Goal: Task Accomplishment & Management: Manage account settings

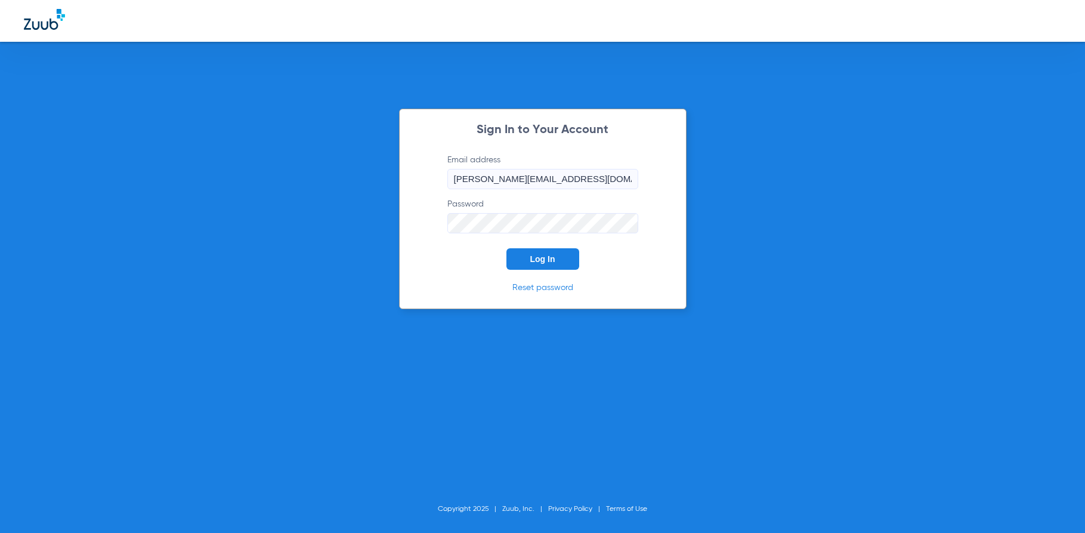
click at [547, 265] on button "Log In" at bounding box center [542, 258] width 73 height 21
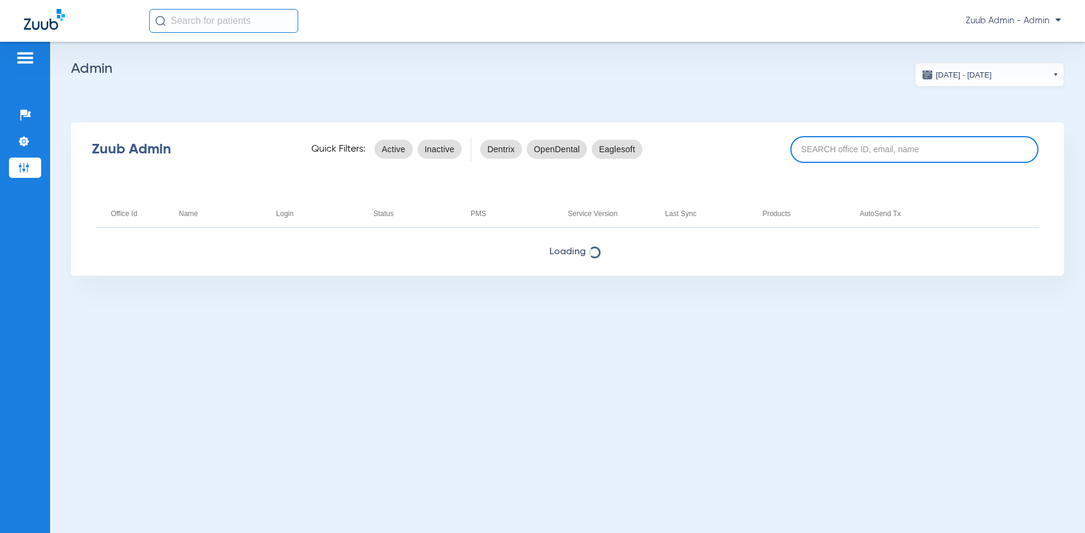
click at [816, 155] on input at bounding box center [914, 149] width 248 height 27
paste input "17006782"
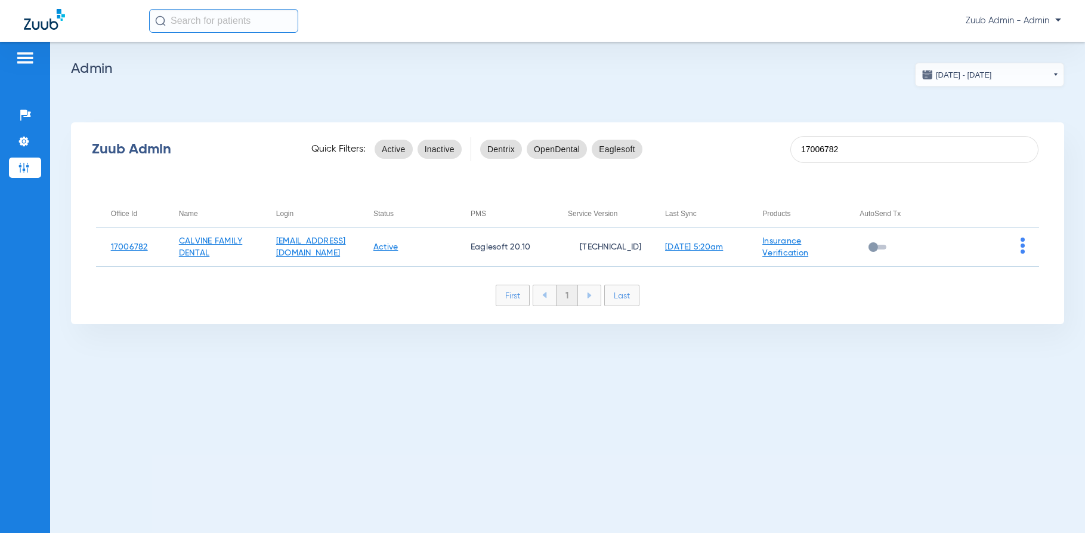
type input "17006782"
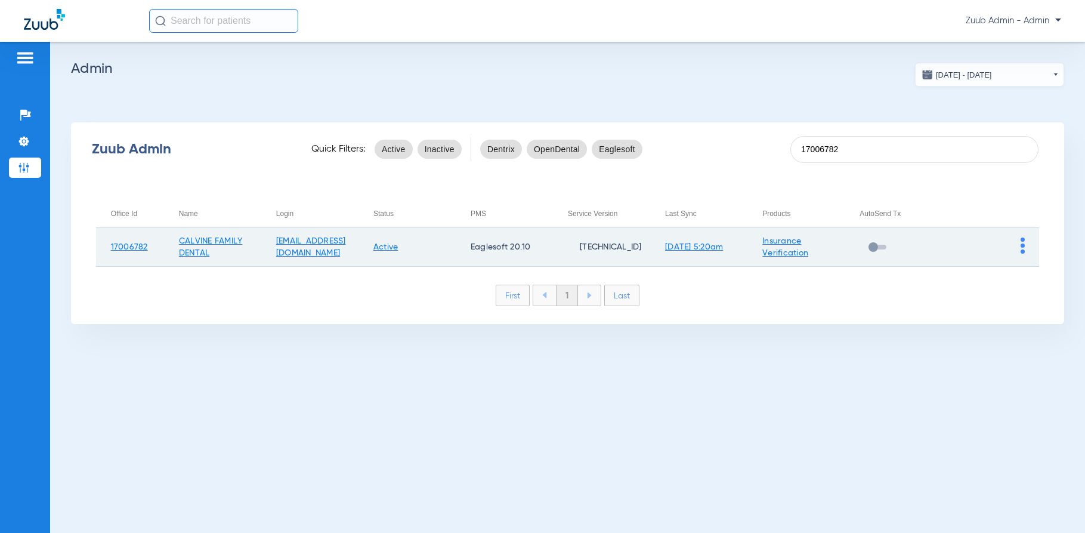
click at [1022, 245] on img at bounding box center [1022, 245] width 4 height 16
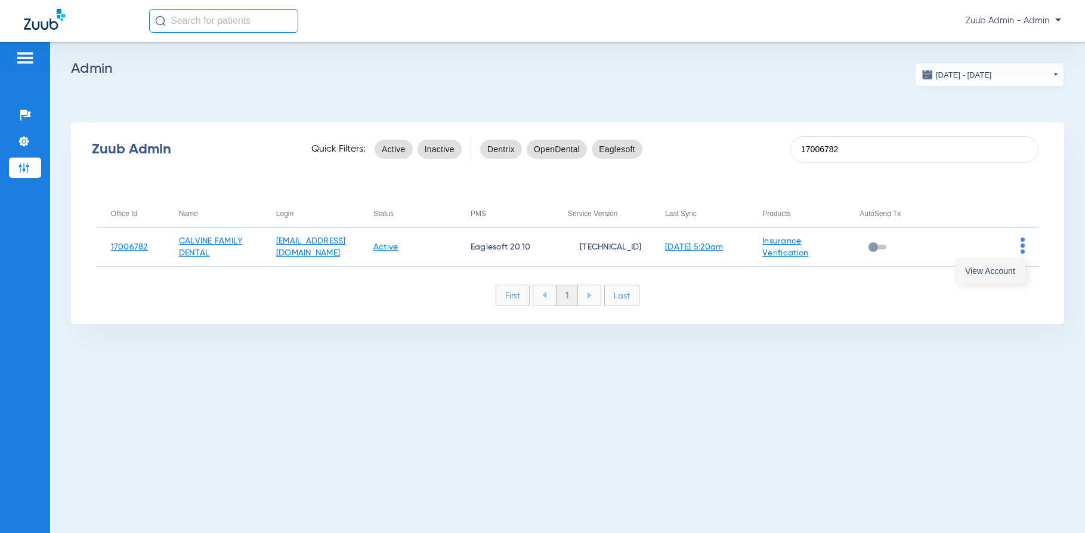
click at [1004, 271] on span "View Account" at bounding box center [990, 271] width 50 height 8
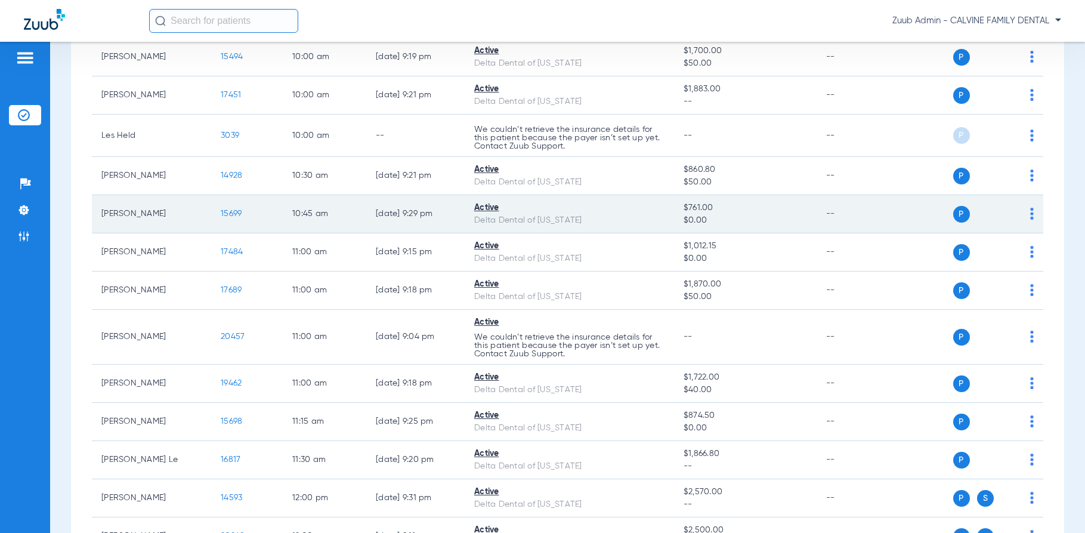
scroll to position [430, 0]
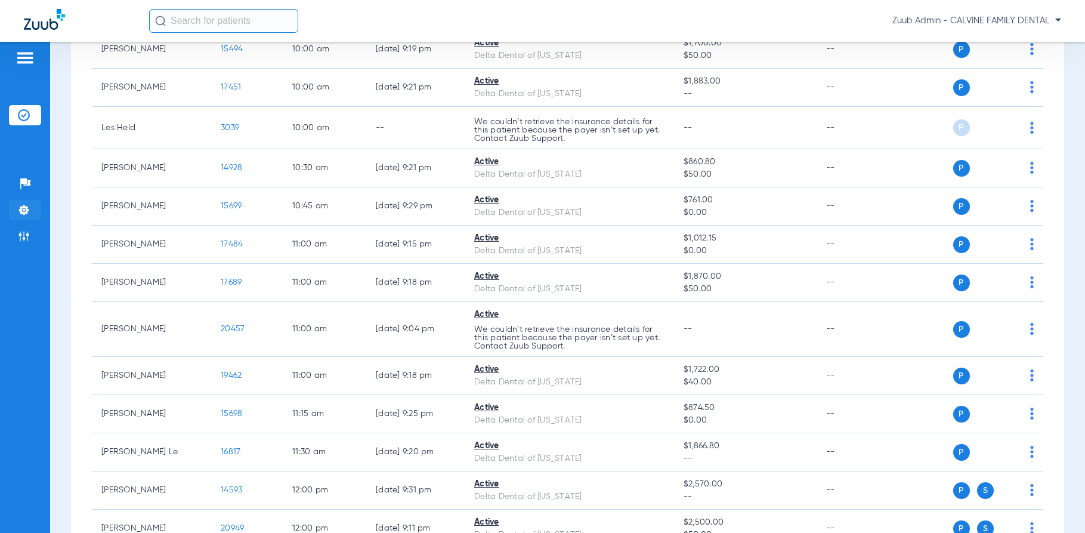
click at [29, 209] on img at bounding box center [24, 210] width 12 height 12
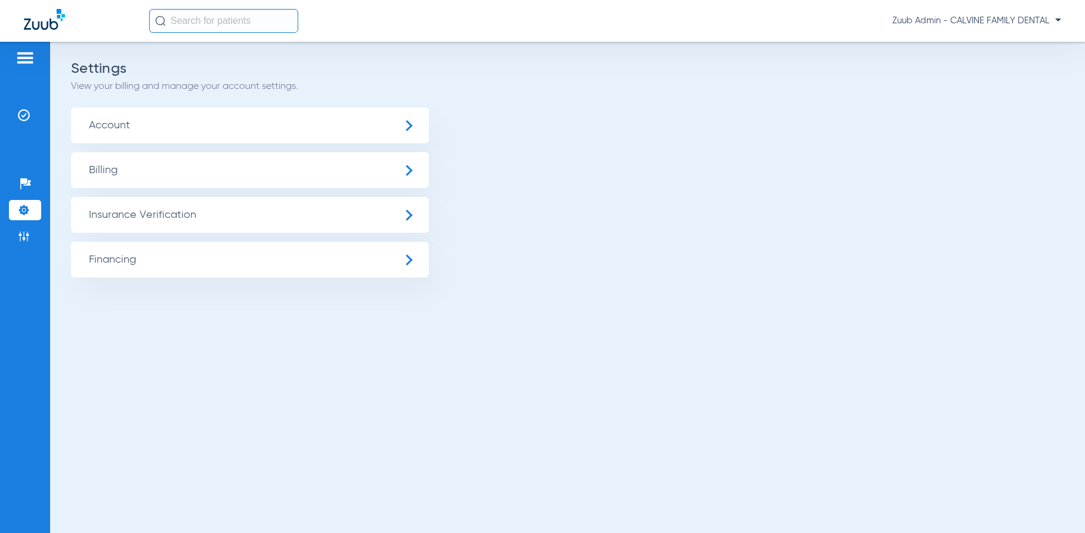
click at [205, 215] on span "Insurance Verification" at bounding box center [250, 215] width 358 height 36
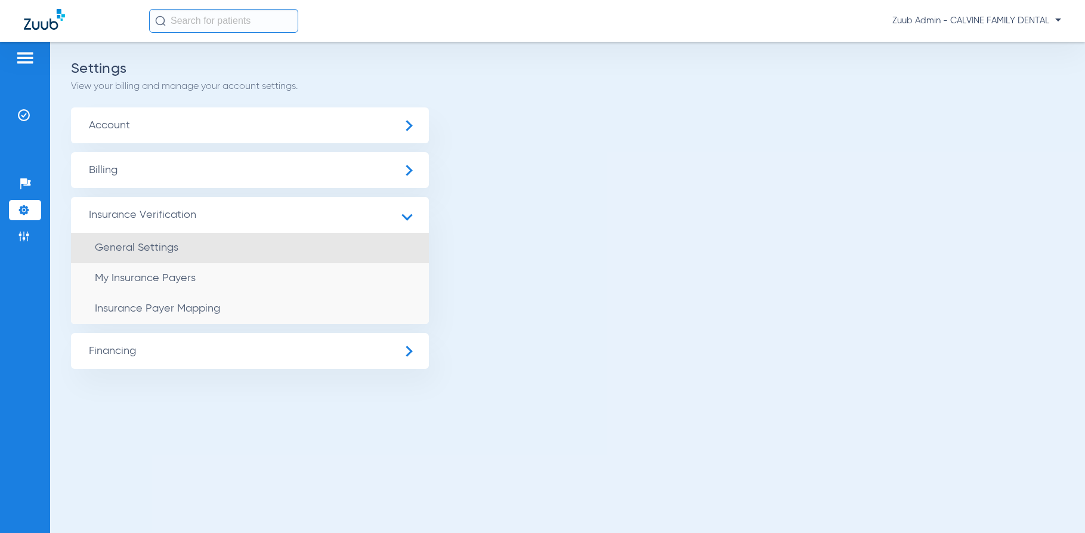
click at [199, 250] on li "General Settings" at bounding box center [250, 248] width 358 height 30
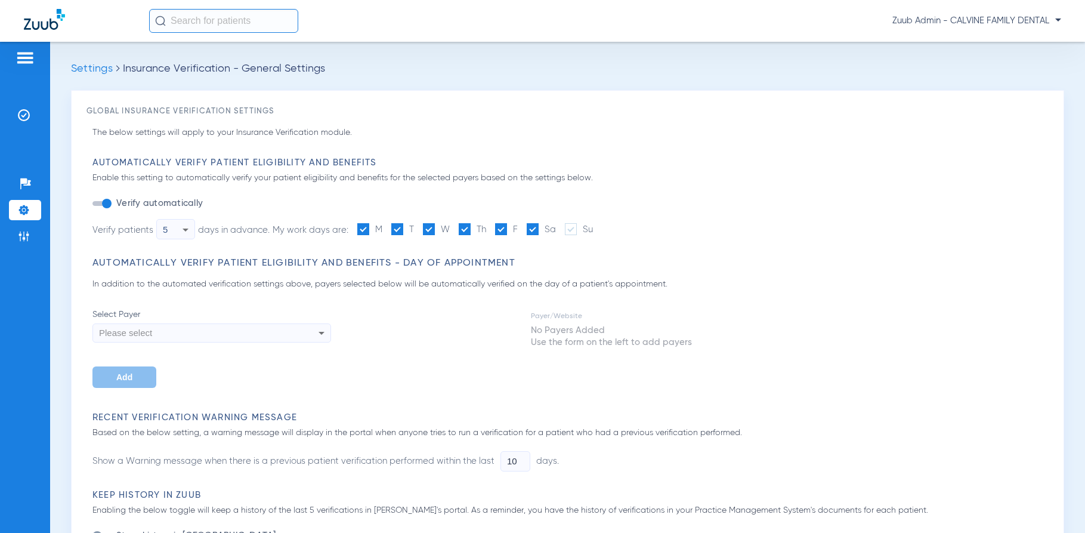
click at [24, 208] on img at bounding box center [24, 210] width 12 height 12
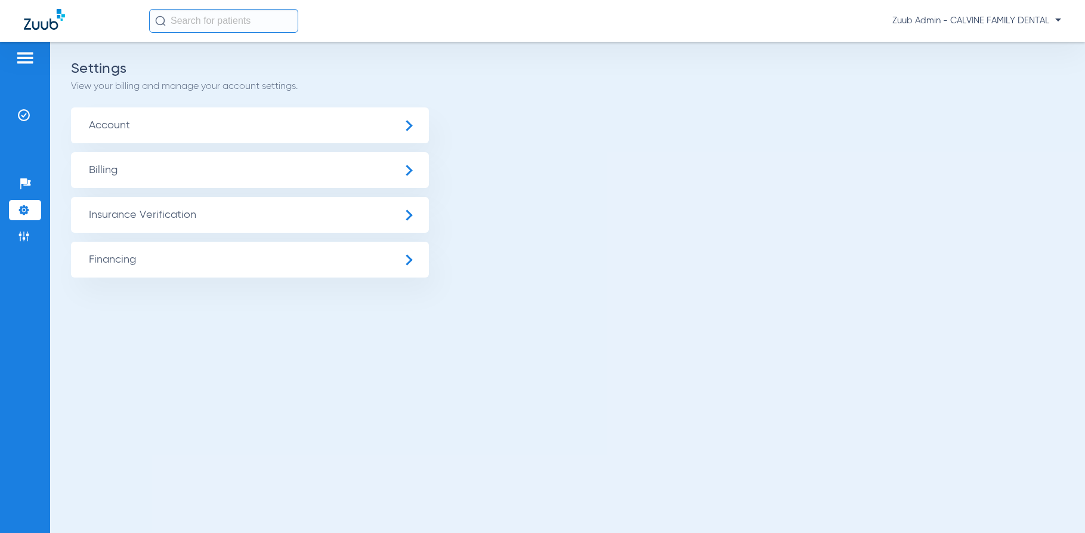
click at [96, 218] on span "Insurance Verification" at bounding box center [250, 215] width 358 height 36
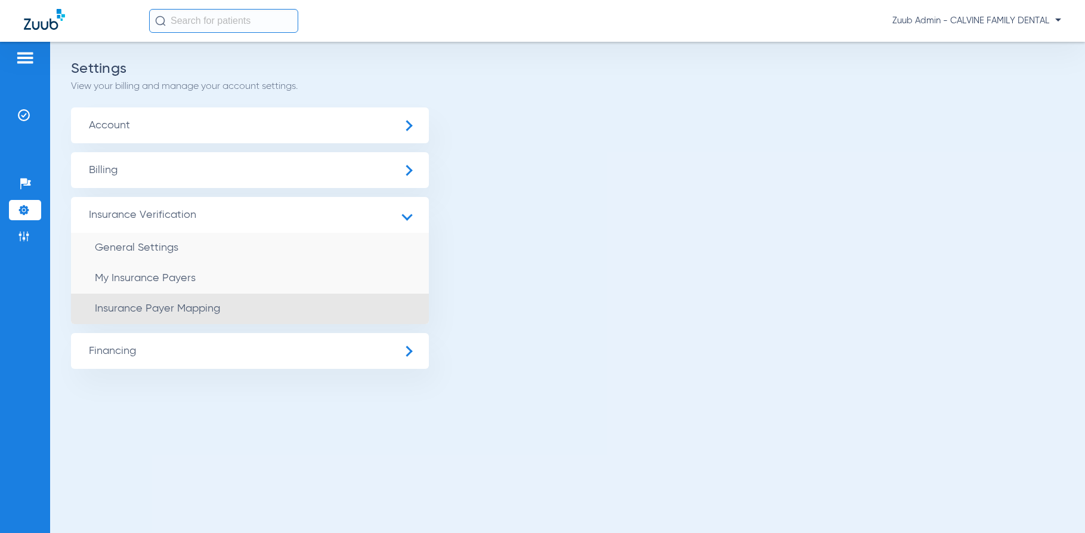
click at [137, 307] on span "Insurance Payer Mapping" at bounding box center [157, 308] width 125 height 11
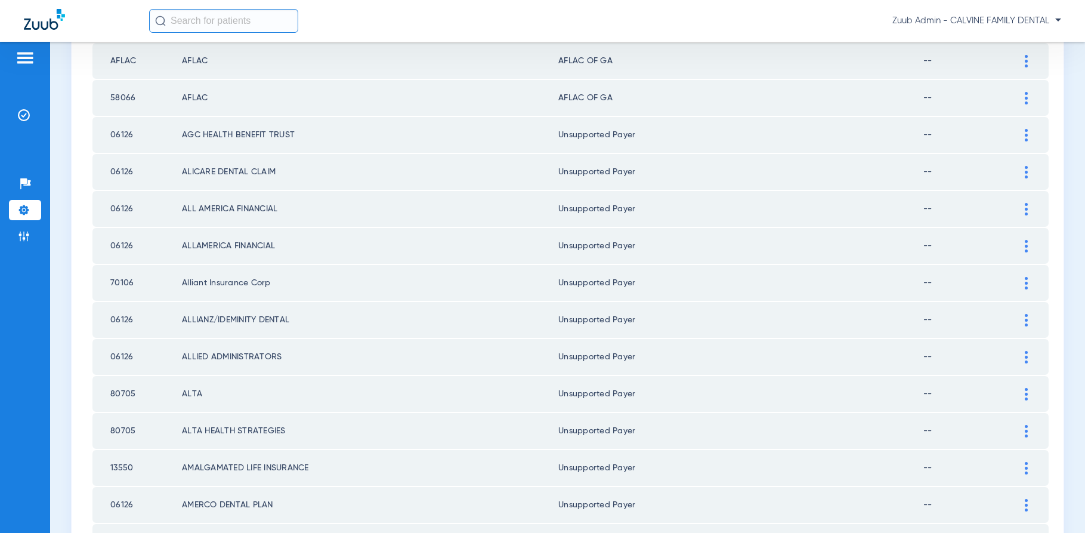
scroll to position [1623, 0]
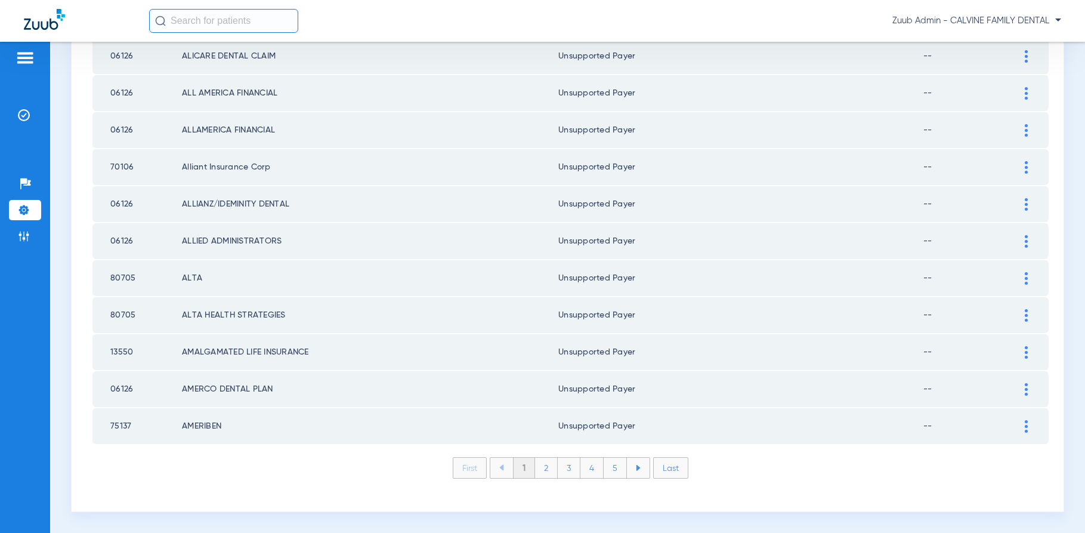
click at [595, 468] on li "4" at bounding box center [591, 467] width 23 height 20
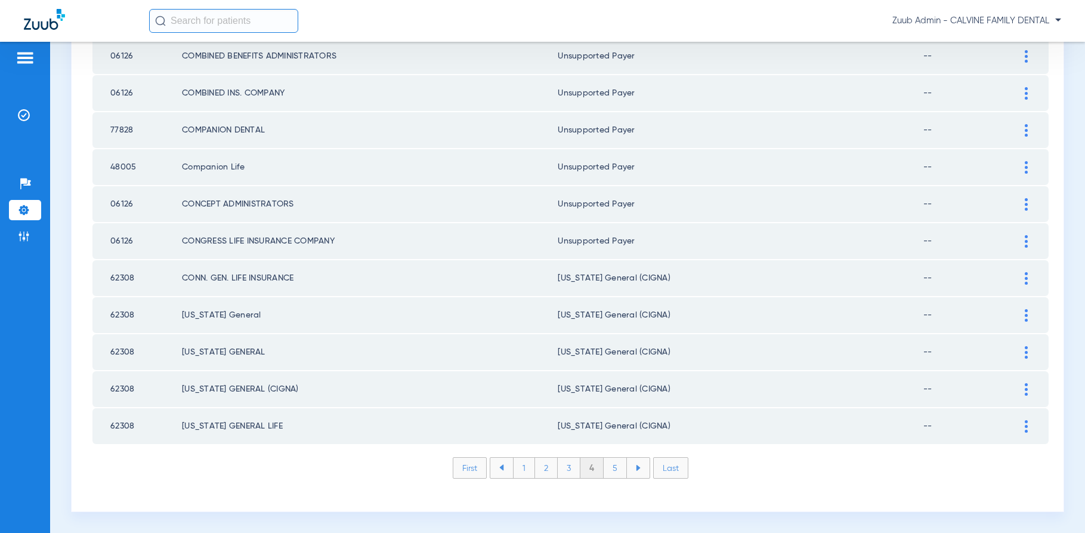
click at [525, 472] on li "1" at bounding box center [524, 467] width 22 height 20
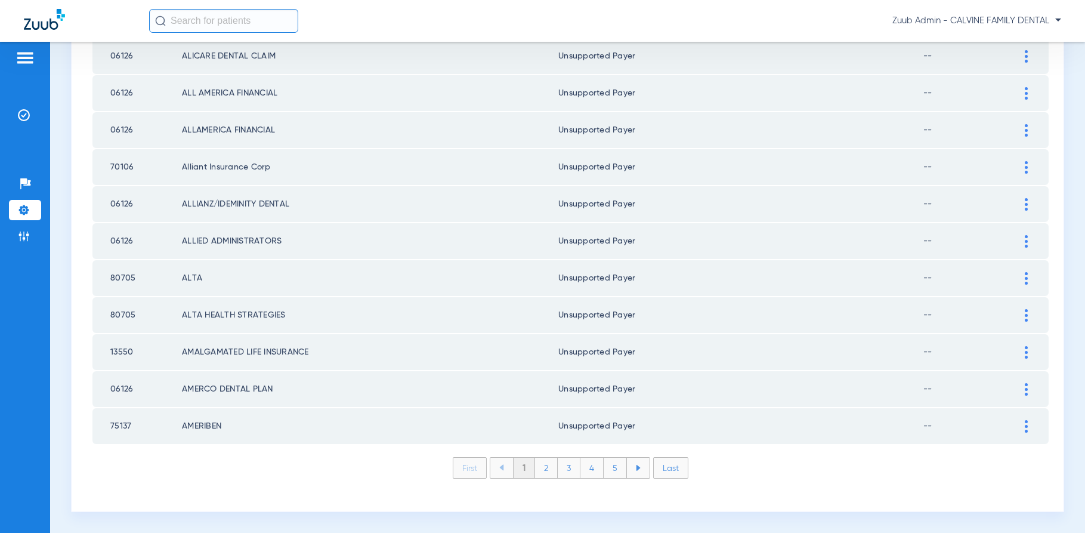
click at [543, 466] on li "2" at bounding box center [546, 467] width 23 height 20
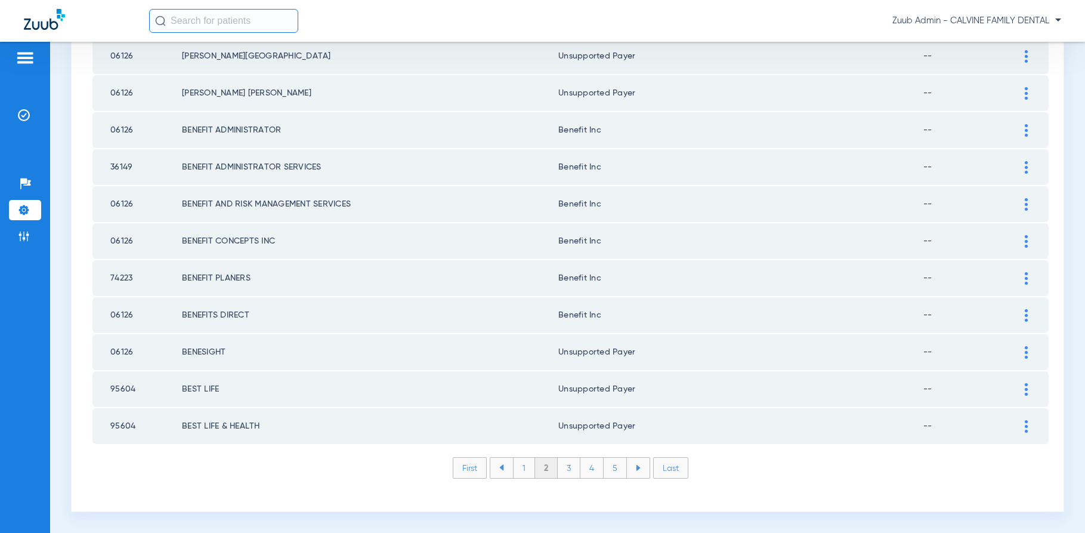
click at [568, 467] on li "3" at bounding box center [569, 467] width 23 height 20
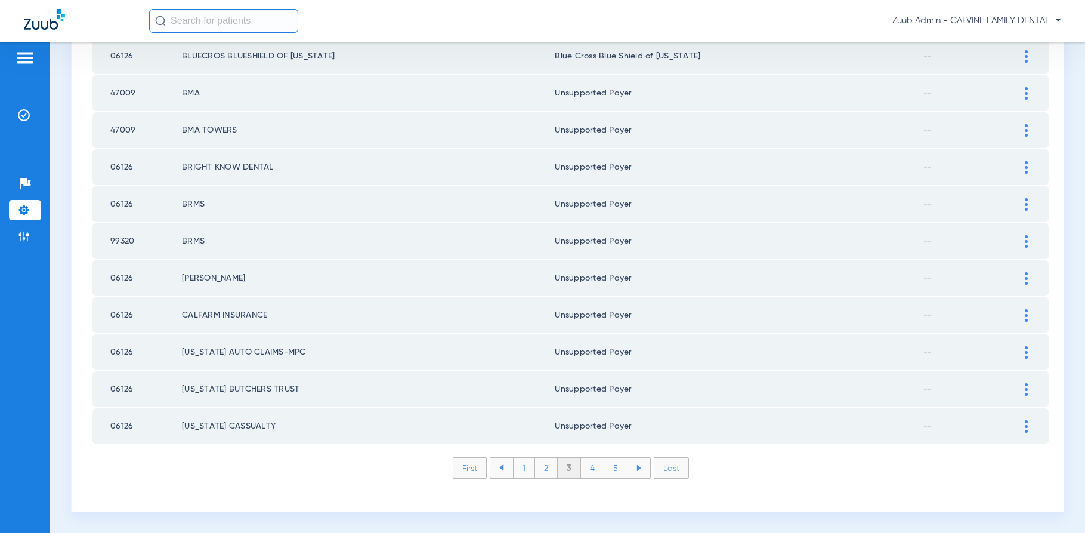
click at [588, 468] on li "4" at bounding box center [592, 467] width 23 height 20
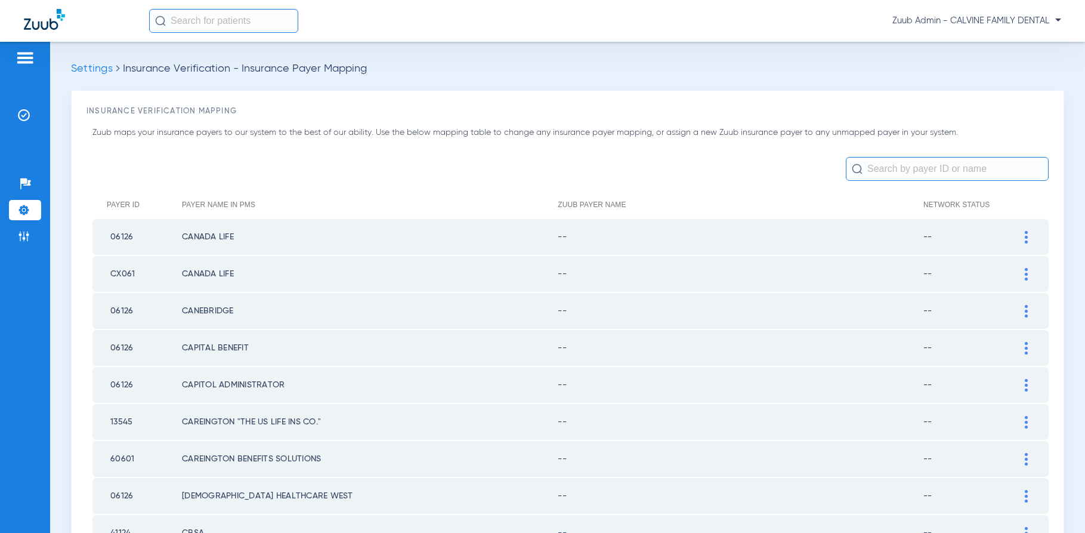
scroll to position [9, 0]
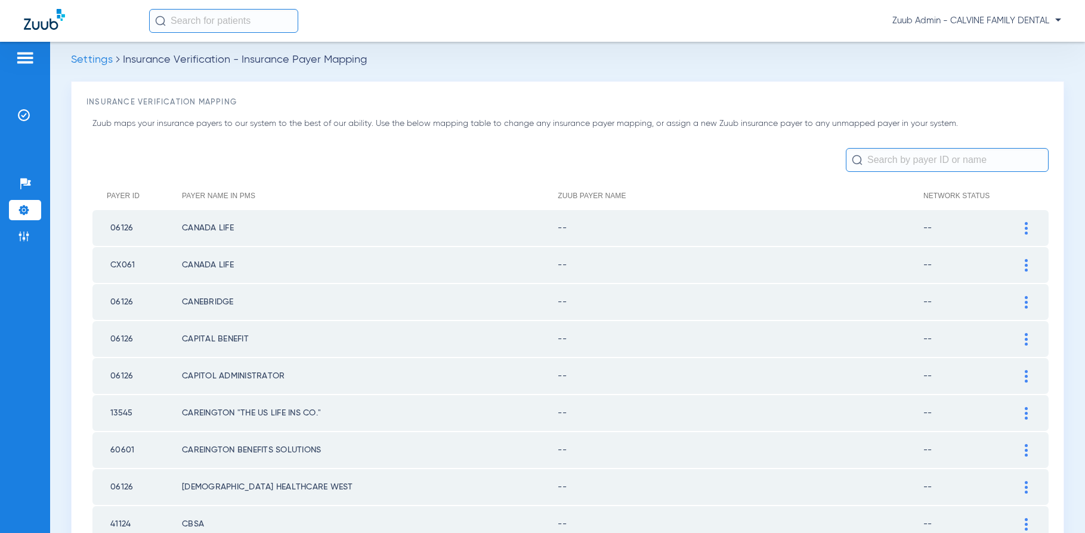
click at [1025, 228] on img at bounding box center [1026, 228] width 3 height 13
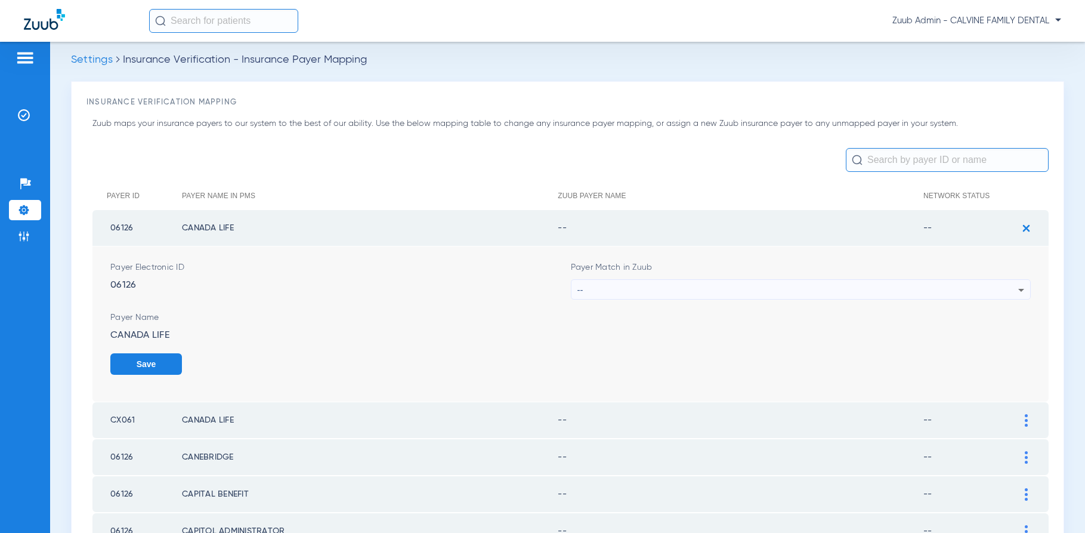
click at [928, 284] on div "--" at bounding box center [797, 290] width 441 height 20
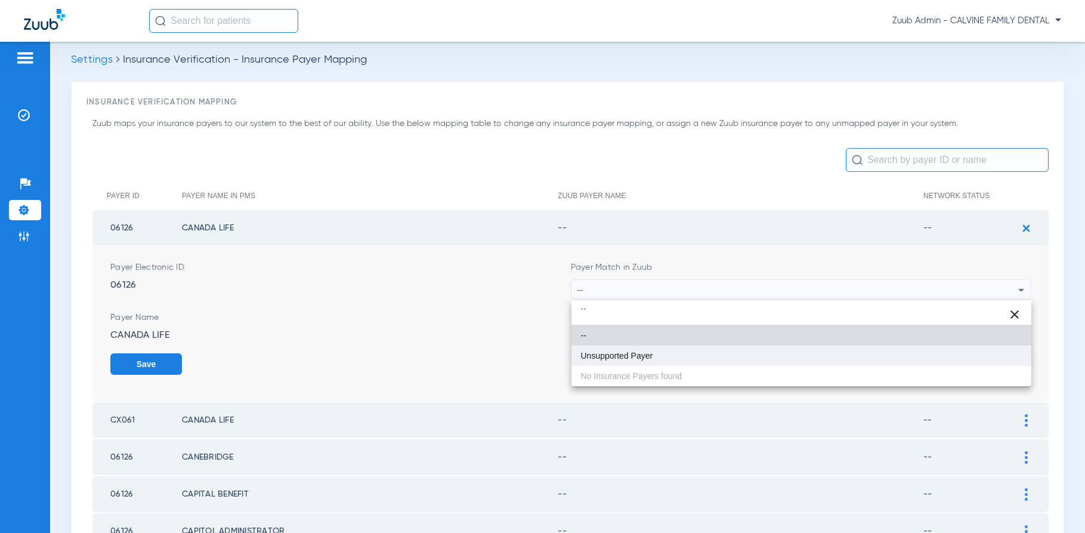
type input "``"
click at [686, 349] on mat-option "Unsupported Payer" at bounding box center [801, 355] width 460 height 20
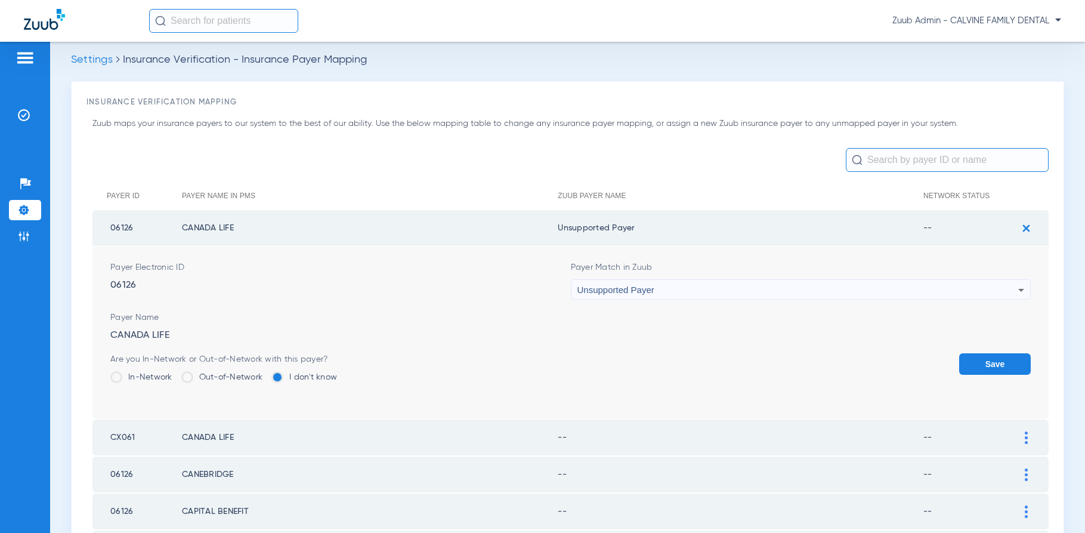
click at [975, 360] on button "Save" at bounding box center [995, 363] width 72 height 21
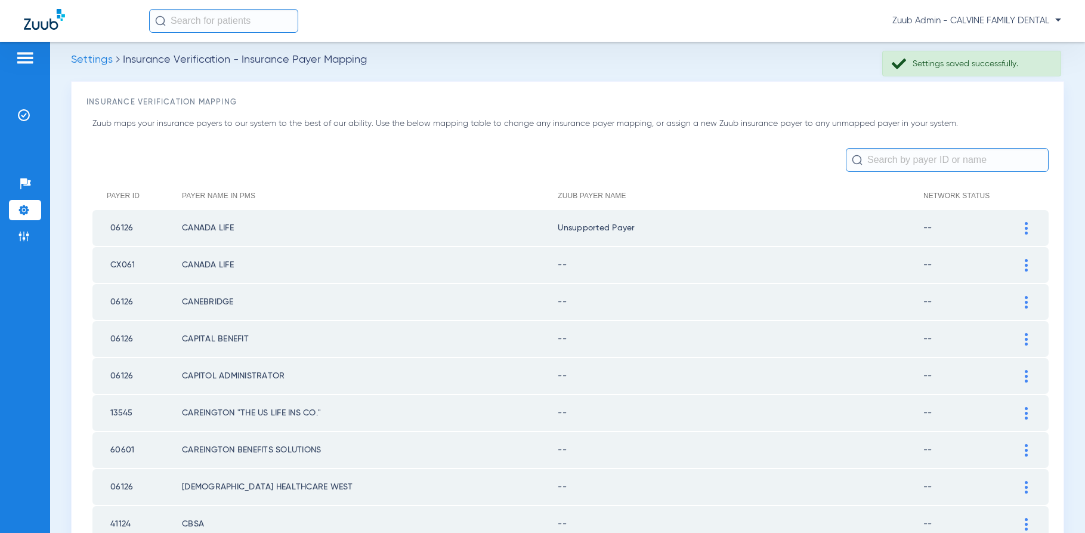
click at [1026, 259] on img at bounding box center [1026, 265] width 3 height 13
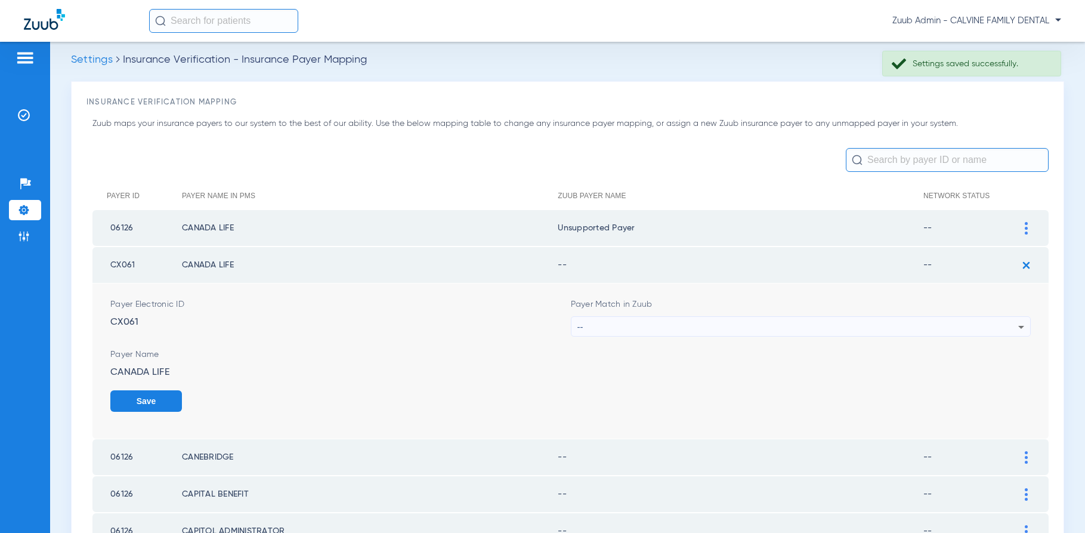
click at [800, 333] on div "--" at bounding box center [797, 327] width 441 height 20
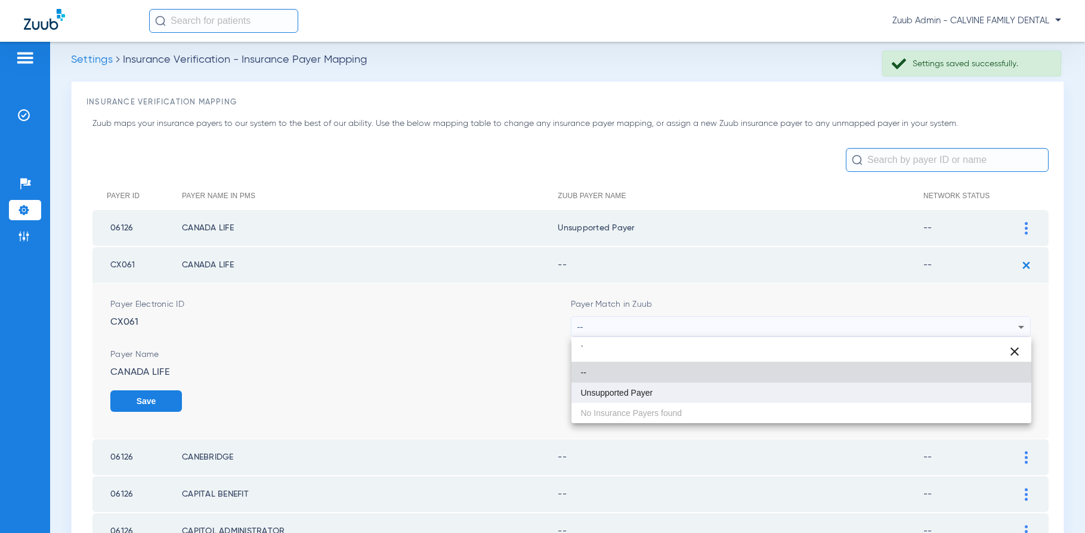
type input "`"
click at [704, 397] on mat-option "Unsupported Payer" at bounding box center [801, 392] width 460 height 20
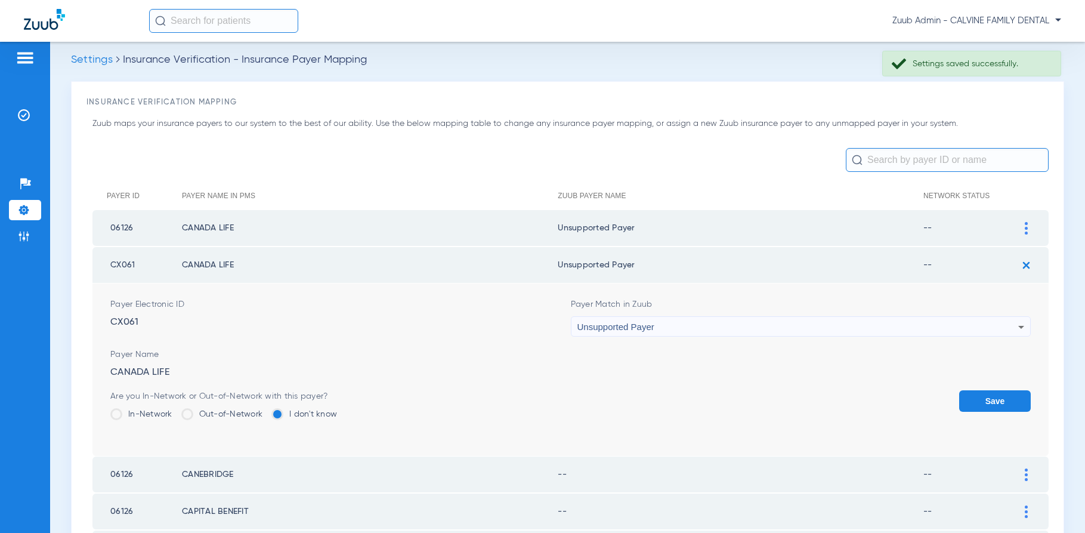
drag, startPoint x: 969, startPoint y: 395, endPoint x: 979, endPoint y: 386, distance: 13.9
click at [969, 395] on button "Save" at bounding box center [995, 400] width 72 height 21
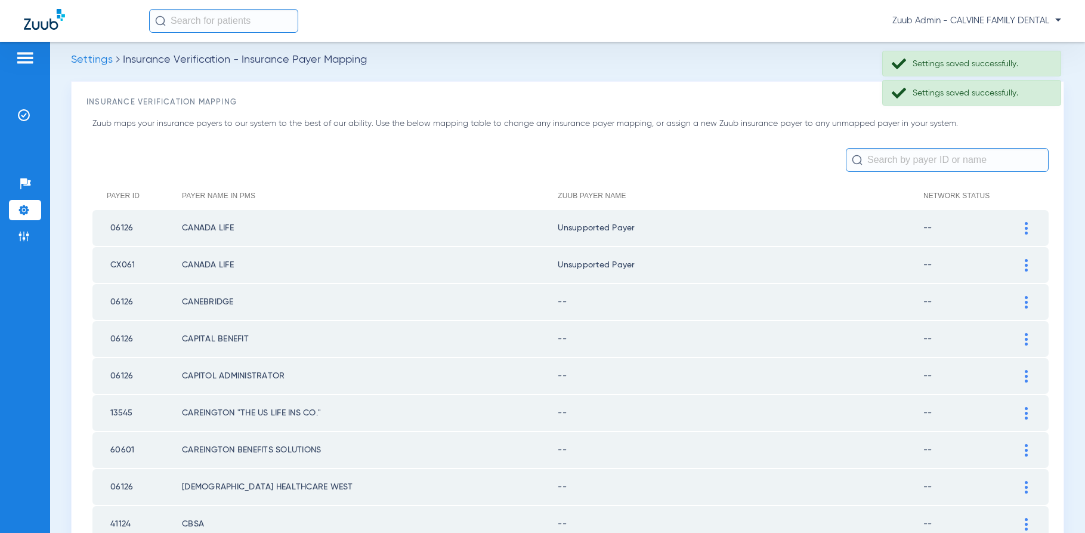
click at [1026, 305] on img at bounding box center [1026, 302] width 3 height 13
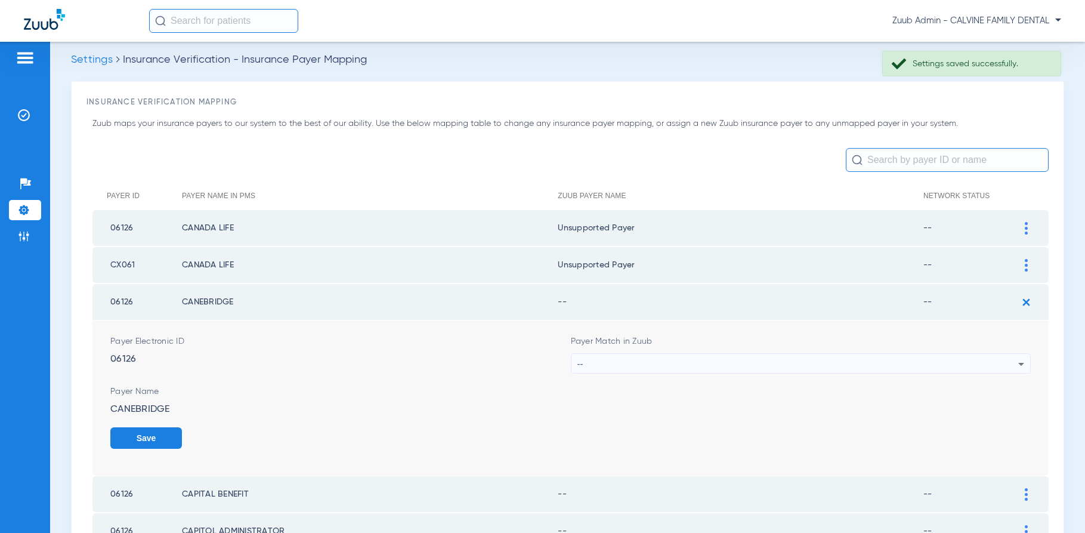
click at [812, 367] on div "--" at bounding box center [797, 364] width 441 height 20
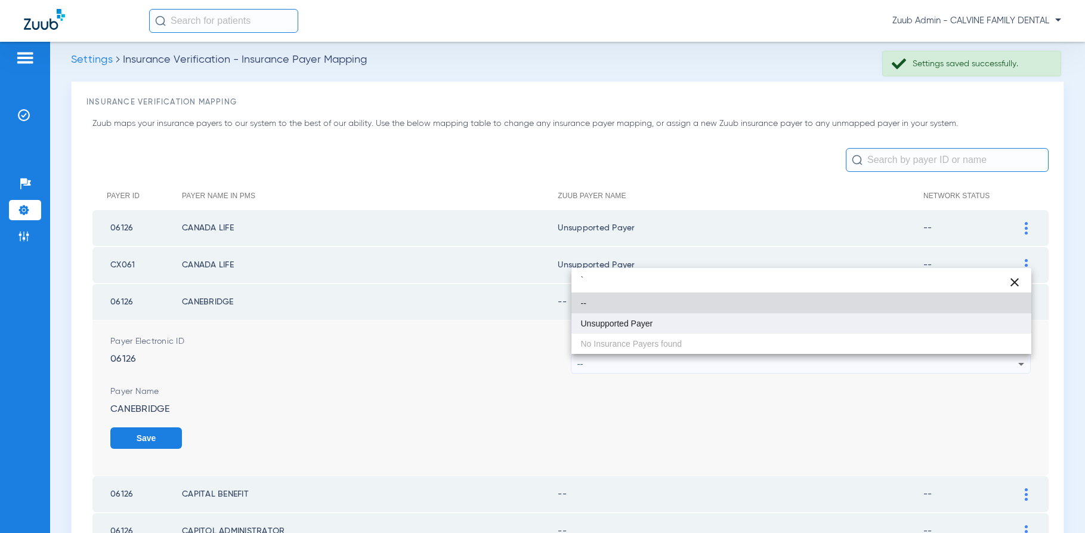
type input "`"
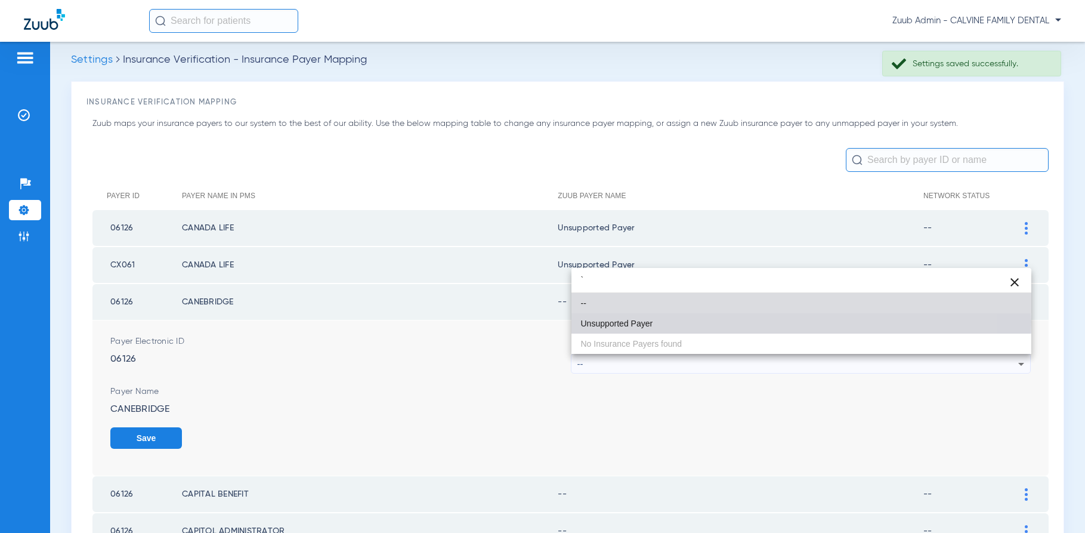
click at [635, 321] on span "Unsupported Payer" at bounding box center [617, 323] width 72 height 8
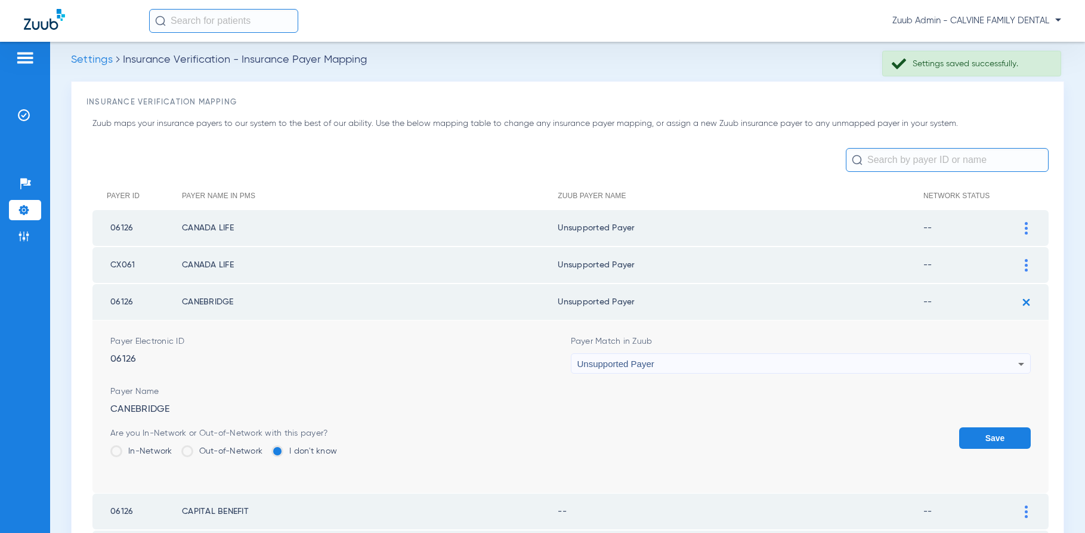
drag, startPoint x: 974, startPoint y: 438, endPoint x: 894, endPoint y: 422, distance: 82.2
click at [974, 438] on button "Save" at bounding box center [995, 437] width 72 height 21
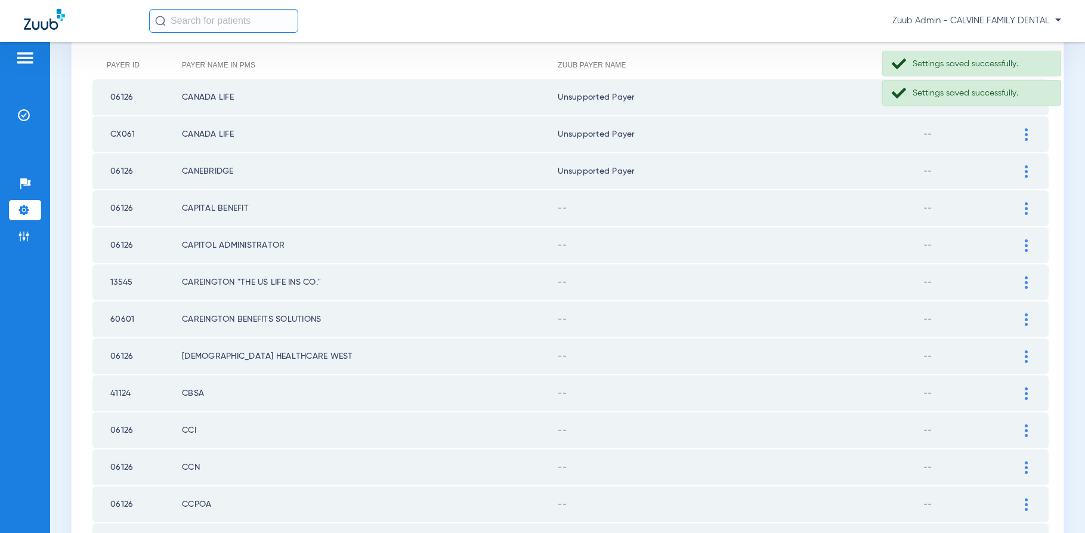
scroll to position [142, 0]
click at [1026, 206] on img at bounding box center [1026, 206] width 3 height 13
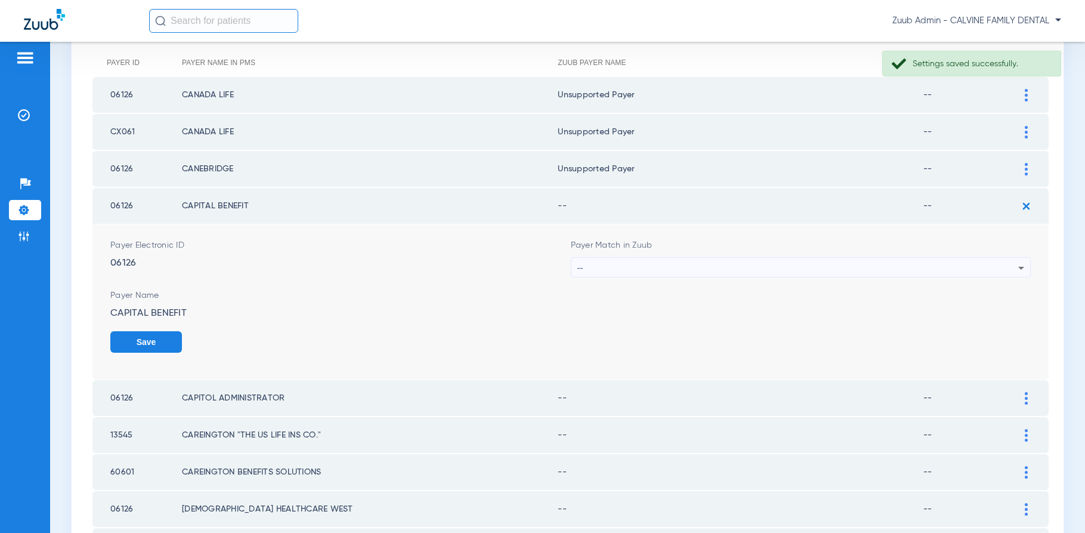
click at [870, 261] on div "--" at bounding box center [797, 268] width 441 height 20
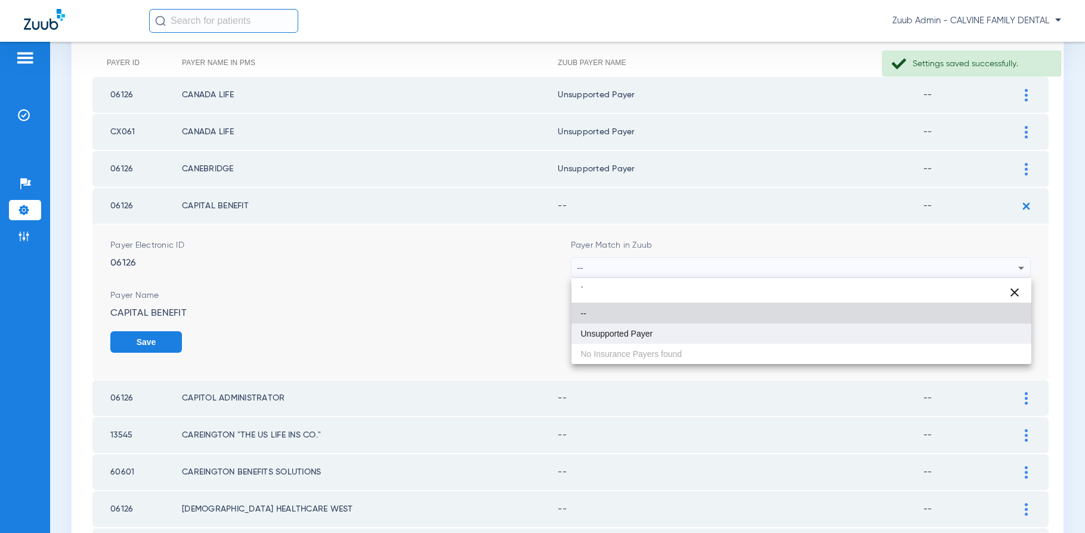
type input "`"
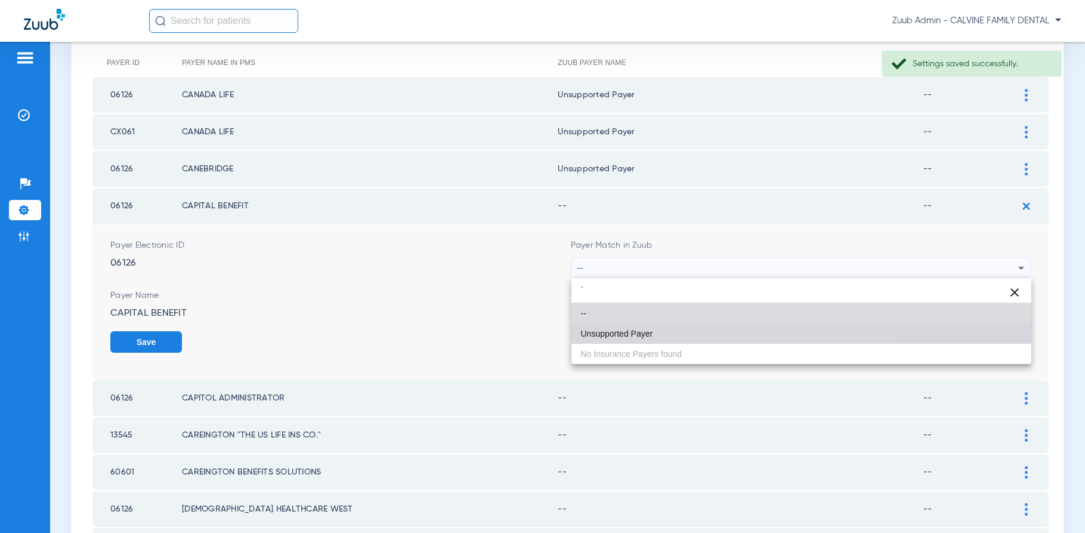
click at [660, 328] on mat-option "Unsupported Payer" at bounding box center [801, 333] width 460 height 20
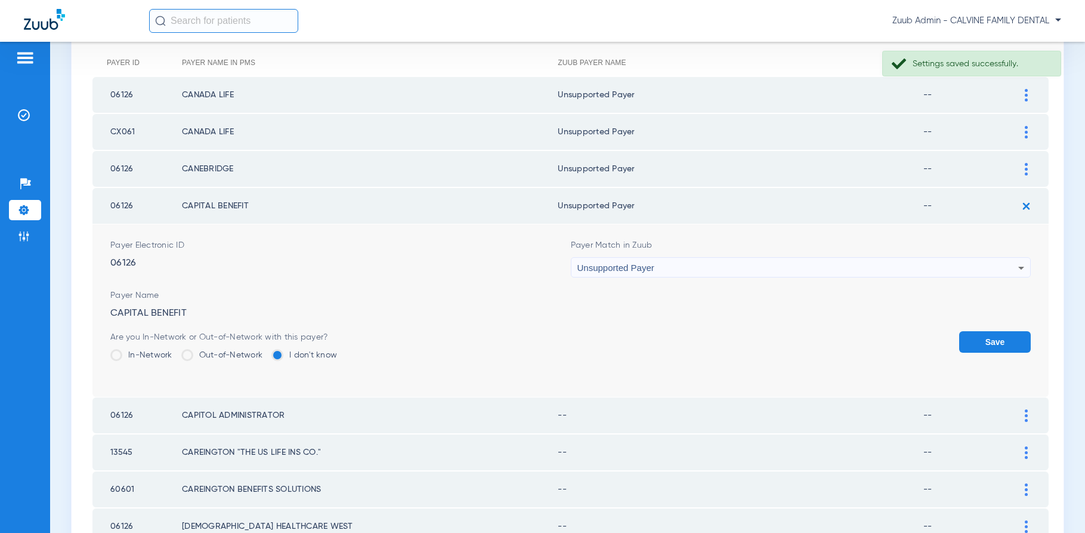
click at [985, 341] on button "Save" at bounding box center [995, 341] width 72 height 21
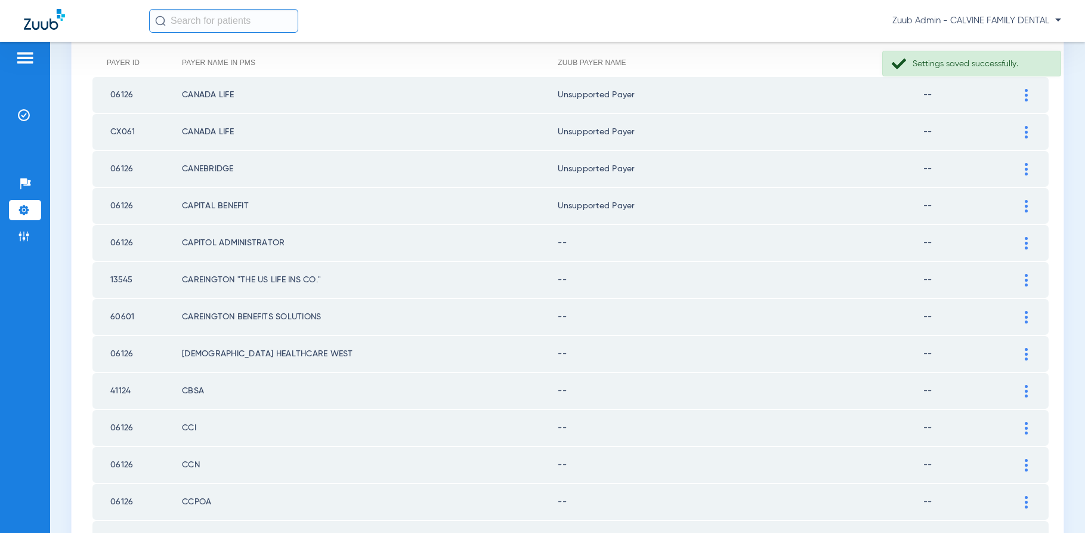
click at [1026, 242] on img at bounding box center [1026, 243] width 3 height 13
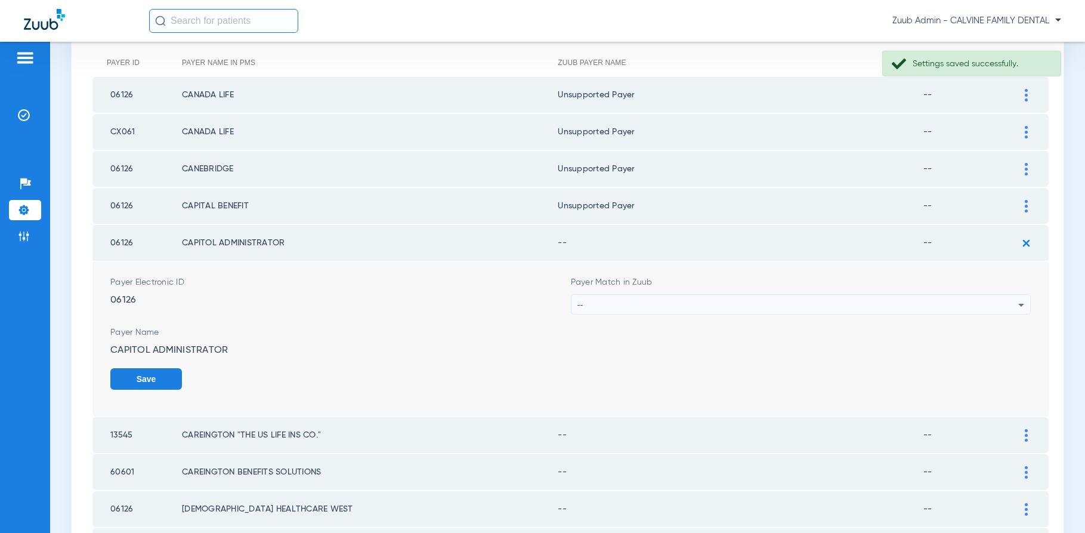
click at [881, 301] on div "--" at bounding box center [797, 305] width 441 height 20
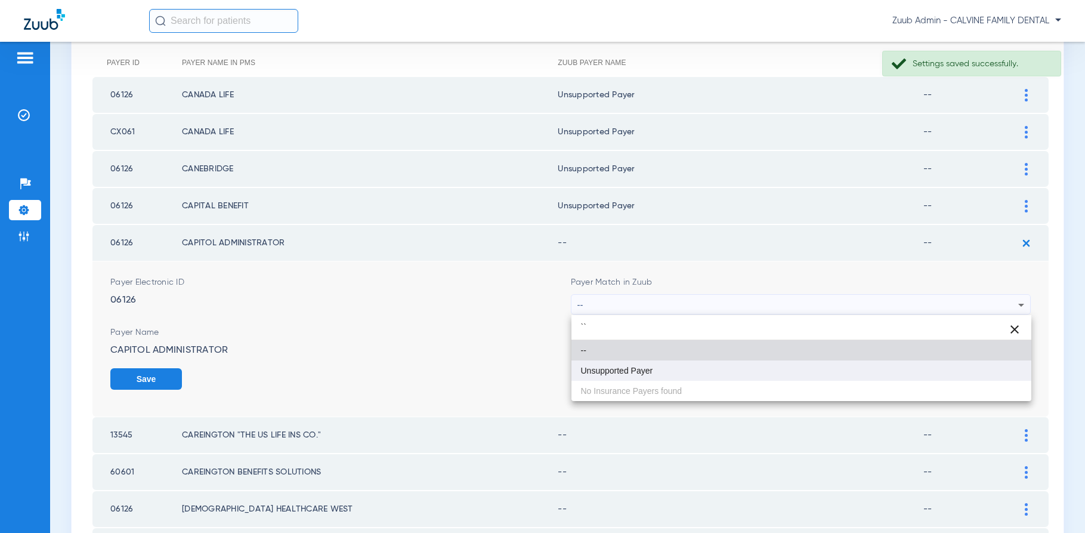
type input "``"
click at [641, 370] on span "Unsupported Payer" at bounding box center [617, 370] width 72 height 8
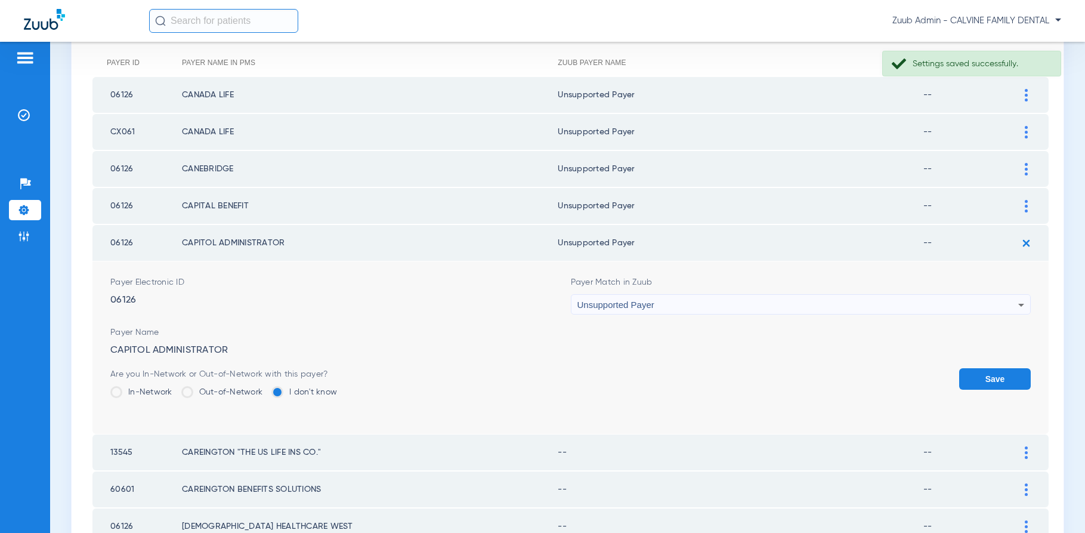
click at [987, 372] on button "Save" at bounding box center [995, 378] width 72 height 21
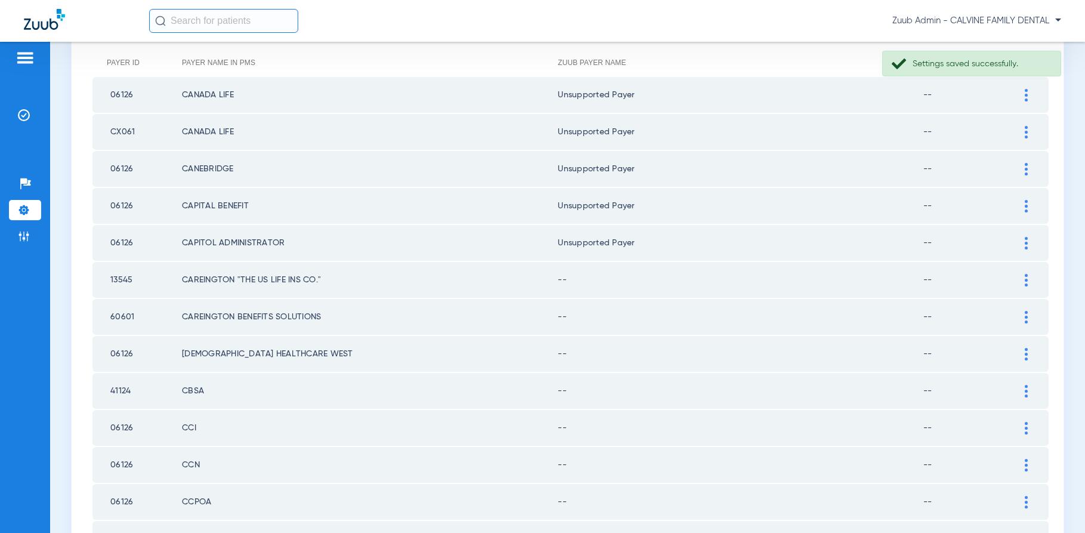
click at [1026, 278] on img at bounding box center [1026, 280] width 3 height 13
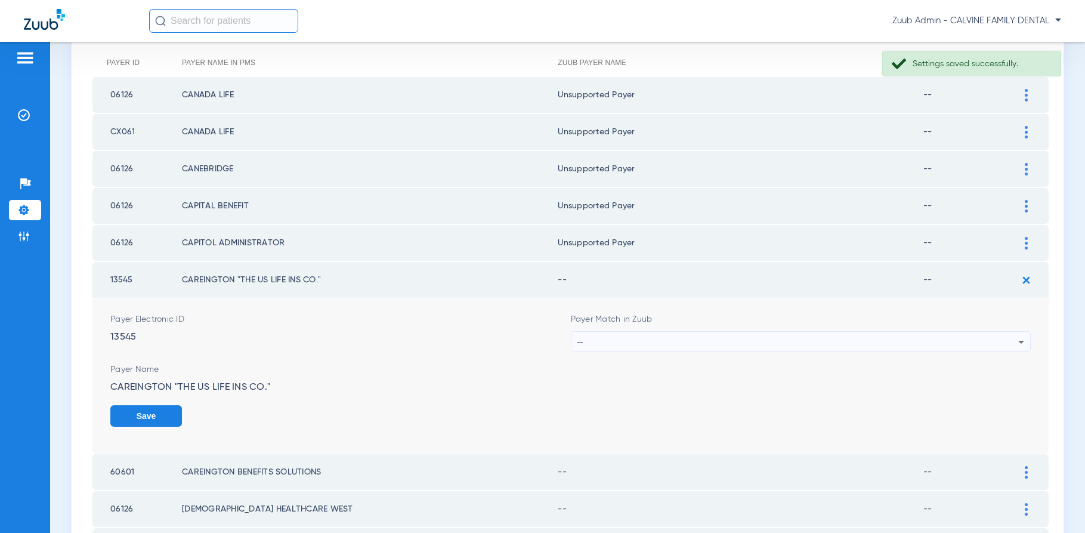
click at [822, 337] on div "--" at bounding box center [797, 342] width 441 height 20
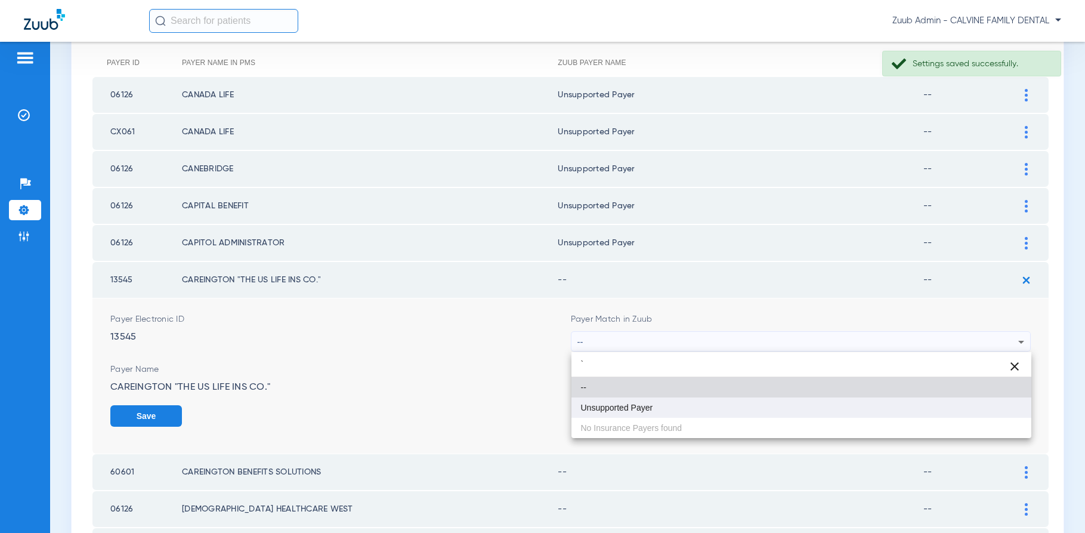
type input "`"
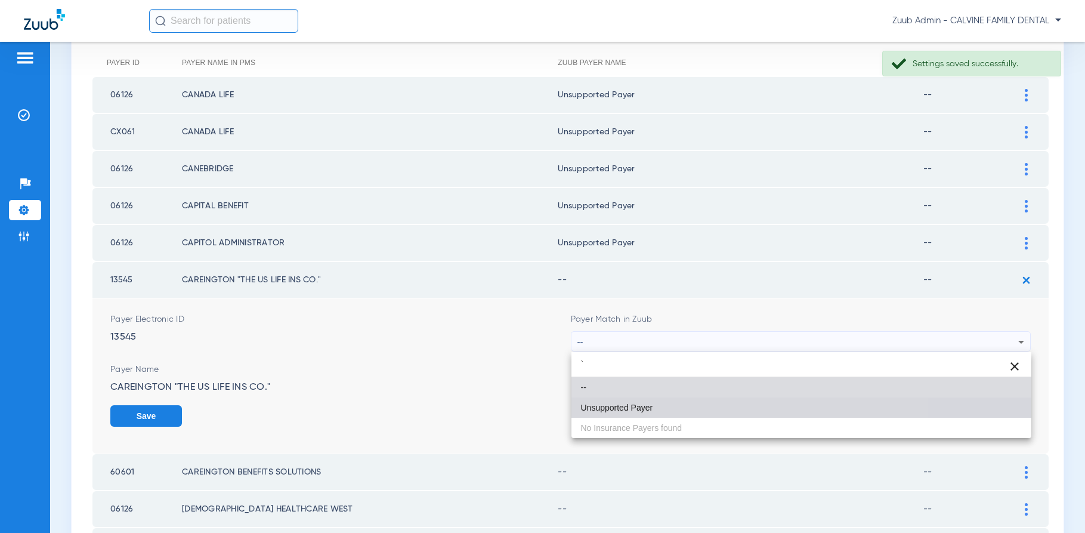
click at [676, 398] on mat-option "Unsupported Payer" at bounding box center [801, 407] width 460 height 20
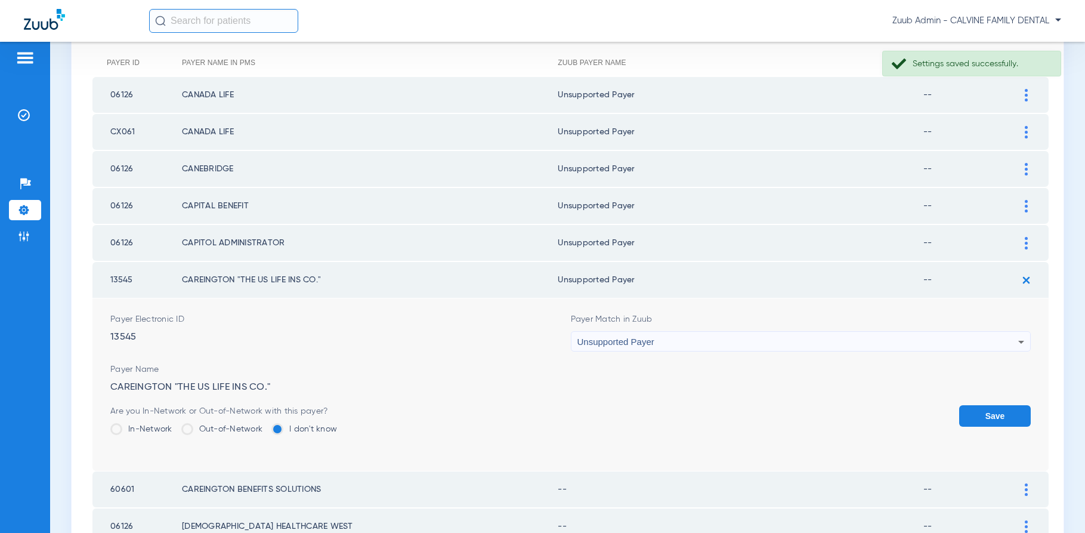
click at [976, 413] on button "Save" at bounding box center [995, 415] width 72 height 21
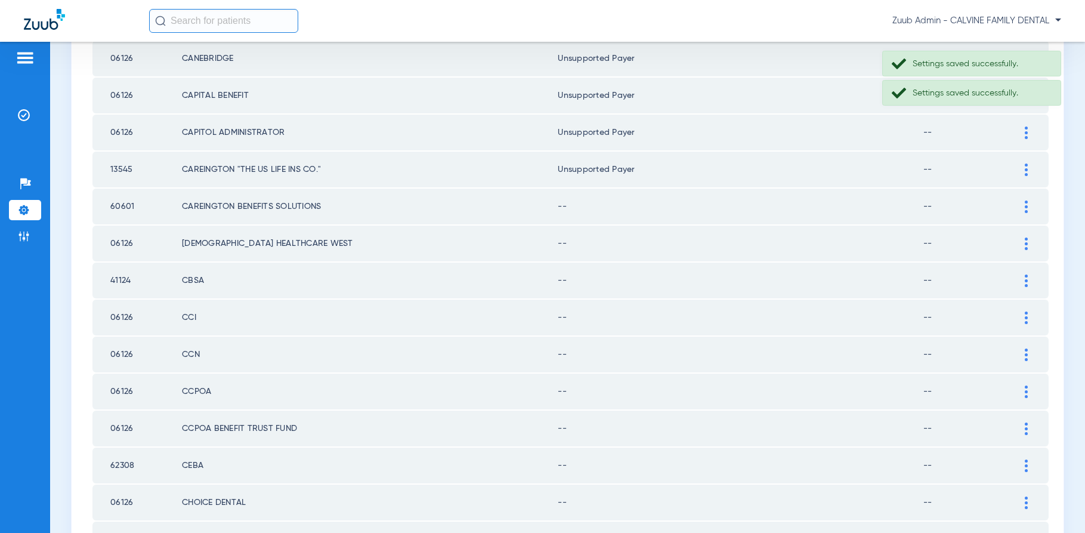
scroll to position [252, 0]
click at [1025, 206] on img at bounding box center [1026, 207] width 3 height 13
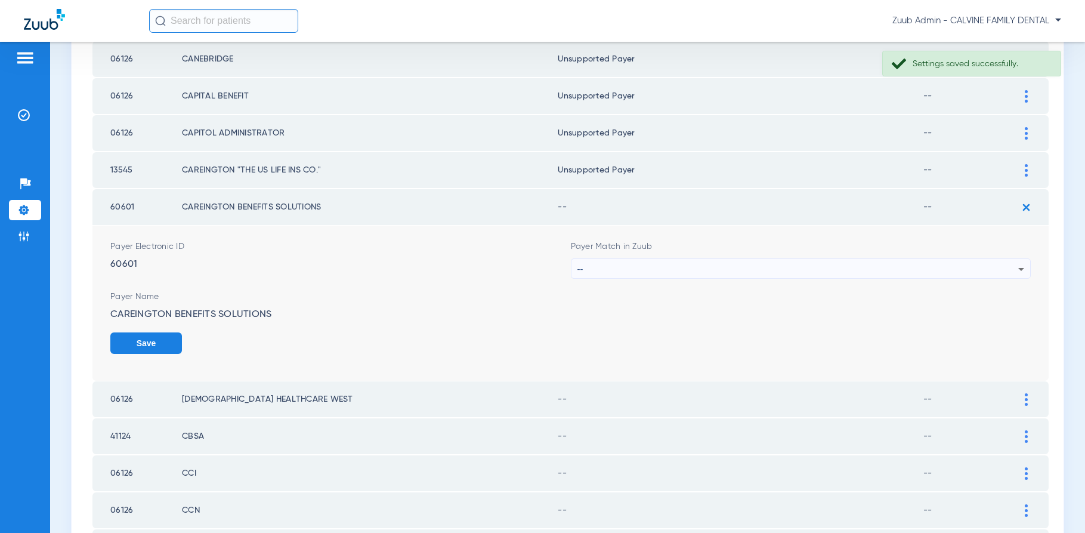
click at [791, 269] on div "--" at bounding box center [797, 269] width 441 height 20
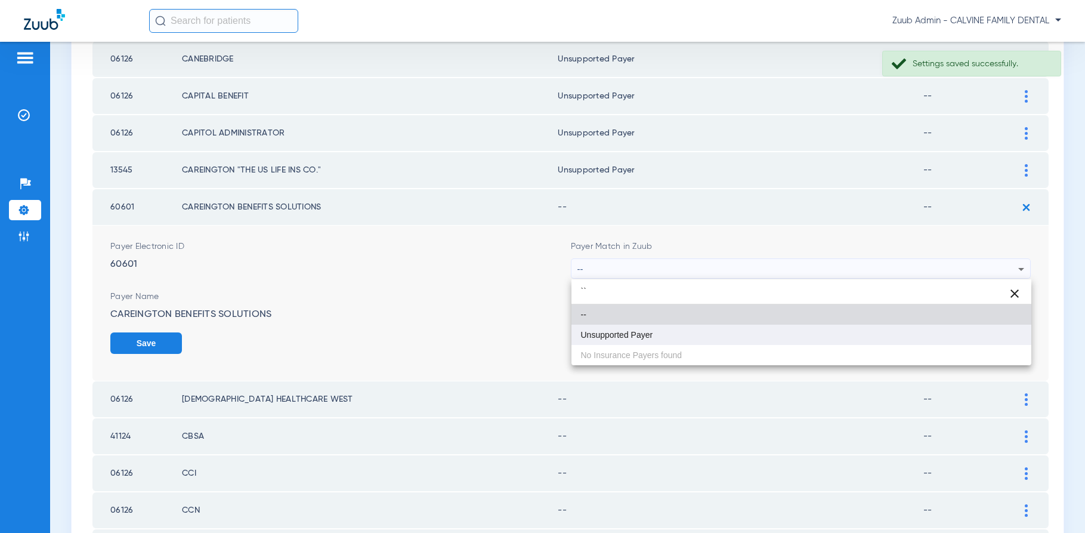
type input "``"
click at [658, 329] on mat-option "Unsupported Payer" at bounding box center [801, 334] width 460 height 20
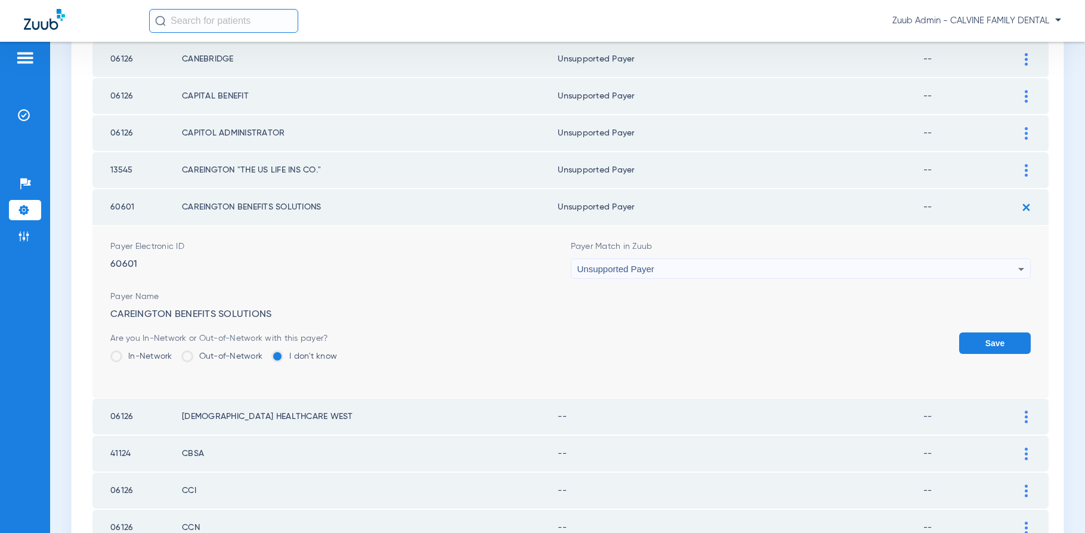
click at [975, 339] on button "Save" at bounding box center [995, 342] width 72 height 21
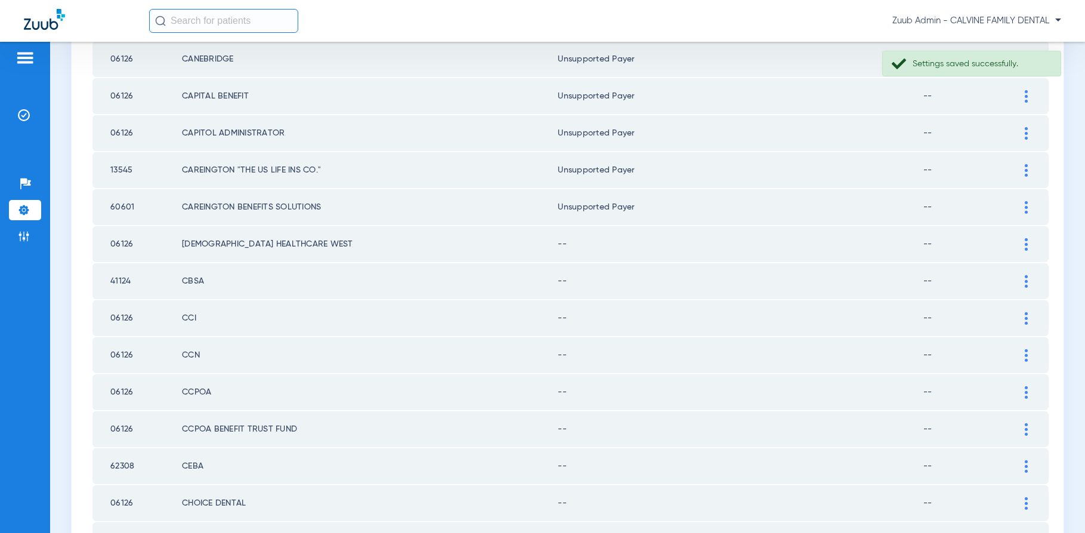
click at [1025, 243] on img at bounding box center [1026, 244] width 3 height 13
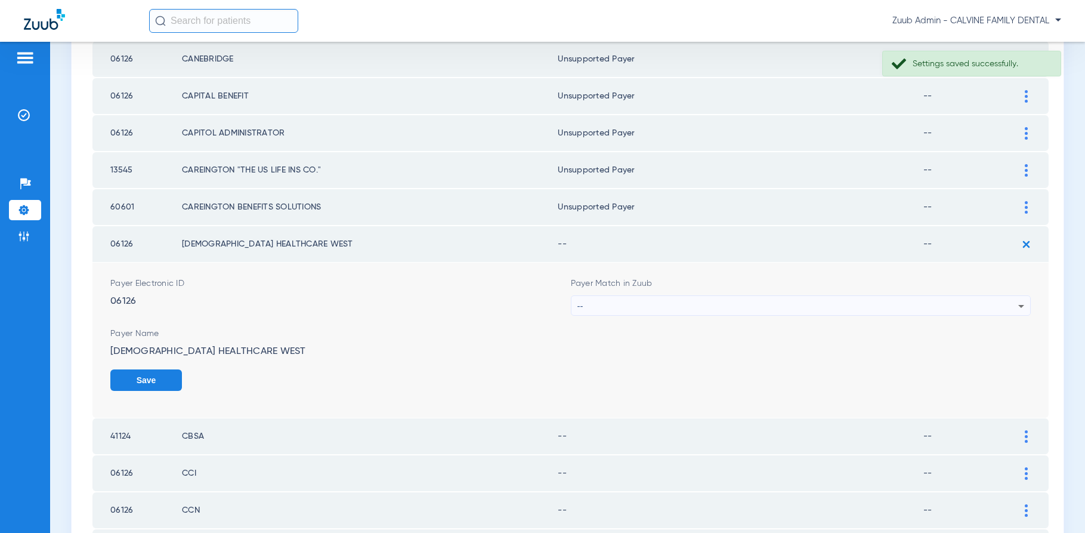
click at [786, 304] on div "--" at bounding box center [797, 306] width 441 height 20
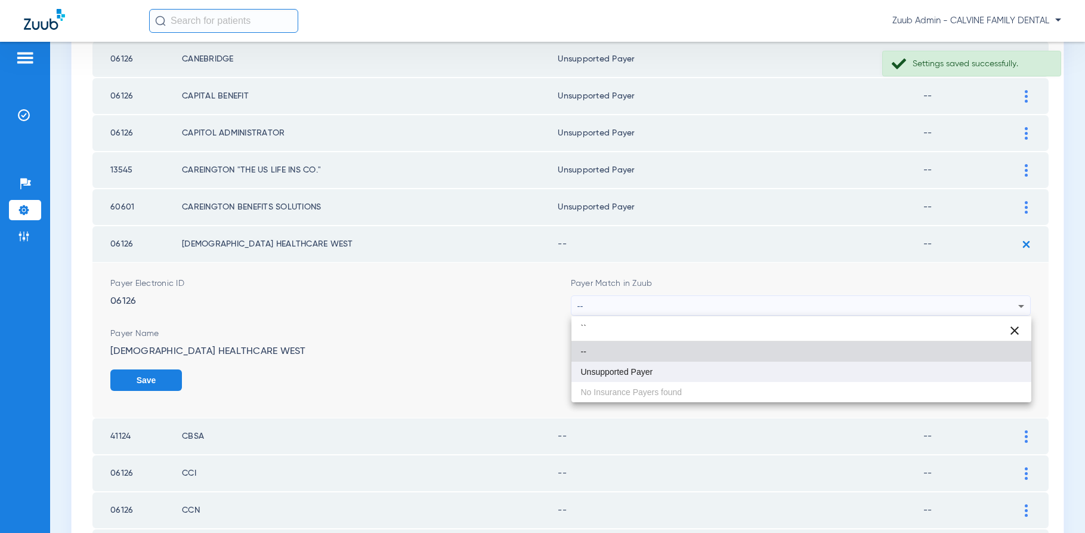
type input "``"
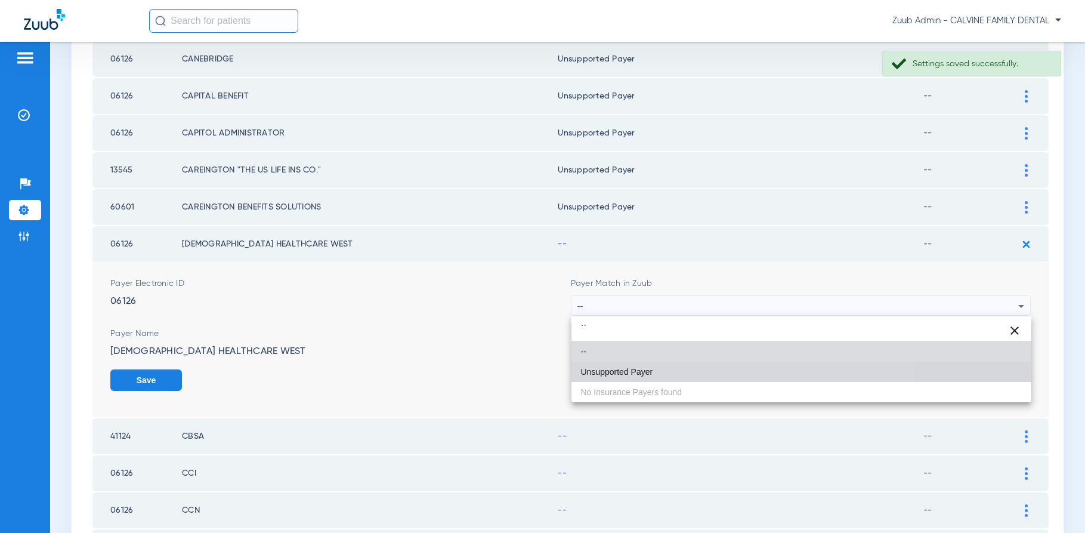
click at [669, 371] on mat-option "Unsupported Payer" at bounding box center [801, 371] width 460 height 20
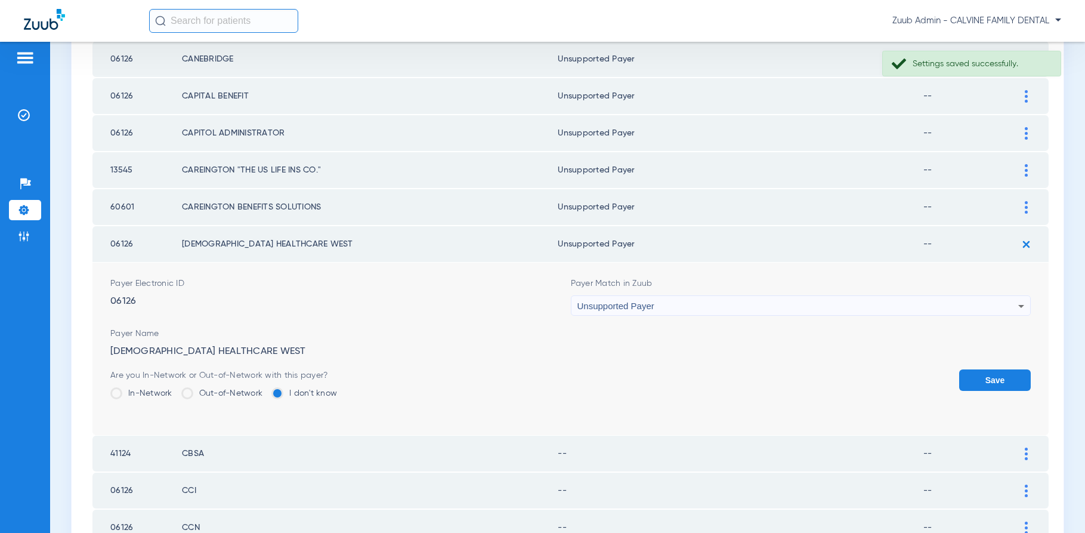
click at [984, 379] on button "Save" at bounding box center [995, 379] width 72 height 21
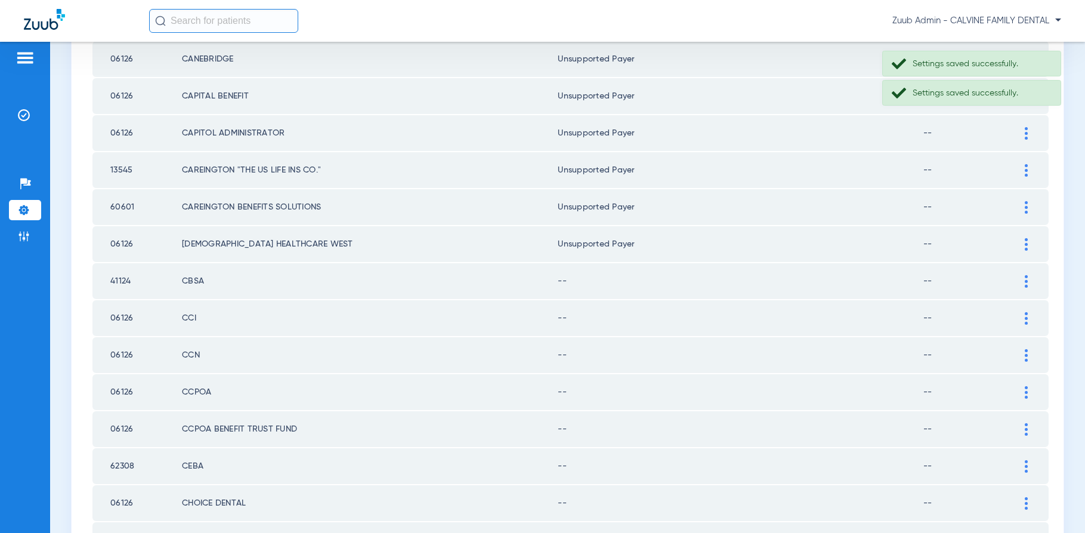
click at [1025, 285] on img at bounding box center [1026, 281] width 3 height 13
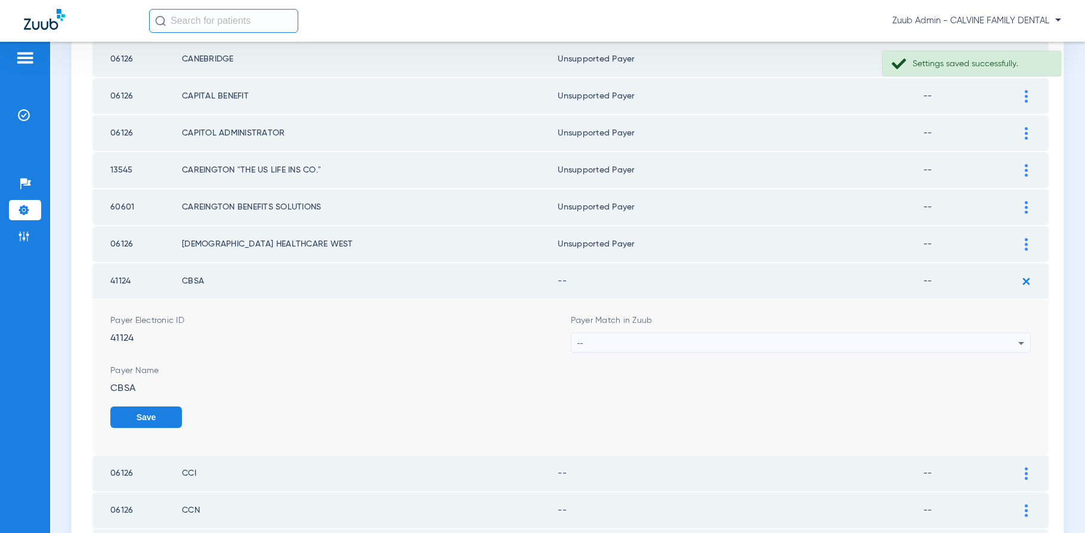
click at [836, 345] on div "--" at bounding box center [797, 343] width 441 height 20
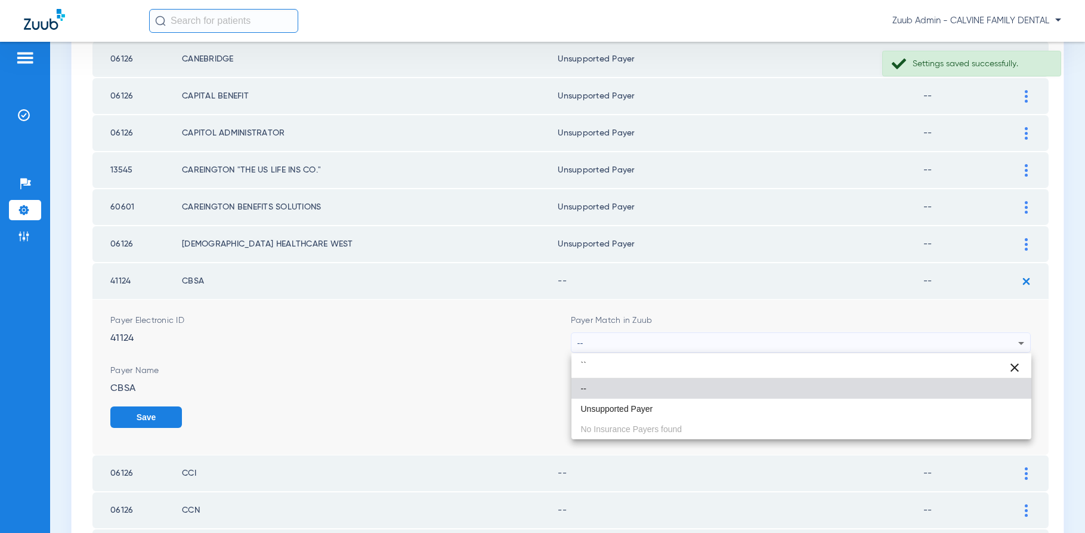
type input "``"
click at [666, 397] on mat-option "--" at bounding box center [801, 388] width 460 height 20
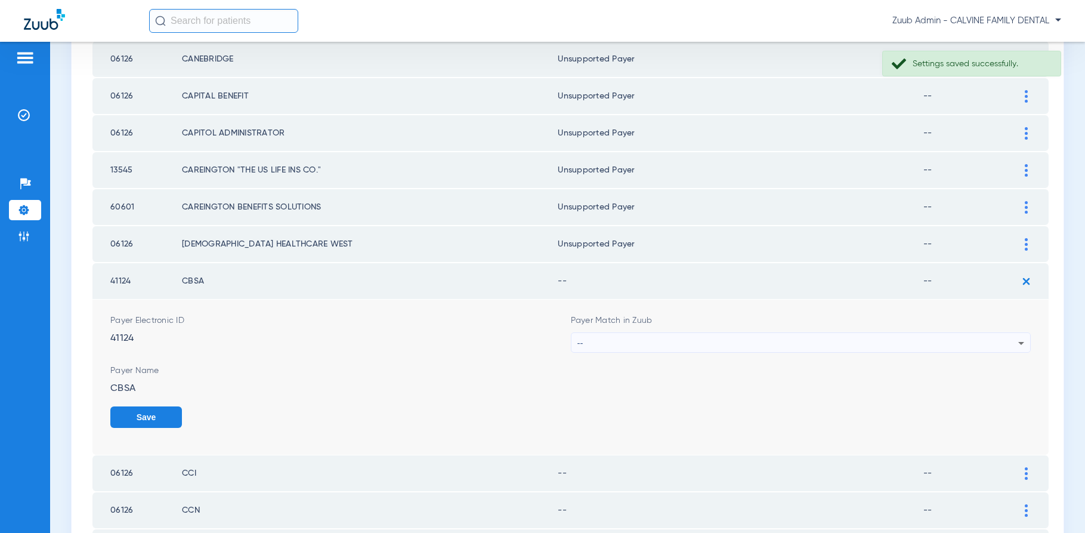
click at [781, 339] on div "--" at bounding box center [797, 343] width 441 height 20
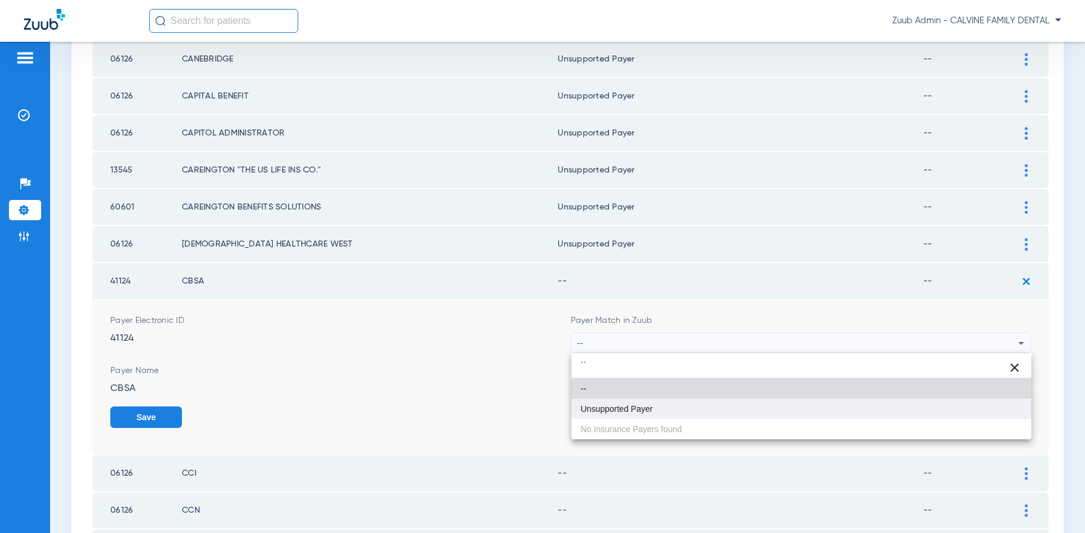
type input "``"
click at [639, 413] on mat-option "Unsupported Payer" at bounding box center [801, 408] width 460 height 20
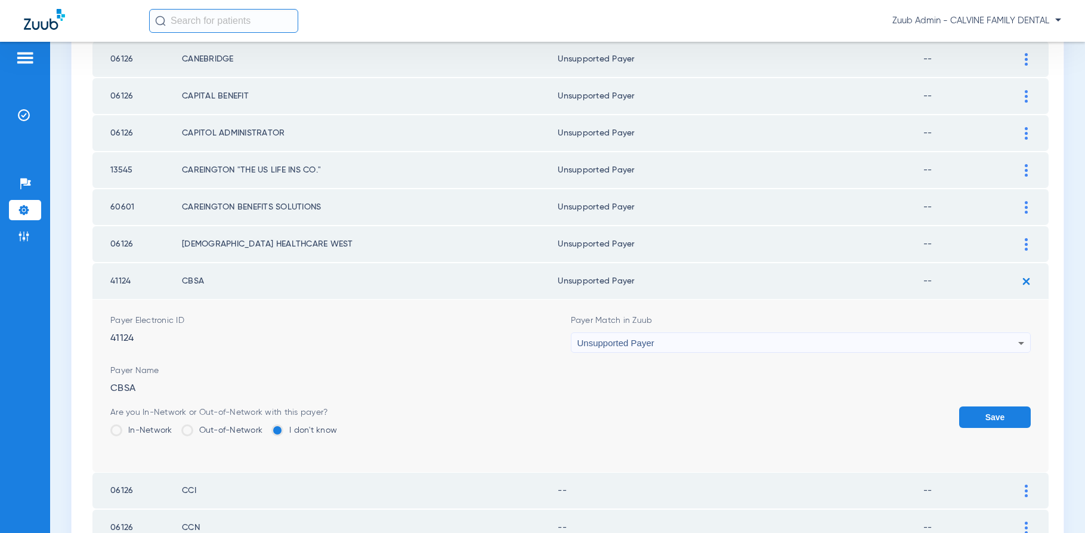
click at [982, 414] on button "Save" at bounding box center [995, 416] width 72 height 21
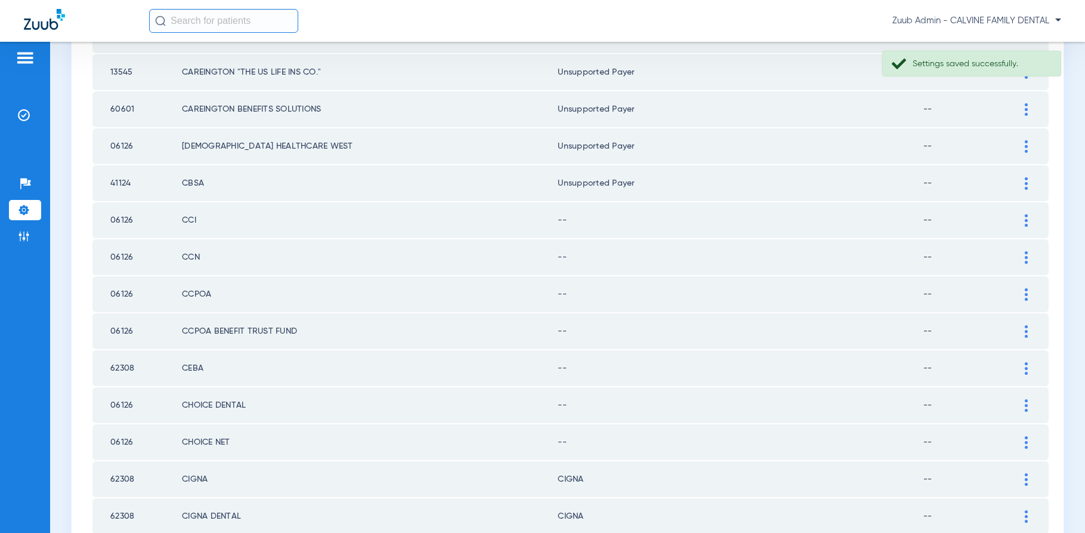
scroll to position [356, 0]
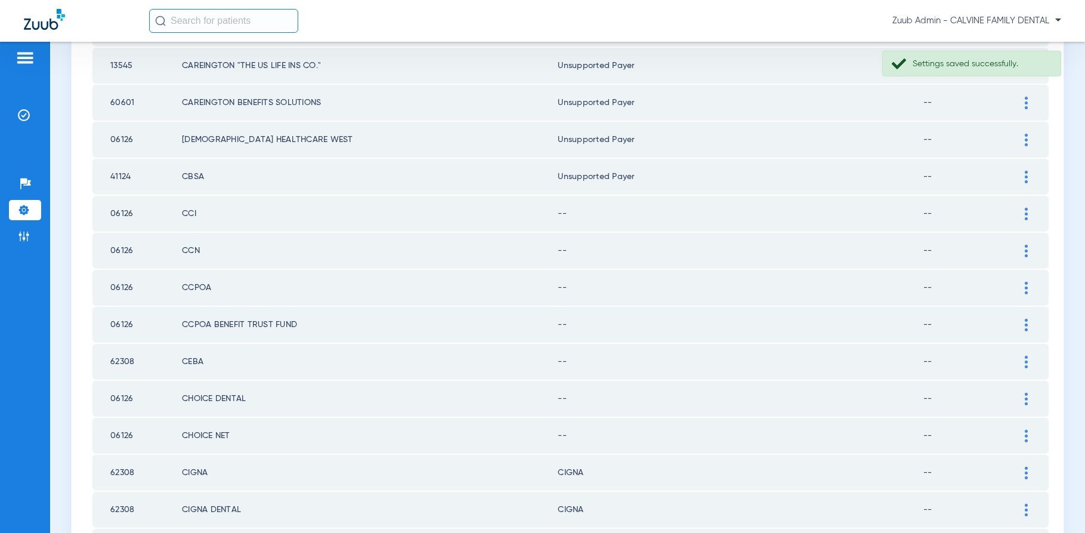
click at [1026, 214] on img at bounding box center [1026, 214] width 3 height 13
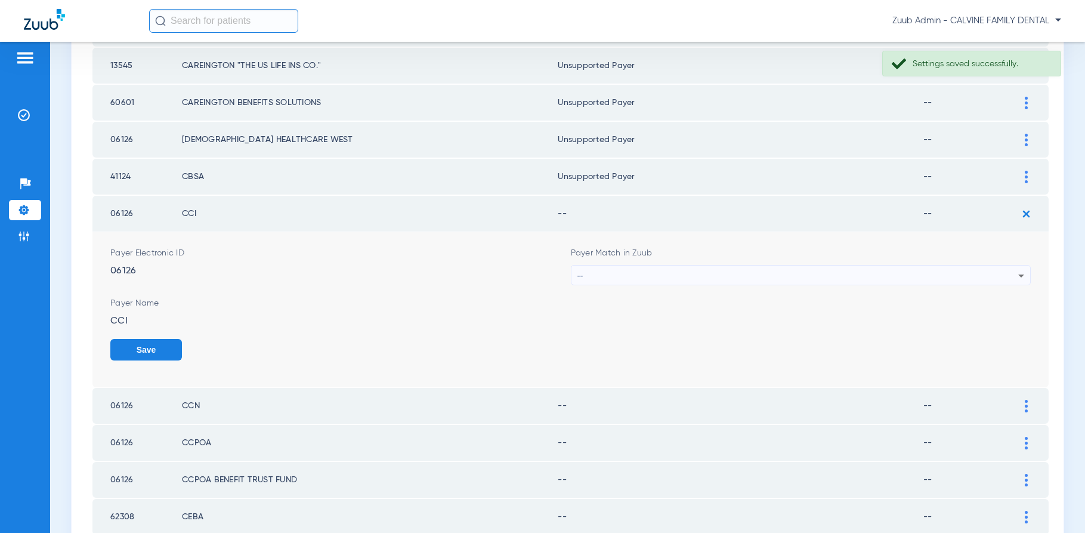
click at [943, 269] on div "--" at bounding box center [797, 275] width 441 height 20
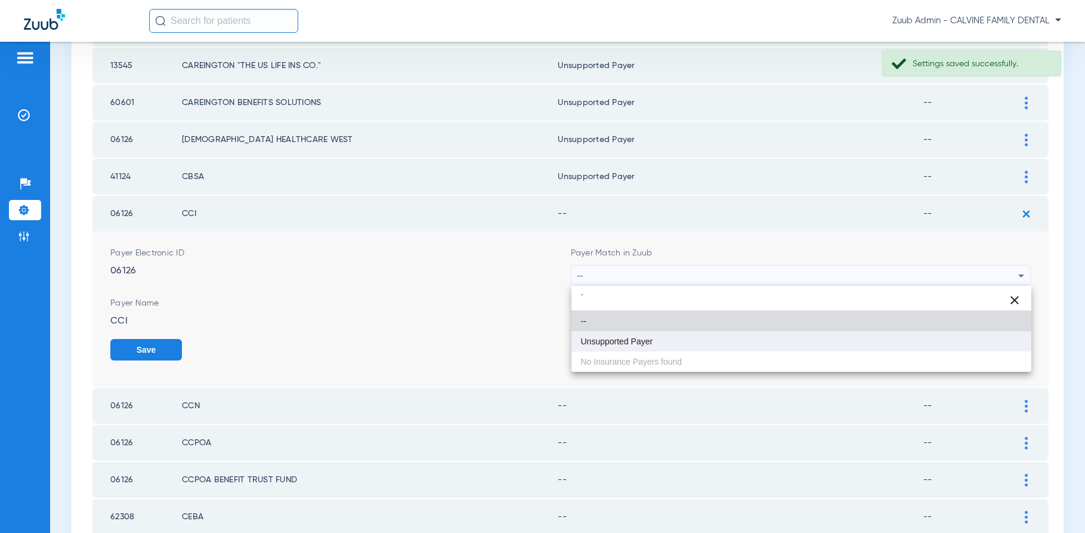
type input "`"
click at [797, 338] on mat-option "Unsupported Payer" at bounding box center [801, 341] width 460 height 20
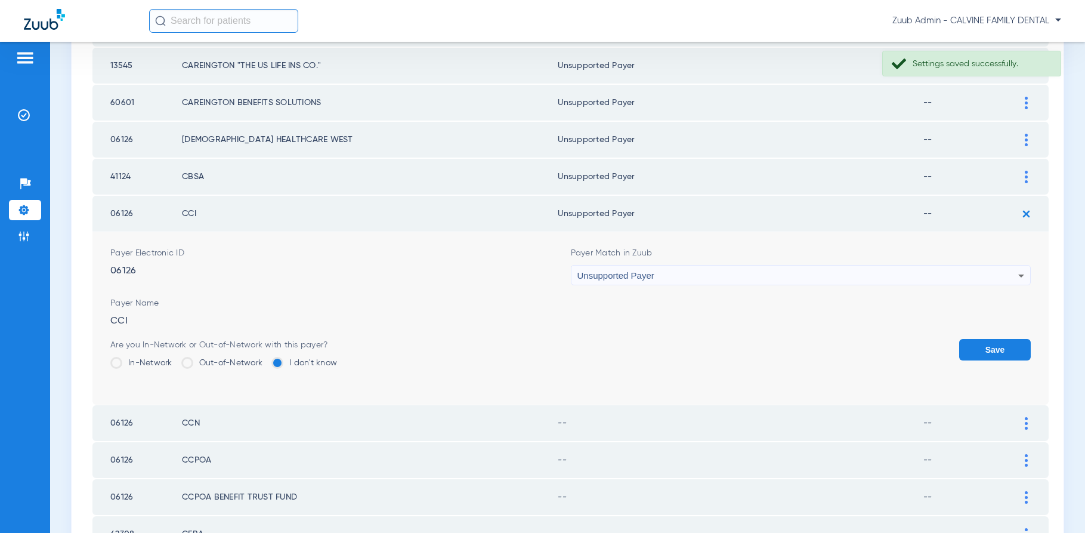
click at [975, 352] on button "Save" at bounding box center [995, 349] width 72 height 21
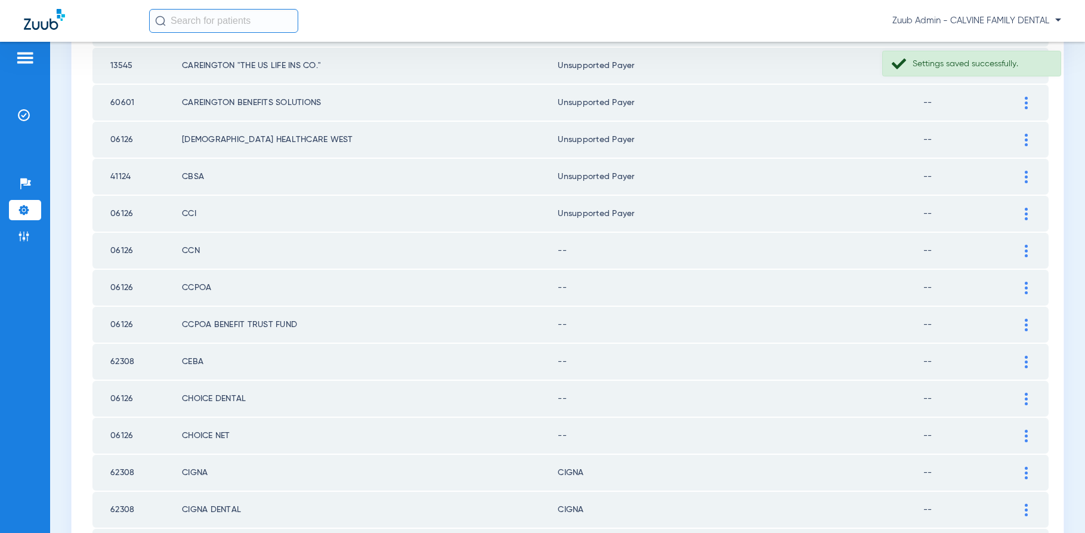
click at [1026, 253] on img at bounding box center [1026, 251] width 3 height 13
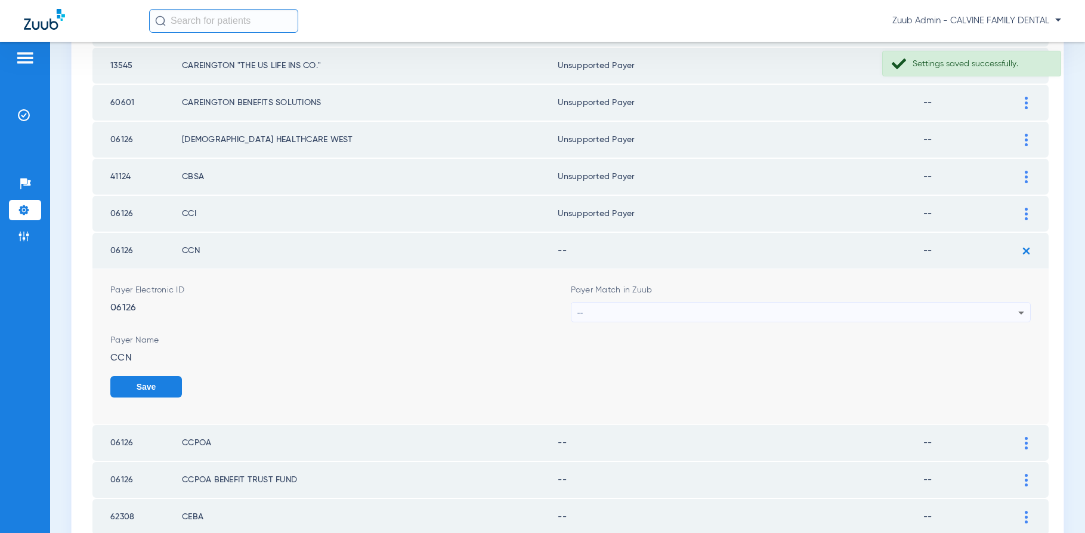
click at [824, 316] on div "--" at bounding box center [797, 312] width 441 height 20
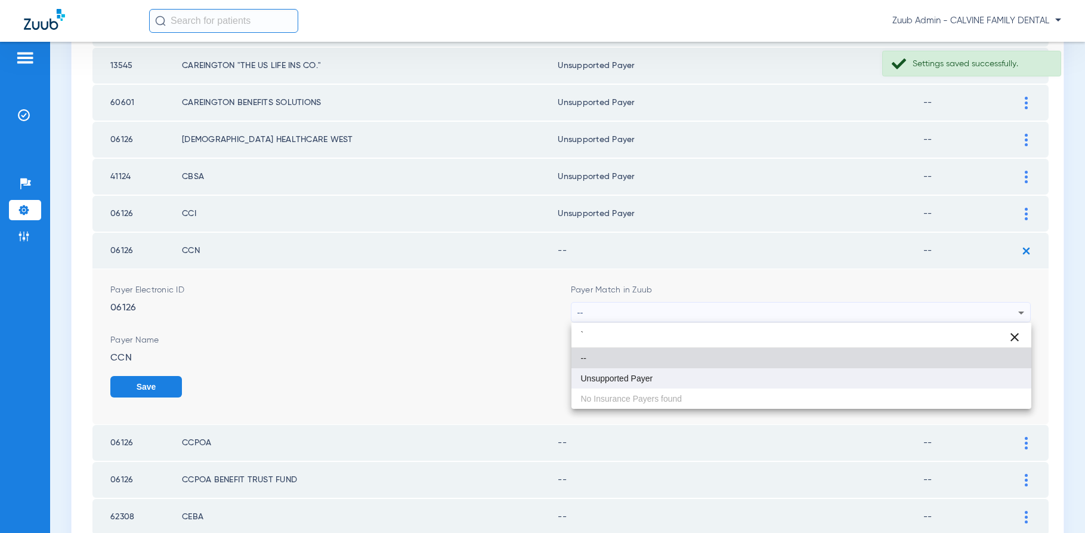
type input "`"
click at [725, 372] on mat-option "Unsupported Payer" at bounding box center [801, 378] width 460 height 20
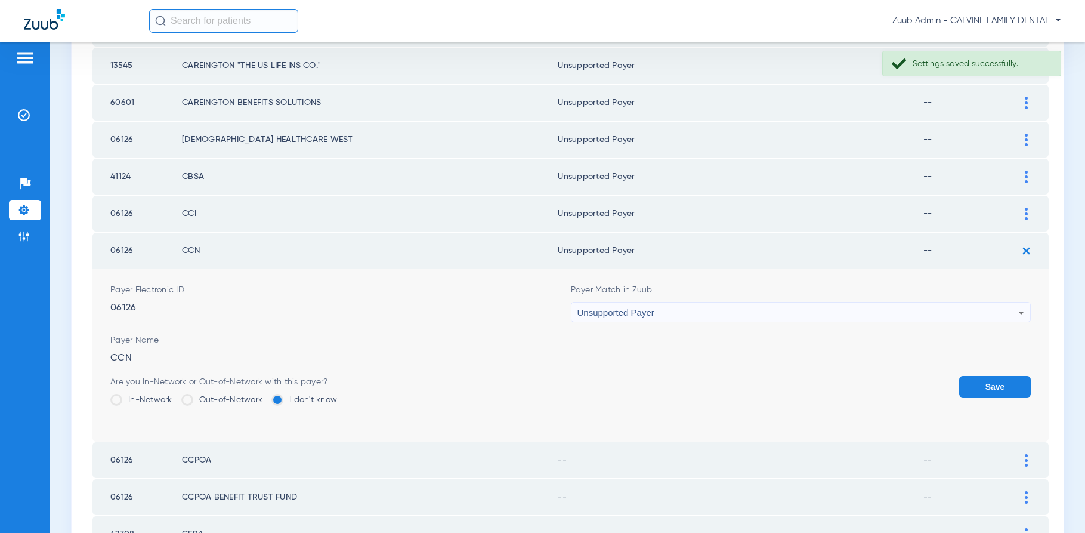
click at [986, 385] on button "Save" at bounding box center [995, 386] width 72 height 21
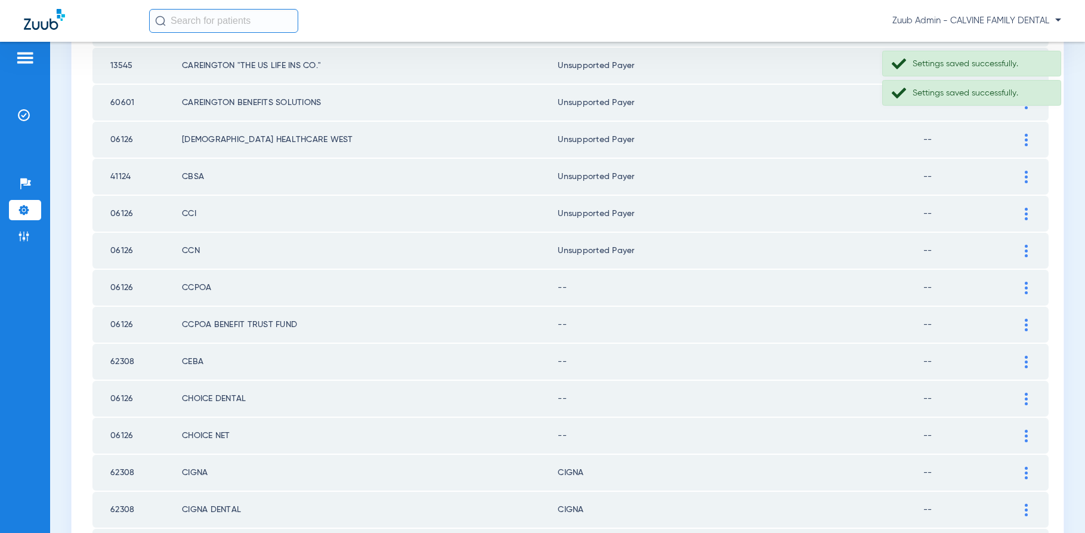
click at [1023, 284] on div at bounding box center [1026, 287] width 21 height 13
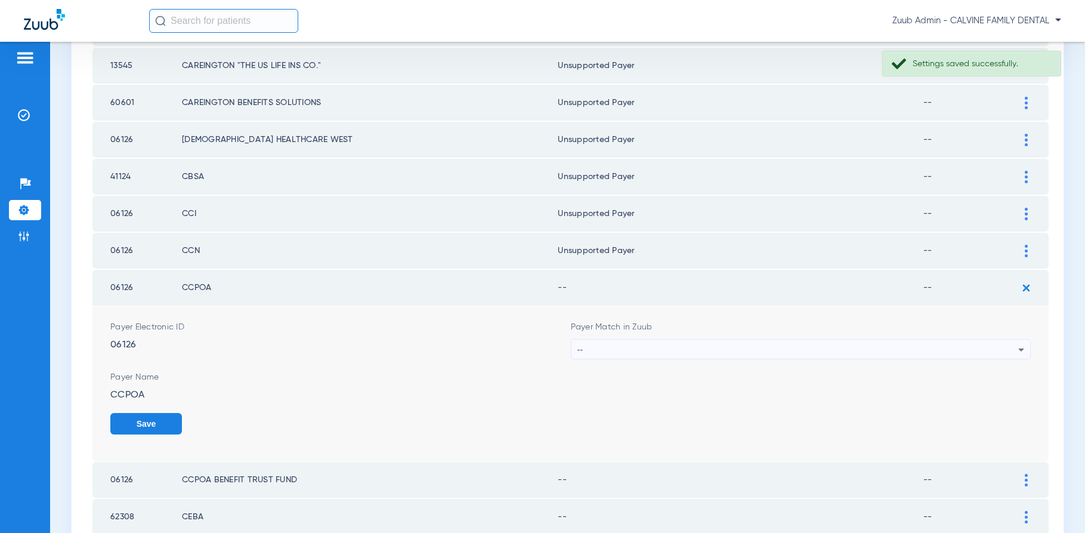
click at [872, 344] on div "--" at bounding box center [797, 349] width 441 height 20
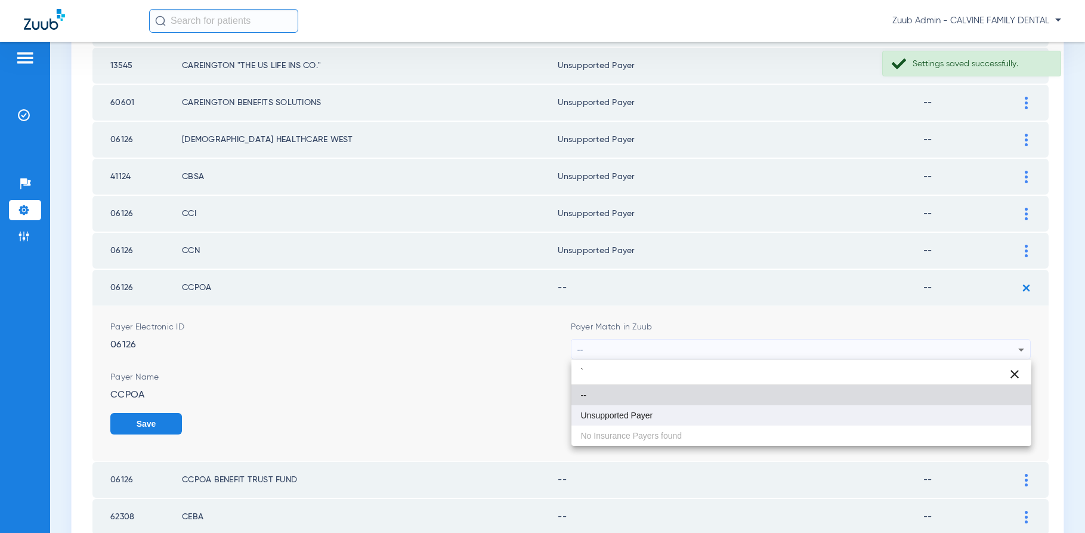
type input "`"
click at [725, 407] on mat-option "Unsupported Payer" at bounding box center [801, 415] width 460 height 20
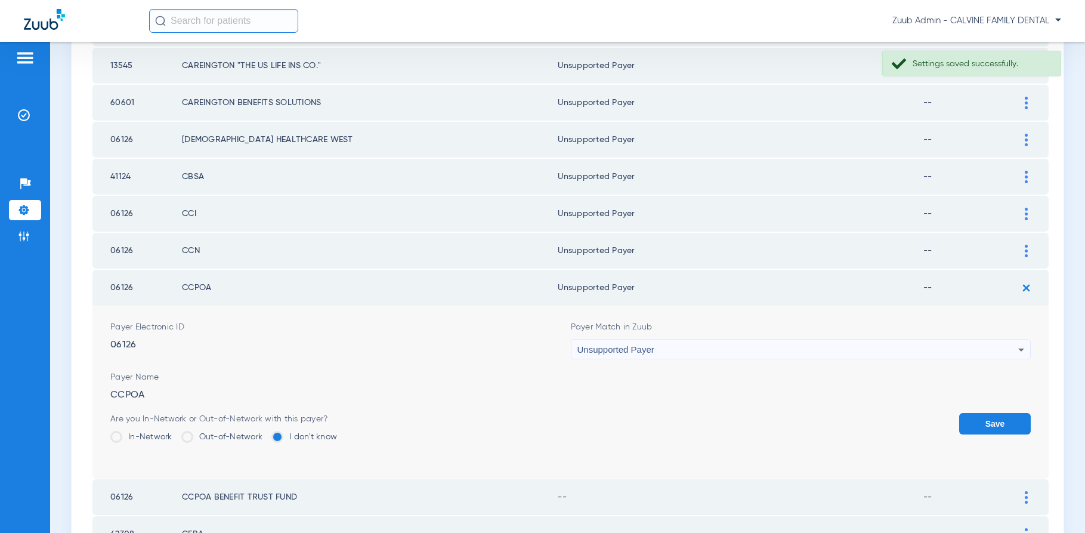
click at [982, 420] on button "Save" at bounding box center [995, 423] width 72 height 21
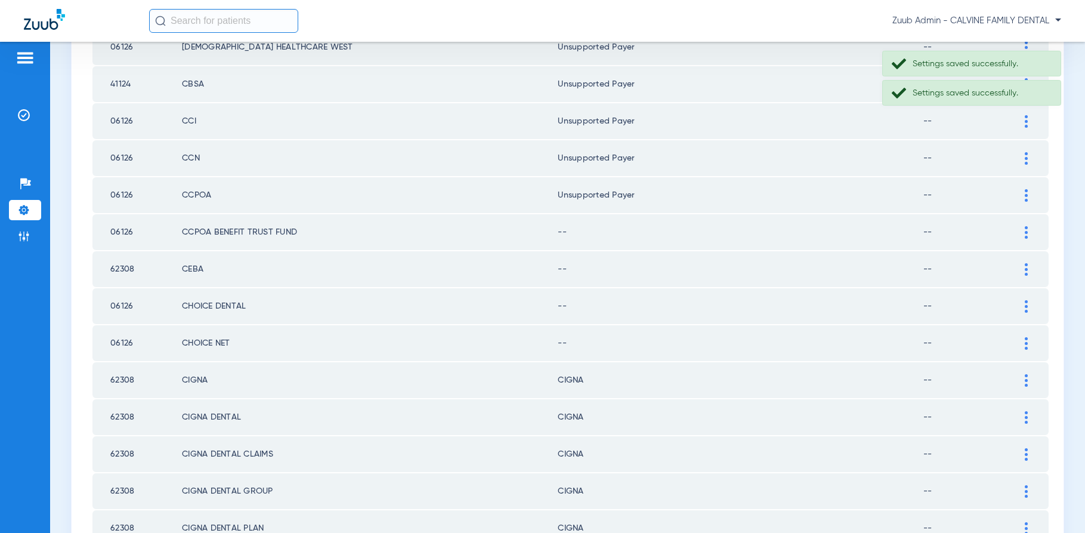
scroll to position [452, 0]
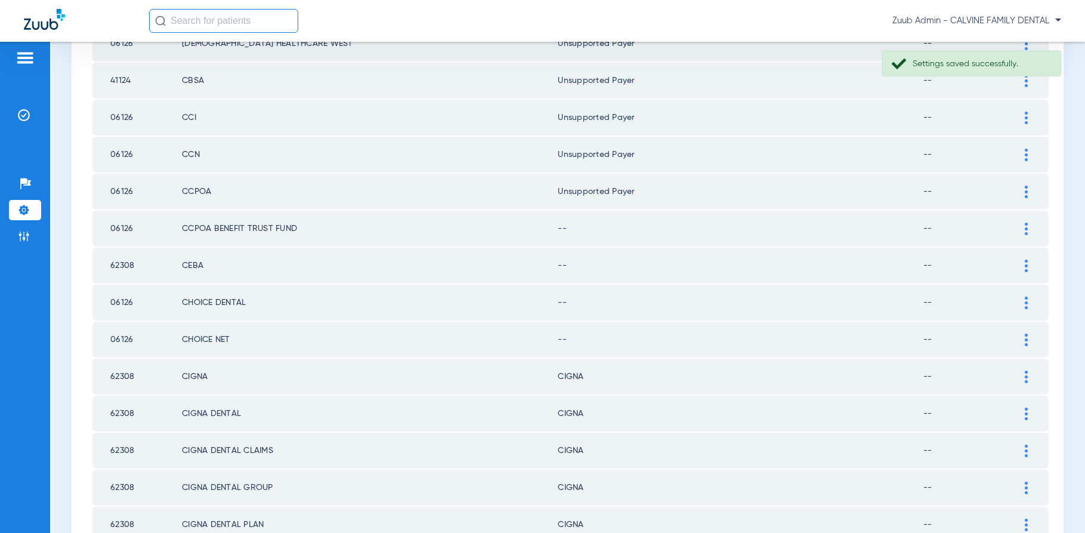
click at [1023, 230] on div at bounding box center [1026, 228] width 21 height 13
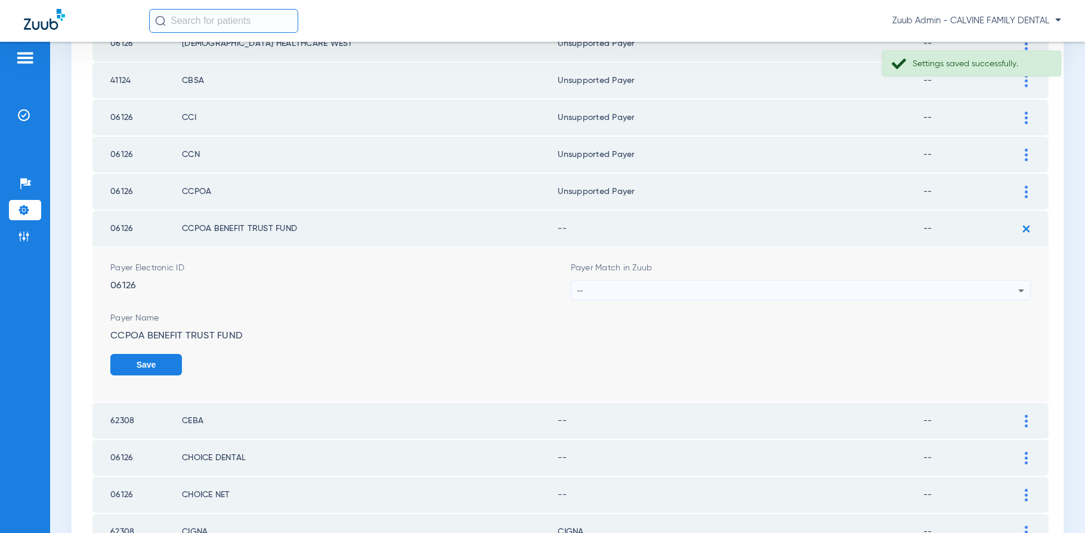
click at [841, 283] on div "--" at bounding box center [797, 290] width 441 height 20
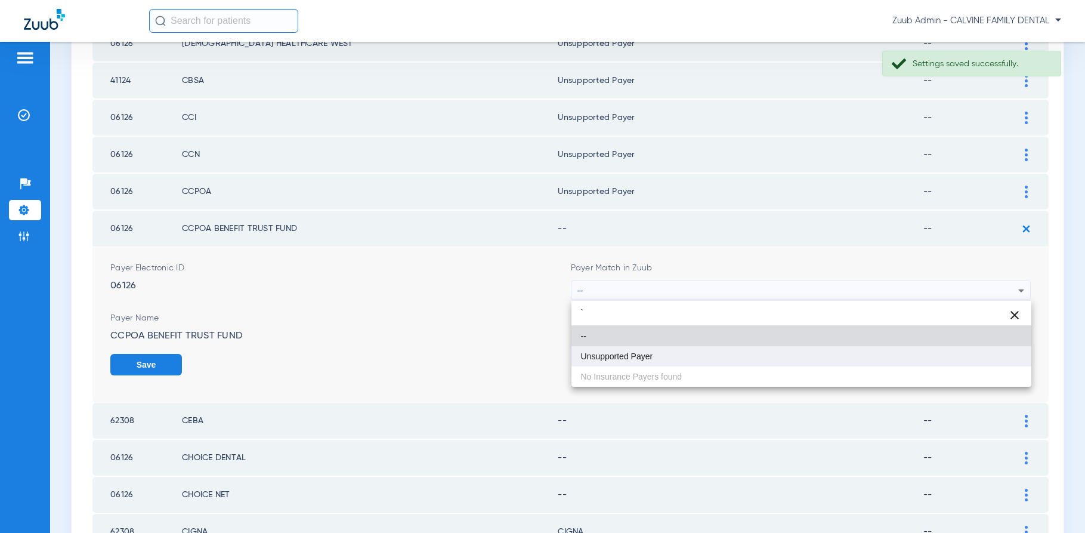
type input "`"
click at [771, 349] on mat-option "Unsupported Payer" at bounding box center [801, 356] width 460 height 20
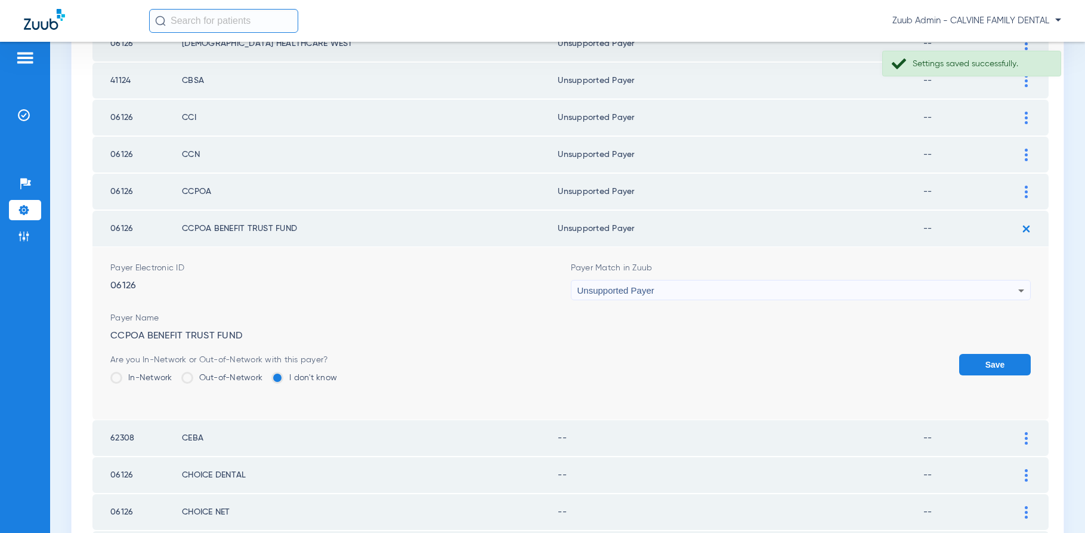
drag, startPoint x: 979, startPoint y: 359, endPoint x: 989, endPoint y: 345, distance: 17.5
click at [980, 358] on button "Save" at bounding box center [995, 364] width 72 height 21
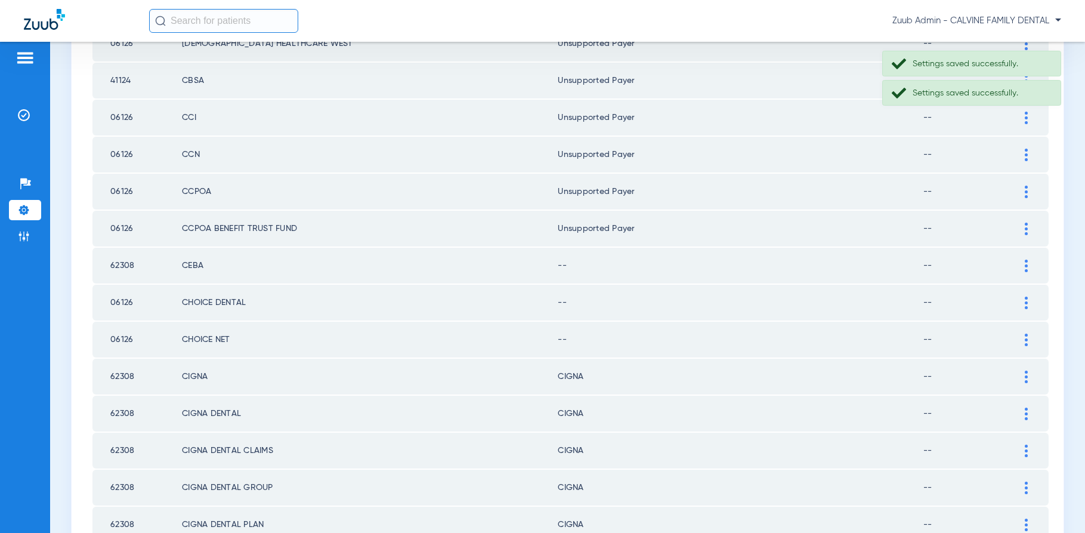
click at [1025, 262] on img at bounding box center [1026, 265] width 3 height 13
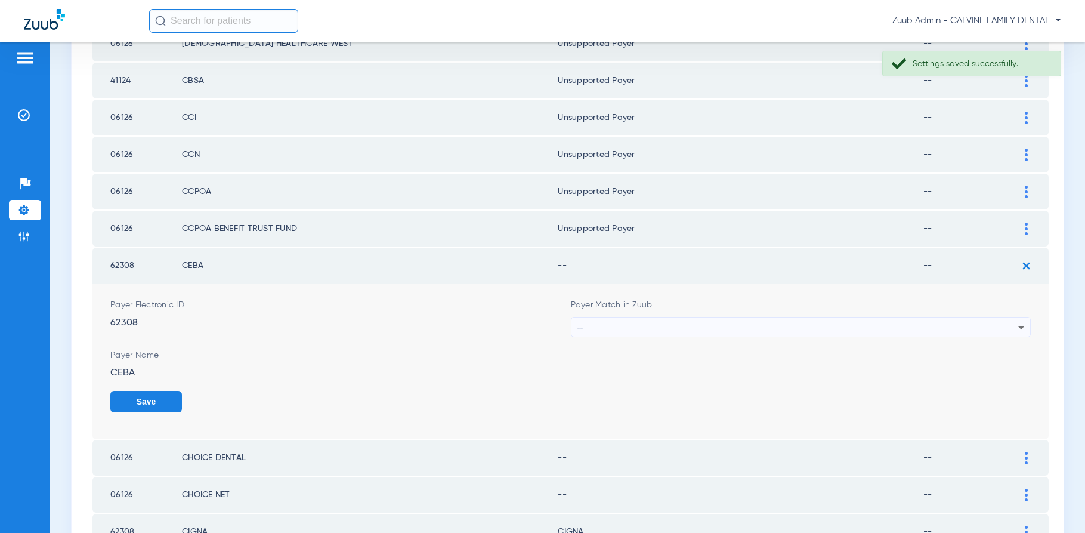
click at [843, 328] on div "--" at bounding box center [797, 327] width 441 height 20
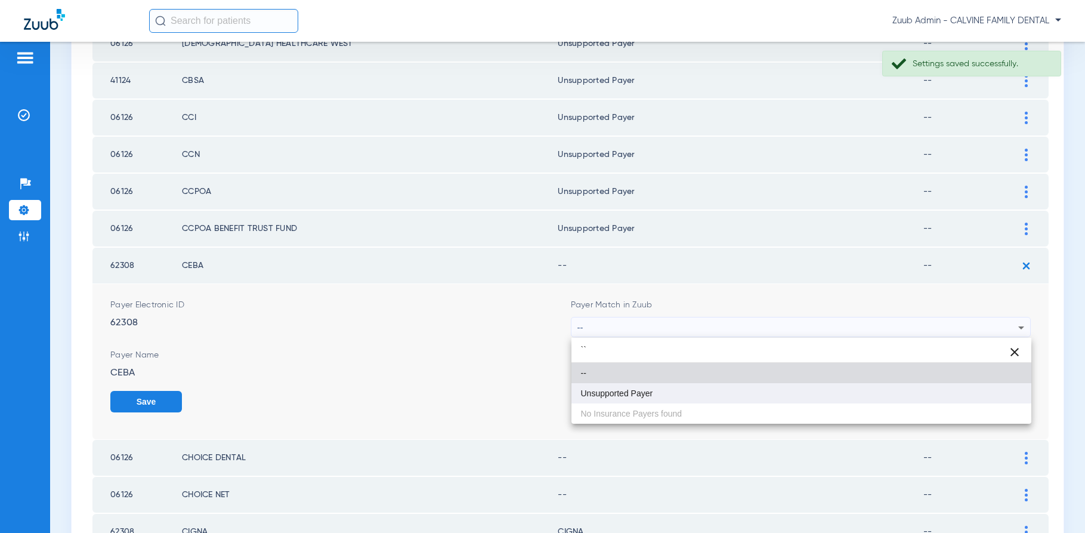
type input "``"
click at [733, 393] on mat-option "Unsupported Payer" at bounding box center [801, 393] width 460 height 20
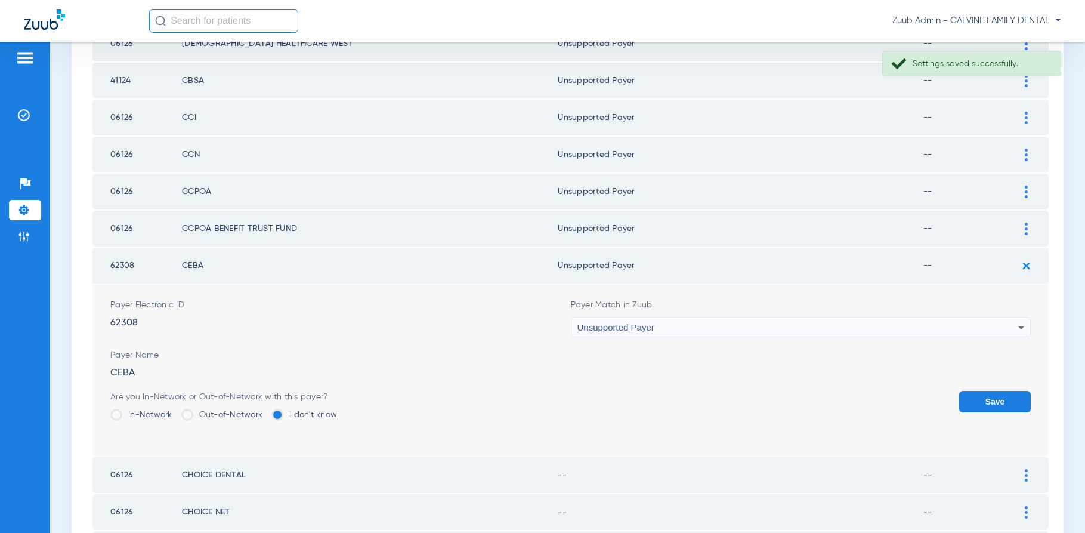
drag, startPoint x: 975, startPoint y: 396, endPoint x: 987, endPoint y: 385, distance: 16.0
click at [977, 395] on button "Save" at bounding box center [995, 401] width 72 height 21
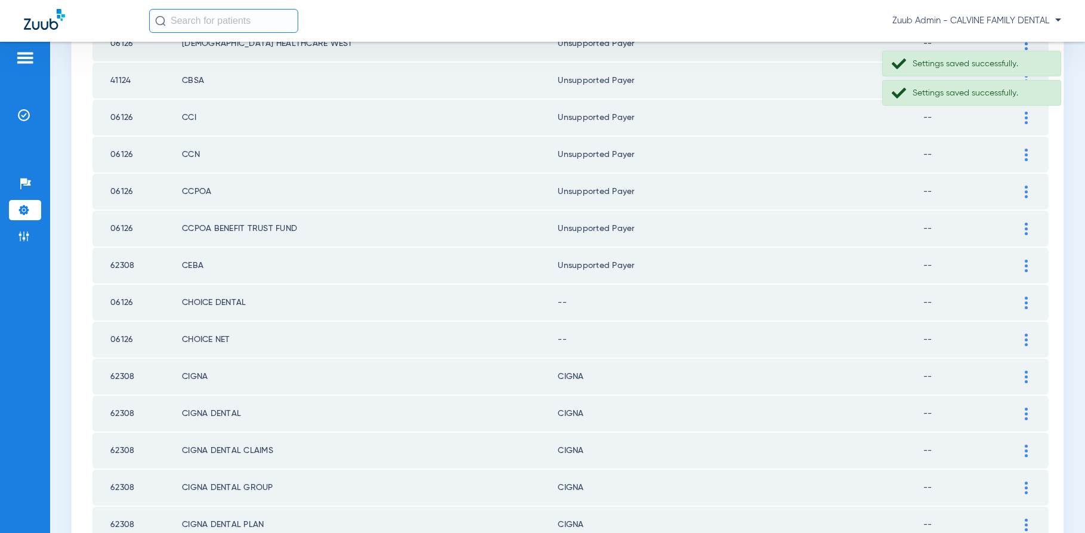
click at [1023, 304] on div at bounding box center [1026, 302] width 21 height 13
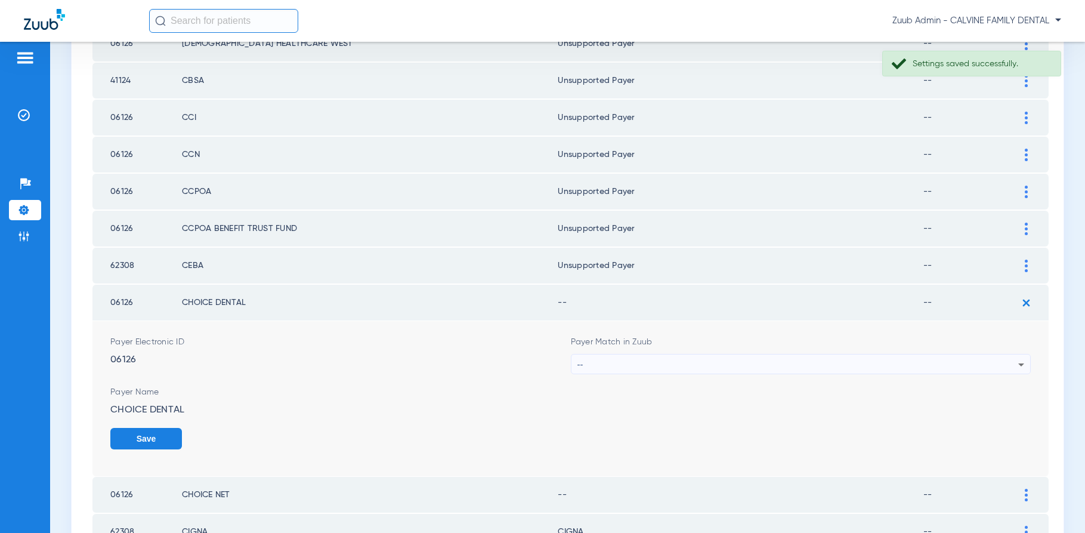
click at [782, 359] on div "--" at bounding box center [797, 364] width 441 height 20
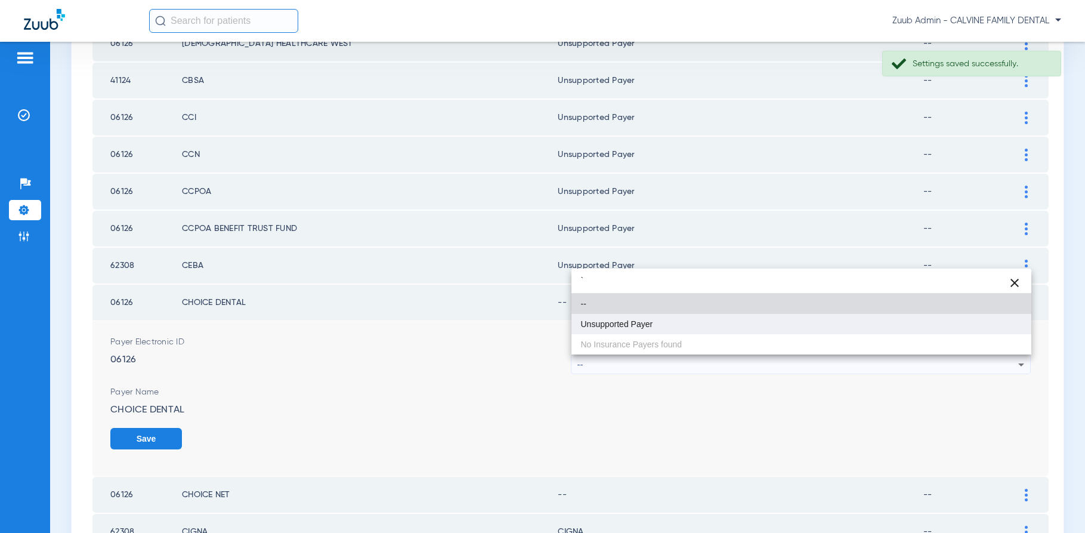
type input "`"
click at [726, 329] on mat-option "Unsupported Payer" at bounding box center [801, 324] width 460 height 20
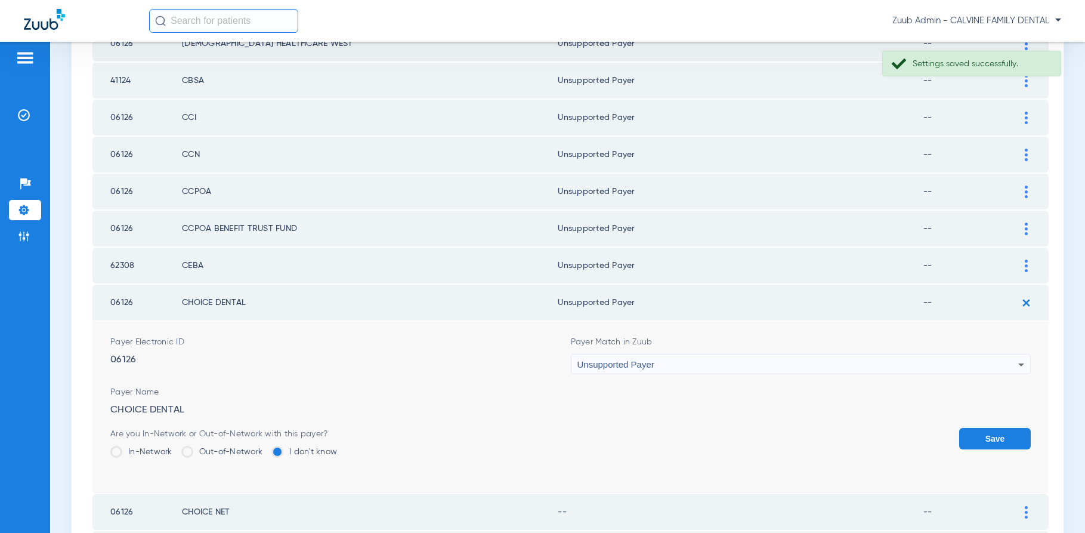
drag, startPoint x: 983, startPoint y: 434, endPoint x: 986, endPoint y: 421, distance: 12.7
click at [983, 434] on button "Save" at bounding box center [995, 438] width 72 height 21
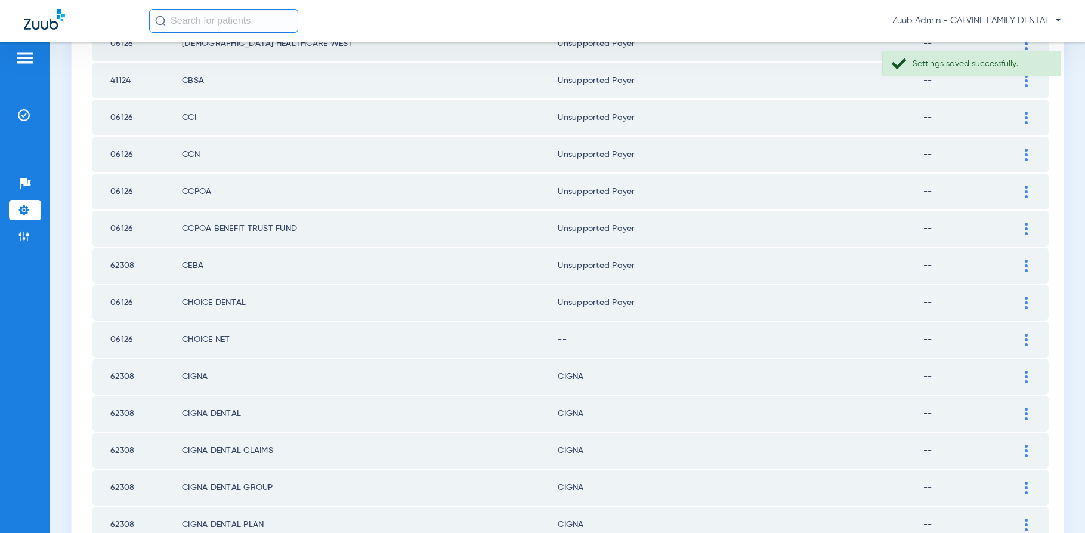
click at [1023, 340] on div at bounding box center [1026, 339] width 21 height 13
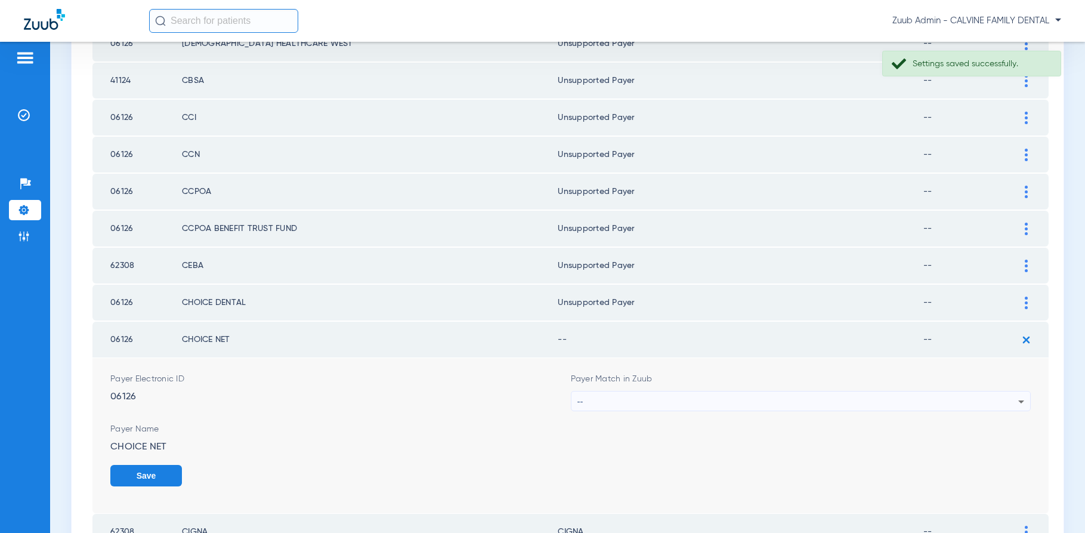
click at [779, 395] on div "--" at bounding box center [797, 401] width 441 height 20
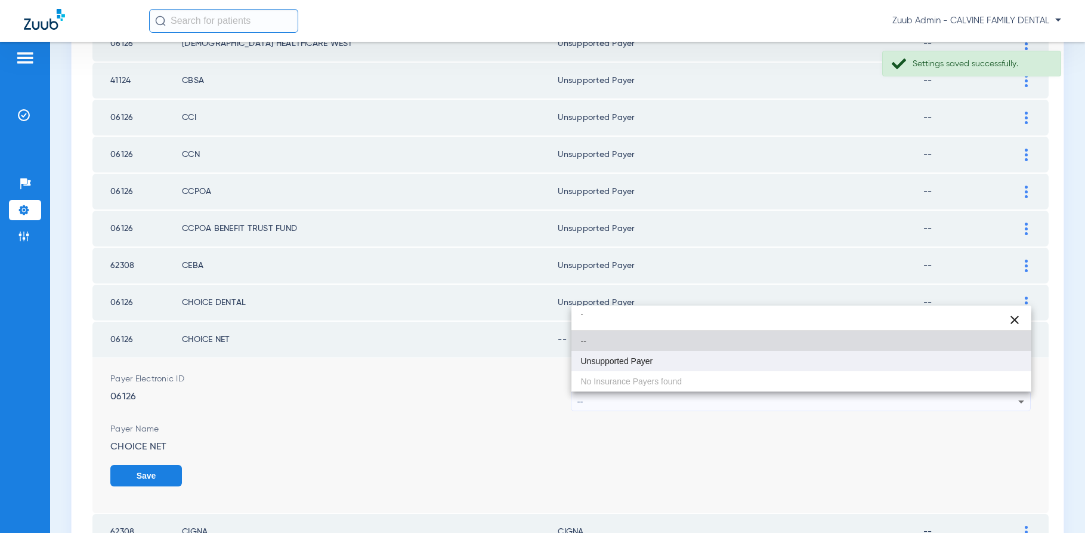
type input "`"
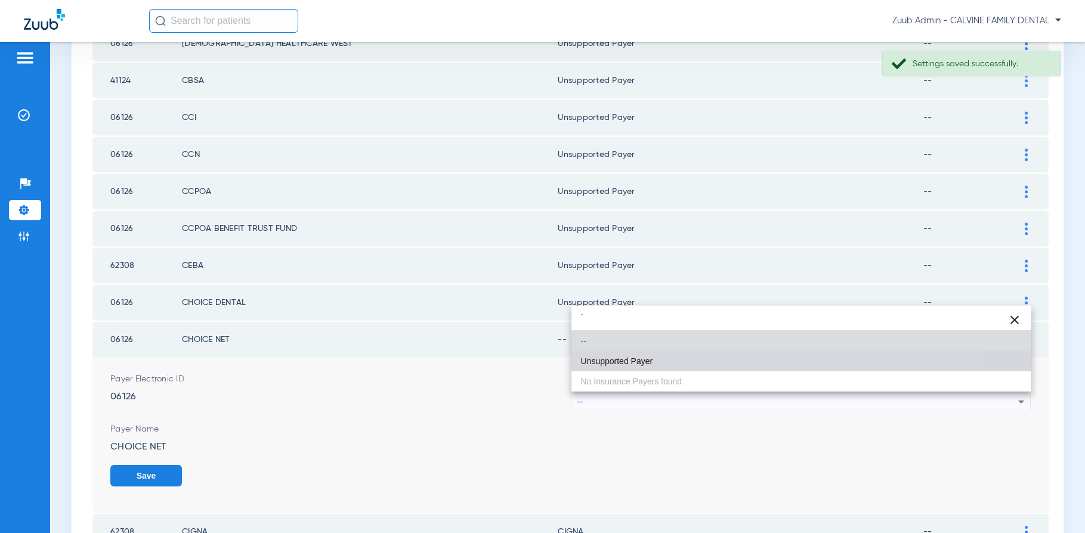
click at [628, 364] on span "Unsupported Payer" at bounding box center [617, 361] width 72 height 8
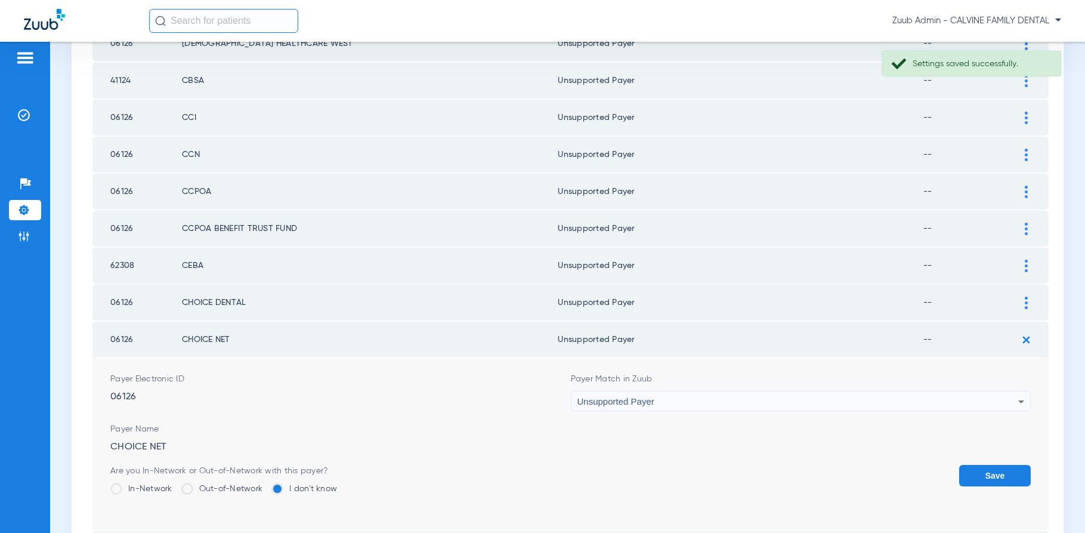
click at [986, 471] on button "Save" at bounding box center [995, 475] width 72 height 21
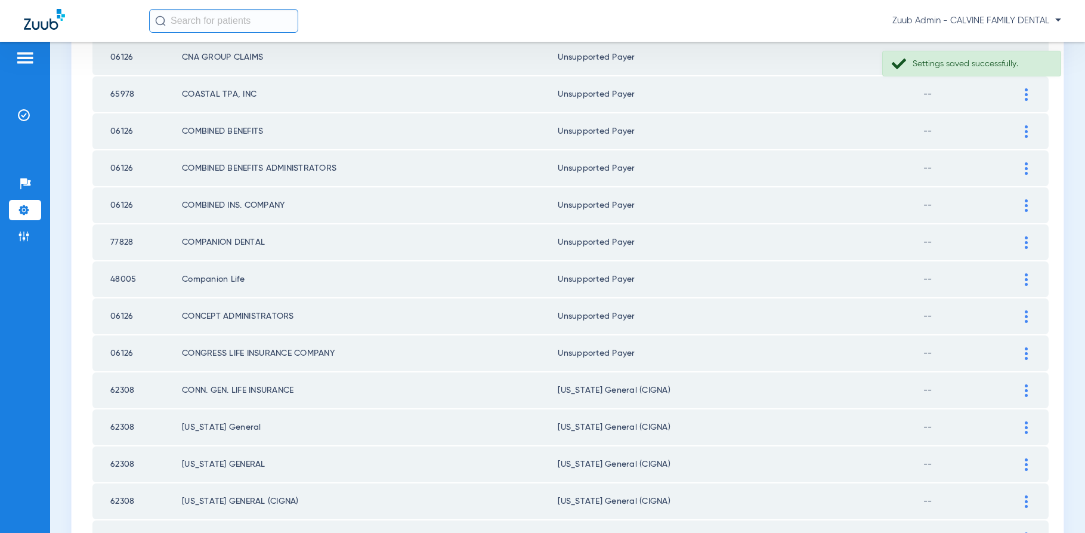
scroll to position [1623, 0]
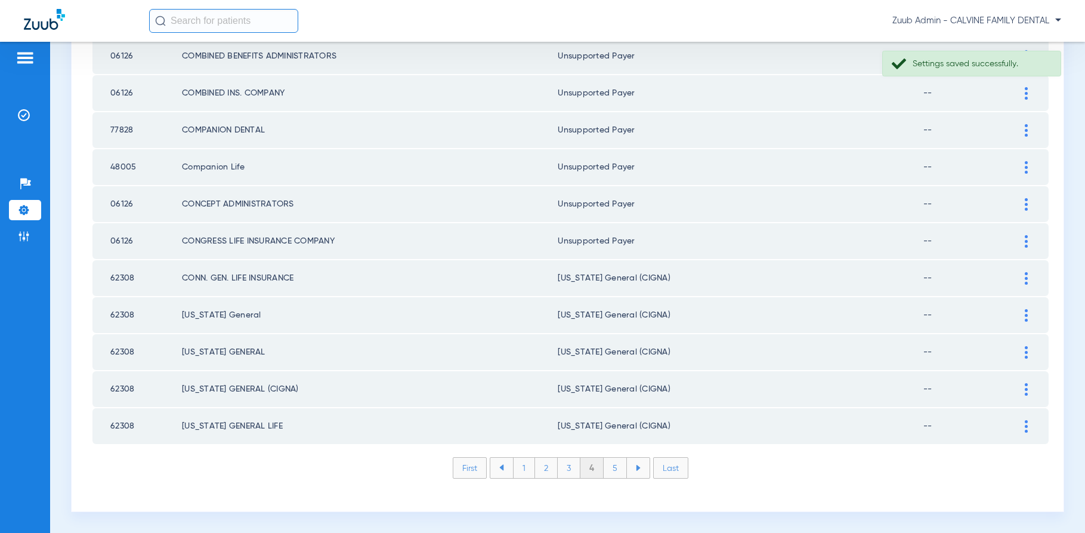
click at [614, 472] on li "5" at bounding box center [615, 467] width 23 height 20
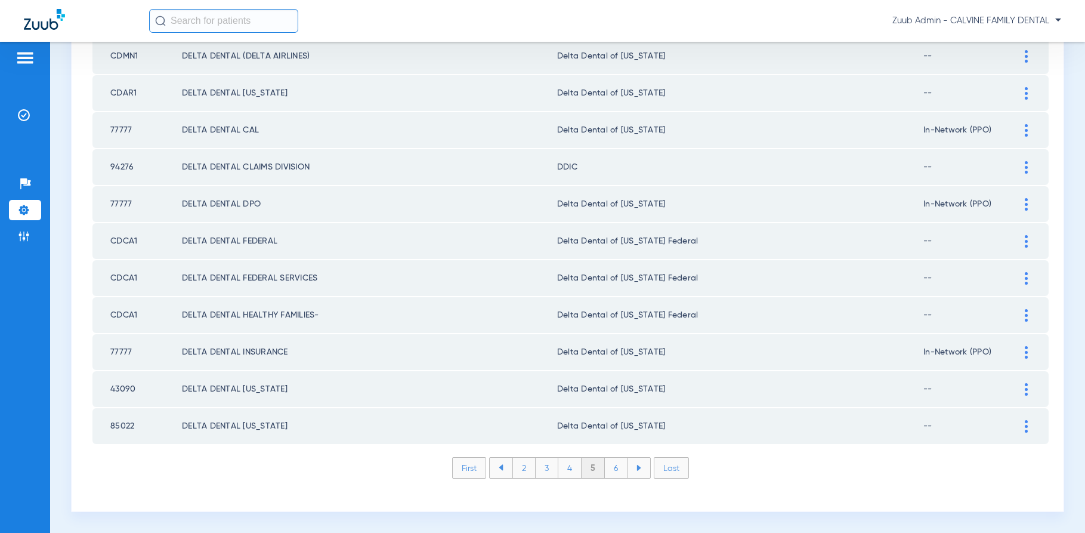
click at [616, 469] on li "6" at bounding box center [616, 467] width 23 height 20
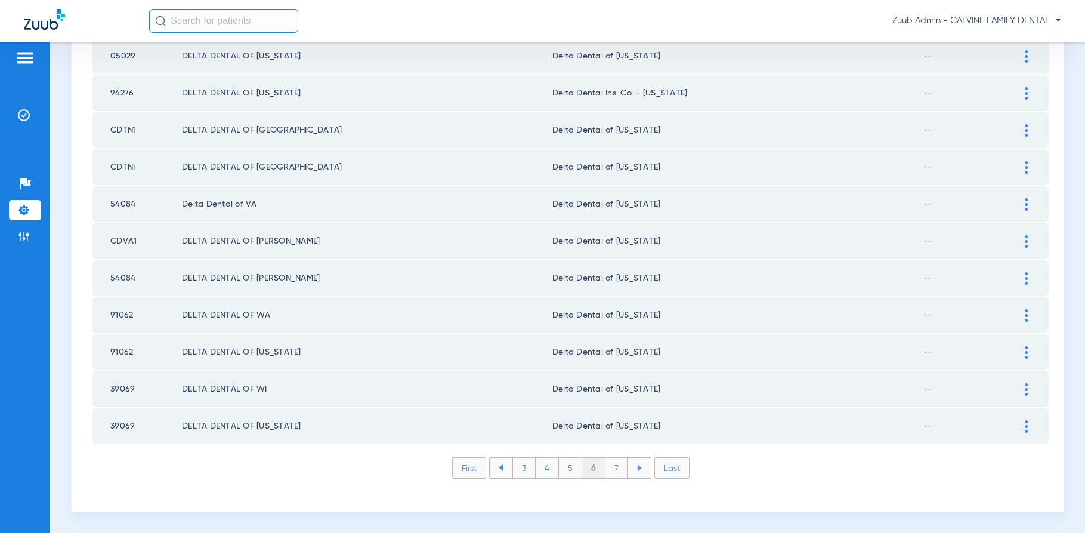
click at [615, 468] on li "7" at bounding box center [616, 467] width 23 height 20
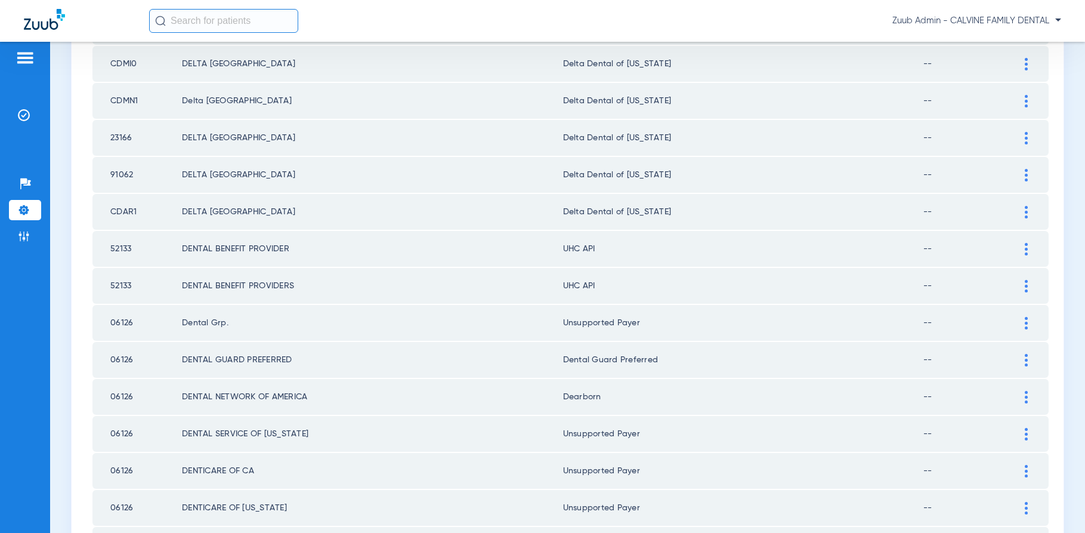
scroll to position [1304, 0]
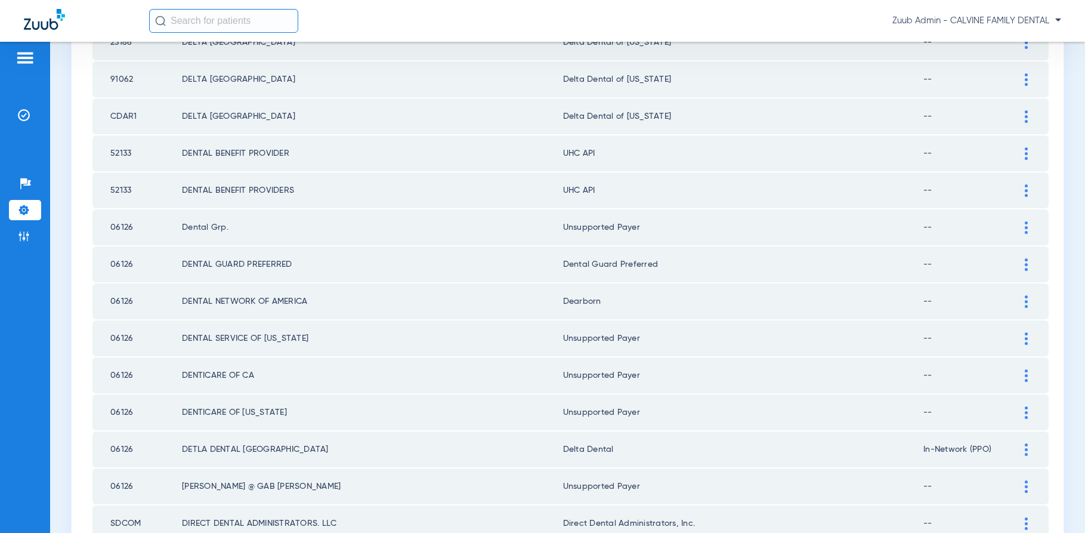
click at [1025, 150] on img at bounding box center [1026, 153] width 3 height 13
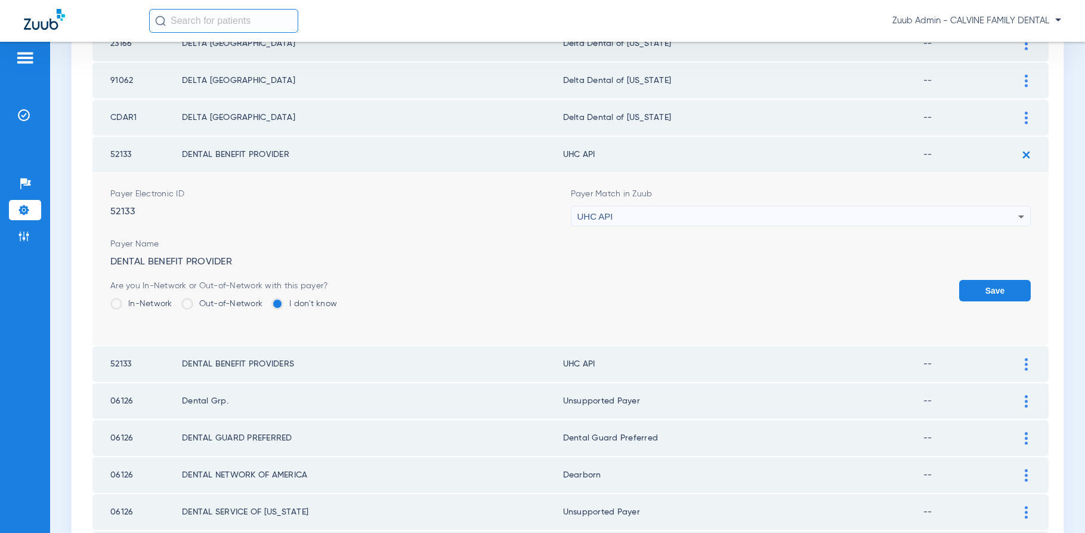
click at [772, 221] on div "UHC API" at bounding box center [797, 216] width 441 height 20
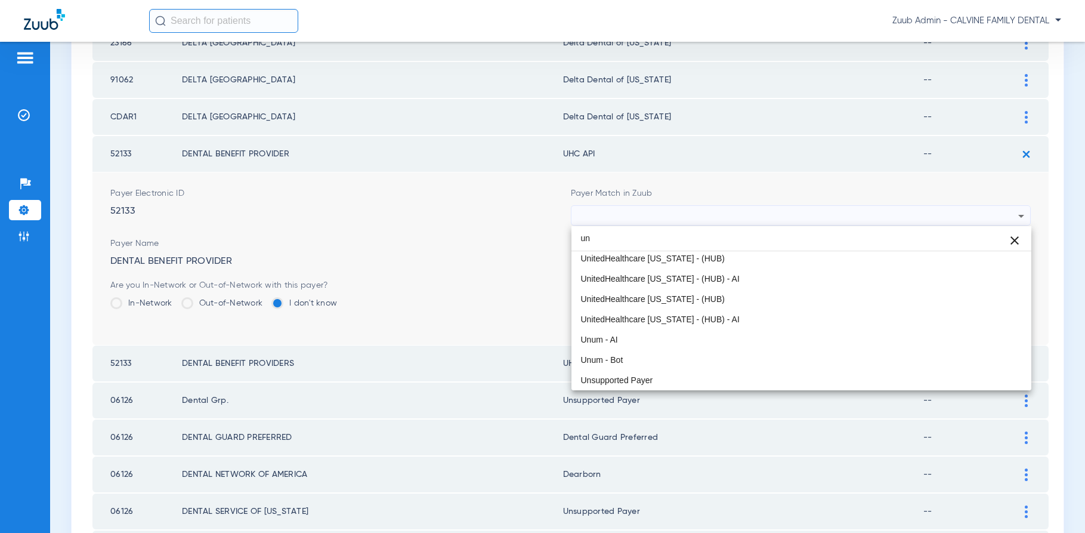
scroll to position [25, 0]
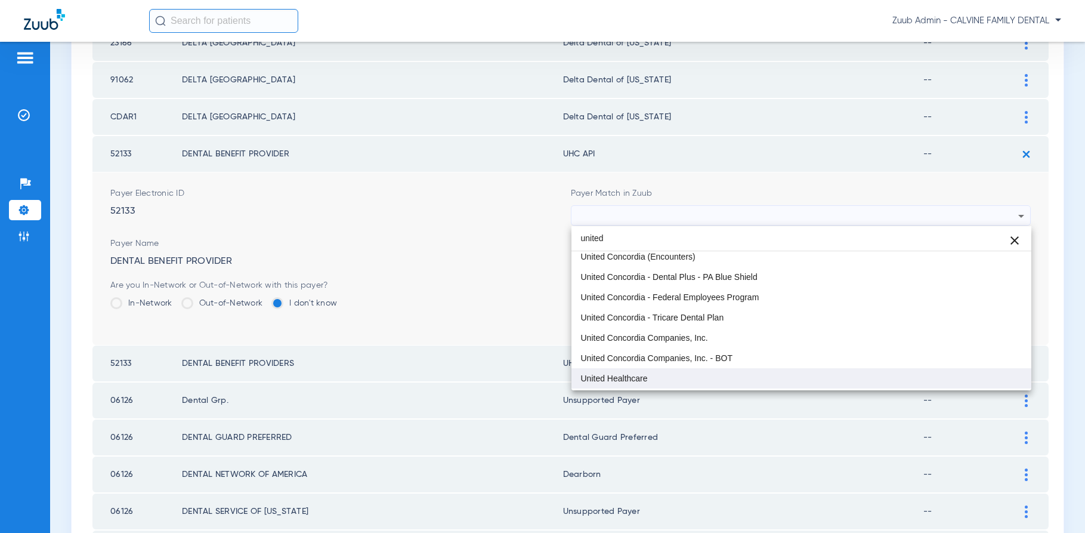
type input "united"
click at [621, 379] on span "United Healthcare" at bounding box center [614, 378] width 67 height 8
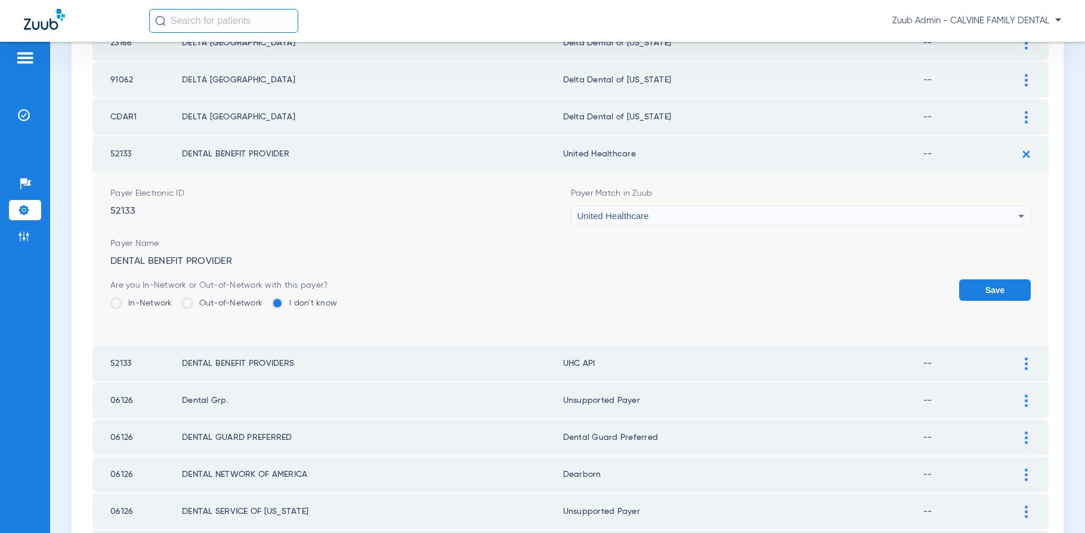
click at [1006, 286] on button "Save" at bounding box center [995, 289] width 72 height 21
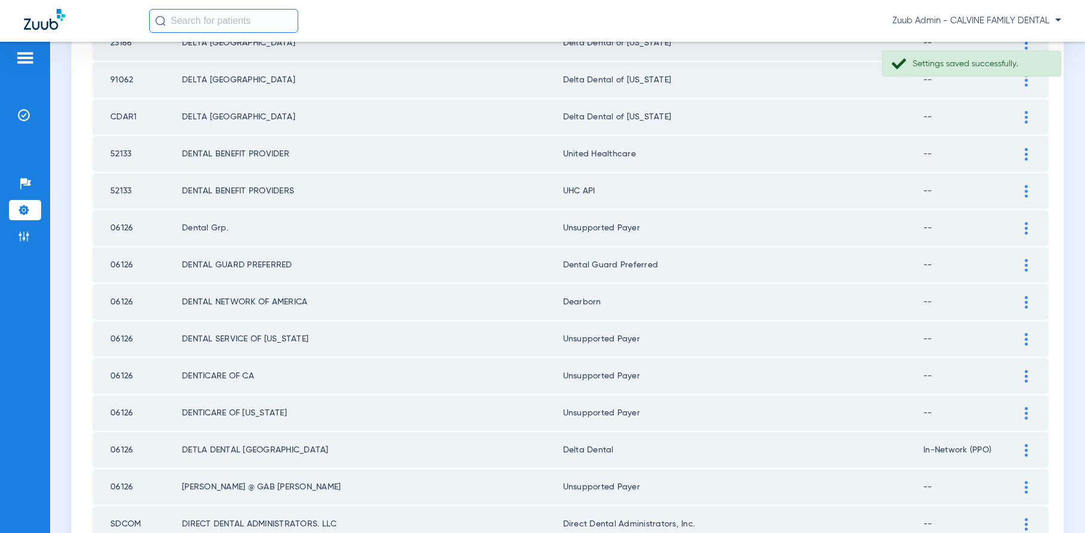
click at [1027, 193] on img at bounding box center [1026, 191] width 3 height 13
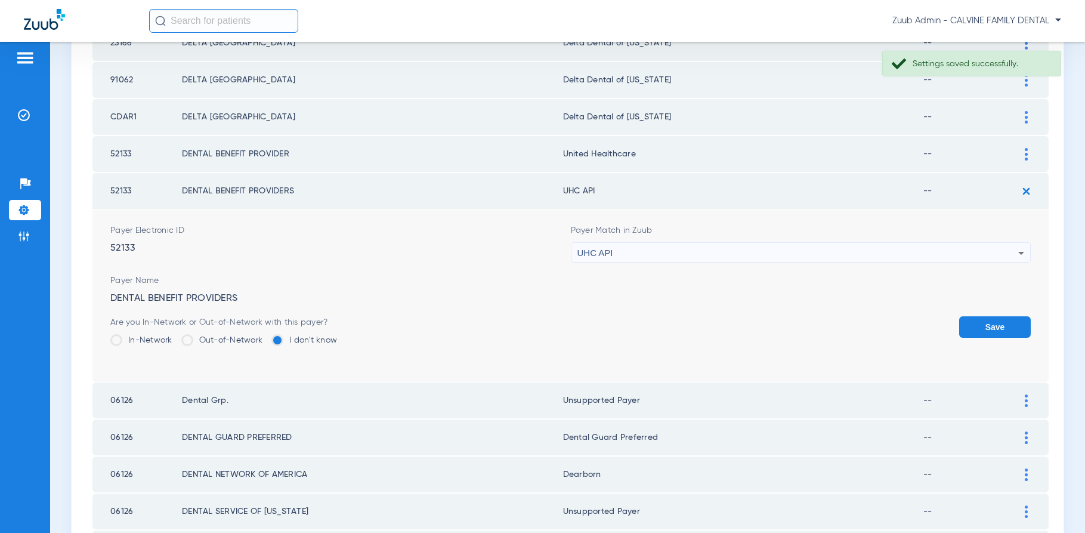
click at [984, 252] on div "UHC API" at bounding box center [797, 253] width 441 height 20
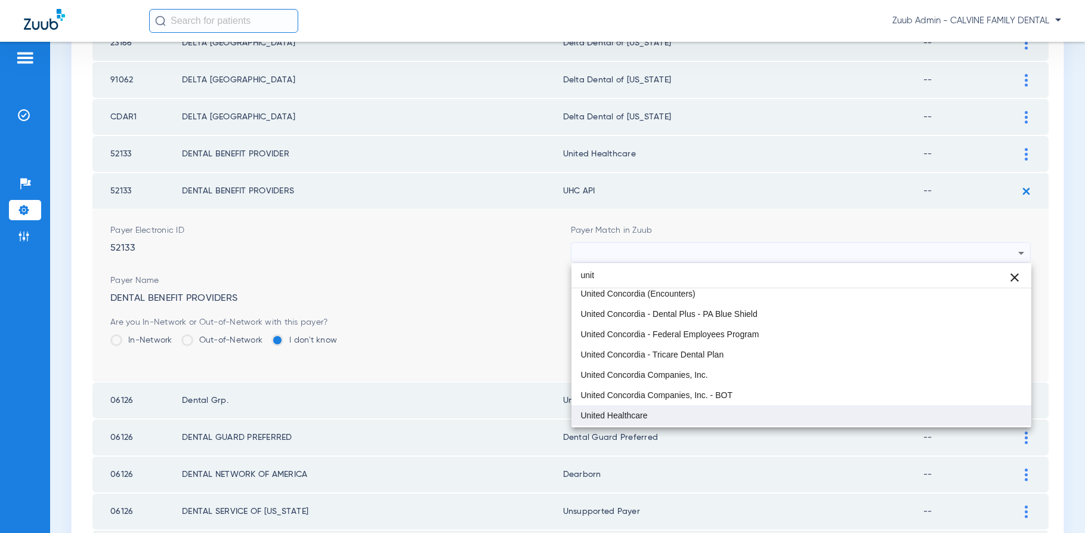
type input "unit"
click at [628, 418] on span "United Healthcare" at bounding box center [614, 415] width 67 height 8
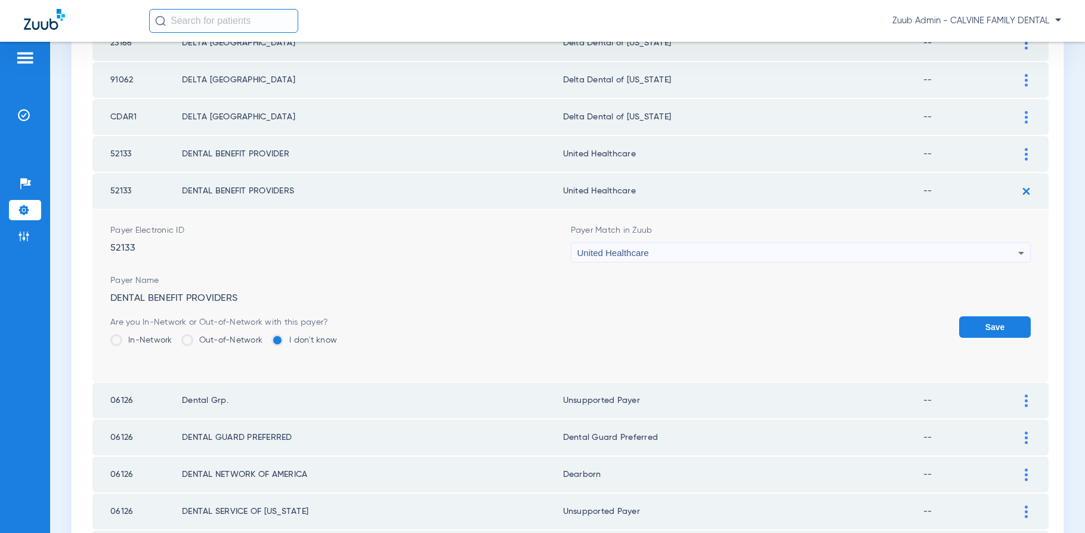
click at [1002, 324] on button "Save" at bounding box center [995, 326] width 72 height 21
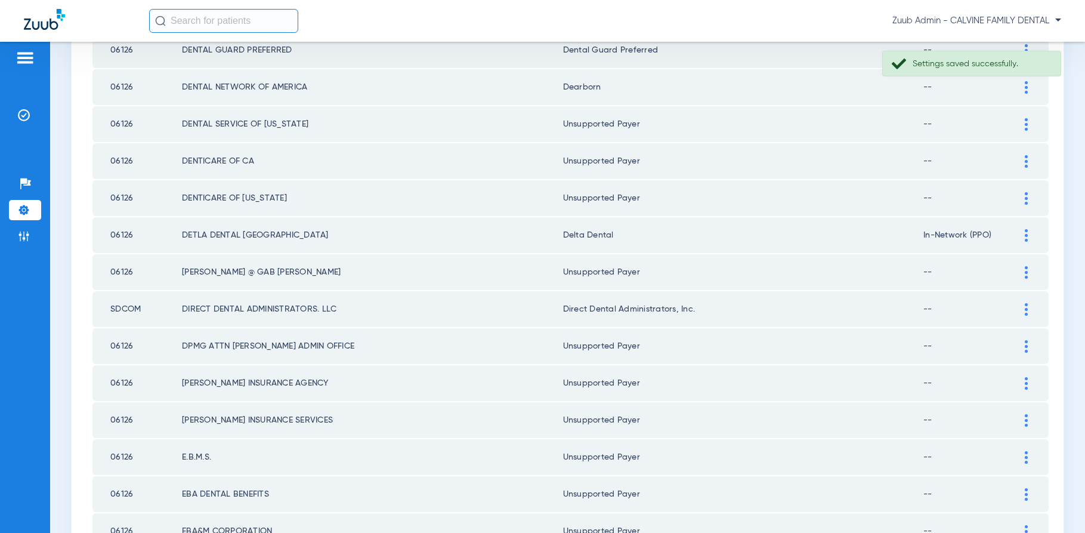
scroll to position [1623, 0]
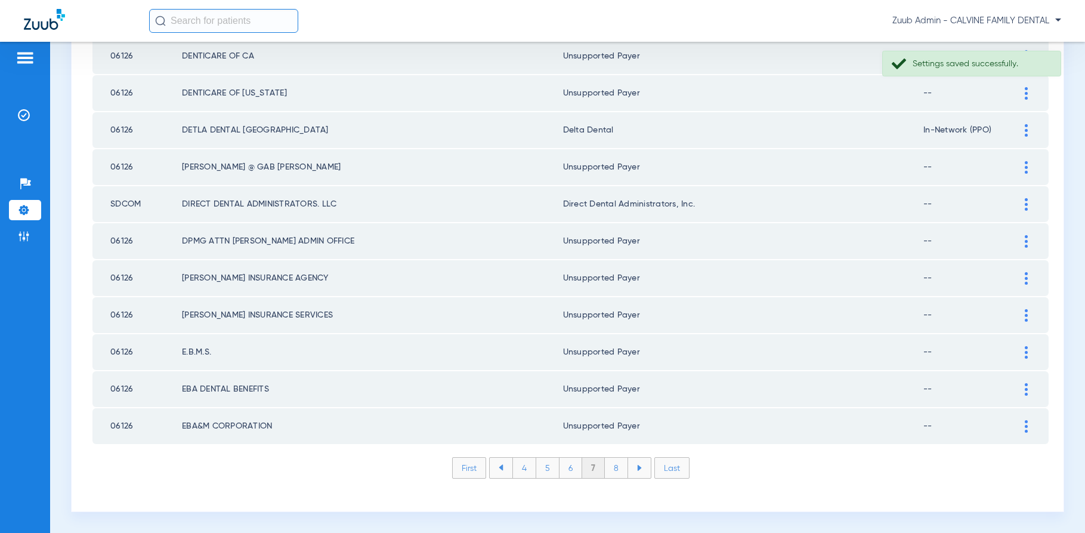
click at [615, 465] on li "8" at bounding box center [616, 467] width 23 height 20
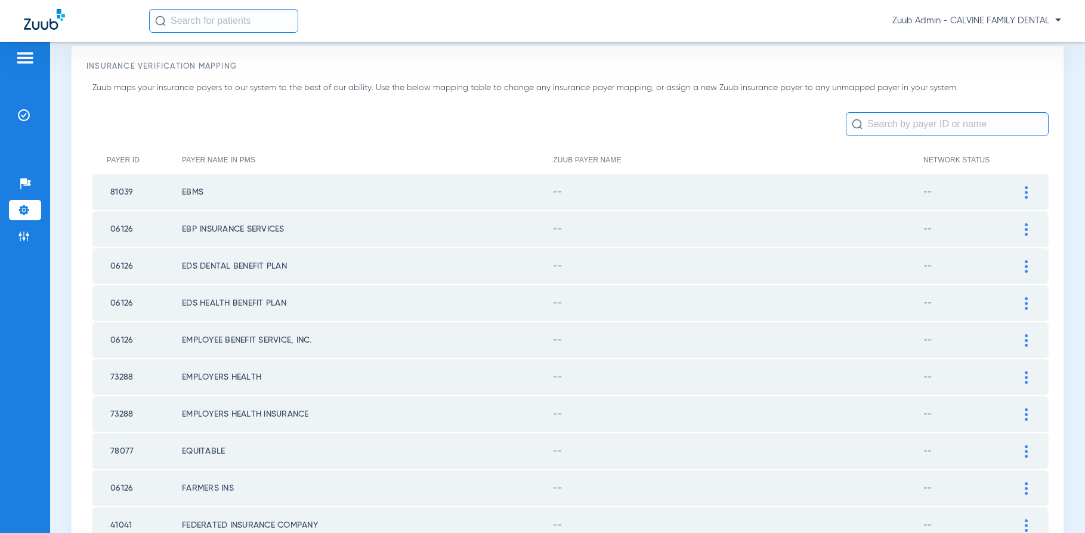
scroll to position [0, 0]
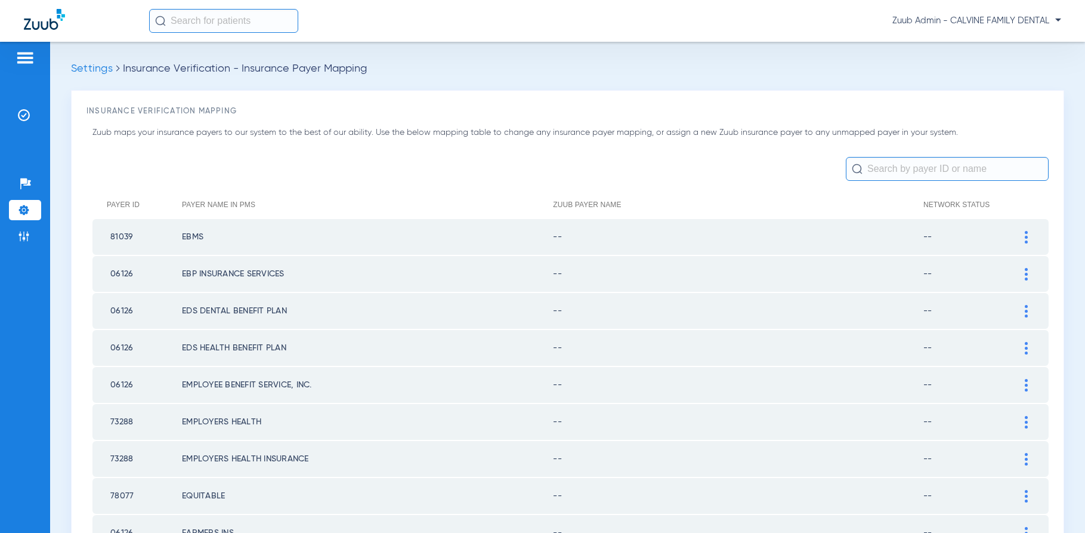
click at [1022, 233] on div at bounding box center [1026, 237] width 21 height 13
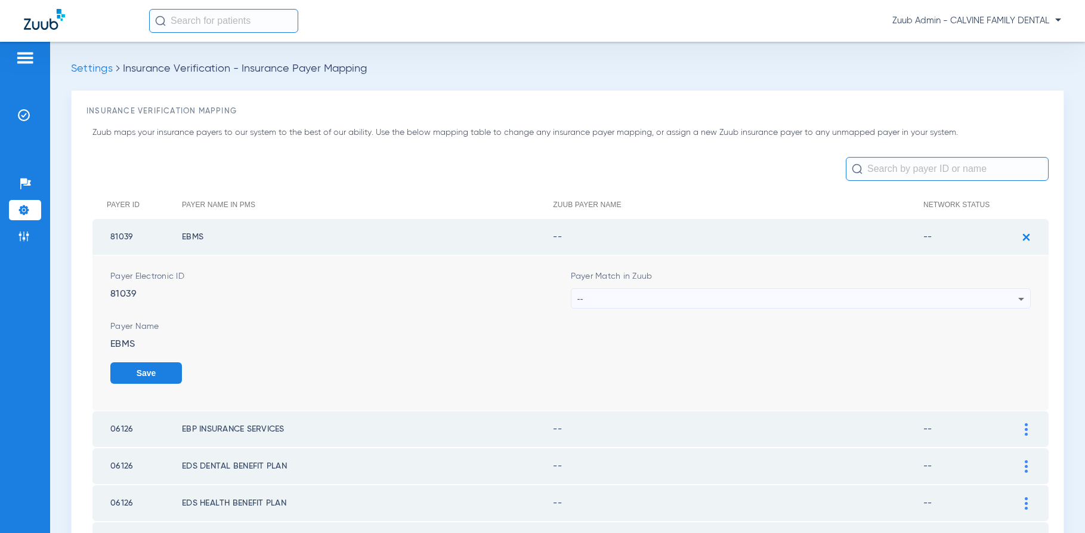
click at [902, 295] on div "--" at bounding box center [797, 299] width 441 height 20
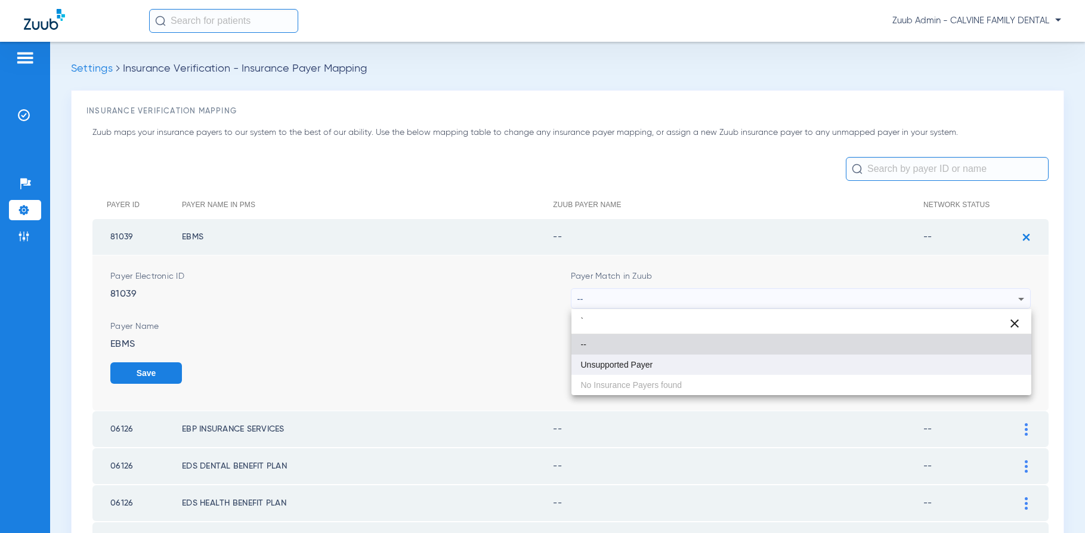
type input "`"
click at [631, 360] on span "Unsupported Payer" at bounding box center [617, 364] width 72 height 8
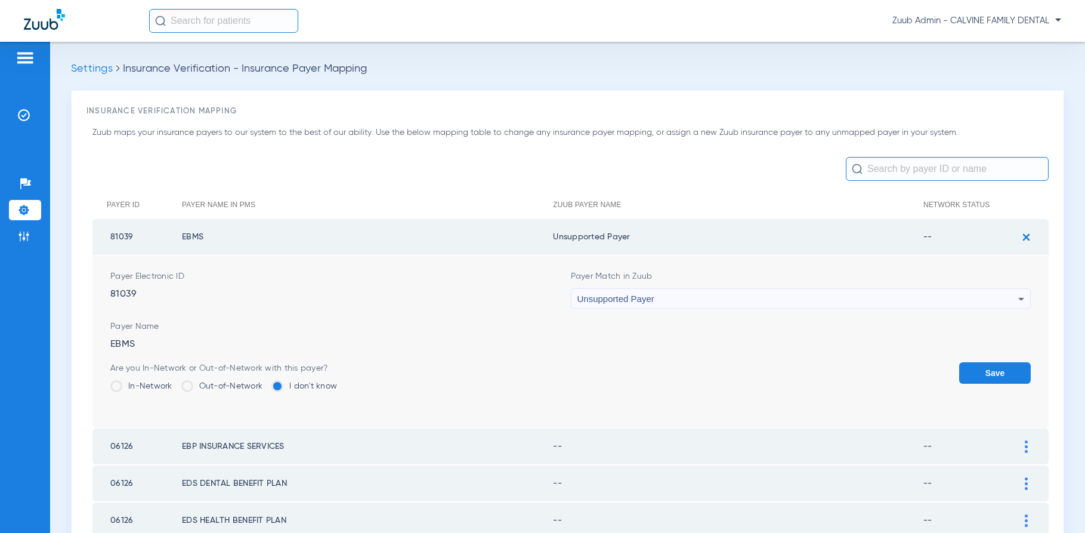
click at [981, 367] on button "Save" at bounding box center [995, 372] width 72 height 21
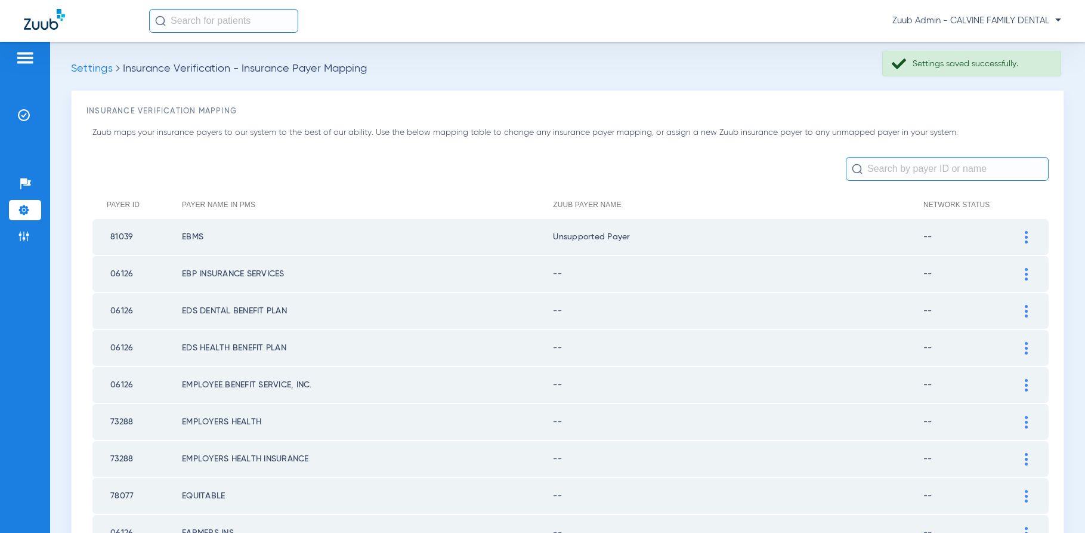
click at [1023, 274] on div at bounding box center [1026, 274] width 21 height 13
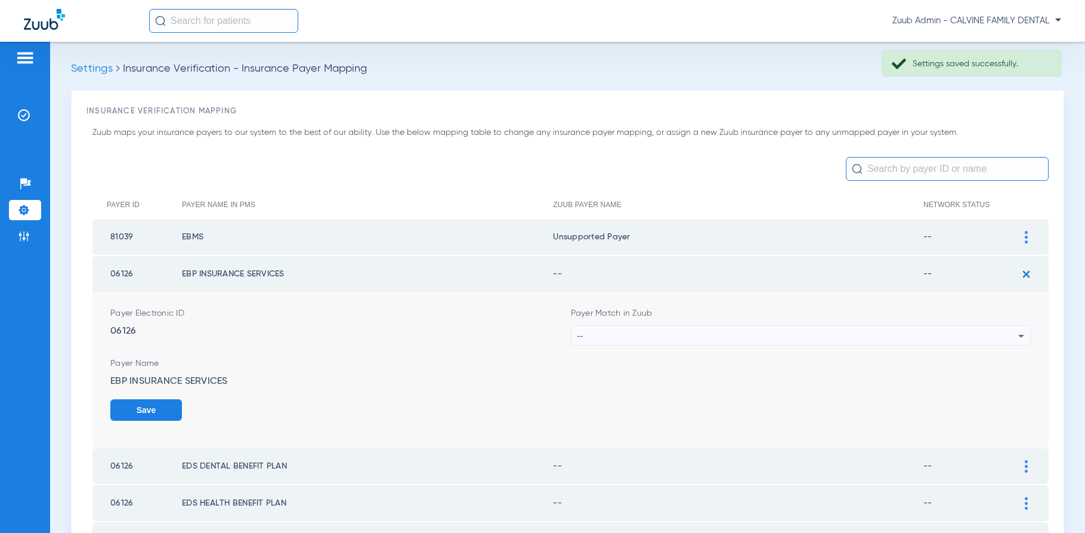
click at [948, 330] on div "--" at bounding box center [797, 336] width 441 height 20
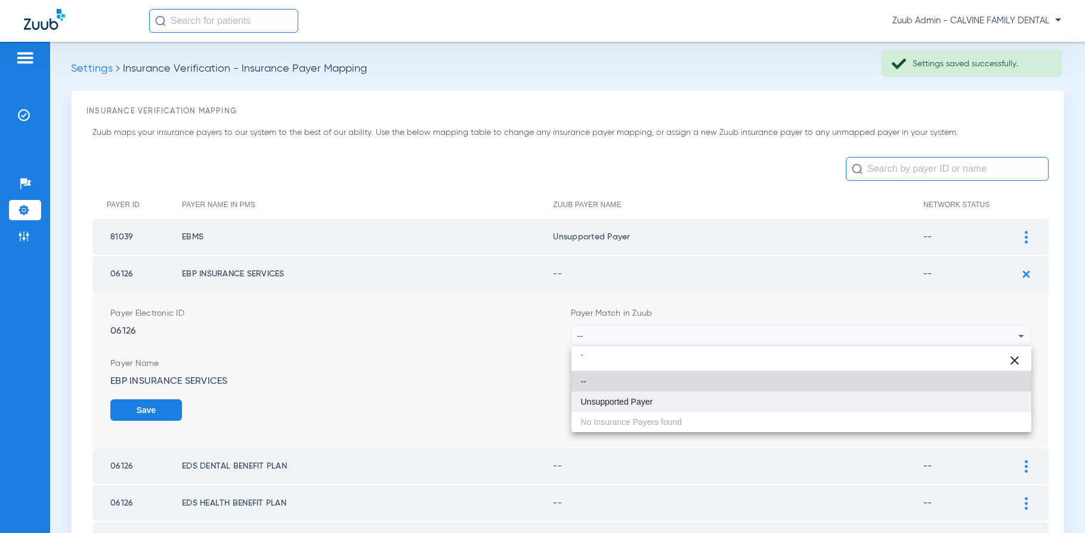
type input "`"
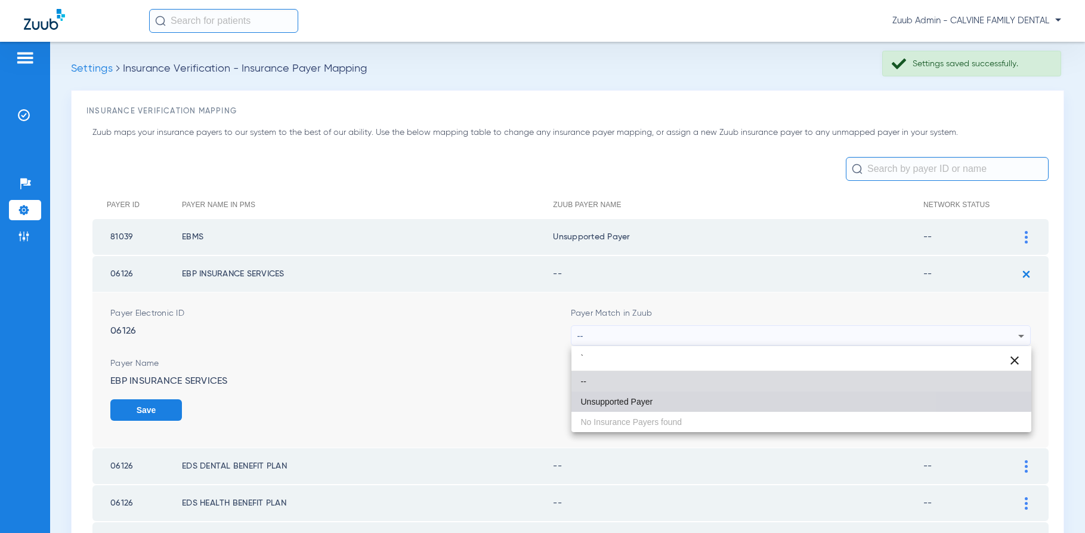
click at [756, 392] on mat-option "Unsupported Payer" at bounding box center [801, 401] width 460 height 20
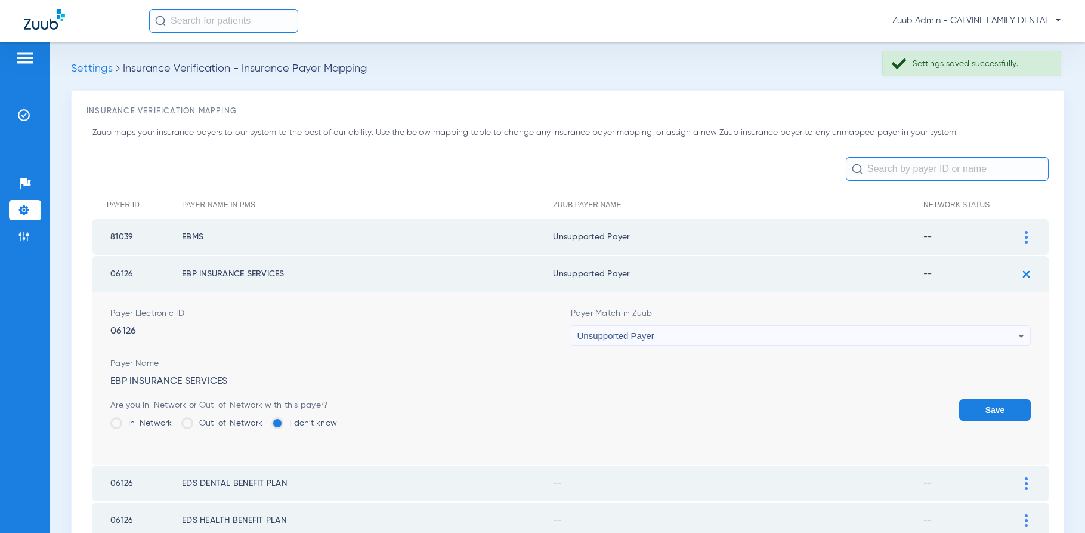
click at [992, 411] on button "Save" at bounding box center [995, 409] width 72 height 21
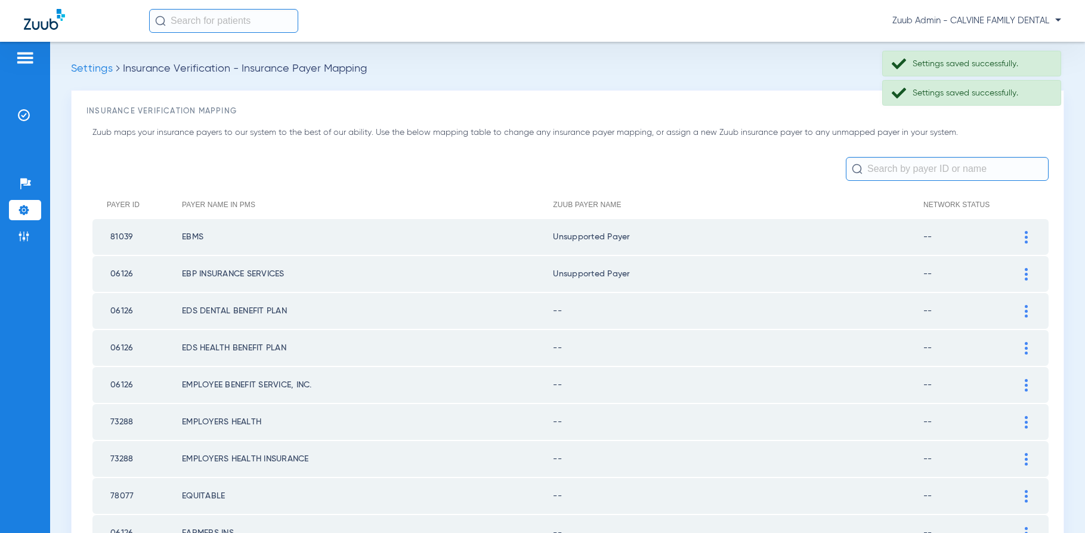
click at [1023, 311] on div at bounding box center [1026, 311] width 21 height 13
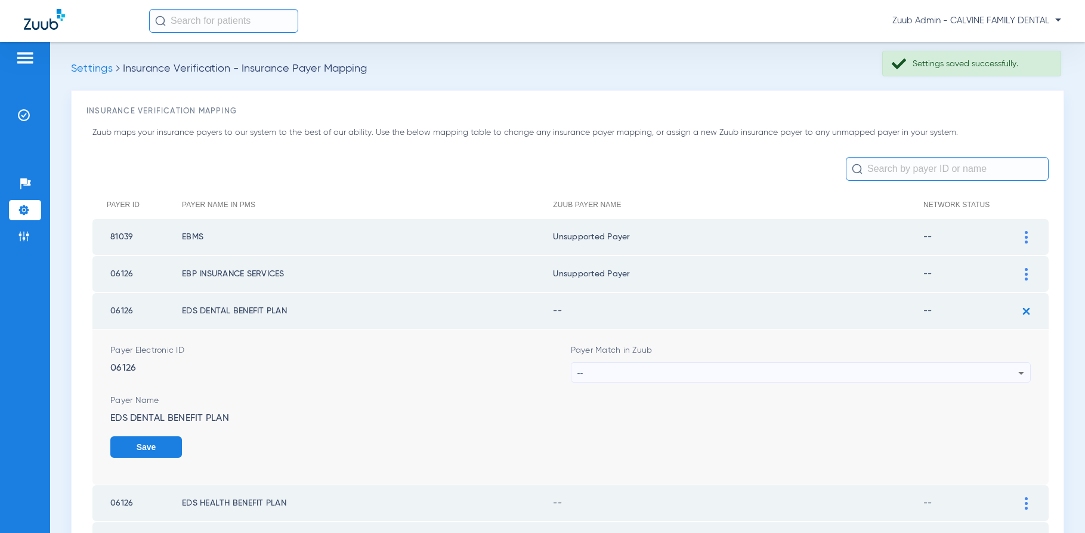
click at [893, 369] on div "--" at bounding box center [797, 373] width 441 height 20
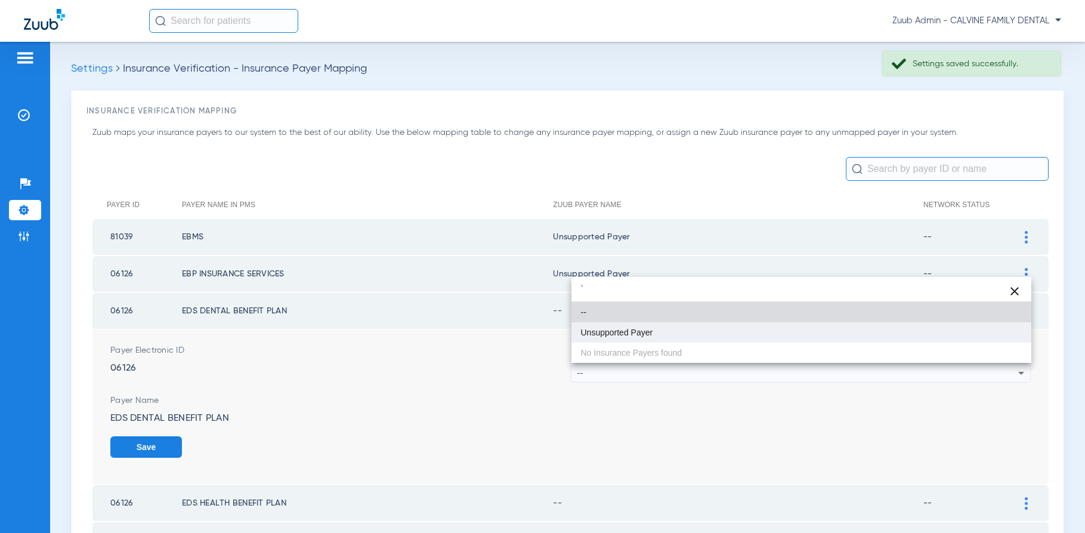
type input "`"
click at [740, 342] on mat-option "Unsupported Payer" at bounding box center [801, 332] width 460 height 20
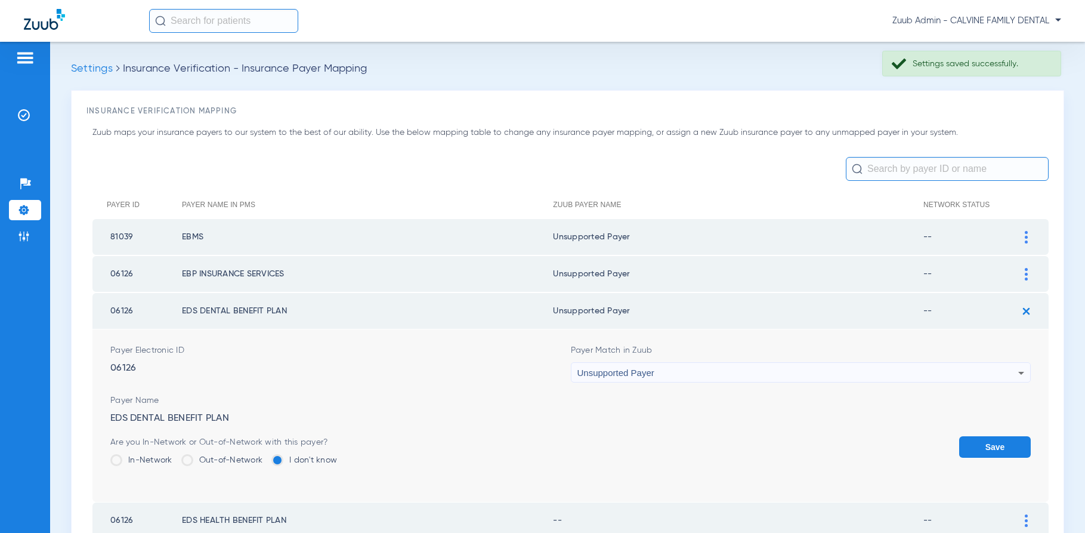
click at [990, 443] on button "Save" at bounding box center [995, 446] width 72 height 21
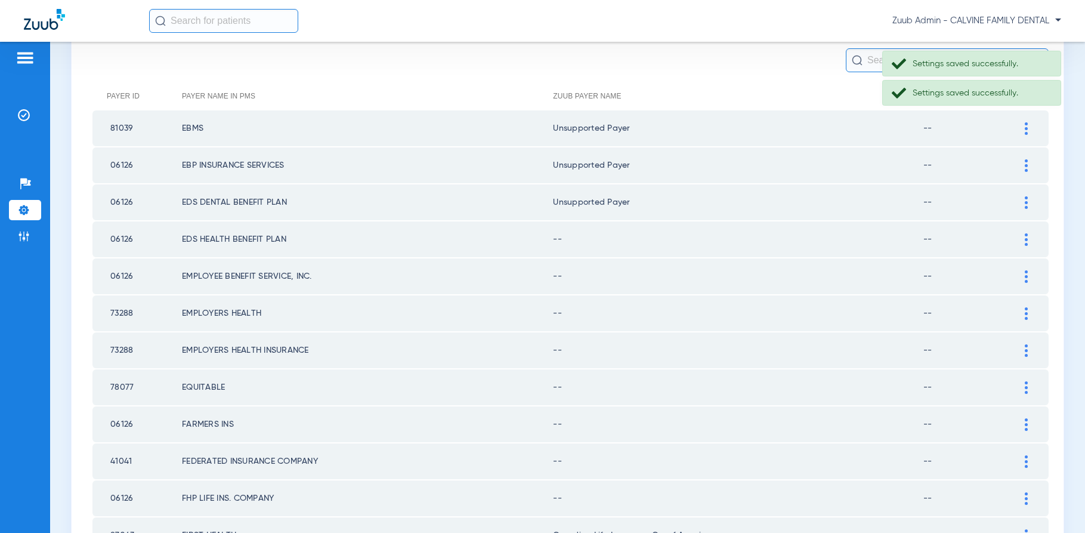
scroll to position [127, 0]
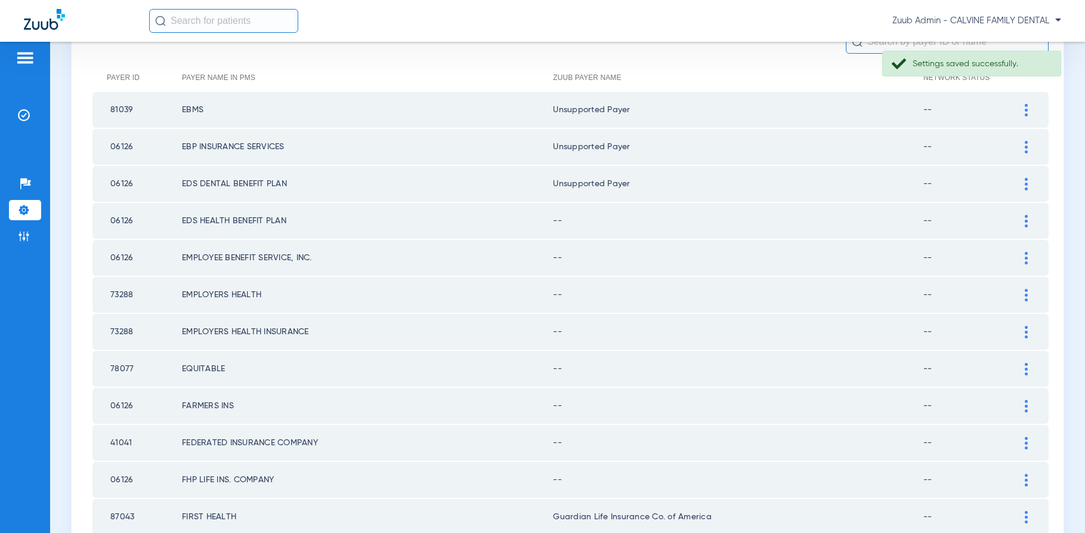
click at [1028, 223] on div at bounding box center [1026, 221] width 21 height 13
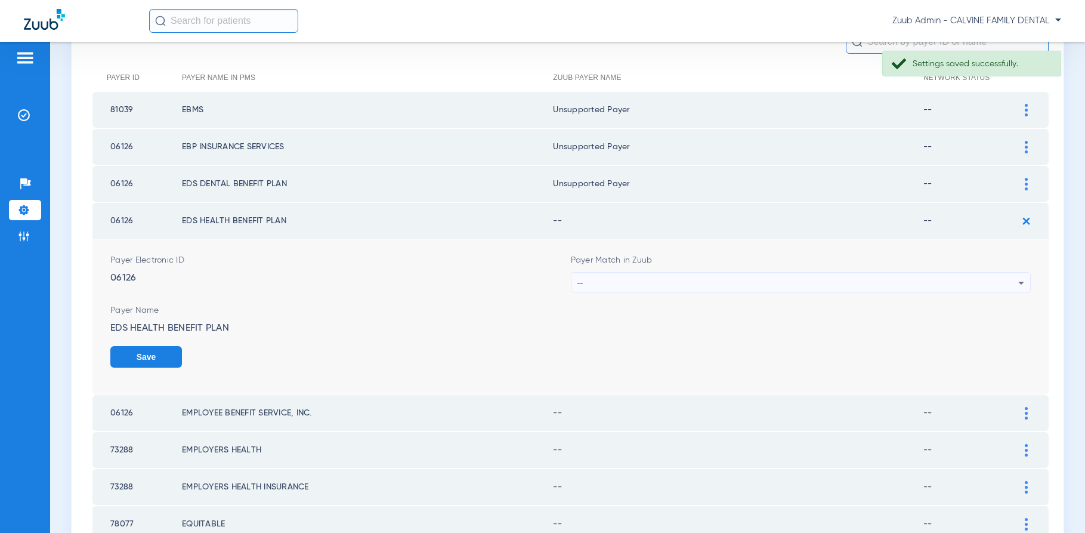
click at [918, 282] on div "--" at bounding box center [797, 283] width 441 height 20
click at [694, 280] on div "--" at bounding box center [797, 283] width 441 height 20
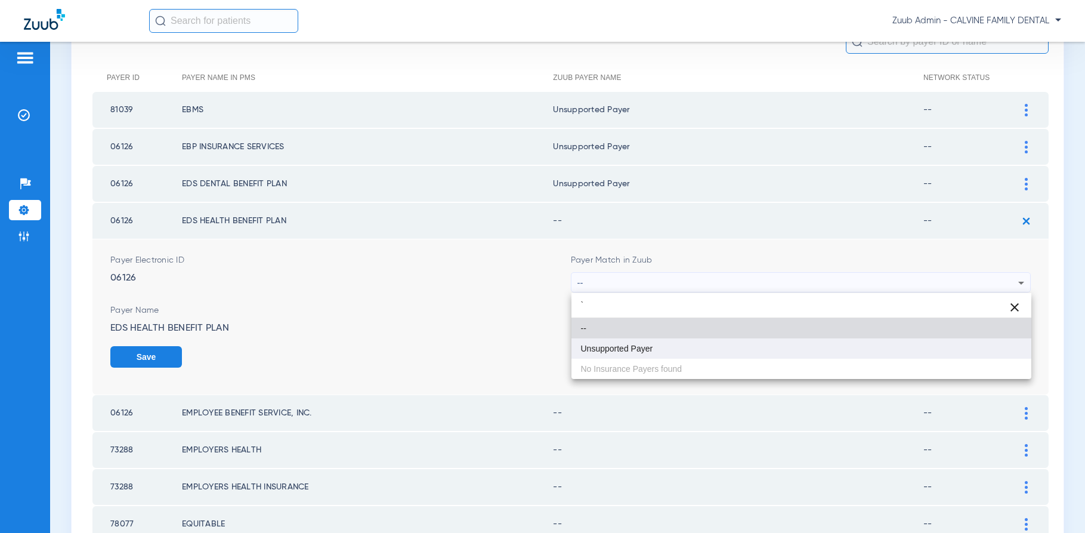
type input "`"
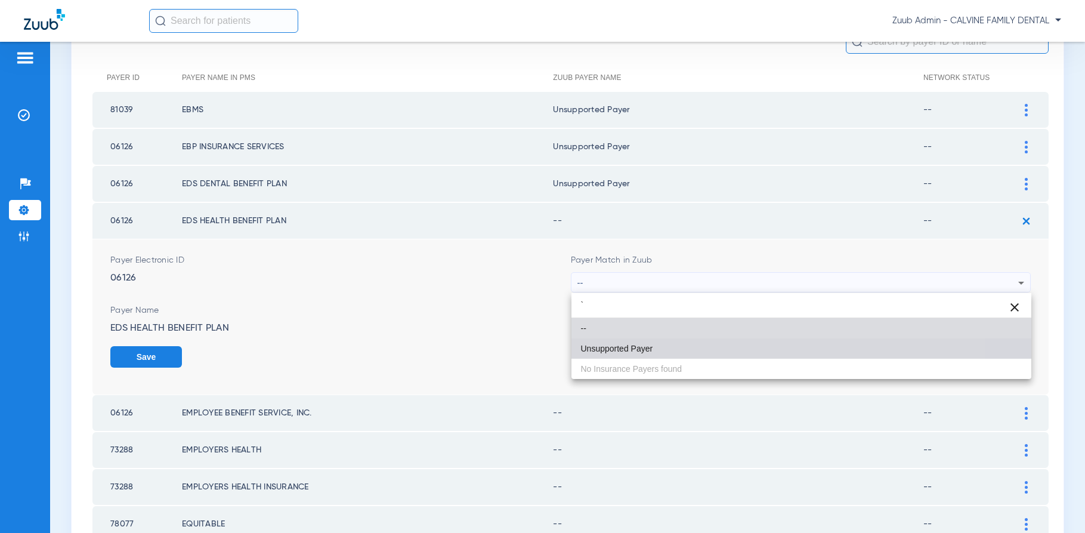
click at [629, 342] on mat-option "Unsupported Payer" at bounding box center [801, 348] width 460 height 20
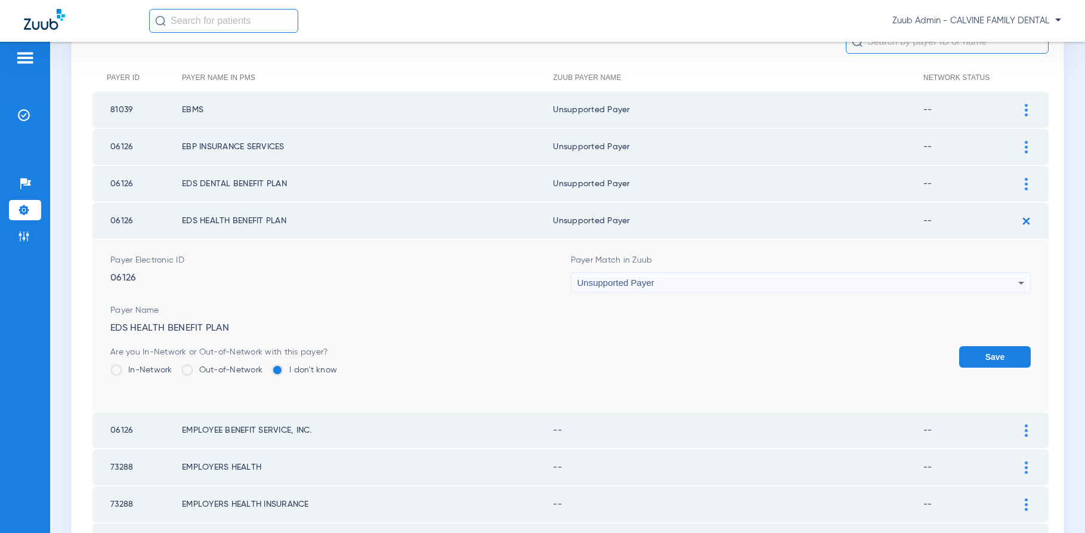
click at [1012, 357] on button "Save" at bounding box center [995, 356] width 72 height 21
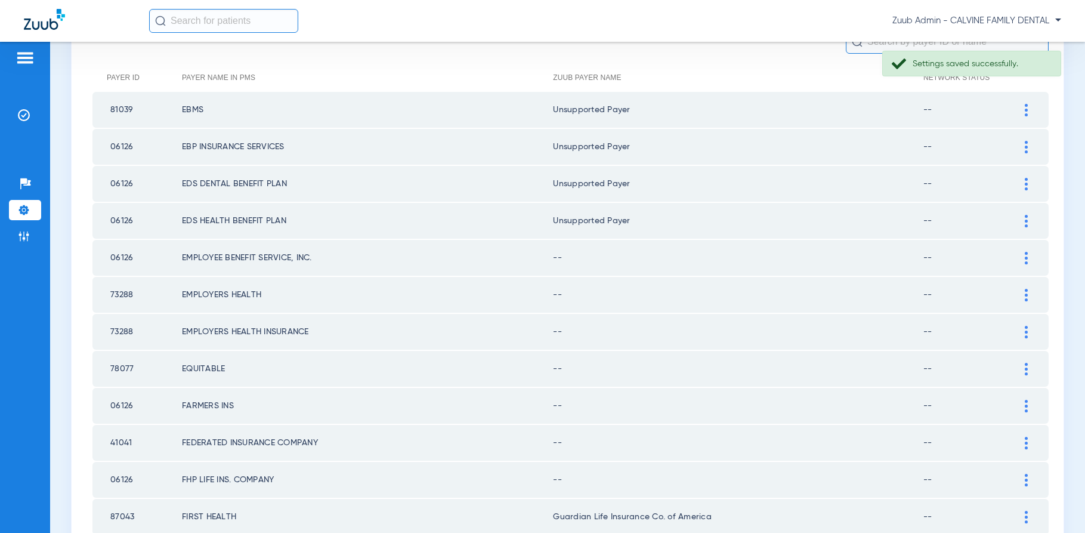
click at [1022, 255] on div at bounding box center [1026, 258] width 21 height 13
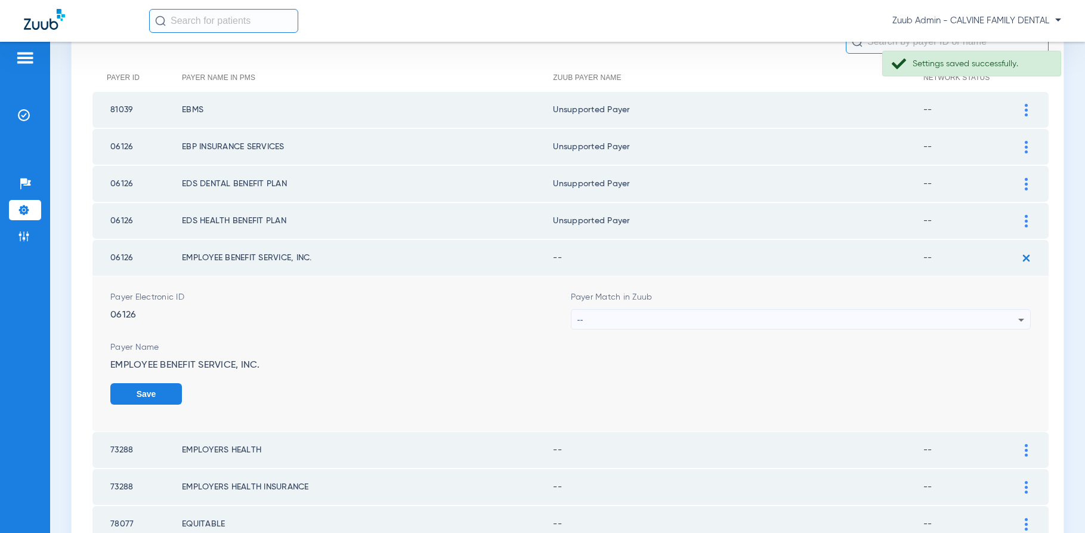
click at [771, 313] on div "--" at bounding box center [797, 320] width 441 height 20
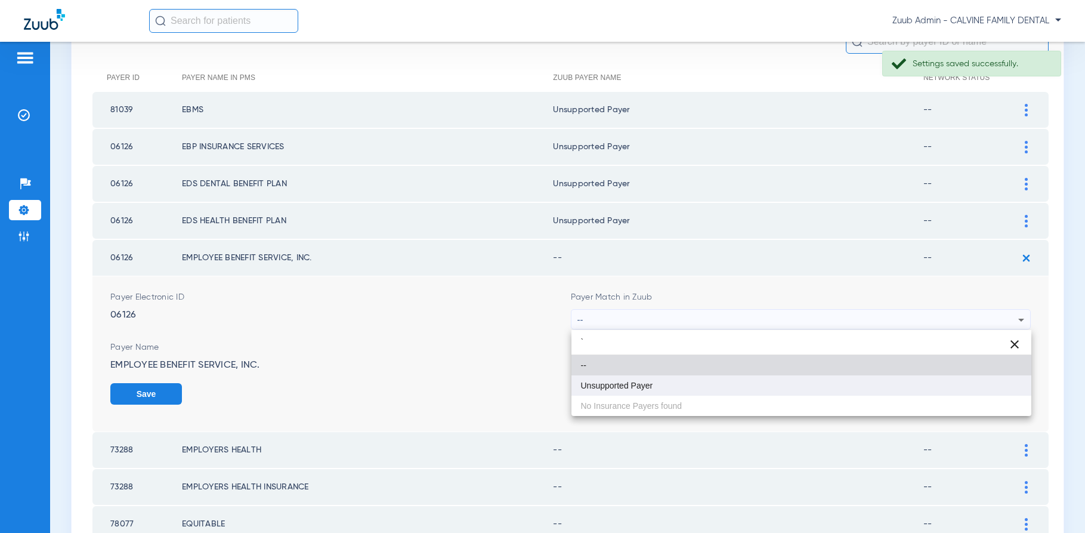
type input "`"
click at [704, 383] on mat-option "Unsupported Payer" at bounding box center [801, 385] width 460 height 20
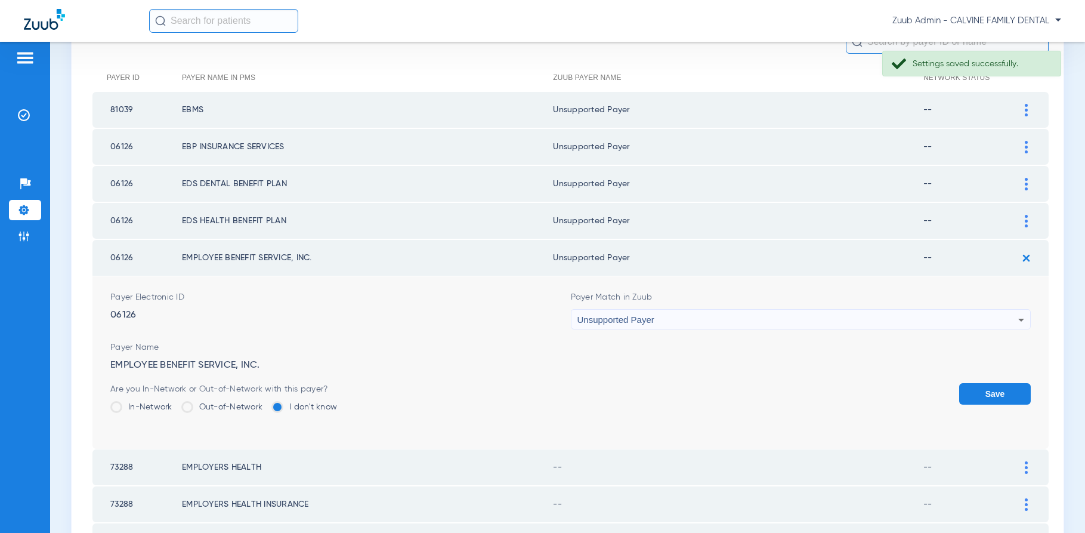
click at [992, 389] on button "Save" at bounding box center [995, 393] width 72 height 21
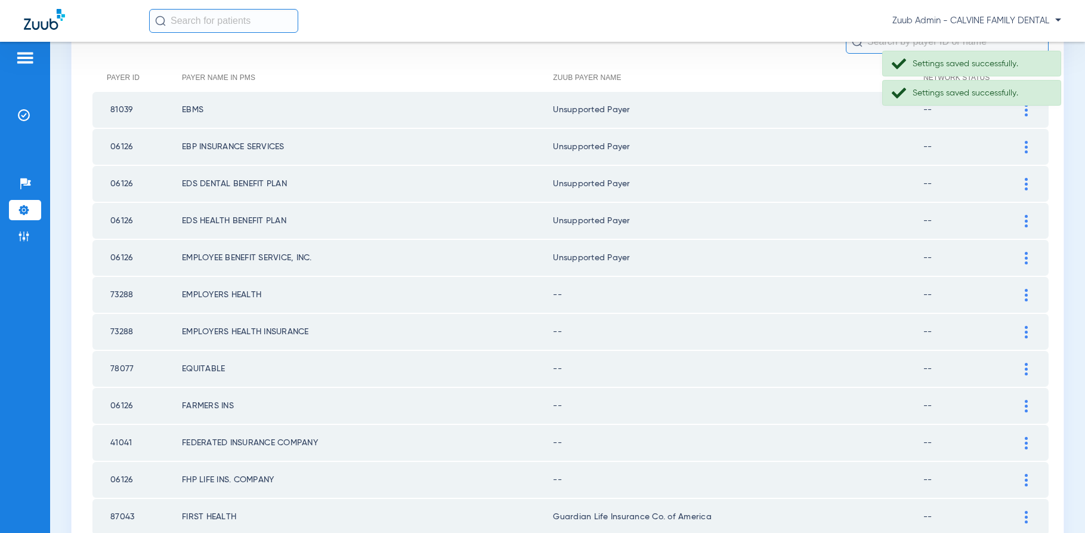
click at [1025, 291] on img at bounding box center [1026, 295] width 3 height 13
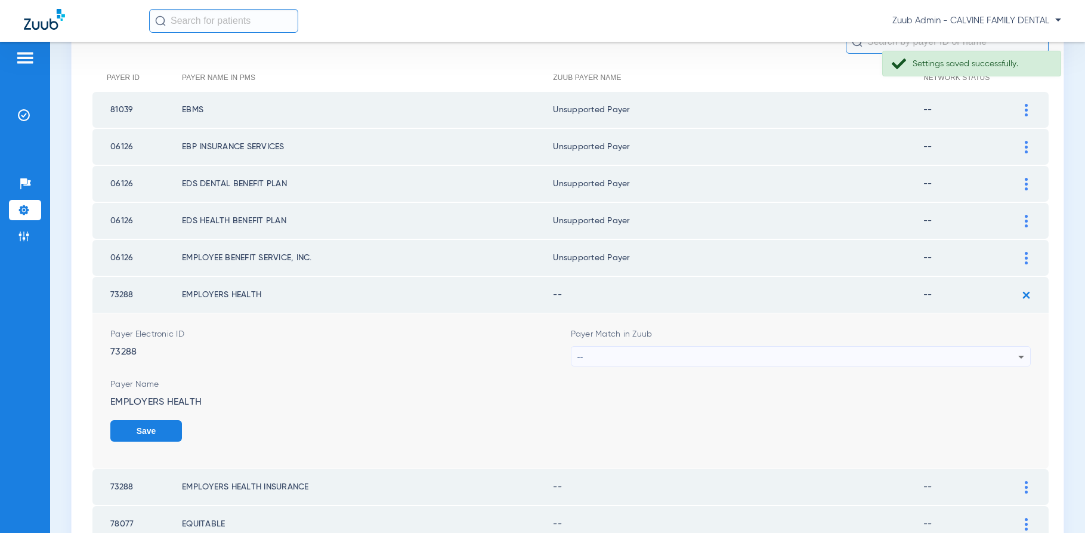
click at [888, 355] on div "--" at bounding box center [797, 356] width 441 height 20
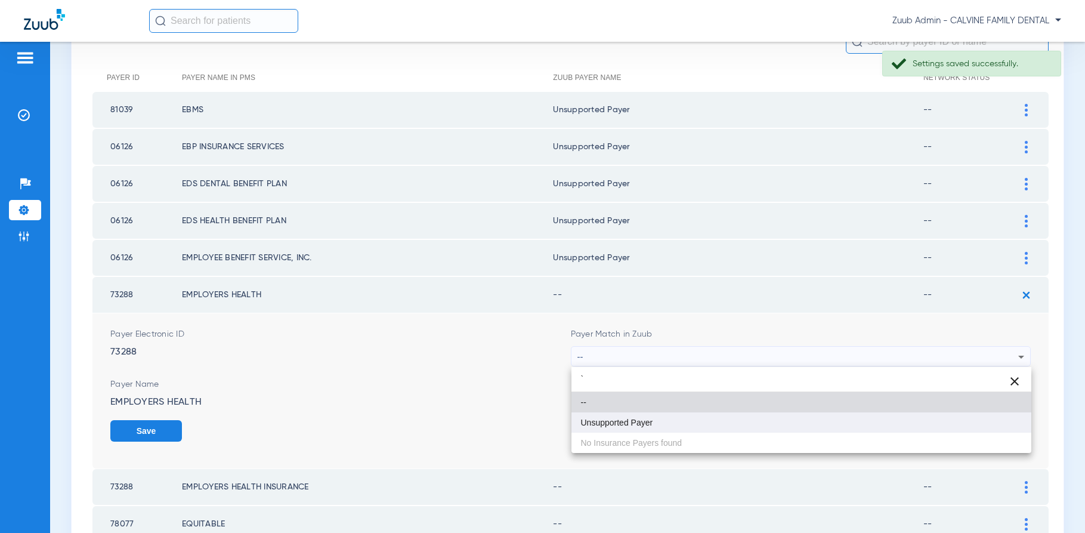
type input "`"
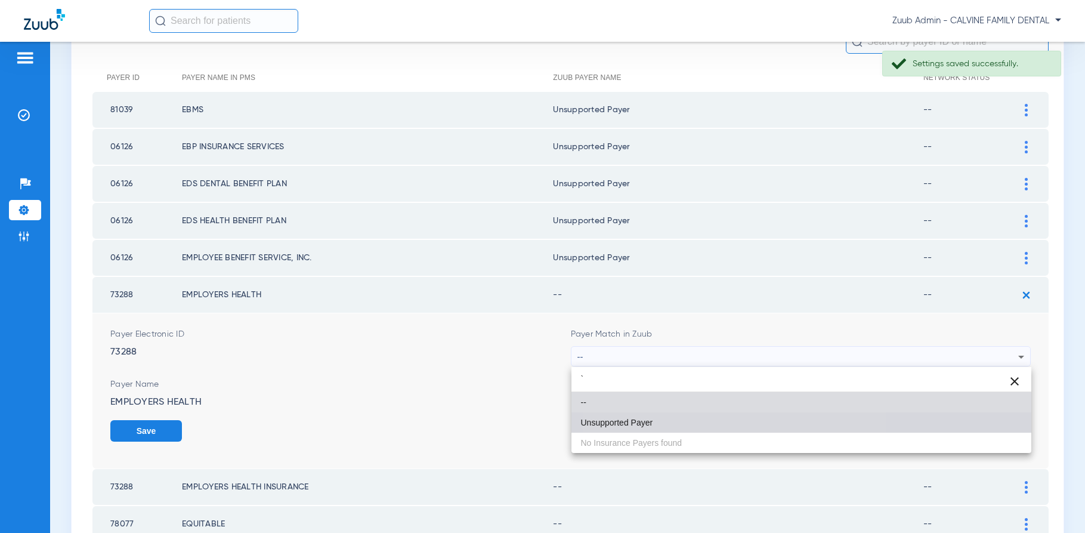
click at [731, 415] on mat-option "Unsupported Payer" at bounding box center [801, 422] width 460 height 20
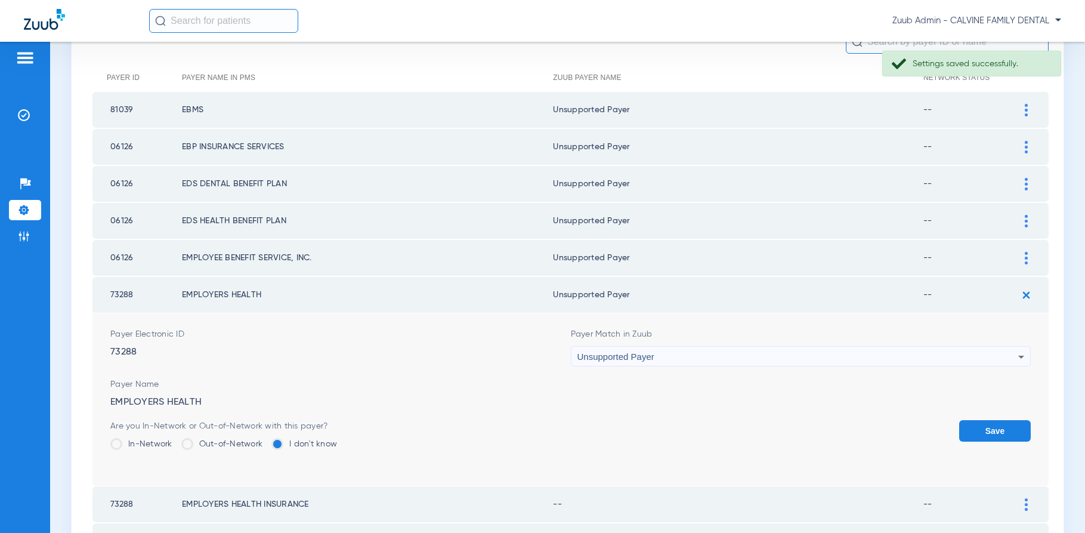
click at [988, 434] on button "Save" at bounding box center [995, 430] width 72 height 21
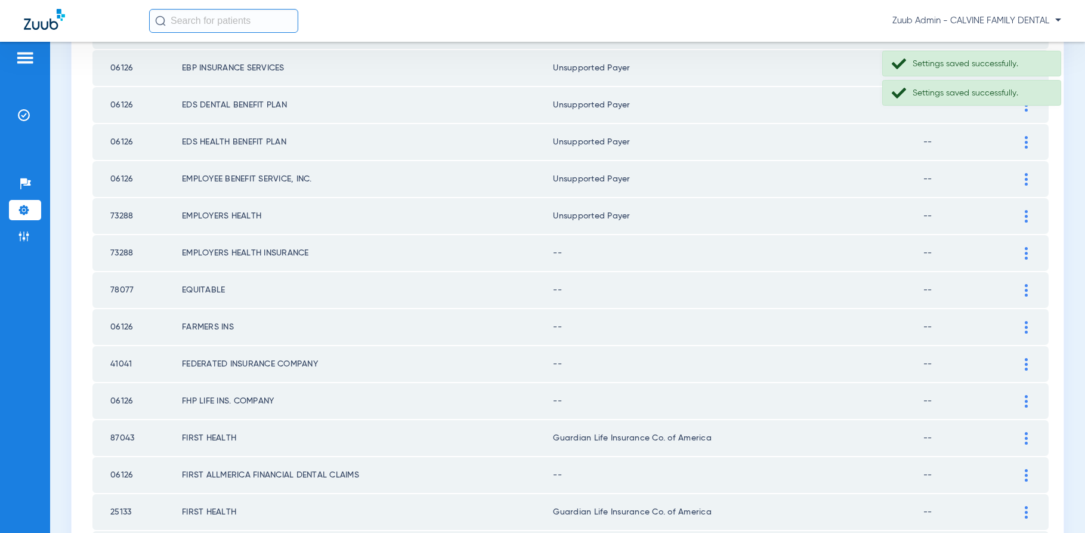
scroll to position [210, 0]
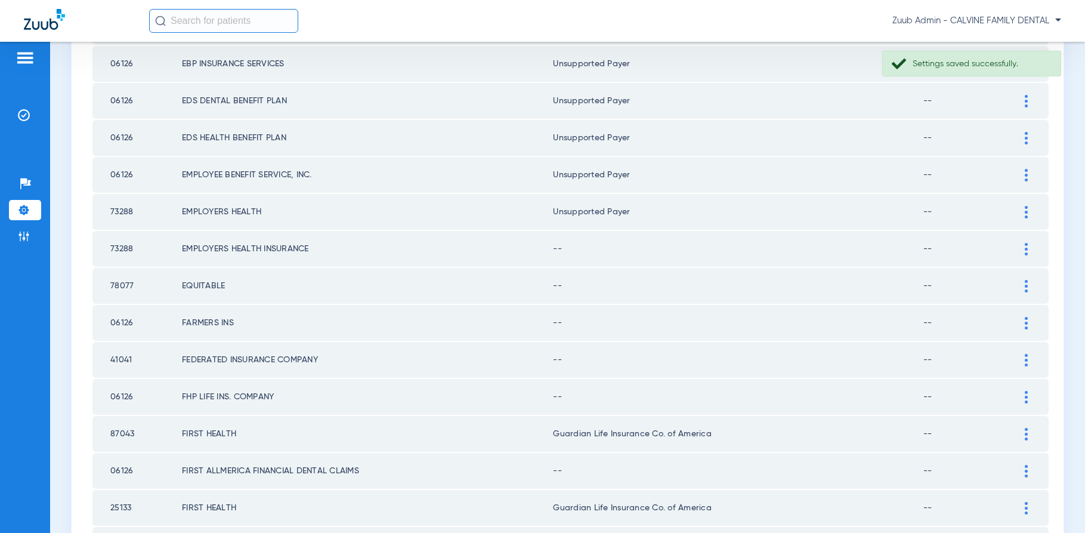
click at [1021, 246] on div at bounding box center [1026, 249] width 21 height 13
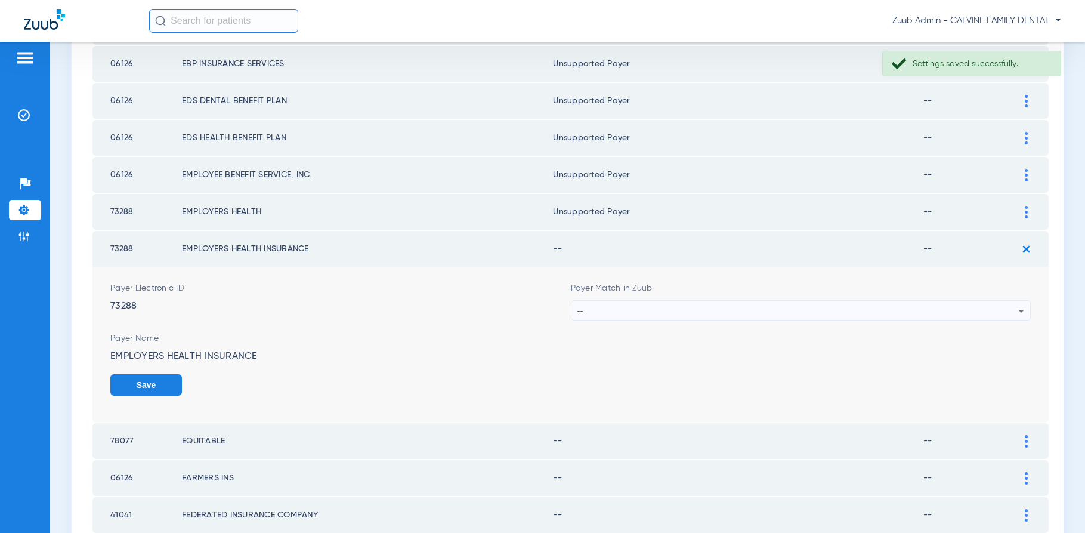
click at [918, 307] on div "--" at bounding box center [797, 311] width 441 height 20
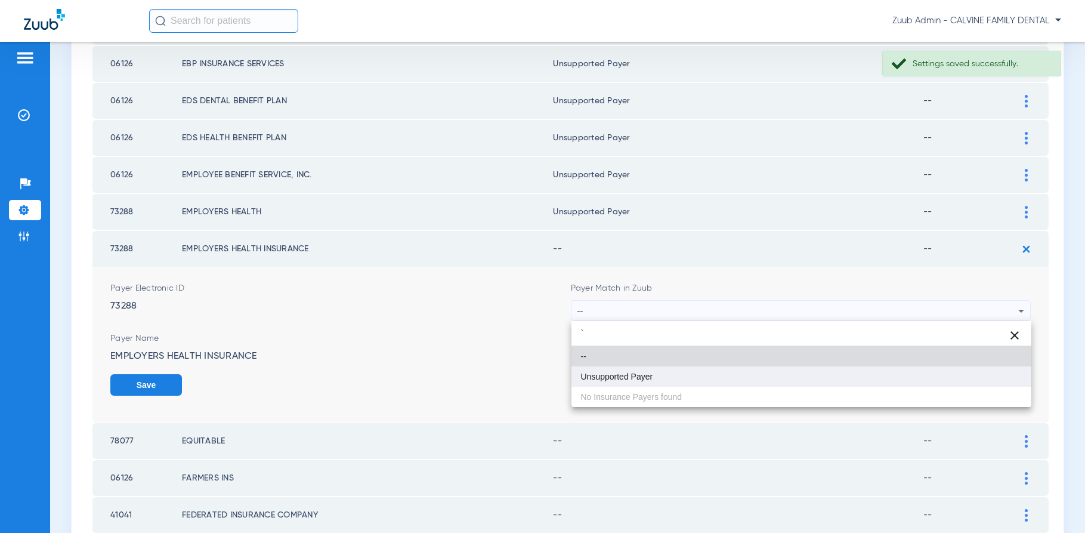
type input "`"
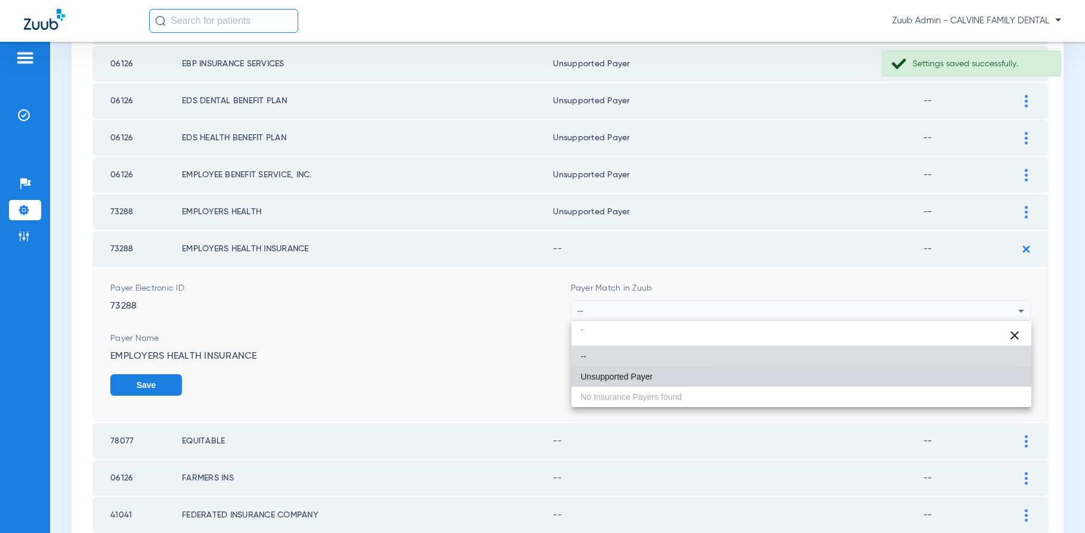
click at [796, 379] on mat-option "Unsupported Payer" at bounding box center [801, 376] width 460 height 20
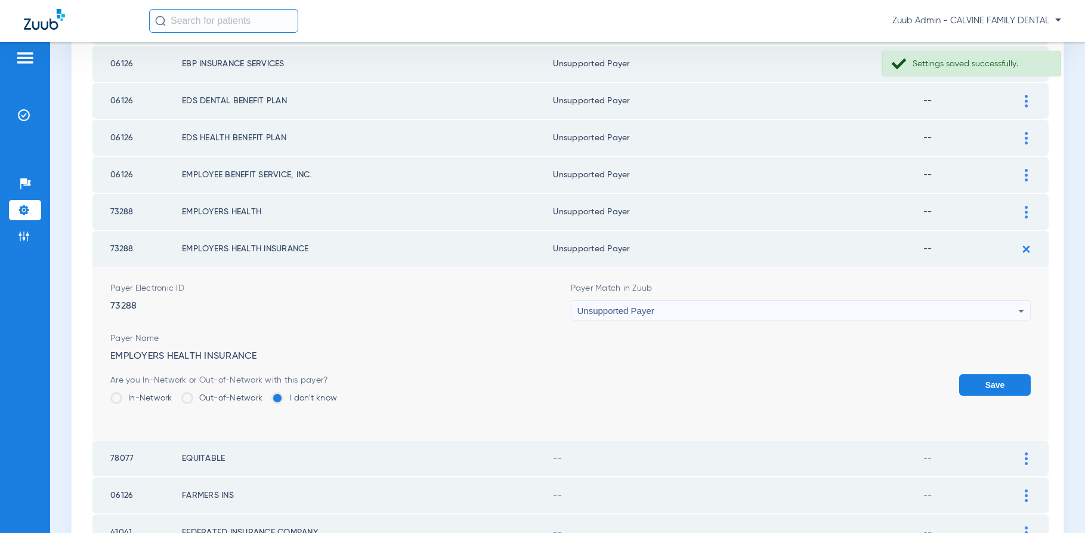
click at [999, 383] on button "Save" at bounding box center [995, 384] width 72 height 21
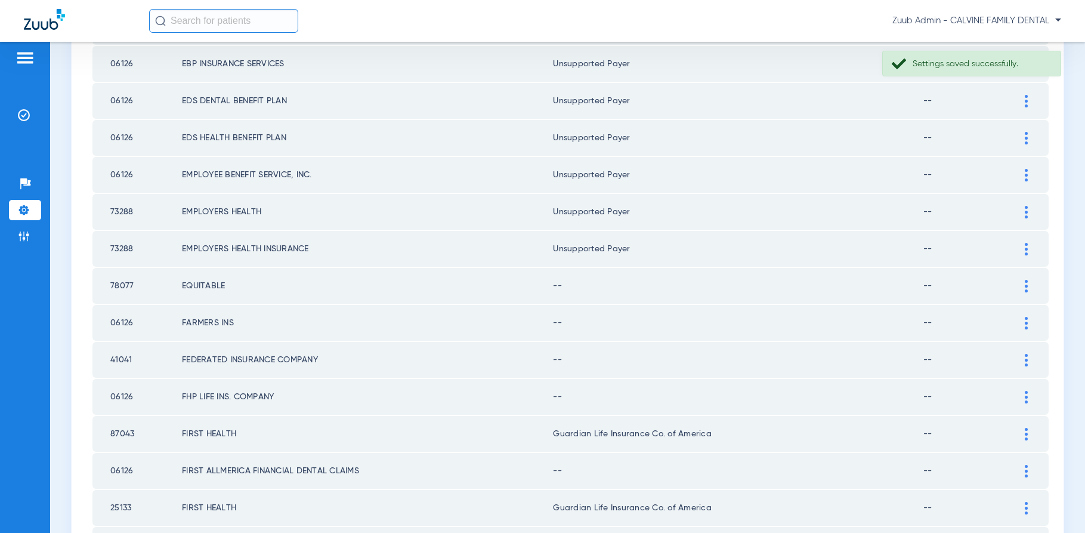
click at [1022, 286] on div at bounding box center [1026, 286] width 21 height 13
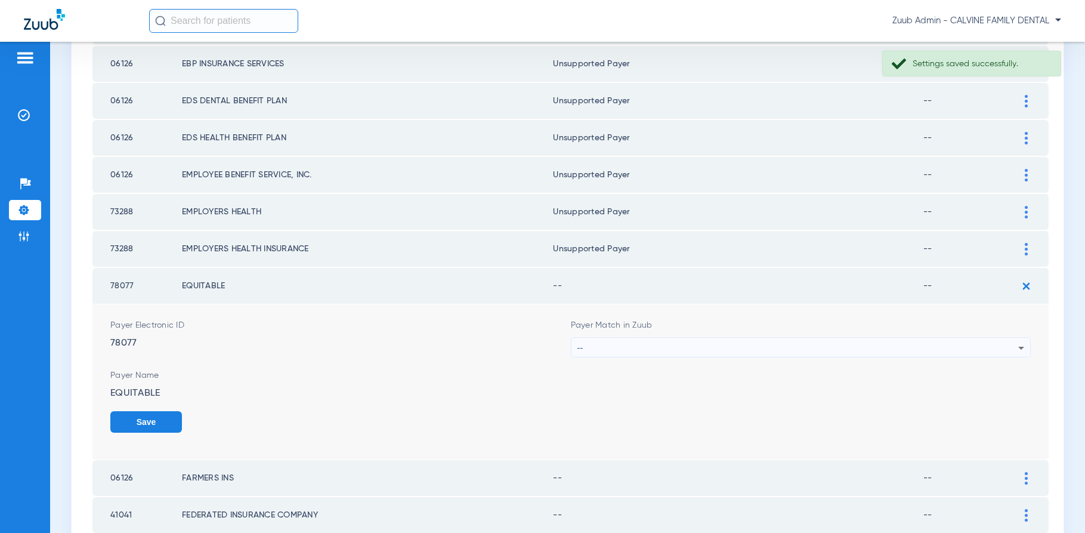
click at [949, 344] on div "--" at bounding box center [797, 348] width 441 height 20
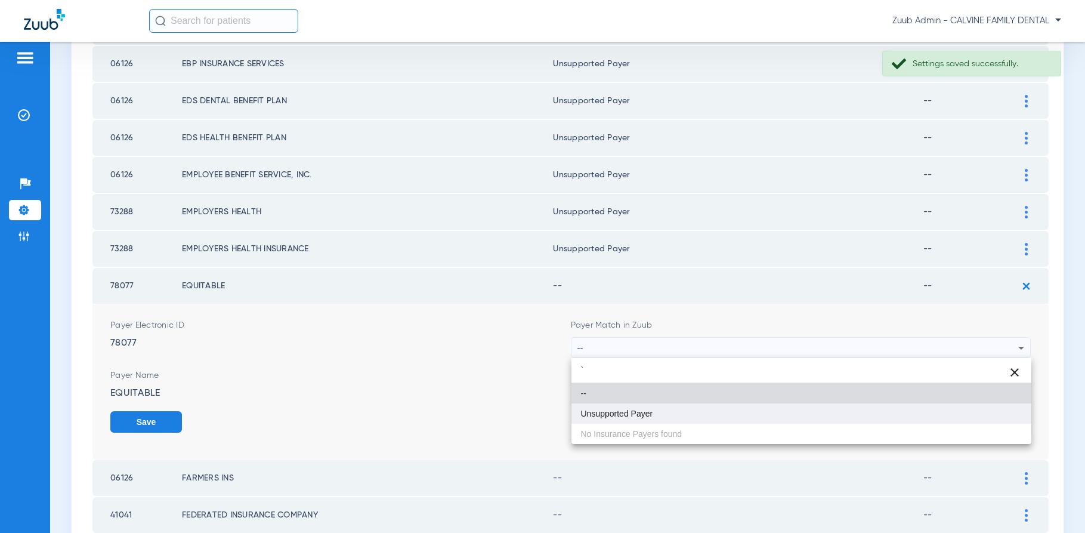
type input "`"
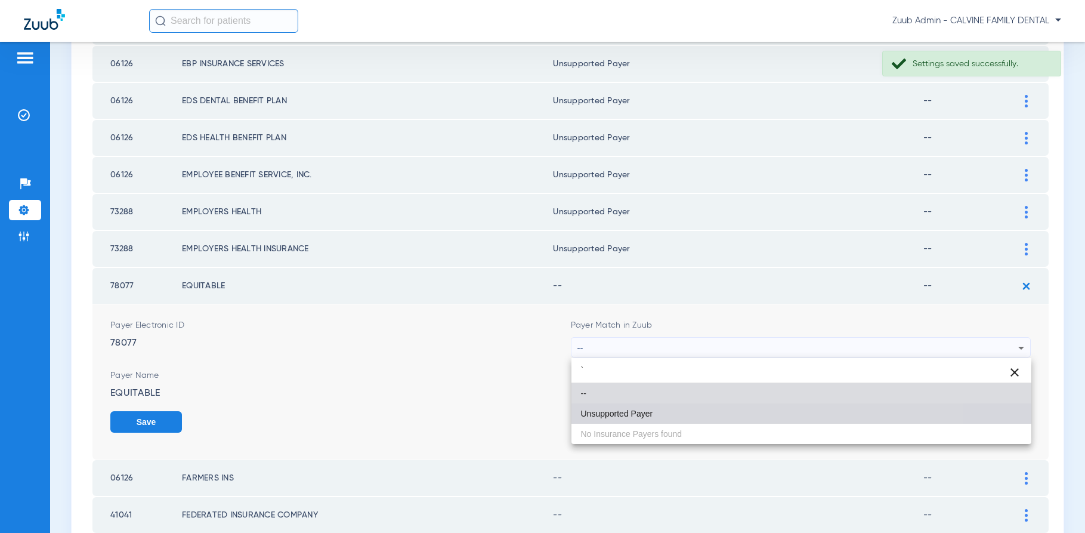
click at [769, 416] on mat-option "Unsupported Payer" at bounding box center [801, 413] width 460 height 20
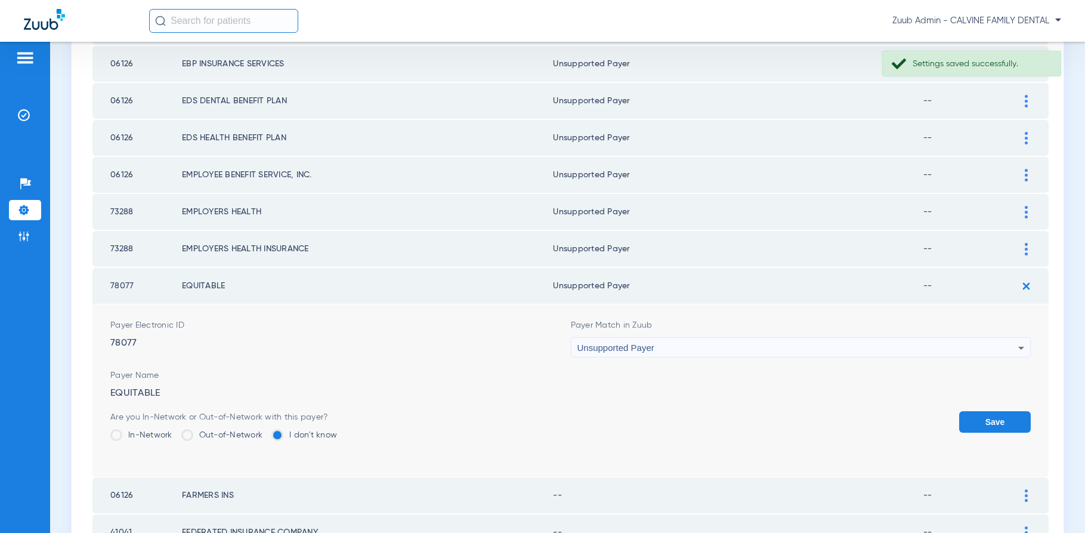
click at [974, 419] on button "Save" at bounding box center [995, 421] width 72 height 21
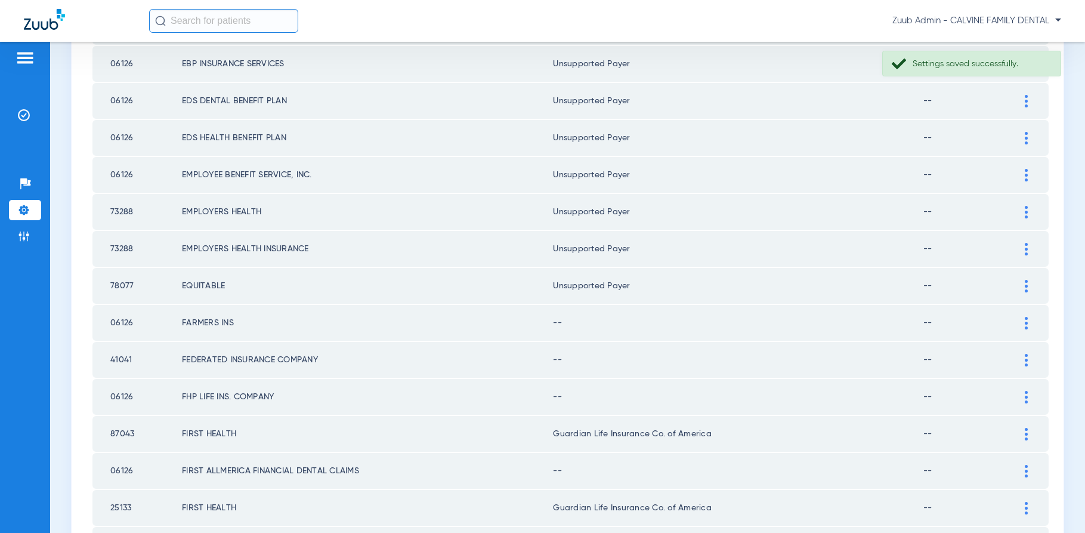
click at [1029, 320] on div at bounding box center [1026, 323] width 21 height 13
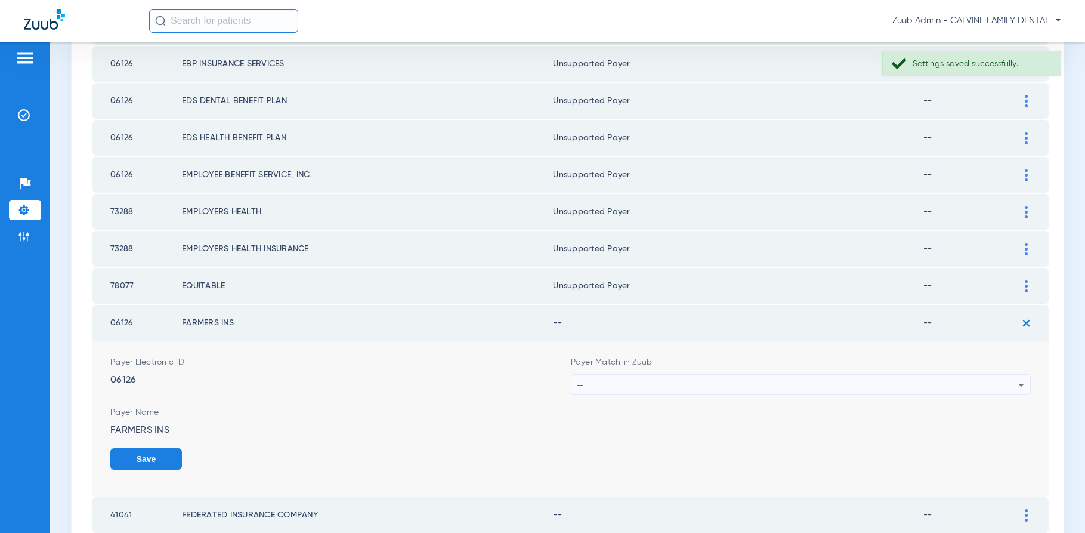
click at [892, 378] on div "--" at bounding box center [797, 385] width 441 height 20
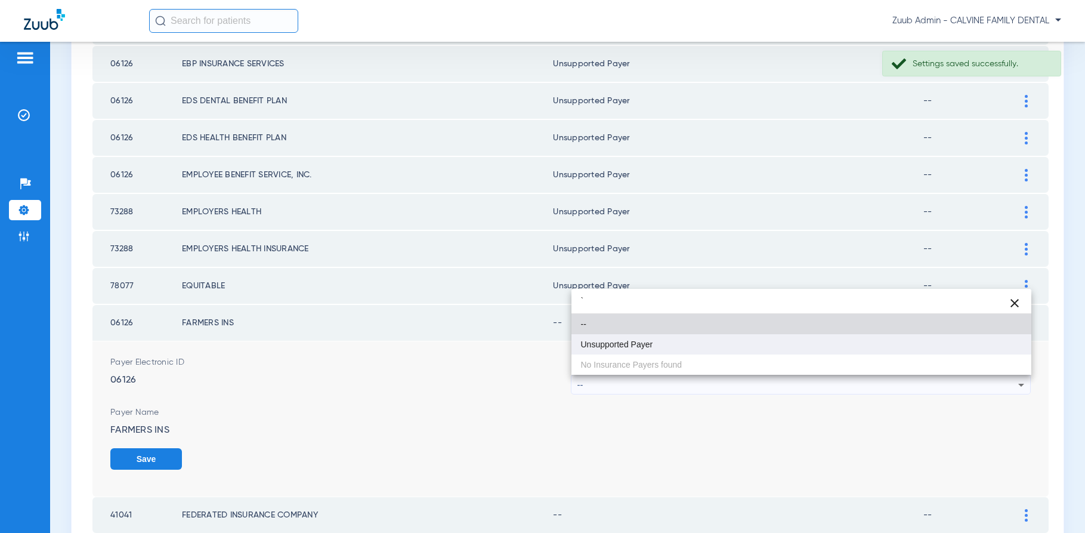
type input "`"
click at [666, 344] on mat-option "Unsupported Payer" at bounding box center [801, 344] width 460 height 20
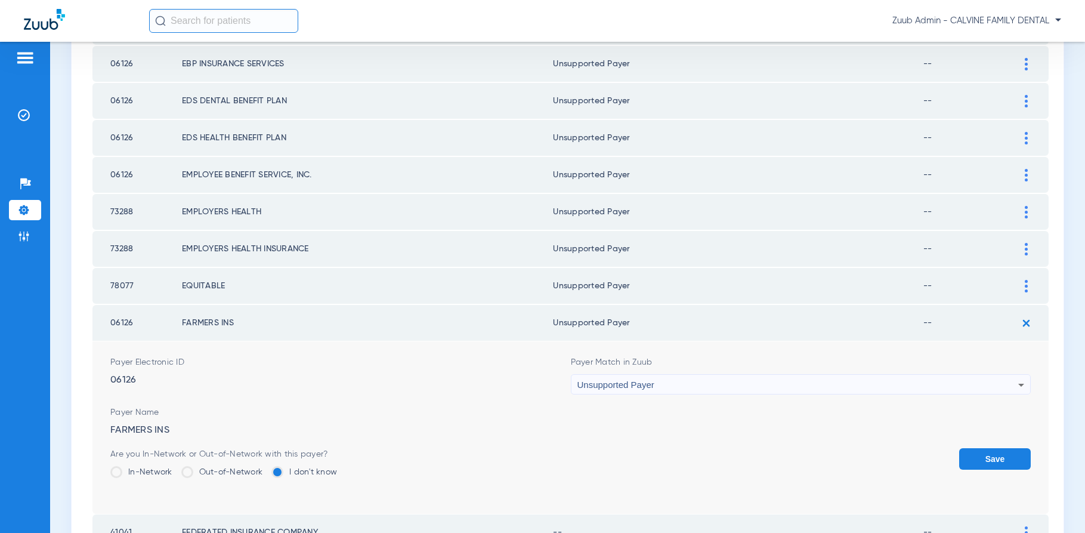
click at [999, 457] on button "Save" at bounding box center [995, 458] width 72 height 21
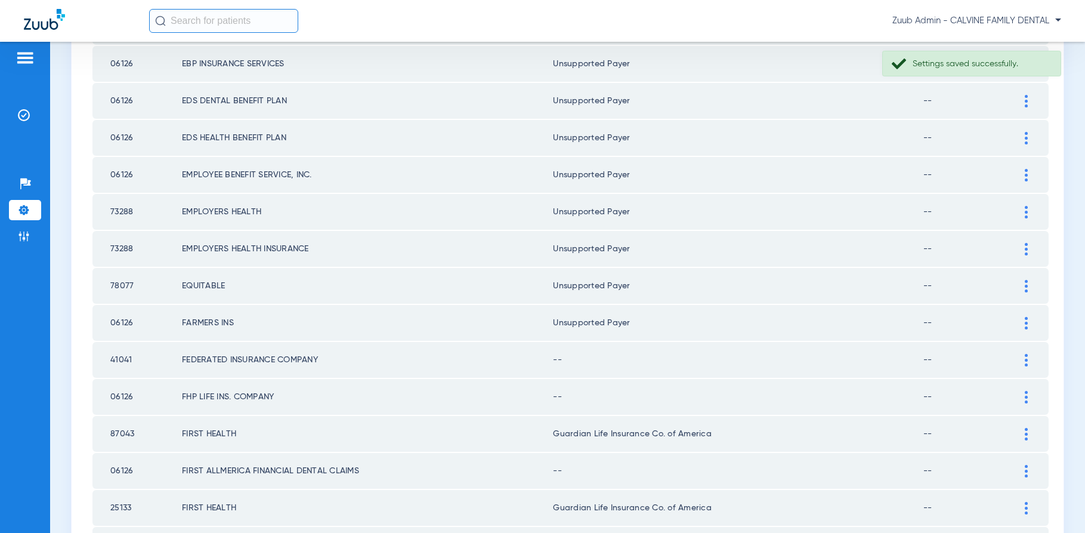
click at [1031, 342] on td at bounding box center [1032, 360] width 33 height 36
click at [1025, 363] on img at bounding box center [1026, 360] width 3 height 13
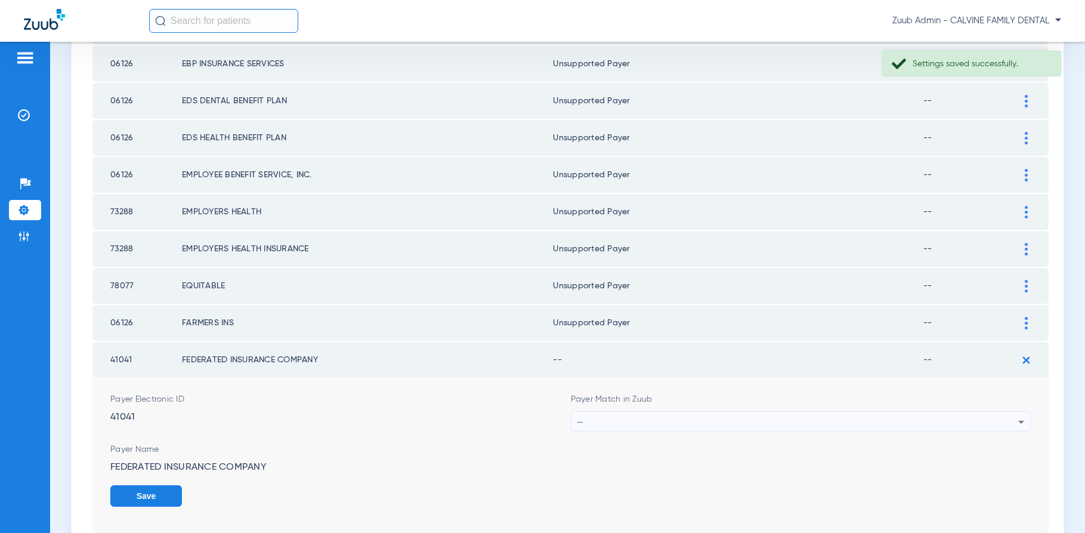
click at [890, 426] on div "--" at bounding box center [797, 422] width 441 height 20
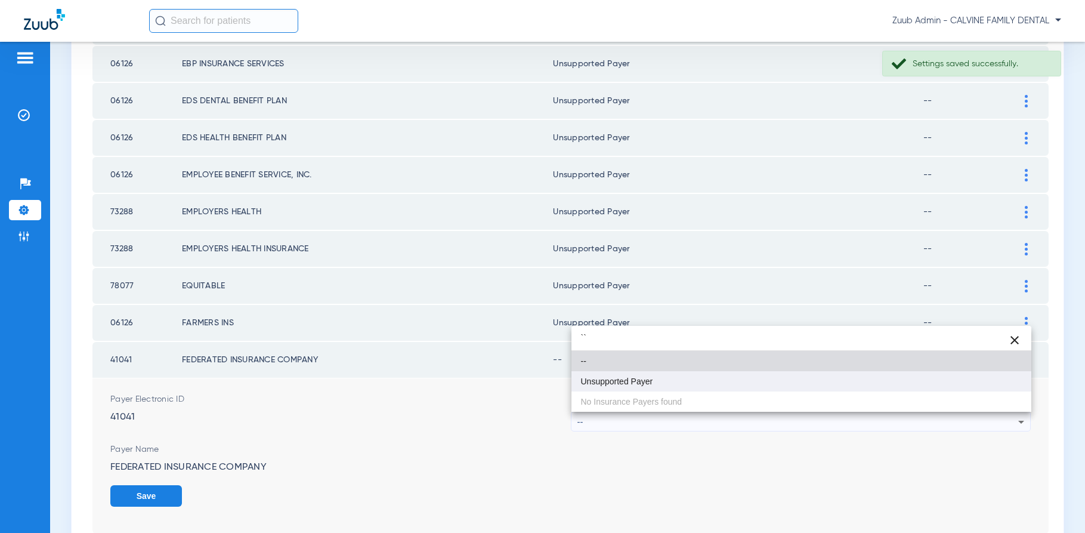
type input "``"
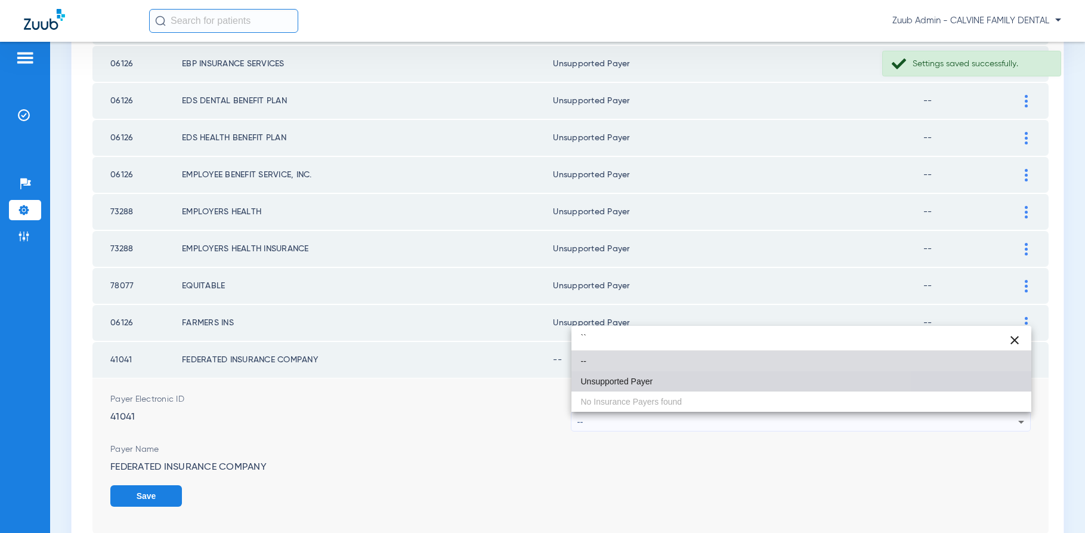
click at [668, 386] on mat-option "Unsupported Payer" at bounding box center [801, 381] width 460 height 20
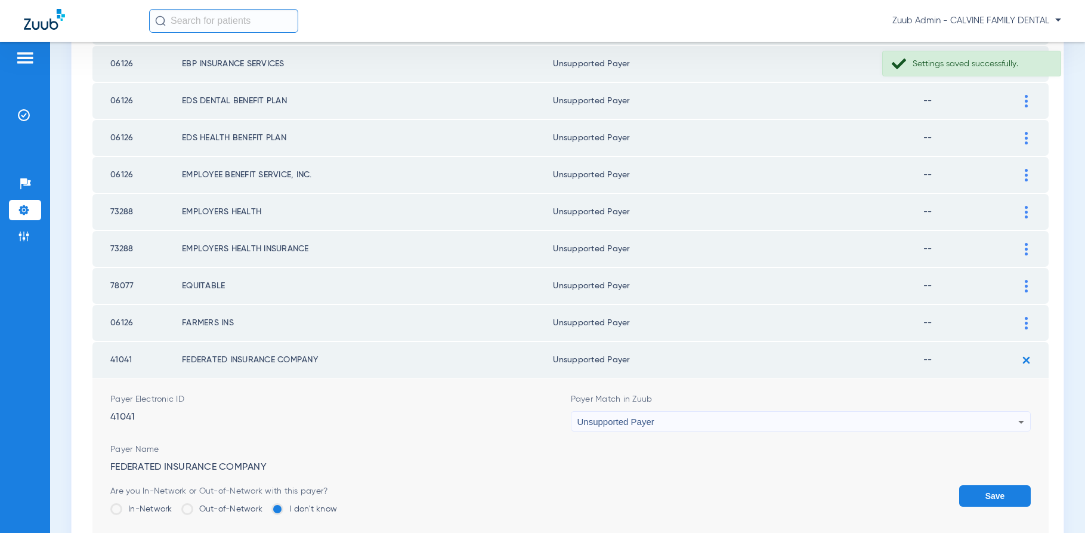
drag, startPoint x: 966, startPoint y: 490, endPoint x: 957, endPoint y: 489, distance: 8.4
click at [966, 490] on button "Save" at bounding box center [995, 495] width 72 height 21
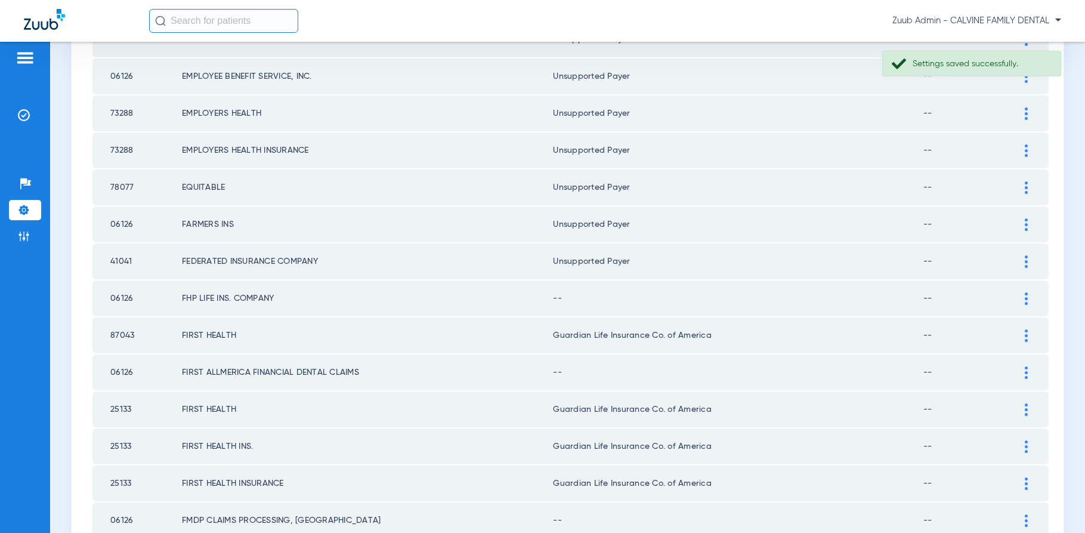
scroll to position [310, 0]
click at [1025, 296] on img at bounding box center [1026, 297] width 3 height 13
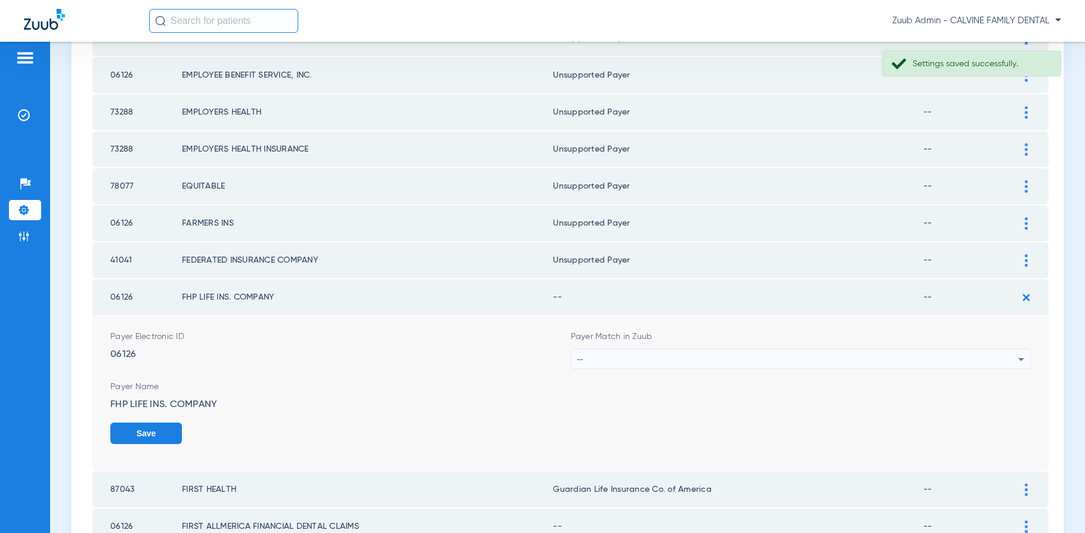
click at [897, 355] on div "--" at bounding box center [797, 359] width 441 height 20
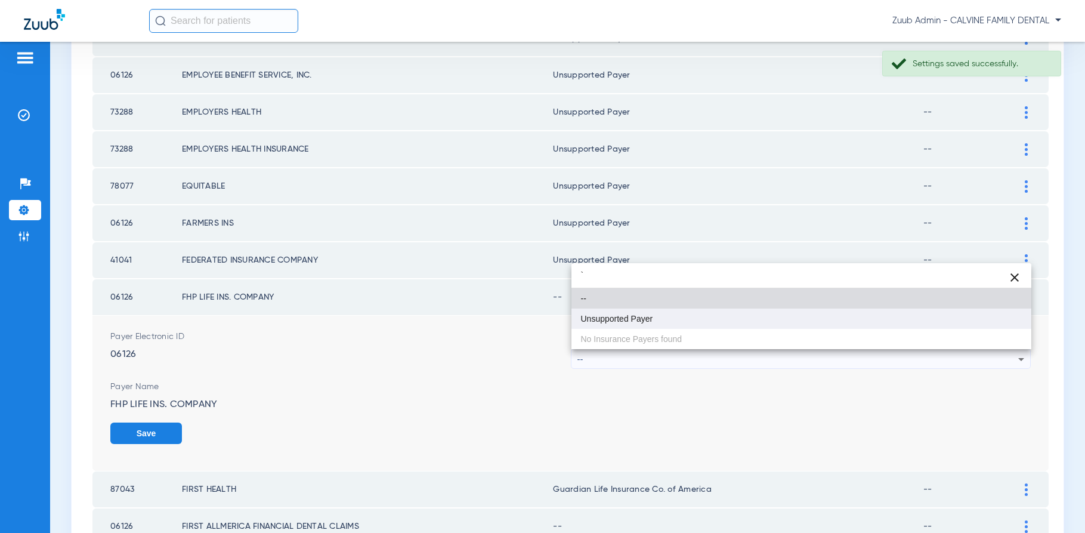
type input "`"
click at [696, 323] on mat-option "Unsupported Payer" at bounding box center [801, 318] width 460 height 20
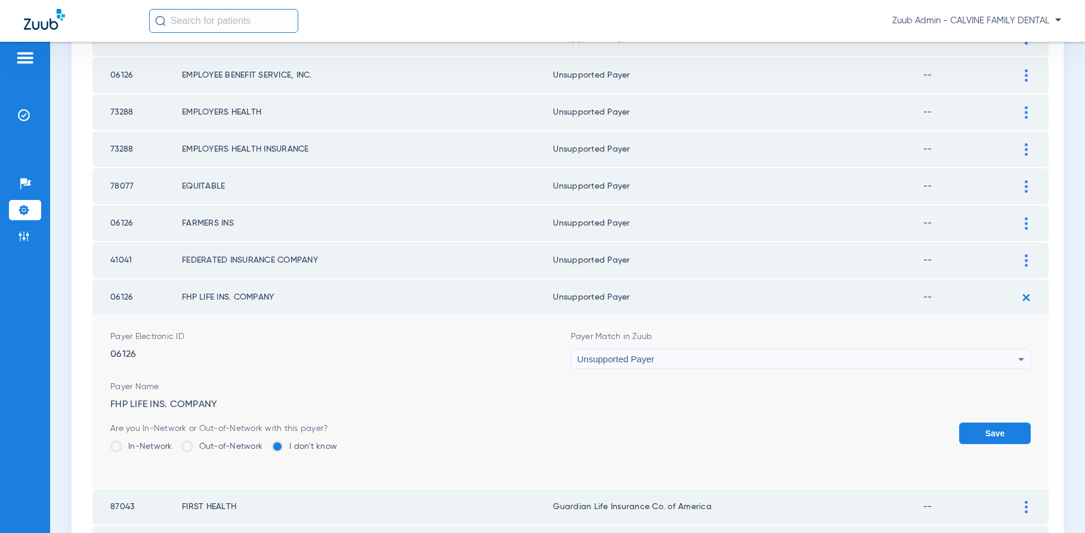
click at [1004, 429] on button "Save" at bounding box center [995, 432] width 72 height 21
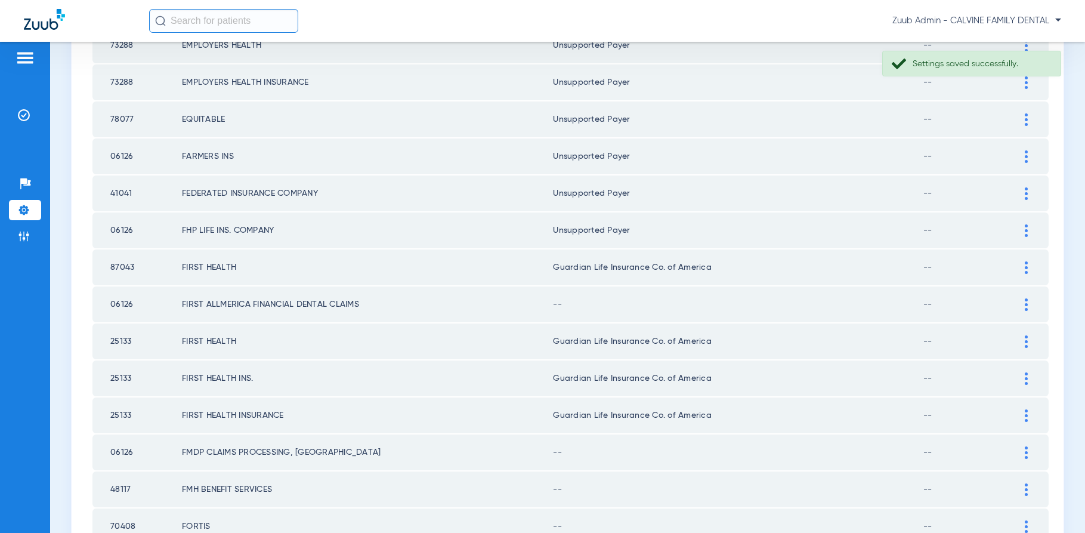
scroll to position [382, 0]
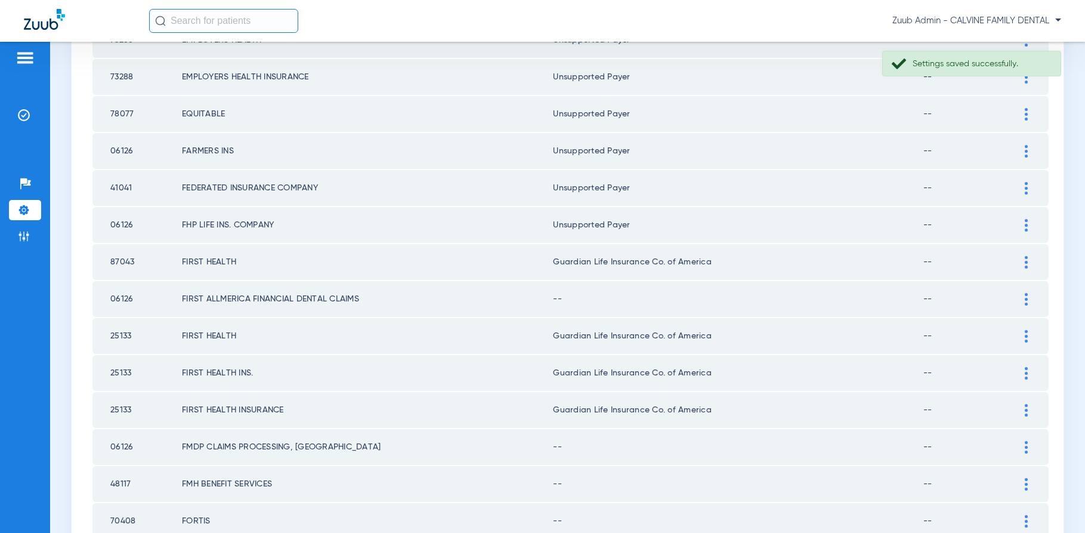
click at [1026, 297] on img at bounding box center [1026, 299] width 3 height 13
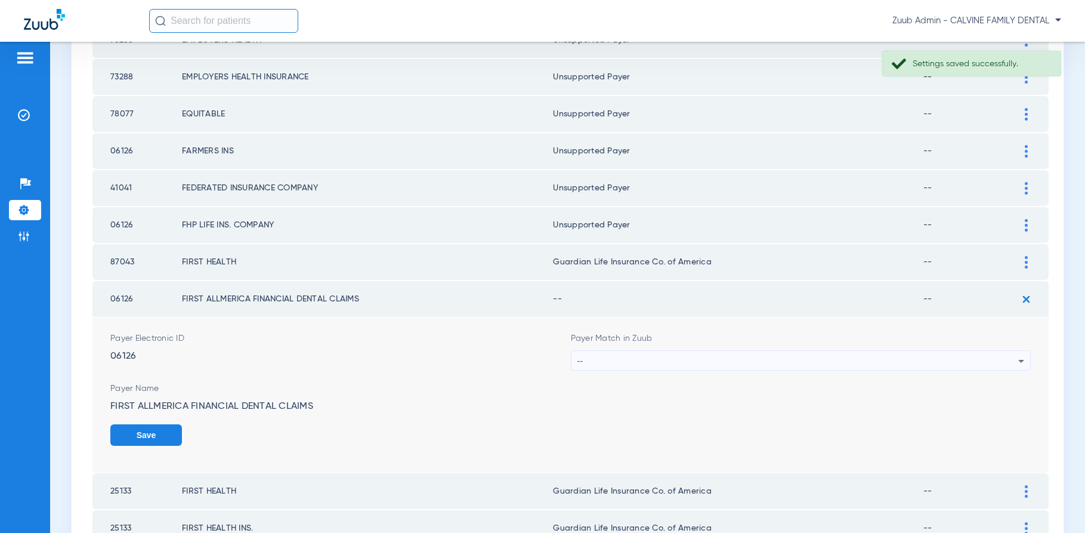
click at [903, 358] on div "--" at bounding box center [797, 361] width 441 height 20
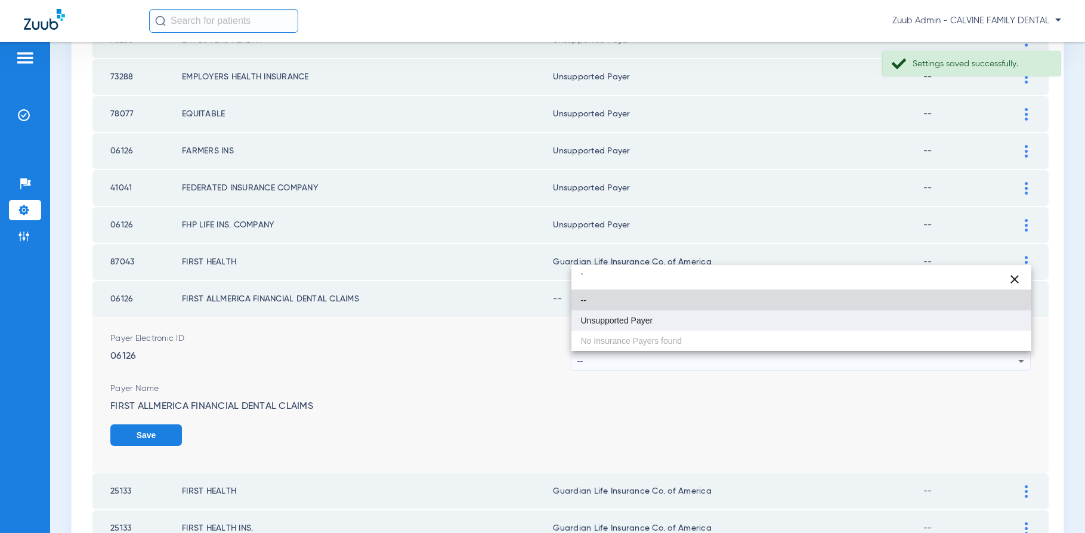
type input "`"
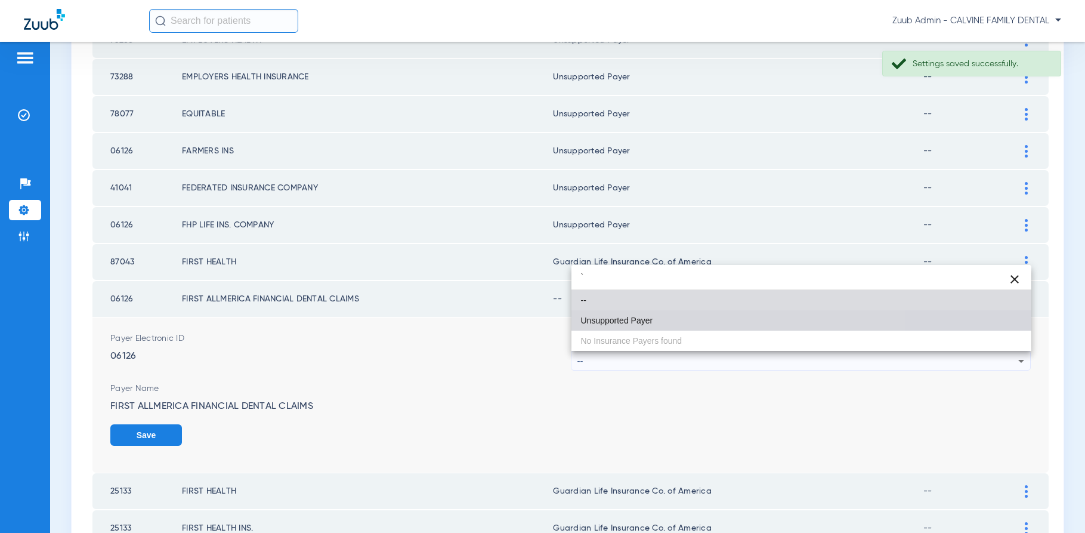
click at [665, 328] on mat-option "Unsupported Payer" at bounding box center [801, 320] width 460 height 20
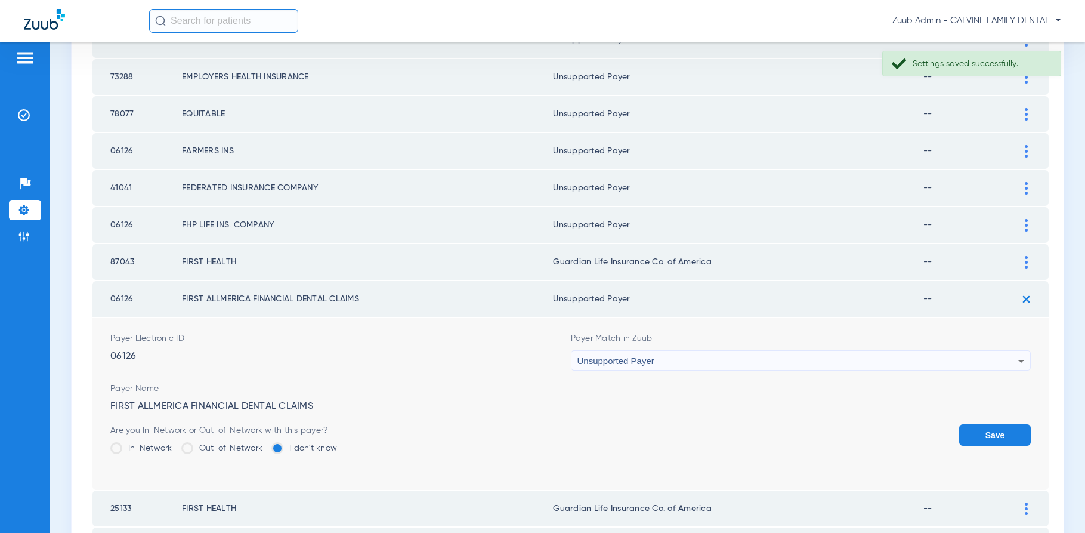
click at [981, 432] on button "Save" at bounding box center [995, 434] width 72 height 21
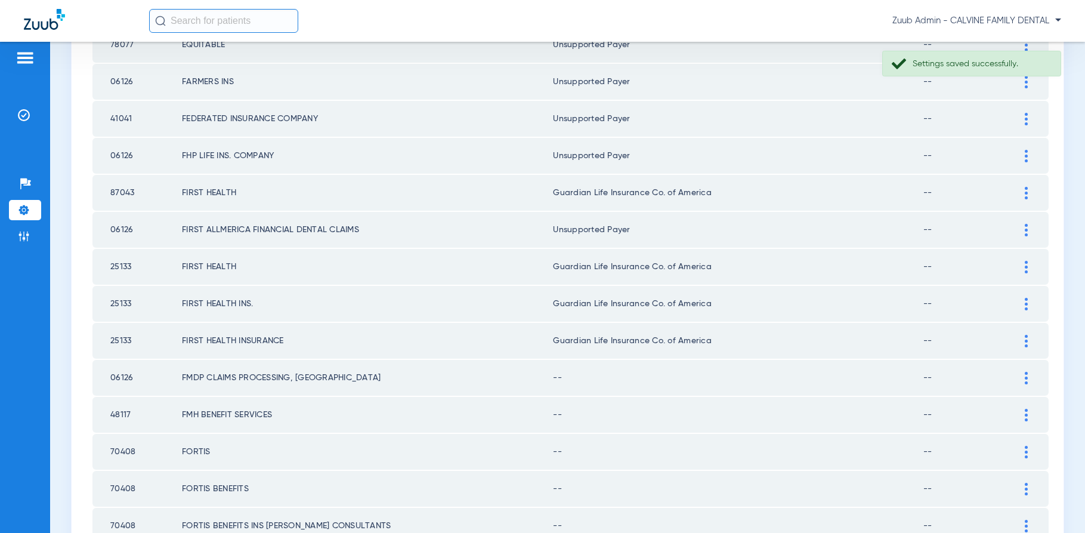
scroll to position [467, 0]
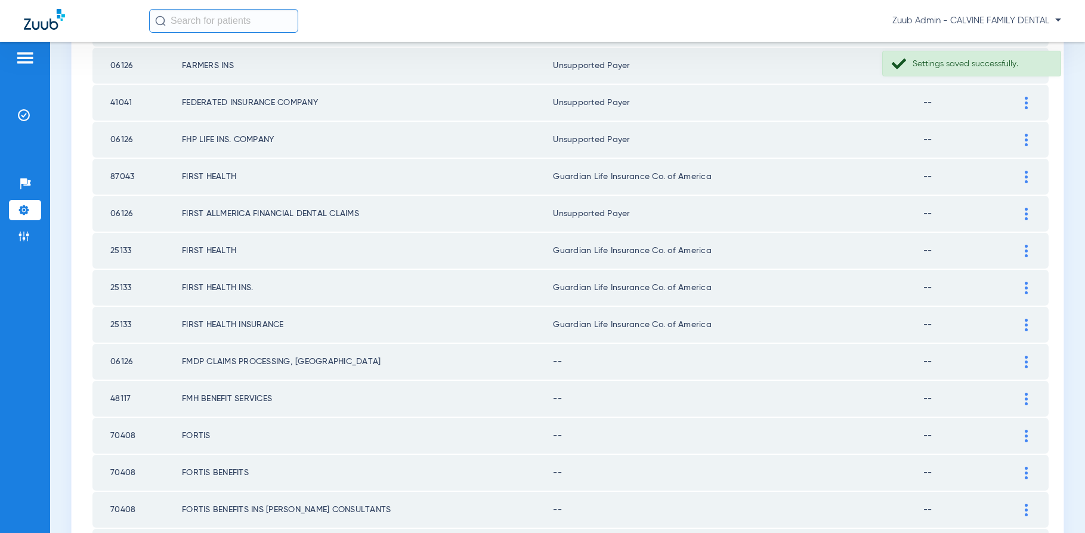
click at [1025, 358] on img at bounding box center [1026, 361] width 3 height 13
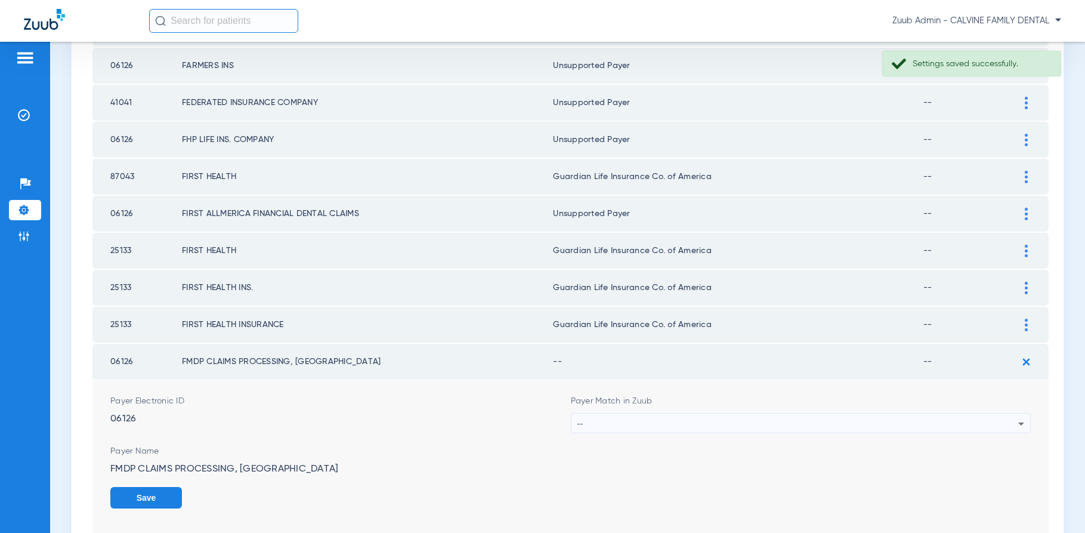
click at [972, 425] on div "--" at bounding box center [797, 423] width 441 height 20
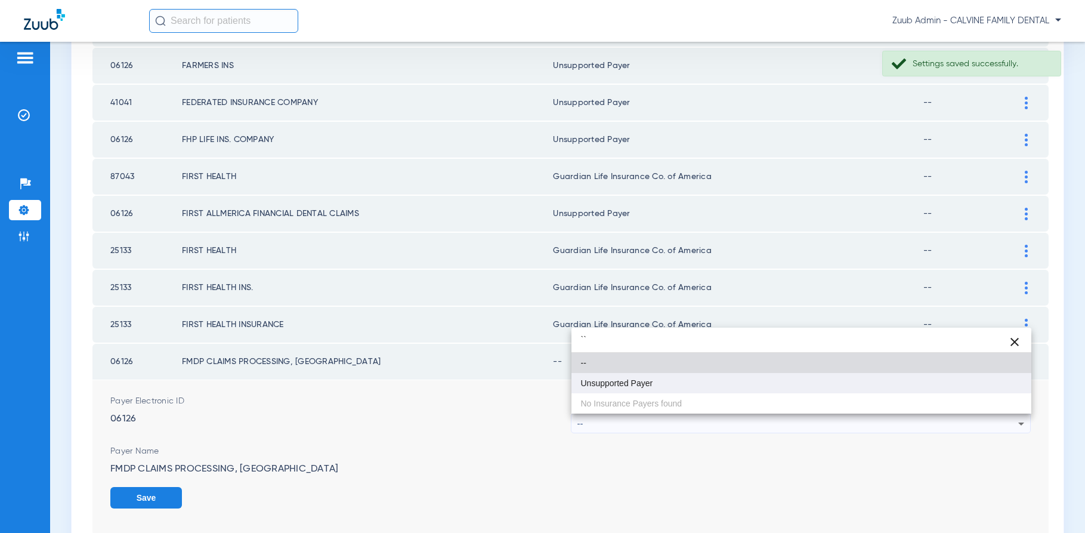
type input "``"
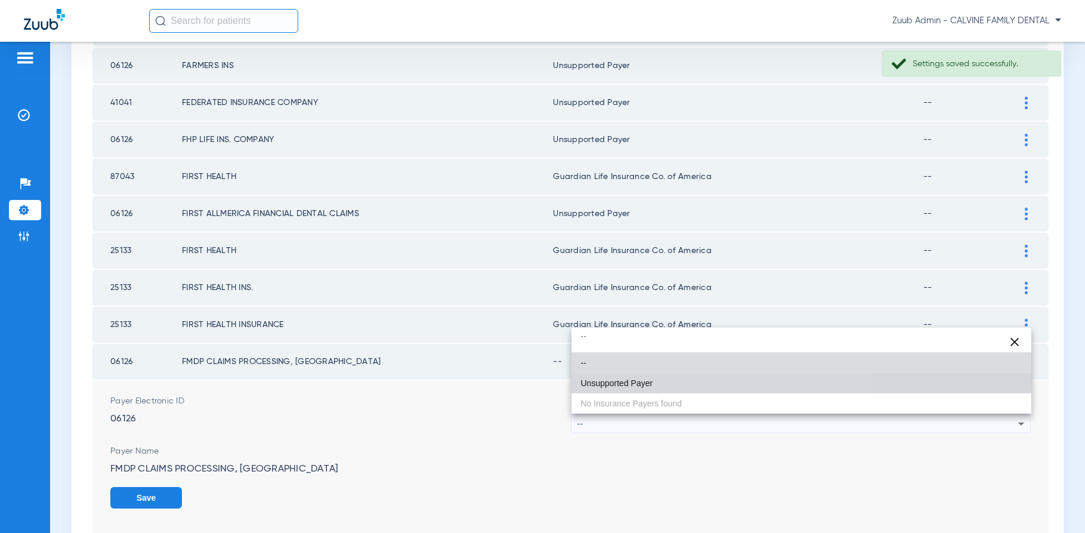
click at [725, 386] on mat-option "Unsupported Payer" at bounding box center [801, 383] width 460 height 20
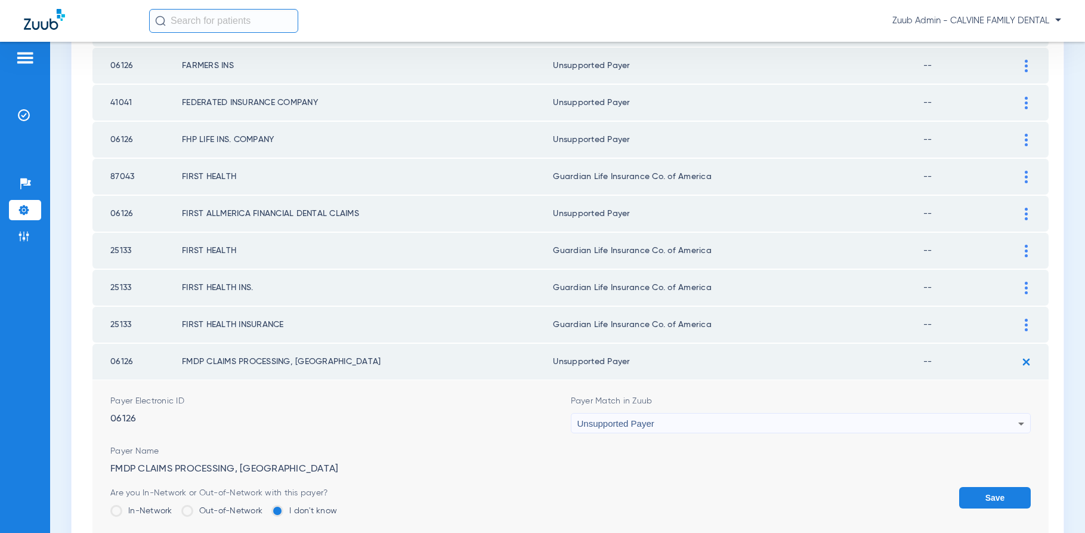
click at [988, 499] on button "Save" at bounding box center [995, 497] width 72 height 21
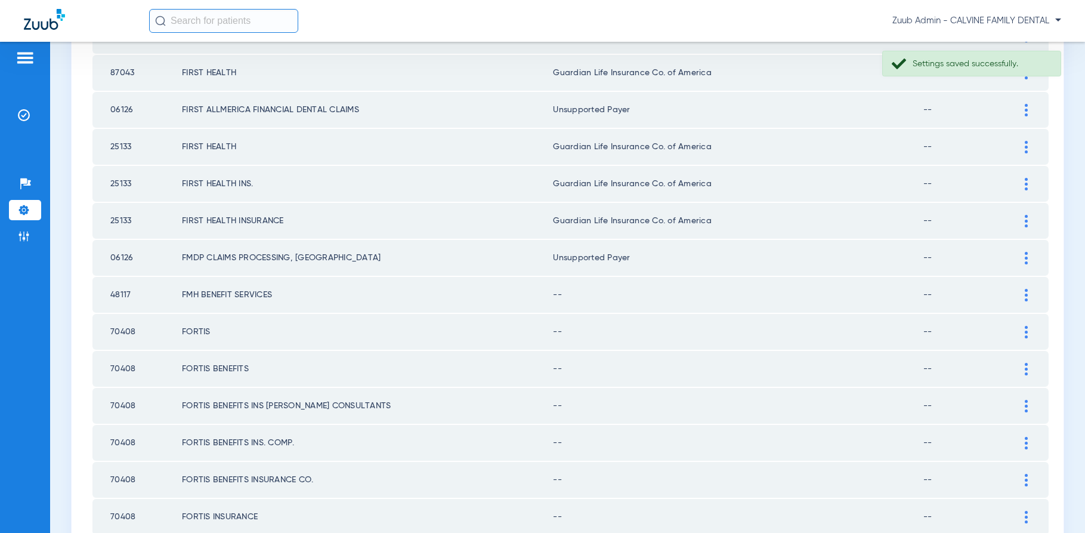
scroll to position [571, 0]
click at [1023, 293] on div at bounding box center [1026, 295] width 21 height 13
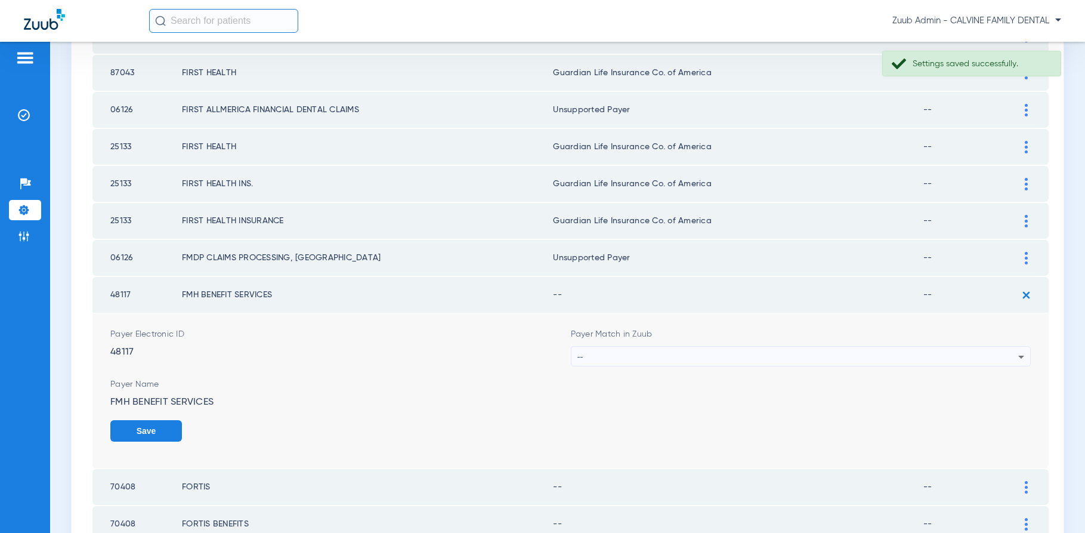
click at [839, 358] on div "--" at bounding box center [797, 356] width 441 height 20
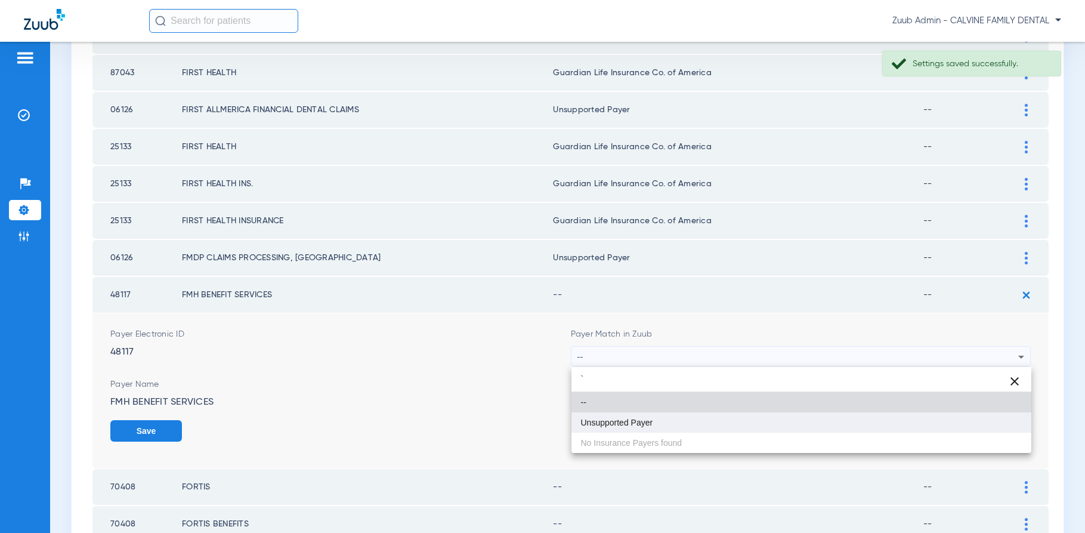
type input "`"
click at [617, 420] on span "Unsupported Payer" at bounding box center [617, 422] width 72 height 8
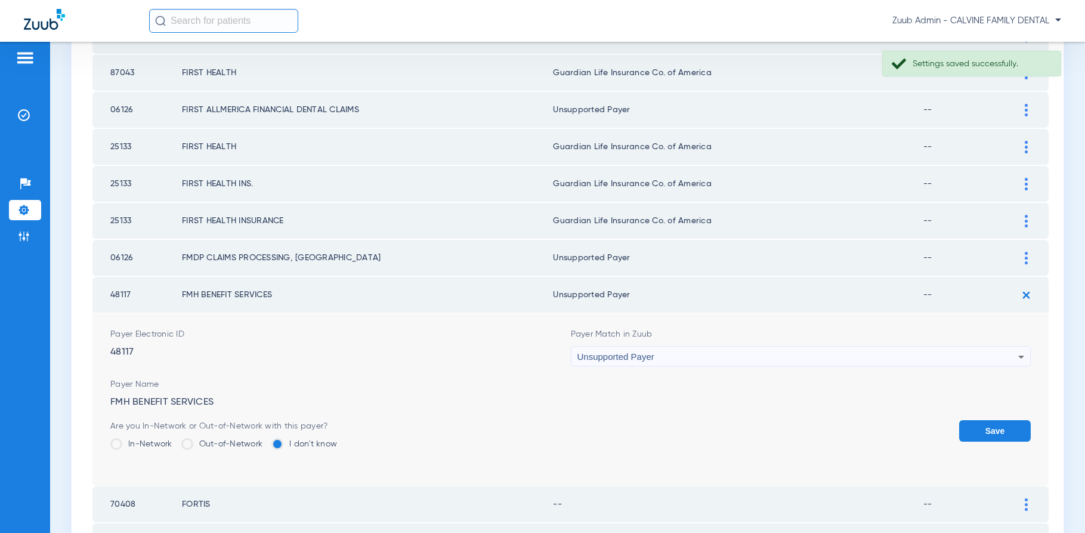
click at [983, 428] on button "Save" at bounding box center [995, 430] width 72 height 21
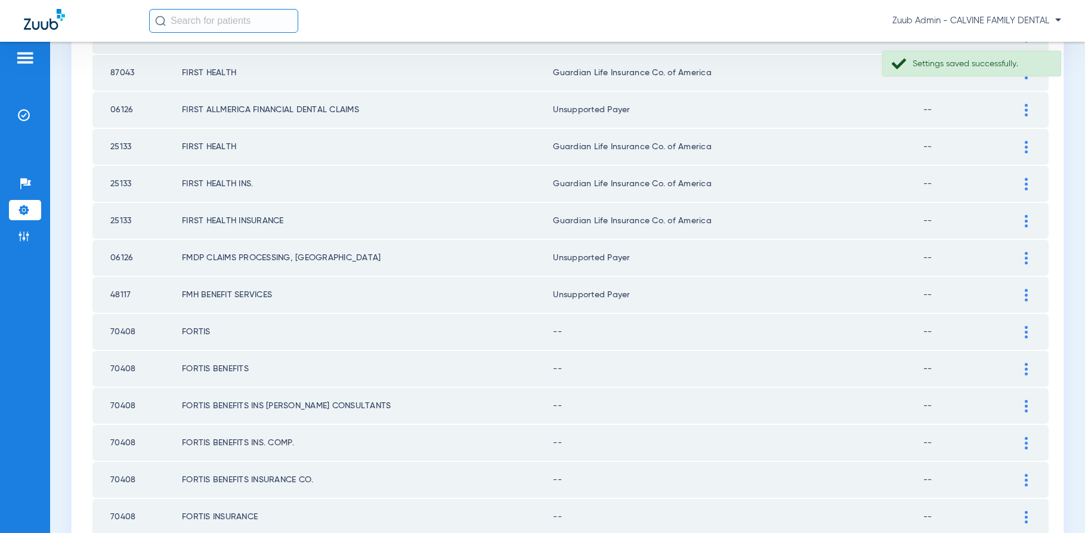
drag, startPoint x: 1026, startPoint y: 332, endPoint x: 1014, endPoint y: 332, distance: 11.9
click at [1026, 332] on img at bounding box center [1026, 332] width 3 height 13
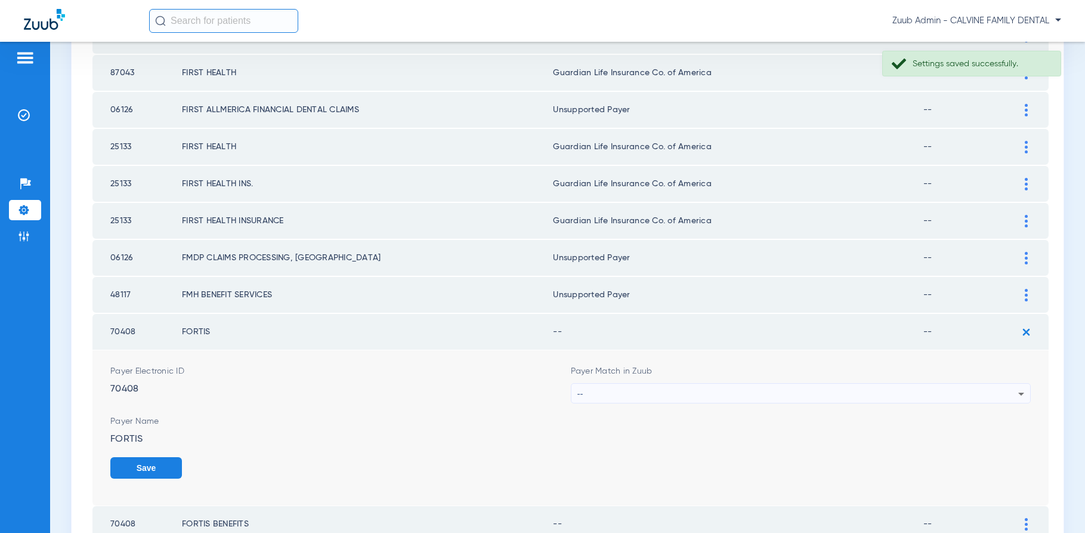
click at [912, 398] on div "--" at bounding box center [797, 393] width 441 height 20
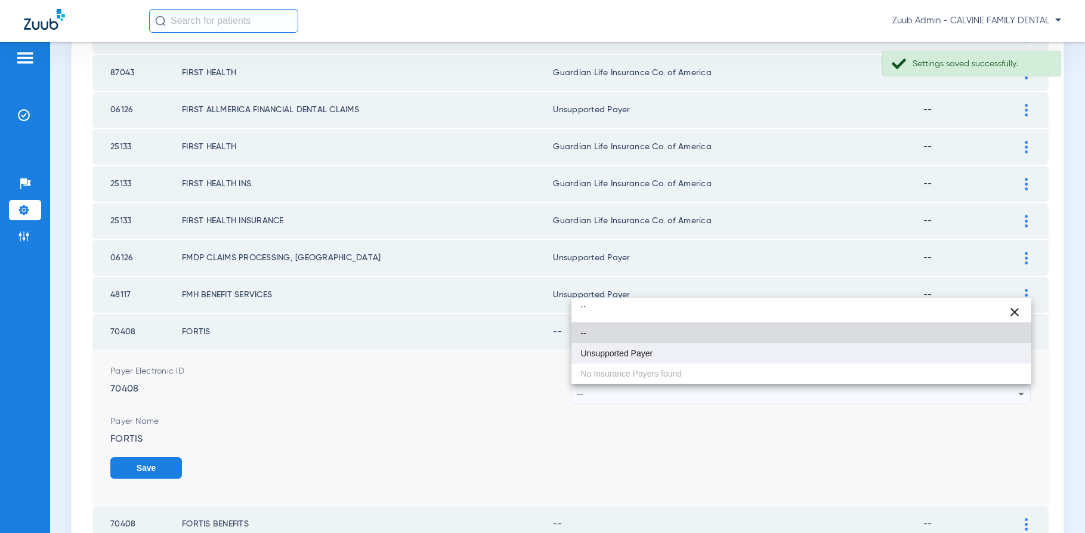
type input "``"
click at [641, 358] on mat-option "Unsupported Payer" at bounding box center [801, 353] width 460 height 20
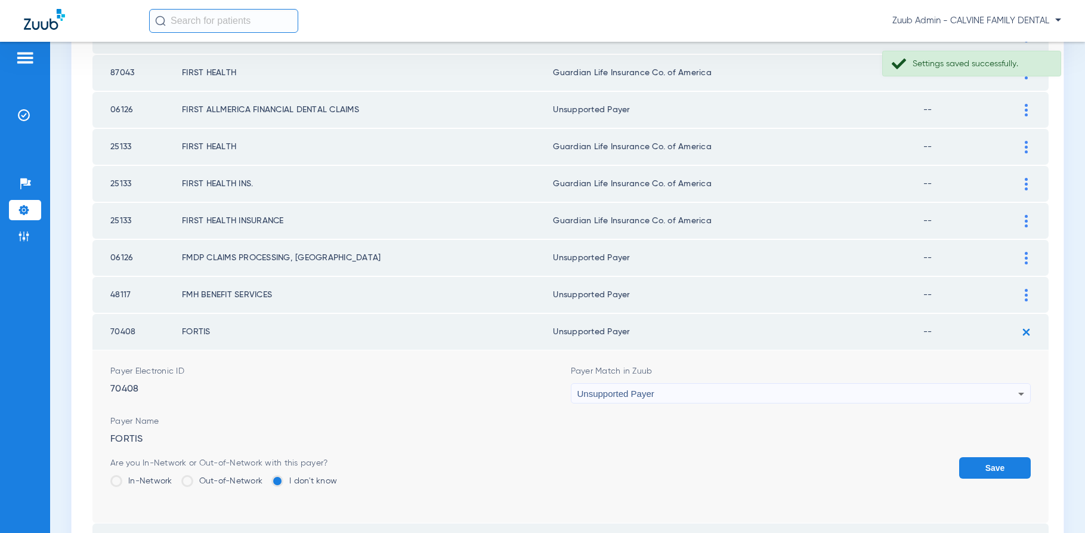
click at [985, 466] on button "Save" at bounding box center [995, 467] width 72 height 21
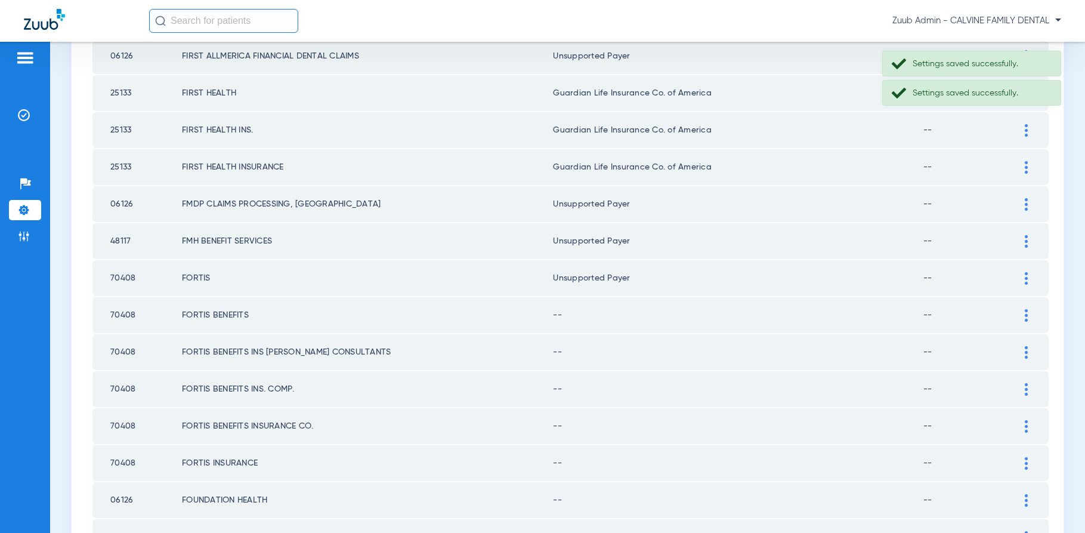
scroll to position [623, 0]
click at [1022, 316] on div at bounding box center [1026, 317] width 21 height 13
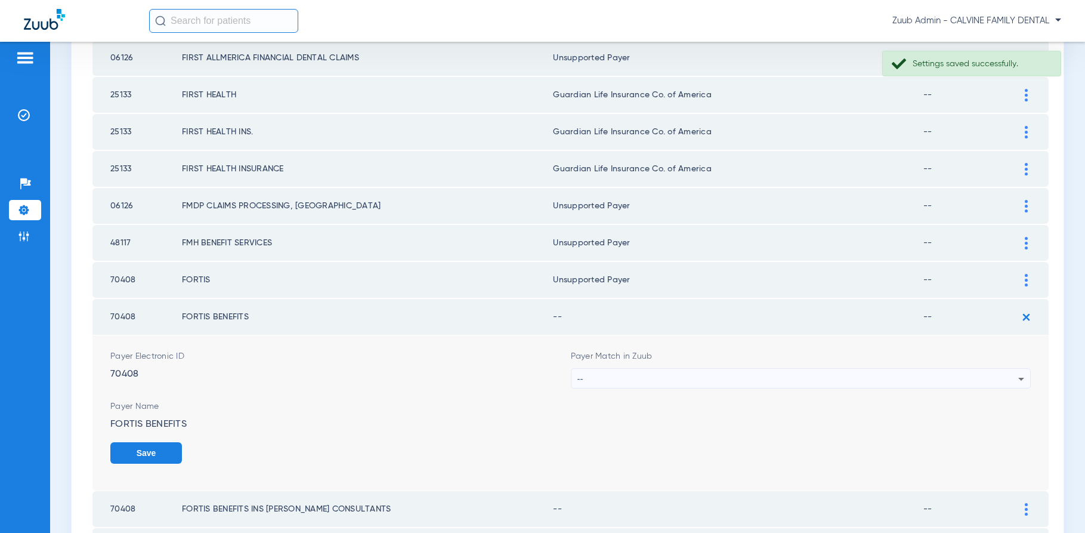
click at [918, 373] on div "--" at bounding box center [797, 379] width 441 height 20
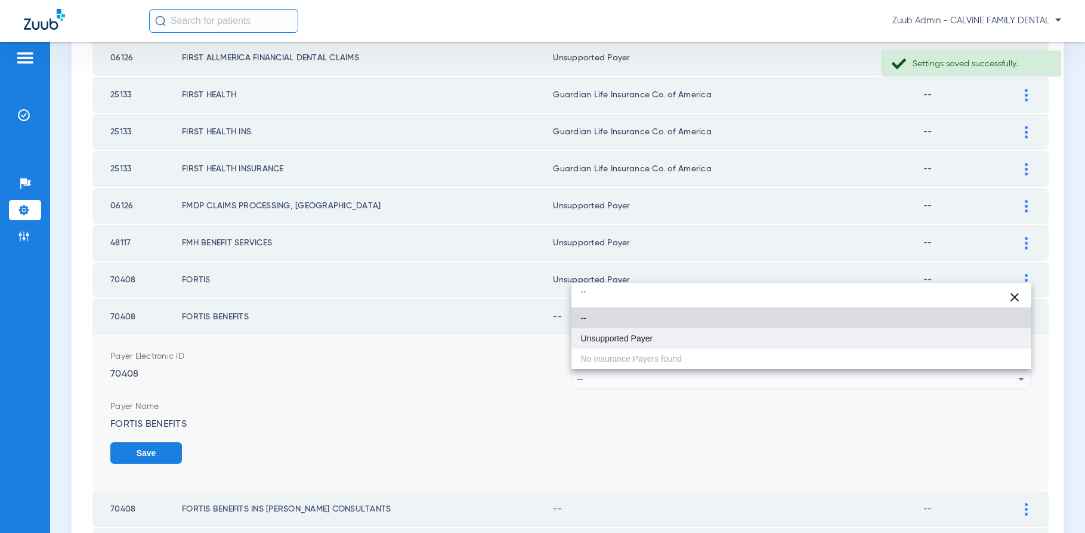
type input "``"
click at [716, 344] on mat-option "Unsupported Payer" at bounding box center [801, 338] width 460 height 20
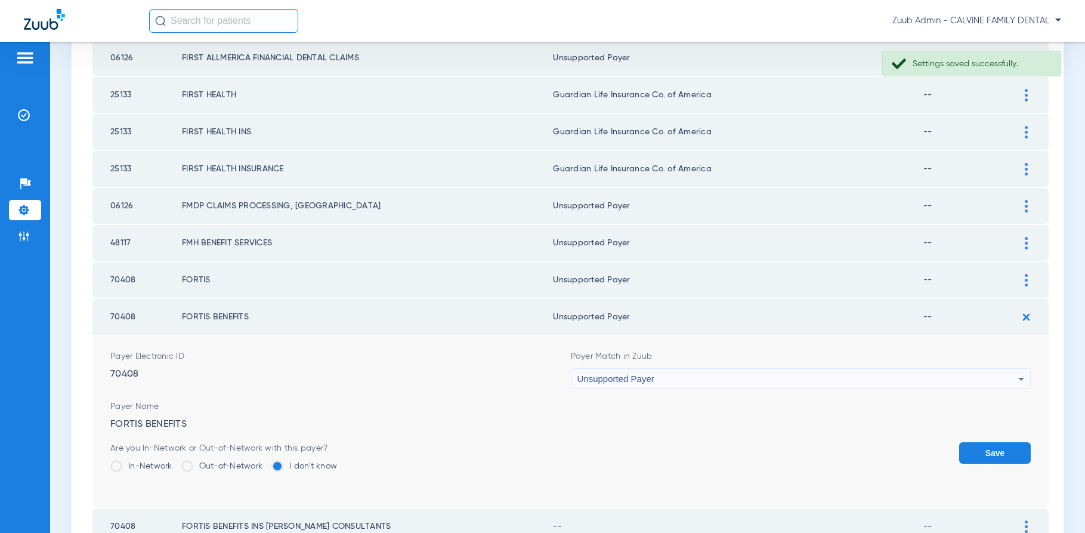
click at [999, 450] on button "Save" at bounding box center [995, 452] width 72 height 21
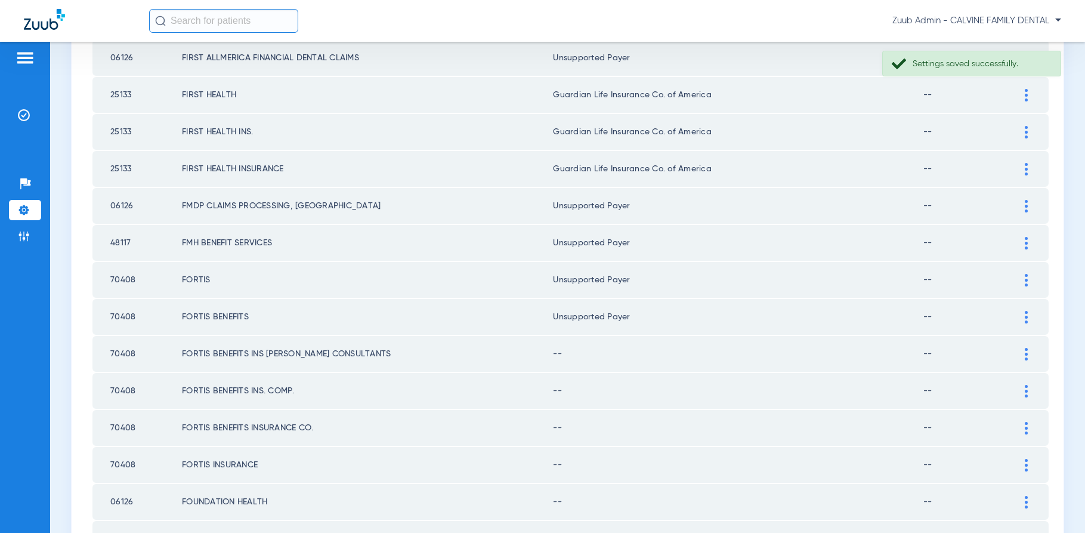
click at [1025, 349] on img at bounding box center [1026, 354] width 3 height 13
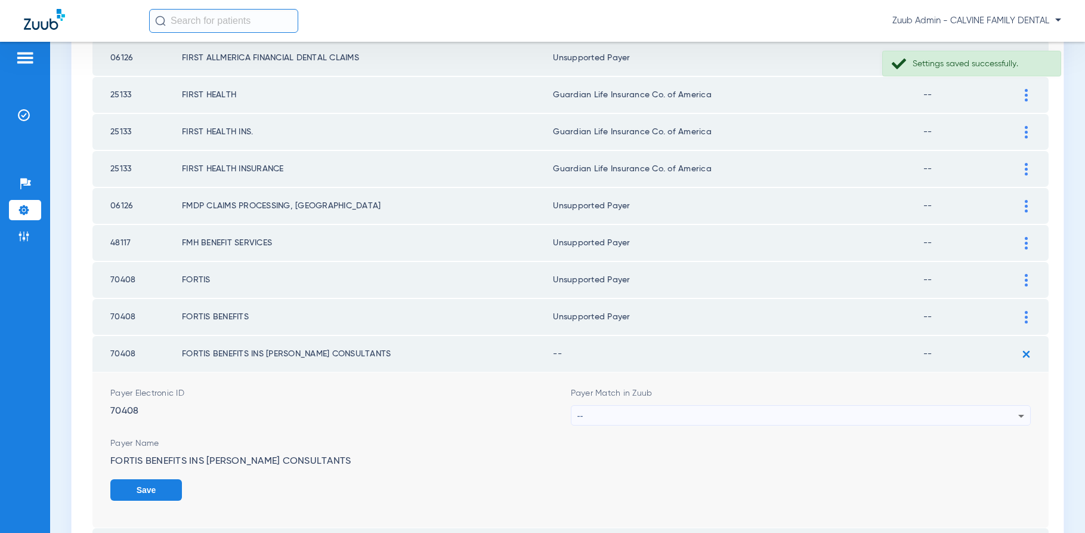
click at [933, 410] on div "--" at bounding box center [797, 416] width 441 height 20
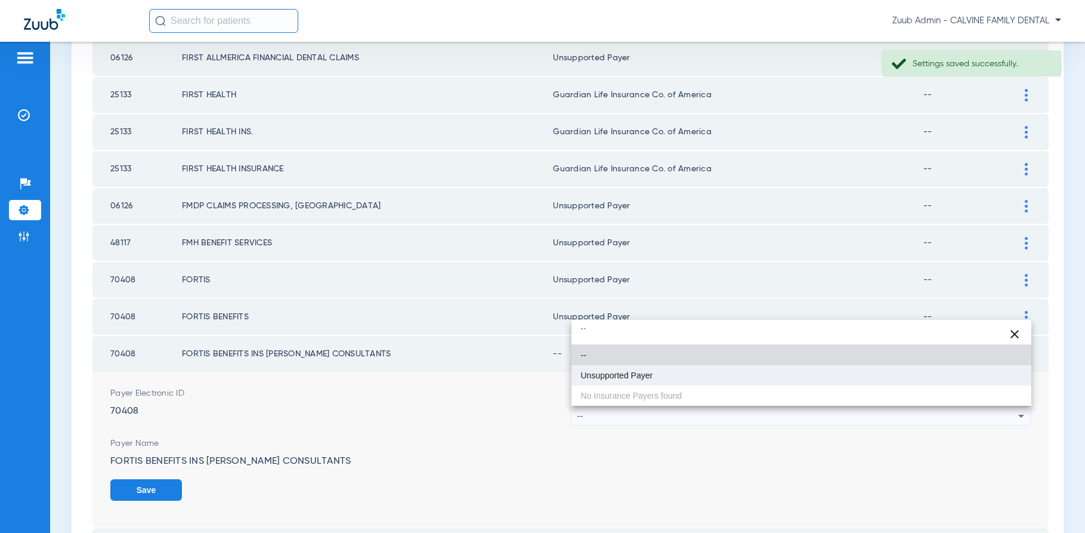
type input "``"
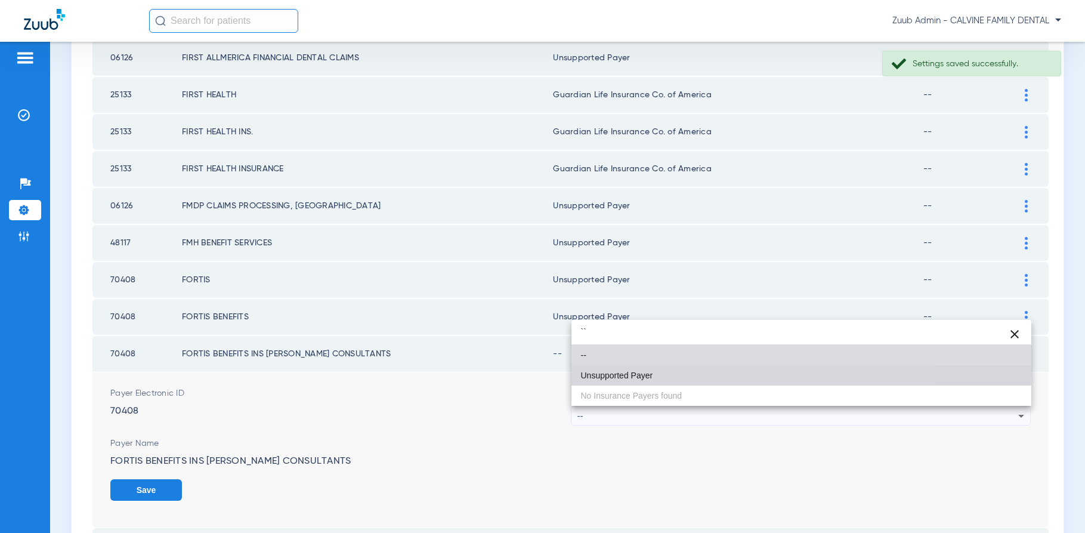
click at [679, 371] on mat-option "Unsupported Payer" at bounding box center [801, 375] width 460 height 20
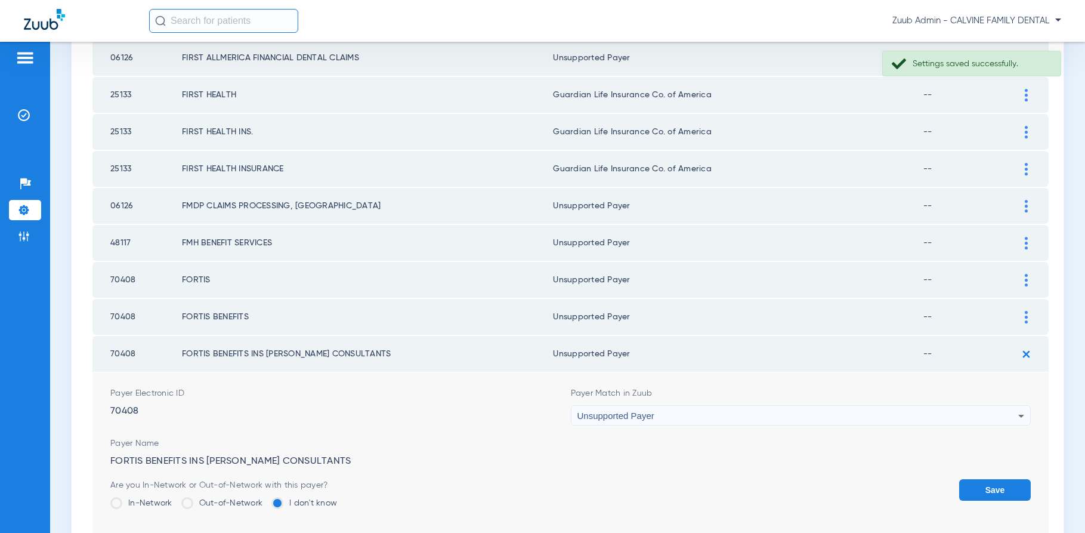
click at [1004, 487] on button "Save" at bounding box center [995, 489] width 72 height 21
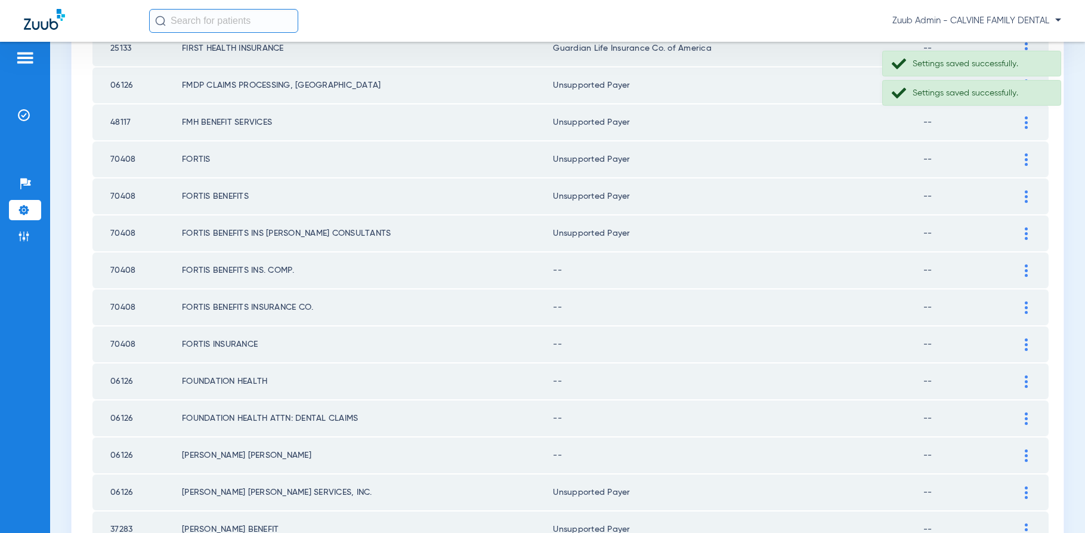
scroll to position [748, 0]
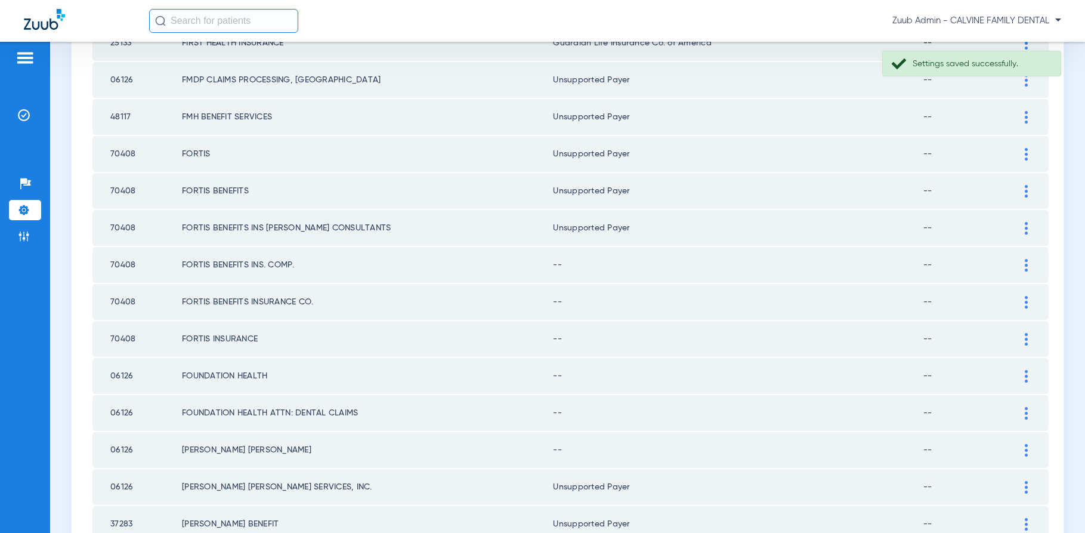
click at [1025, 267] on img at bounding box center [1026, 265] width 3 height 13
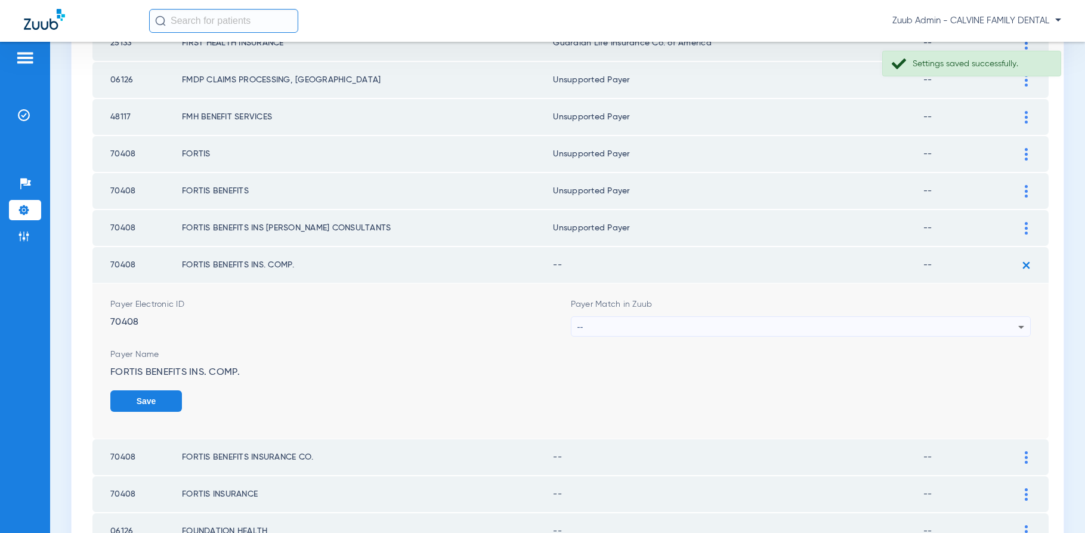
click at [932, 327] on div "--" at bounding box center [797, 327] width 441 height 20
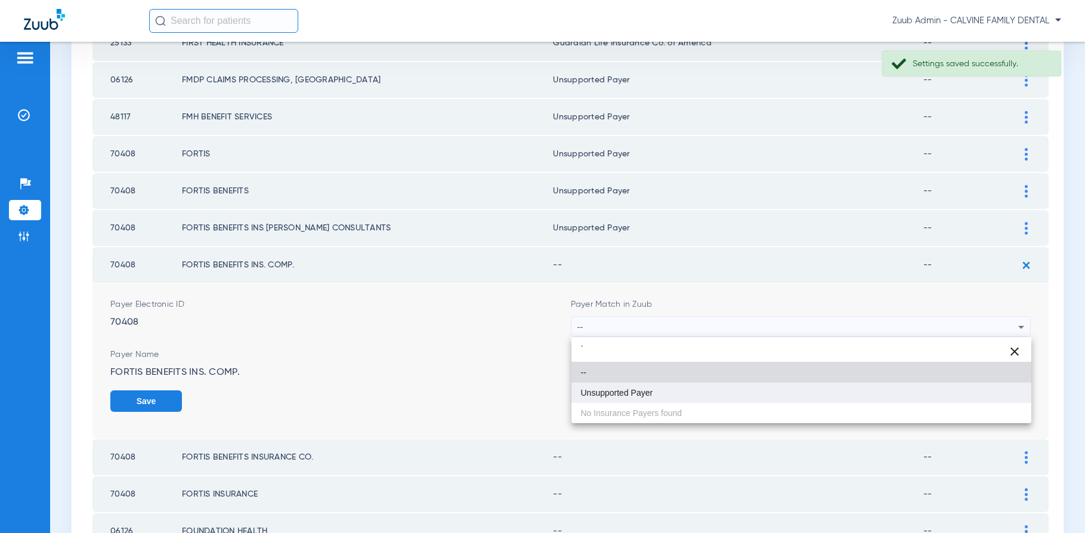
type input "`"
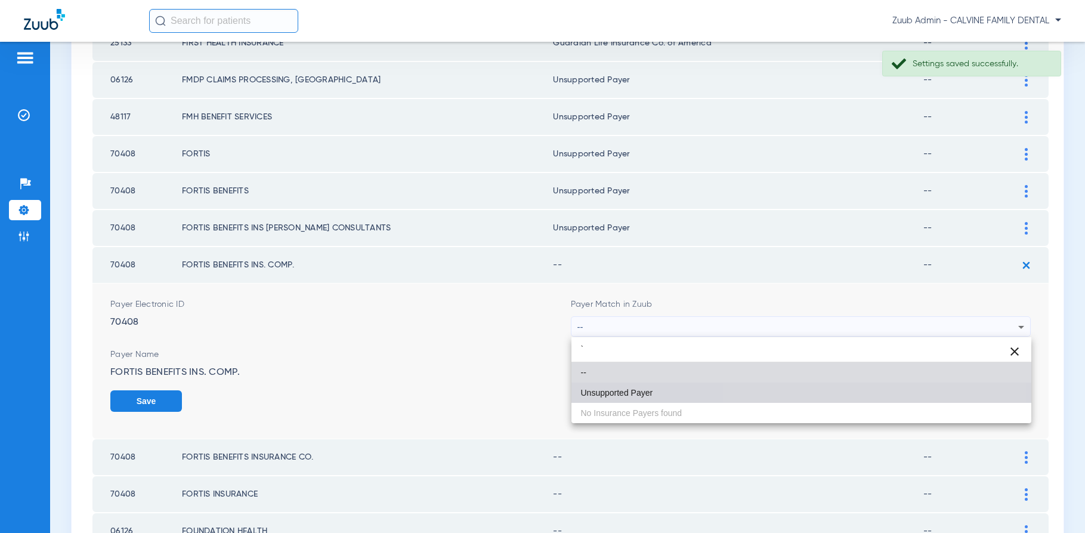
click at [821, 389] on mat-option "Unsupported Payer" at bounding box center [801, 392] width 460 height 20
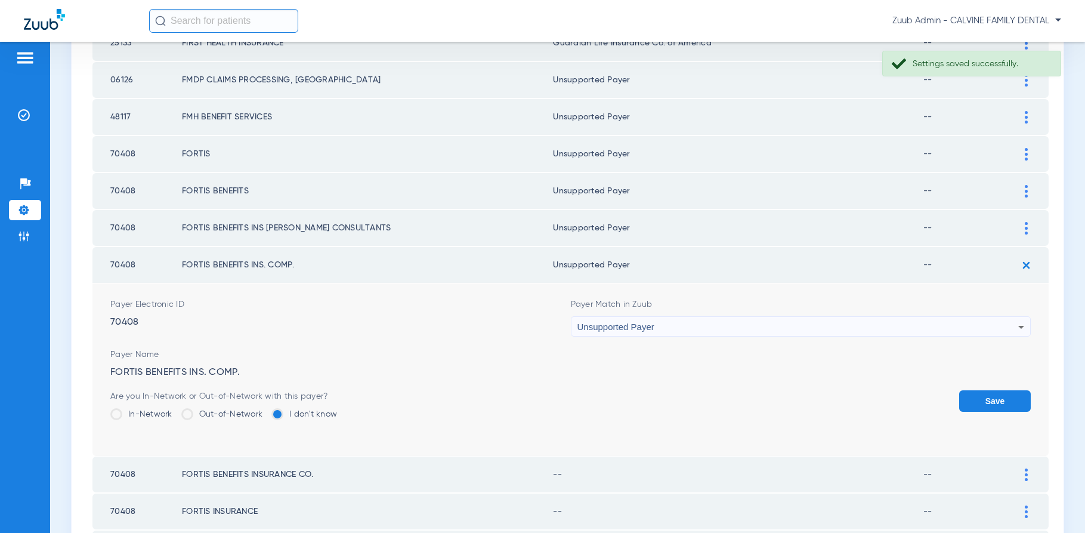
click at [979, 403] on button "Save" at bounding box center [995, 400] width 72 height 21
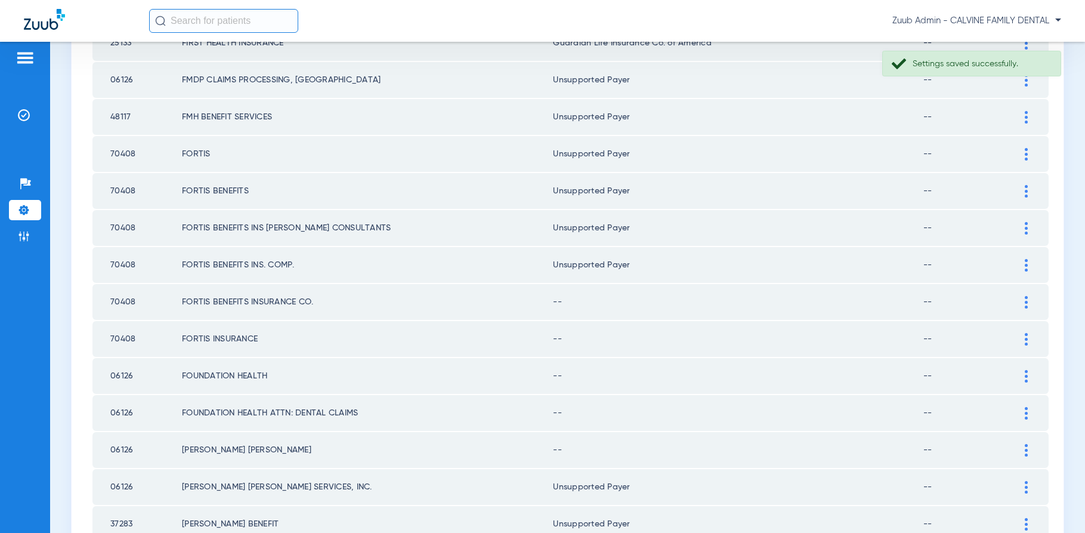
click at [1025, 301] on img at bounding box center [1026, 302] width 3 height 13
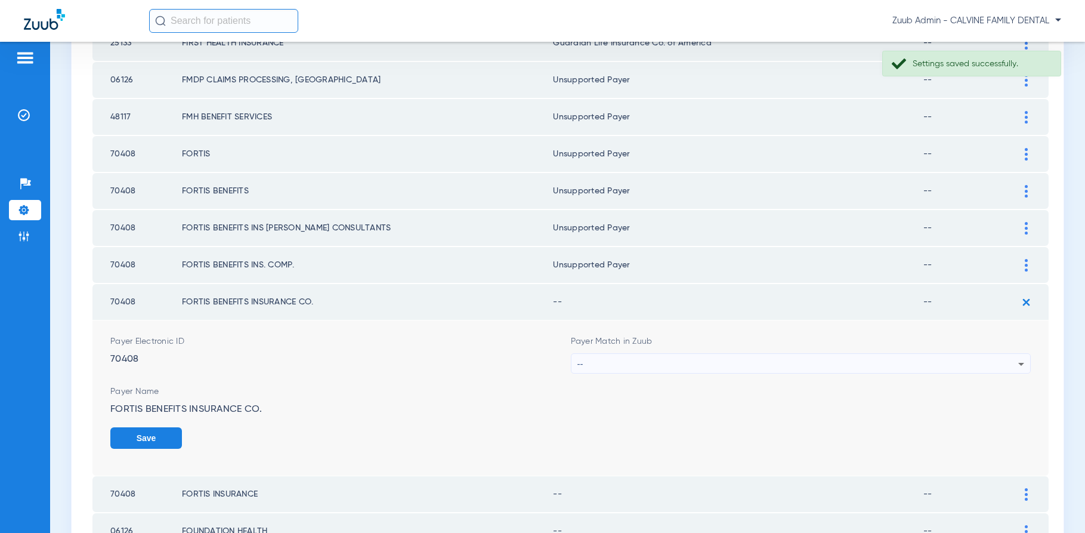
click at [956, 363] on div "--" at bounding box center [797, 364] width 441 height 20
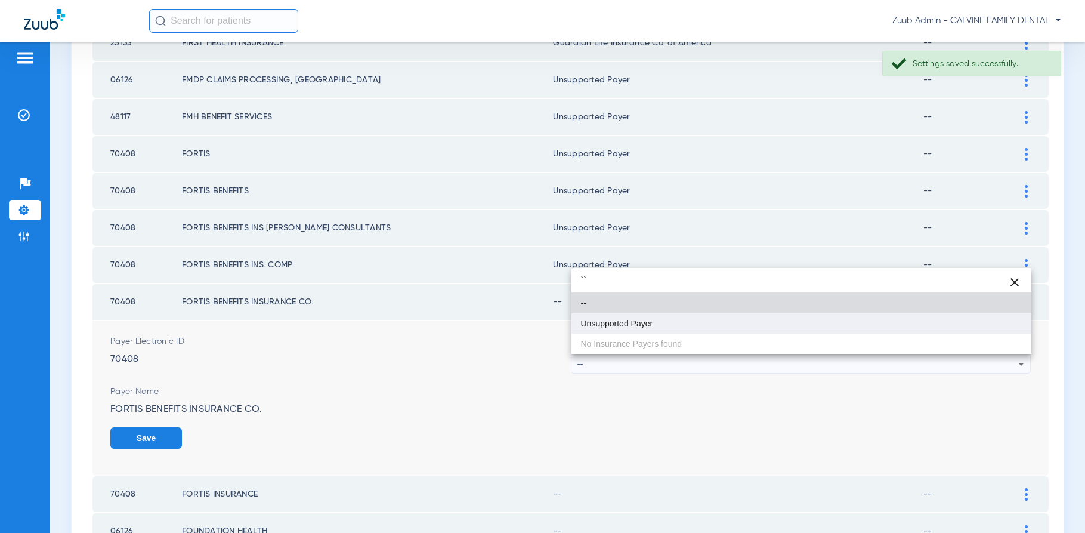
type input "``"
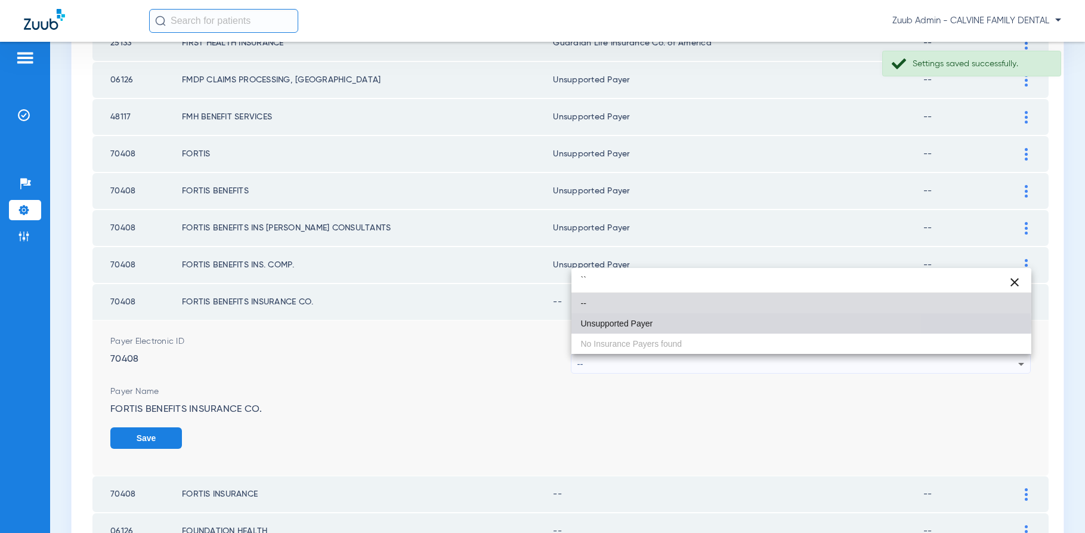
click at [673, 323] on mat-option "Unsupported Payer" at bounding box center [801, 323] width 460 height 20
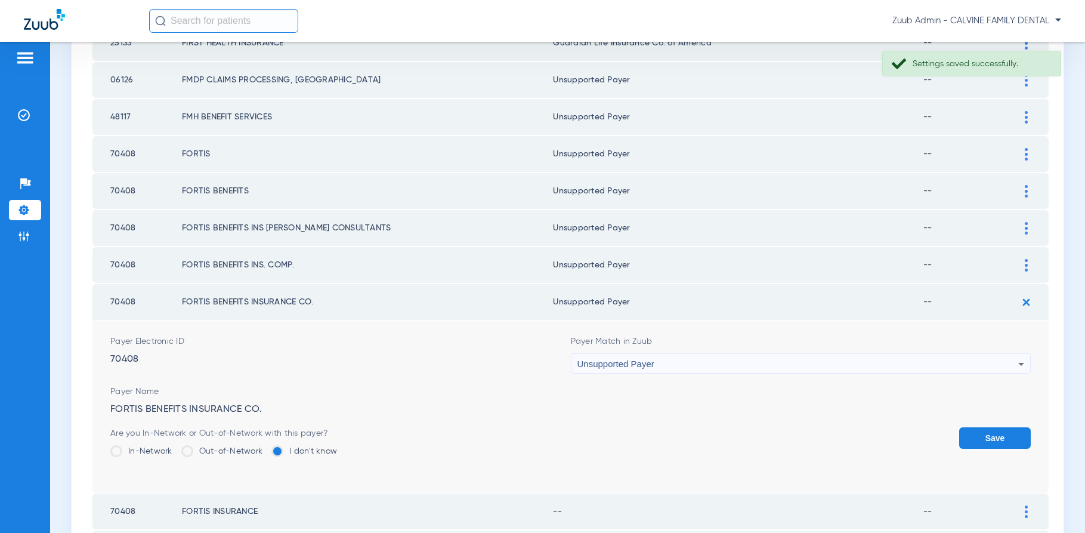
click at [993, 435] on button "Save" at bounding box center [995, 437] width 72 height 21
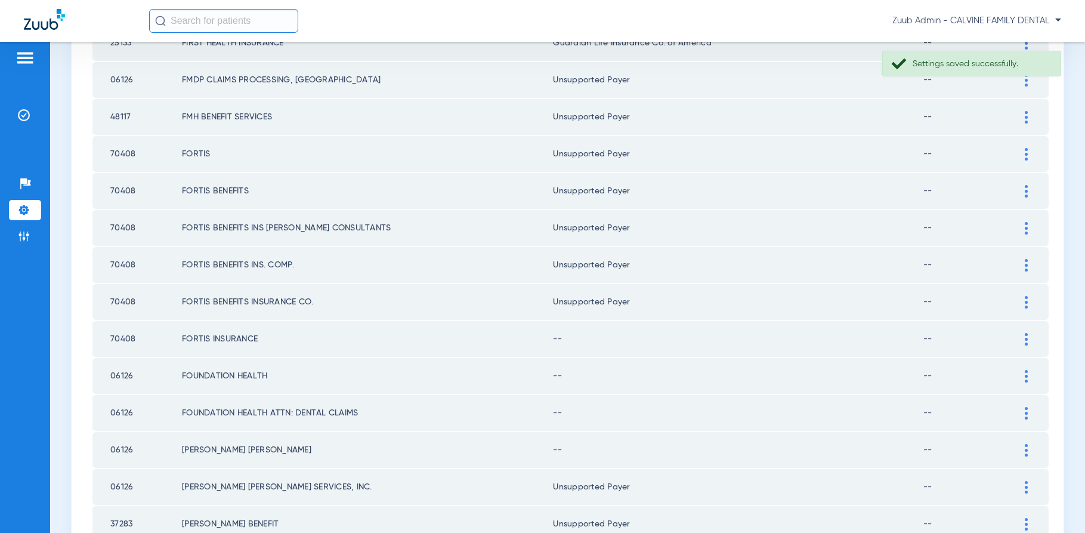
click at [1026, 334] on img at bounding box center [1026, 339] width 3 height 13
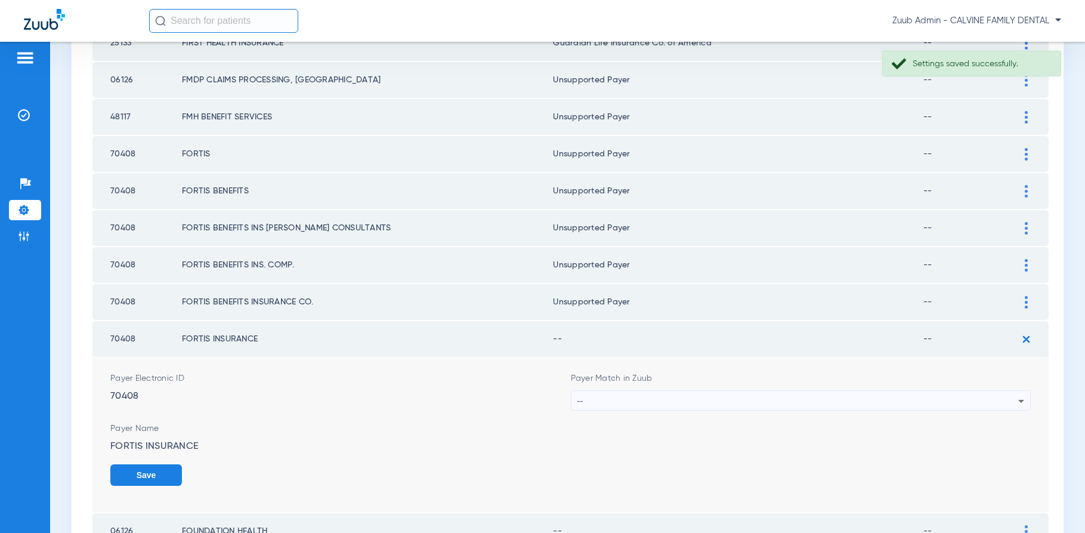
click at [935, 396] on div "--" at bounding box center [797, 401] width 441 height 20
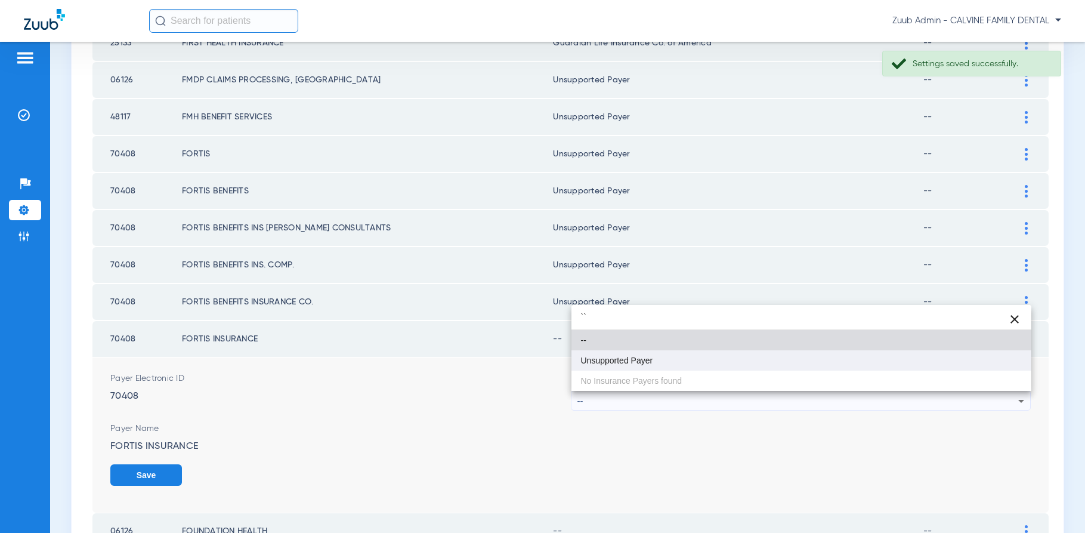
type input "``"
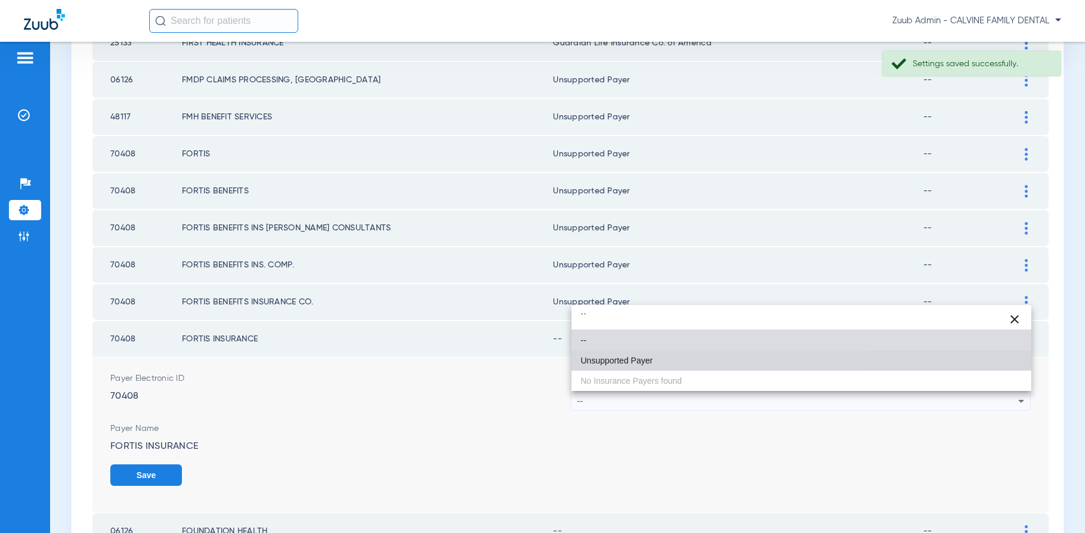
click at [720, 357] on mat-option "Unsupported Payer" at bounding box center [801, 360] width 460 height 20
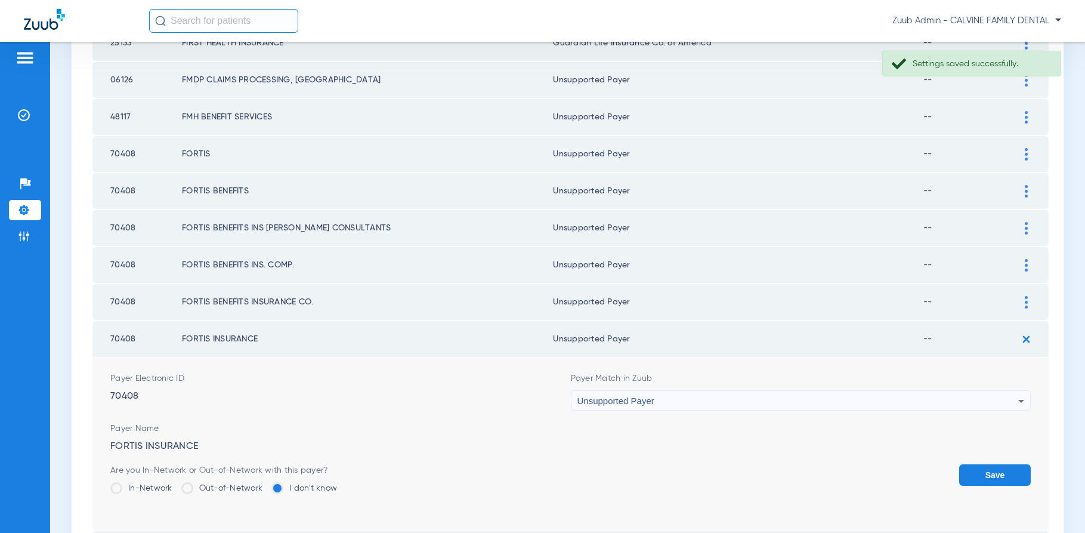
click at [983, 479] on button "Save" at bounding box center [995, 474] width 72 height 21
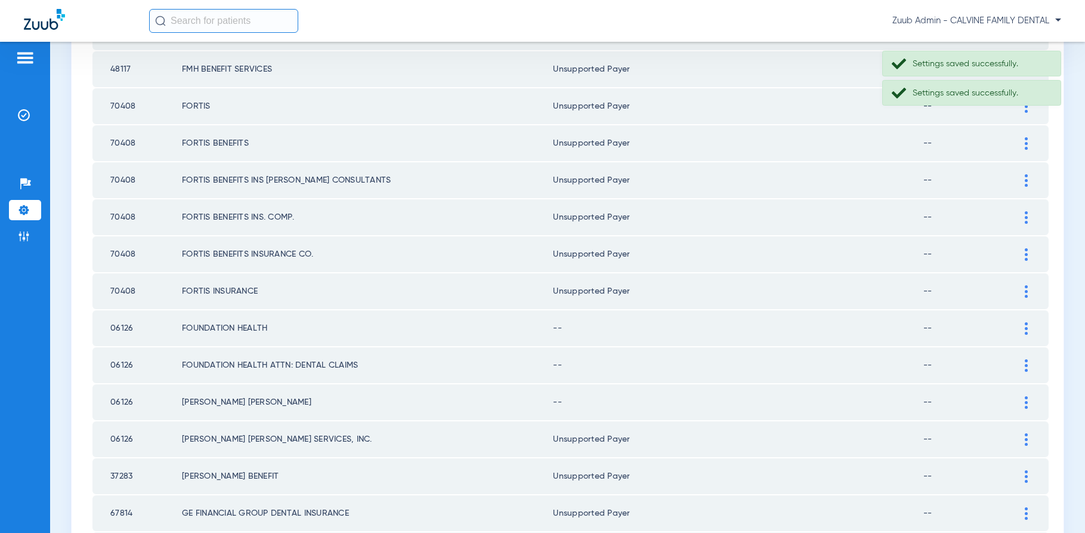
scroll to position [824, 0]
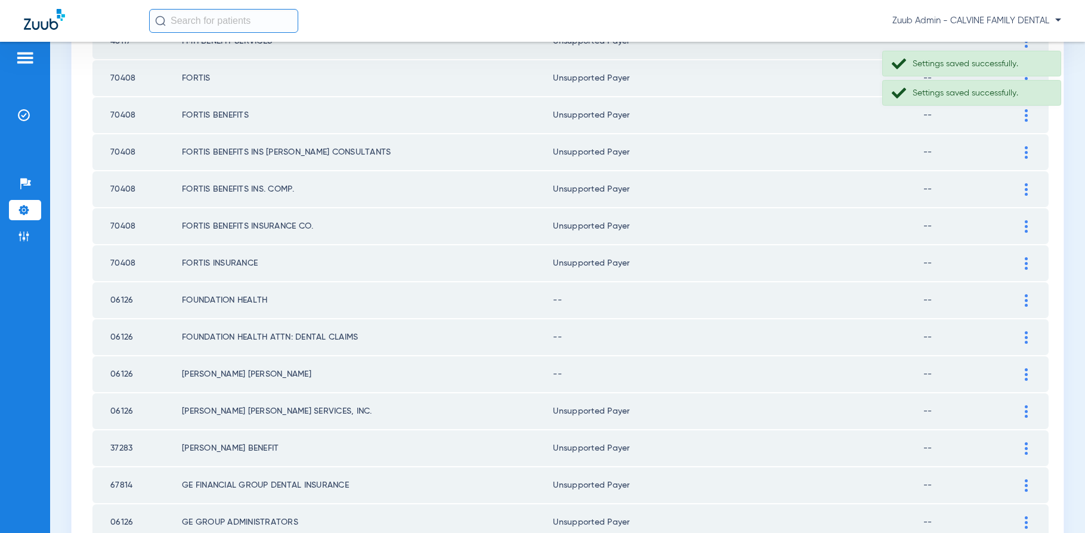
click at [1026, 295] on img at bounding box center [1026, 300] width 3 height 13
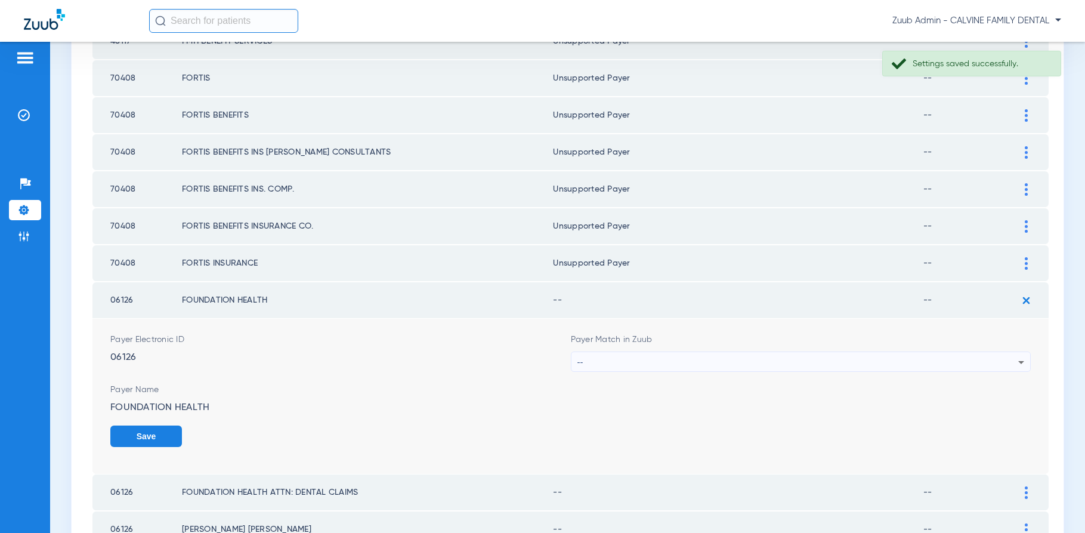
click at [898, 358] on div "--" at bounding box center [797, 362] width 441 height 20
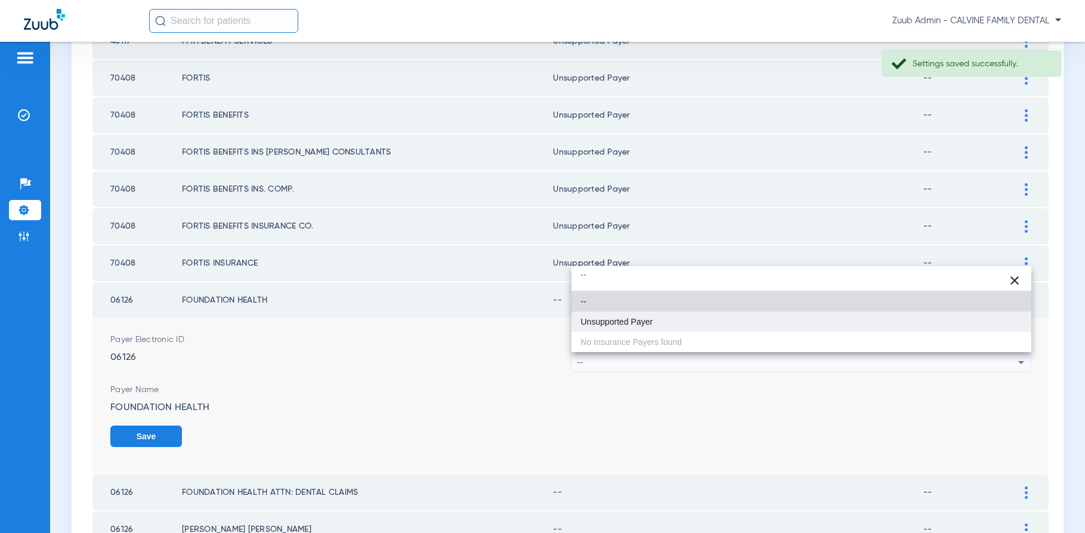
type input "``"
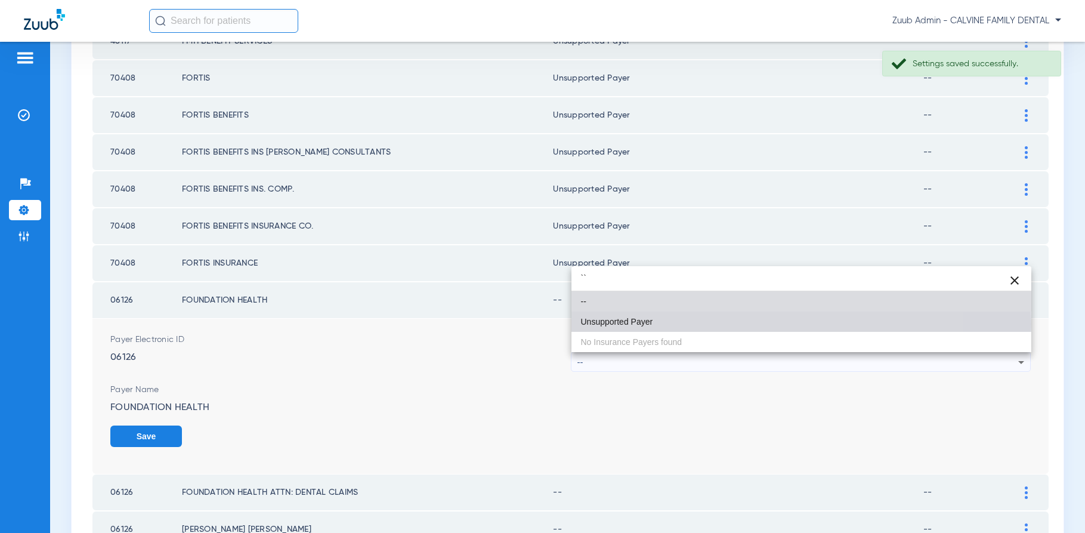
click at [694, 323] on mat-option "Unsupported Payer" at bounding box center [801, 321] width 460 height 20
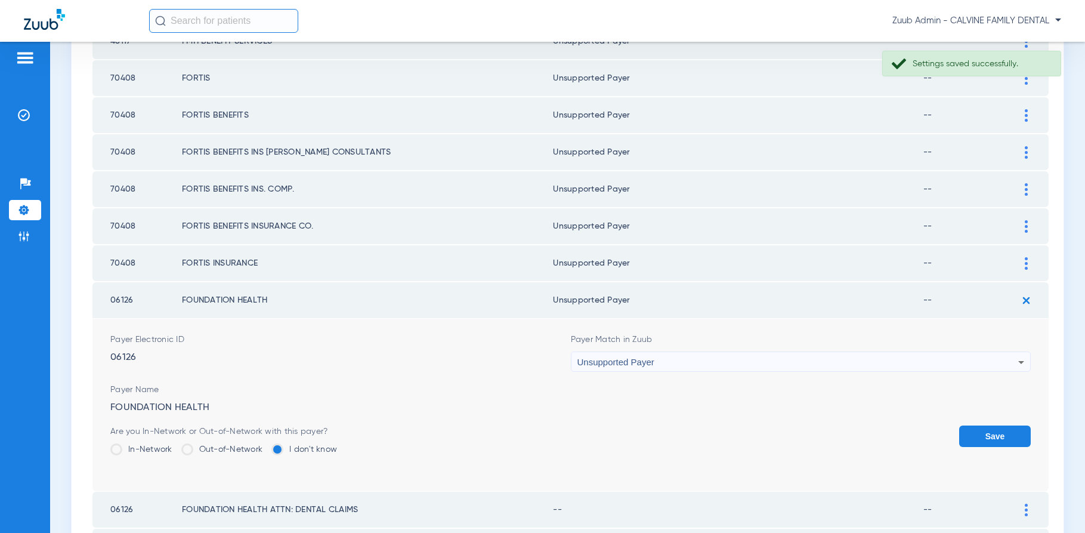
click at [986, 429] on button "Save" at bounding box center [995, 435] width 72 height 21
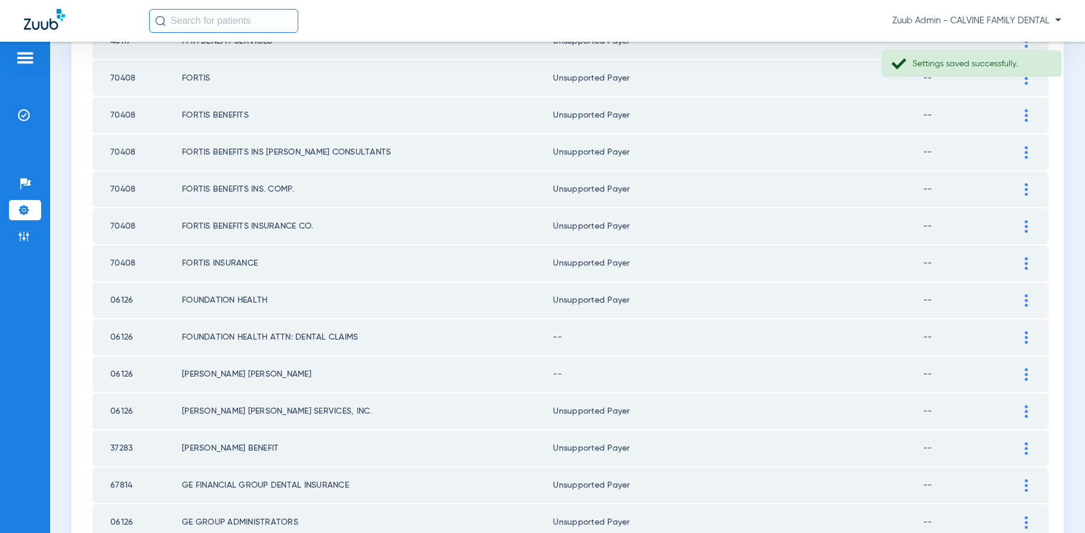
click at [1028, 337] on div at bounding box center [1026, 337] width 21 height 13
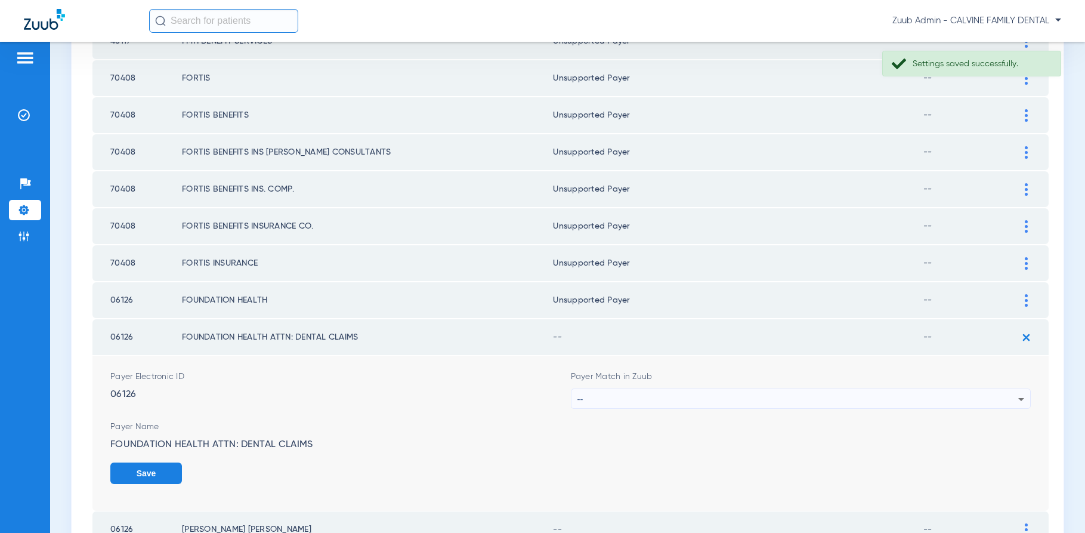
click at [852, 394] on div "--" at bounding box center [797, 399] width 441 height 20
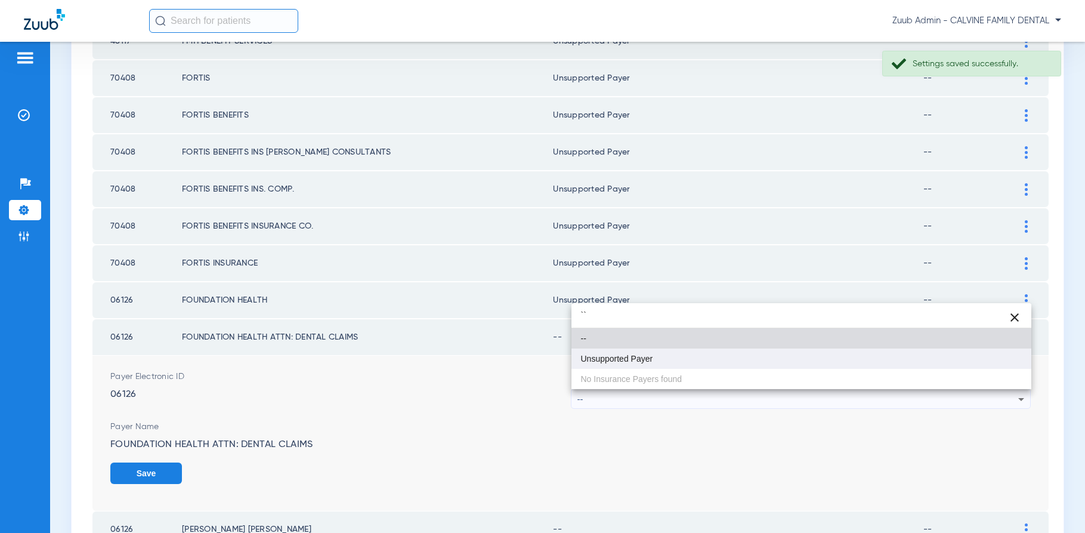
type input "``"
click at [680, 367] on mat-option "Unsupported Payer" at bounding box center [801, 358] width 460 height 20
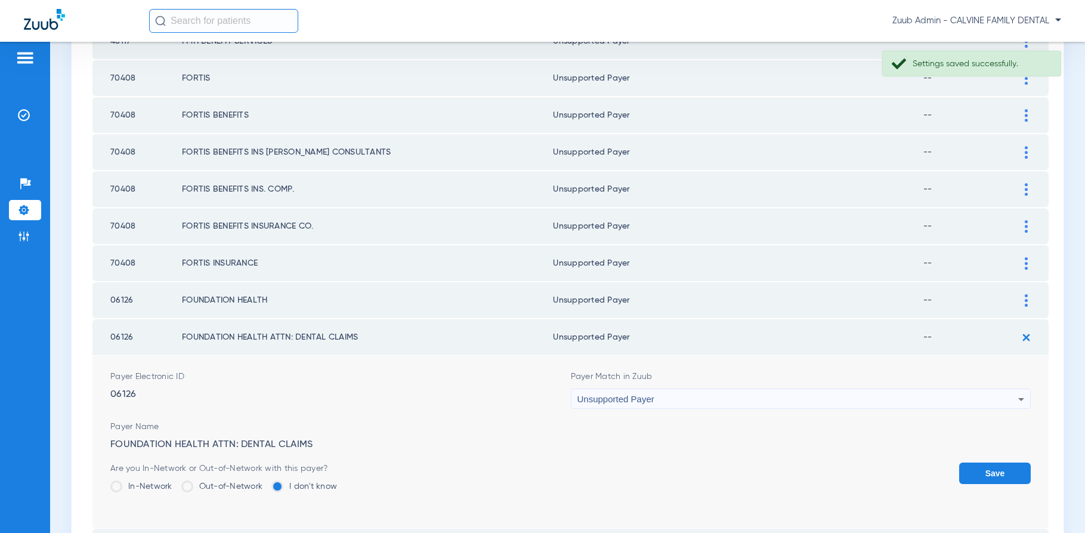
click at [990, 474] on button "Save" at bounding box center [995, 472] width 72 height 21
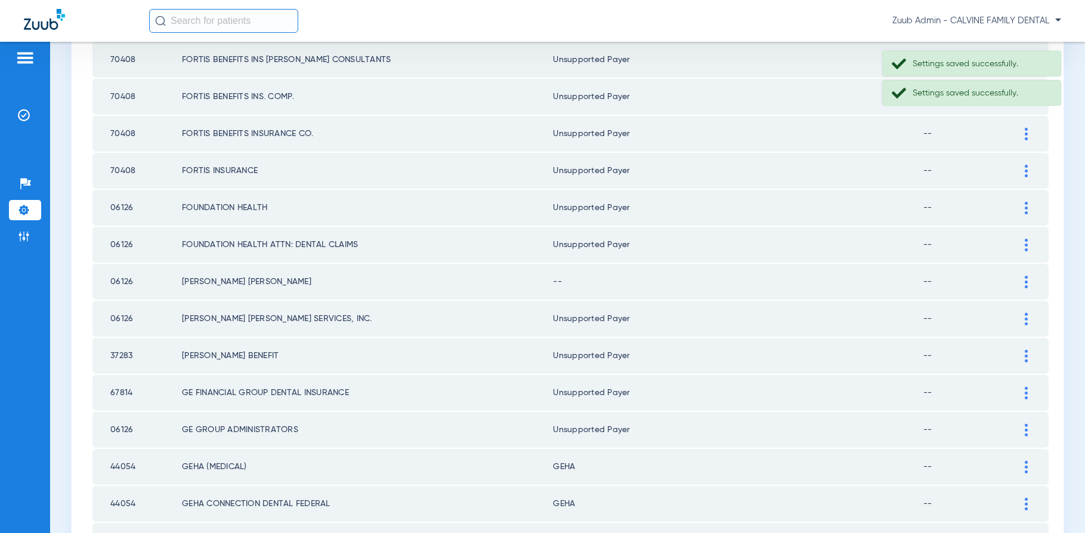
scroll to position [924, 0]
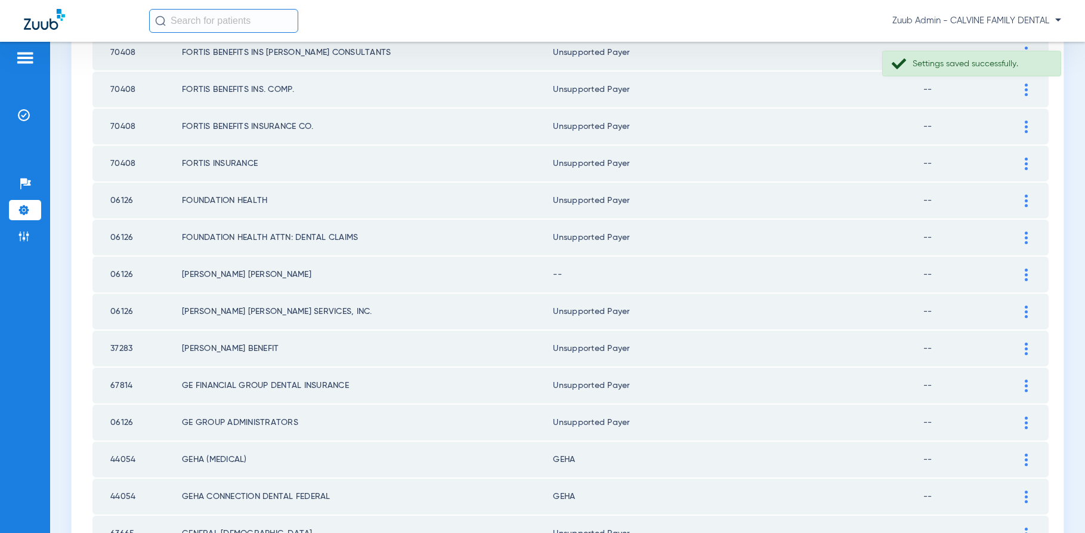
click at [1025, 280] on img at bounding box center [1026, 274] width 3 height 13
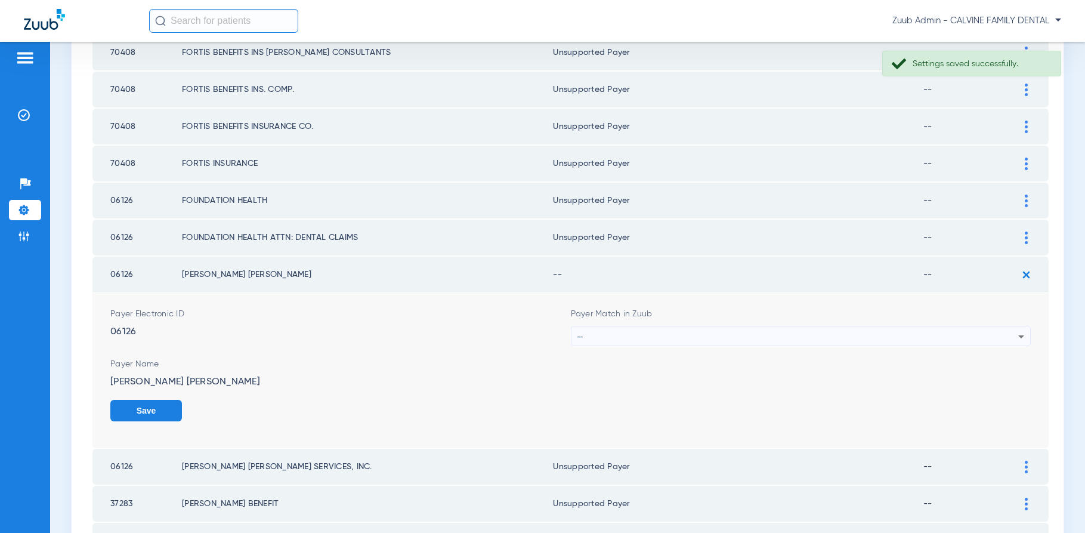
click at [929, 338] on div "--" at bounding box center [797, 336] width 441 height 20
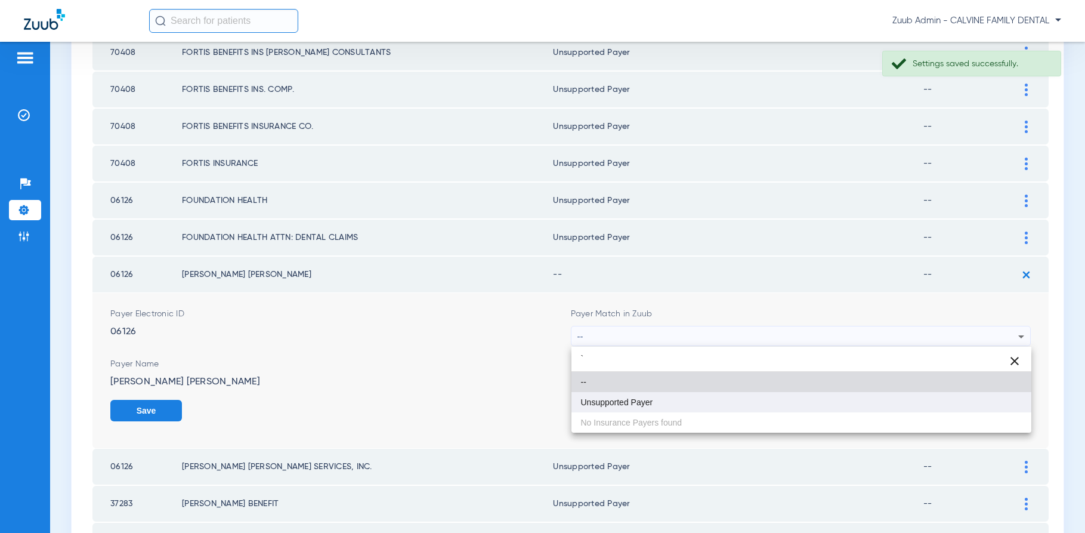
type input "`"
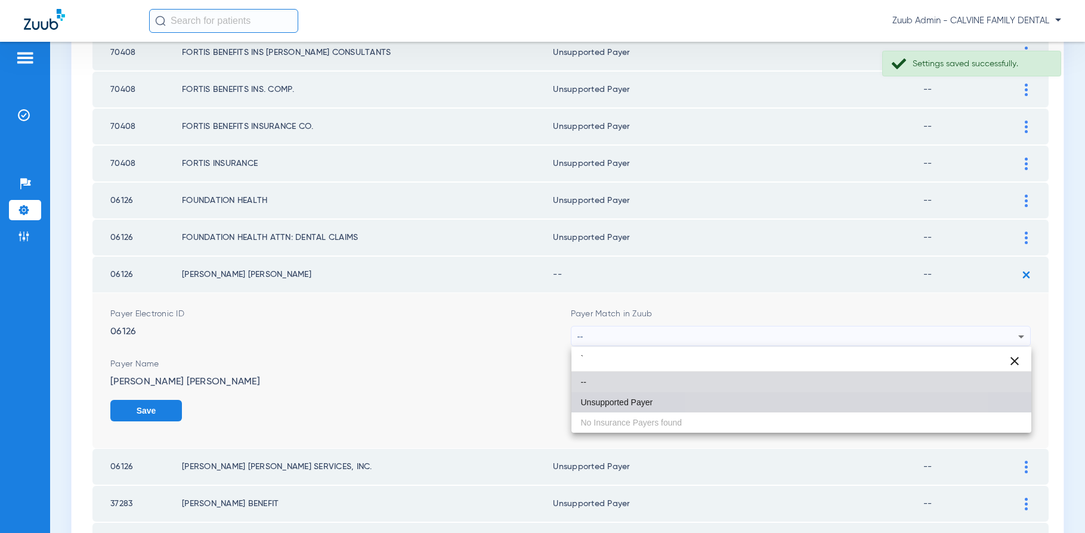
click at [782, 396] on mat-option "Unsupported Payer" at bounding box center [801, 402] width 460 height 20
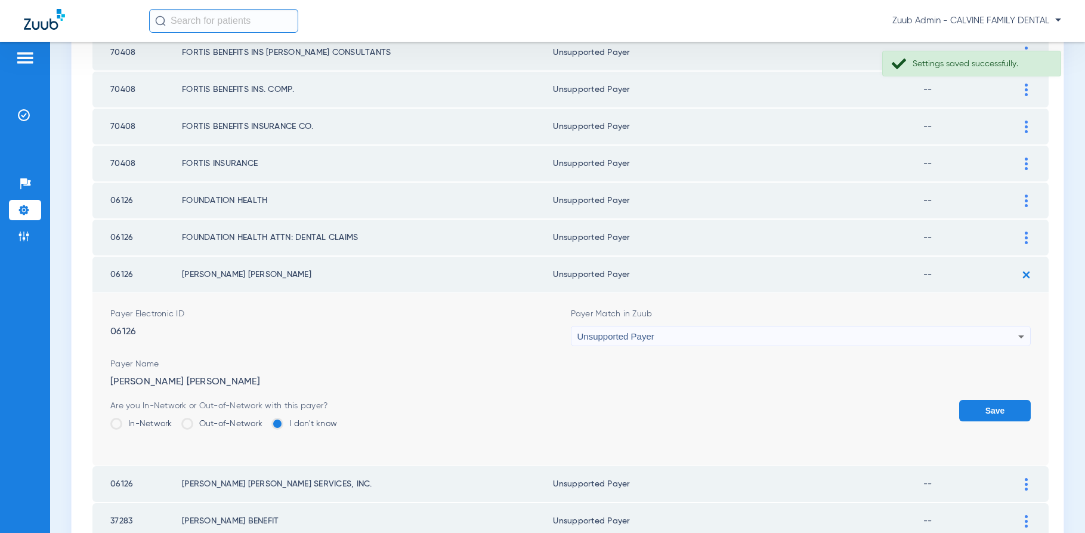
click at [976, 407] on button "Save" at bounding box center [995, 410] width 72 height 21
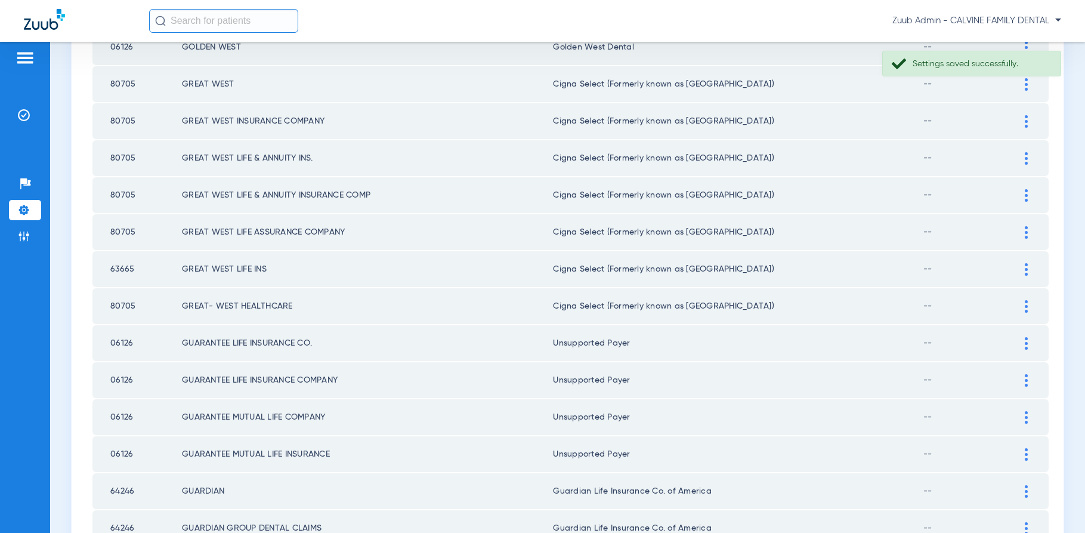
scroll to position [1623, 0]
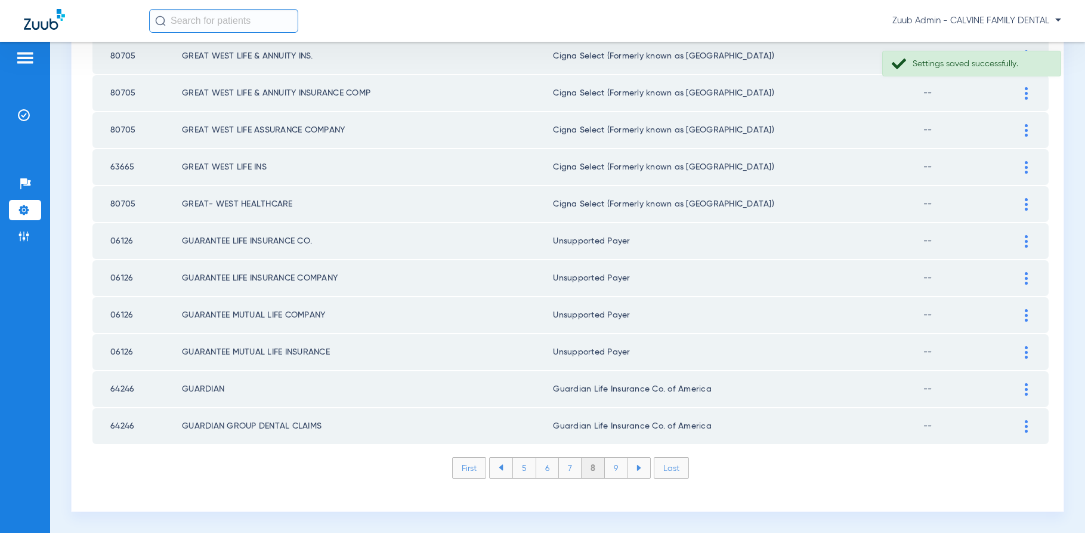
click at [618, 463] on li "9" at bounding box center [616, 467] width 23 height 20
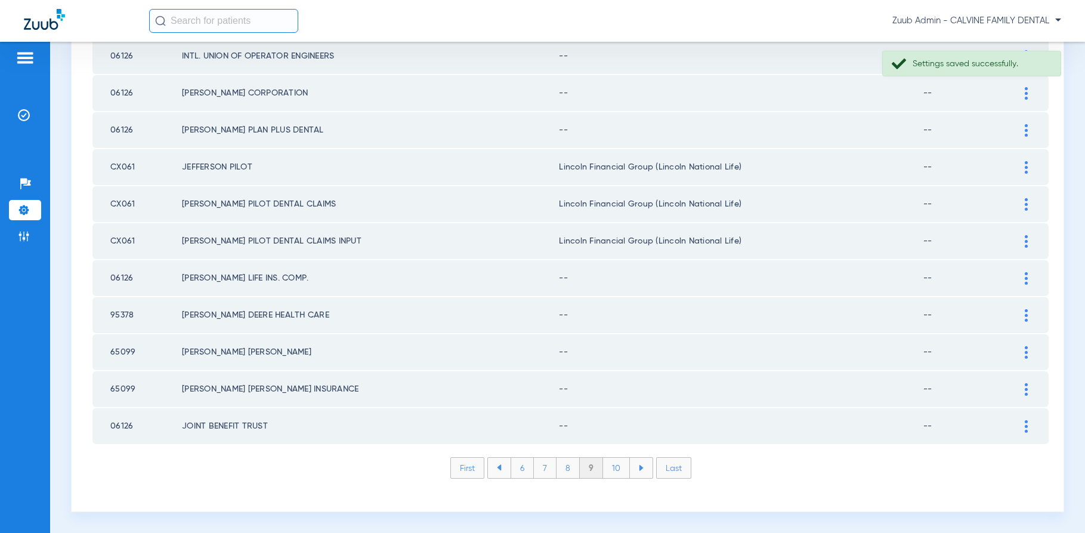
click at [1025, 425] on img at bounding box center [1026, 426] width 3 height 13
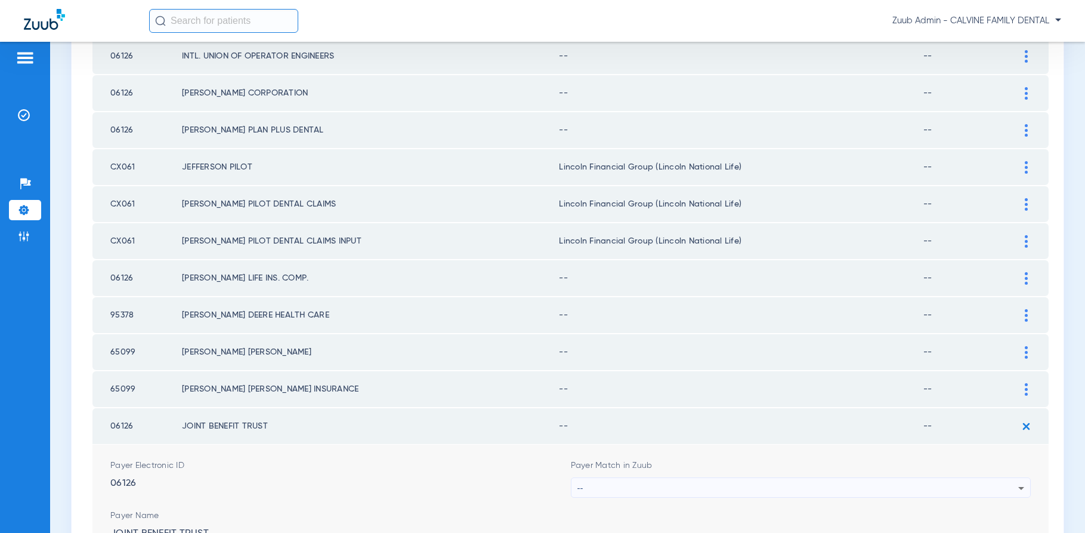
click at [976, 481] on div "--" at bounding box center [797, 488] width 441 height 20
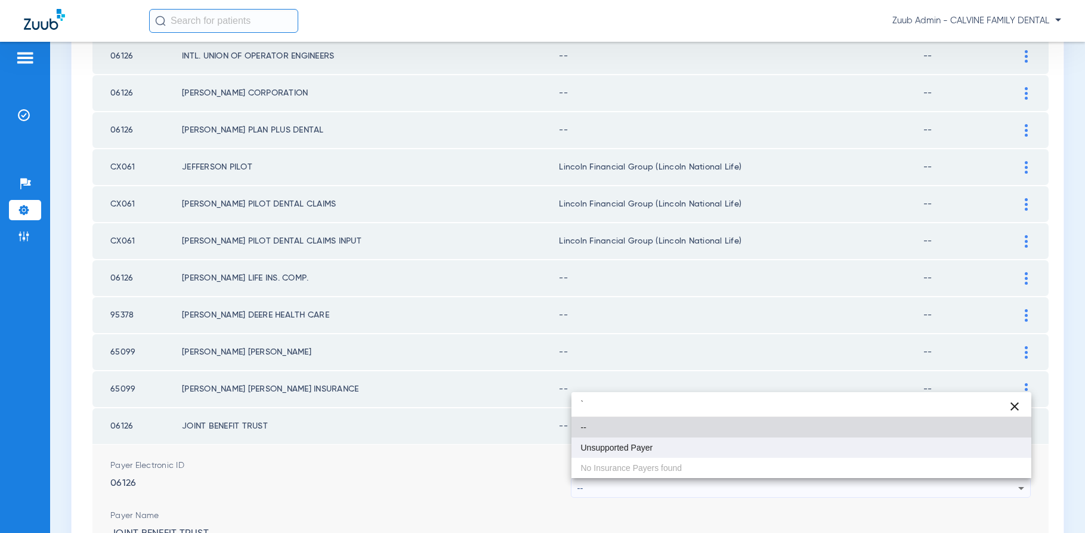
type input "`"
drag, startPoint x: 706, startPoint y: 439, endPoint x: 798, endPoint y: 466, distance: 95.9
click at [706, 440] on mat-option "Unsupported Payer" at bounding box center [801, 447] width 460 height 20
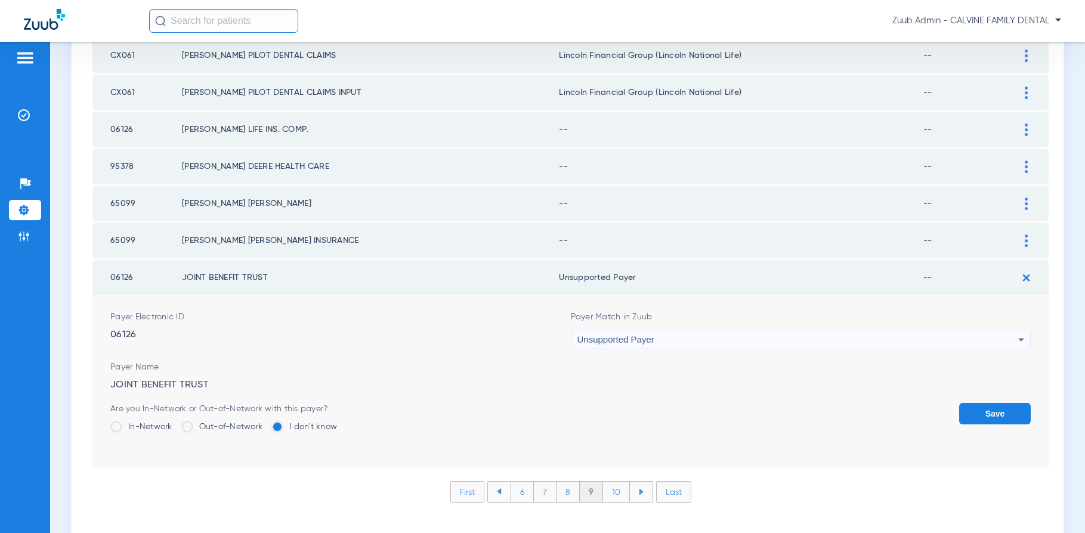
scroll to position [1795, 0]
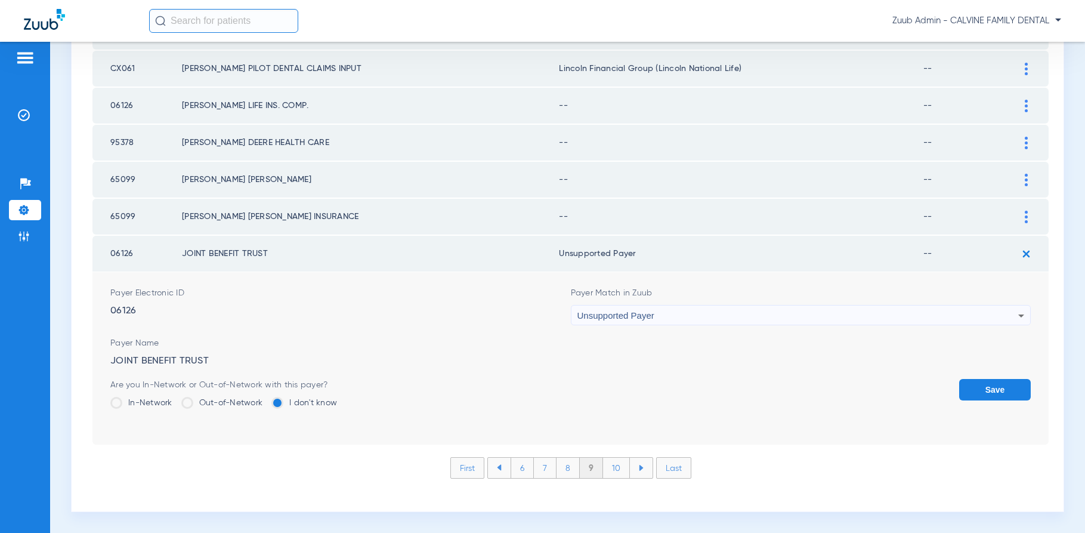
click at [987, 386] on button "Save" at bounding box center [995, 389] width 72 height 21
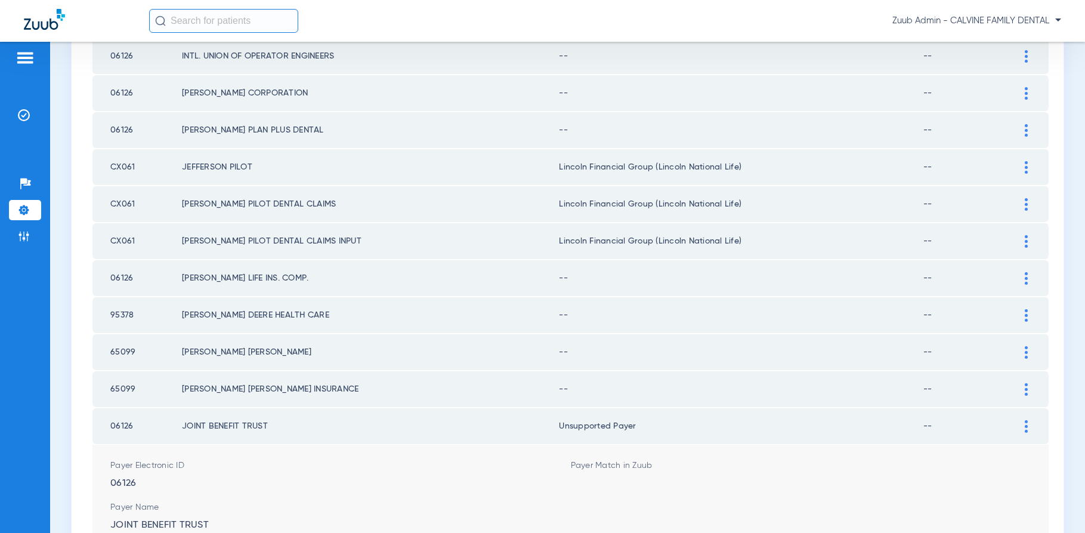
scroll to position [1623, 0]
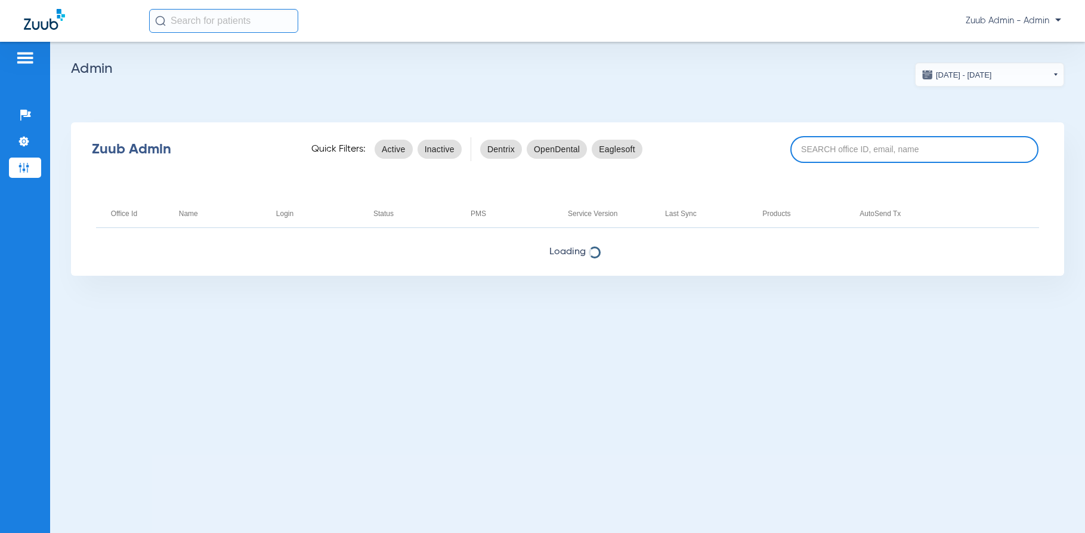
click at [819, 144] on input at bounding box center [914, 149] width 248 height 27
paste input "17005777"
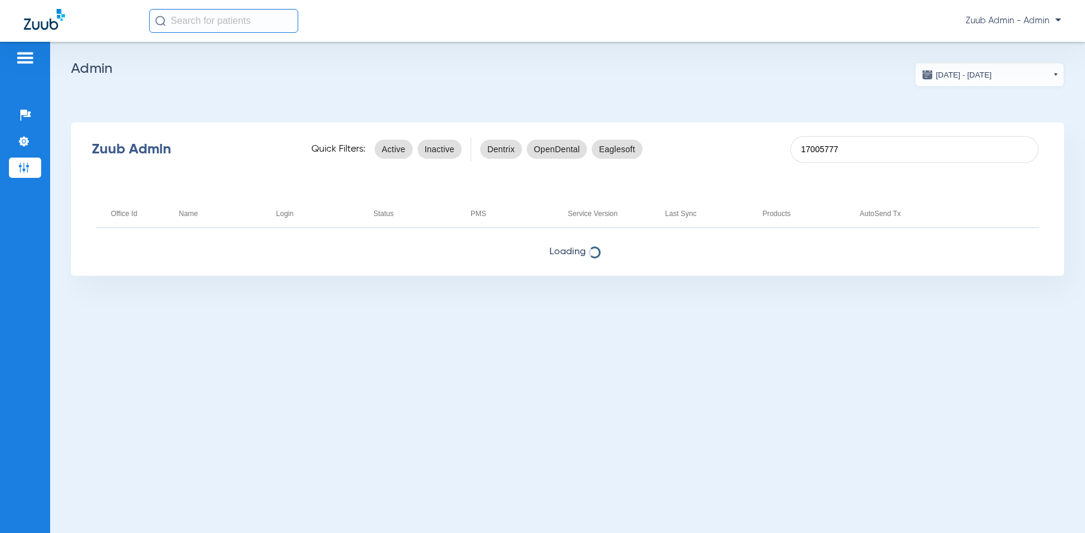
type input "17005777"
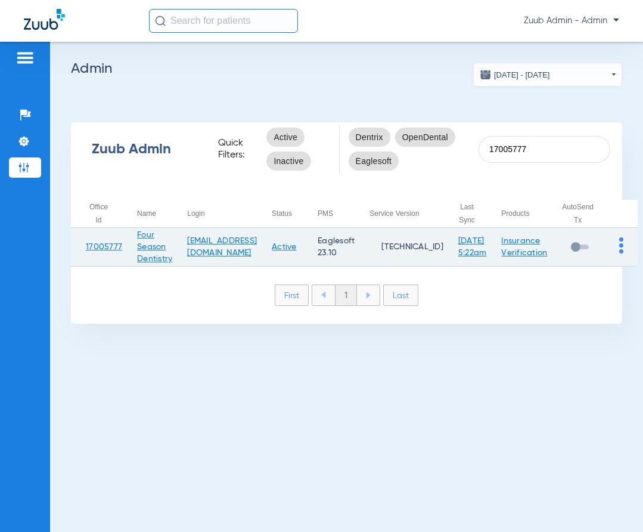
click at [295, 246] on link "Active" at bounding box center [284, 247] width 25 height 8
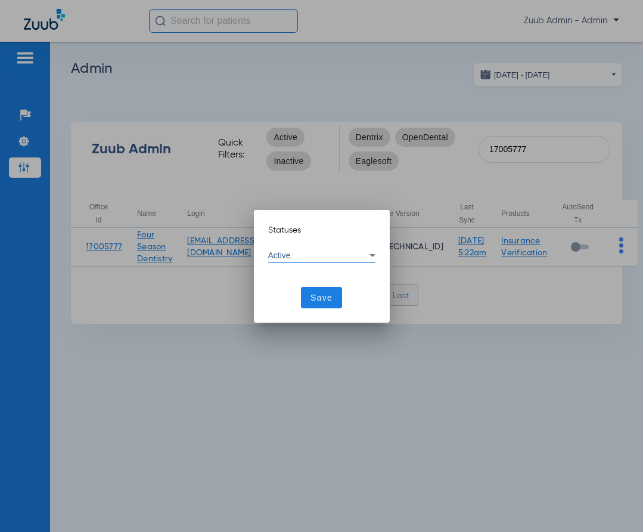
click at [321, 255] on div "Active" at bounding box center [318, 255] width 101 height 8
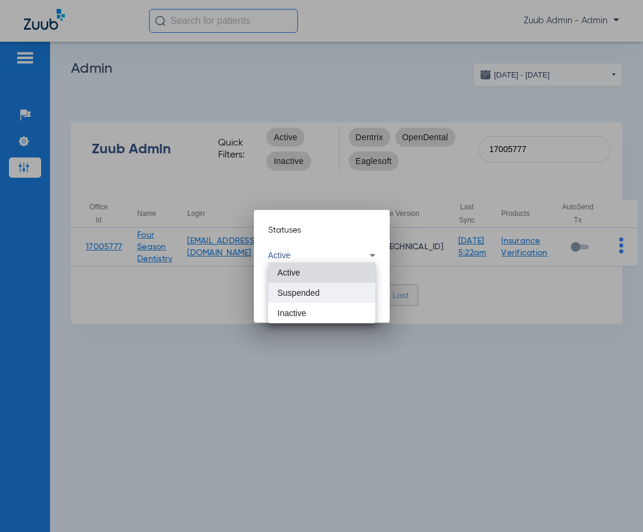
click at [307, 296] on span "Suspended" at bounding box center [299, 293] width 42 height 8
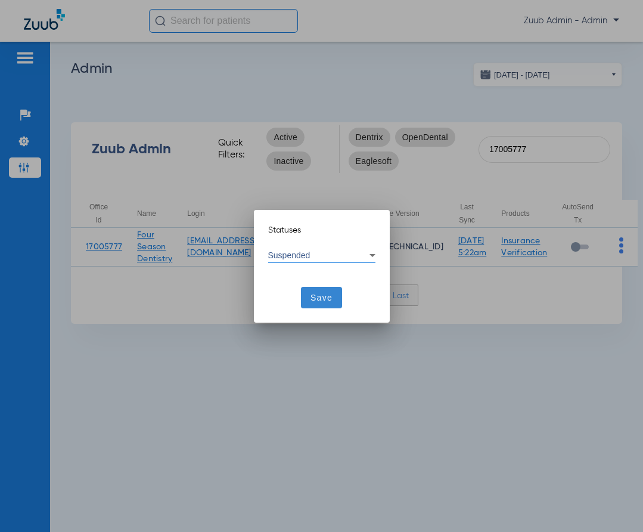
click at [313, 297] on span "Save" at bounding box center [322, 298] width 22 height 12
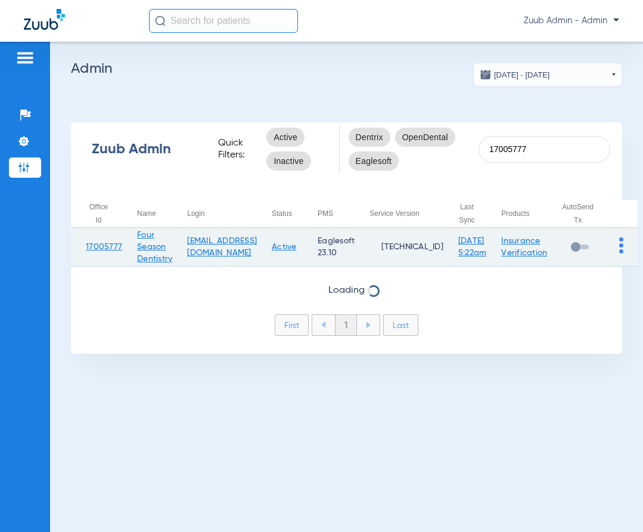
drag, startPoint x: 181, startPoint y: 261, endPoint x: 137, endPoint y: 240, distance: 49.4
click at [136, 238] on tr "17005777 Four Season Dentistry info@4drmalan.com Active Eaglesoft 23.10 4.4.2.0…" at bounding box center [354, 247] width 567 height 39
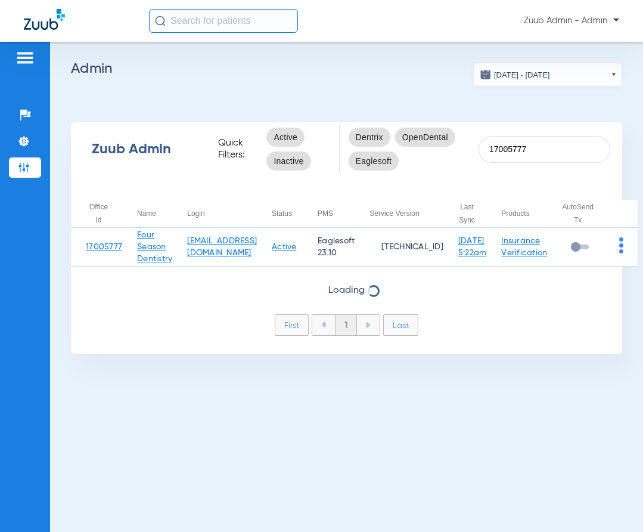
drag, startPoint x: 135, startPoint y: 289, endPoint x: 120, endPoint y: 271, distance: 23.3
click at [134, 289] on span "Loading" at bounding box center [347, 290] width 552 height 12
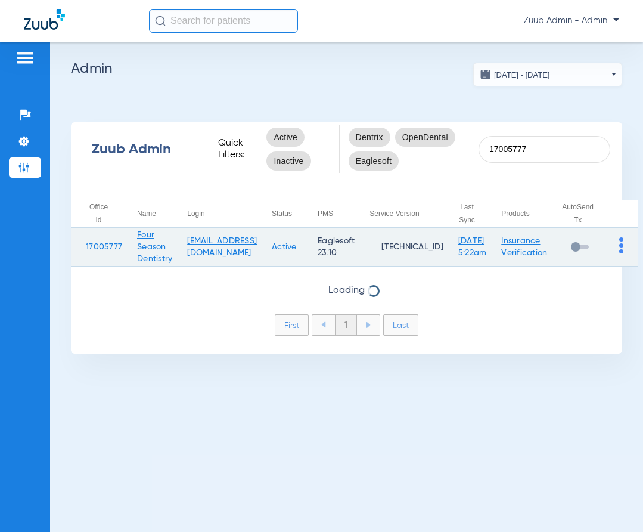
drag, startPoint x: 135, startPoint y: 233, endPoint x: 175, endPoint y: 261, distance: 48.8
click at [172, 261] on td "Four Season Dentistry" at bounding box center [147, 247] width 50 height 39
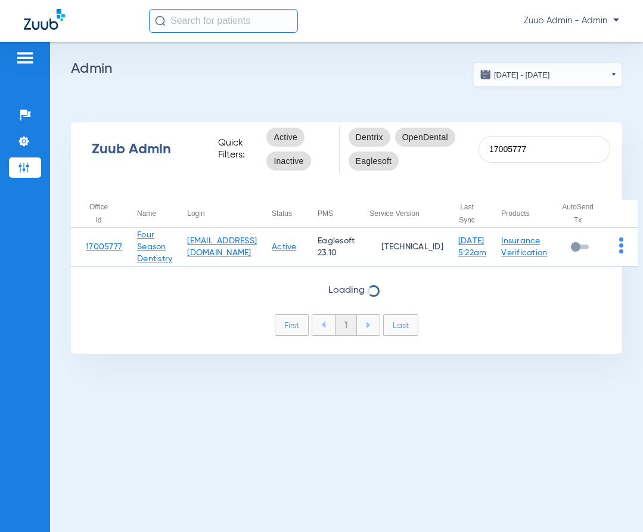
copy link "Four Season Dentistry"
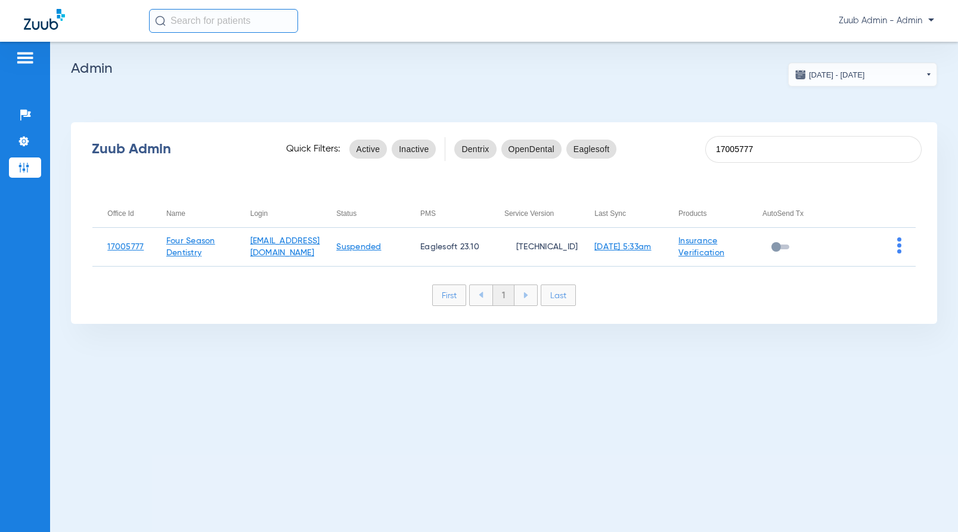
drag, startPoint x: 760, startPoint y: 147, endPoint x: 692, endPoint y: 148, distance: 68.0
click at [692, 148] on div "Zuub Admin Quick Filters: Active Inactive Dentrix OpenDental Eaglesoft 17005777" at bounding box center [504, 149] width 867 height 48
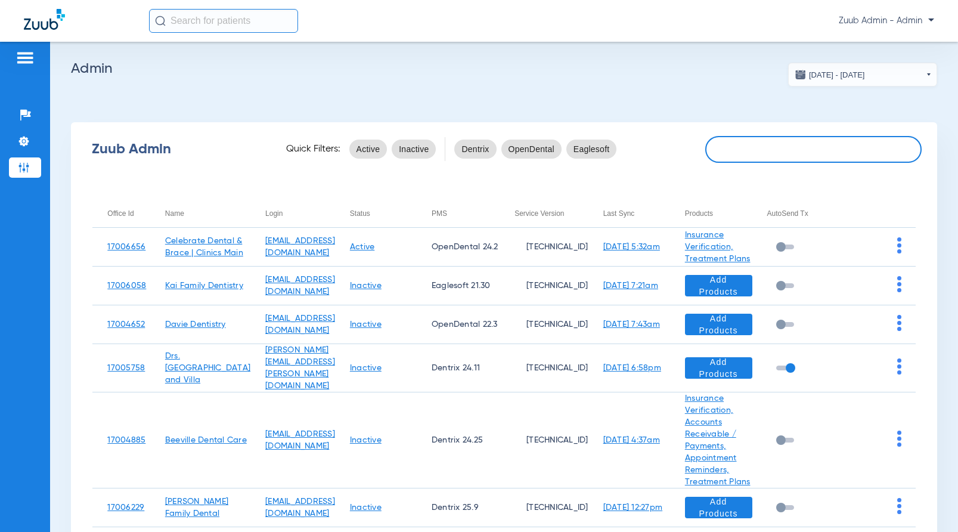
paste input "17006782"
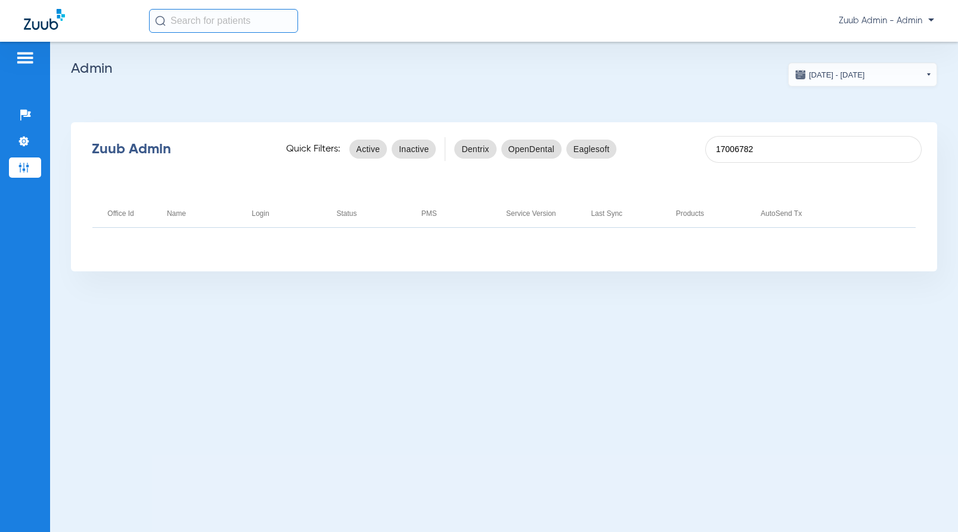
type input "17006782"
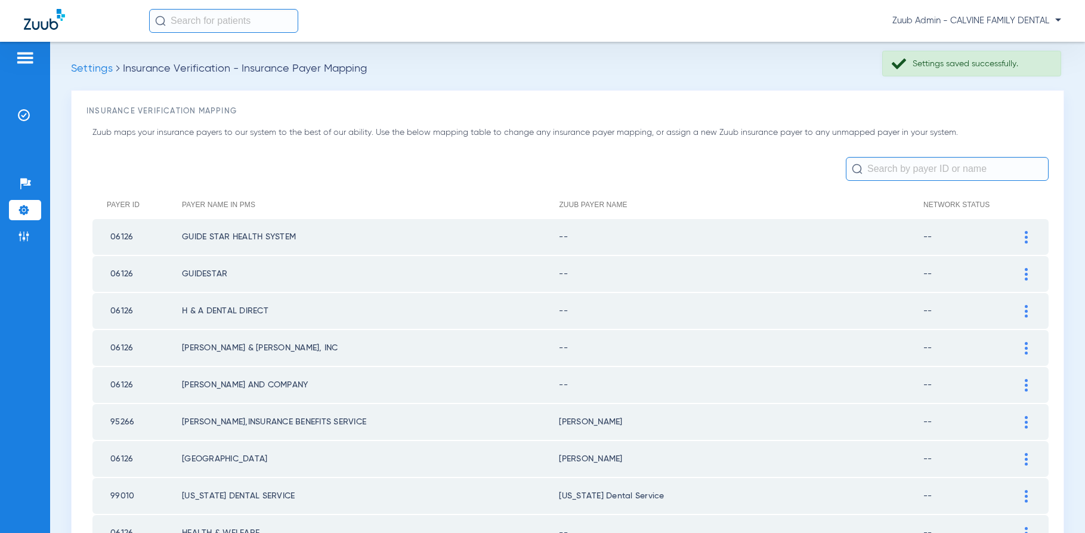
scroll to position [1623, 0]
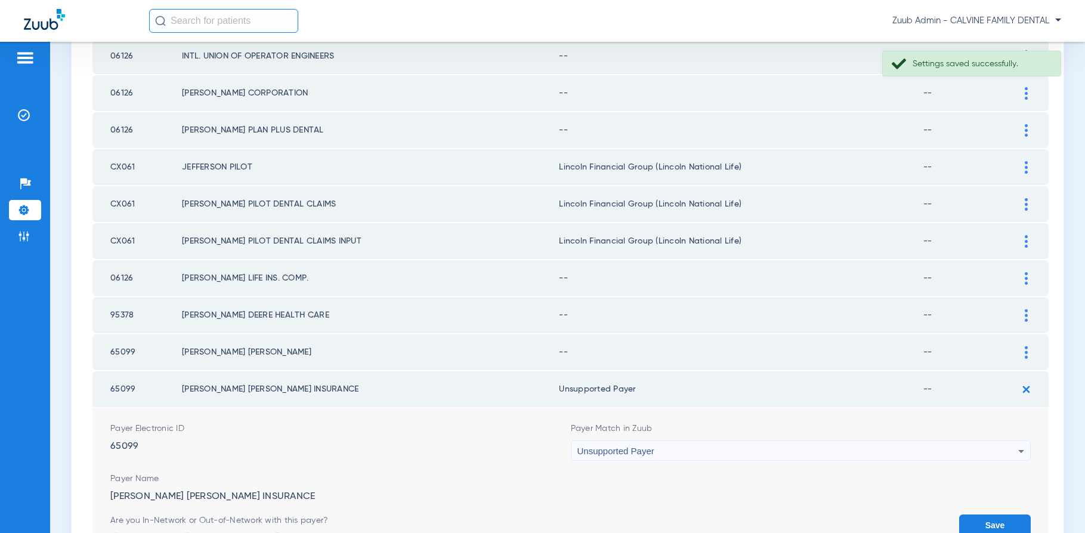
drag, startPoint x: 983, startPoint y: 520, endPoint x: 992, endPoint y: 508, distance: 15.1
click at [985, 516] on button "Save" at bounding box center [995, 524] width 72 height 21
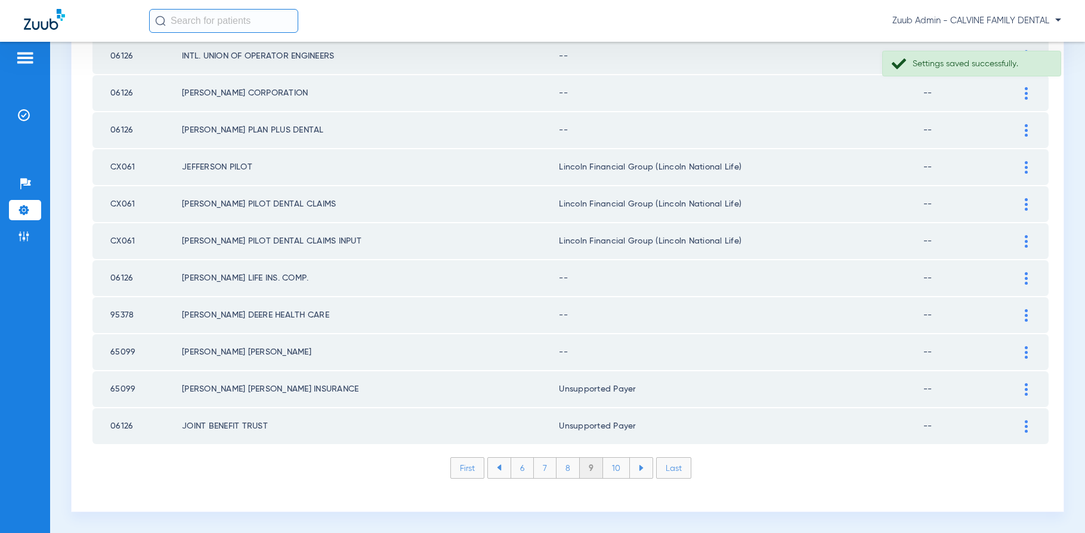
click at [1026, 351] on img at bounding box center [1026, 352] width 3 height 13
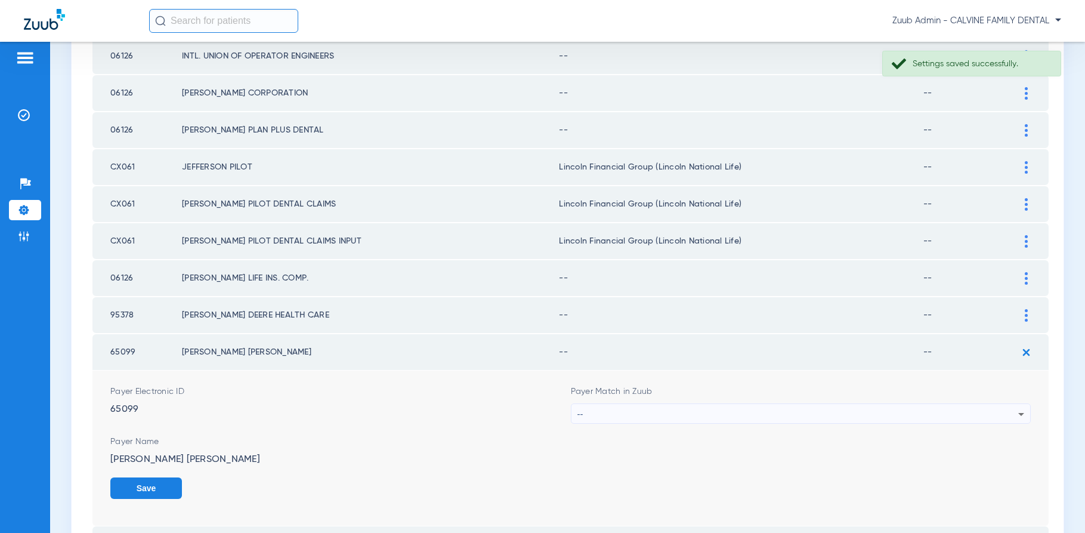
click at [849, 412] on div "--" at bounding box center [797, 414] width 441 height 20
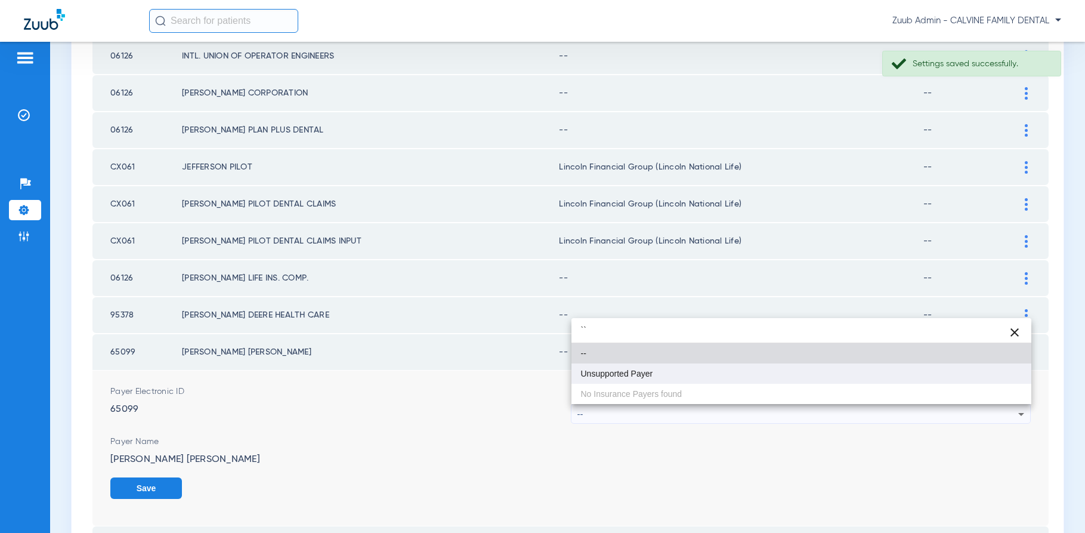
type input "``"
click at [675, 379] on mat-option "Unsupported Payer" at bounding box center [801, 373] width 460 height 20
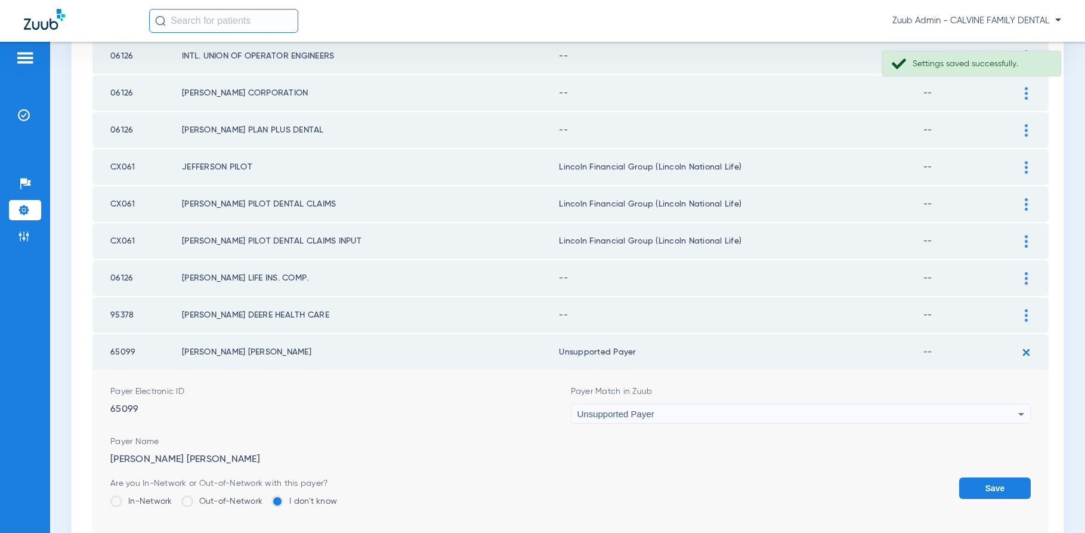
drag, startPoint x: 979, startPoint y: 483, endPoint x: 1017, endPoint y: 398, distance: 93.1
click at [979, 483] on button "Save" at bounding box center [995, 487] width 72 height 21
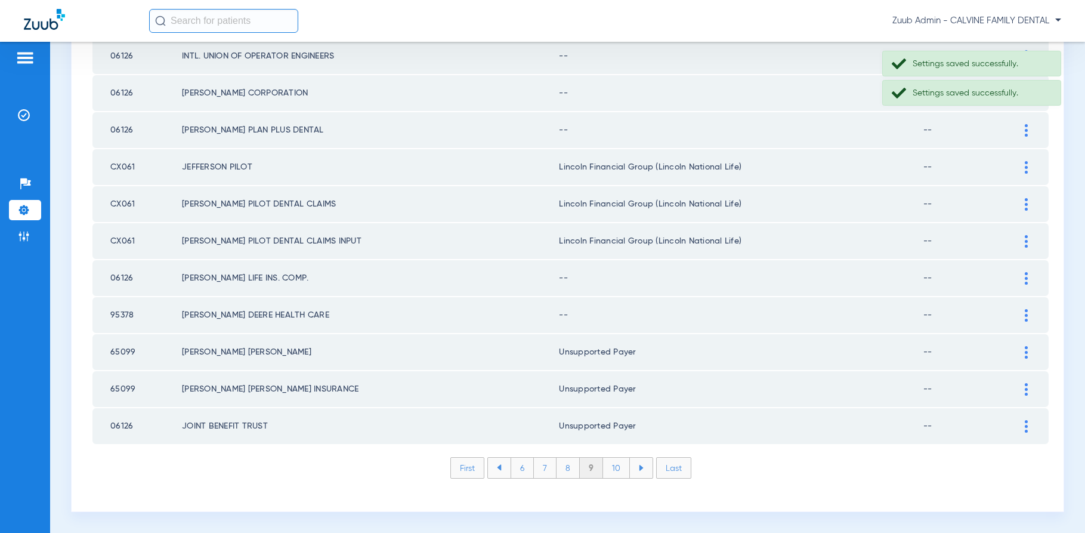
click at [1023, 313] on div at bounding box center [1026, 315] width 21 height 13
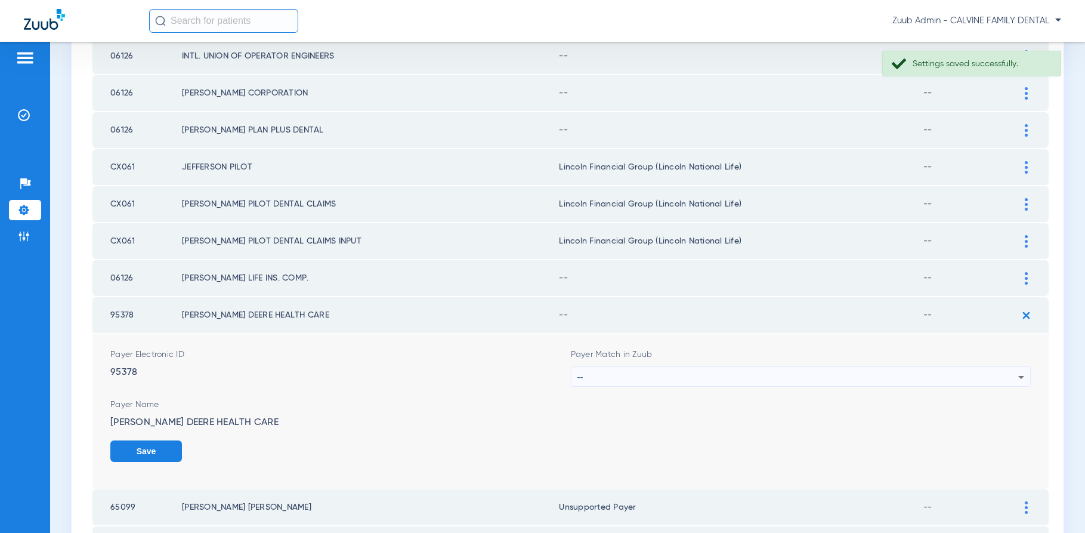
click at [738, 372] on div "--" at bounding box center [797, 377] width 441 height 20
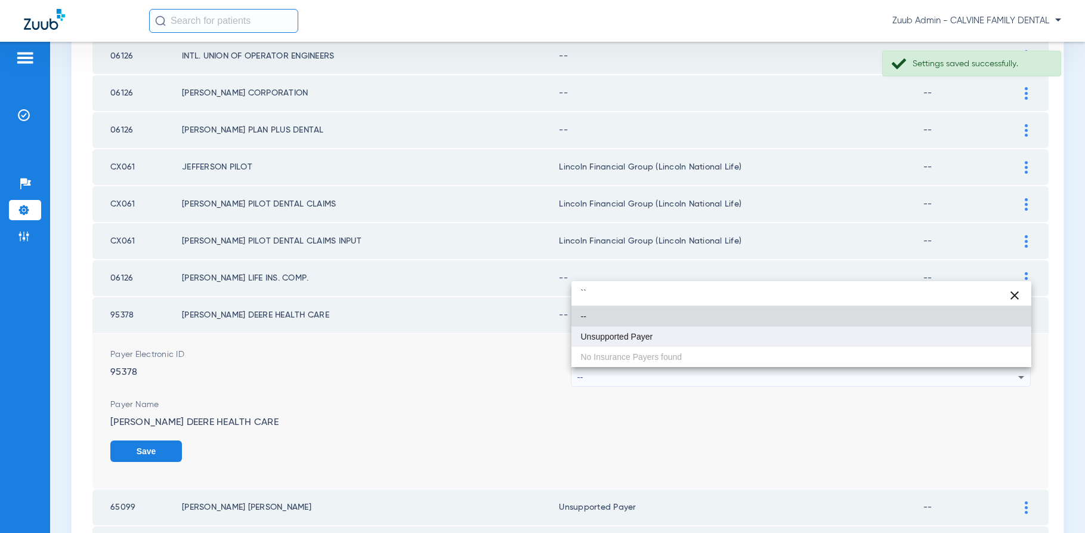
type input "``"
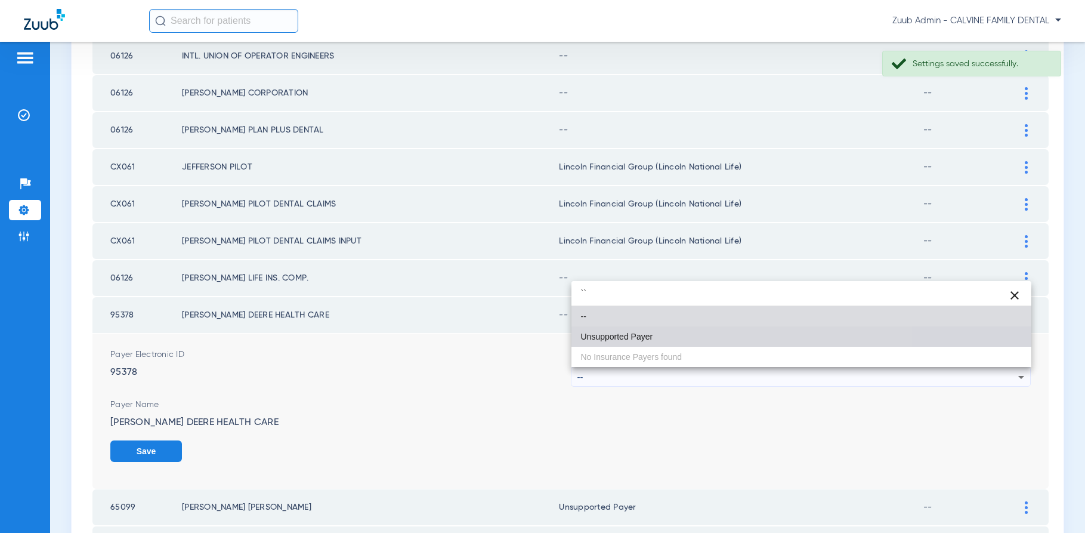
click at [669, 342] on mat-option "Unsupported Payer" at bounding box center [801, 336] width 460 height 20
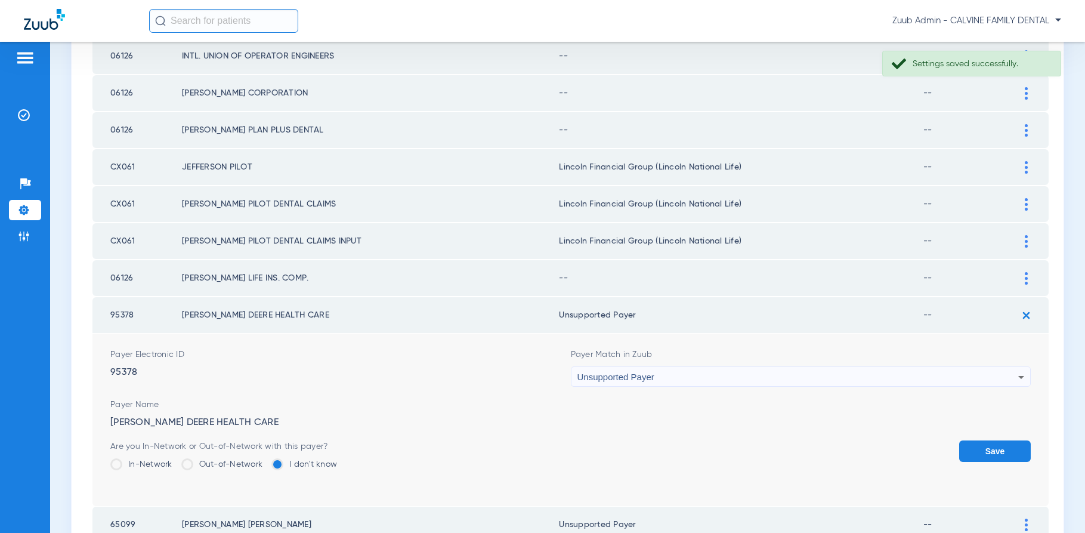
drag, startPoint x: 980, startPoint y: 450, endPoint x: 1001, endPoint y: 383, distance: 69.8
click at [980, 450] on button "Save" at bounding box center [995, 450] width 72 height 21
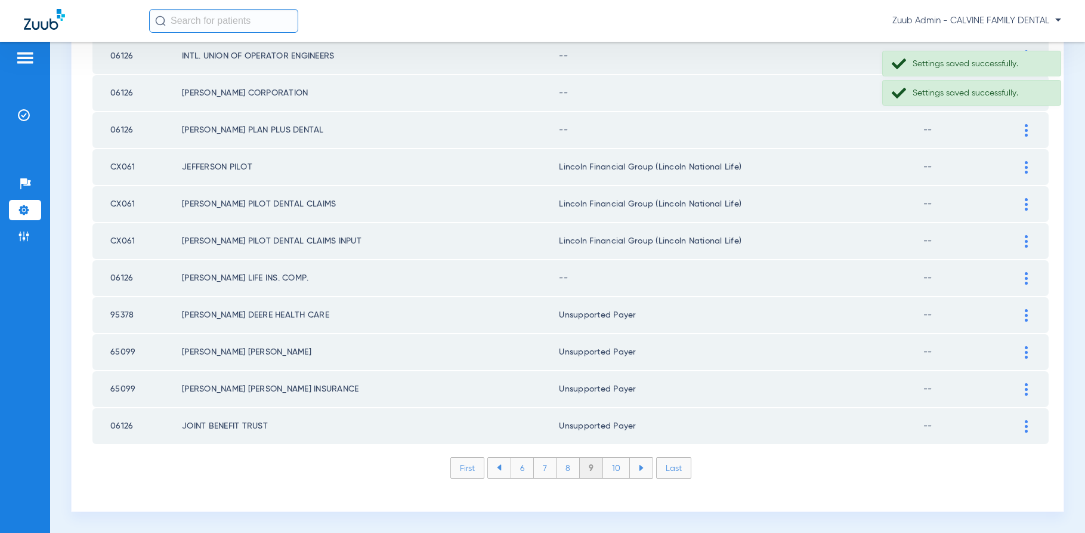
click at [1025, 277] on img at bounding box center [1026, 278] width 3 height 13
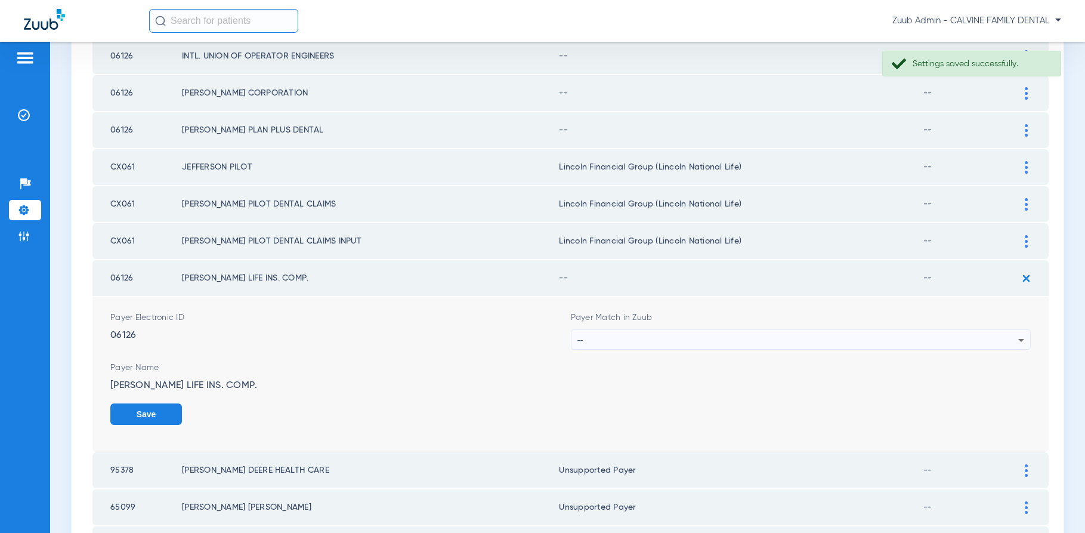
click at [787, 333] on div "--" at bounding box center [797, 340] width 441 height 20
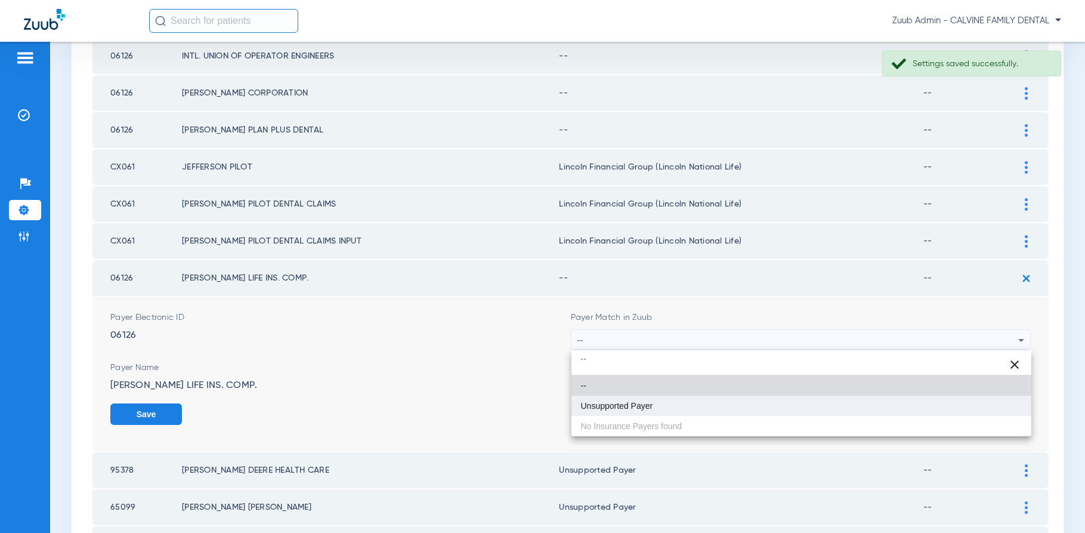
type input "``"
click at [670, 403] on mat-option "Unsupported Payer" at bounding box center [801, 405] width 460 height 20
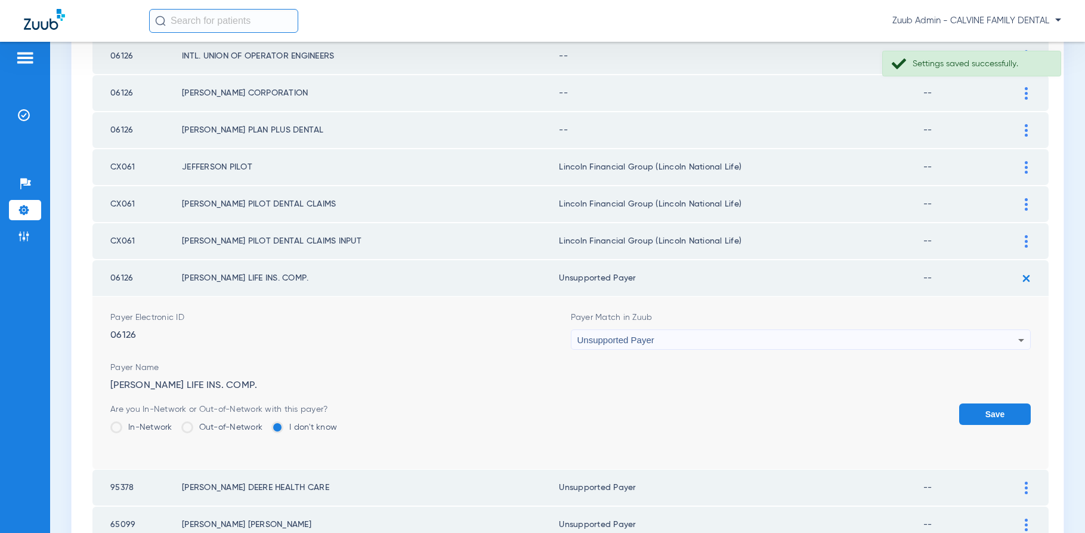
click at [976, 410] on button "Save" at bounding box center [995, 413] width 72 height 21
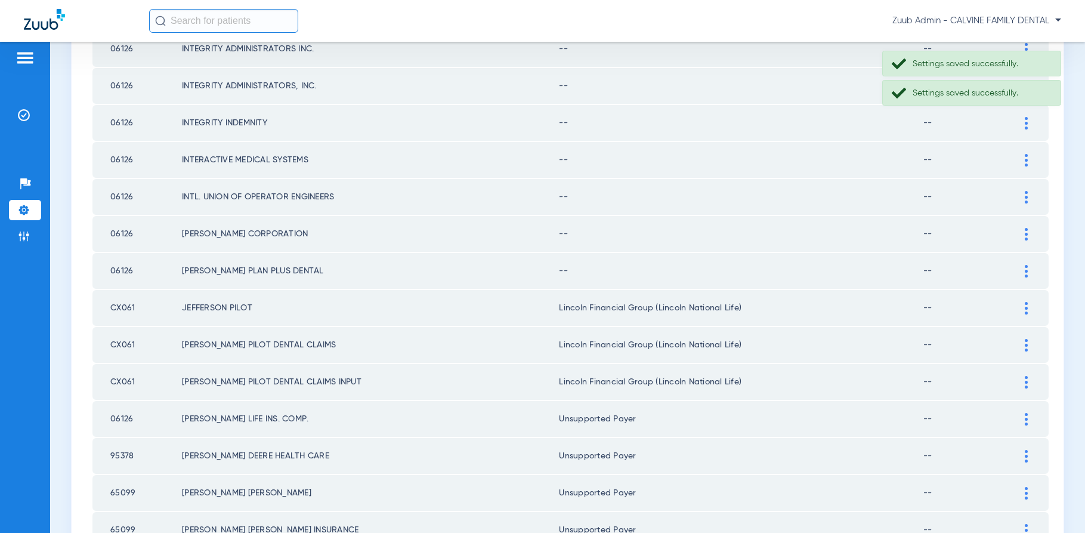
scroll to position [1453, 0]
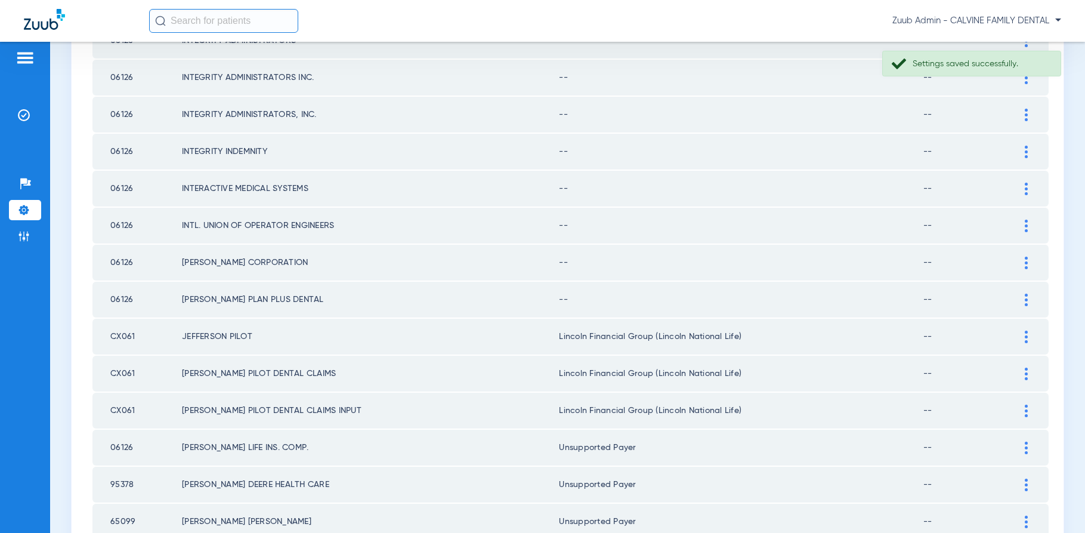
click at [1026, 299] on img at bounding box center [1026, 299] width 3 height 13
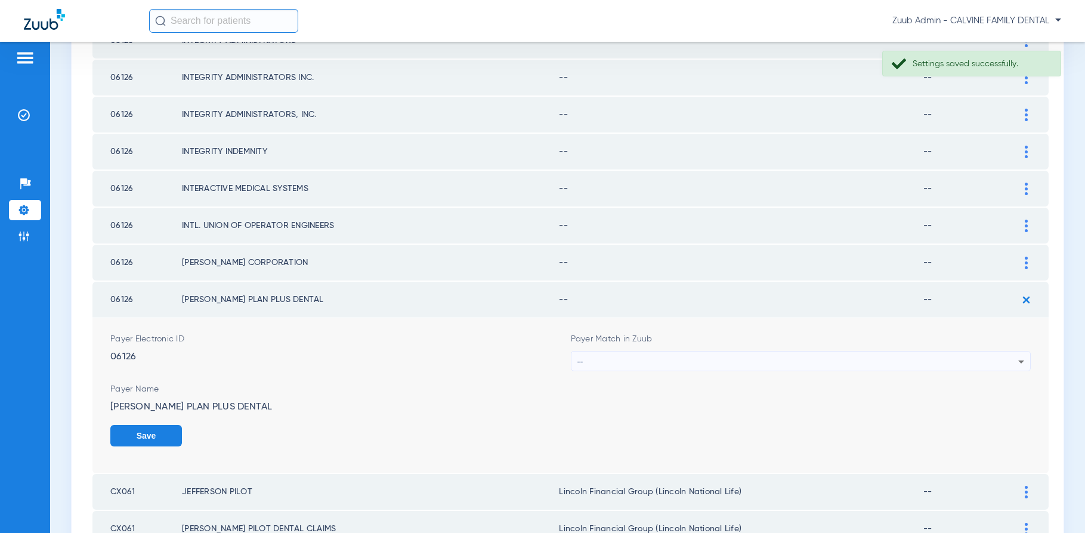
click at [788, 356] on div "--" at bounding box center [797, 361] width 441 height 20
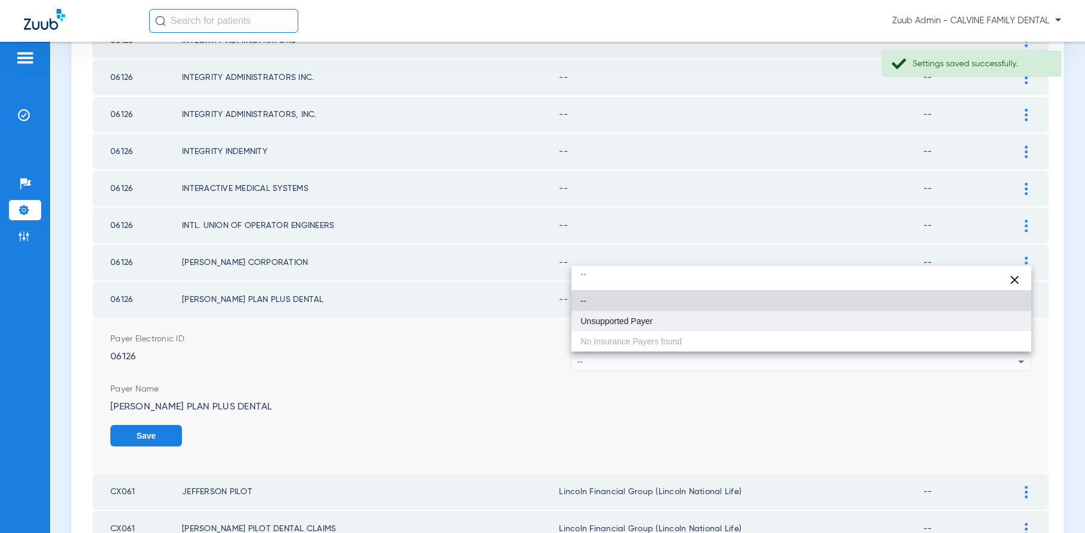
type input "``"
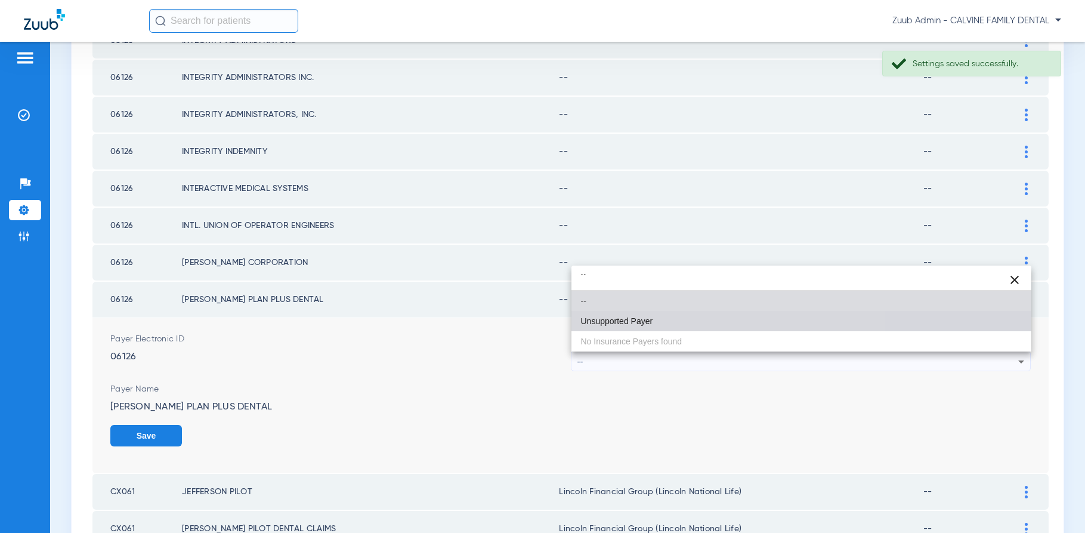
click at [655, 330] on mat-option "Unsupported Payer" at bounding box center [801, 321] width 460 height 20
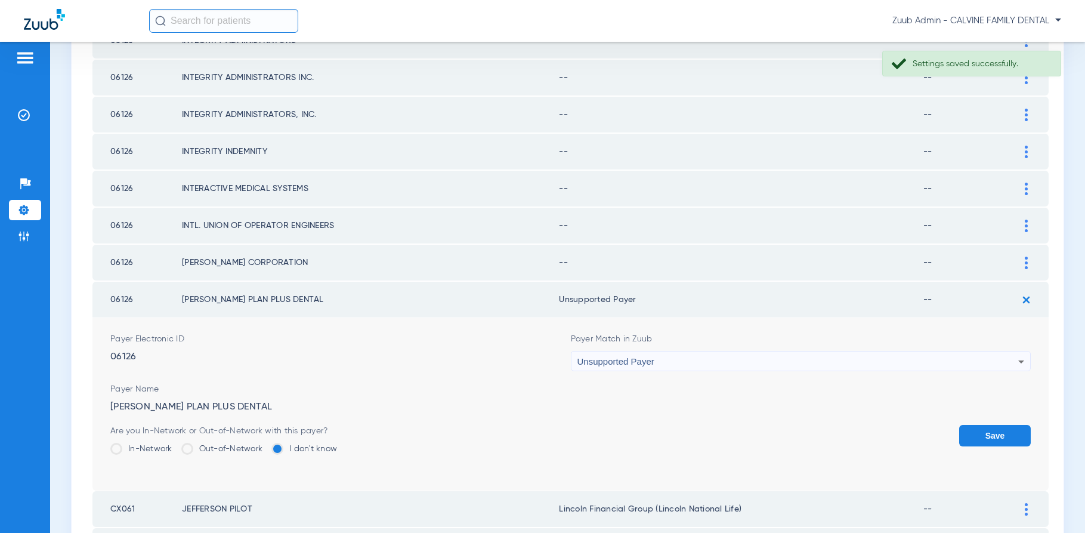
click at [991, 435] on button "Save" at bounding box center [995, 435] width 72 height 21
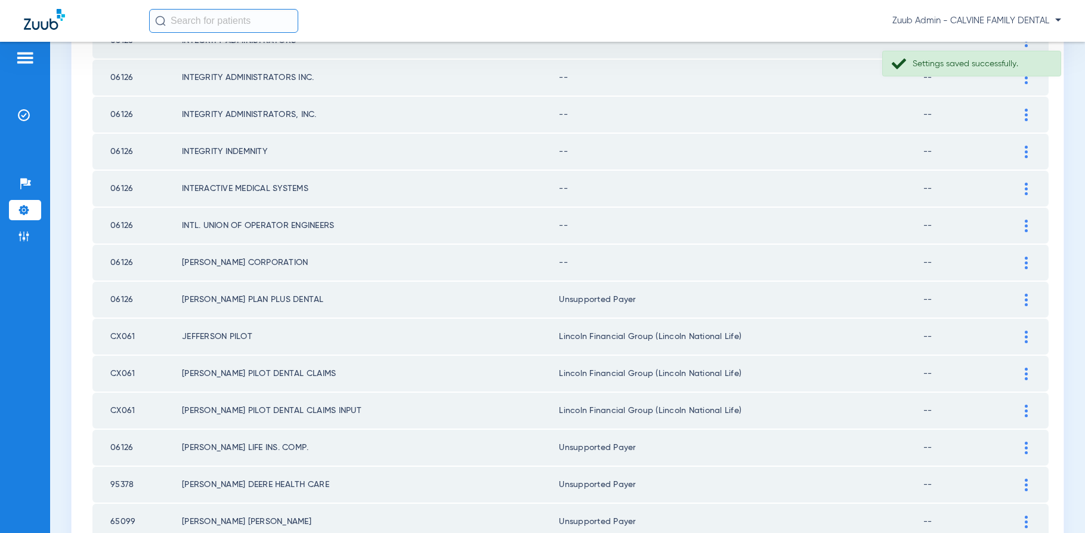
click at [1025, 259] on img at bounding box center [1026, 262] width 3 height 13
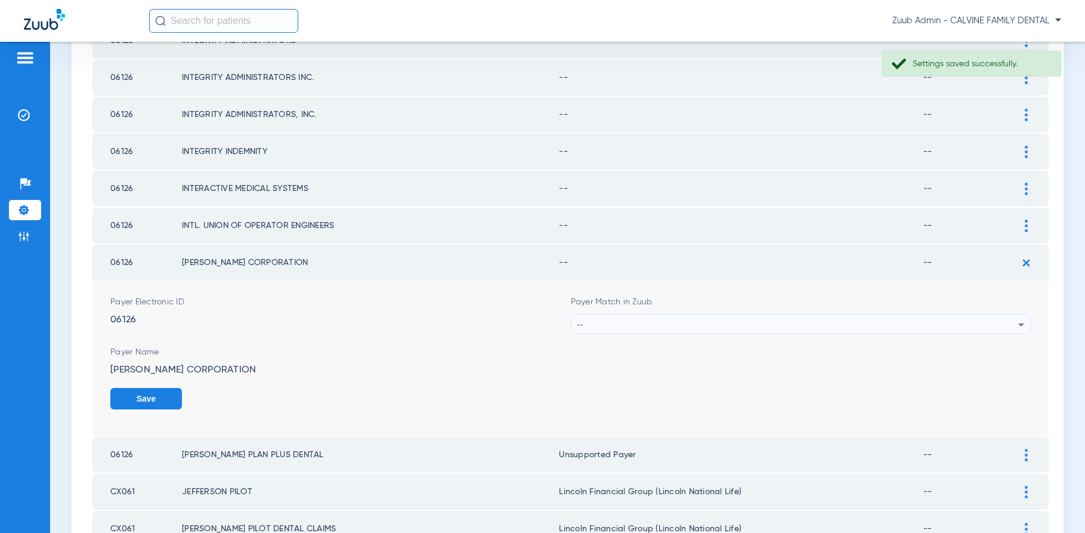
click at [838, 320] on div "--" at bounding box center [797, 324] width 441 height 20
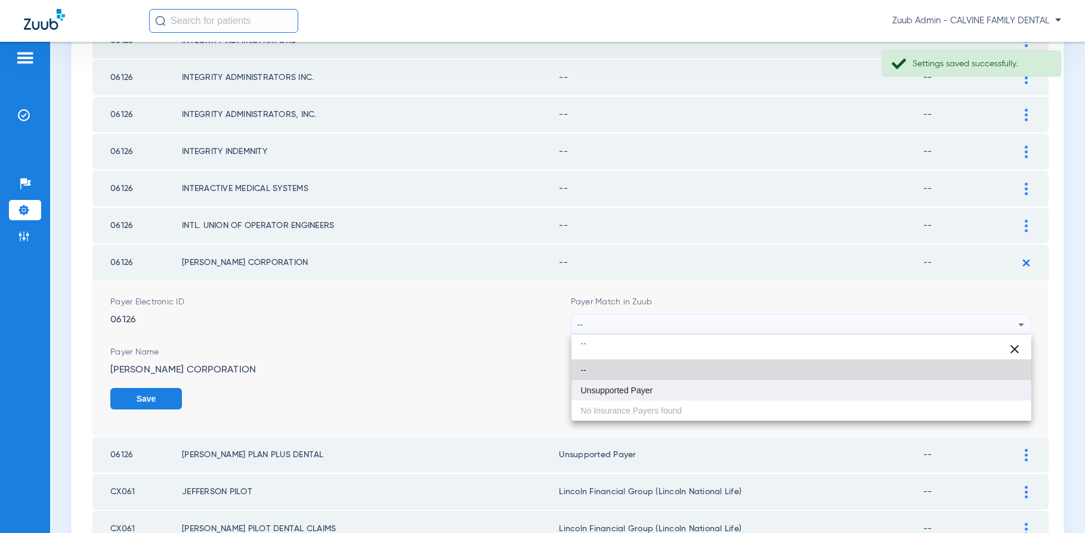
type input "``"
click at [660, 388] on mat-option "Unsupported Payer" at bounding box center [801, 390] width 460 height 20
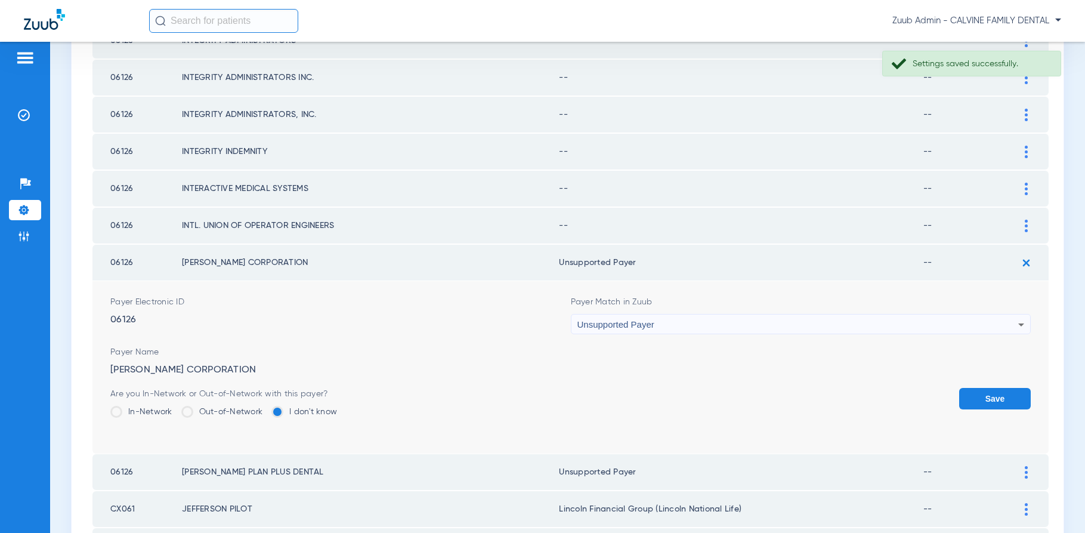
click at [989, 397] on button "Save" at bounding box center [995, 398] width 72 height 21
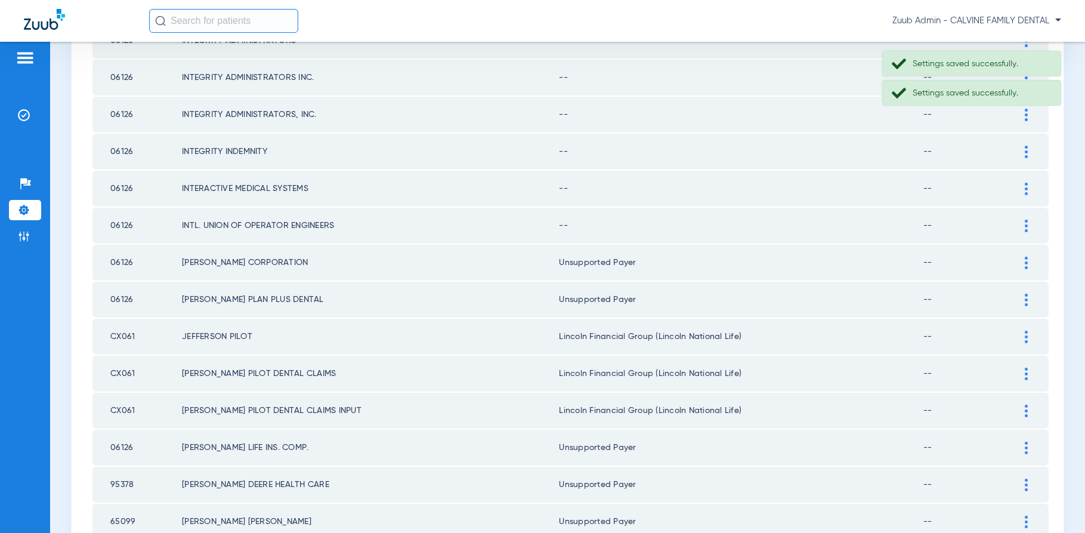
click at [1026, 228] on img at bounding box center [1026, 225] width 3 height 13
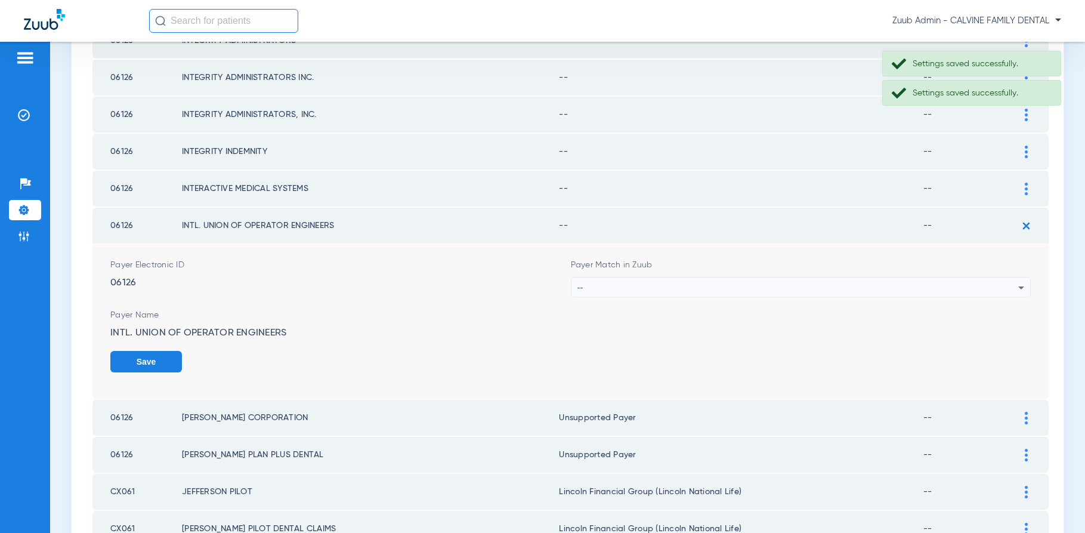
click at [909, 289] on div "--" at bounding box center [797, 287] width 441 height 20
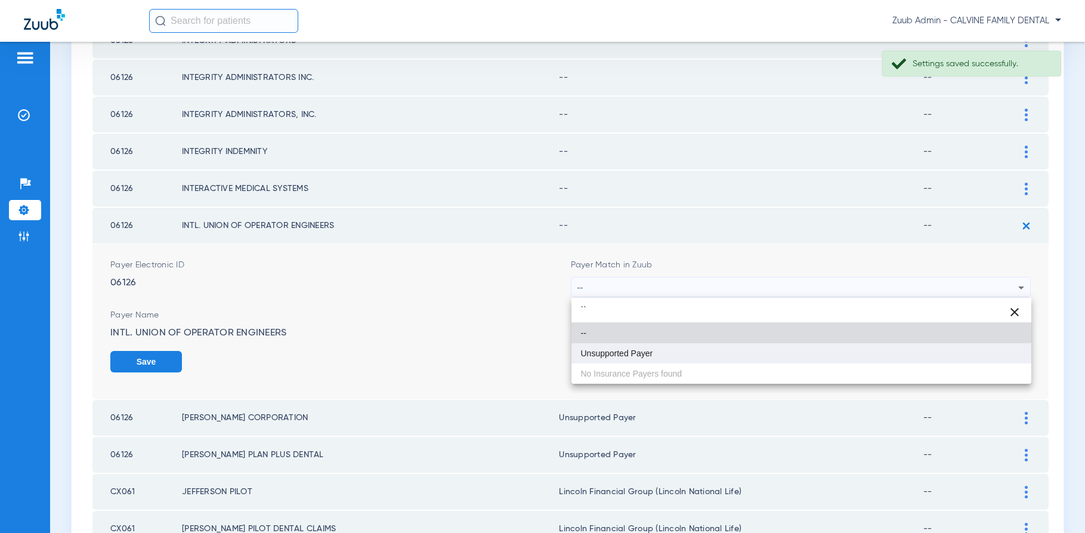
type input "``"
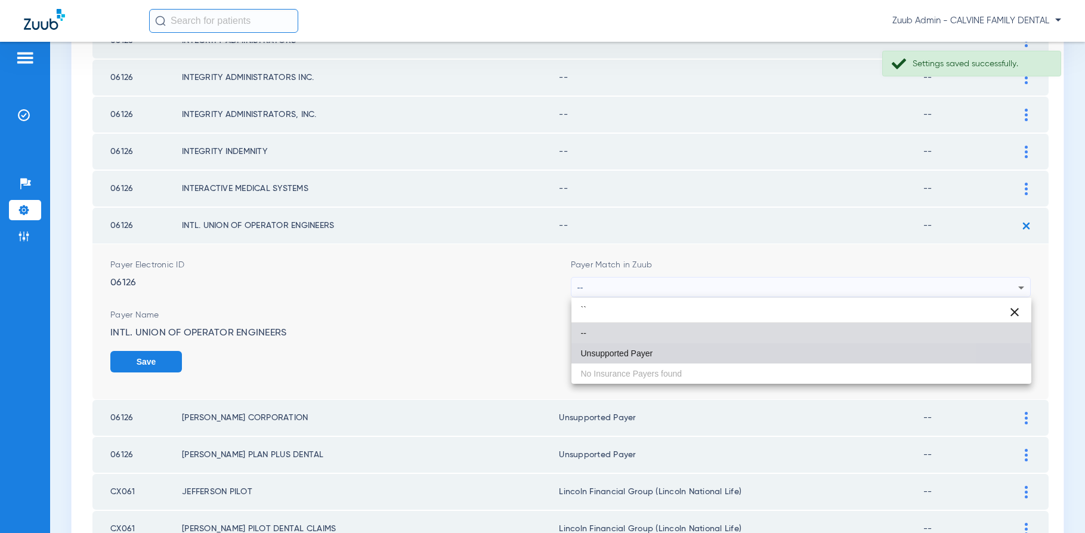
click at [700, 355] on mat-option "Unsupported Payer" at bounding box center [801, 353] width 460 height 20
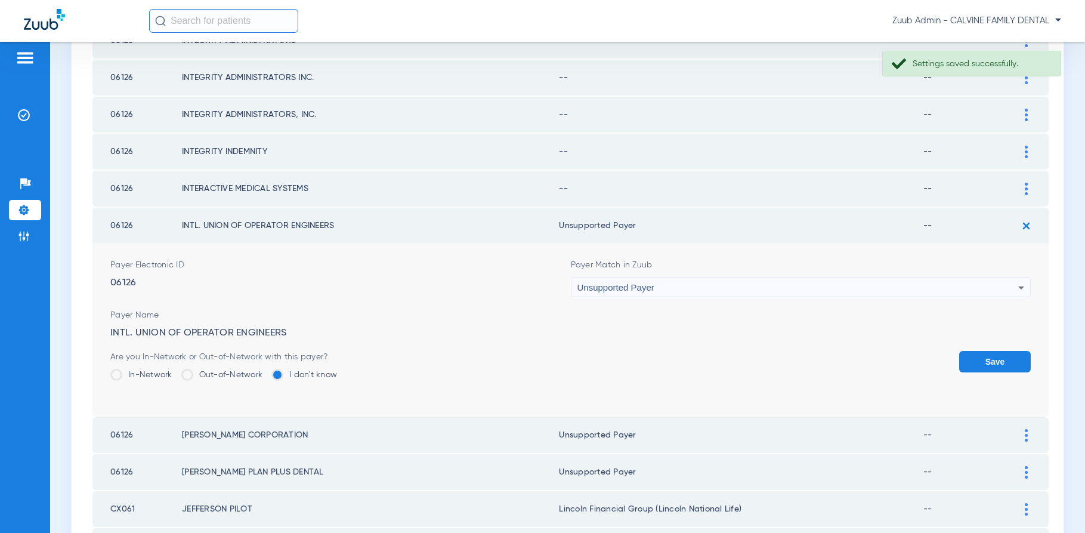
click at [994, 362] on button "Save" at bounding box center [995, 361] width 72 height 21
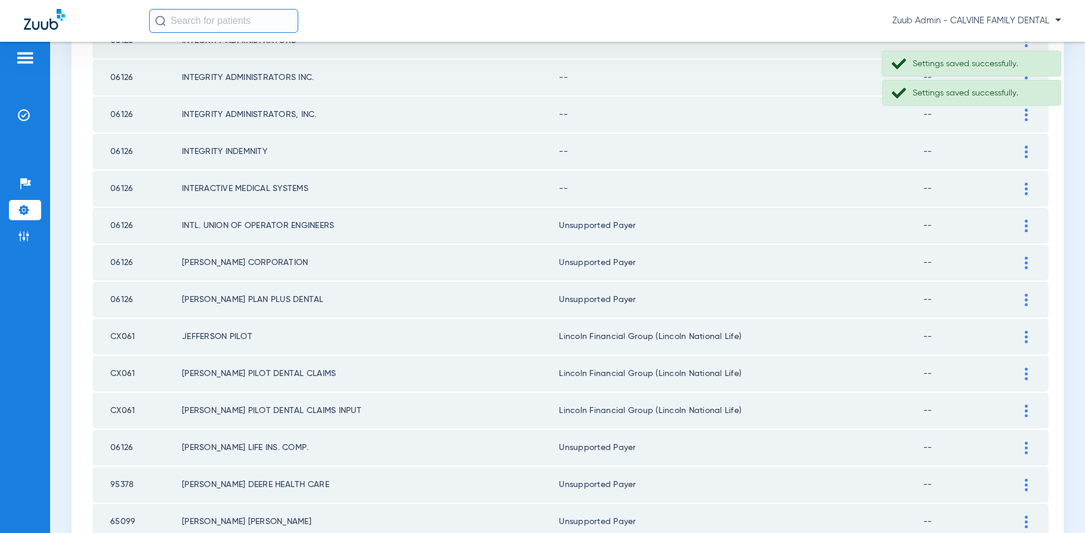
click at [1025, 187] on img at bounding box center [1026, 188] width 3 height 13
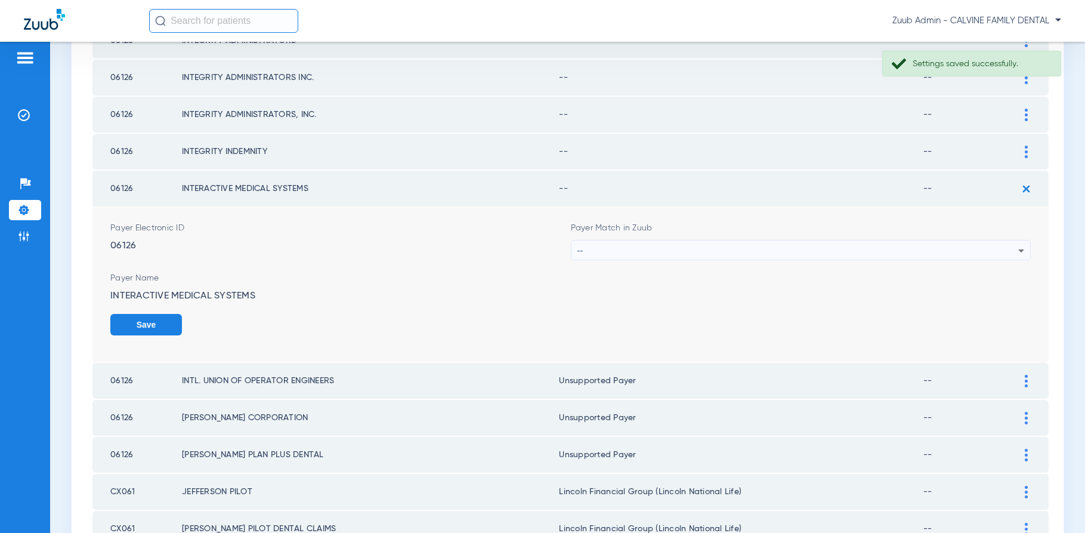
click at [961, 243] on div "--" at bounding box center [797, 250] width 441 height 20
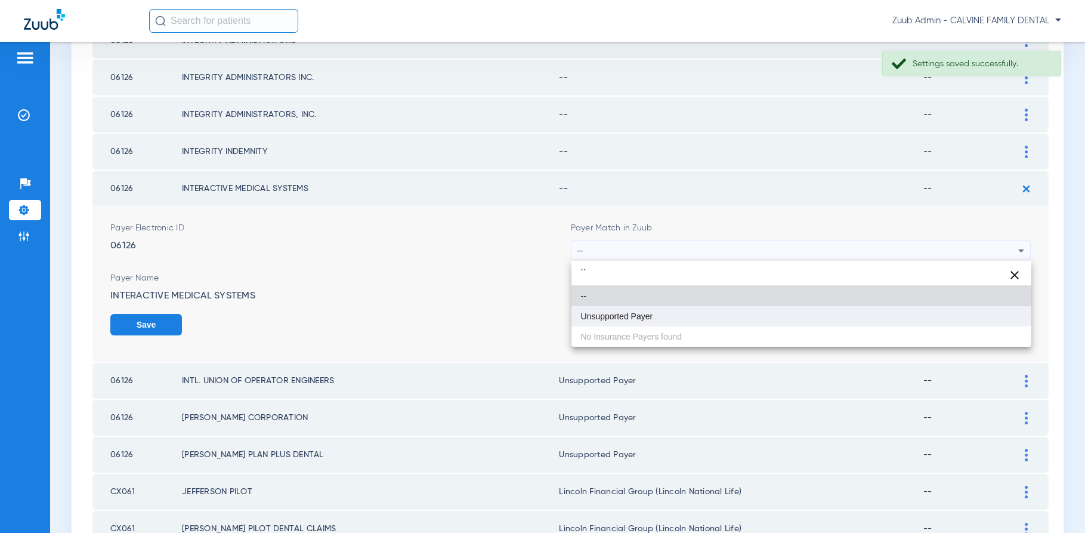
type input "``"
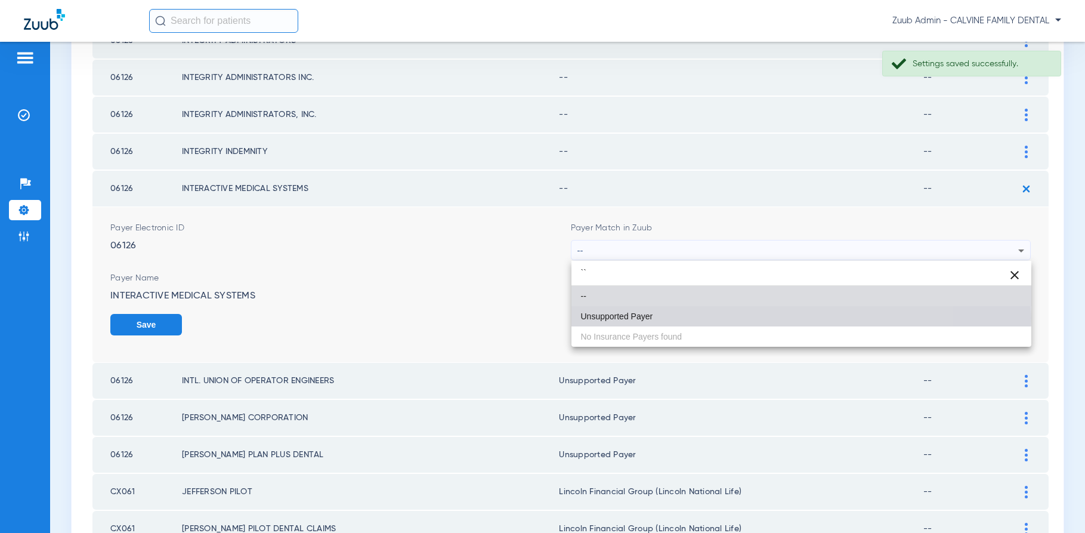
click at [613, 317] on span "Unsupported Payer" at bounding box center [617, 316] width 72 height 8
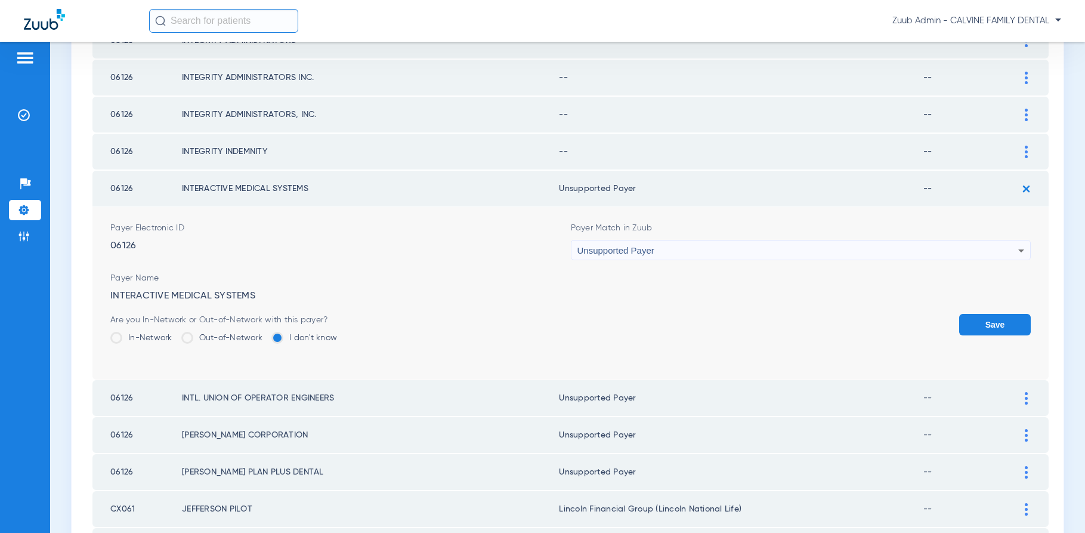
click at [973, 319] on button "Save" at bounding box center [995, 324] width 72 height 21
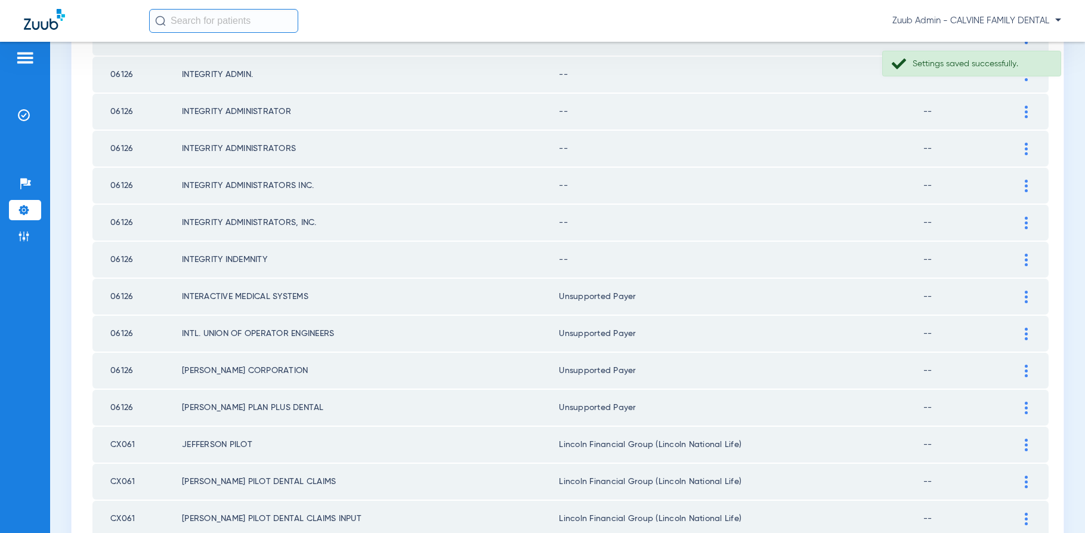
scroll to position [1343, 0]
click at [1029, 262] on div at bounding box center [1026, 262] width 21 height 13
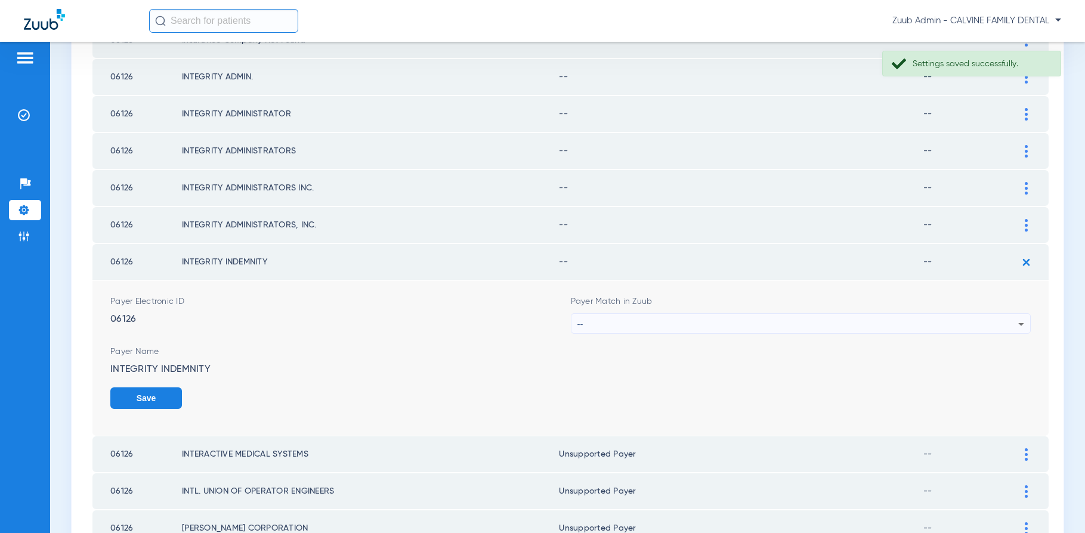
click at [937, 329] on div "--" at bounding box center [797, 324] width 441 height 20
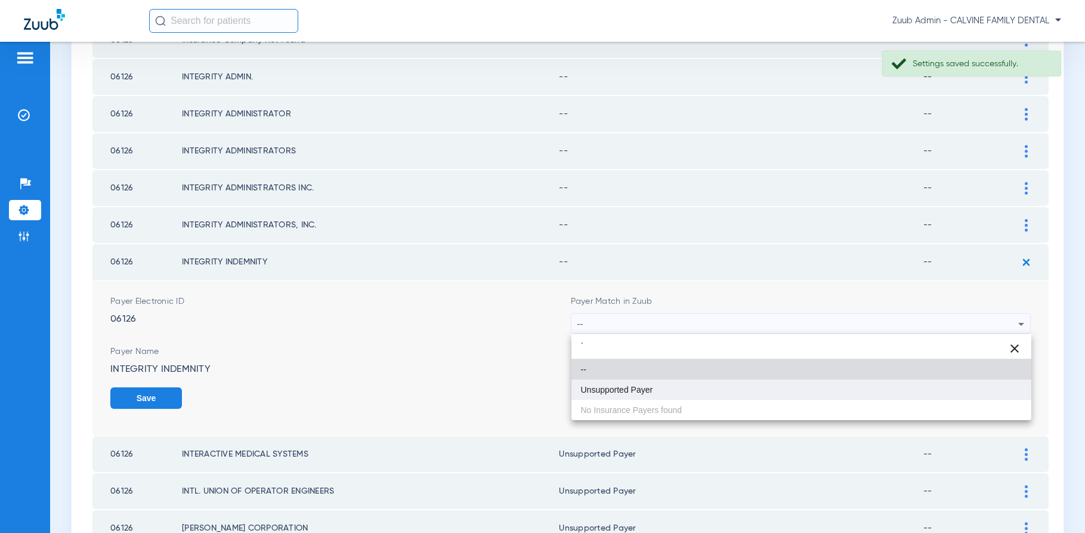
type input "`"
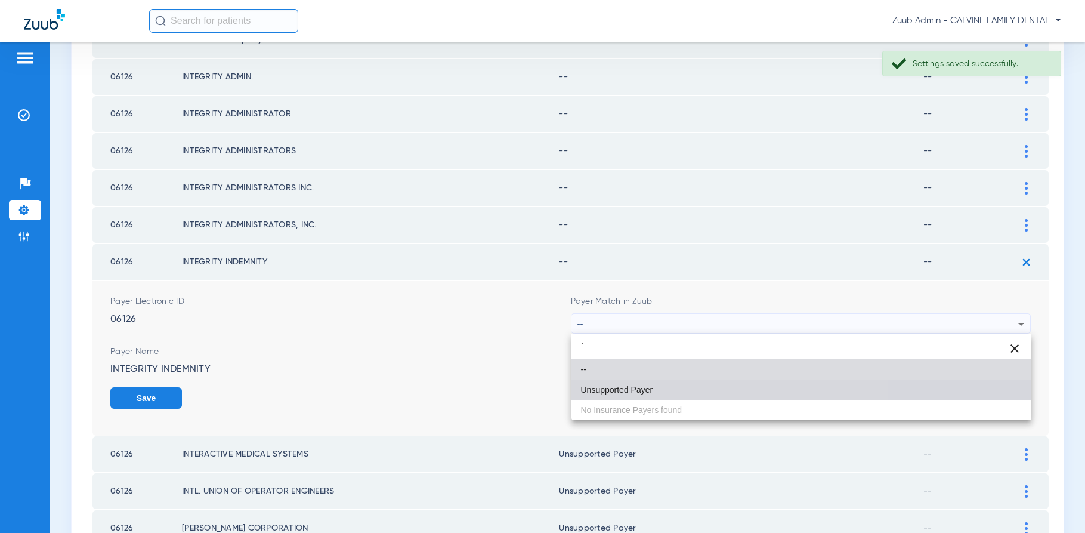
click at [656, 393] on mat-option "Unsupported Payer" at bounding box center [801, 389] width 460 height 20
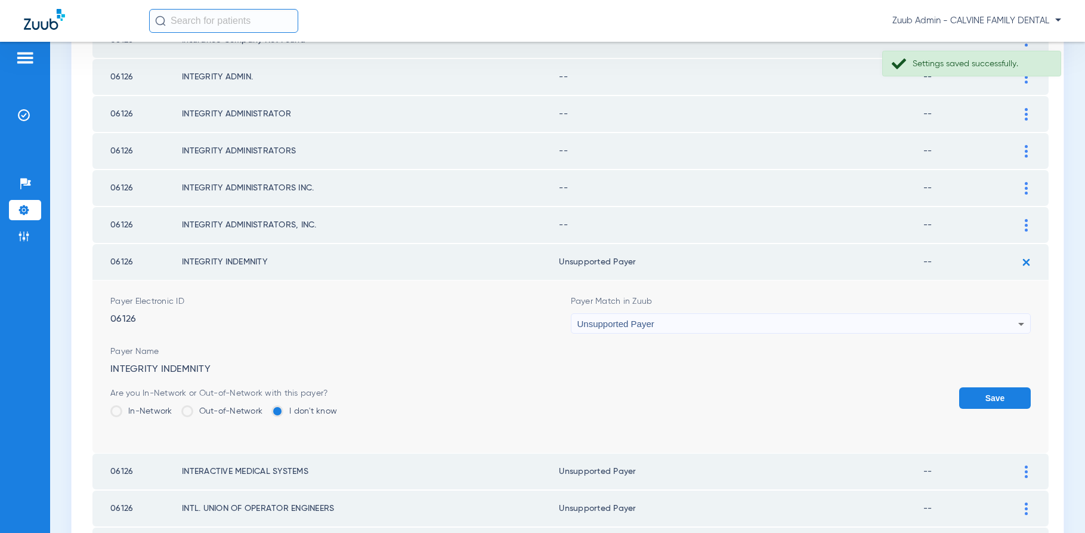
drag, startPoint x: 982, startPoint y: 390, endPoint x: 997, endPoint y: 319, distance: 72.5
click at [983, 384] on form "Payer Electronic ID 06126 Payer Match in Zuub Unsupported Payer Payer Name INTE…" at bounding box center [570, 366] width 920 height 172
click at [987, 401] on button "Save" at bounding box center [995, 397] width 72 height 21
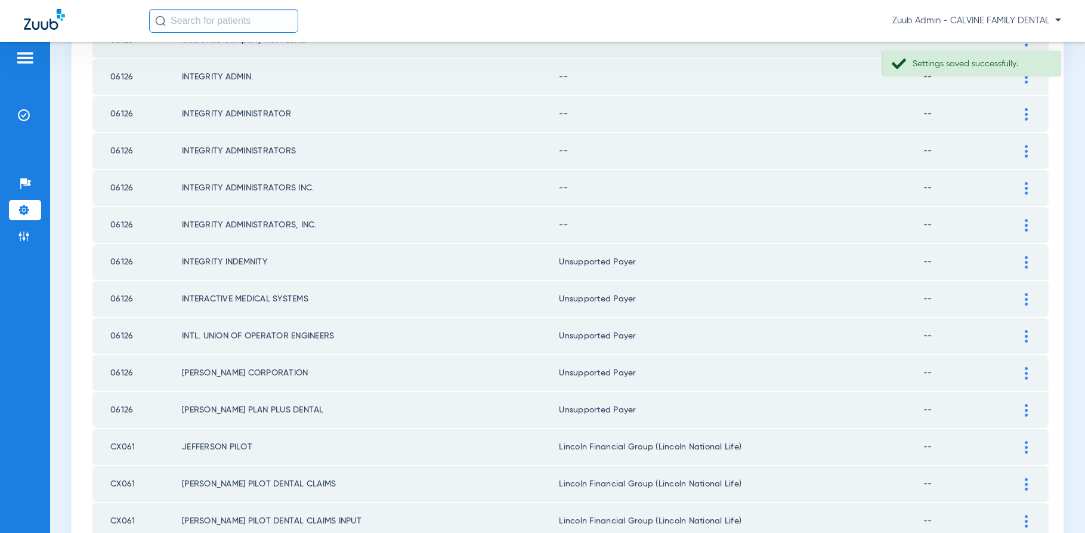
click at [1022, 219] on div at bounding box center [1026, 225] width 21 height 13
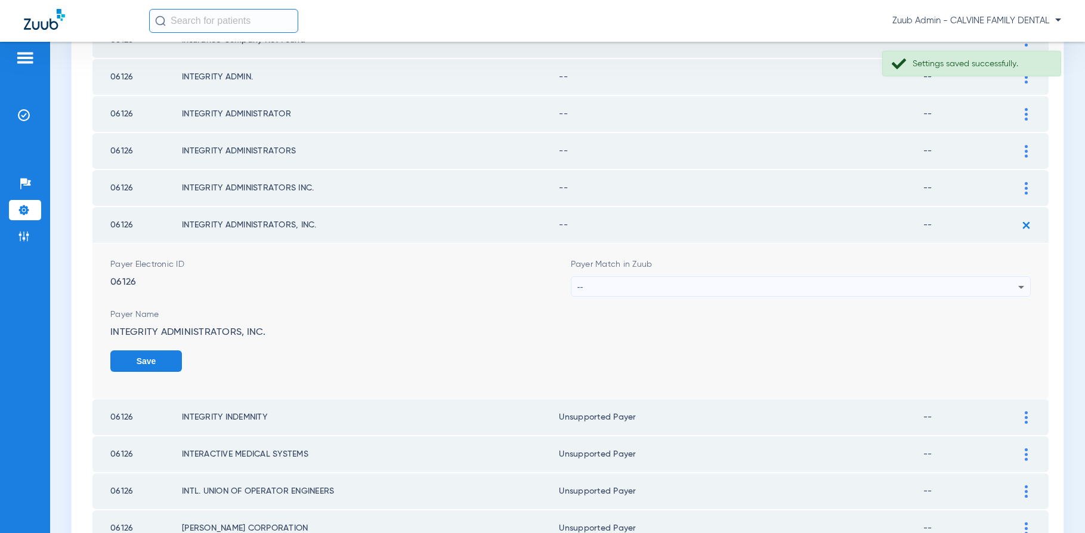
click at [965, 287] on div "--" at bounding box center [797, 287] width 441 height 20
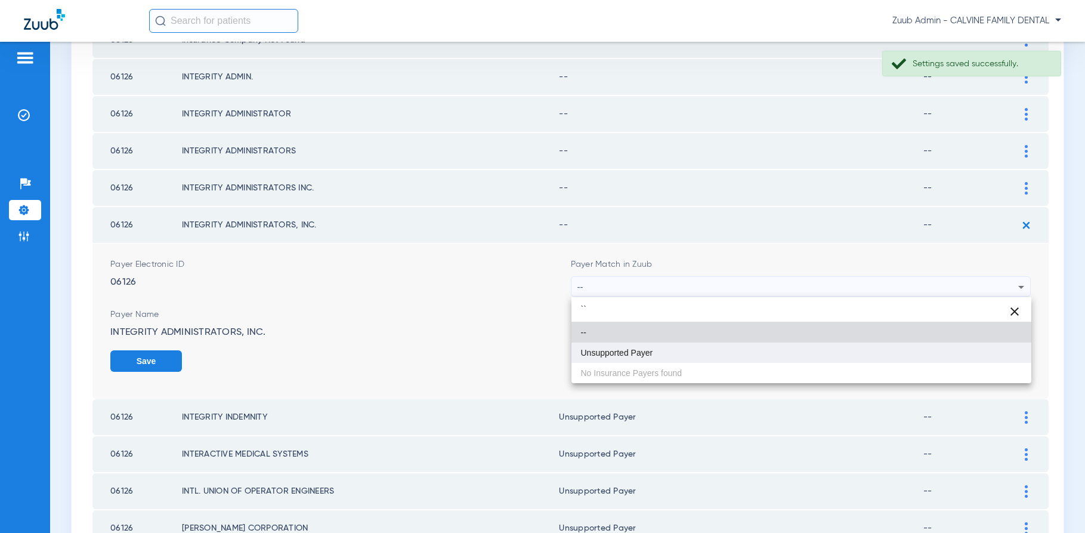
type input "``"
click at [864, 349] on mat-option "Unsupported Payer" at bounding box center [801, 352] width 460 height 20
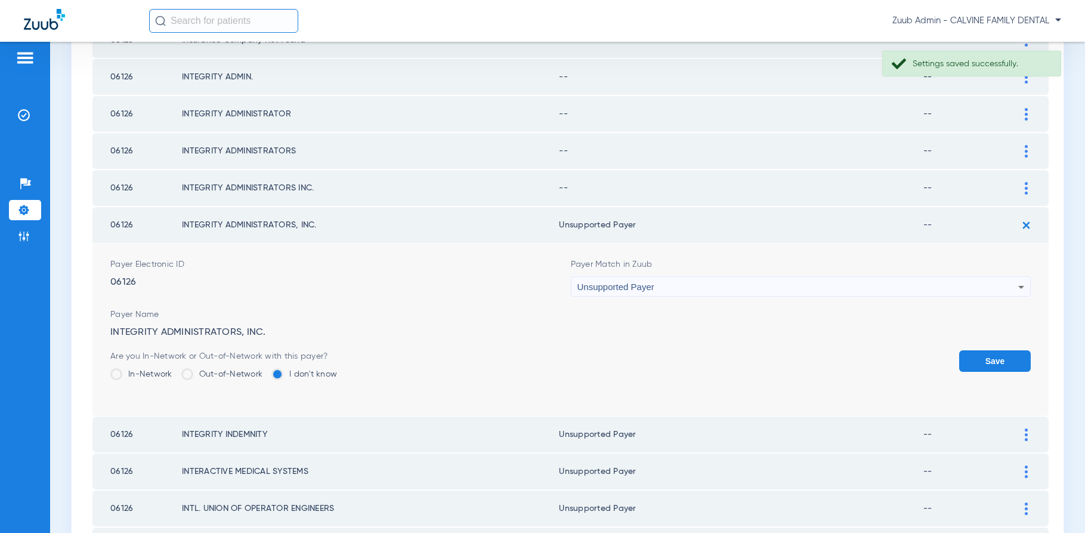
drag, startPoint x: 998, startPoint y: 360, endPoint x: 1011, endPoint y: 338, distance: 24.9
click at [1000, 356] on button "Save" at bounding box center [995, 360] width 72 height 21
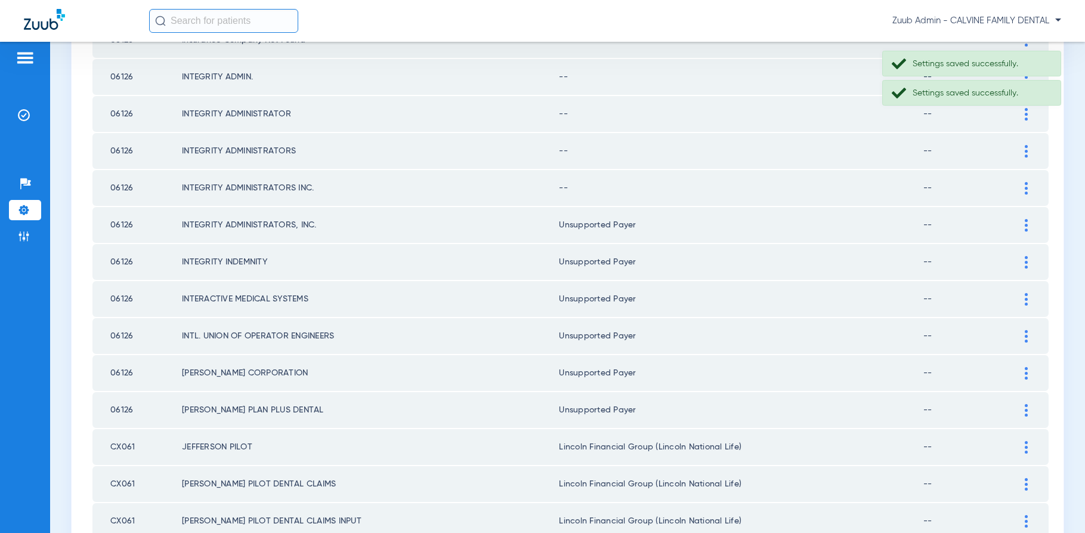
click at [1025, 188] on img at bounding box center [1026, 188] width 3 height 13
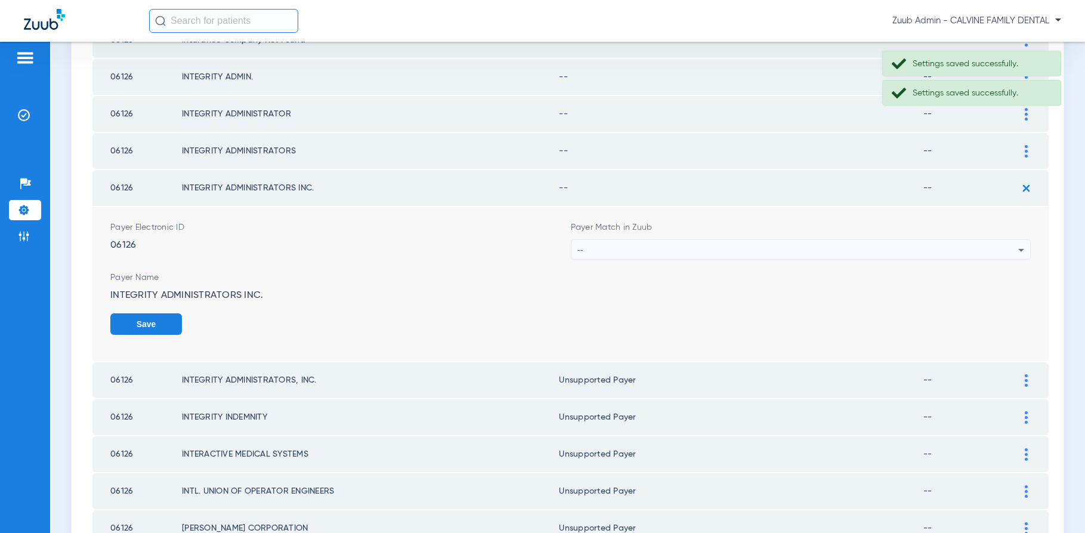
click at [973, 253] on div "--" at bounding box center [797, 250] width 441 height 20
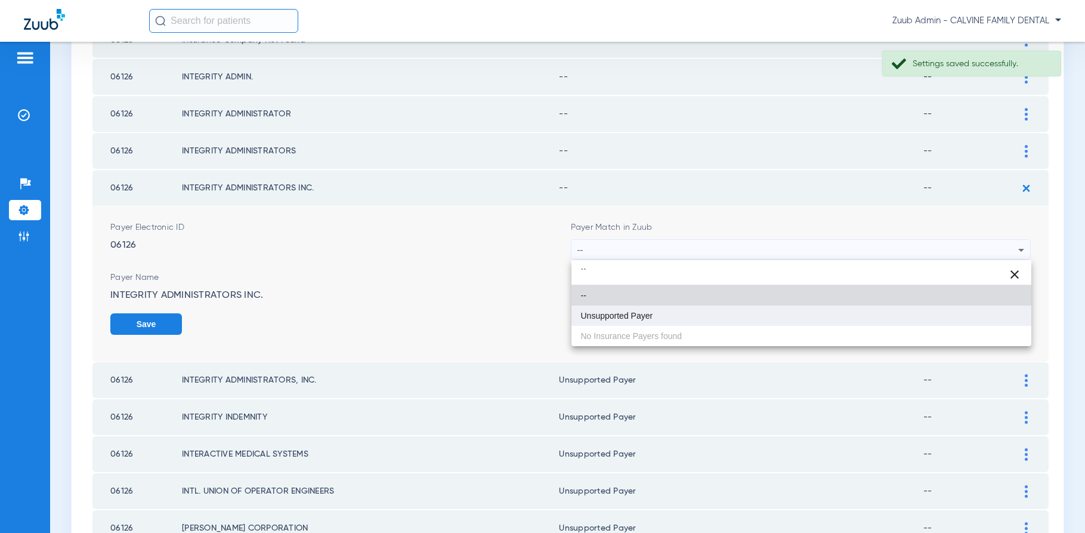
type input "``"
click at [929, 312] on mat-option "Unsupported Payer" at bounding box center [801, 315] width 460 height 20
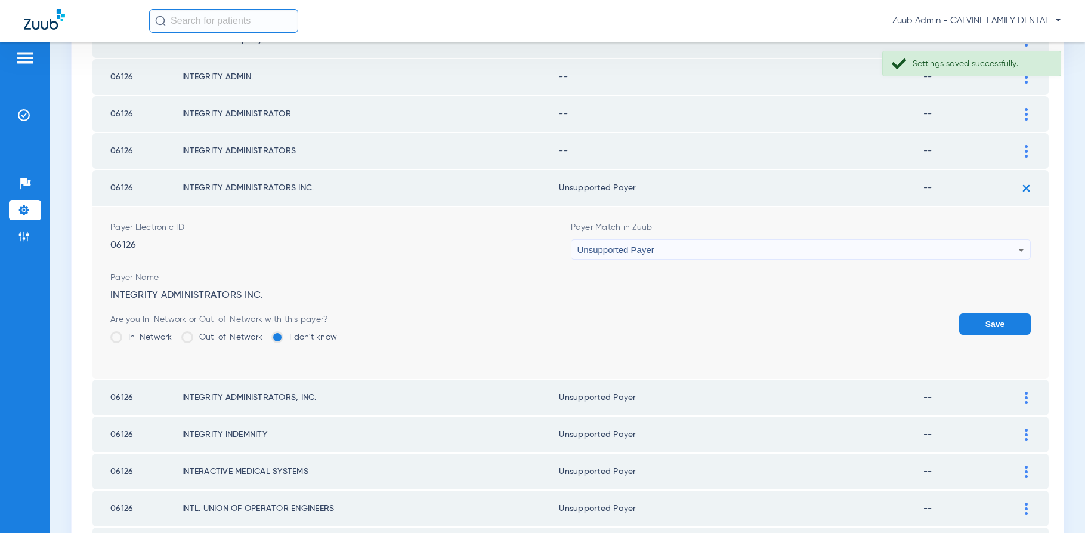
drag, startPoint x: 1000, startPoint y: 320, endPoint x: 1018, endPoint y: 268, distance: 55.1
click at [1001, 316] on button "Save" at bounding box center [995, 323] width 72 height 21
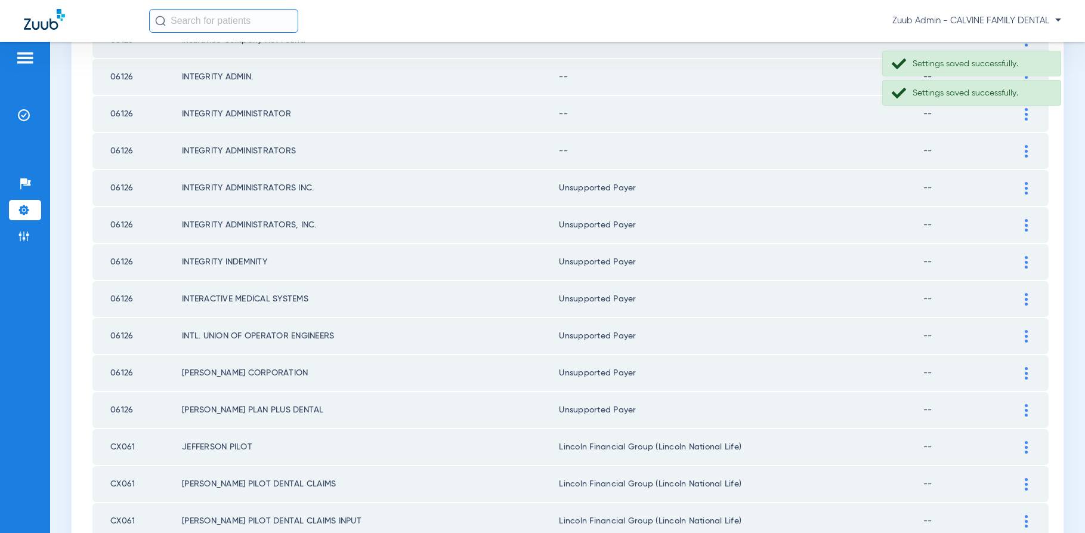
click at [1026, 148] on img at bounding box center [1026, 151] width 3 height 13
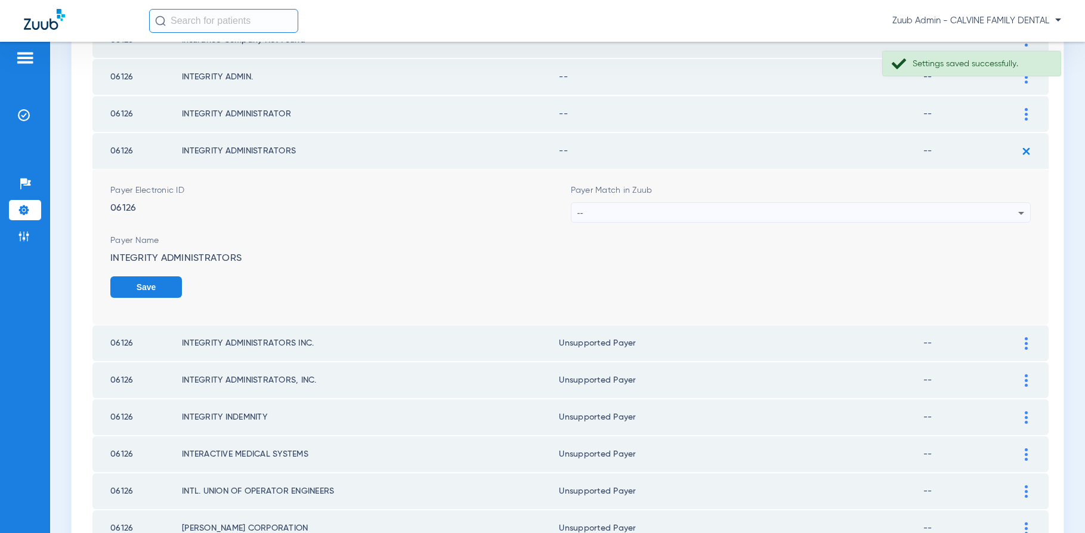
click at [936, 211] on div "--" at bounding box center [797, 213] width 441 height 20
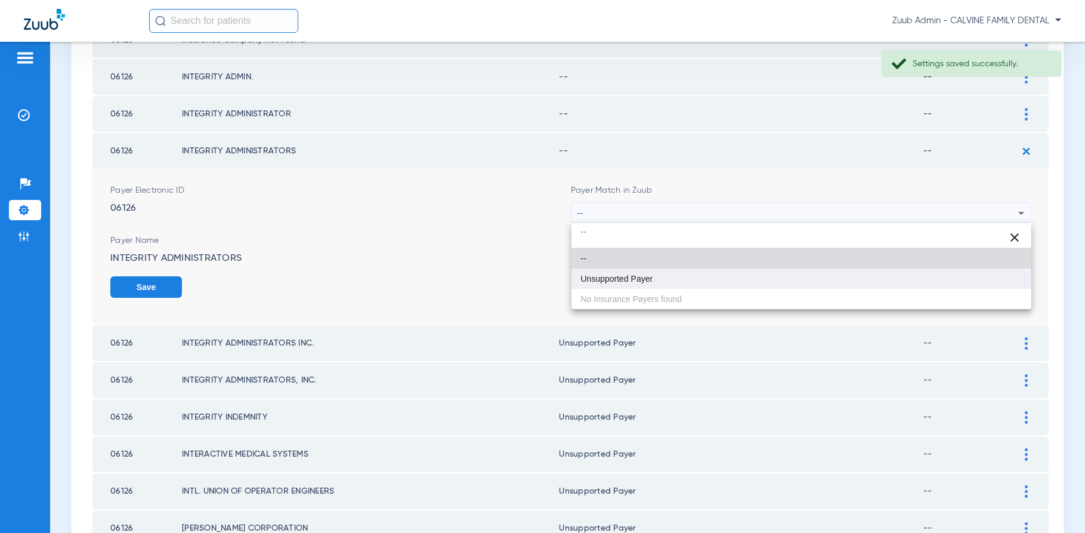
type input "``"
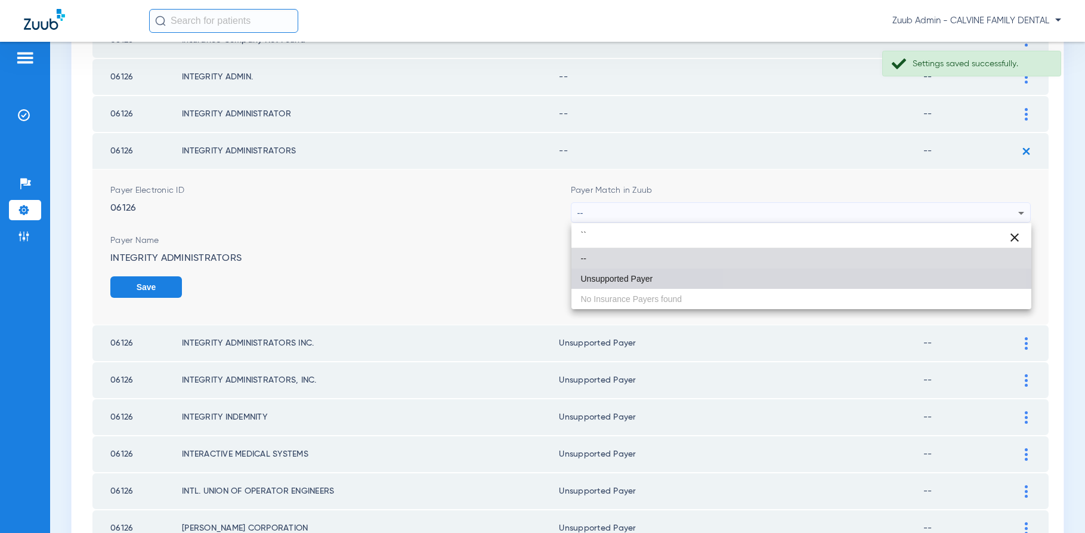
click at [849, 277] on mat-option "Unsupported Payer" at bounding box center [801, 278] width 460 height 20
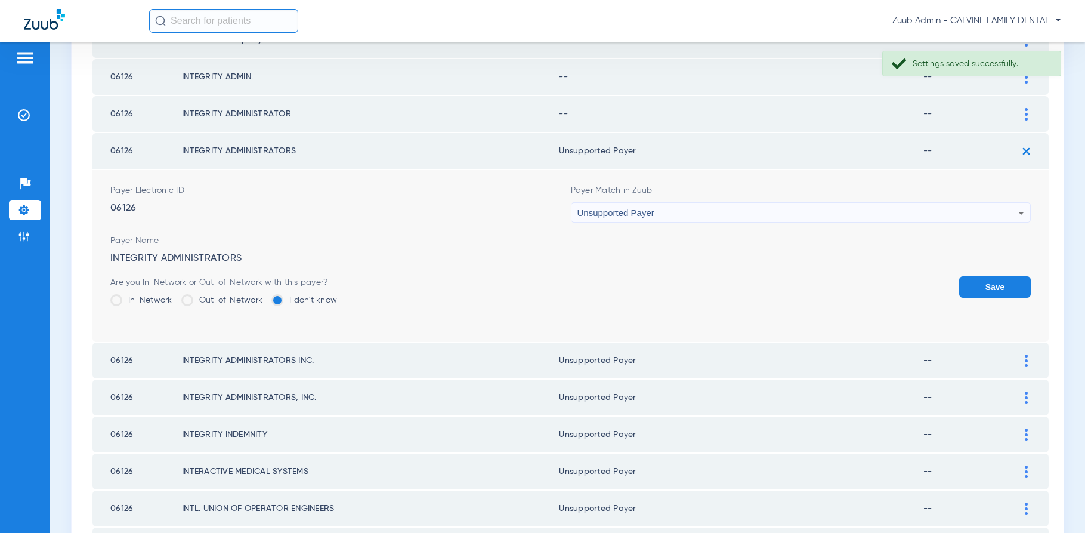
click at [985, 283] on button "Save" at bounding box center [995, 286] width 72 height 21
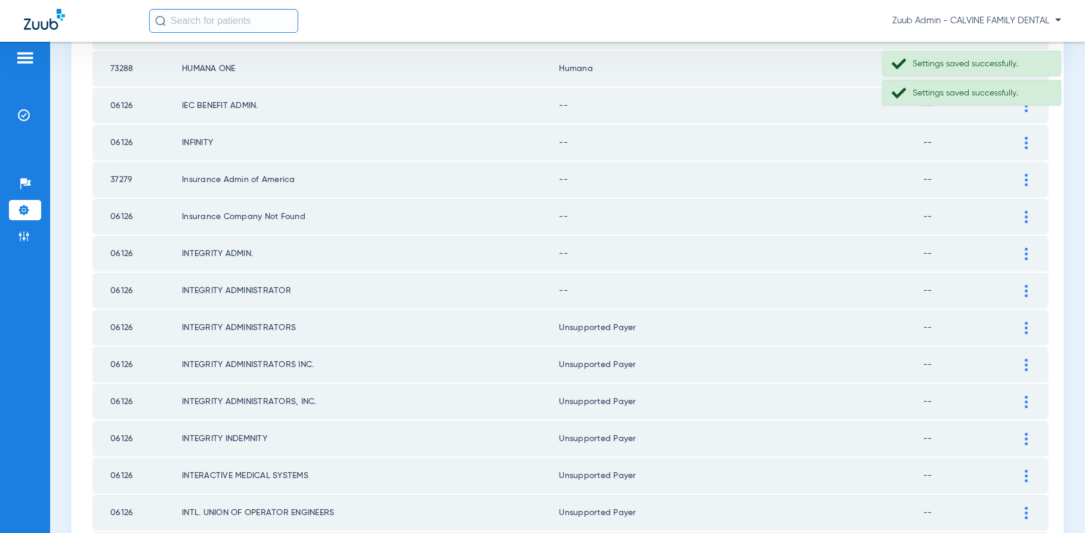
scroll to position [1165, 0]
click at [1023, 290] on div at bounding box center [1026, 292] width 21 height 13
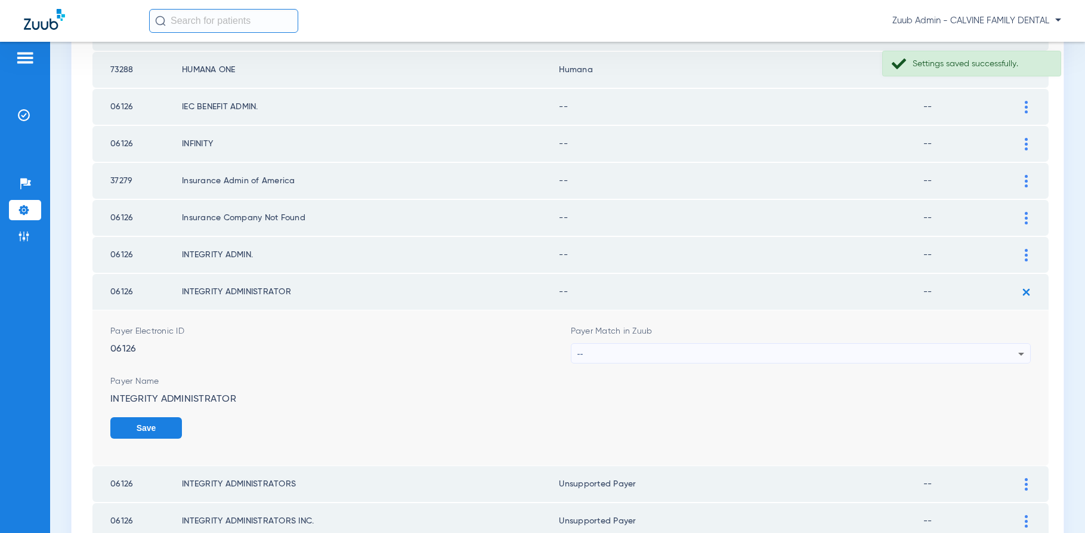
click at [946, 349] on div "--" at bounding box center [797, 354] width 441 height 20
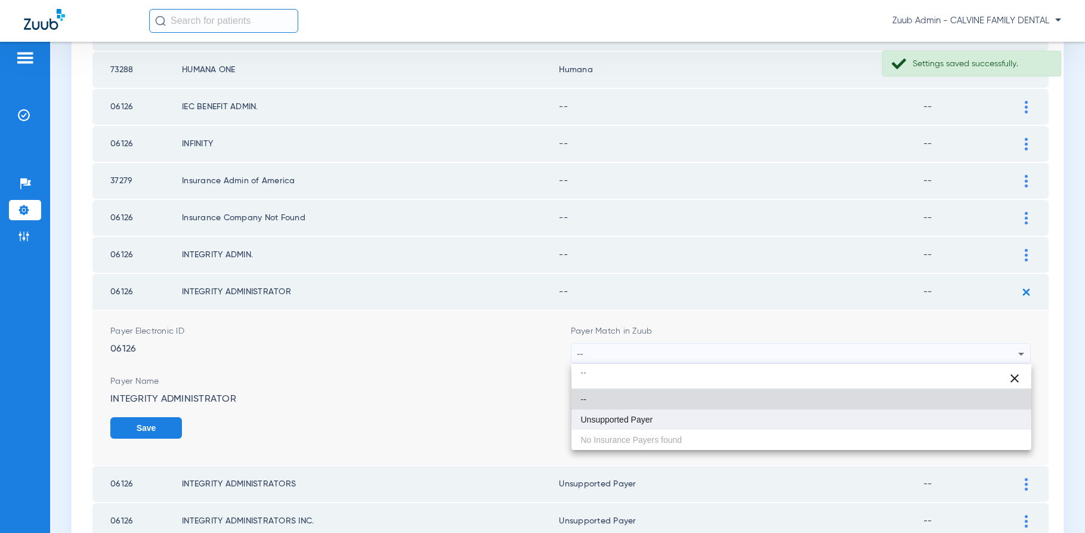
type input "``"
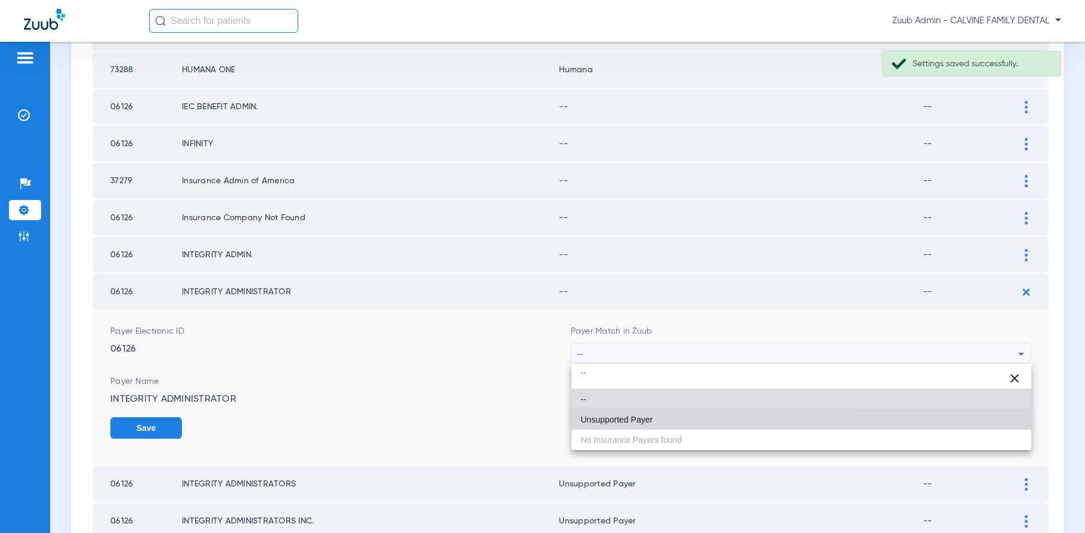
click at [714, 413] on mat-option "Unsupported Payer" at bounding box center [801, 419] width 460 height 20
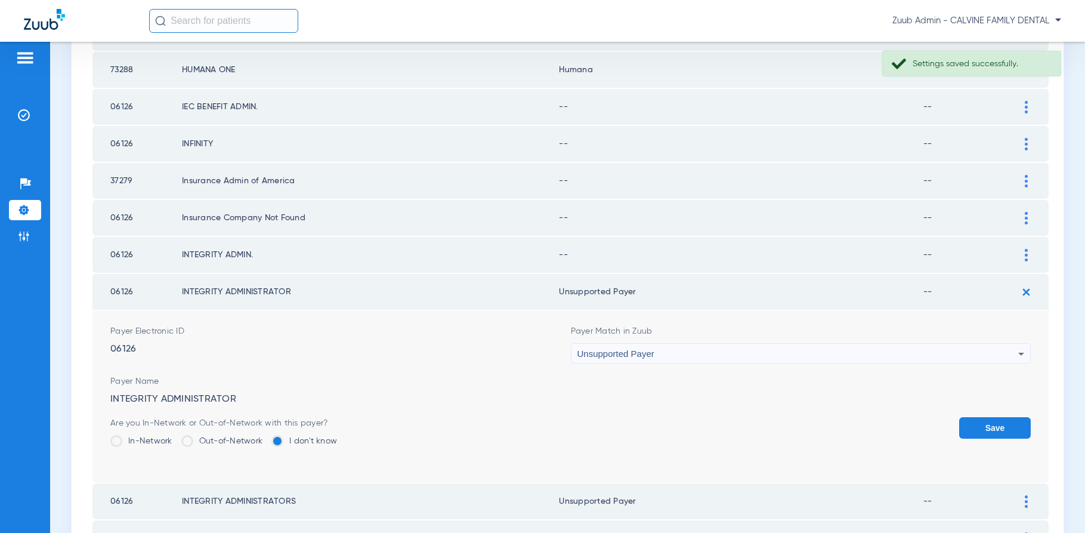
drag, startPoint x: 993, startPoint y: 432, endPoint x: 997, endPoint y: 404, distance: 28.3
click at [993, 429] on button "Save" at bounding box center [995, 427] width 72 height 21
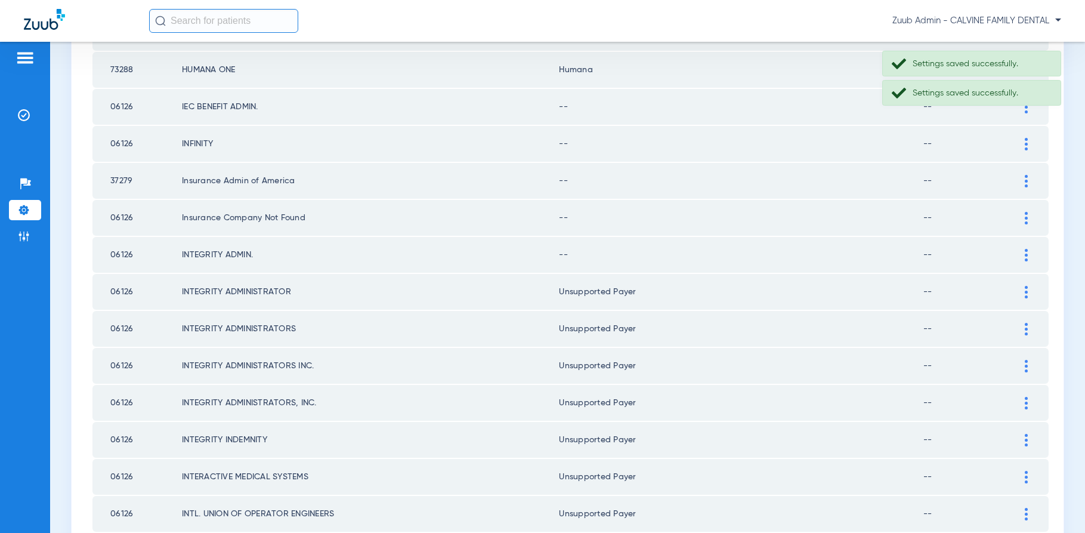
click at [1019, 256] on div at bounding box center [1026, 255] width 21 height 13
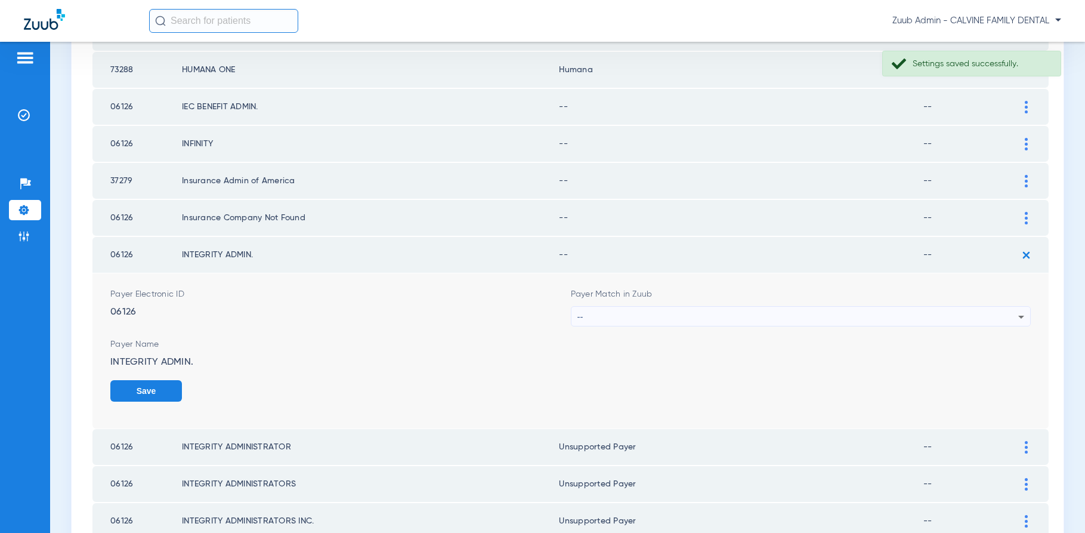
click at [887, 312] on div "--" at bounding box center [797, 317] width 441 height 20
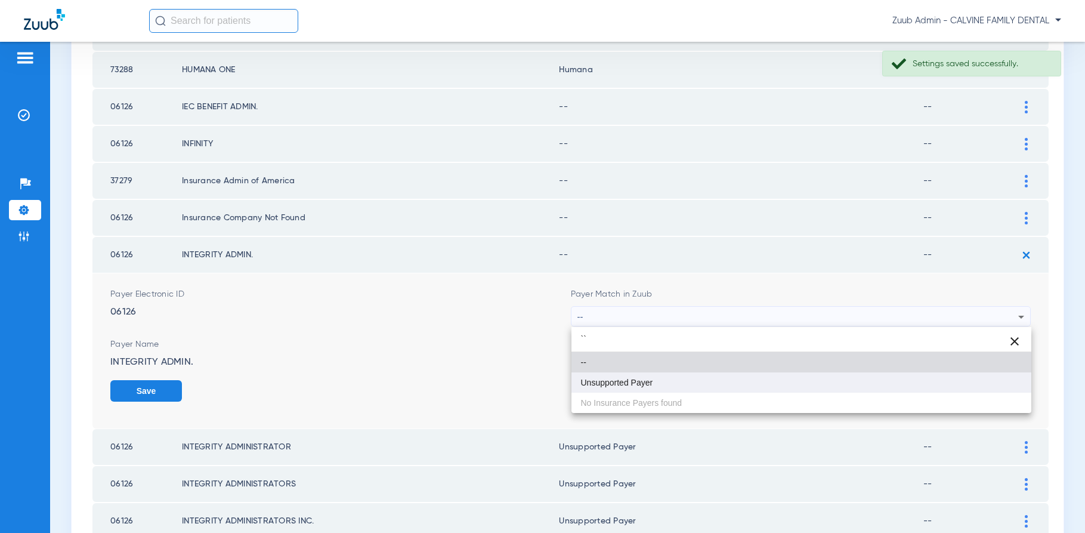
type input "``"
click at [800, 372] on mat-option "Unsupported Payer" at bounding box center [801, 382] width 460 height 20
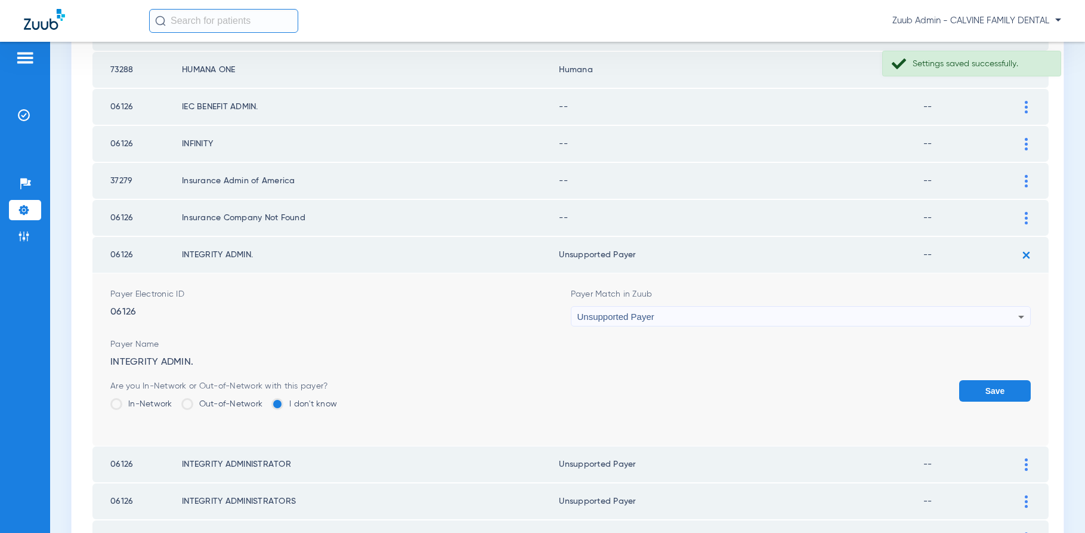
drag, startPoint x: 980, startPoint y: 386, endPoint x: 989, endPoint y: 373, distance: 15.9
click at [980, 385] on button "Save" at bounding box center [995, 390] width 72 height 21
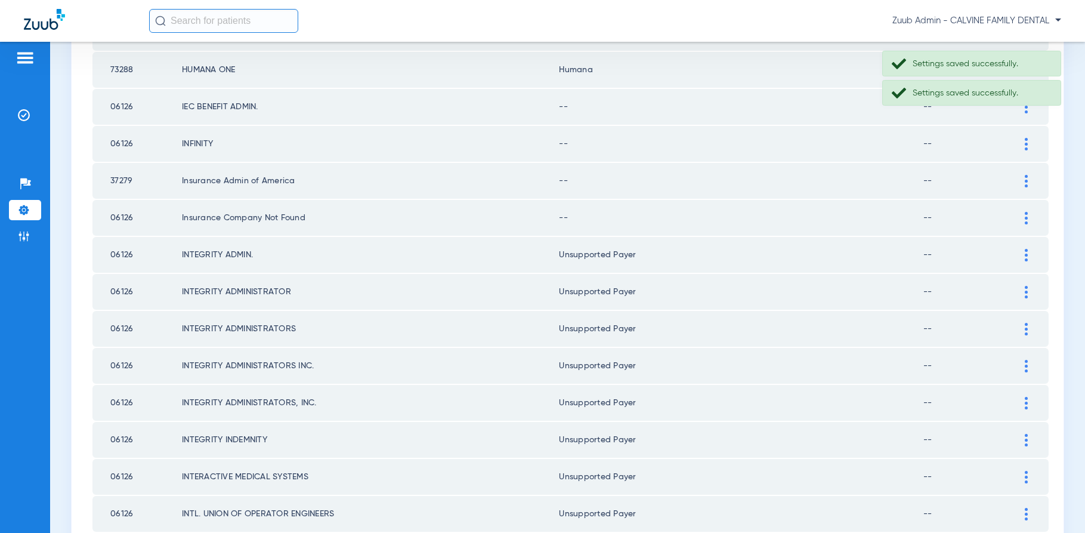
click at [1025, 217] on img at bounding box center [1026, 218] width 3 height 13
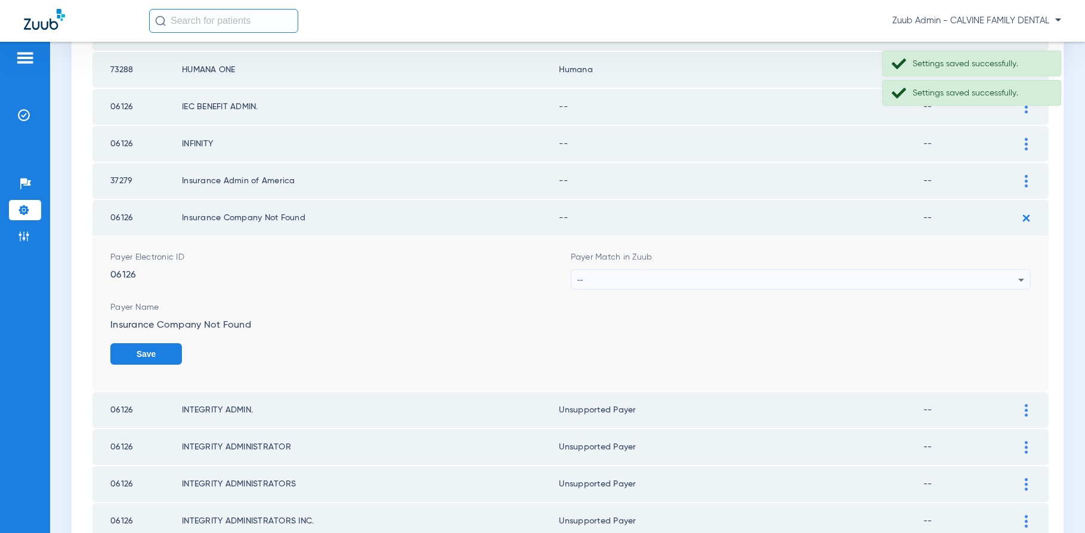
click at [898, 277] on div "--" at bounding box center [797, 280] width 441 height 20
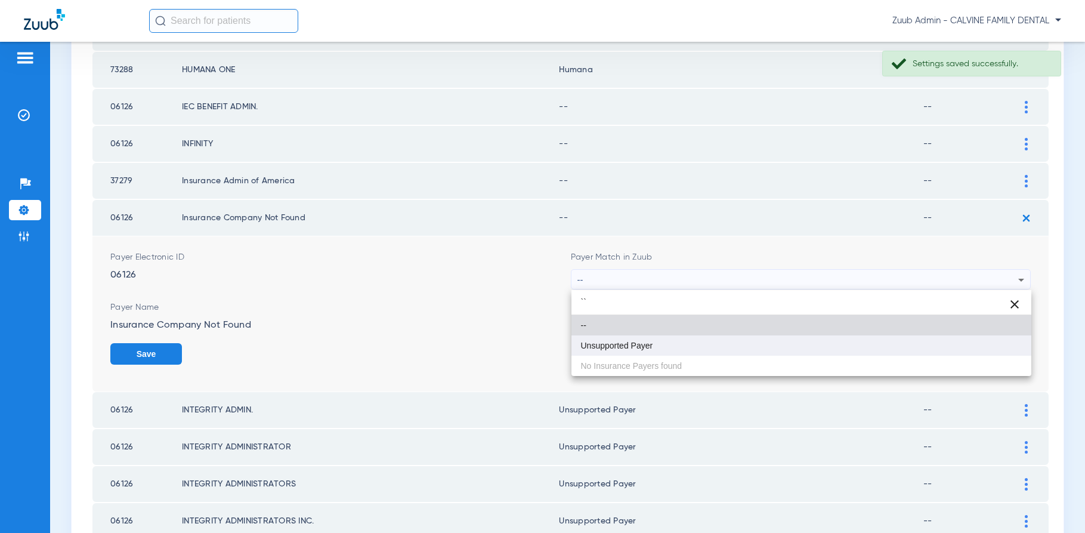
type input "``"
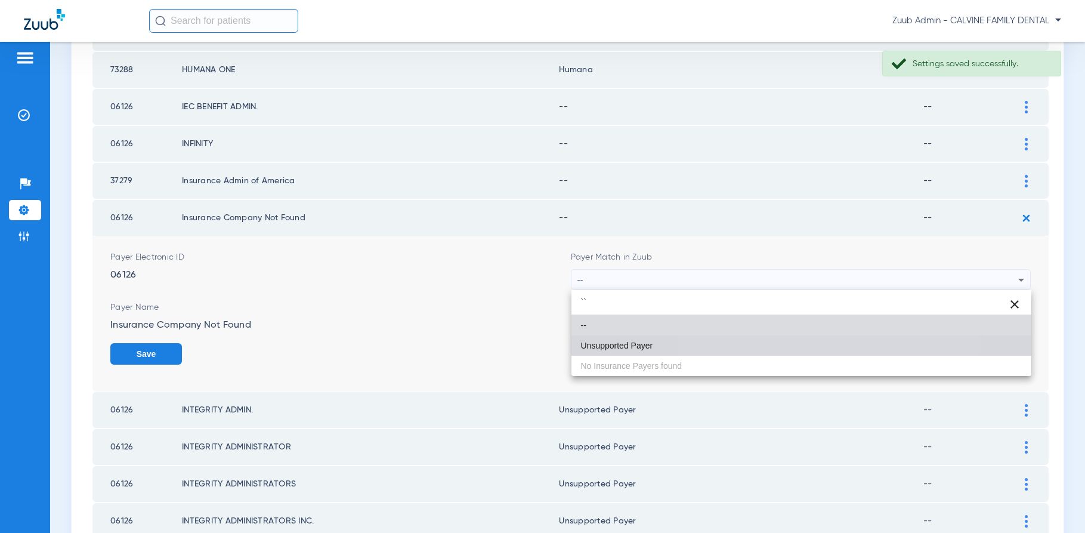
click at [778, 342] on mat-option "Unsupported Payer" at bounding box center [801, 345] width 460 height 20
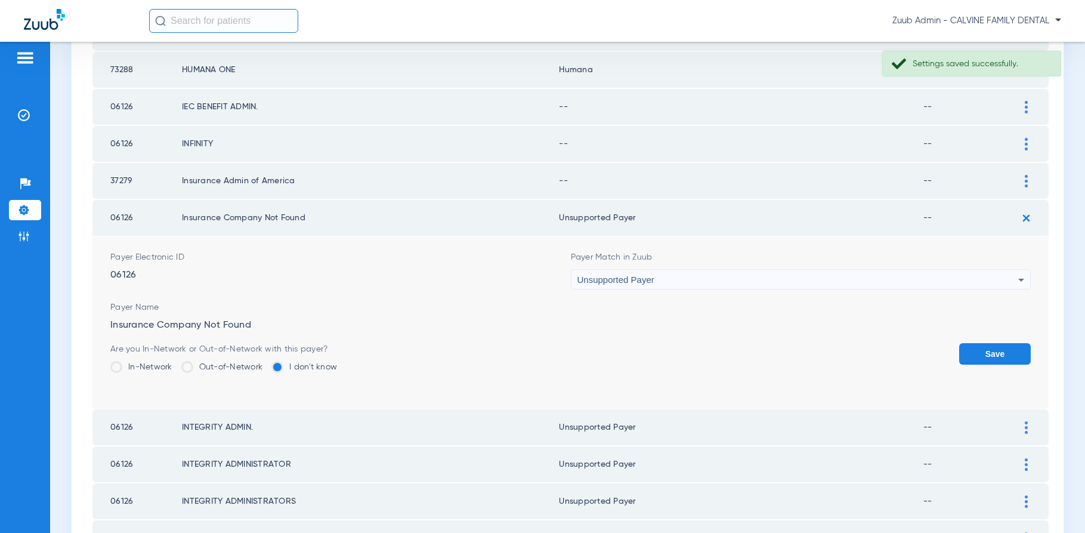
click at [983, 351] on button "Save" at bounding box center [995, 353] width 72 height 21
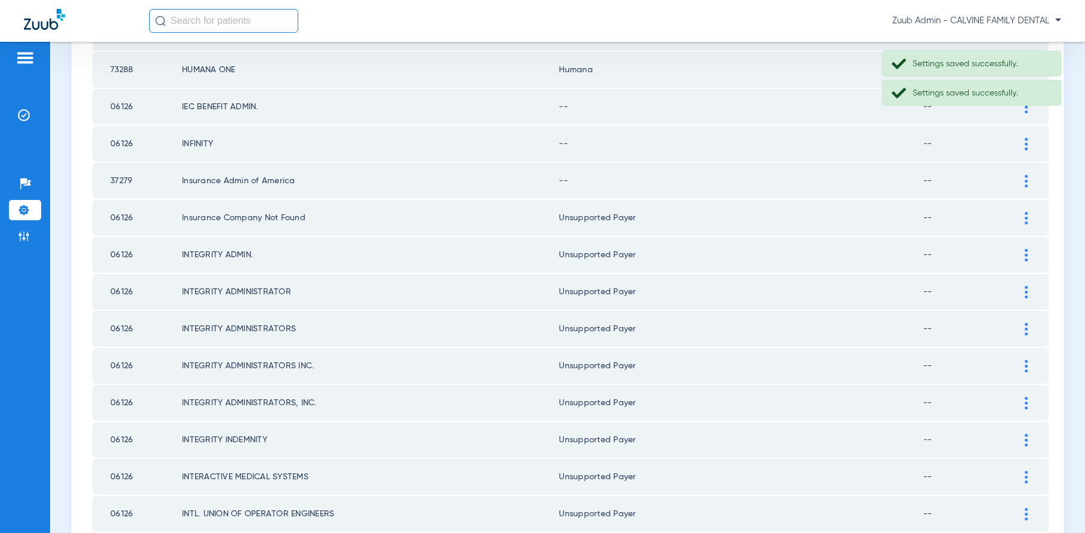
click at [1026, 182] on img at bounding box center [1026, 181] width 3 height 13
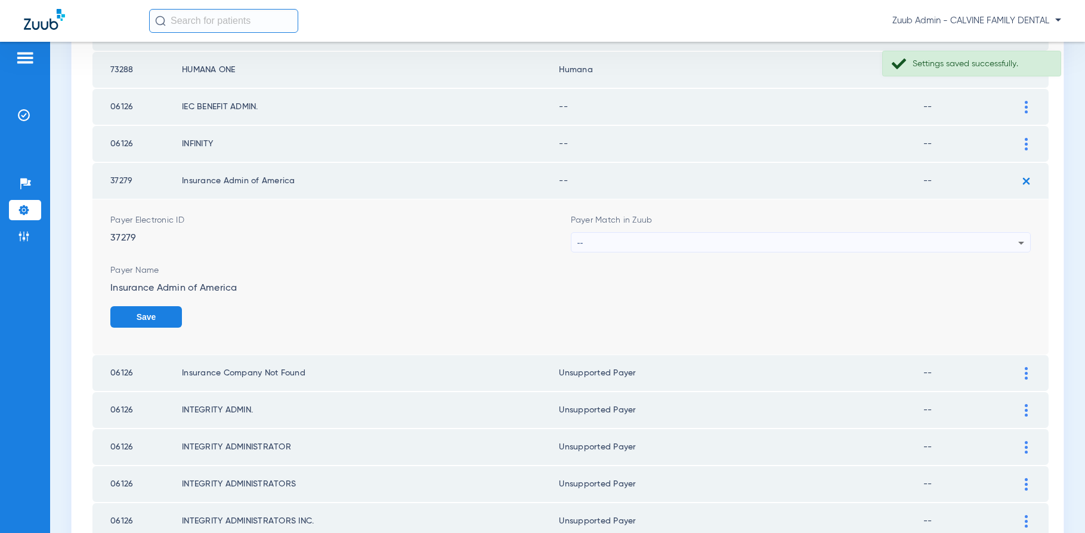
click at [951, 237] on div "--" at bounding box center [797, 243] width 441 height 20
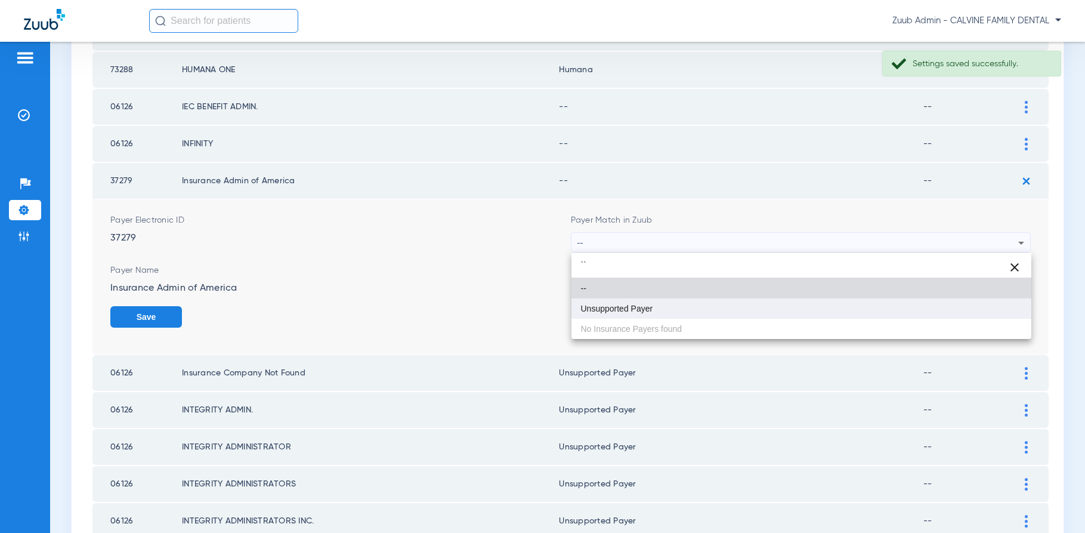
type input "``"
click at [723, 304] on mat-option "Unsupported Payer" at bounding box center [801, 308] width 460 height 20
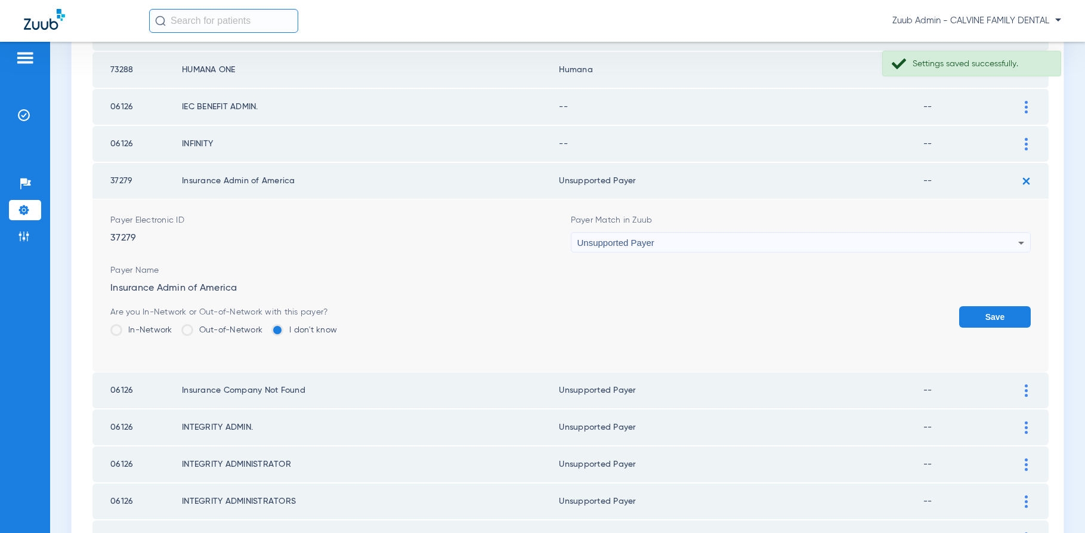
drag, startPoint x: 975, startPoint y: 313, endPoint x: 980, endPoint y: 304, distance: 10.1
click at [976, 312] on button "Save" at bounding box center [995, 316] width 72 height 21
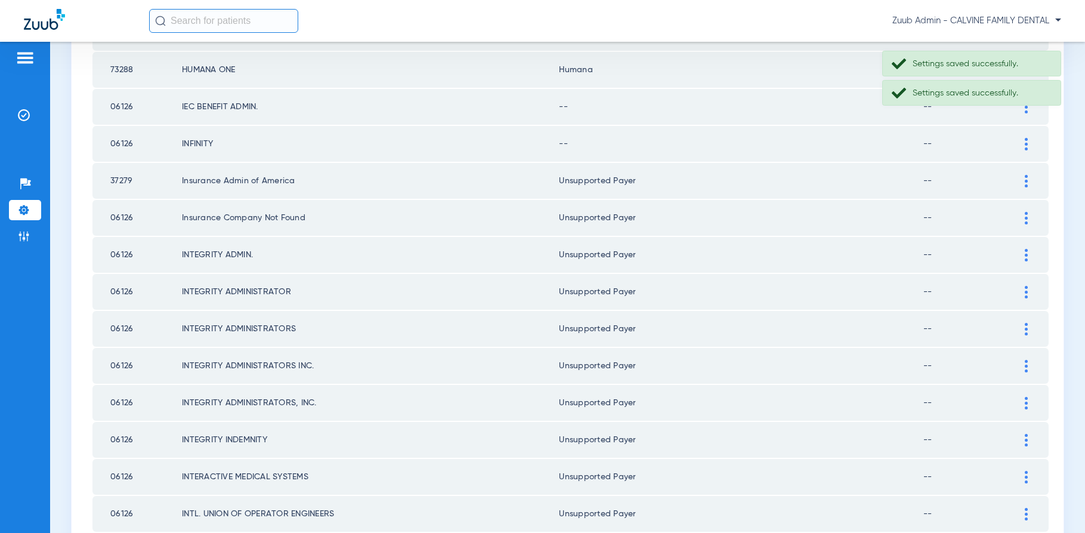
click at [1026, 143] on img at bounding box center [1026, 144] width 3 height 13
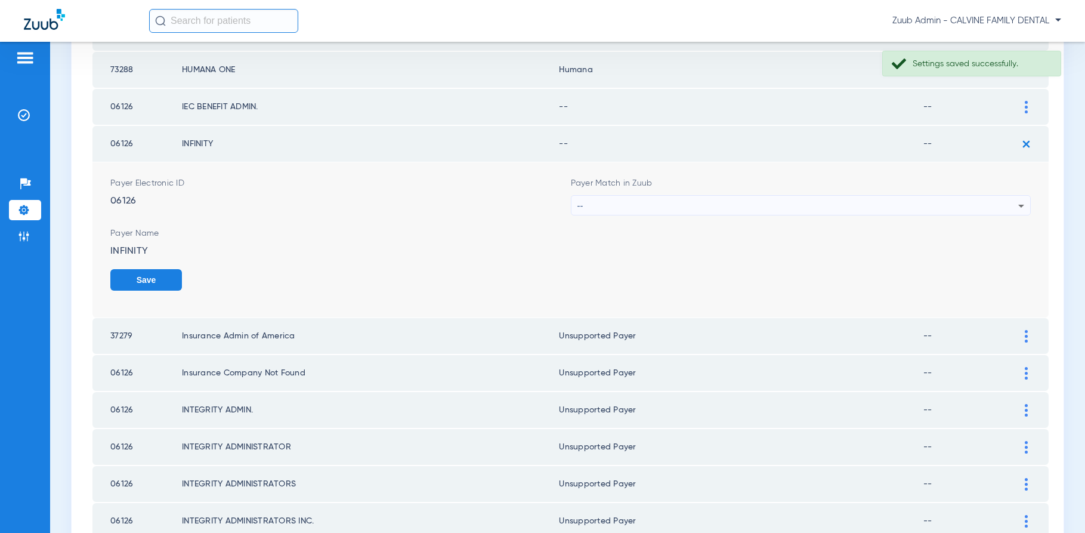
click at [932, 203] on div "--" at bounding box center [797, 206] width 441 height 20
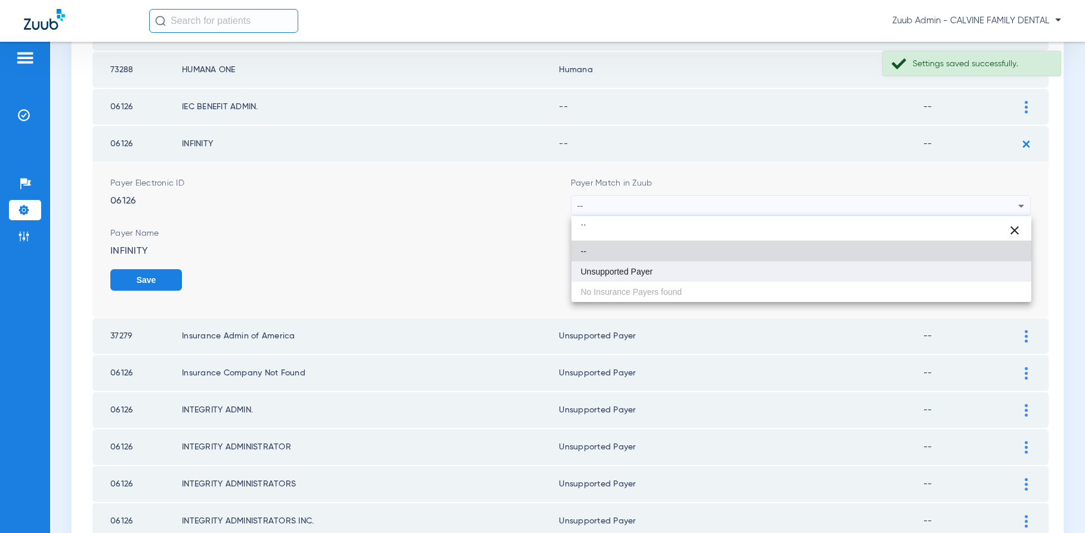
type input "``"
click at [703, 267] on mat-option "Unsupported Payer" at bounding box center [801, 271] width 460 height 20
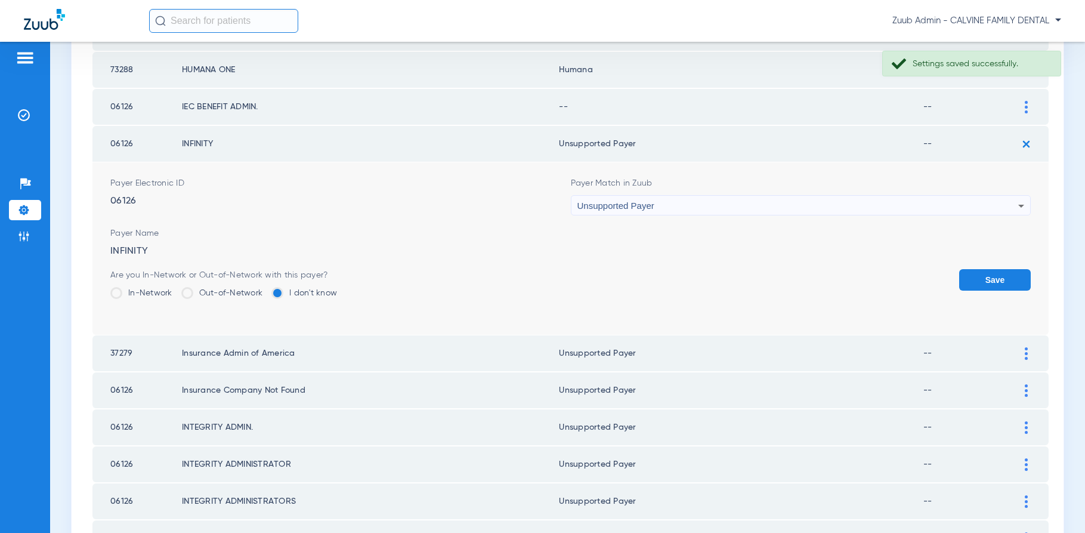
click at [985, 279] on button "Save" at bounding box center [995, 279] width 72 height 21
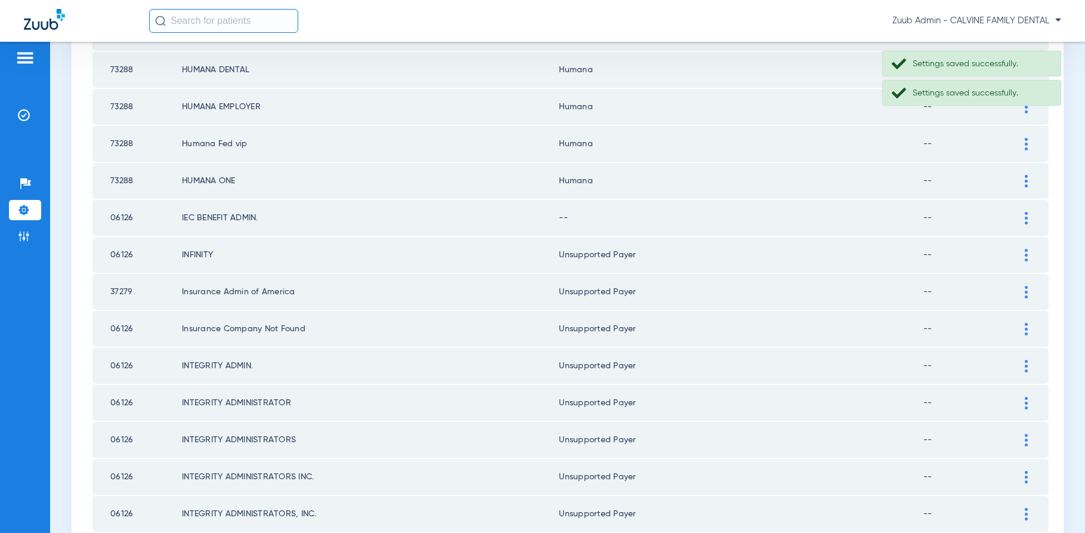
scroll to position [1041, 0]
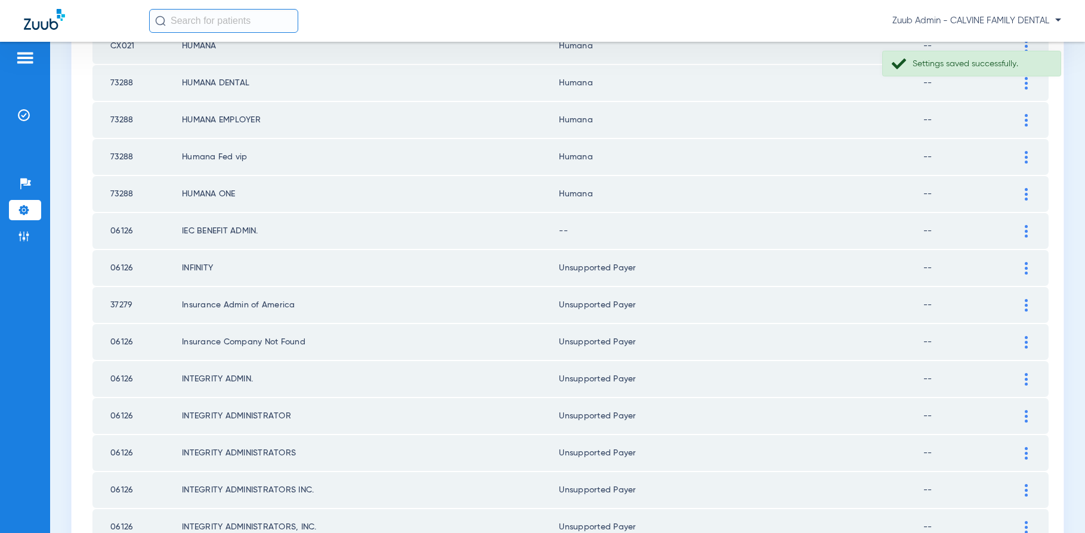
click at [1022, 230] on div at bounding box center [1026, 231] width 21 height 13
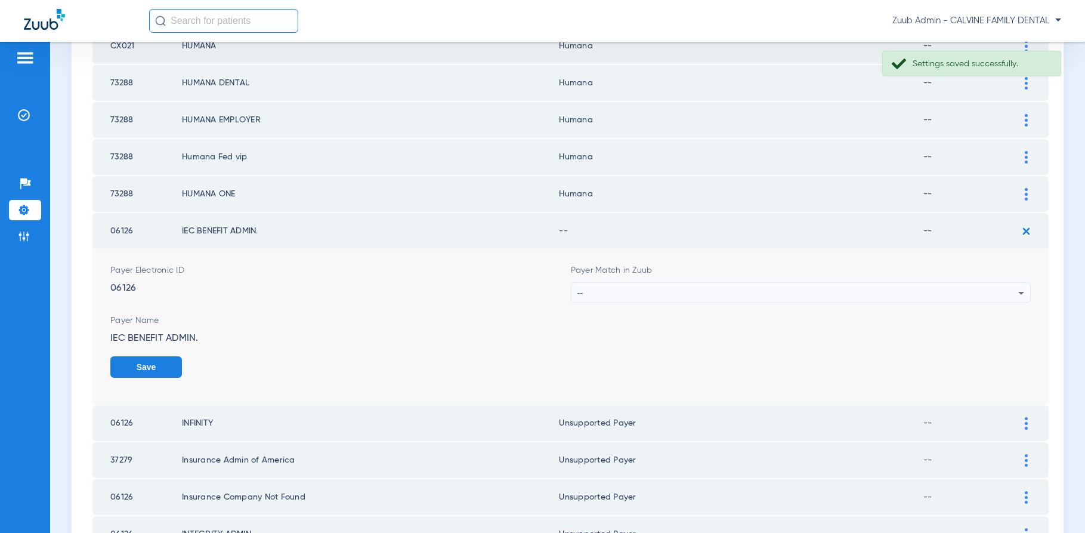
drag, startPoint x: 895, startPoint y: 279, endPoint x: 895, endPoint y: 284, distance: 6.0
click at [895, 280] on div "Payer Match in Zuub --" at bounding box center [801, 283] width 460 height 38
click at [896, 288] on div "--" at bounding box center [797, 293] width 441 height 20
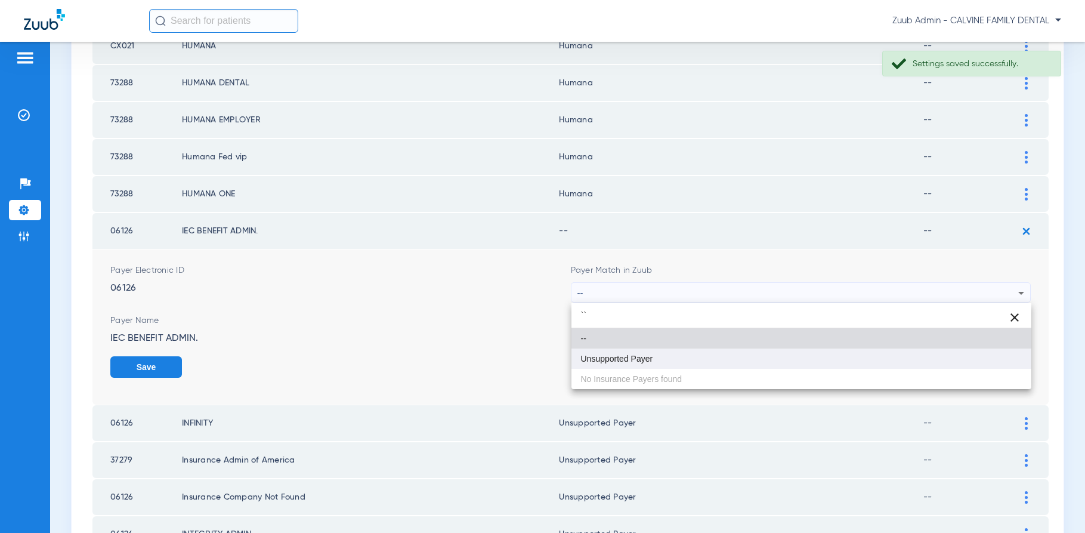
type input "``"
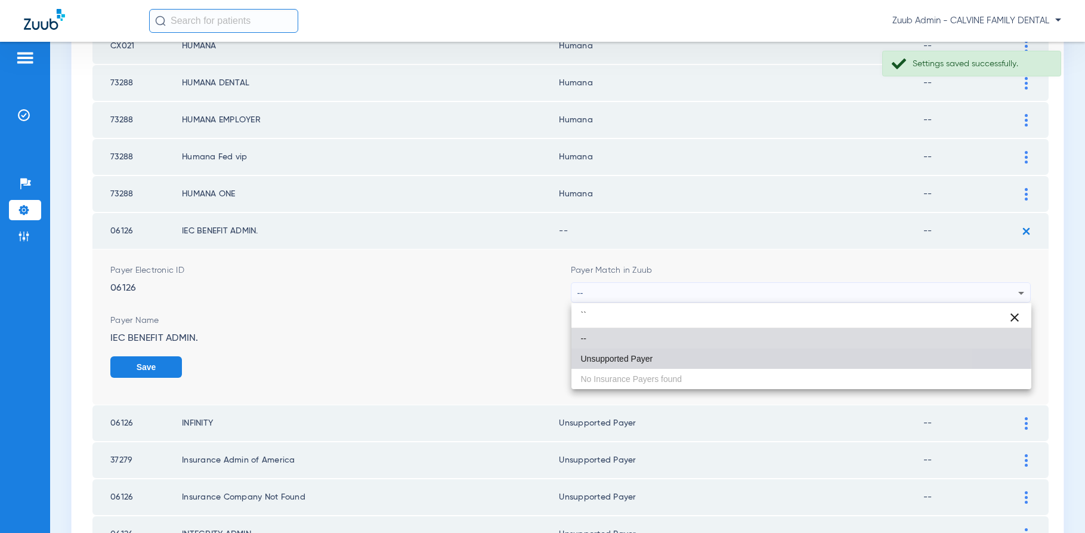
click at [623, 354] on span "Unsupported Payer" at bounding box center [617, 358] width 72 height 8
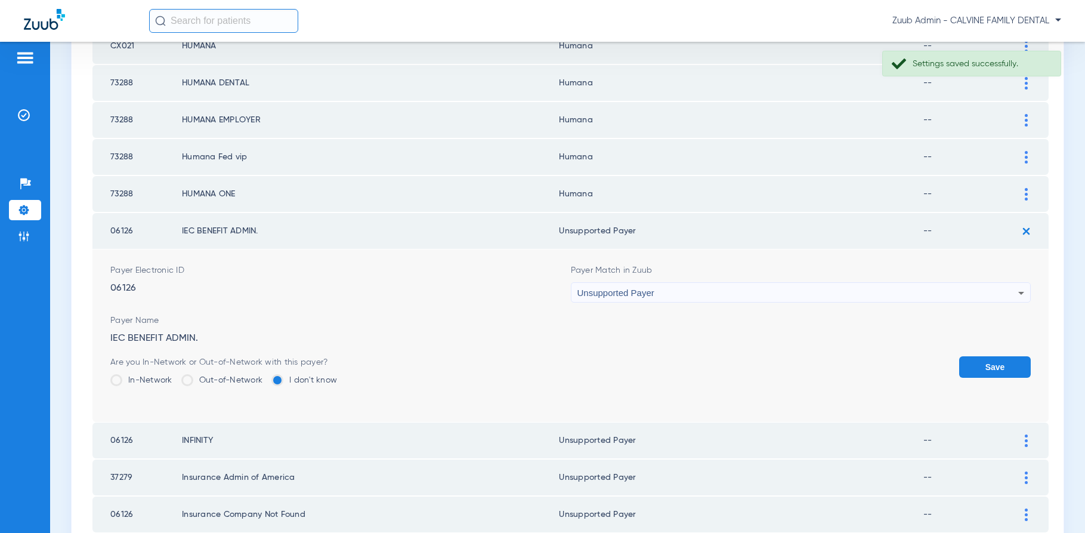
click at [977, 364] on button "Save" at bounding box center [995, 366] width 72 height 21
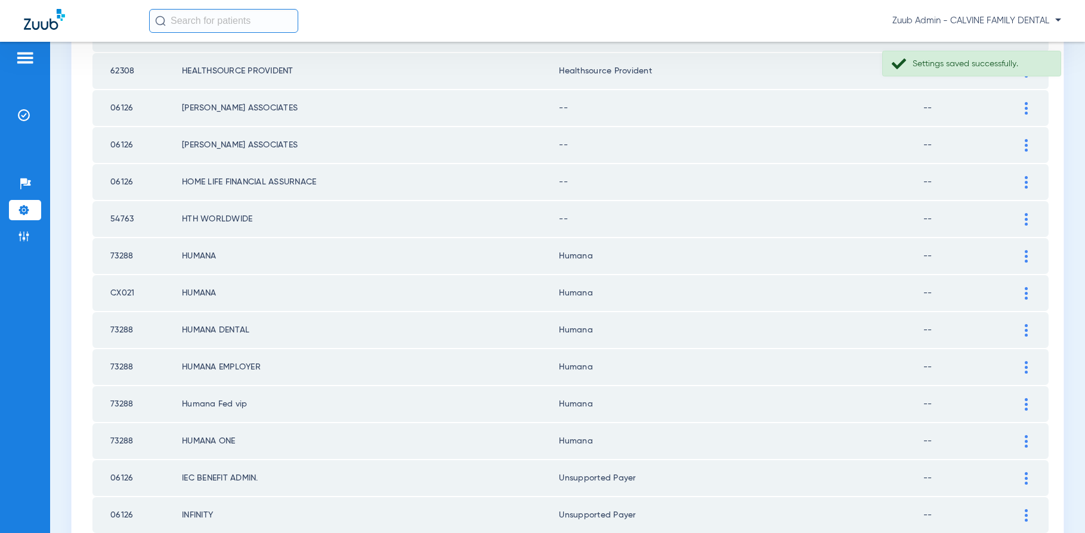
scroll to position [756, 0]
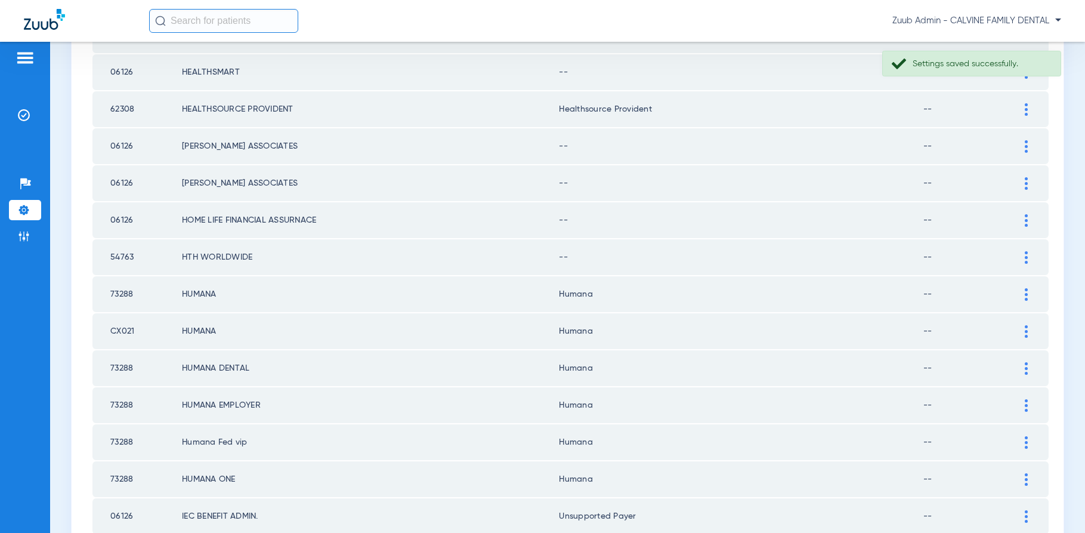
click at [1023, 257] on div at bounding box center [1026, 257] width 21 height 13
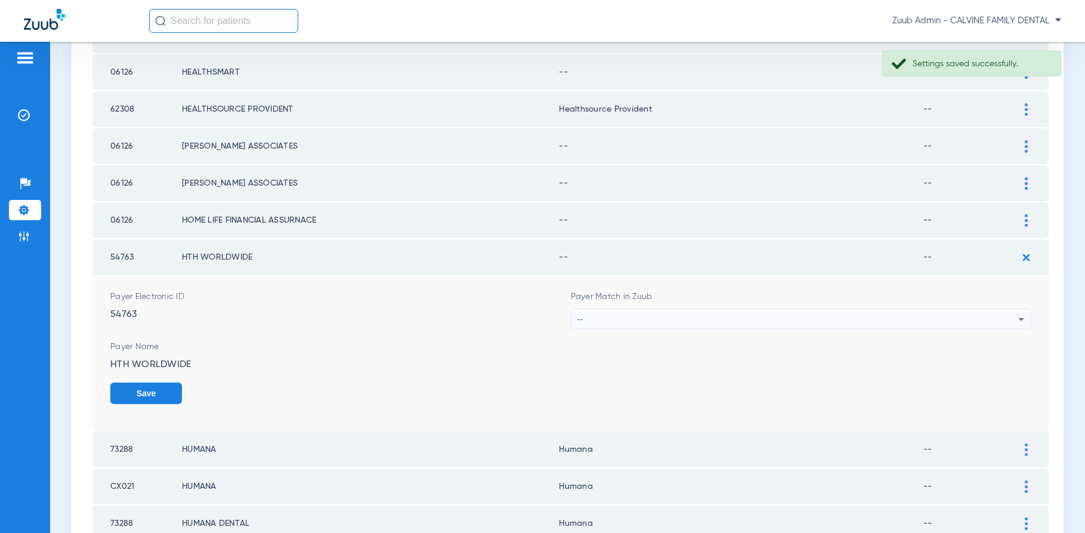
click at [896, 312] on div "--" at bounding box center [797, 319] width 441 height 20
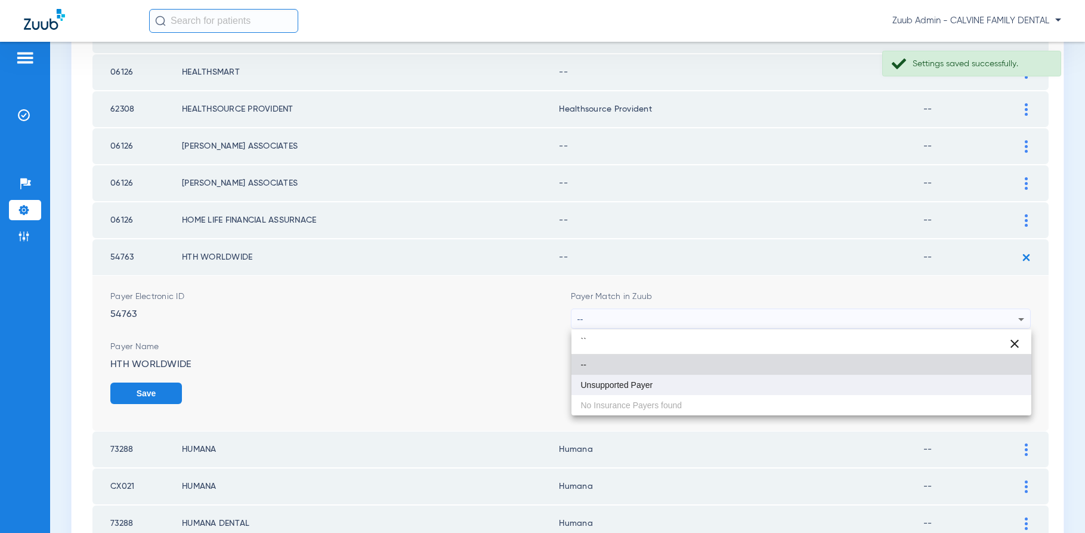
type input "``"
click at [660, 384] on mat-option "Unsupported Payer" at bounding box center [801, 385] width 460 height 20
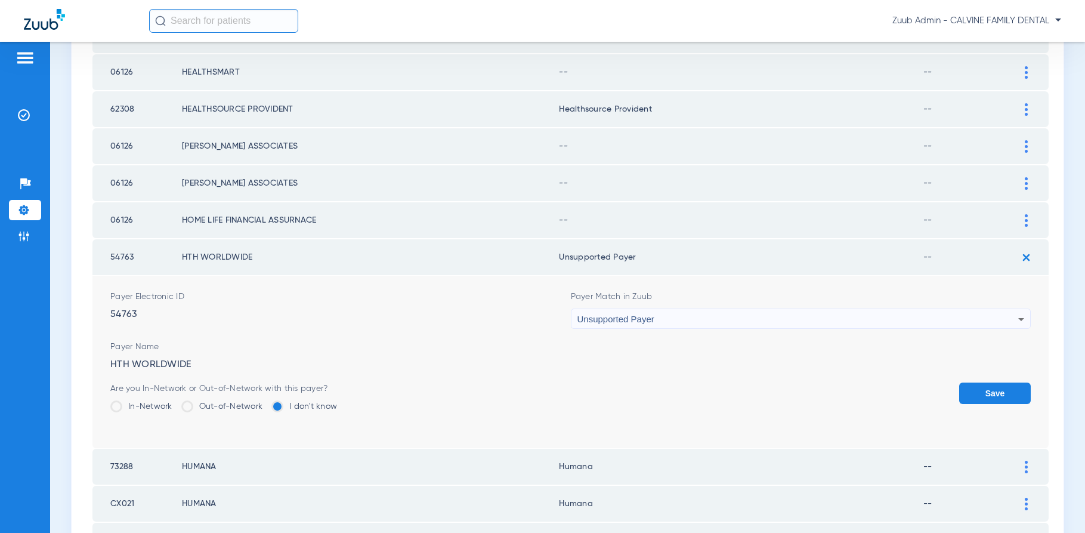
drag, startPoint x: 1004, startPoint y: 388, endPoint x: 1007, endPoint y: 313, distance: 75.2
click at [1004, 388] on button "Save" at bounding box center [995, 392] width 72 height 21
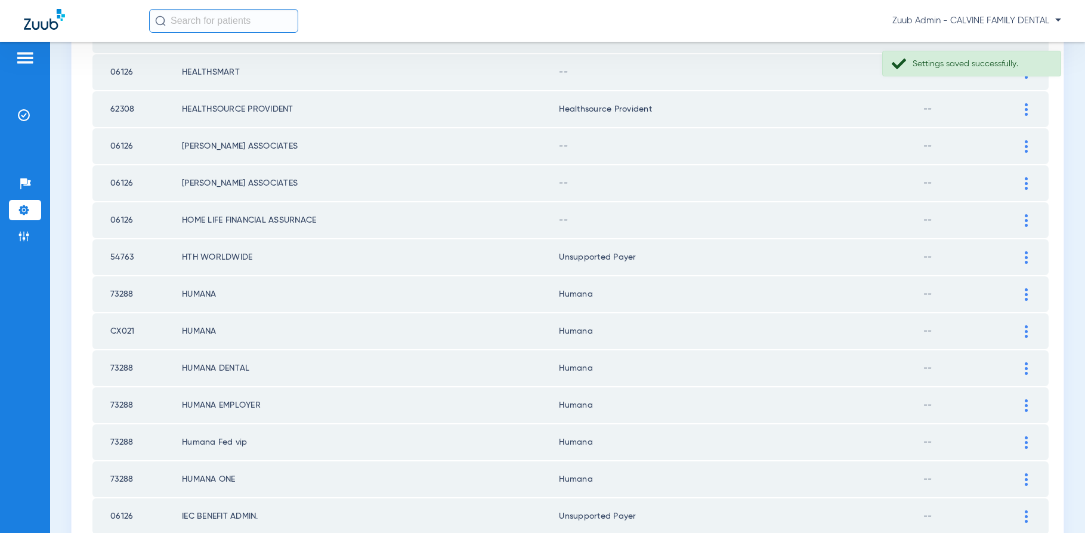
click at [1023, 214] on div at bounding box center [1026, 220] width 21 height 13
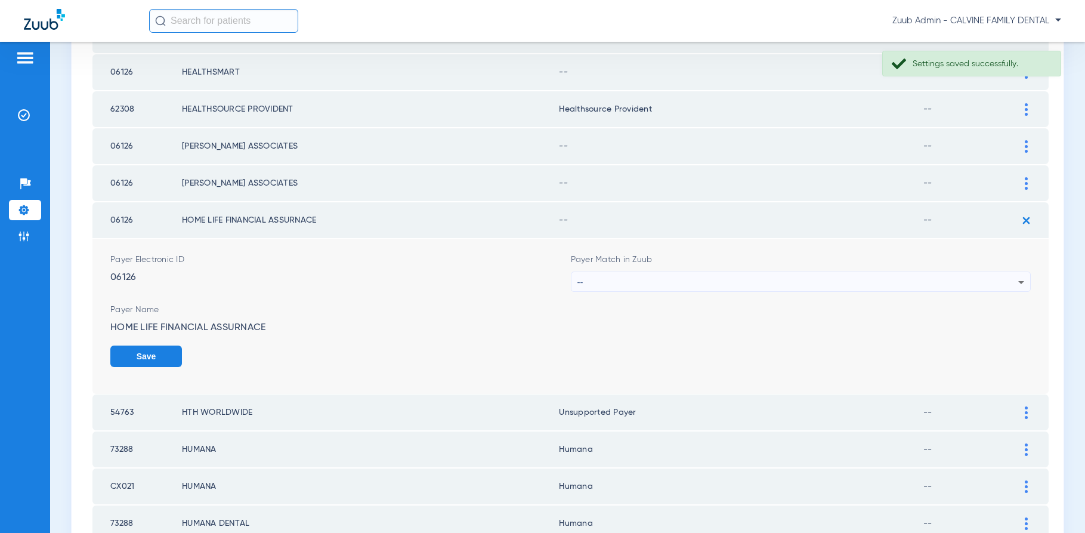
click at [841, 280] on div "--" at bounding box center [797, 282] width 441 height 20
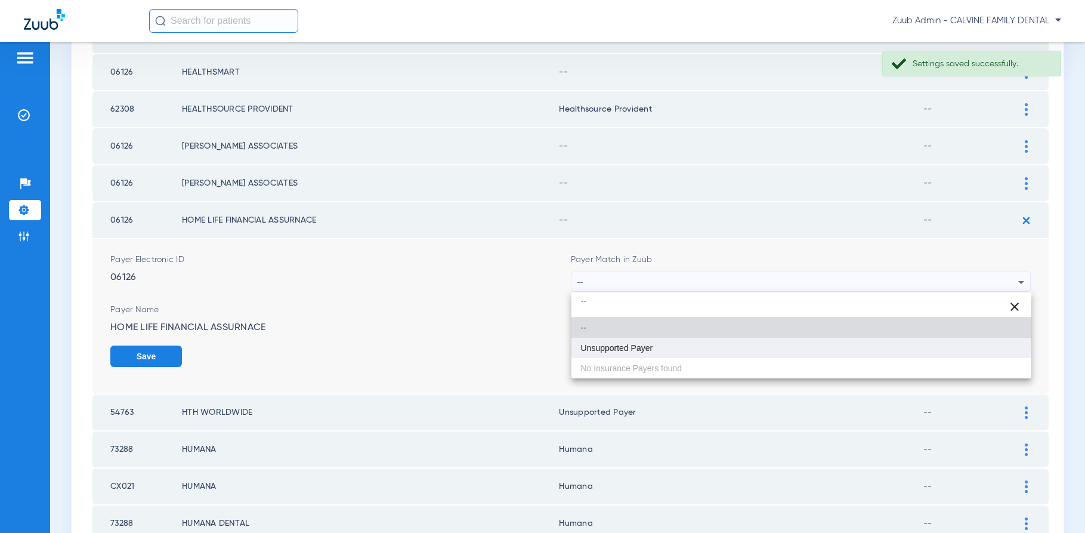
type input "``"
click at [654, 346] on mat-option "Unsupported Payer" at bounding box center [801, 348] width 460 height 20
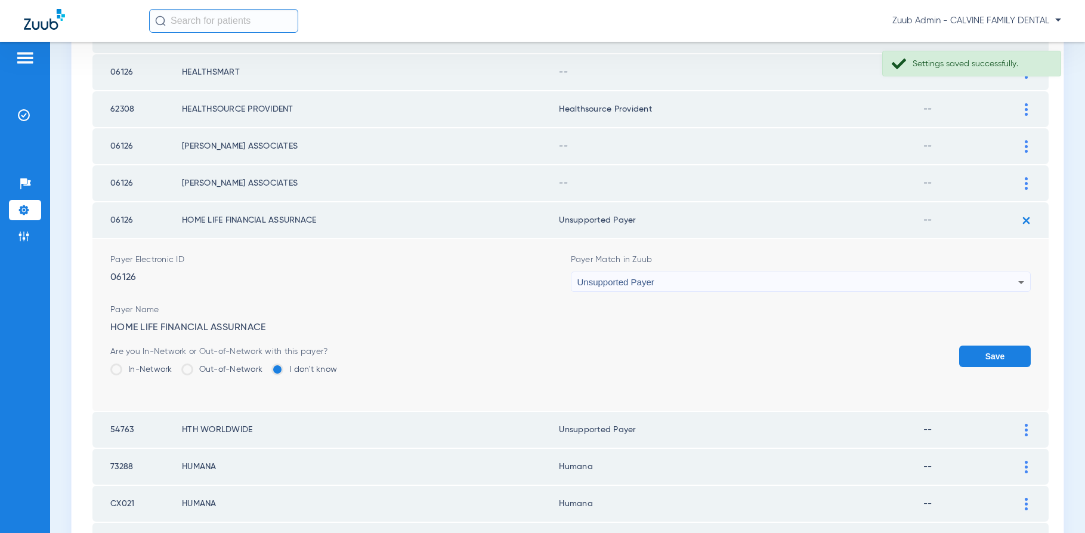
drag, startPoint x: 983, startPoint y: 354, endPoint x: 1012, endPoint y: 247, distance: 110.1
click at [983, 352] on button "Save" at bounding box center [995, 355] width 72 height 21
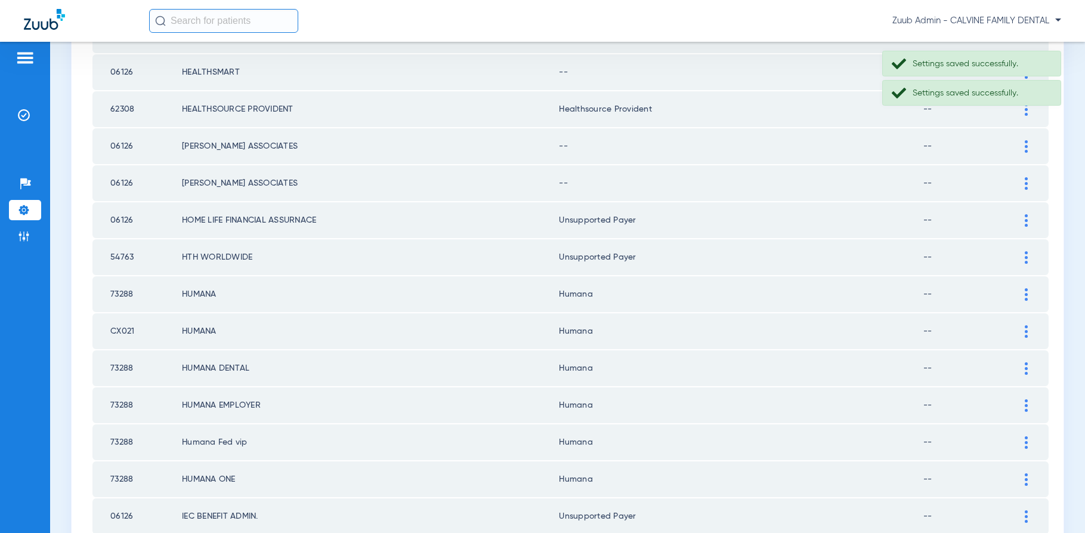
click at [1026, 183] on img at bounding box center [1026, 183] width 3 height 13
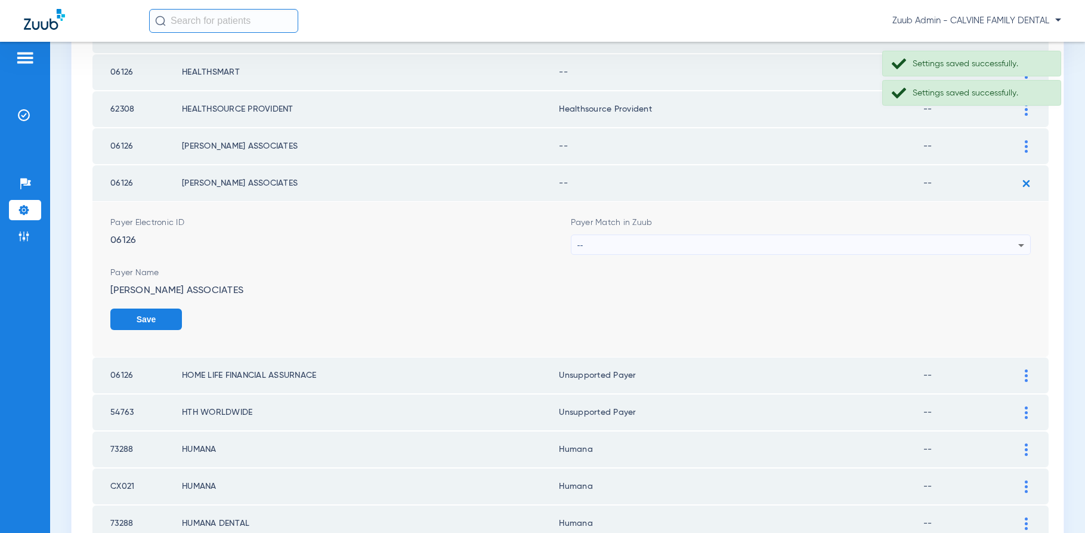
click at [899, 242] on div "--" at bounding box center [797, 245] width 441 height 20
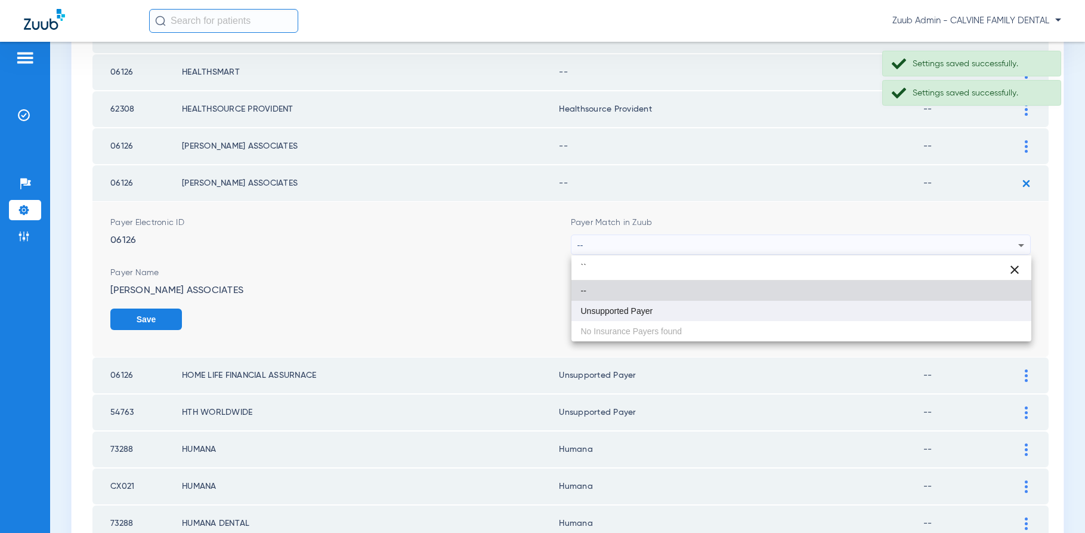
type input "``"
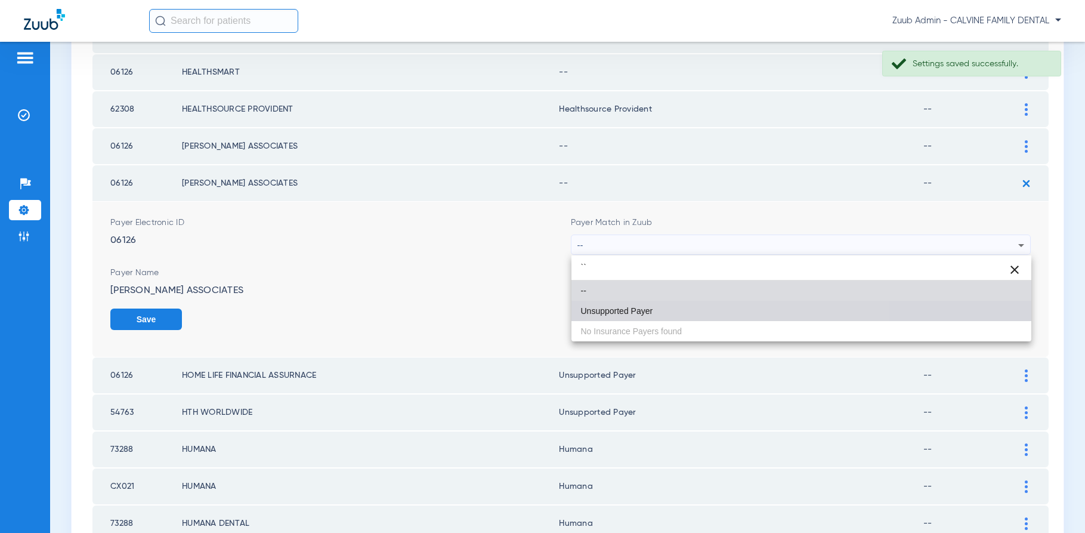
click at [733, 304] on mat-option "Unsupported Payer" at bounding box center [801, 311] width 460 height 20
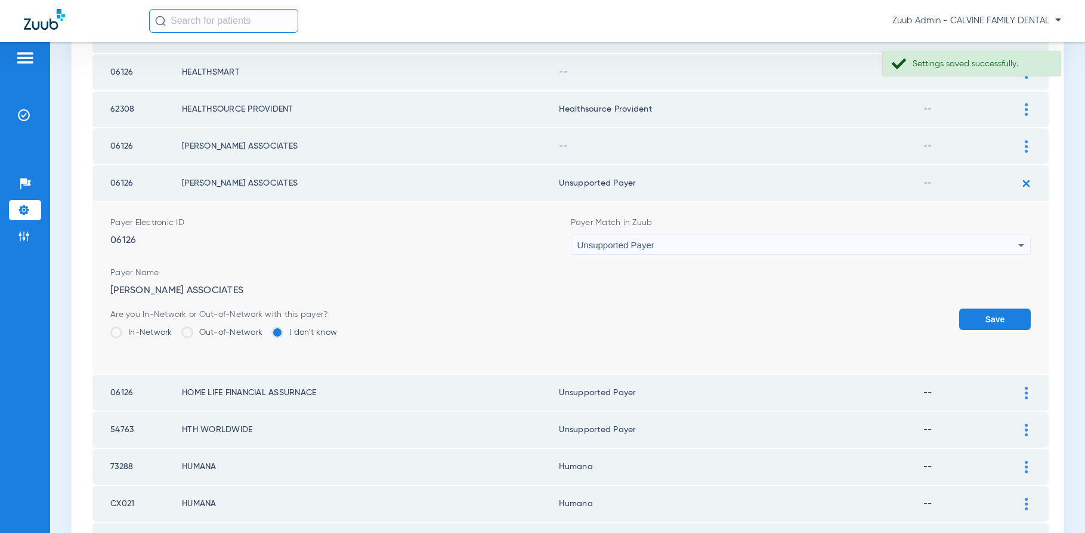
click at [994, 311] on button "Save" at bounding box center [995, 318] width 72 height 21
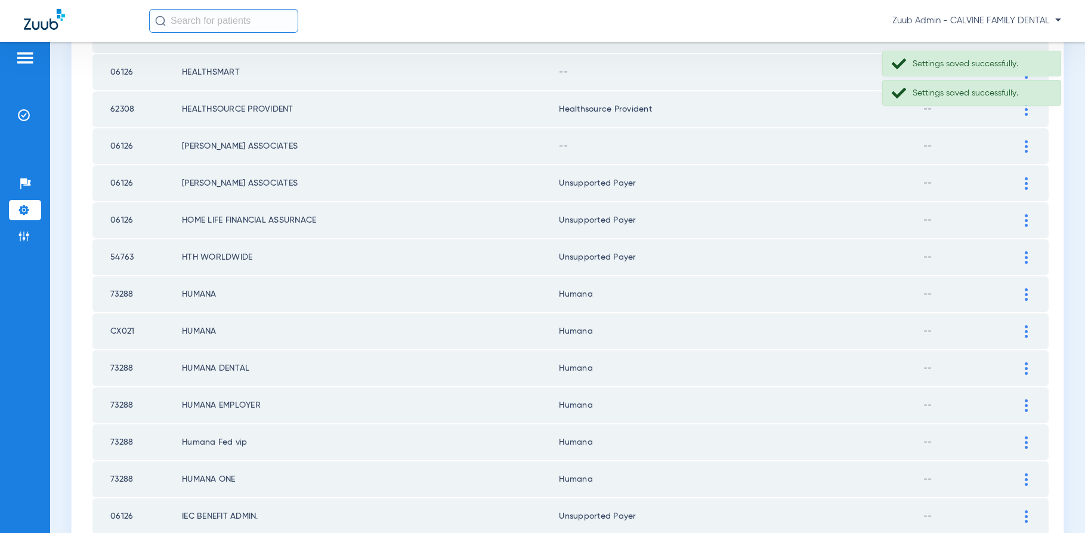
click at [1022, 140] on div at bounding box center [1026, 146] width 21 height 13
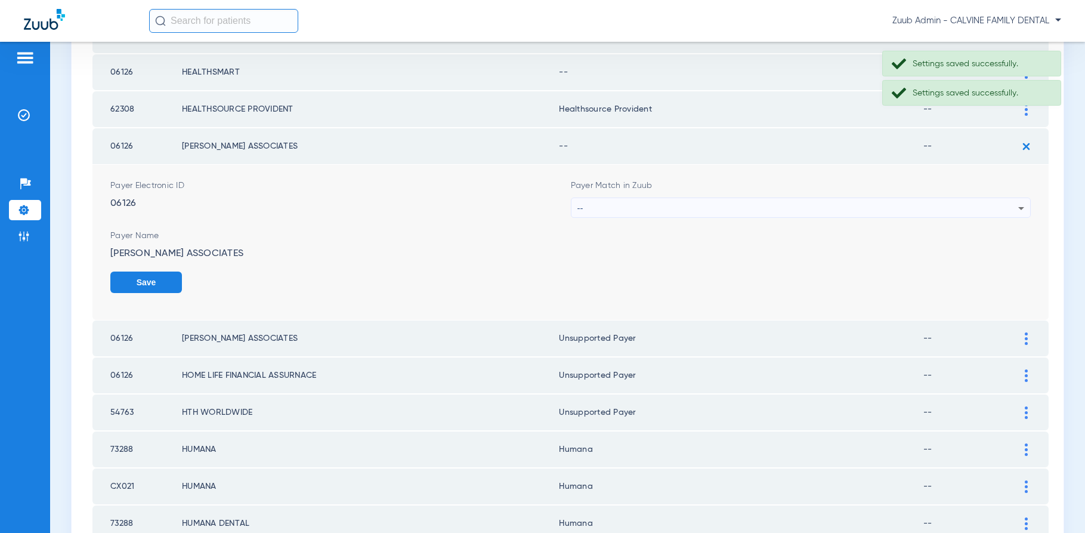
click at [881, 206] on div "--" at bounding box center [797, 208] width 441 height 20
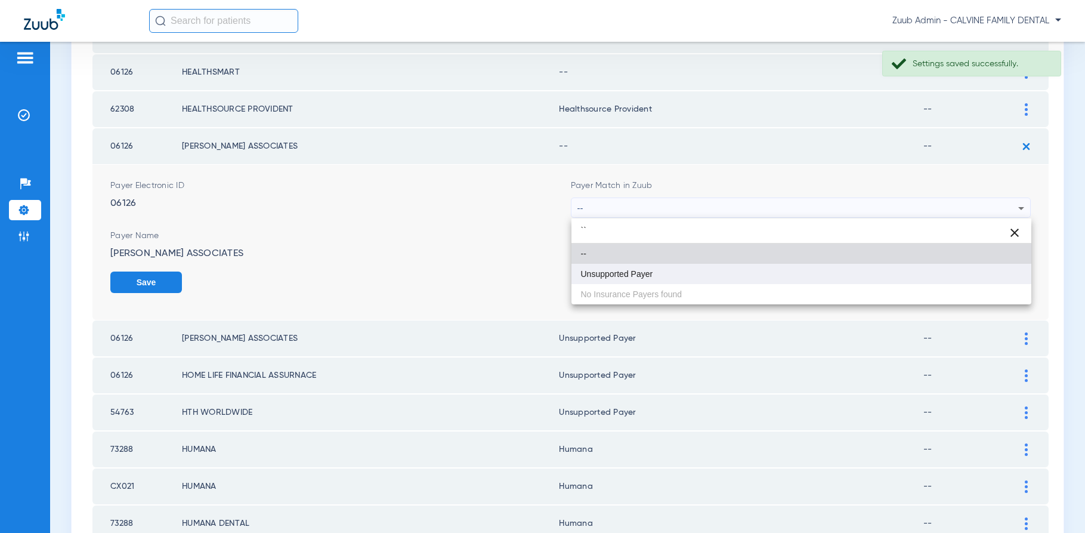
type input "``"
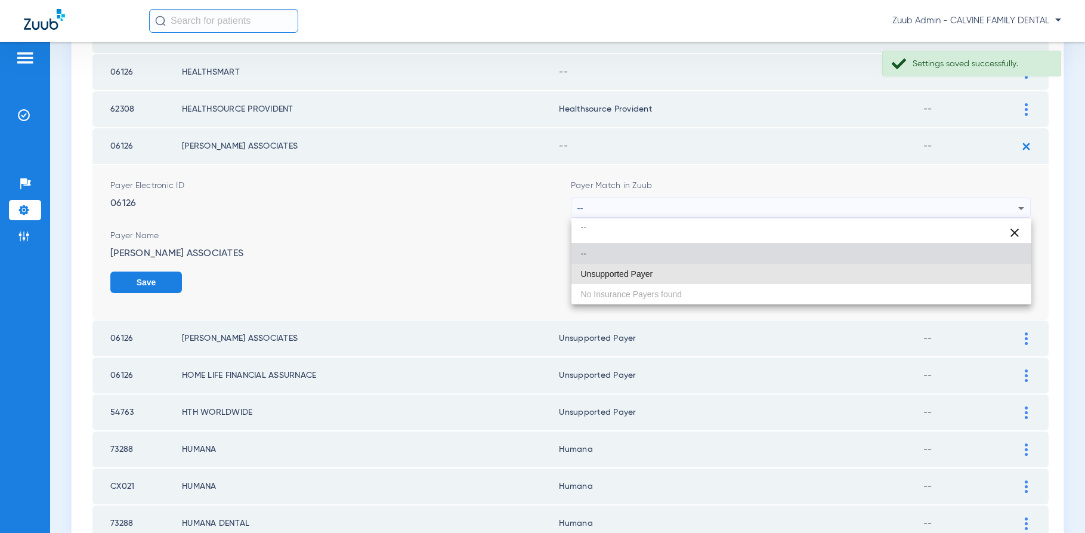
drag, startPoint x: 695, startPoint y: 271, endPoint x: 802, endPoint y: 277, distance: 107.5
click at [695, 271] on mat-option "Unsupported Payer" at bounding box center [801, 274] width 460 height 20
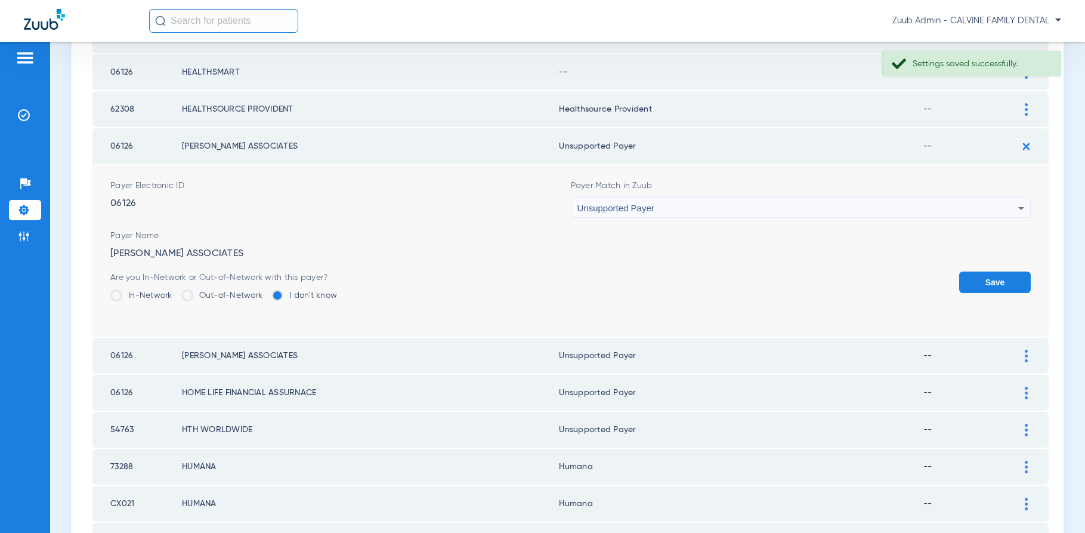
click at [986, 277] on button "Save" at bounding box center [995, 281] width 72 height 21
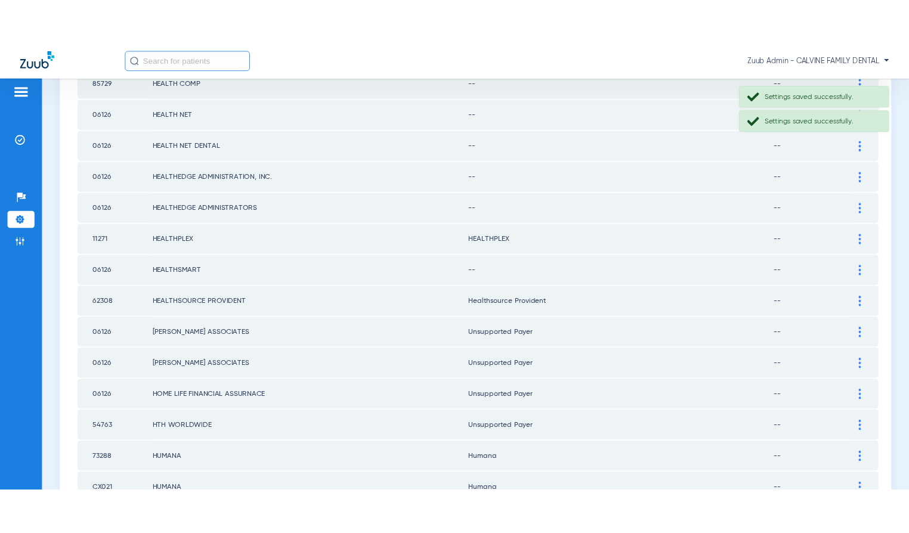
scroll to position [550, 0]
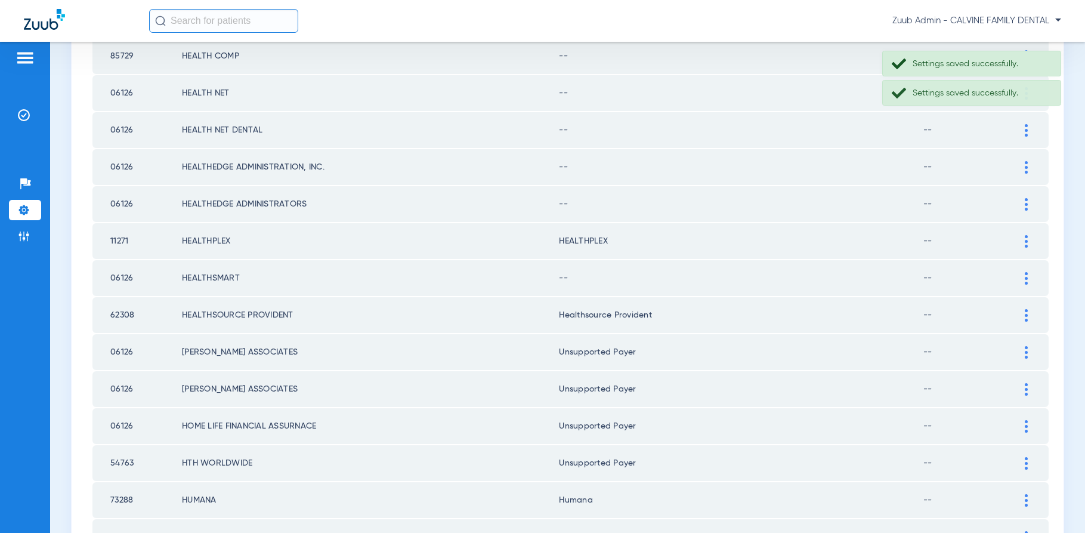
click at [1022, 277] on div at bounding box center [1026, 278] width 21 height 13
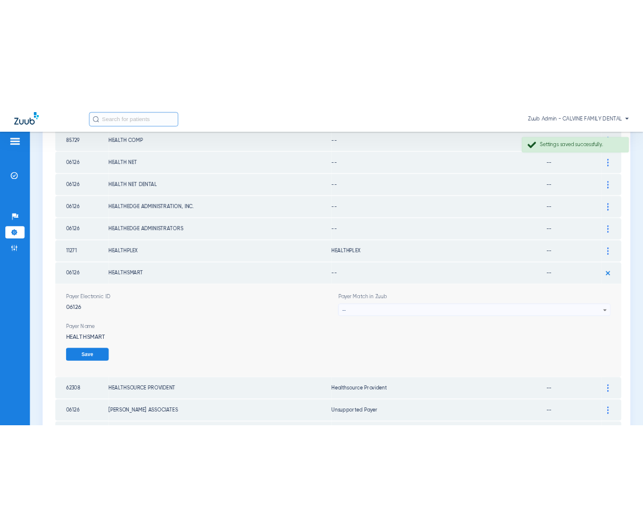
scroll to position [563, 0]
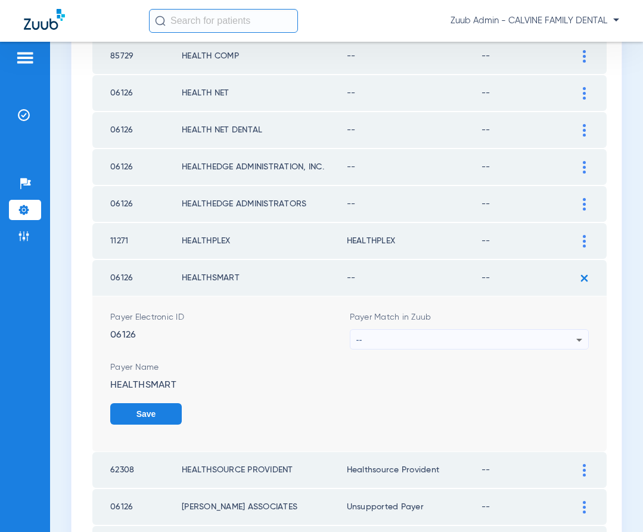
click at [569, 336] on div "--" at bounding box center [467, 340] width 221 height 20
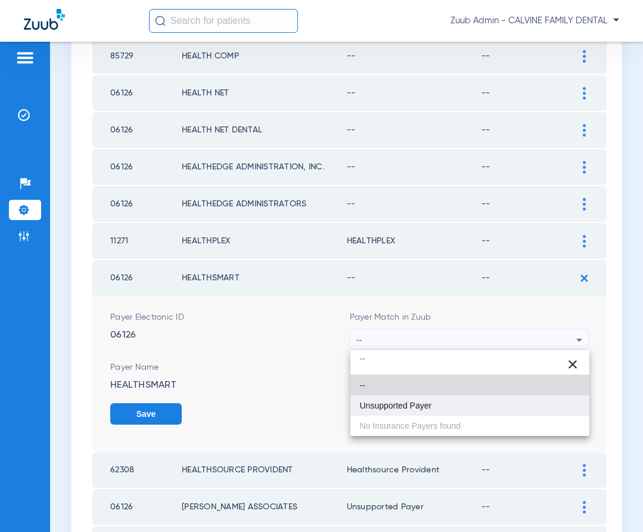
type input "``"
click at [485, 406] on mat-option "Unsupported Payer" at bounding box center [471, 405] width 240 height 20
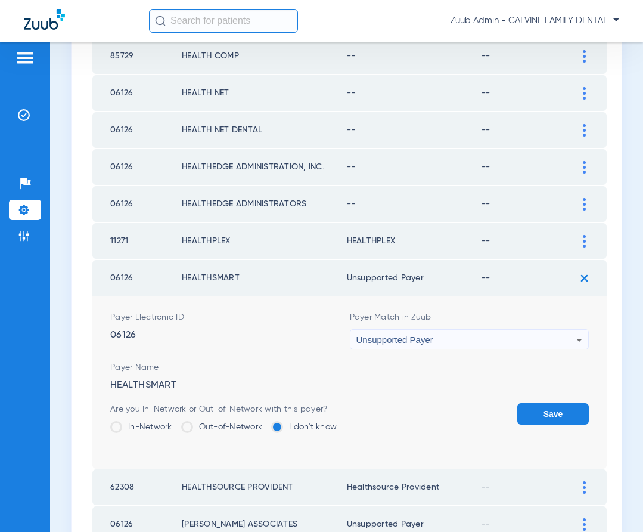
drag, startPoint x: 537, startPoint y: 411, endPoint x: 548, endPoint y: 372, distance: 41.0
click at [537, 409] on button "Save" at bounding box center [554, 413] width 72 height 21
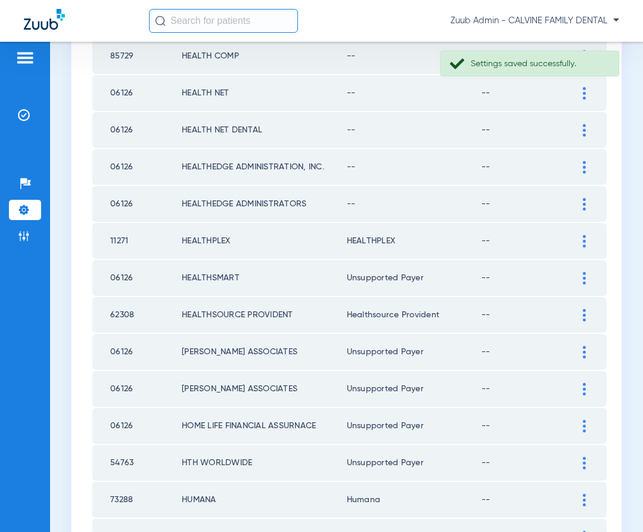
click at [584, 240] on img at bounding box center [584, 241] width 3 height 13
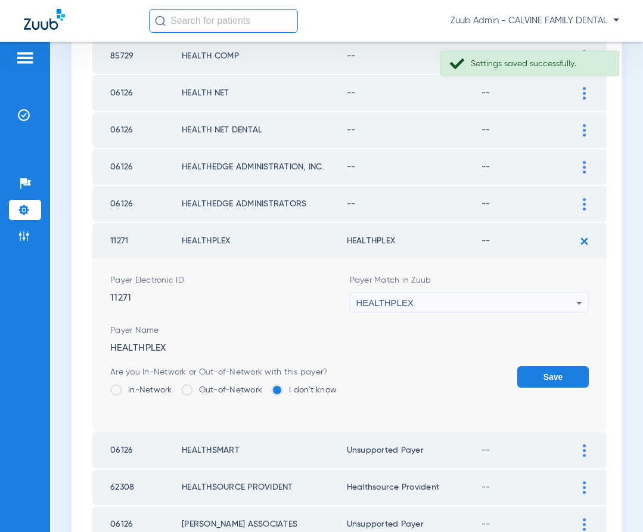
click at [587, 205] on div at bounding box center [584, 204] width 21 height 13
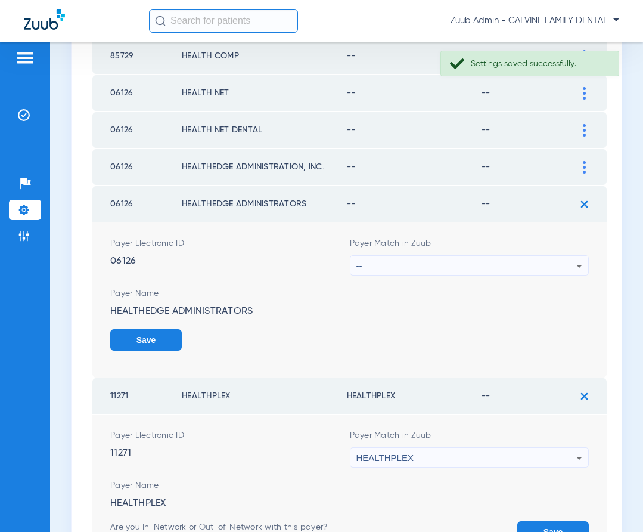
click at [547, 266] on div "--" at bounding box center [467, 266] width 221 height 20
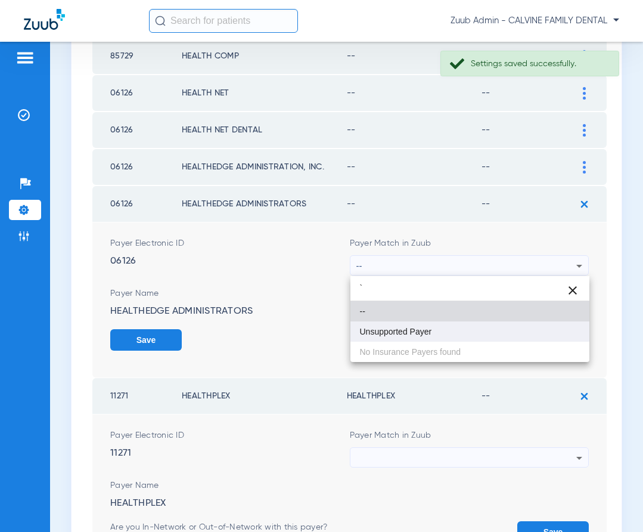
type input "`"
click at [452, 335] on mat-option "Unsupported Payer" at bounding box center [471, 331] width 240 height 20
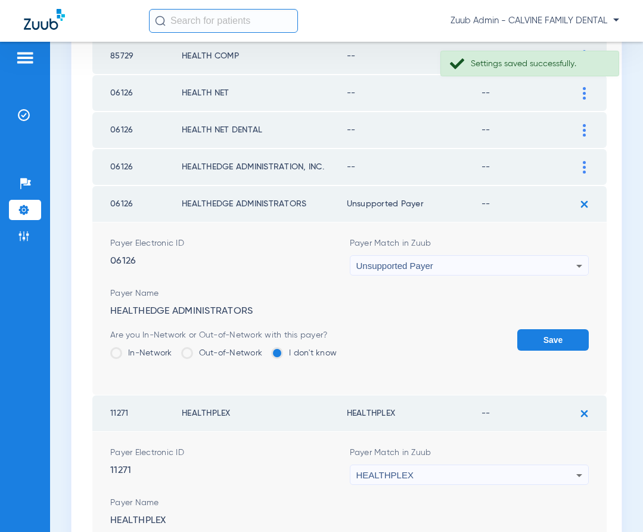
drag, startPoint x: 534, startPoint y: 329, endPoint x: 544, endPoint y: 365, distance: 37.8
click at [534, 330] on form "Payer Electronic ID 06126 Payer Match in Zuub Unsupported Payer Payer Name HEAL…" at bounding box center [349, 308] width 479 height 172
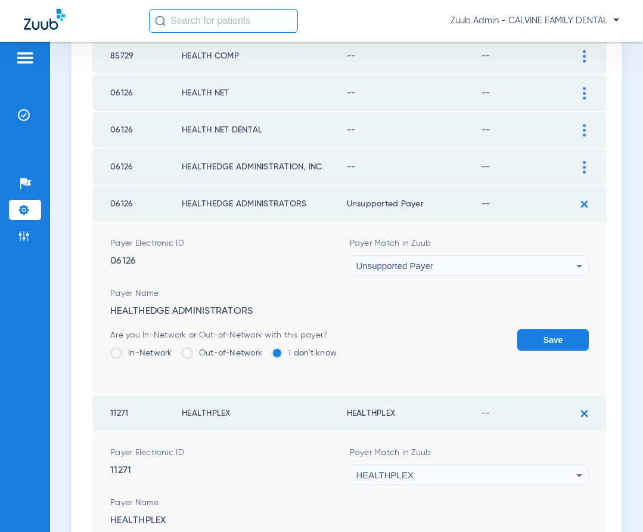
click at [532, 332] on button "Save" at bounding box center [554, 339] width 72 height 21
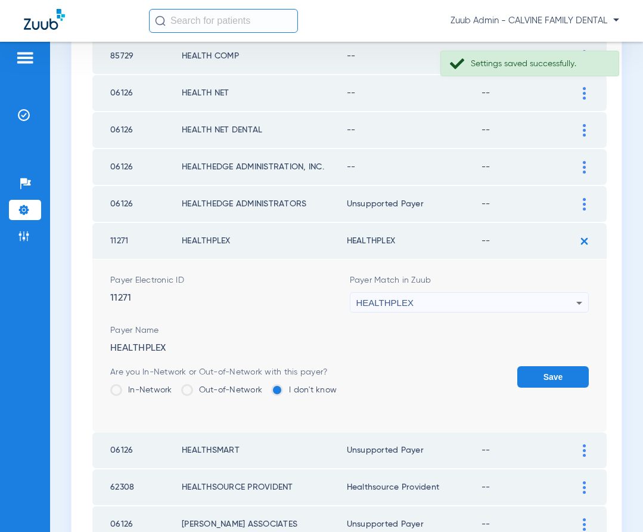
click at [585, 243] on img at bounding box center [585, 241] width 20 height 20
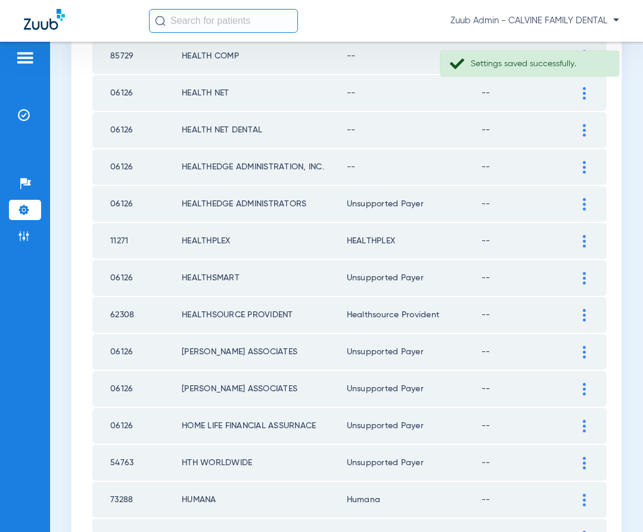
click at [585, 165] on img at bounding box center [584, 167] width 3 height 13
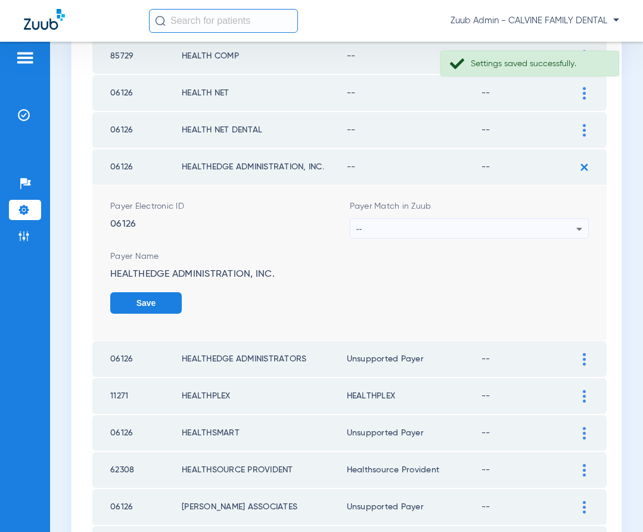
click at [553, 227] on div "--" at bounding box center [467, 229] width 221 height 20
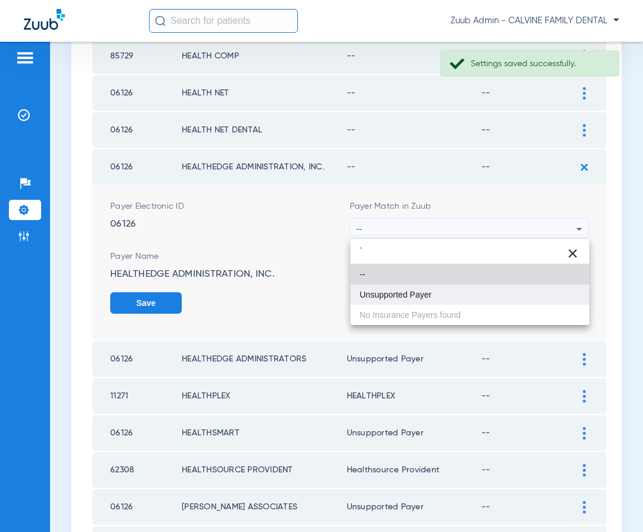
type input "`"
click at [523, 292] on mat-option "Unsupported Payer" at bounding box center [471, 294] width 240 height 20
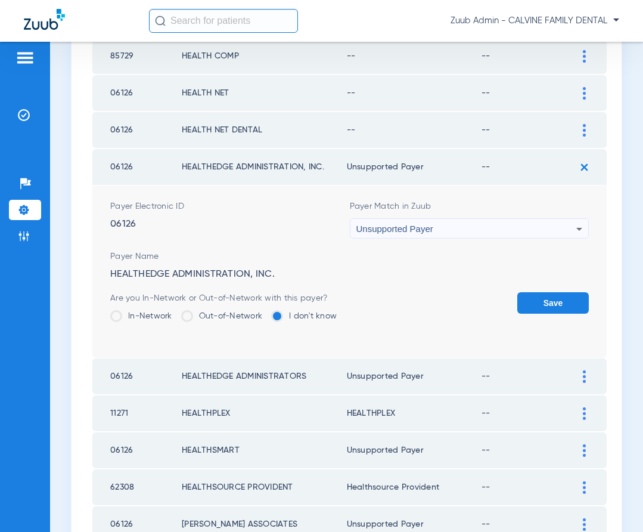
click at [548, 301] on button "Save" at bounding box center [554, 302] width 72 height 21
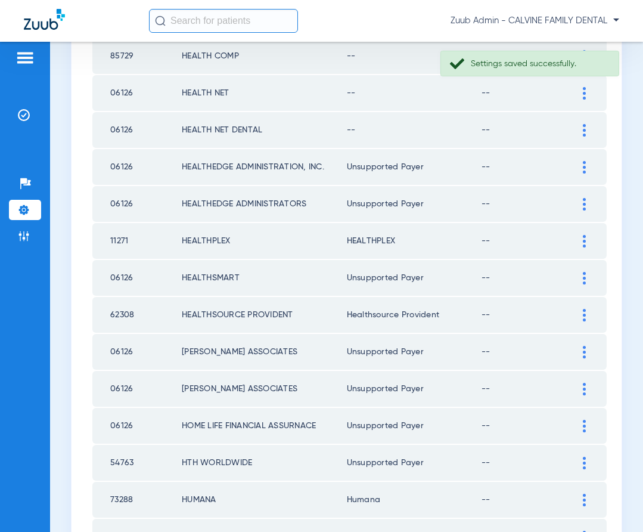
click at [580, 134] on div at bounding box center [584, 130] width 21 height 13
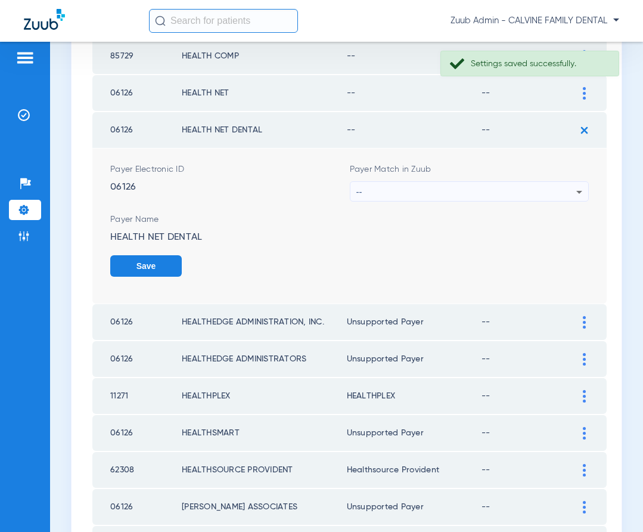
click at [519, 190] on div "--" at bounding box center [467, 192] width 221 height 20
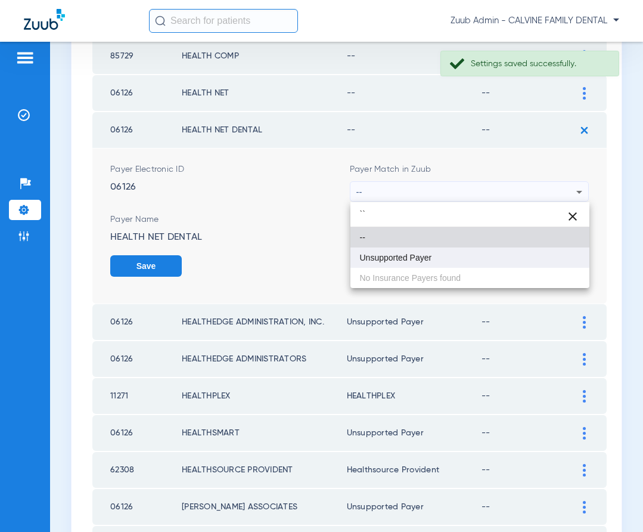
type input "``"
click at [468, 253] on mat-option "Unsupported Payer" at bounding box center [471, 257] width 240 height 20
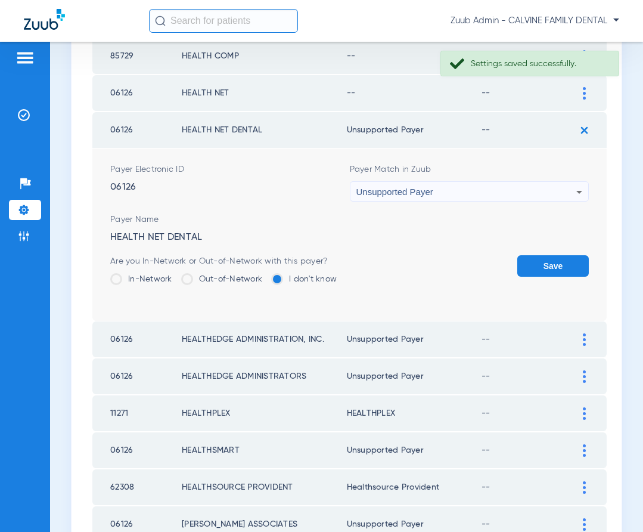
drag, startPoint x: 540, startPoint y: 262, endPoint x: 552, endPoint y: 212, distance: 51.4
click at [540, 260] on button "Save" at bounding box center [554, 265] width 72 height 21
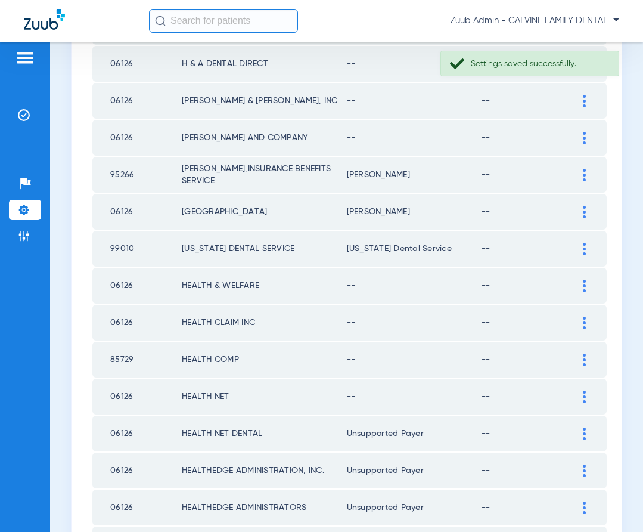
click at [586, 395] on img at bounding box center [584, 397] width 3 height 13
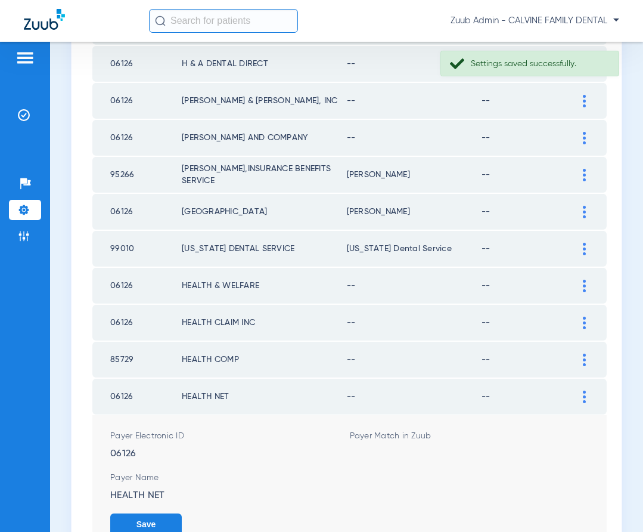
scroll to position [259, 0]
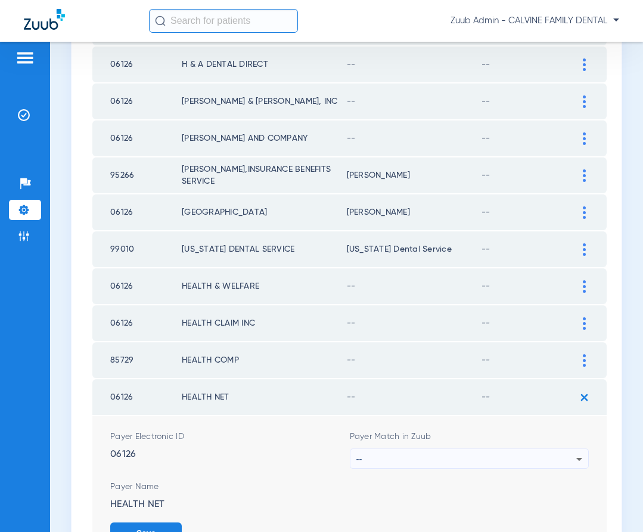
click at [550, 457] on div "--" at bounding box center [467, 459] width 221 height 20
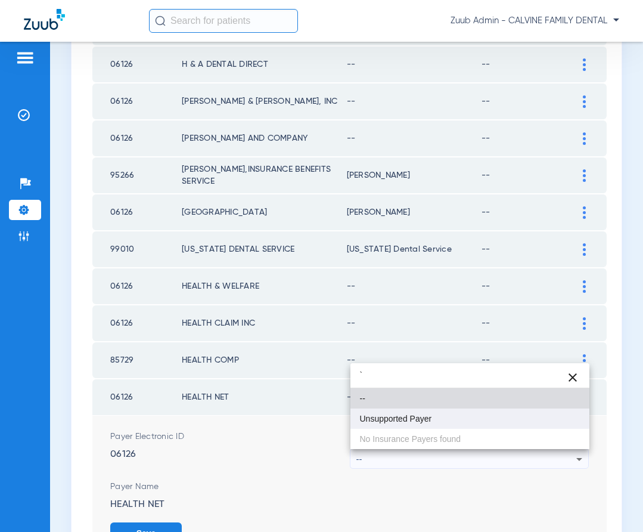
type input "`"
click at [445, 413] on mat-option "Unsupported Payer" at bounding box center [471, 419] width 240 height 20
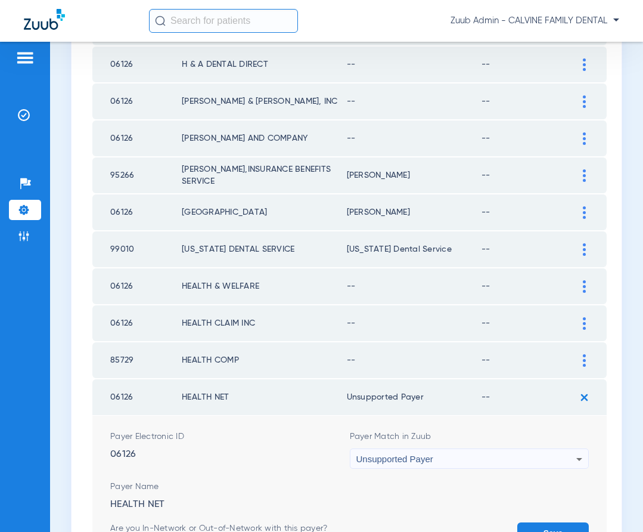
click at [531, 527] on button "Save" at bounding box center [554, 532] width 72 height 21
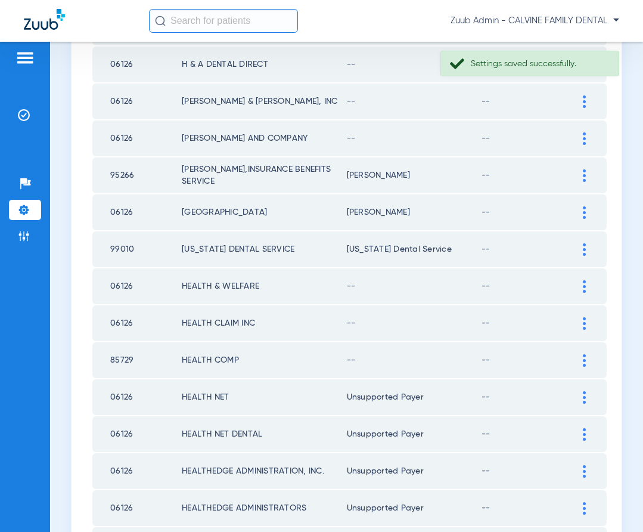
click at [583, 360] on img at bounding box center [584, 360] width 3 height 13
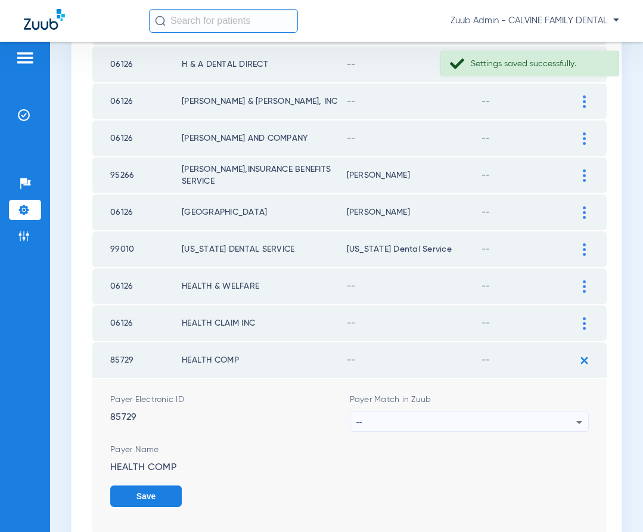
click at [543, 417] on div "--" at bounding box center [467, 422] width 221 height 20
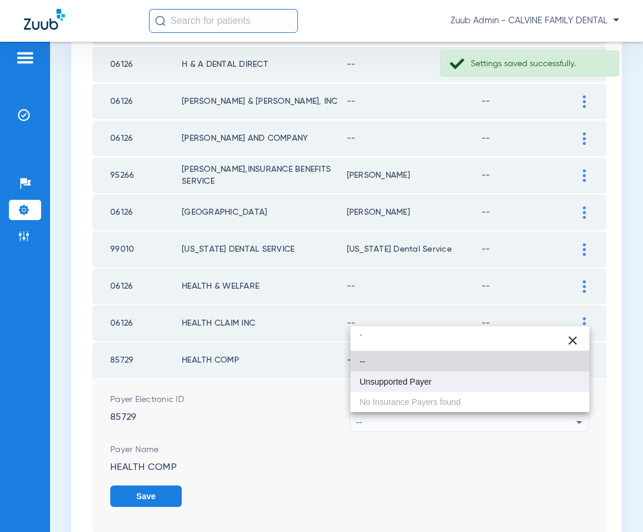
type input "`"
click at [443, 385] on mat-option "Unsupported Payer" at bounding box center [471, 382] width 240 height 20
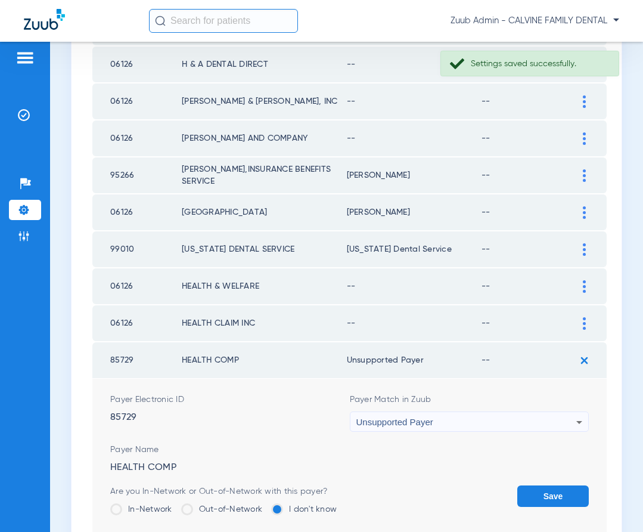
click at [533, 493] on button "Save" at bounding box center [554, 495] width 72 height 21
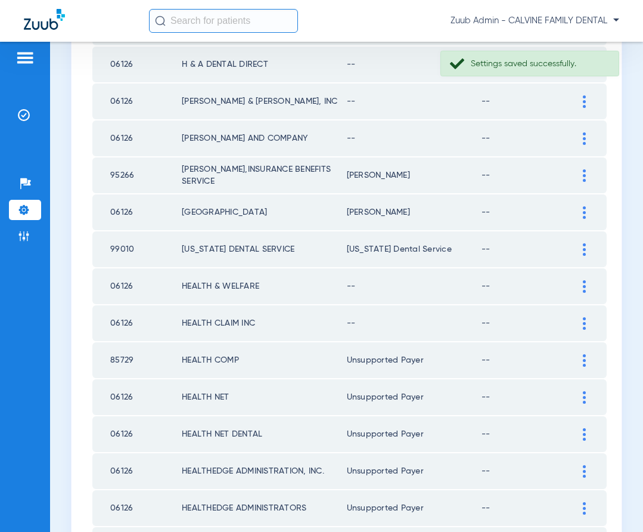
click at [581, 325] on div at bounding box center [584, 323] width 21 height 13
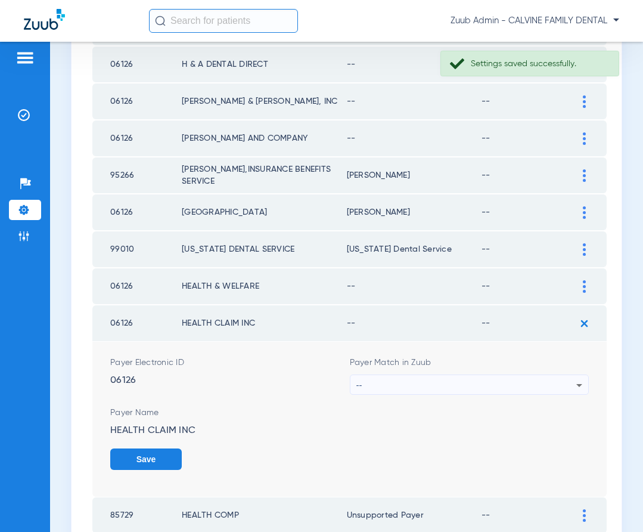
click at [555, 384] on div "--" at bounding box center [467, 385] width 221 height 20
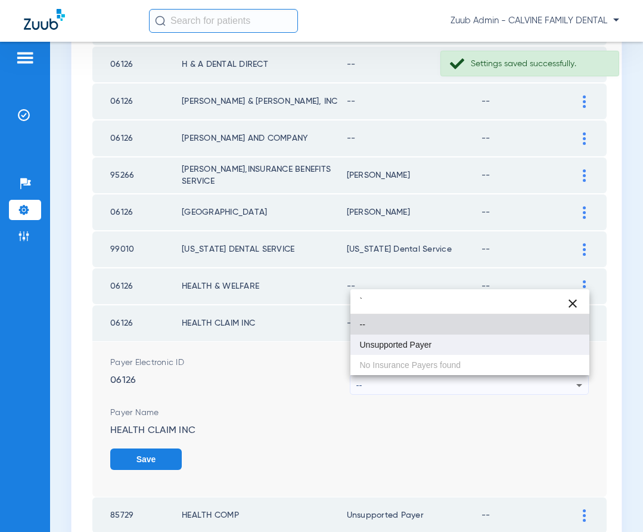
type input "`"
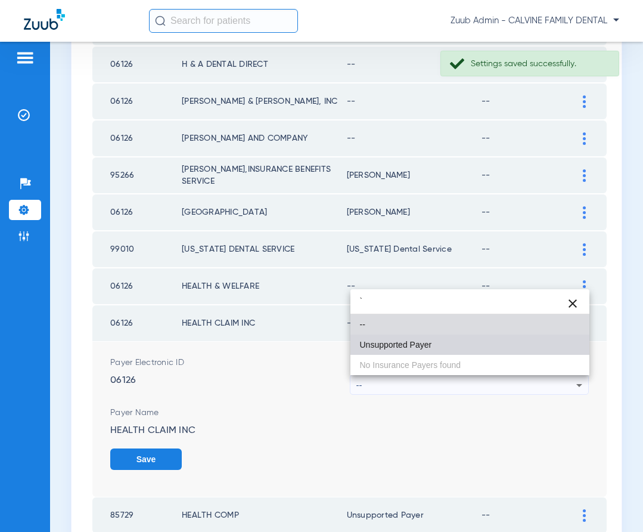
click at [483, 348] on mat-option "Unsupported Payer" at bounding box center [471, 345] width 240 height 20
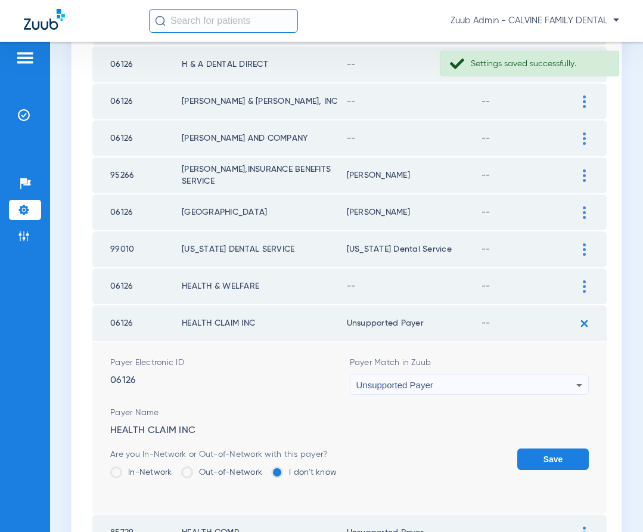
click at [566, 455] on button "Save" at bounding box center [554, 458] width 72 height 21
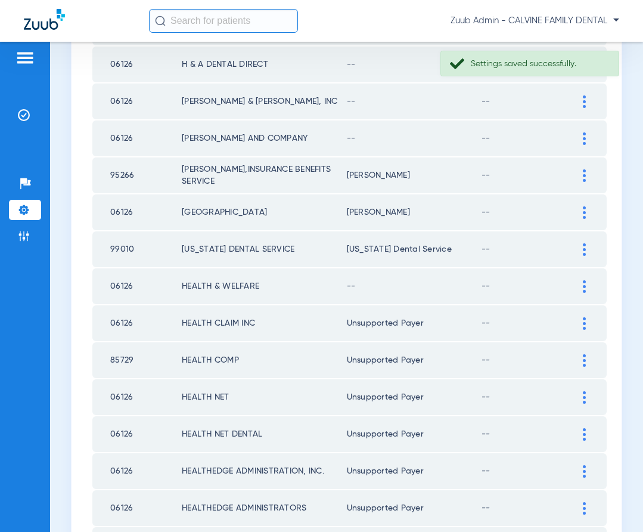
click at [583, 290] on img at bounding box center [584, 286] width 3 height 13
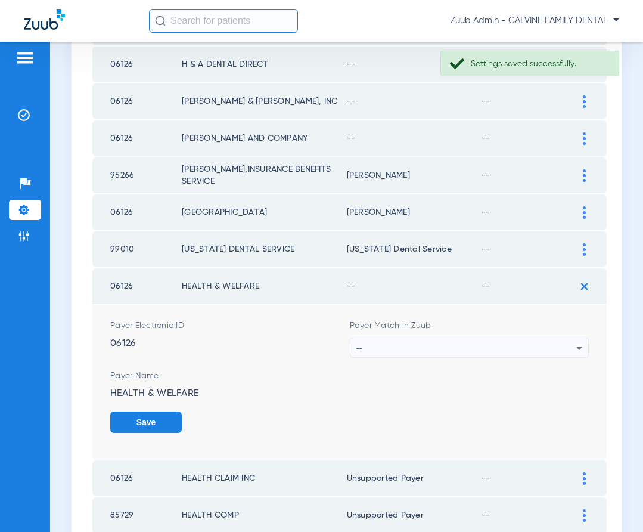
click at [565, 347] on div "--" at bounding box center [467, 348] width 221 height 20
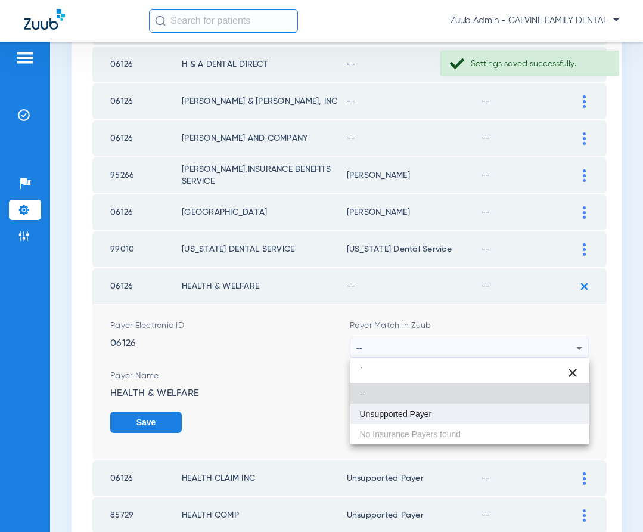
type input "`"
click at [486, 408] on mat-option "Unsupported Payer" at bounding box center [471, 414] width 240 height 20
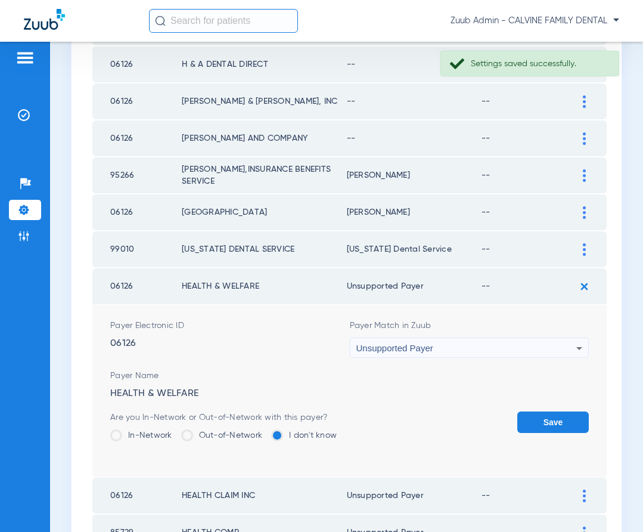
click at [542, 422] on button "Save" at bounding box center [554, 422] width 72 height 21
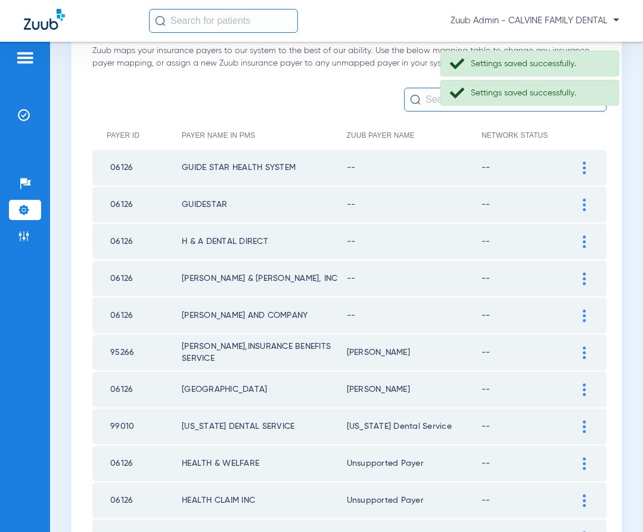
scroll to position [80, 0]
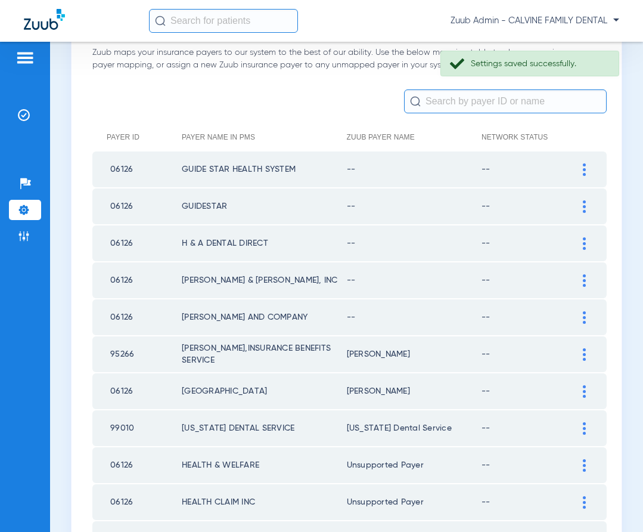
click at [583, 315] on img at bounding box center [584, 317] width 3 height 13
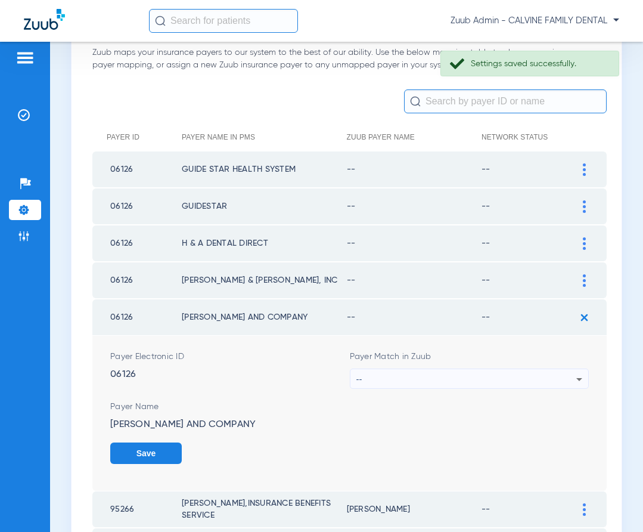
click at [542, 379] on div "--" at bounding box center [467, 379] width 221 height 20
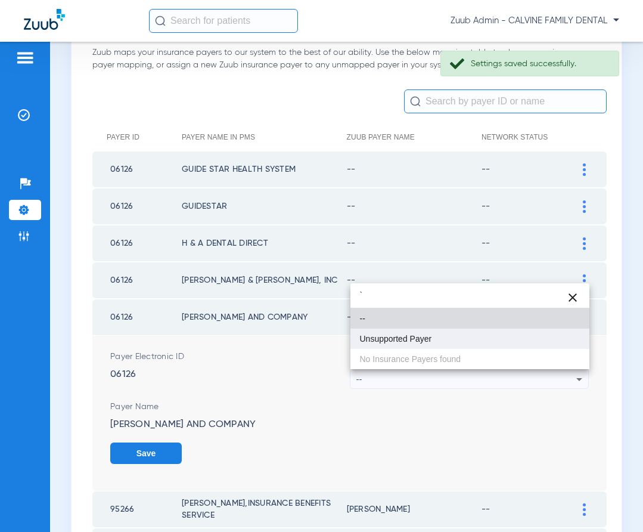
type input "`"
click at [454, 341] on mat-option "Unsupported Payer" at bounding box center [471, 339] width 240 height 20
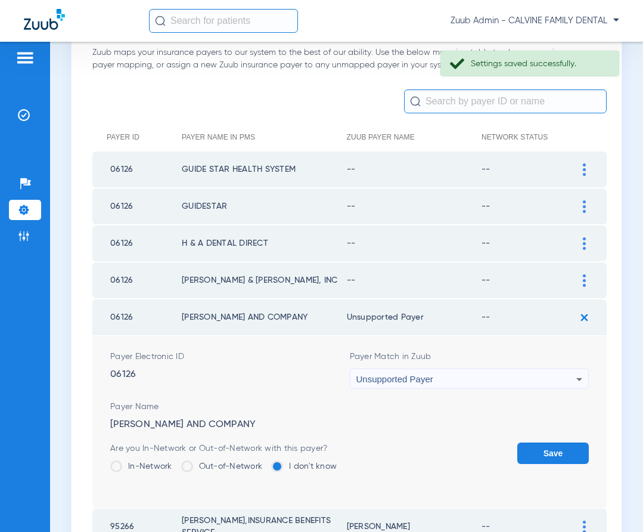
click at [543, 448] on button "Save" at bounding box center [554, 453] width 72 height 21
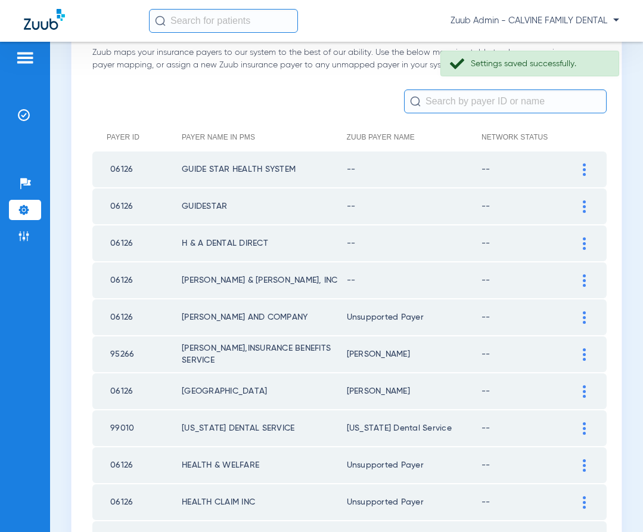
click at [582, 277] on div at bounding box center [584, 280] width 21 height 13
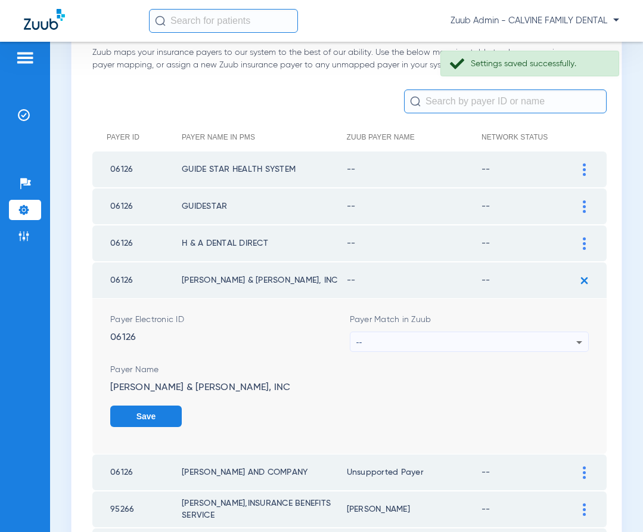
click at [540, 341] on div "--" at bounding box center [467, 342] width 221 height 20
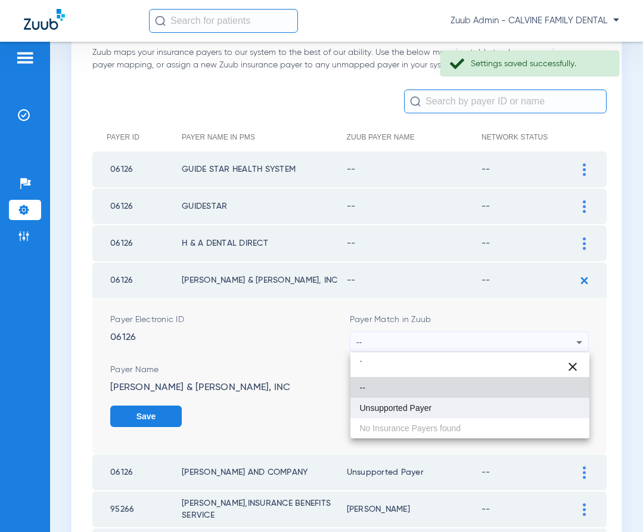
type input "`"
click at [442, 413] on mat-option "Unsupported Payer" at bounding box center [471, 408] width 240 height 20
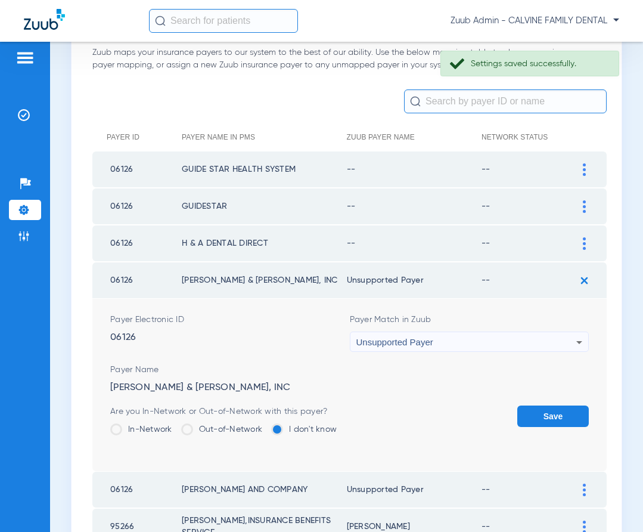
drag, startPoint x: 547, startPoint y: 426, endPoint x: 546, endPoint y: 413, distance: 13.2
click at [547, 423] on button "Save" at bounding box center [554, 416] width 72 height 21
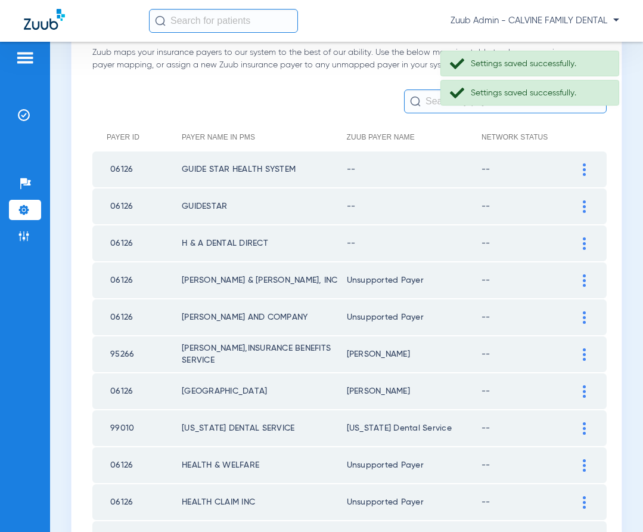
click at [585, 240] on img at bounding box center [584, 243] width 3 height 13
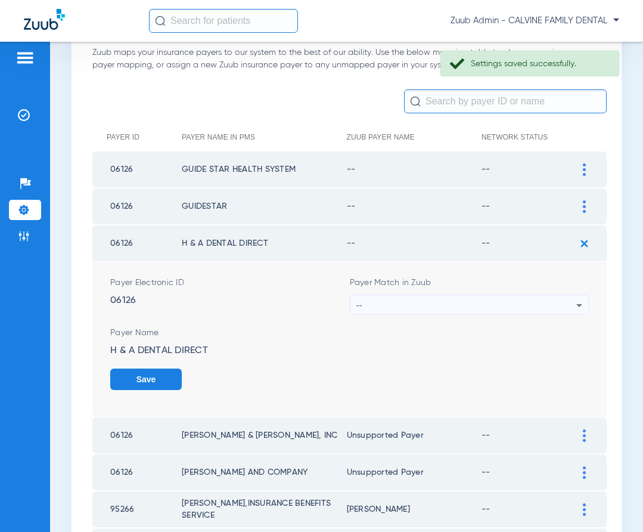
click at [529, 304] on div "--" at bounding box center [467, 305] width 221 height 20
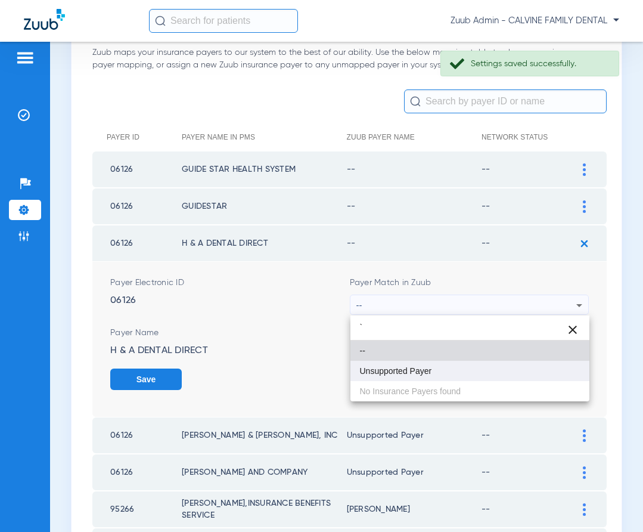
type input "`"
click at [460, 366] on mat-option "Unsupported Payer" at bounding box center [471, 371] width 240 height 20
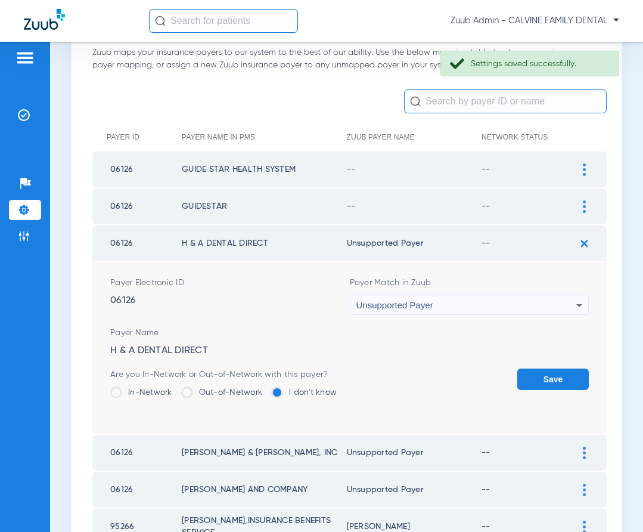
click at [555, 369] on button "Save" at bounding box center [554, 379] width 72 height 21
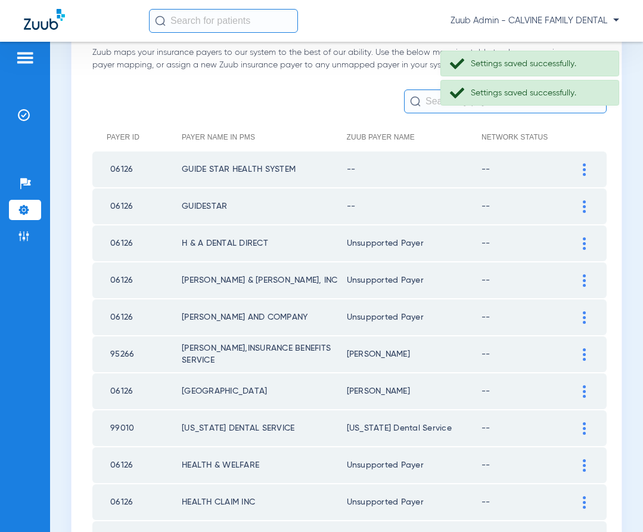
click at [585, 201] on img at bounding box center [584, 206] width 3 height 13
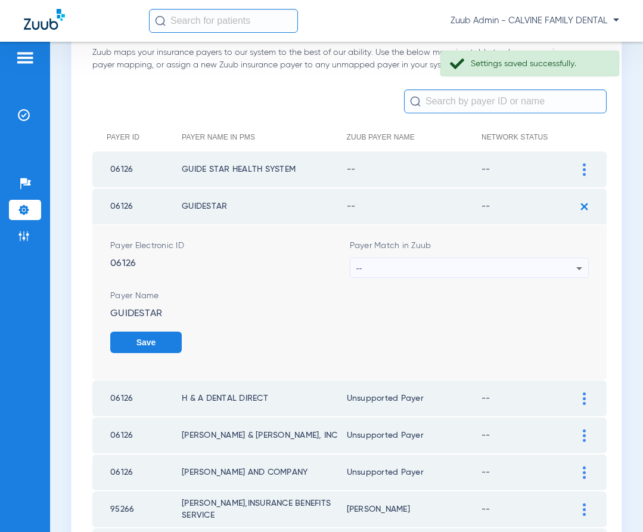
click at [529, 262] on div "--" at bounding box center [467, 268] width 221 height 20
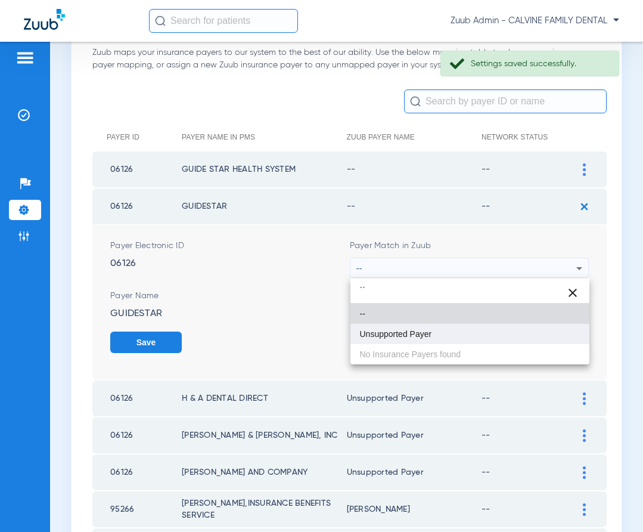
type input "``"
click at [434, 330] on mat-option "Unsupported Payer" at bounding box center [471, 334] width 240 height 20
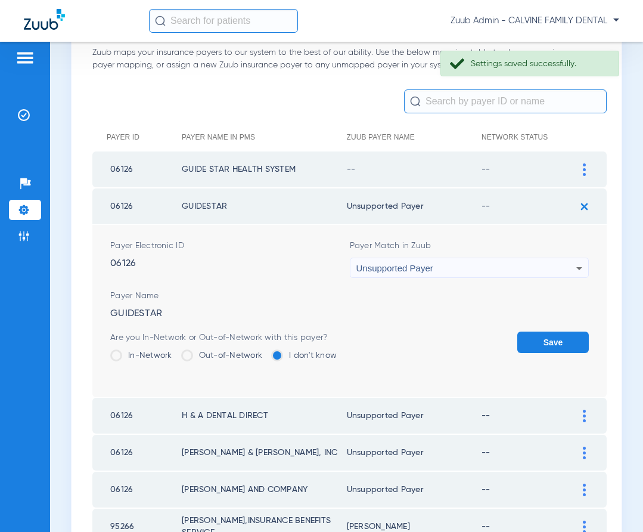
click at [522, 341] on button "Save" at bounding box center [554, 342] width 72 height 21
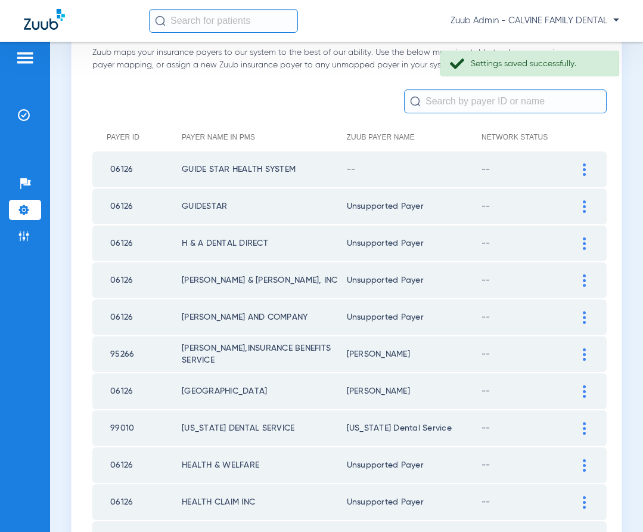
click at [582, 166] on div at bounding box center [584, 169] width 21 height 13
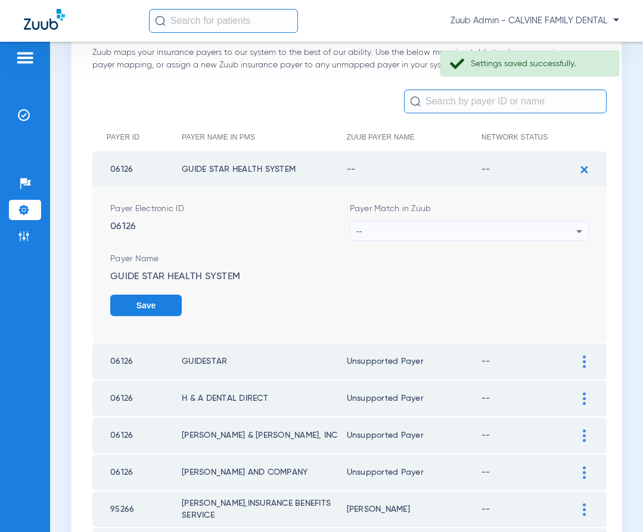
click at [547, 228] on div "--" at bounding box center [467, 231] width 221 height 20
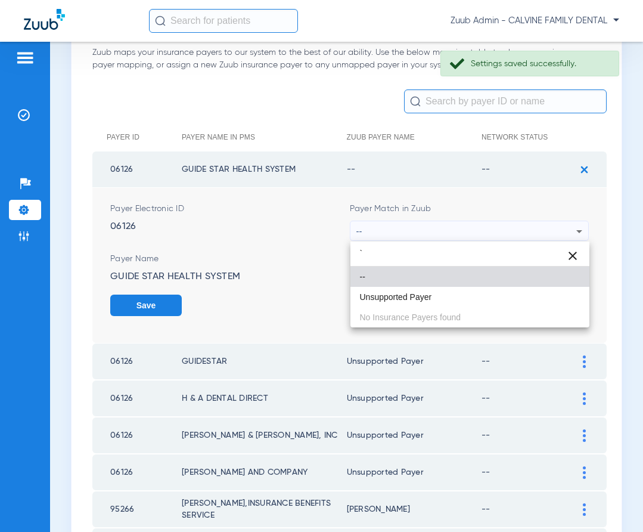
type input "`"
click at [448, 301] on mat-option "Unsupported Payer" at bounding box center [471, 297] width 240 height 20
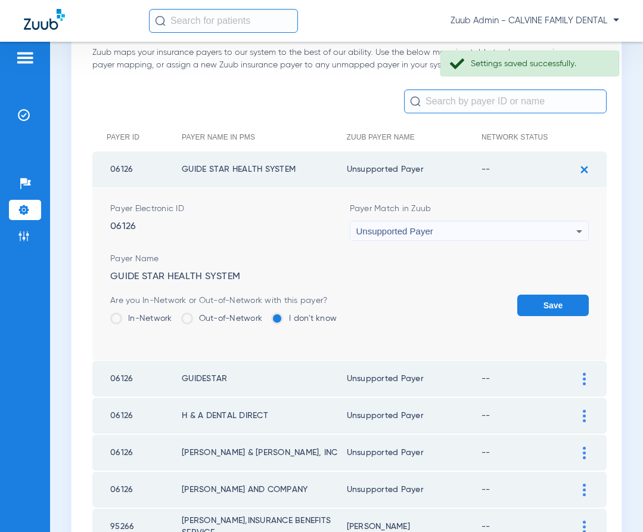
click at [543, 310] on button "Save" at bounding box center [554, 305] width 72 height 21
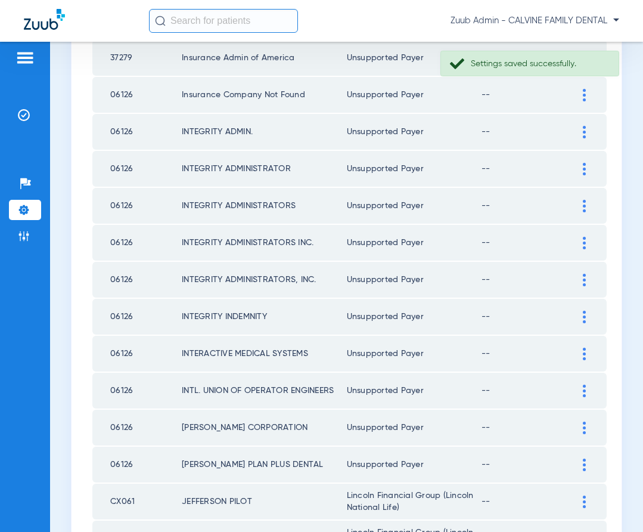
scroll to position [1636, 0]
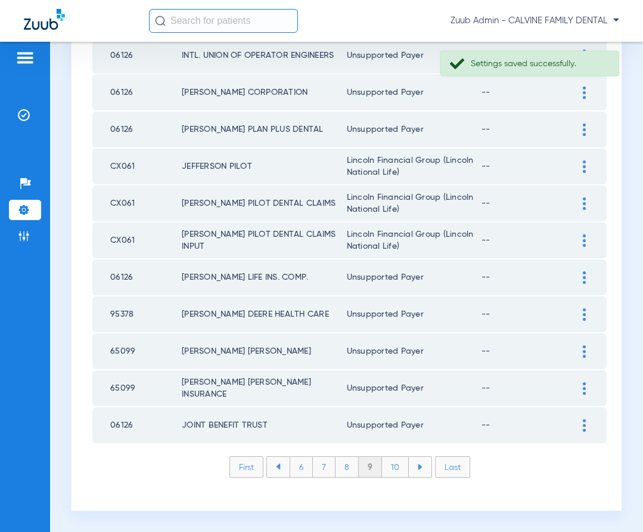
click at [395, 467] on li "10" at bounding box center [395, 467] width 27 height 20
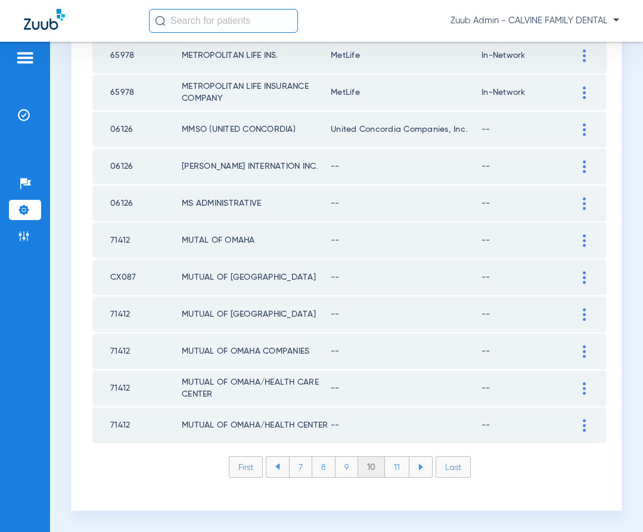
click at [584, 423] on img at bounding box center [584, 425] width 3 height 13
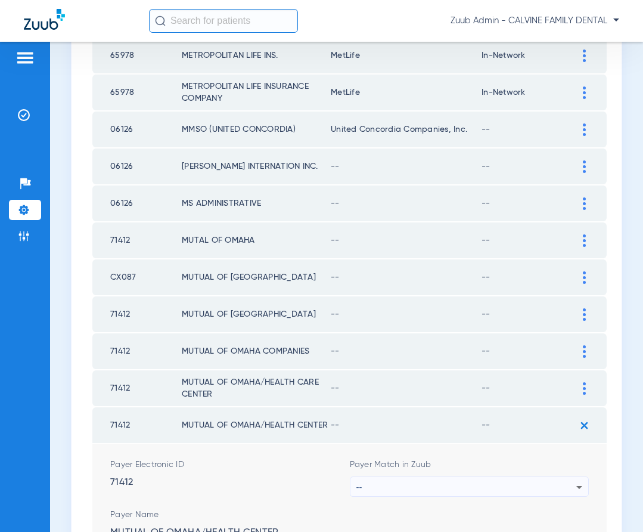
click at [527, 488] on div "--" at bounding box center [467, 487] width 221 height 20
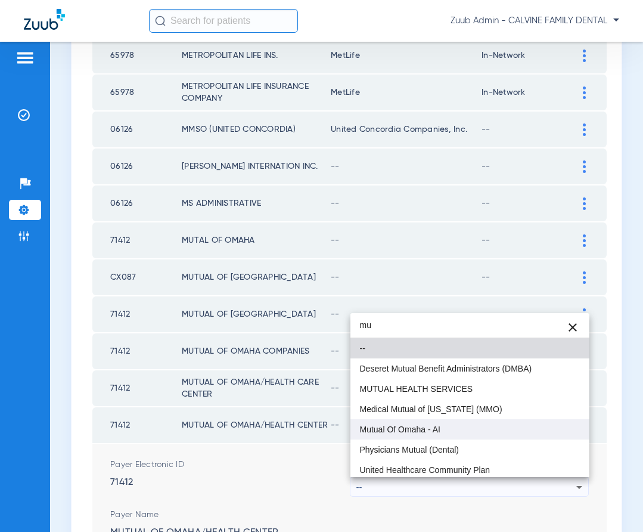
type input "mu"
click at [419, 425] on span "Mutual Of Omaha - AI" at bounding box center [400, 429] width 81 height 8
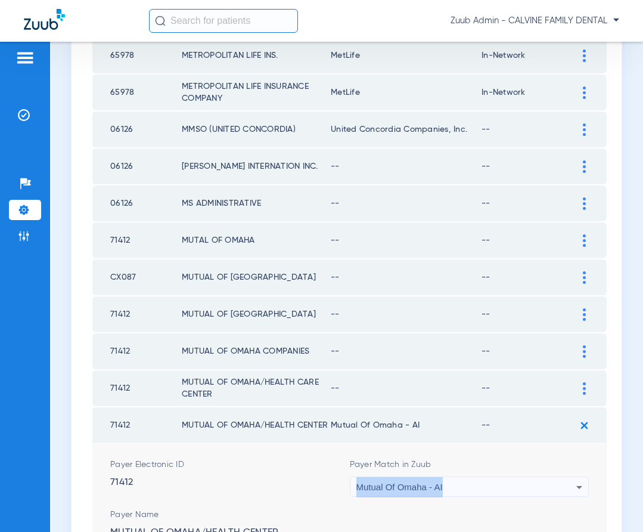
drag, startPoint x: 448, startPoint y: 487, endPoint x: 357, endPoint y: 490, distance: 91.3
click at [357, 490] on div "Mutual Of Omaha - AI" at bounding box center [467, 487] width 221 height 20
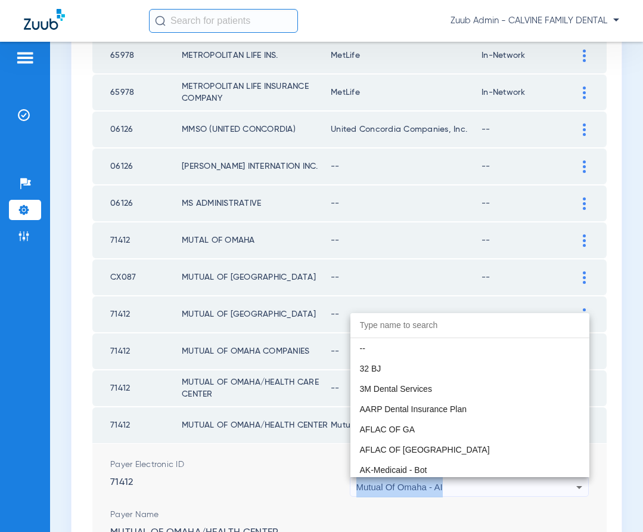
scroll to position [6573, 0]
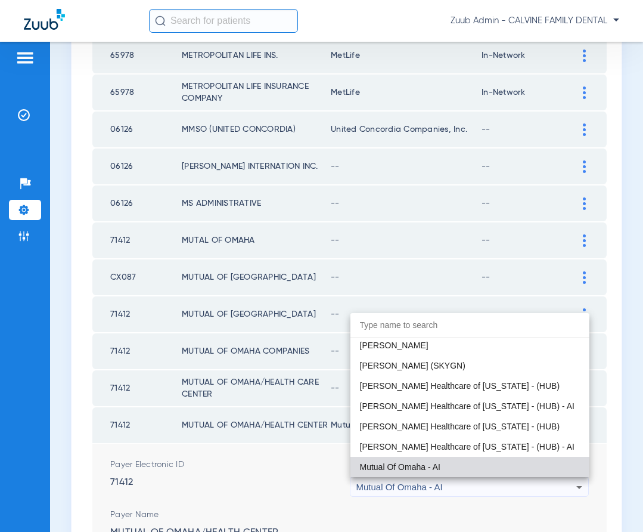
click at [492, 503] on div at bounding box center [321, 266] width 643 height 532
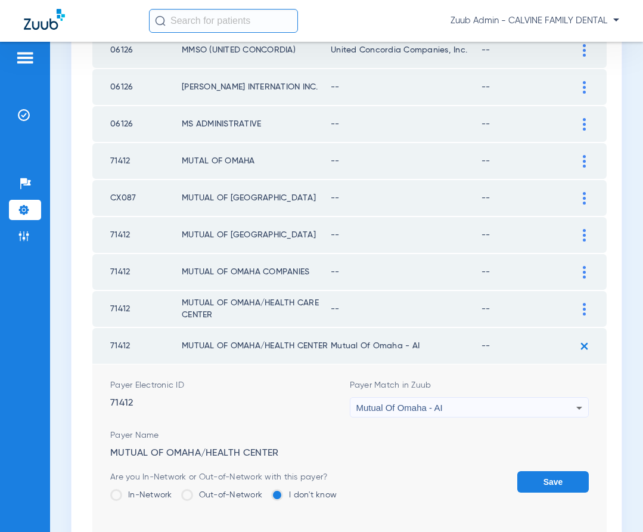
click at [544, 479] on button "Save" at bounding box center [554, 481] width 72 height 21
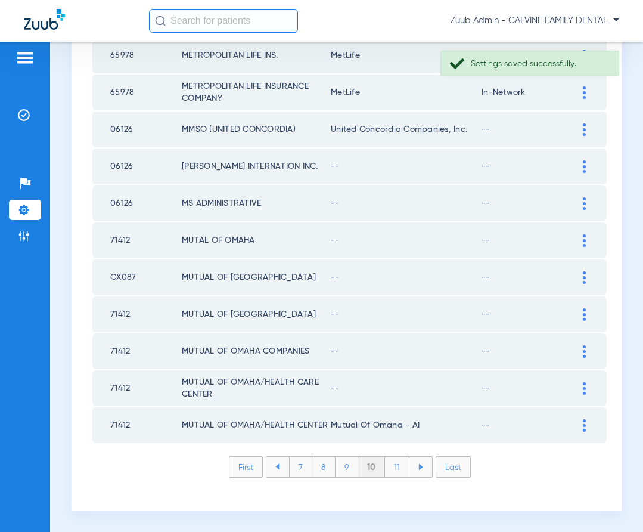
scroll to position [1636, 0]
drag, startPoint x: 583, startPoint y: 424, endPoint x: 553, endPoint y: 425, distance: 29.8
click at [583, 424] on img at bounding box center [584, 425] width 3 height 13
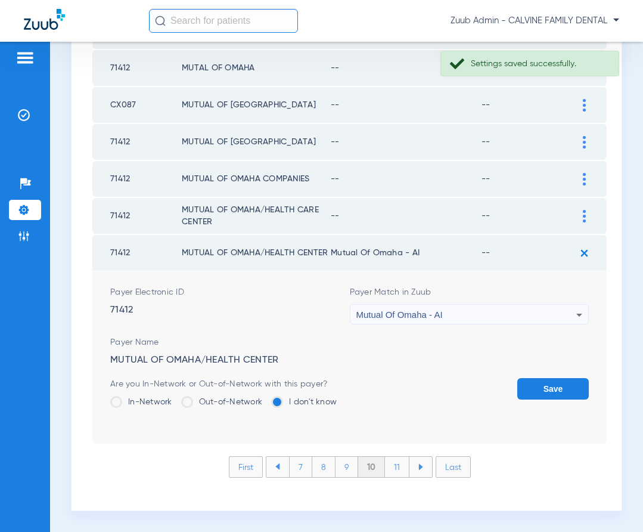
click at [546, 387] on button "Save" at bounding box center [554, 388] width 72 height 21
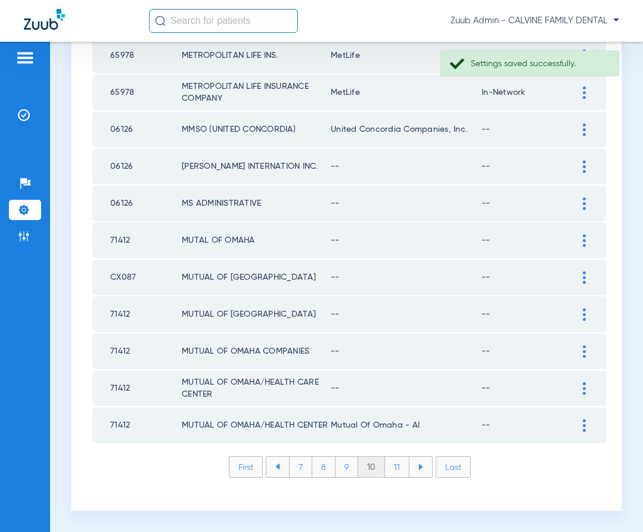
click at [583, 380] on td at bounding box center [590, 388] width 33 height 36
click at [577, 392] on div at bounding box center [584, 388] width 21 height 13
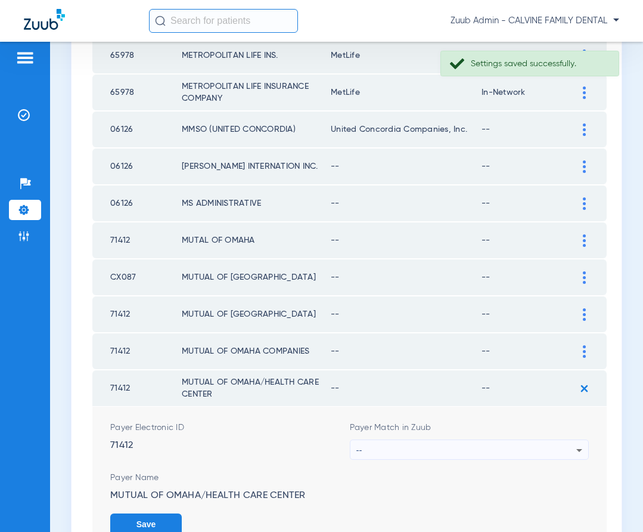
click at [508, 453] on div "--" at bounding box center [467, 450] width 221 height 20
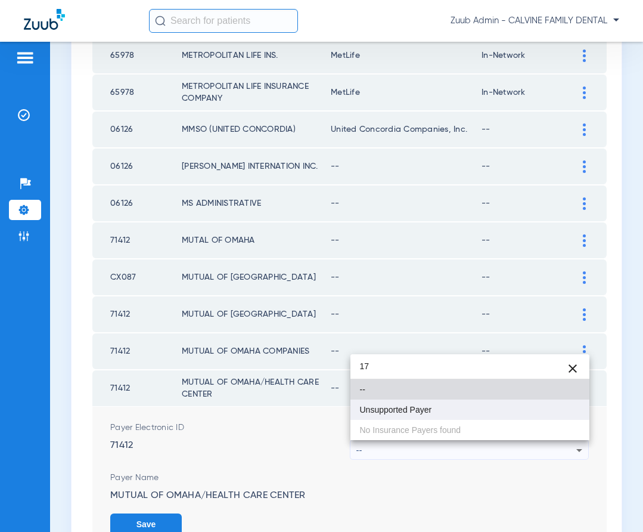
type input "1"
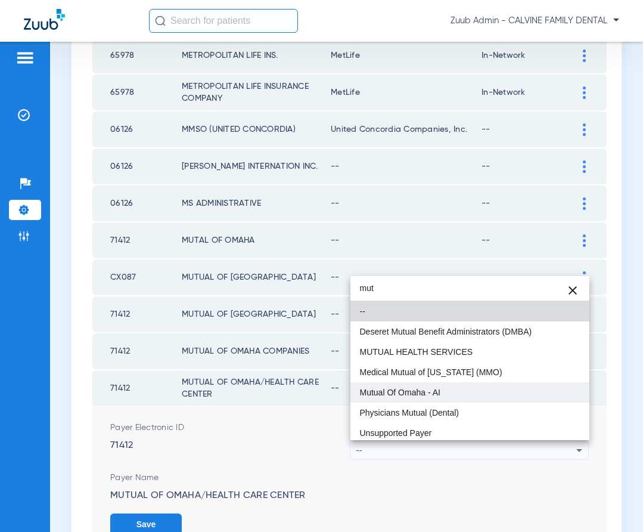
type input "mut"
click at [445, 393] on mat-option "Mutual Of Omaha - AI" at bounding box center [471, 392] width 240 height 20
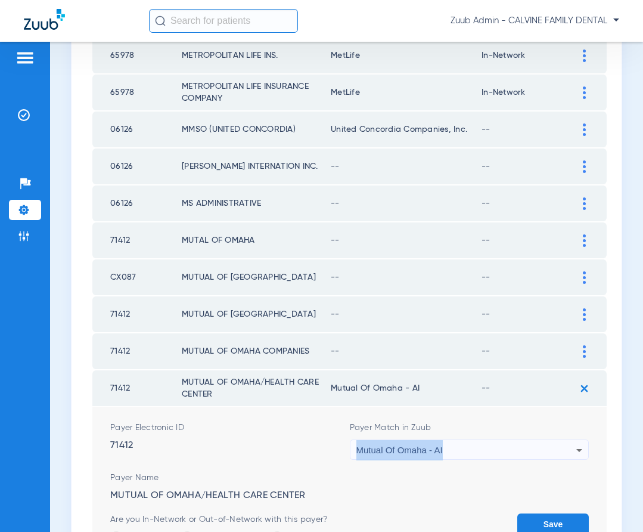
copy span "Mutual Of Omaha - AI"
drag, startPoint x: 449, startPoint y: 444, endPoint x: 355, endPoint y: 448, distance: 94.3
click at [355, 448] on div "Mutual Of Omaha - AI" at bounding box center [470, 450] width 239 height 20
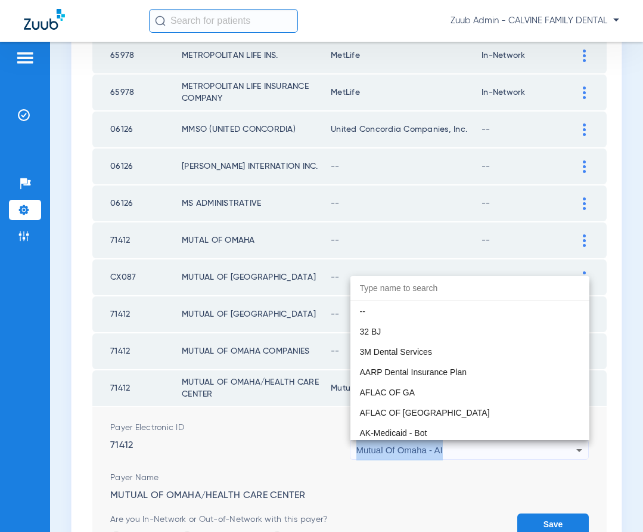
scroll to position [6573, 0]
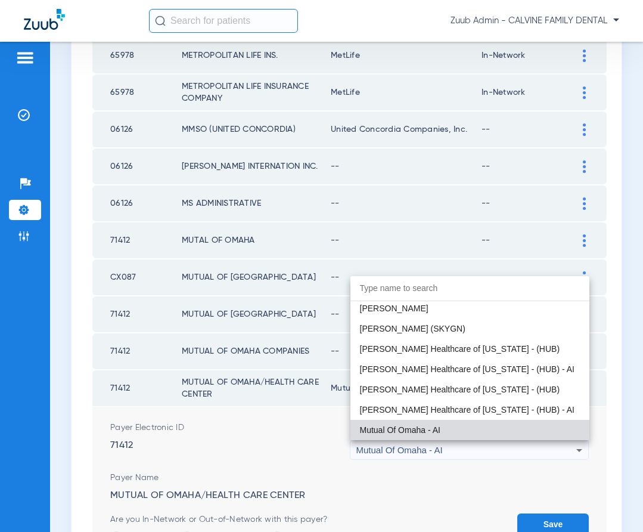
click at [531, 521] on div at bounding box center [321, 266] width 643 height 532
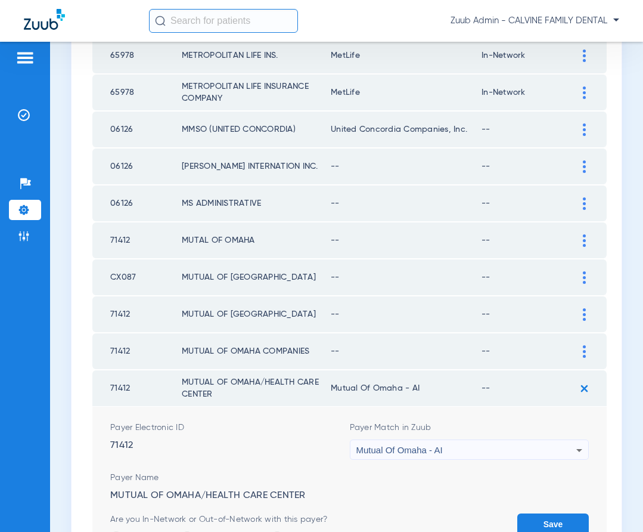
click at [544, 516] on button "Save" at bounding box center [554, 523] width 72 height 21
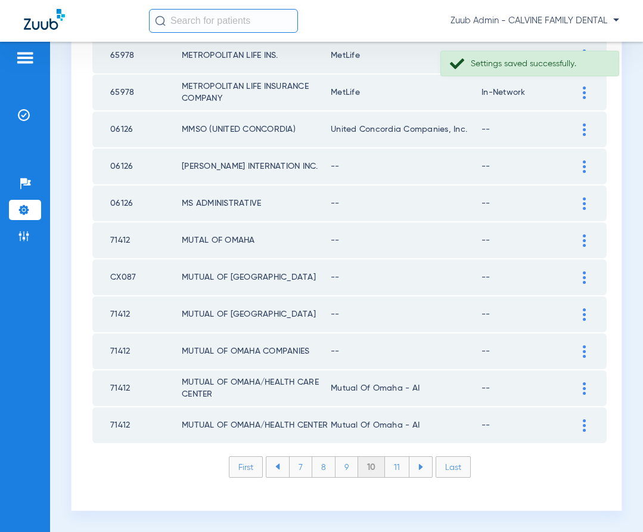
click at [583, 346] on img at bounding box center [584, 351] width 3 height 13
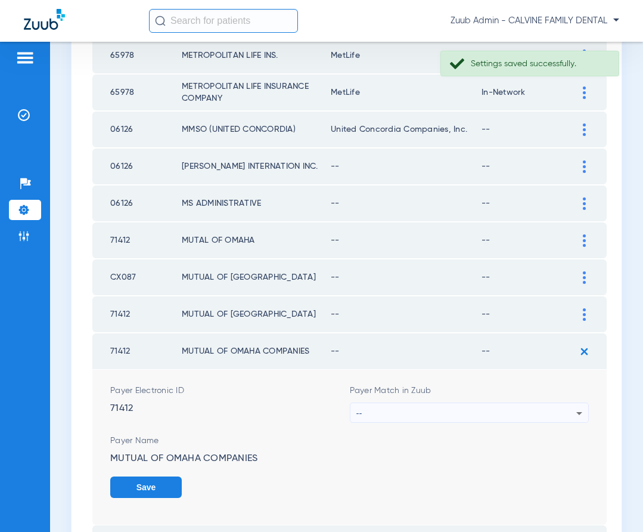
click at [511, 414] on div "--" at bounding box center [467, 413] width 221 height 20
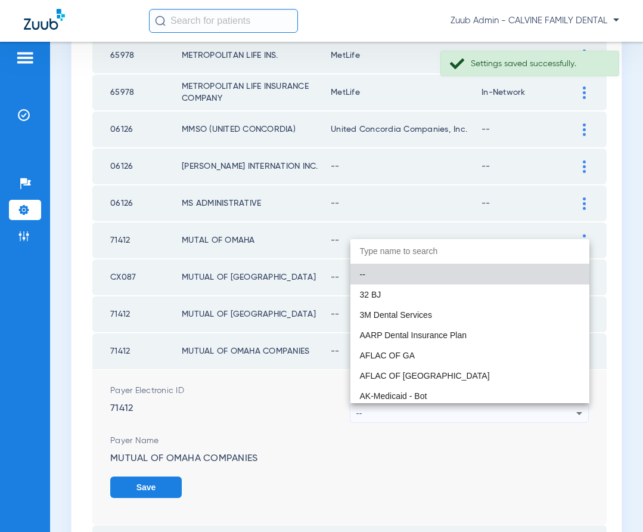
paste input "Mutual Of Omaha - AI"
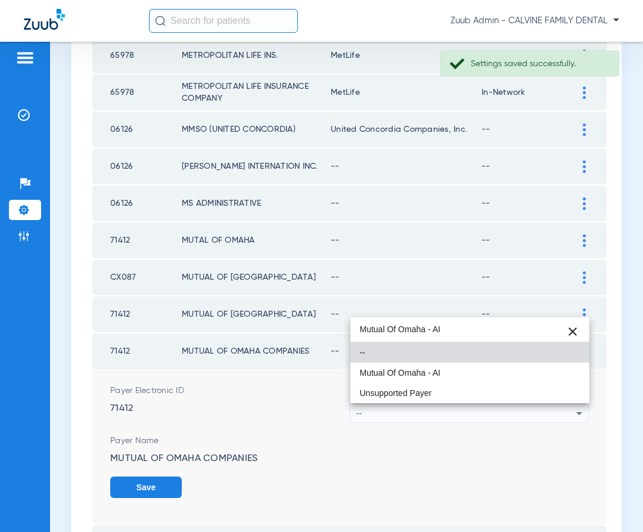
click at [435, 326] on input "Mutual Of Omaha - AI" at bounding box center [471, 329] width 240 height 24
type input "Mutual Of Omaha - AI"
drag, startPoint x: 425, startPoint y: 369, endPoint x: 478, endPoint y: 400, distance: 62.3
click at [425, 369] on span "Mutual Of Omaha - AI" at bounding box center [400, 373] width 81 height 8
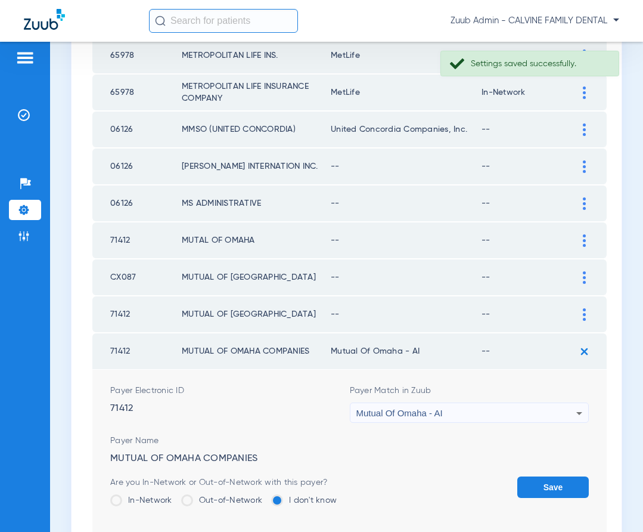
drag, startPoint x: 532, startPoint y: 485, endPoint x: 543, endPoint y: 445, distance: 40.8
click at [532, 479] on button "Save" at bounding box center [554, 487] width 72 height 21
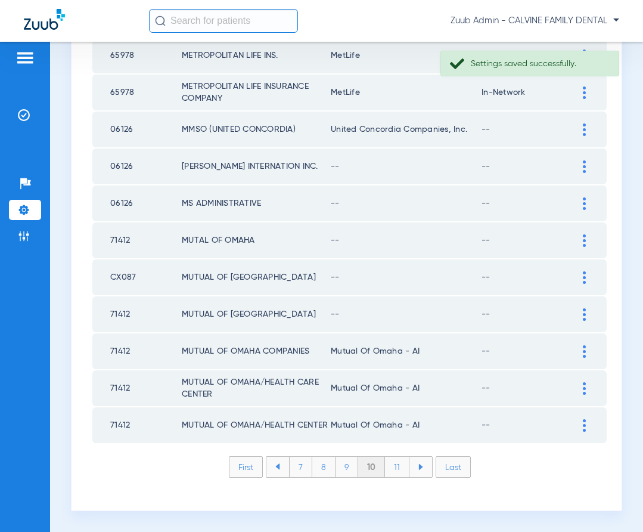
click at [586, 317] on div at bounding box center [584, 314] width 21 height 13
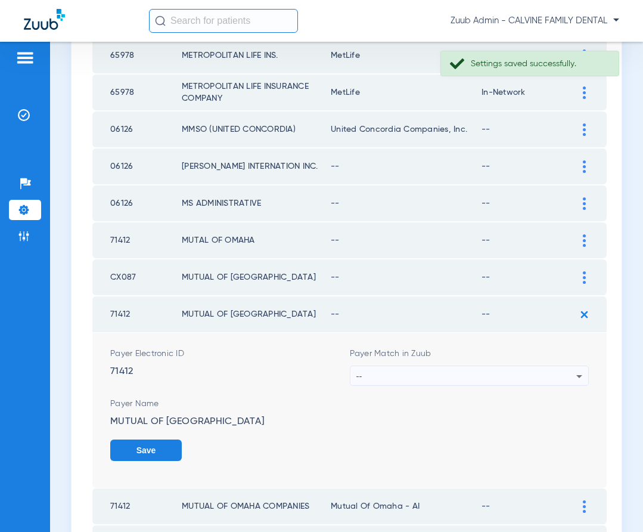
click at [500, 376] on div "--" at bounding box center [467, 376] width 221 height 20
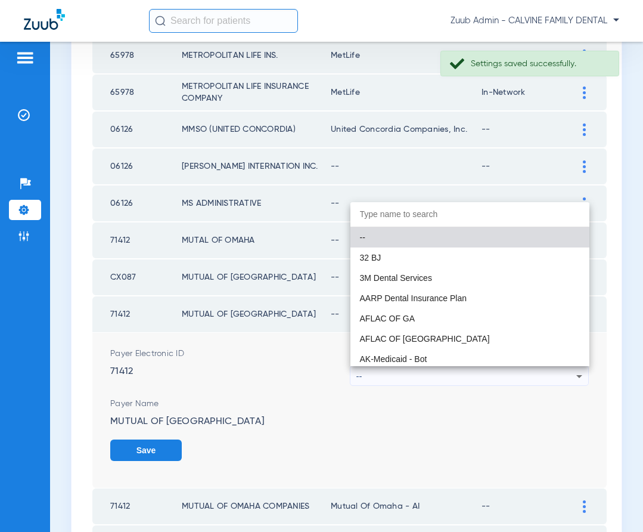
paste input "Mutual Of Omaha - AI"
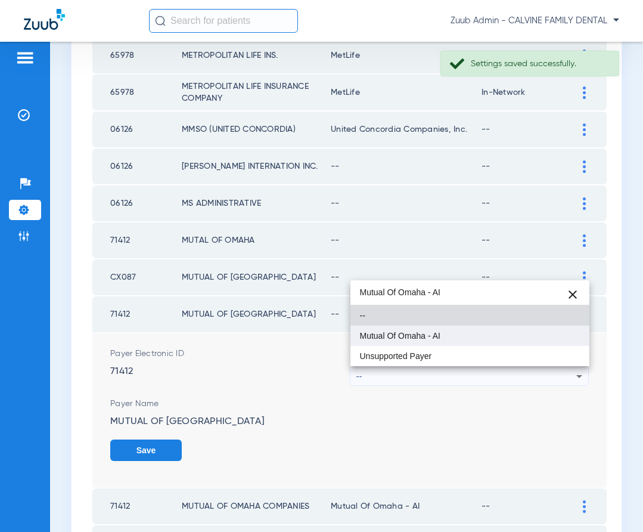
type input "Mutual Of Omaha - AI"
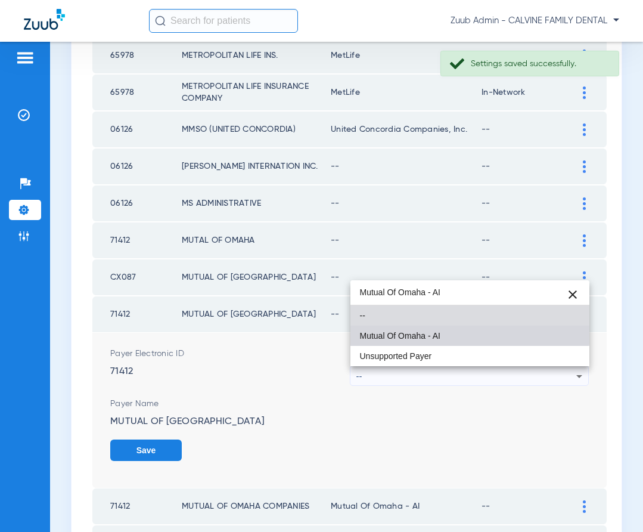
click at [447, 330] on mat-option "Mutual Of Omaha - AI" at bounding box center [471, 336] width 240 height 20
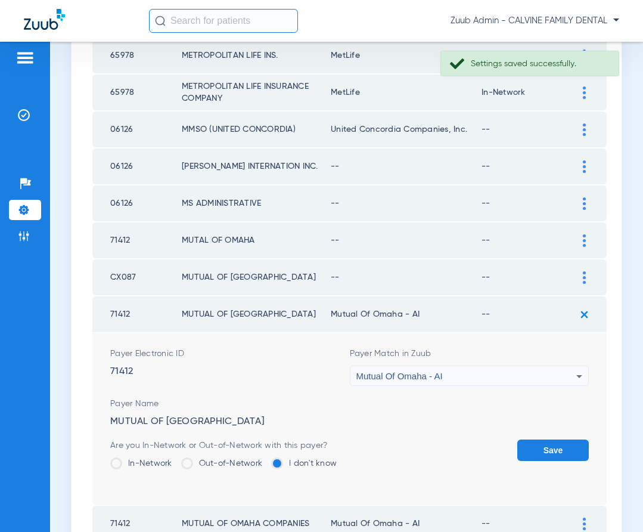
click at [562, 445] on button "Save" at bounding box center [554, 450] width 72 height 21
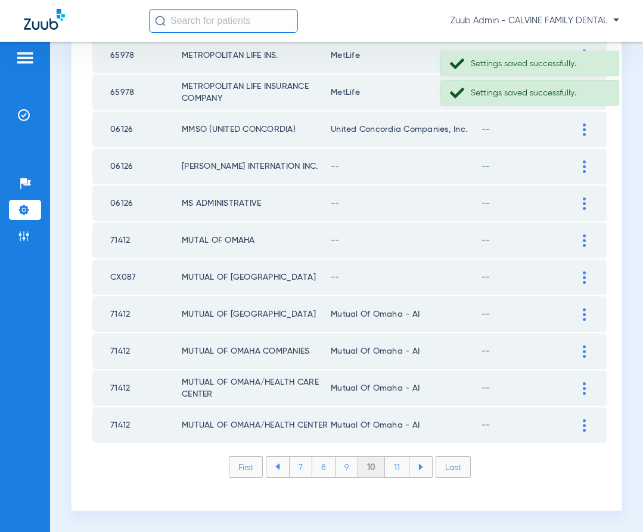
click at [580, 277] on div at bounding box center [584, 277] width 21 height 13
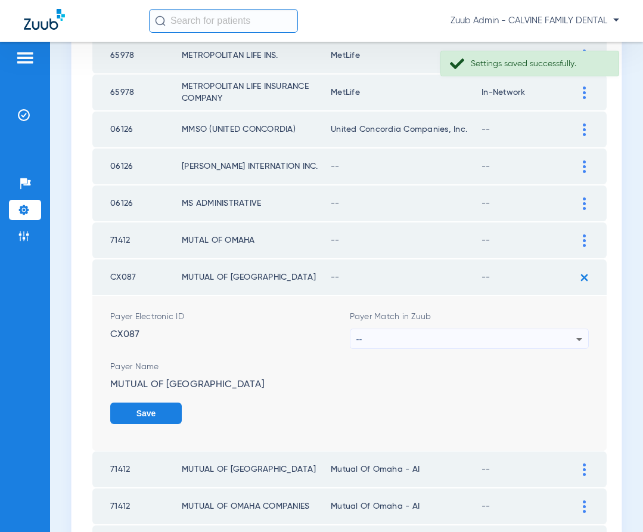
click at [533, 337] on div "--" at bounding box center [467, 339] width 221 height 20
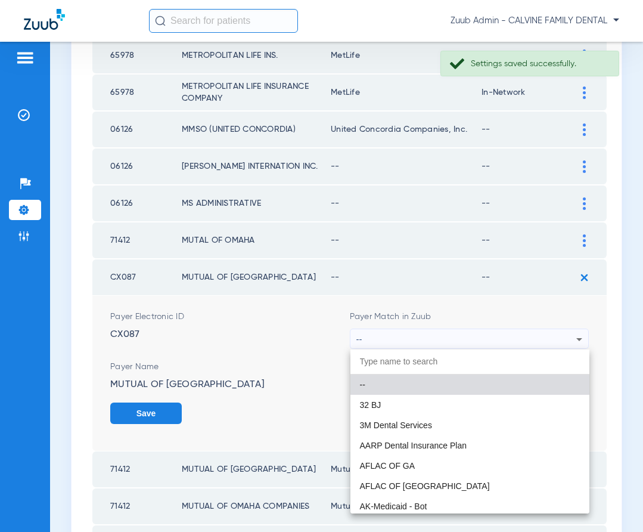
paste input "Mutual Of Omaha - AI"
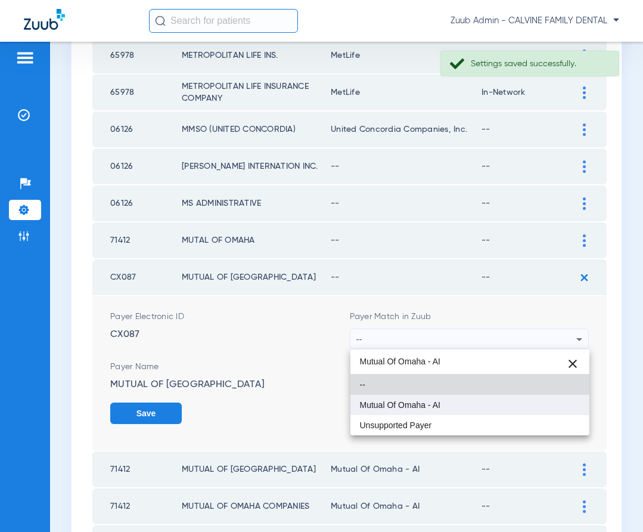
type input "Mutual Of Omaha - AI"
click at [471, 395] on mat-option "Mutual Of Omaha - AI" at bounding box center [471, 405] width 240 height 20
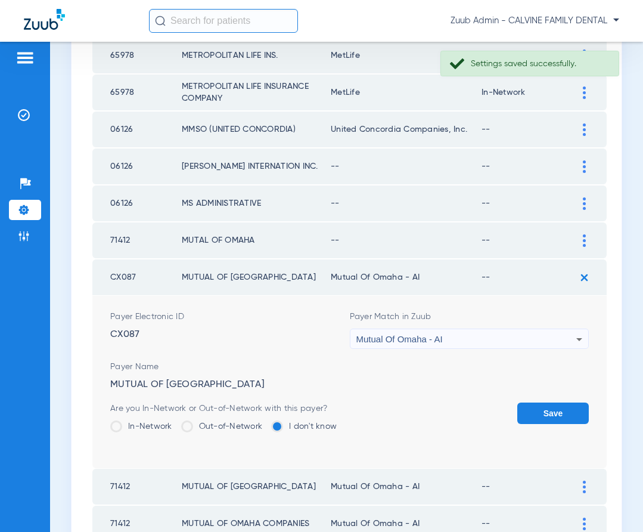
drag, startPoint x: 553, startPoint y: 409, endPoint x: 565, endPoint y: 386, distance: 26.1
click at [554, 408] on button "Save" at bounding box center [554, 413] width 72 height 21
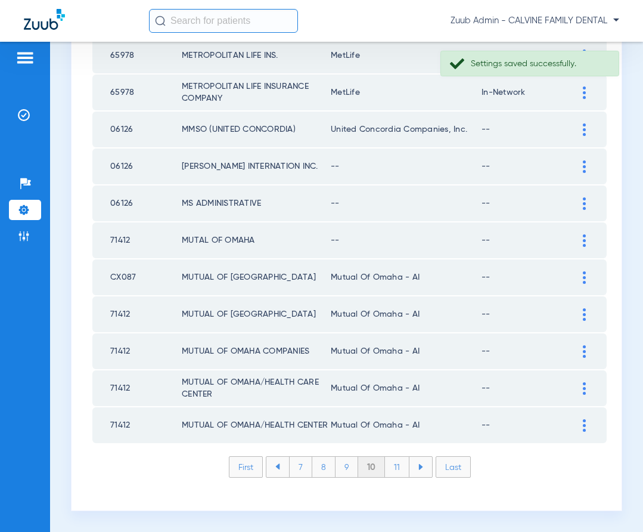
click at [582, 237] on div at bounding box center [584, 240] width 21 height 13
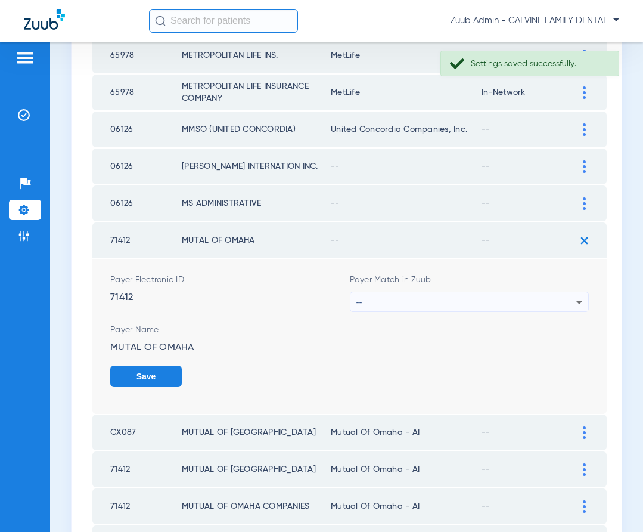
click at [529, 296] on div "--" at bounding box center [467, 302] width 221 height 20
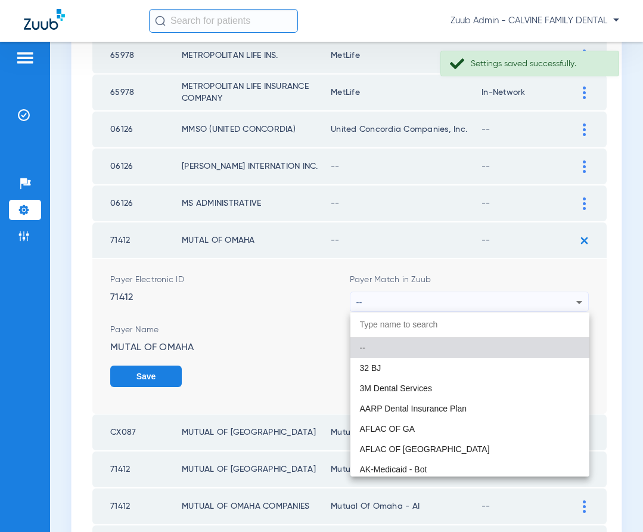
paste input "Mutual Of Omaha - AI"
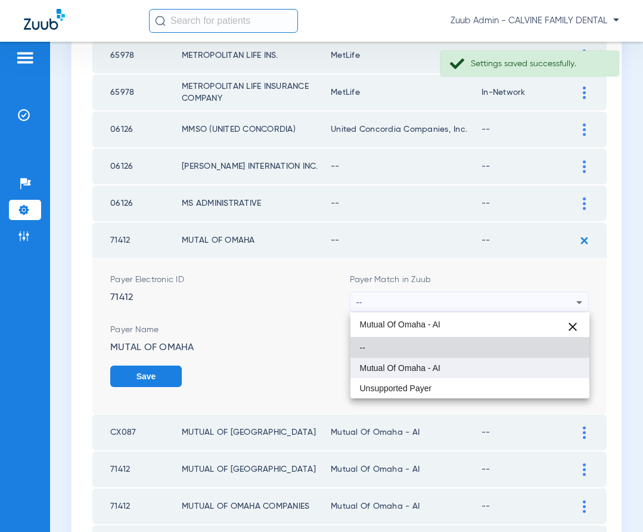
type input "Mutual Of Omaha - AI"
click at [450, 362] on mat-option "Mutual Of Omaha - AI" at bounding box center [471, 368] width 240 height 20
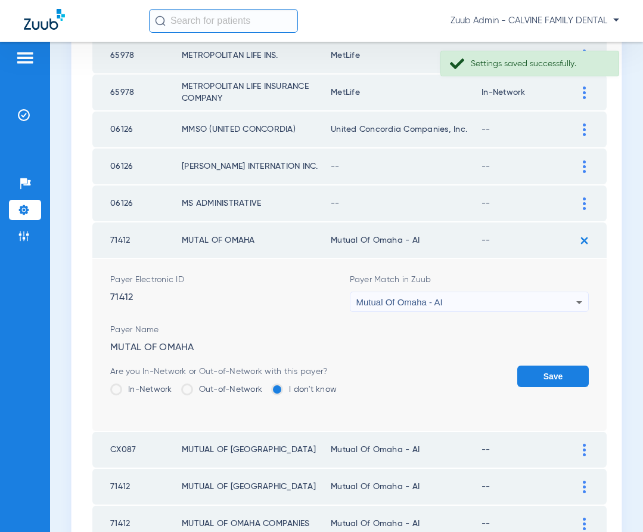
drag, startPoint x: 550, startPoint y: 378, endPoint x: 555, endPoint y: 348, distance: 29.7
click at [550, 377] on button "Save" at bounding box center [554, 376] width 72 height 21
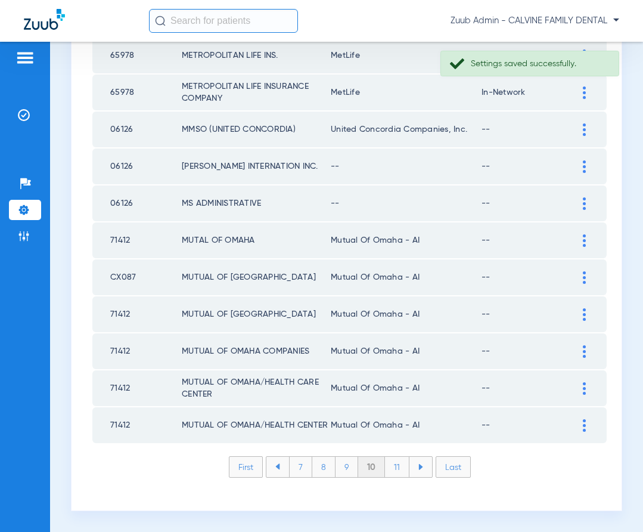
click at [582, 205] on div at bounding box center [584, 203] width 21 height 13
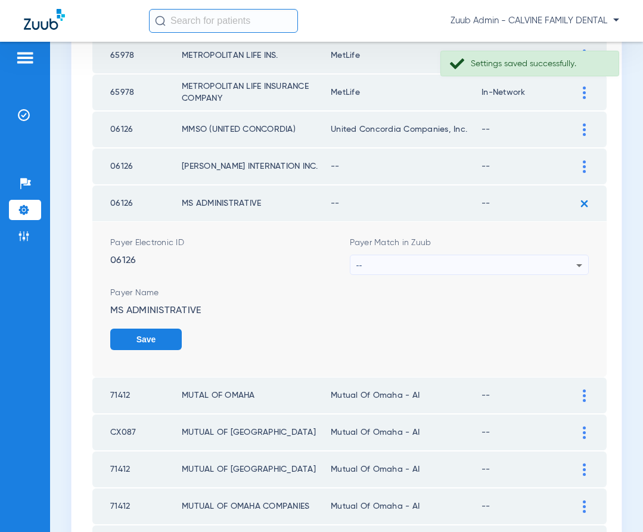
click at [509, 267] on div "--" at bounding box center [467, 265] width 221 height 20
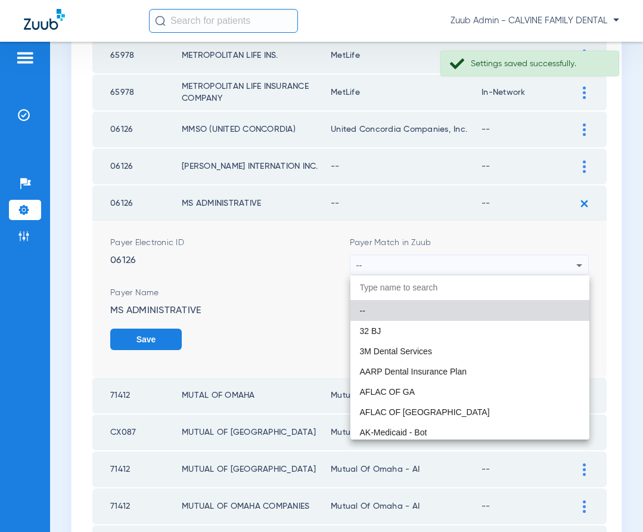
paste input "Mutual Of Omaha - AI"
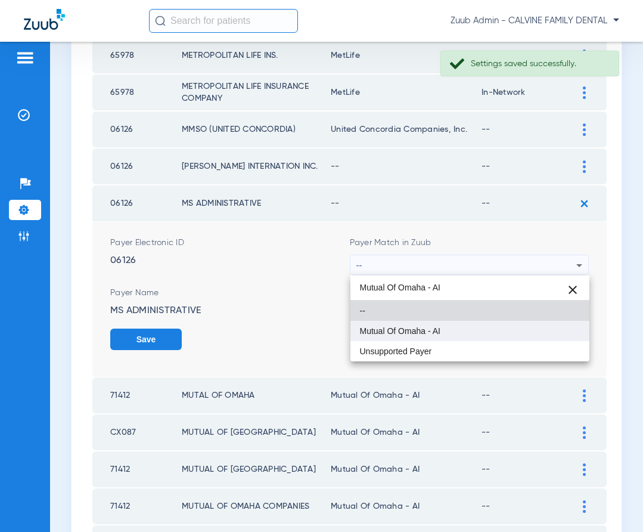
type input "Mutual Of Omaha - AI"
click at [431, 329] on span "Mutual Of Omaha - AI" at bounding box center [400, 331] width 81 height 8
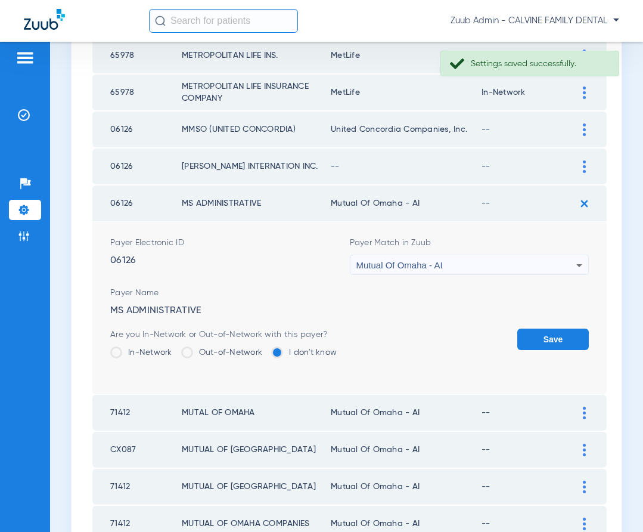
click at [544, 336] on button "Save" at bounding box center [554, 339] width 72 height 21
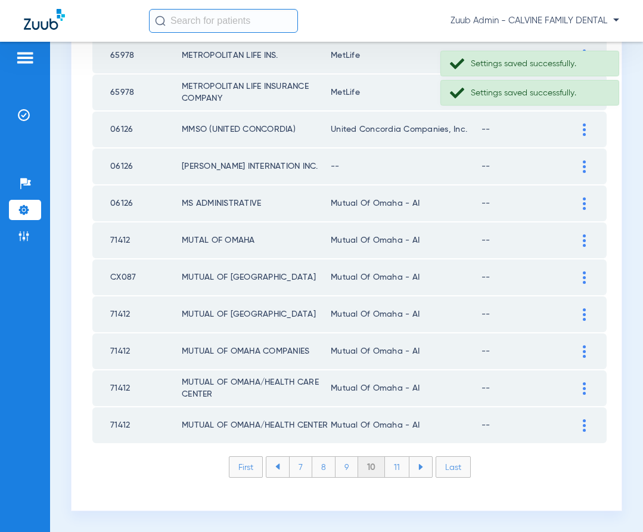
click at [581, 163] on div at bounding box center [584, 166] width 21 height 13
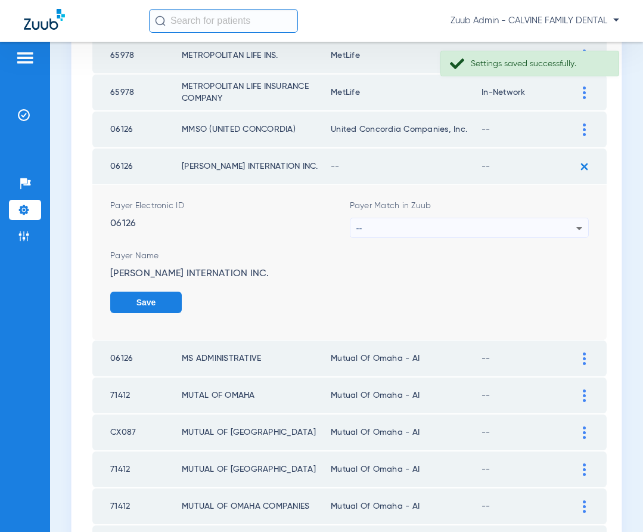
click at [513, 229] on div "--" at bounding box center [467, 228] width 221 height 20
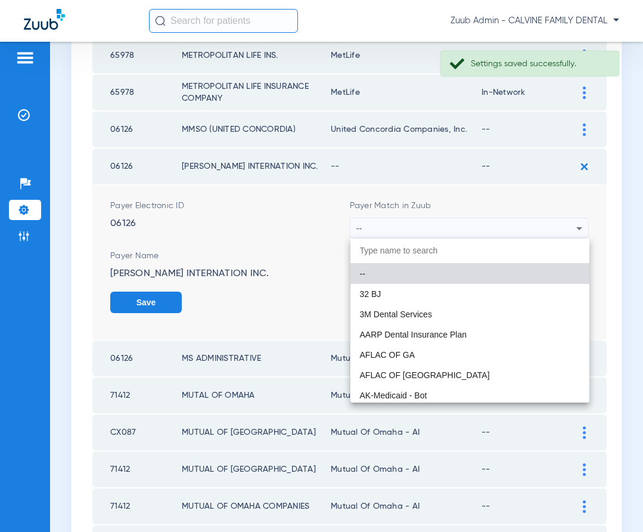
paste input "Mutual Of Omaha - AI"
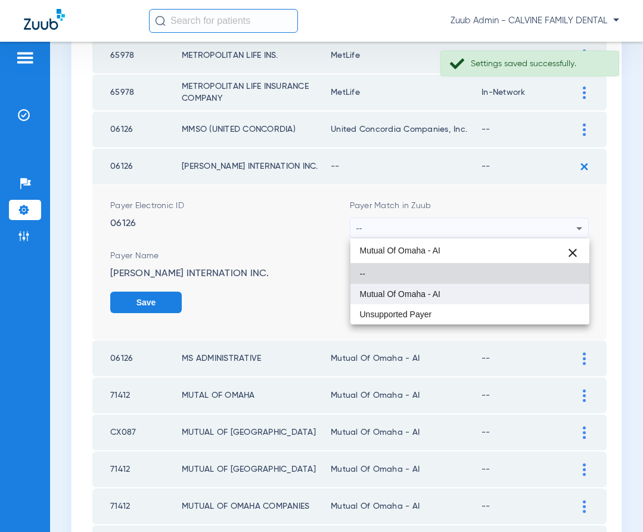
type input "Mutual Of Omaha - AI"
drag, startPoint x: 472, startPoint y: 288, endPoint x: 477, endPoint y: 283, distance: 7.2
click at [472, 288] on mat-option "Mutual Of Omaha - AI" at bounding box center [471, 294] width 240 height 20
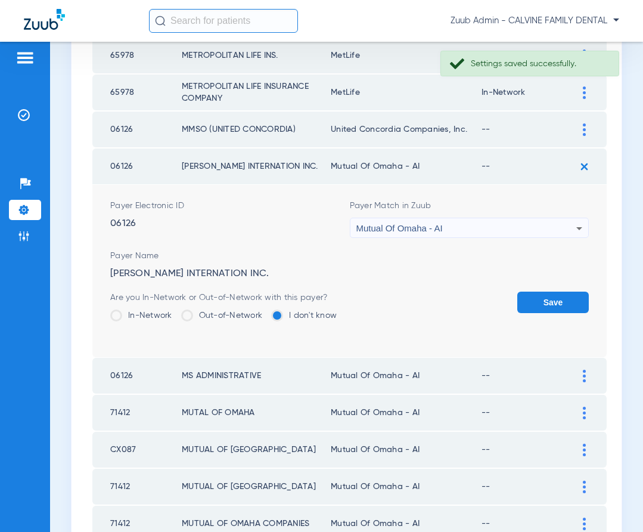
click at [554, 298] on button "Save" at bounding box center [554, 302] width 72 height 21
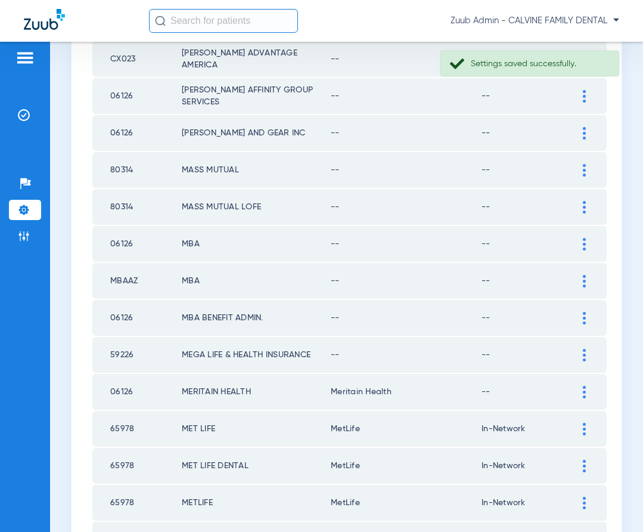
scroll to position [917, 0]
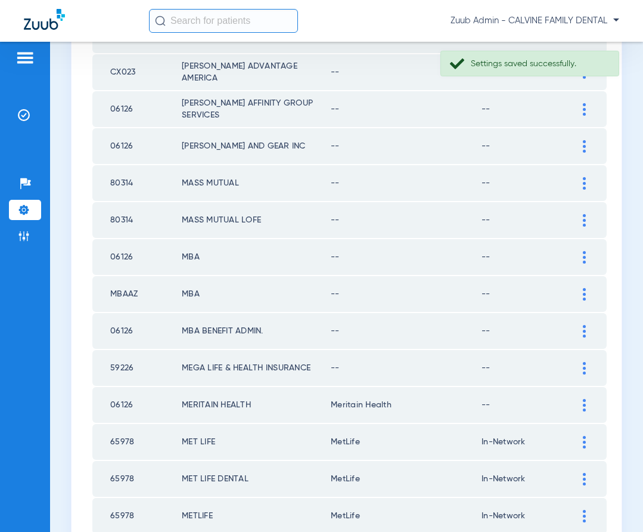
click at [584, 367] on img at bounding box center [584, 368] width 3 height 13
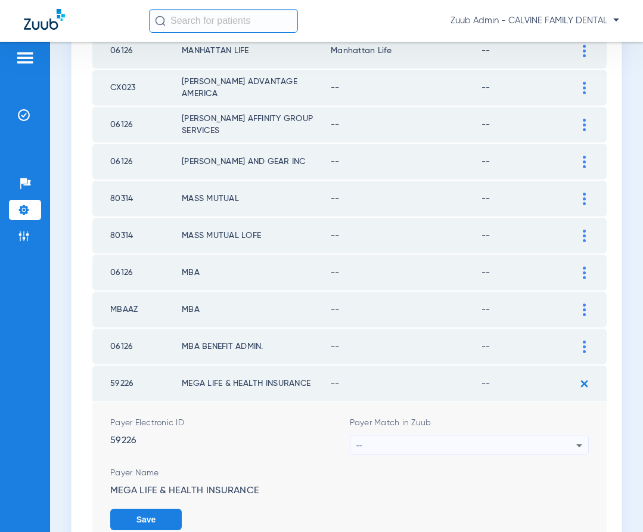
click at [556, 443] on div "--" at bounding box center [467, 445] width 221 height 20
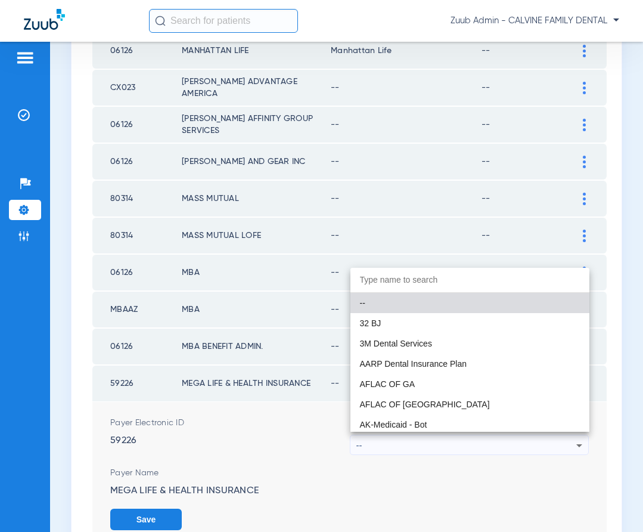
scroll to position [904, 0]
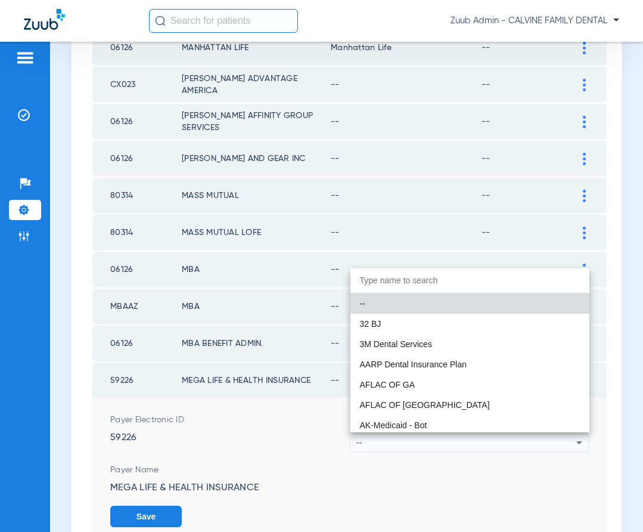
paste input "Mutual Of Omaha - AI"
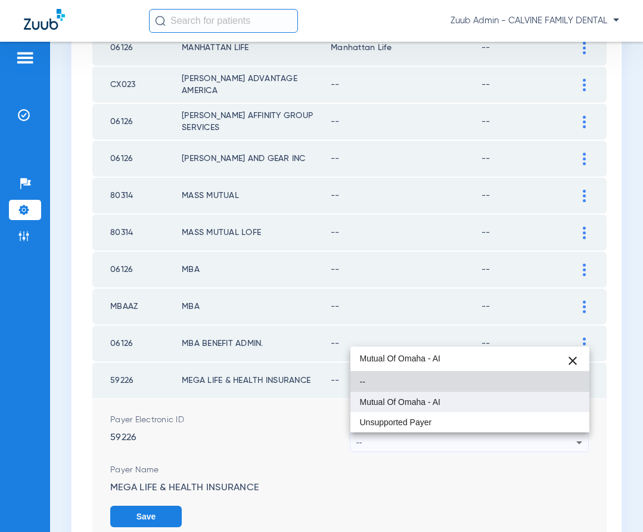
type input "Mutual Of Omaha - AI"
click at [422, 408] on mat-option "Mutual Of Omaha - AI" at bounding box center [471, 402] width 240 height 20
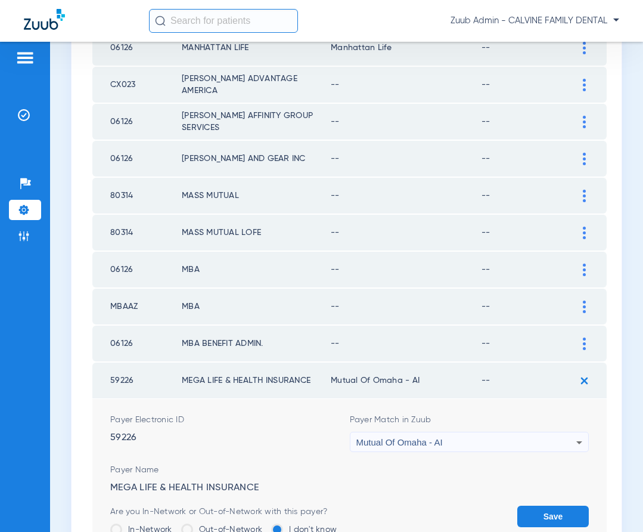
click at [547, 512] on button "Save" at bounding box center [554, 516] width 72 height 21
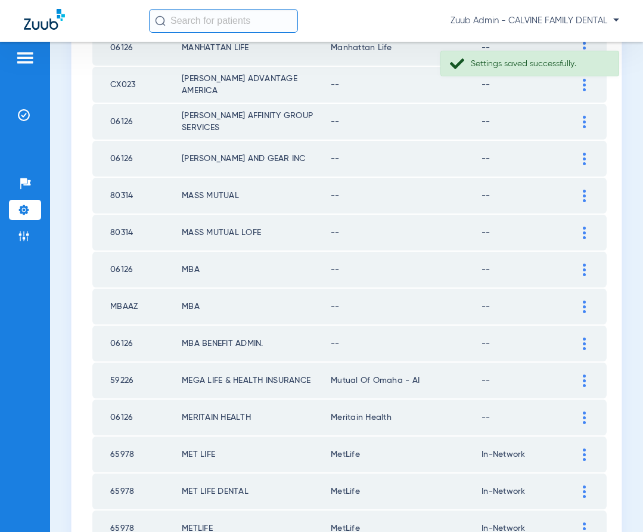
click at [582, 336] on td at bounding box center [590, 344] width 33 height 36
click at [582, 344] on div at bounding box center [584, 344] width 21 height 13
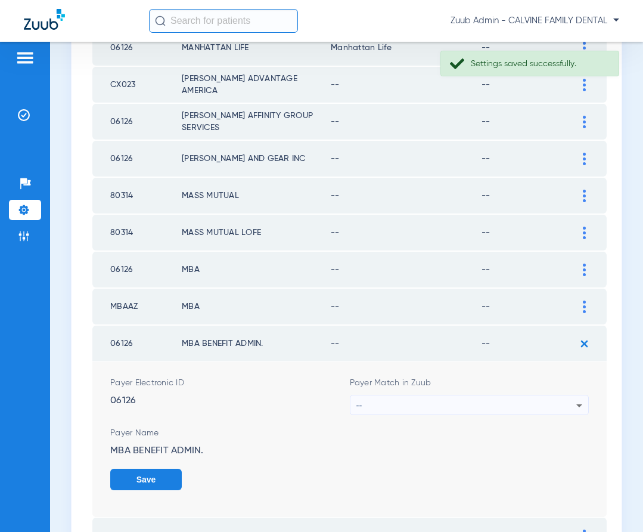
click at [479, 407] on div "--" at bounding box center [467, 405] width 221 height 20
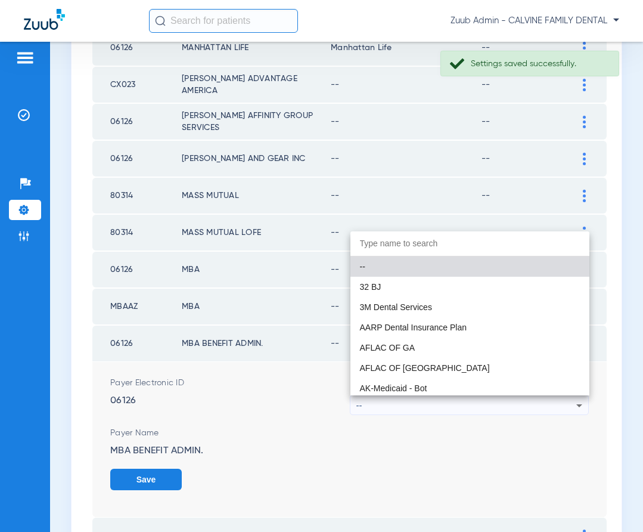
paste input "Mutual Of Omaha - AI"
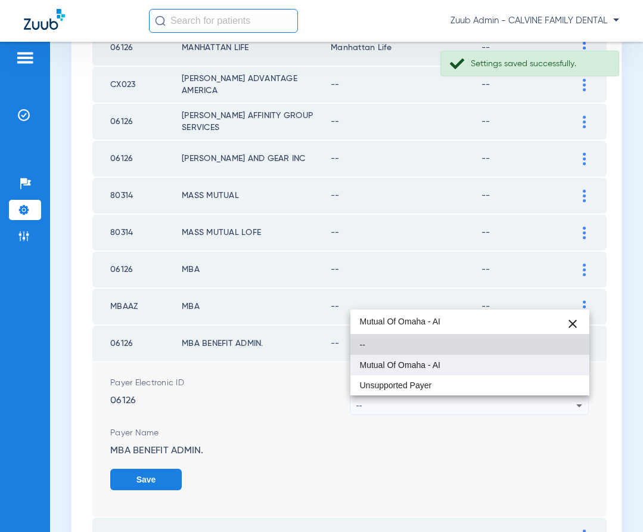
type input "Mutual Of Omaha - AI"
click at [431, 367] on span "Mutual Of Omaha - AI" at bounding box center [400, 365] width 81 height 8
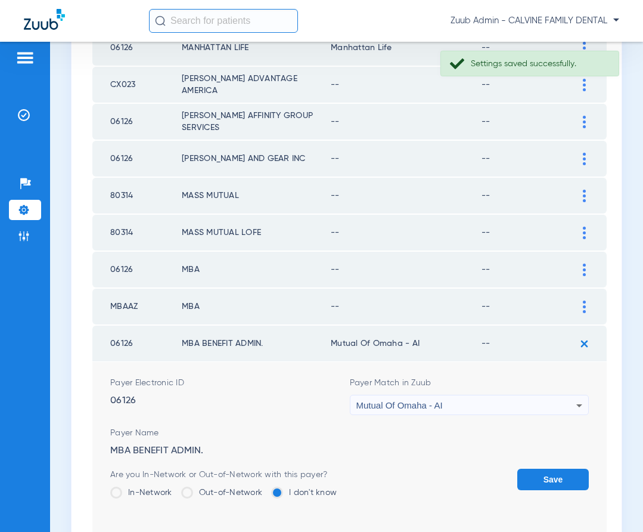
drag, startPoint x: 545, startPoint y: 478, endPoint x: 565, endPoint y: 385, distance: 95.8
click at [546, 475] on button "Save" at bounding box center [554, 479] width 72 height 21
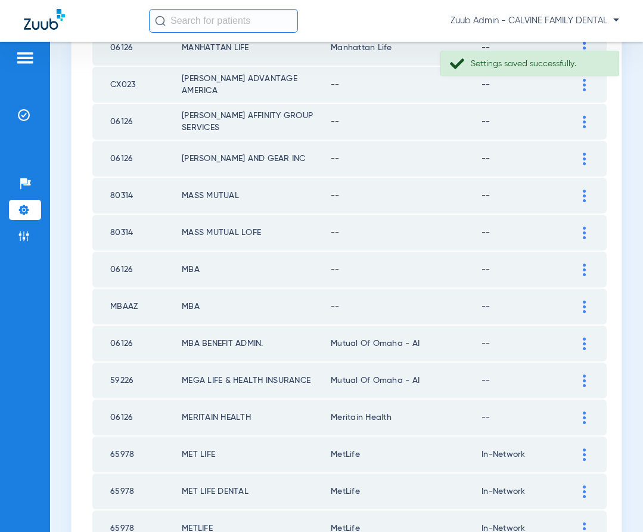
click at [586, 305] on div at bounding box center [584, 307] width 21 height 13
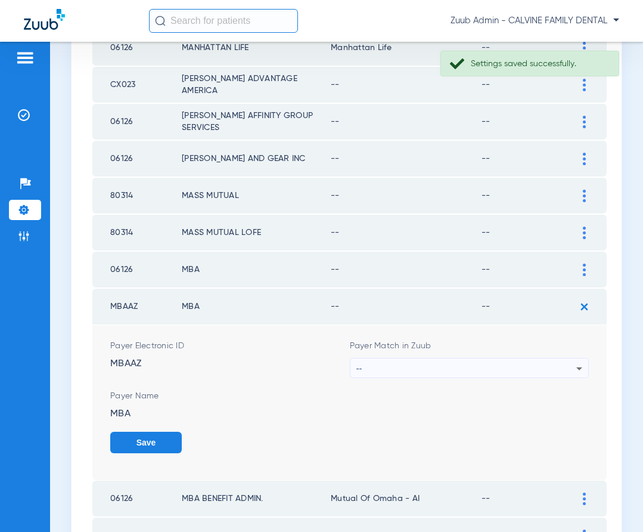
click at [493, 366] on div "--" at bounding box center [467, 368] width 221 height 20
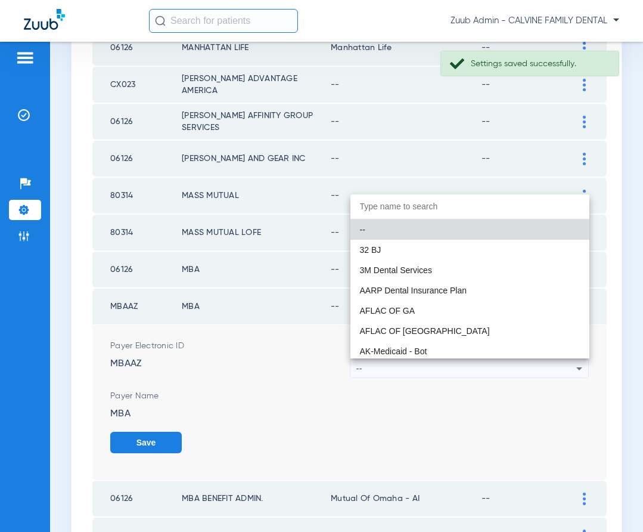
paste input "Mutual Of Omaha - AI"
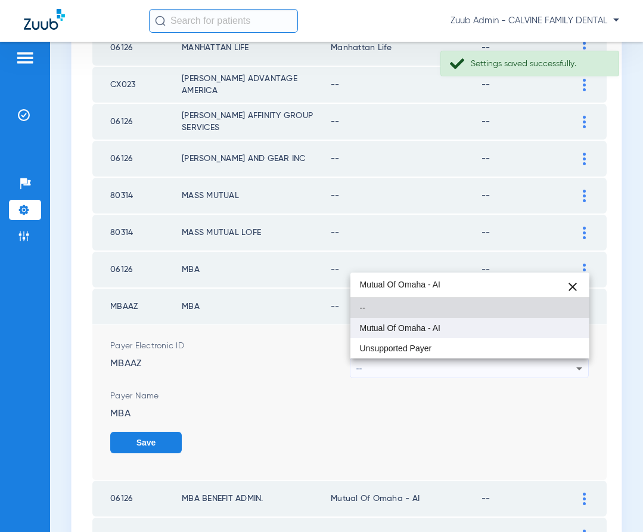
type input "Mutual Of Omaha - AI"
click at [410, 333] on mat-option "Mutual Of Omaha - AI" at bounding box center [471, 328] width 240 height 20
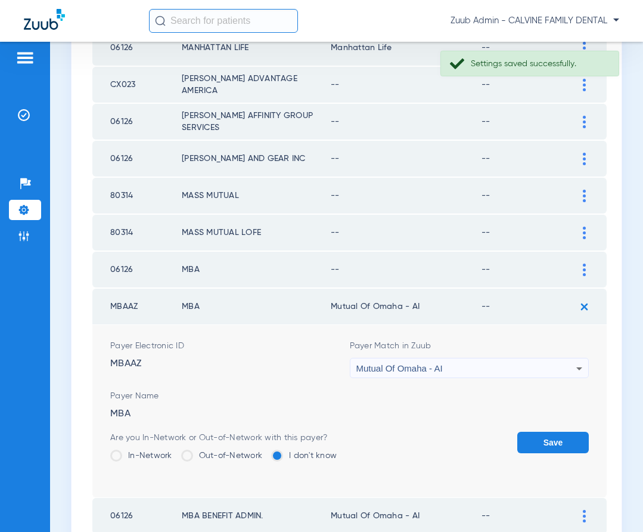
drag, startPoint x: 539, startPoint y: 444, endPoint x: 538, endPoint y: 403, distance: 41.2
click at [539, 443] on button "Save" at bounding box center [554, 442] width 72 height 21
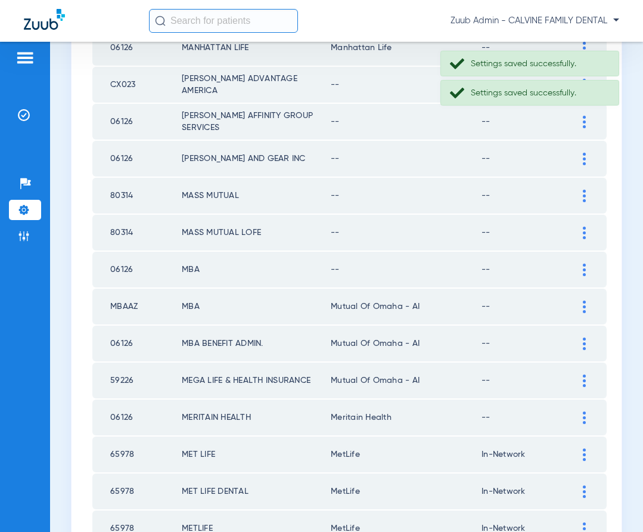
click at [580, 265] on div at bounding box center [584, 270] width 21 height 13
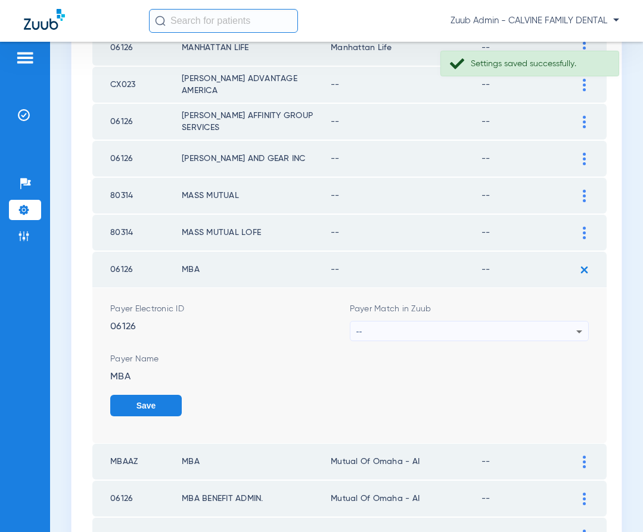
click at [507, 329] on div "--" at bounding box center [467, 331] width 221 height 20
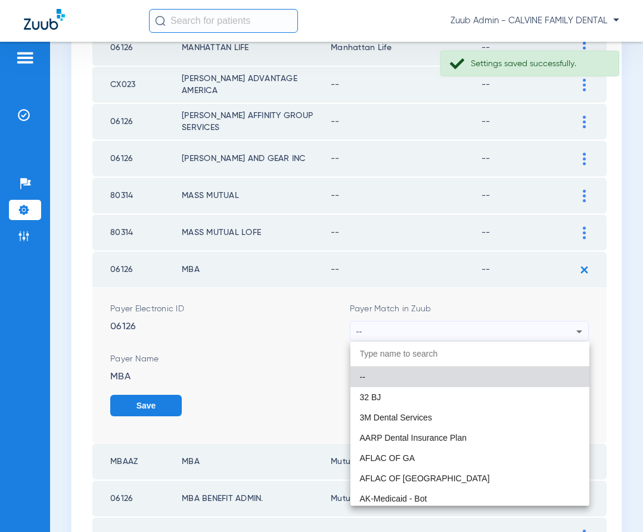
paste input "Mutual Of Omaha - AI"
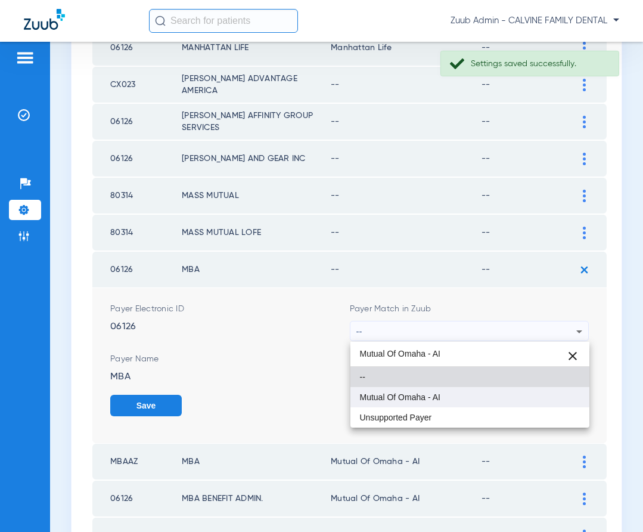
type input "Mutual Of Omaha - AI"
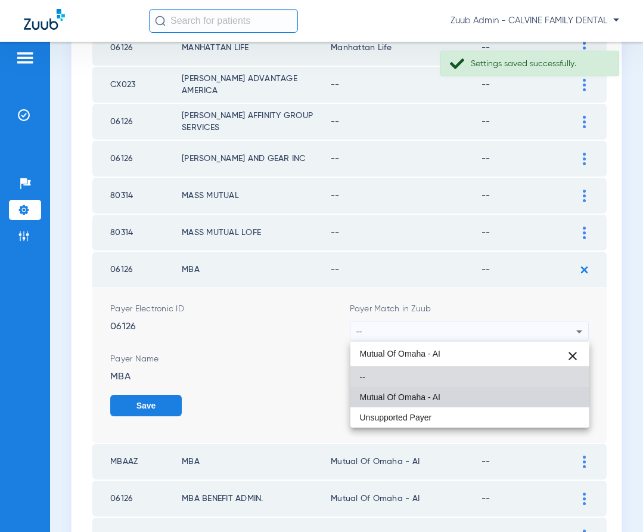
click at [417, 397] on span "Mutual Of Omaha - AI" at bounding box center [400, 397] width 81 height 8
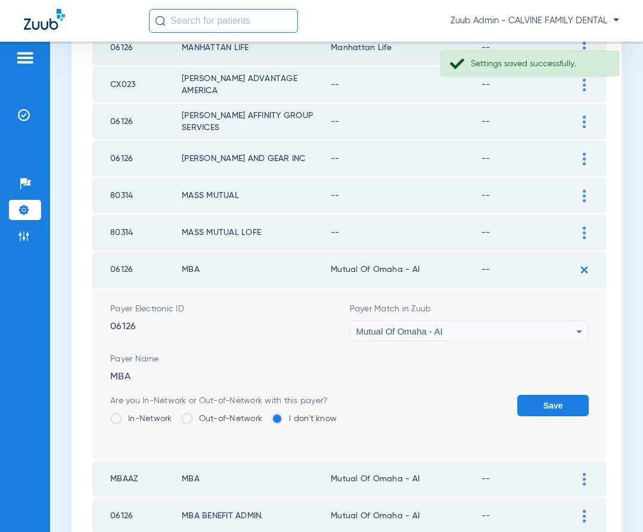
drag, startPoint x: 556, startPoint y: 406, endPoint x: 556, endPoint y: 385, distance: 20.9
click at [556, 406] on button "Save" at bounding box center [554, 405] width 72 height 21
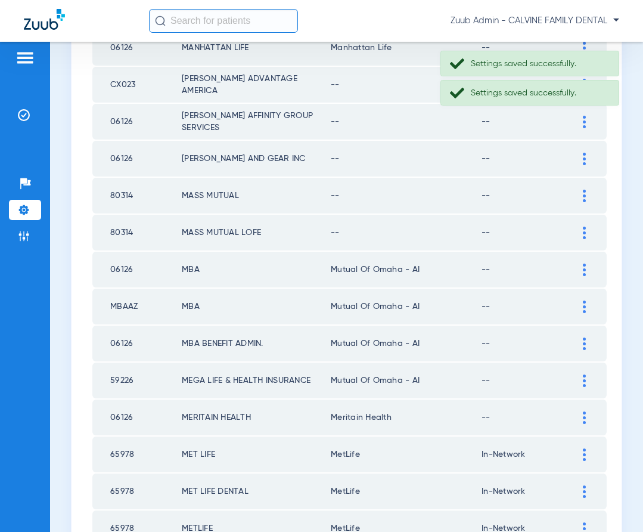
click at [584, 227] on img at bounding box center [584, 233] width 3 height 13
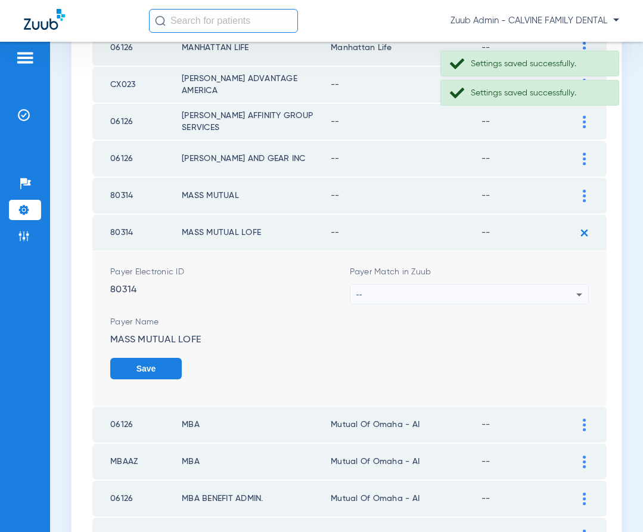
click at [511, 292] on div "--" at bounding box center [467, 294] width 221 height 20
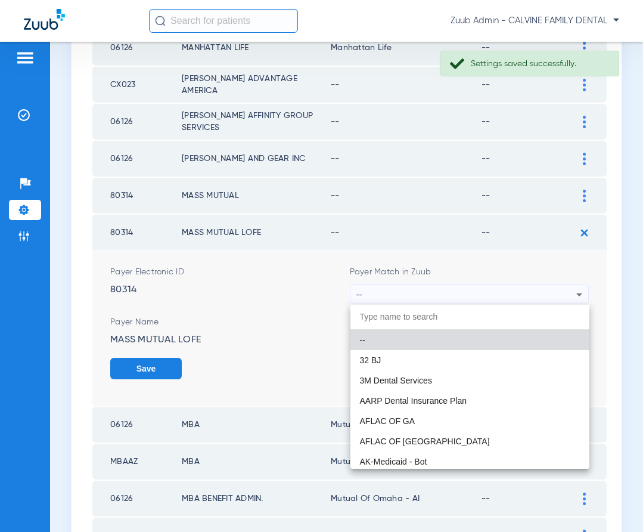
paste input "Mutual Of Omaha - AI"
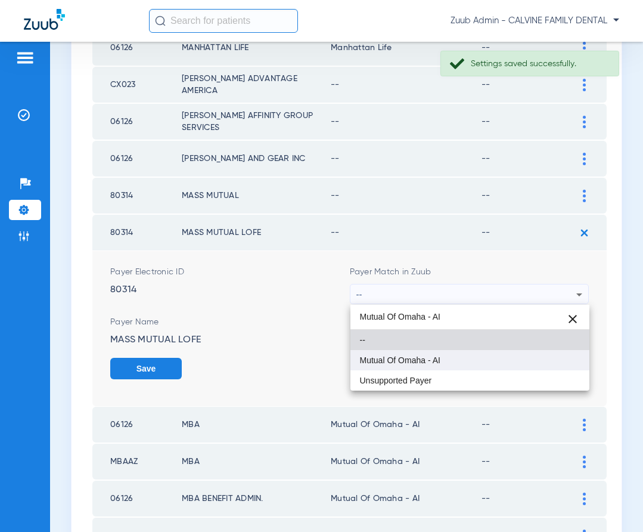
type input "Mutual Of Omaha - AI"
click at [427, 363] on span "Mutual Of Omaha - AI" at bounding box center [400, 360] width 81 height 8
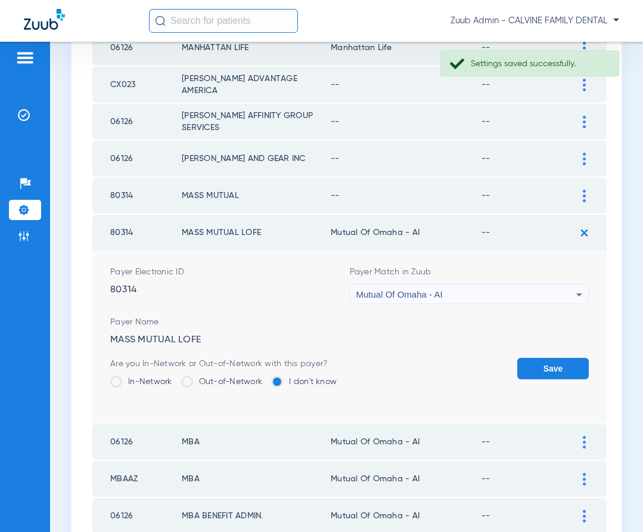
drag, startPoint x: 566, startPoint y: 370, endPoint x: 558, endPoint y: 336, distance: 35.0
click at [566, 370] on button "Save" at bounding box center [554, 368] width 72 height 21
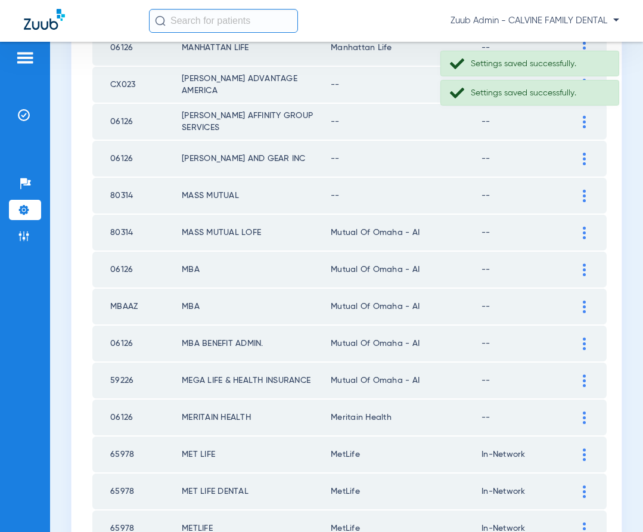
click at [584, 196] on img at bounding box center [584, 196] width 3 height 13
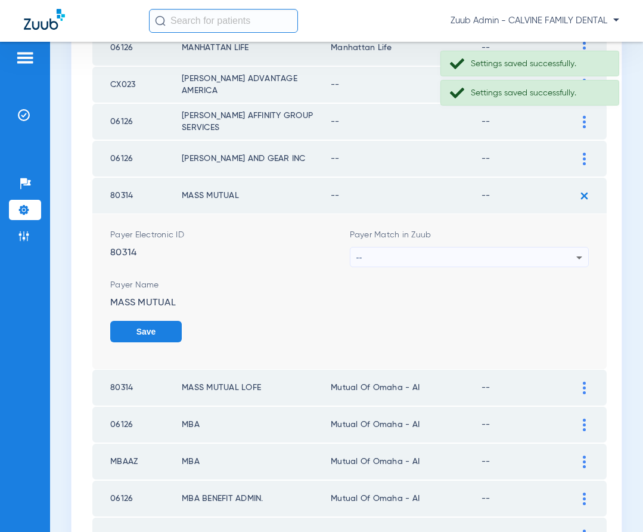
click at [531, 258] on div "--" at bounding box center [467, 257] width 221 height 20
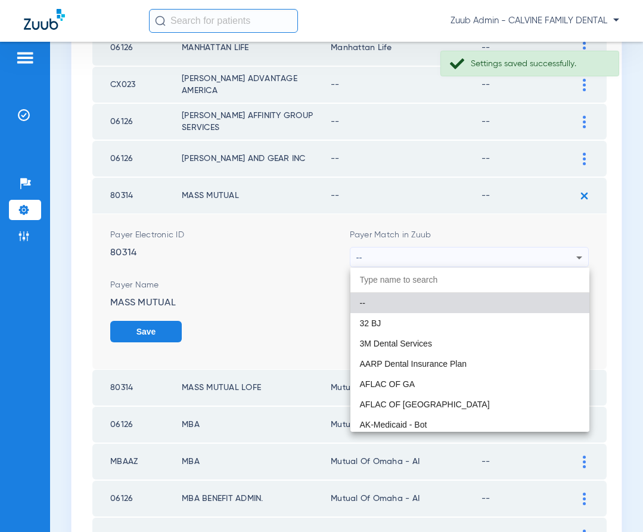
paste input "Mutual Of Omaha - AI"
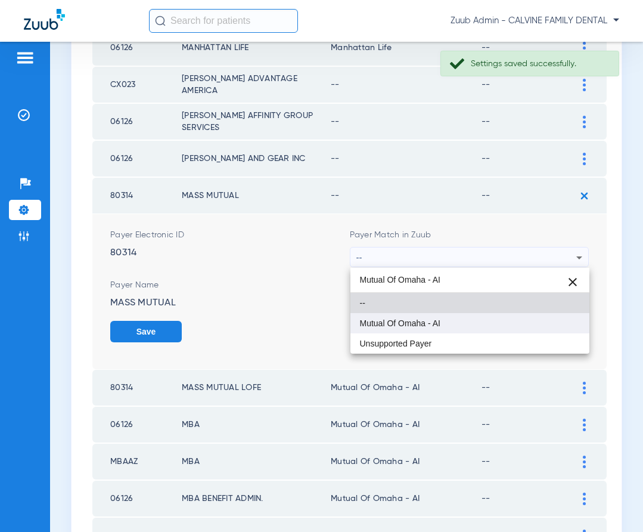
type input "Mutual Of Omaha - AI"
click at [442, 327] on mat-option "Mutual Of Omaha - AI" at bounding box center [471, 323] width 240 height 20
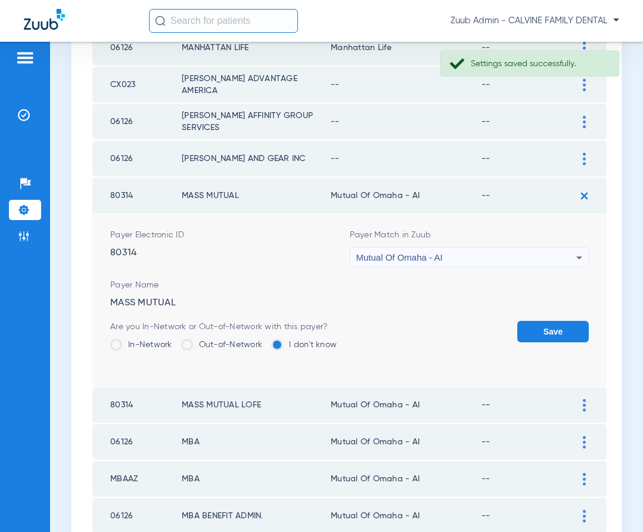
drag, startPoint x: 546, startPoint y: 333, endPoint x: 551, endPoint y: 313, distance: 21.6
click at [546, 332] on button "Save" at bounding box center [554, 331] width 72 height 21
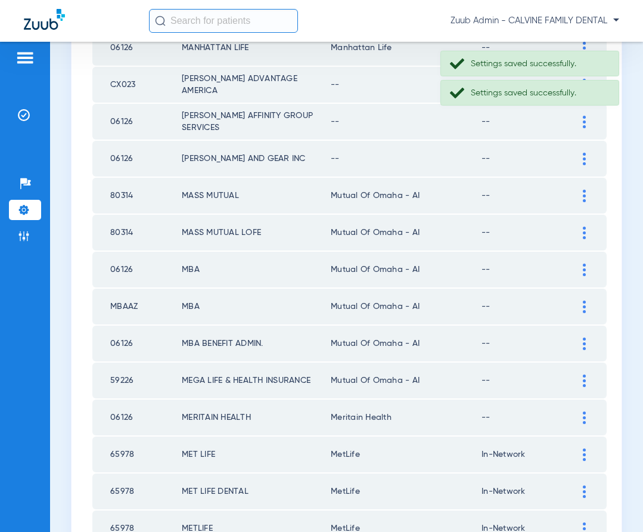
click at [581, 153] on div at bounding box center [584, 159] width 21 height 13
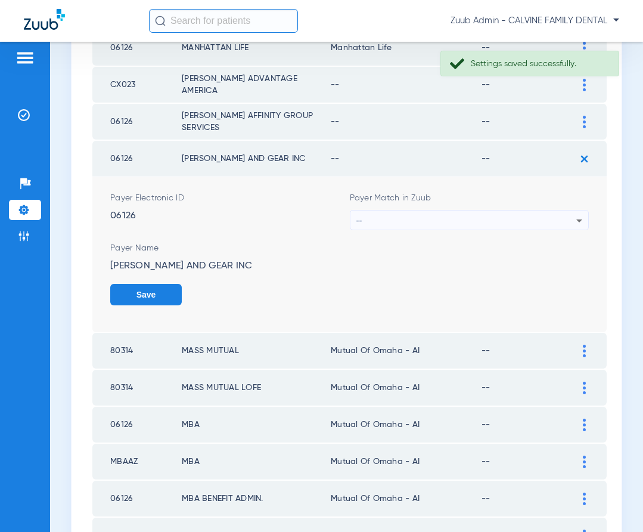
click at [517, 220] on div "--" at bounding box center [467, 221] width 221 height 20
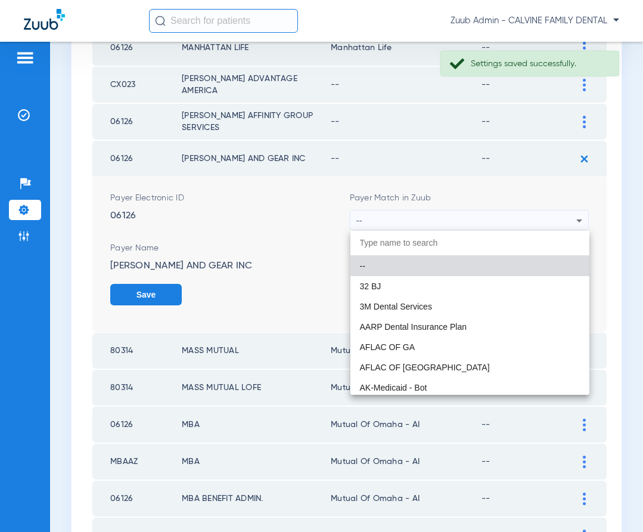
click at [301, 244] on div at bounding box center [321, 266] width 643 height 532
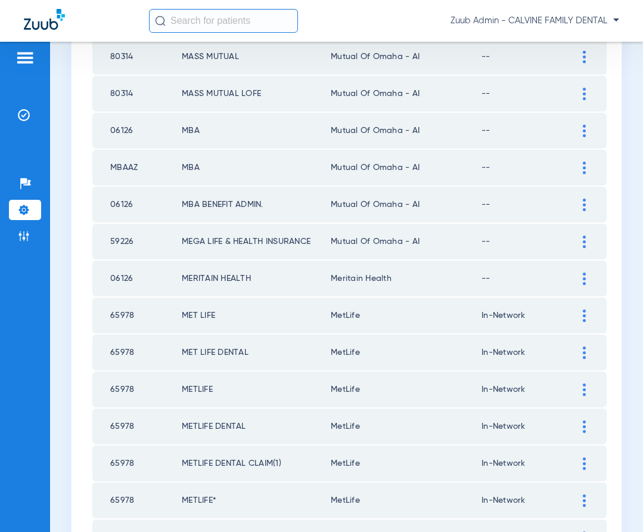
scroll to position [1191, 0]
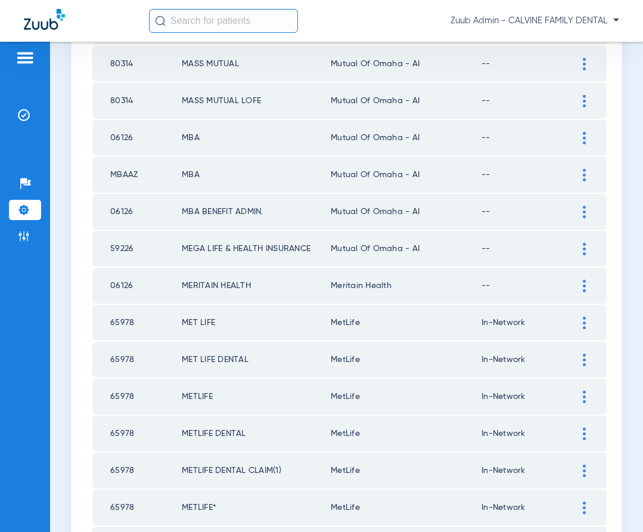
click at [581, 247] on div at bounding box center [584, 249] width 21 height 13
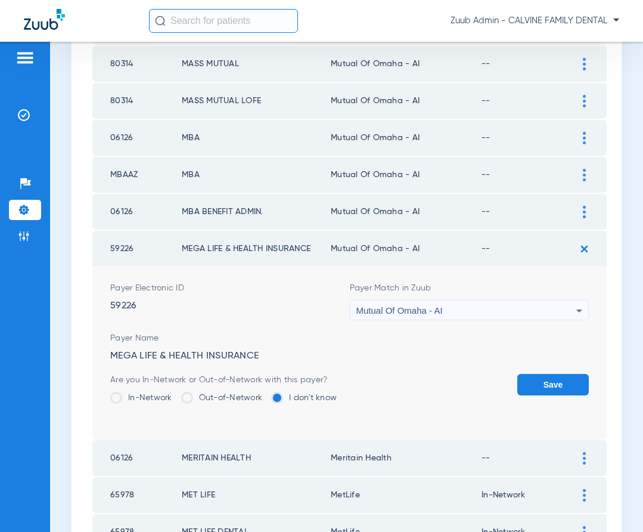
click at [528, 307] on div "Mutual Of Omaha - AI" at bounding box center [467, 311] width 221 height 20
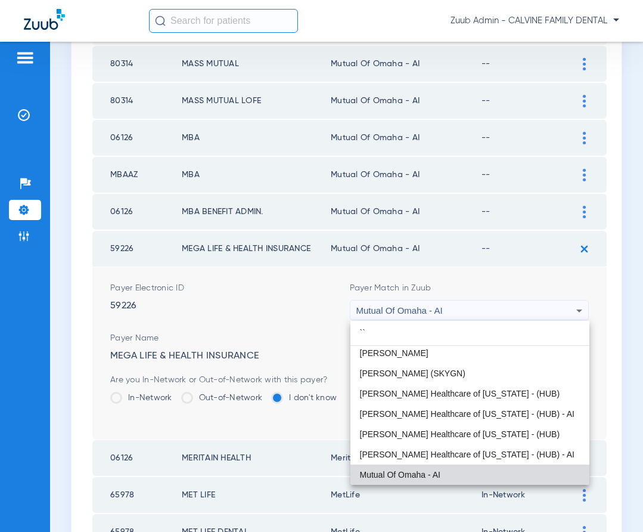
scroll to position [0, 0]
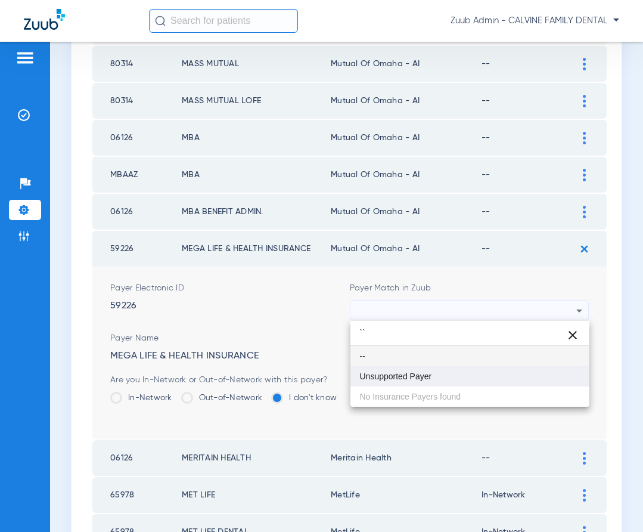
type input "``"
drag, startPoint x: 409, startPoint y: 370, endPoint x: 422, endPoint y: 344, distance: 29.1
click at [409, 369] on mat-option "Unsupported Payer" at bounding box center [471, 376] width 240 height 20
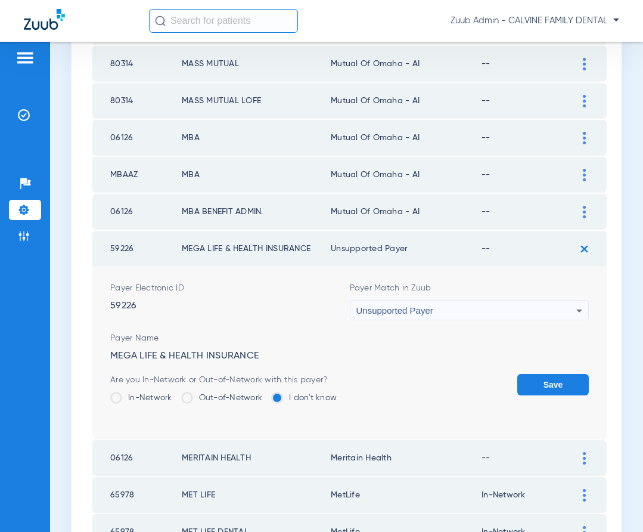
click at [547, 389] on button "Save" at bounding box center [554, 384] width 72 height 21
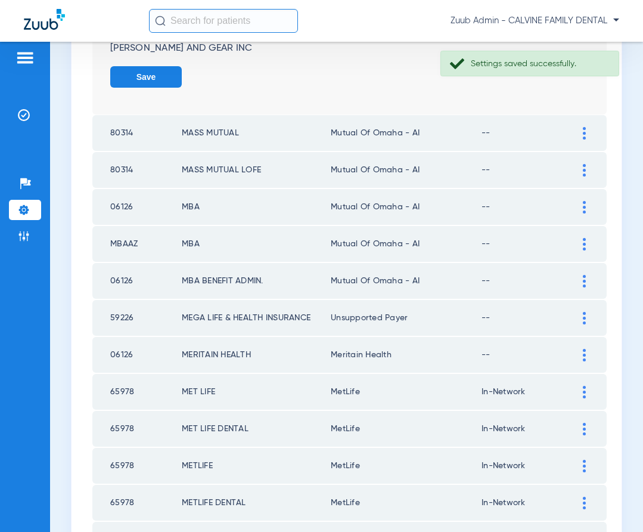
scroll to position [1121, 0]
click at [583, 281] on img at bounding box center [584, 282] width 3 height 13
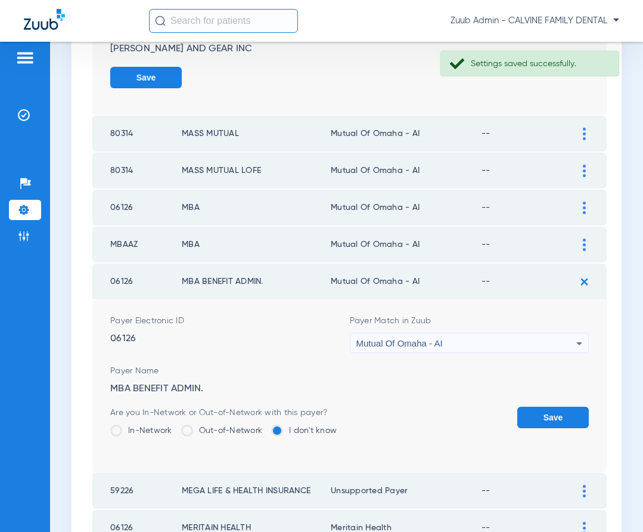
click at [569, 344] on div "Mutual Of Omaha - AI" at bounding box center [467, 343] width 221 height 20
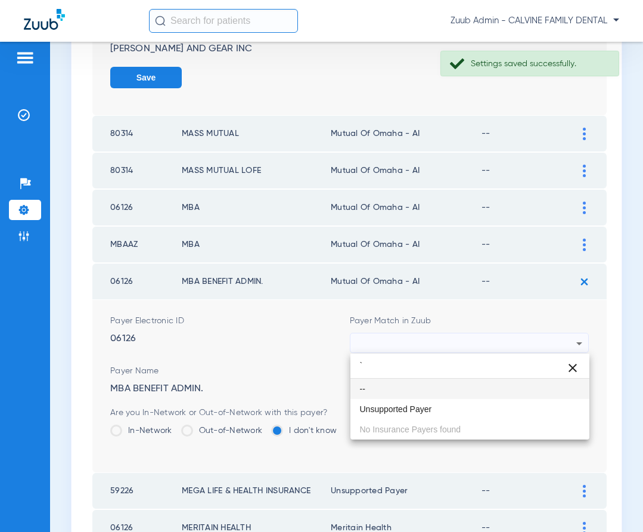
scroll to position [0, 0]
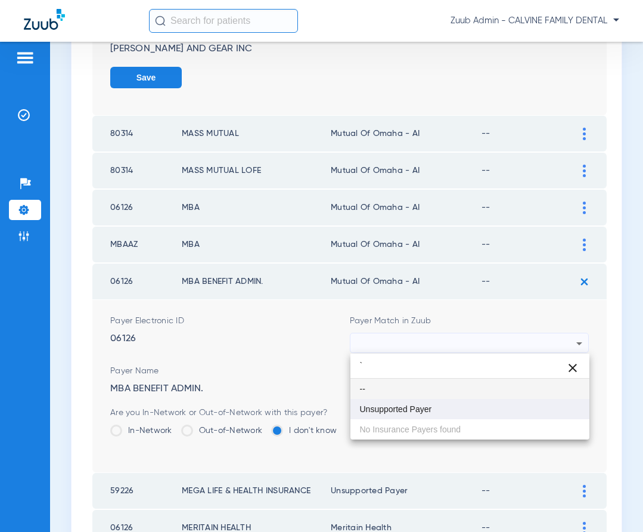
type input "`"
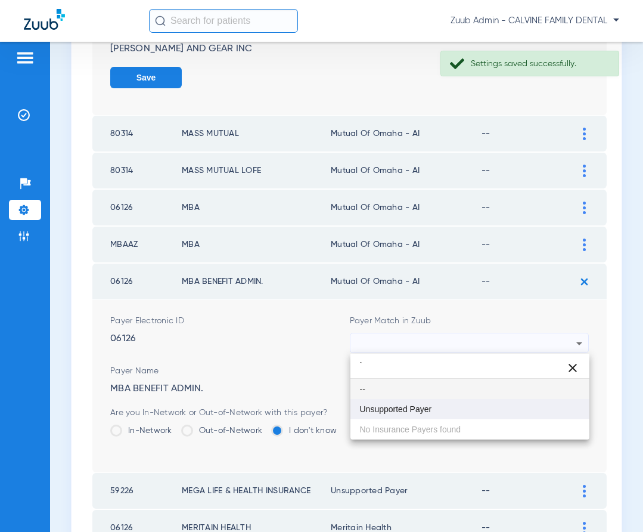
click at [458, 413] on mat-option "Unsupported Payer" at bounding box center [471, 409] width 240 height 20
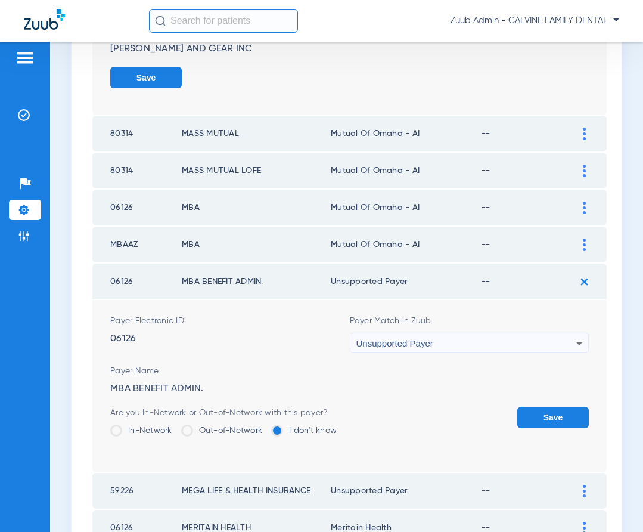
drag, startPoint x: 532, startPoint y: 414, endPoint x: 534, endPoint y: 401, distance: 13.2
click at [532, 414] on button "Save" at bounding box center [554, 417] width 72 height 21
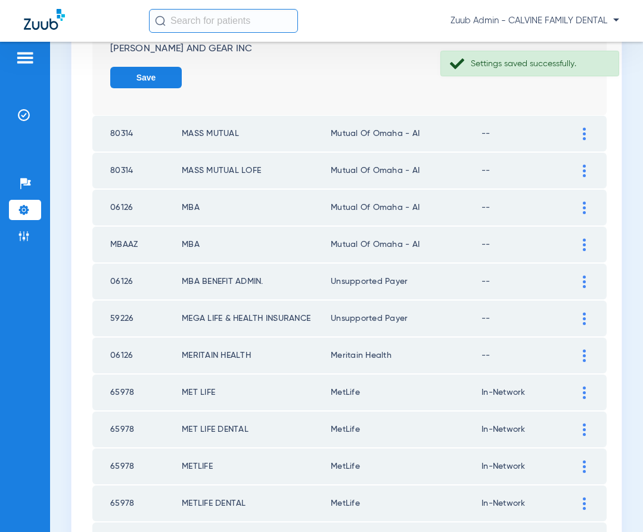
click at [584, 240] on img at bounding box center [584, 245] width 3 height 13
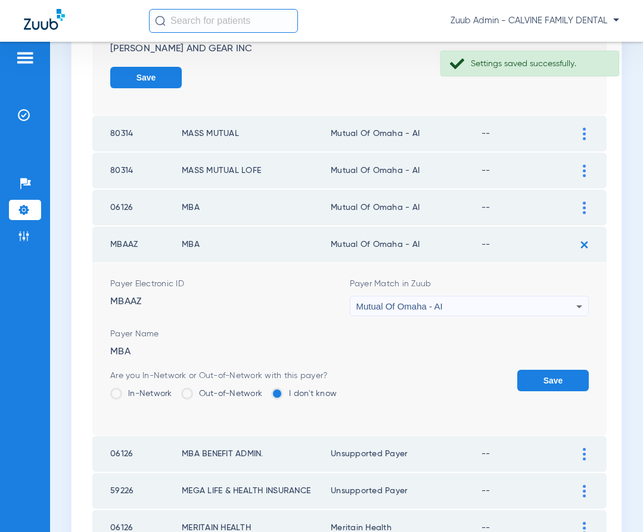
click at [549, 305] on div "Mutual Of Omaha - AI" at bounding box center [467, 306] width 221 height 20
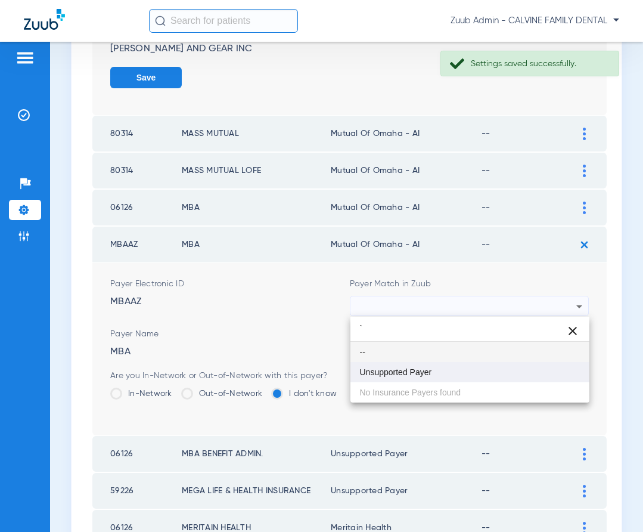
type input "`"
click at [450, 370] on mat-option "Unsupported Payer" at bounding box center [471, 372] width 240 height 20
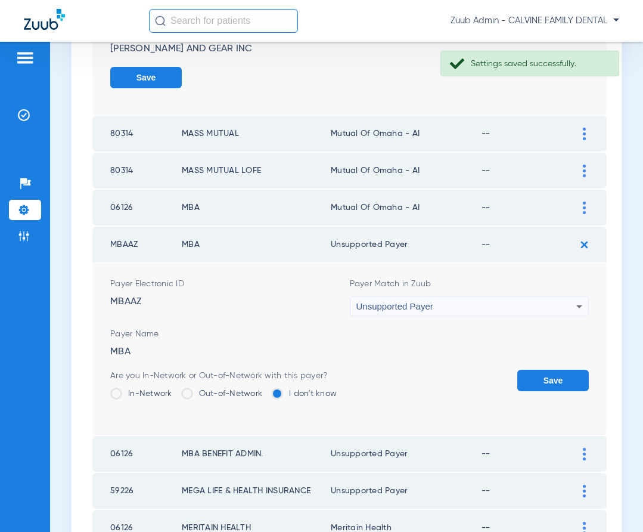
click at [535, 378] on button "Save" at bounding box center [554, 380] width 72 height 21
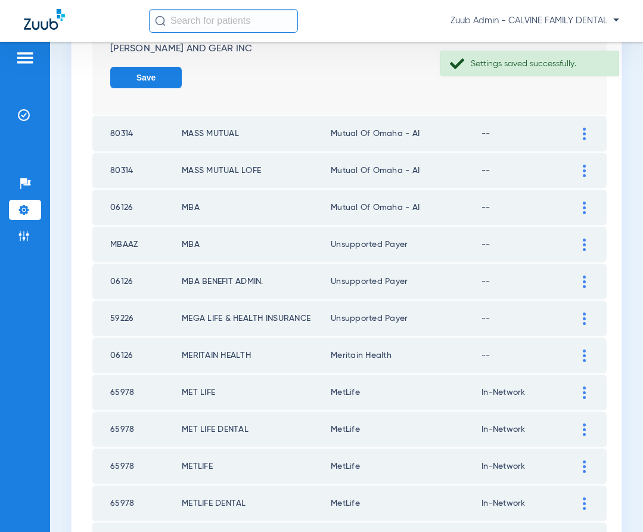
click at [582, 206] on div at bounding box center [584, 208] width 21 height 13
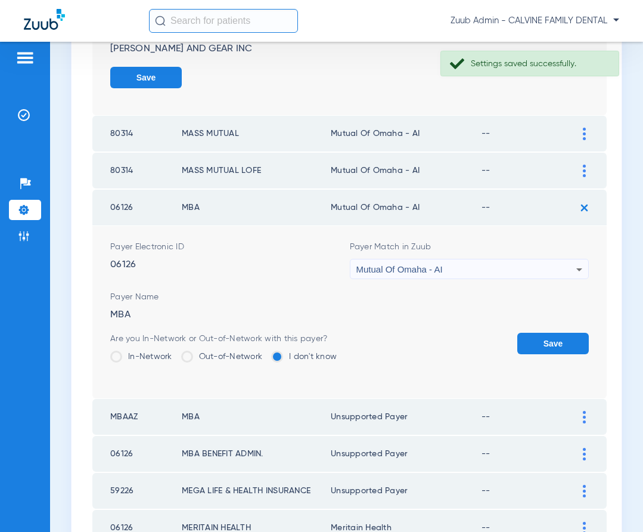
click at [545, 271] on div "Mutual Of Omaha - AI" at bounding box center [467, 269] width 221 height 20
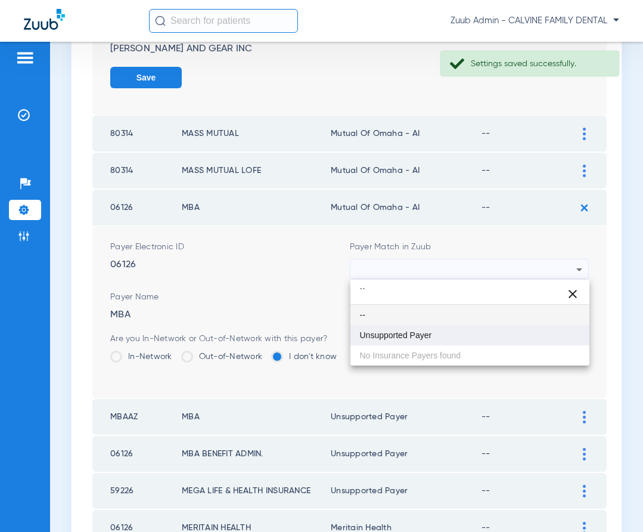
type input "``"
click at [456, 335] on mat-option "Unsupported Payer" at bounding box center [471, 335] width 240 height 20
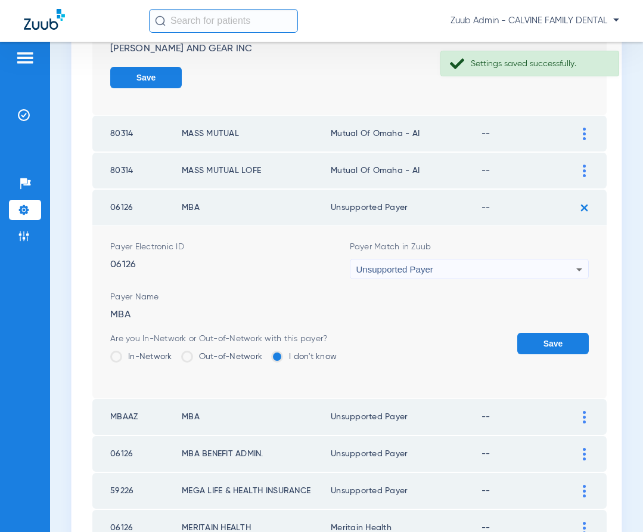
click at [534, 335] on button "Save" at bounding box center [554, 343] width 72 height 21
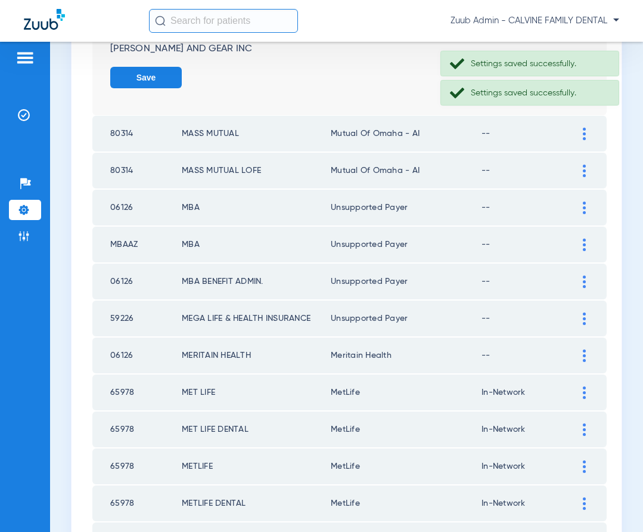
click at [584, 174] on img at bounding box center [584, 171] width 3 height 13
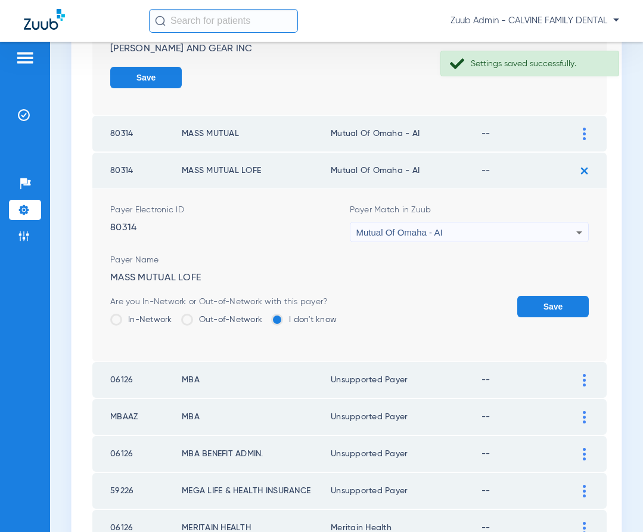
click at [515, 231] on div "Mutual Of Omaha - AI" at bounding box center [467, 232] width 221 height 20
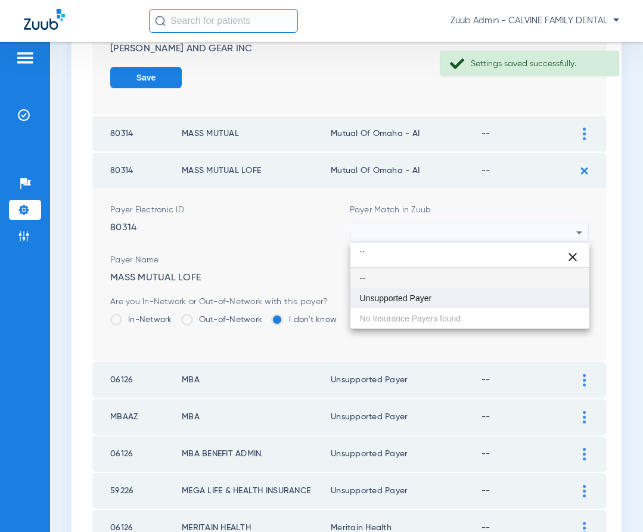
type input "``"
click at [465, 302] on mat-option "Unsupported Payer" at bounding box center [471, 298] width 240 height 20
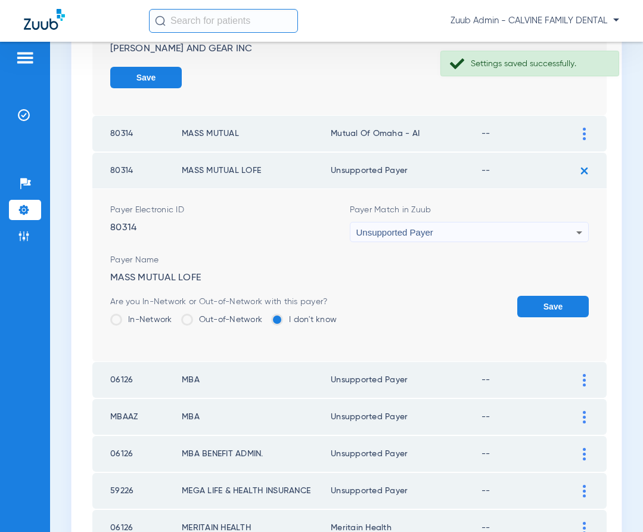
click at [544, 305] on button "Save" at bounding box center [554, 306] width 72 height 21
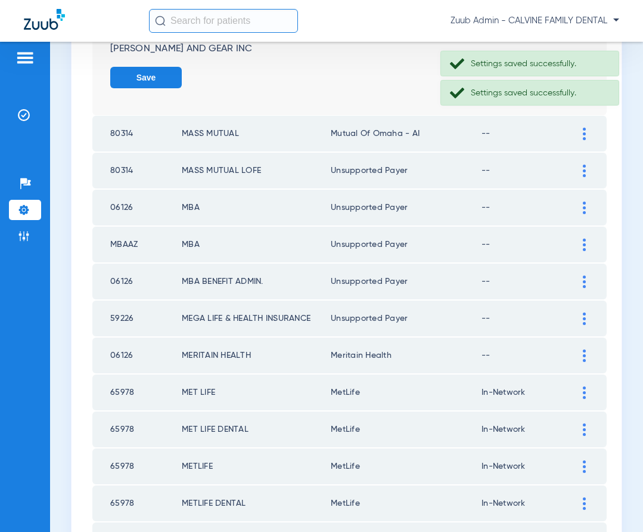
click at [584, 129] on img at bounding box center [584, 134] width 3 height 13
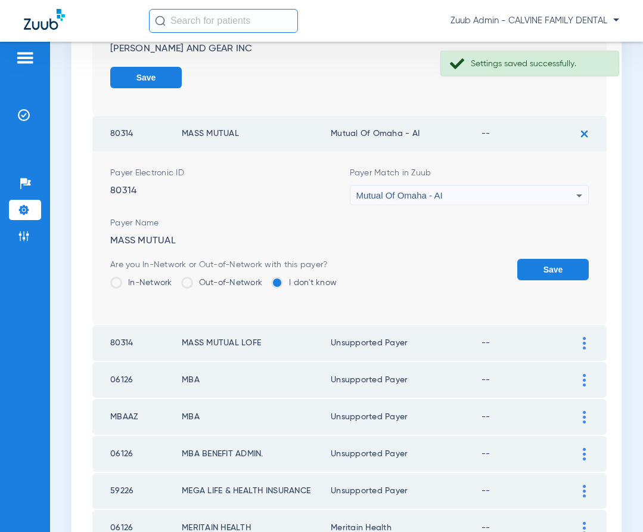
click at [553, 197] on div "Mutual Of Omaha - AI" at bounding box center [467, 195] width 221 height 20
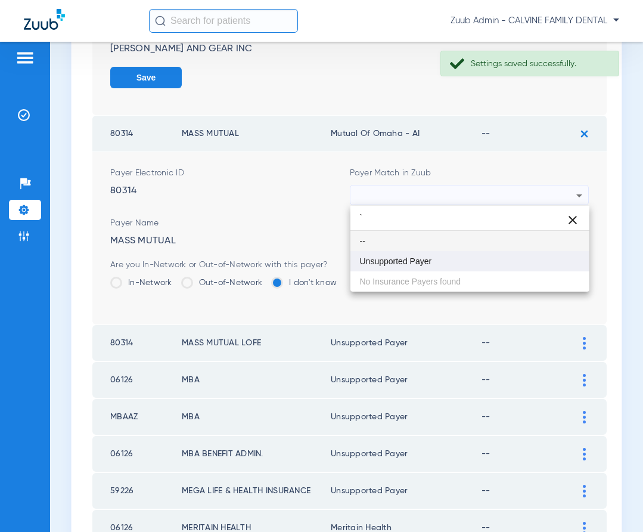
type input "`"
click at [435, 253] on mat-option "Unsupported Payer" at bounding box center [471, 261] width 240 height 20
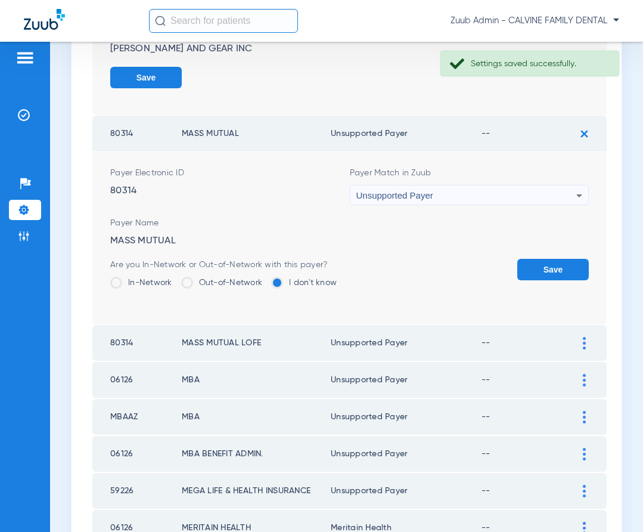
click at [536, 269] on button "Save" at bounding box center [554, 269] width 72 height 21
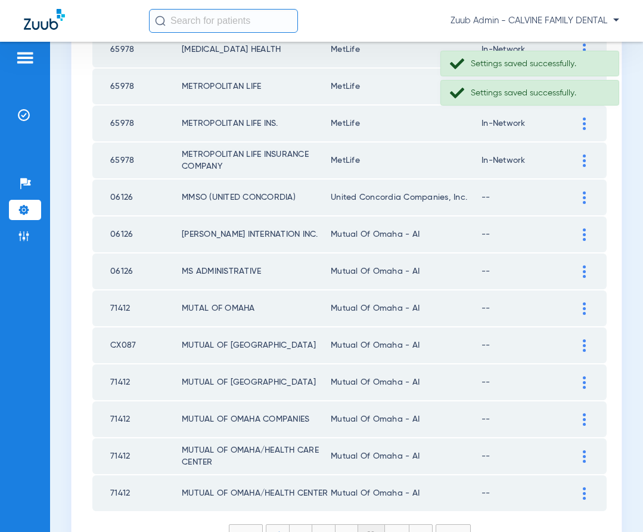
scroll to position [1791, 0]
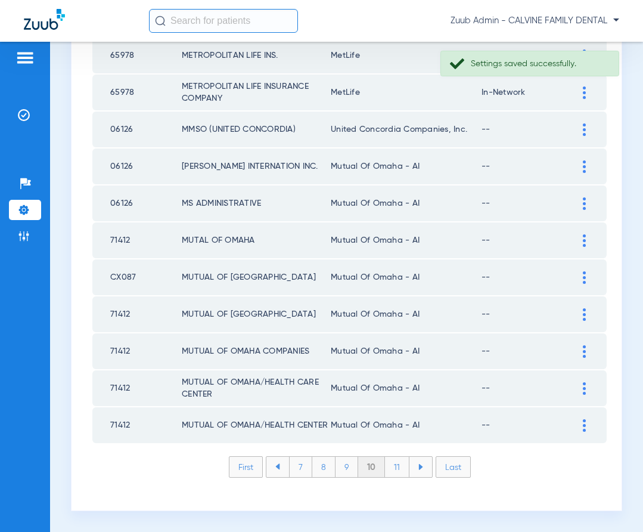
click at [393, 467] on li "11" at bounding box center [397, 467] width 24 height 20
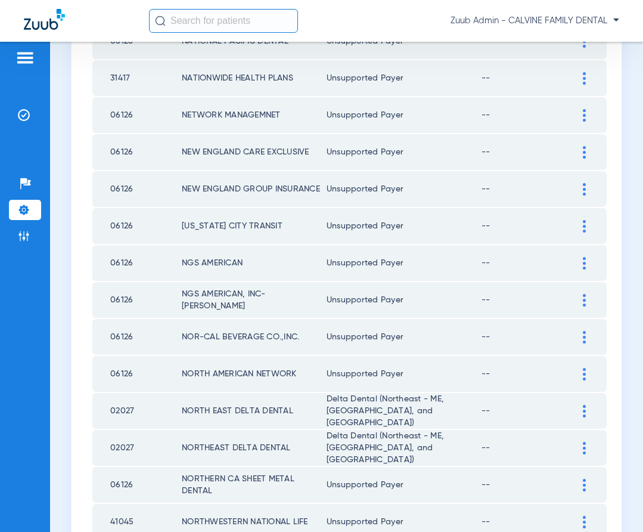
scroll to position [0, 0]
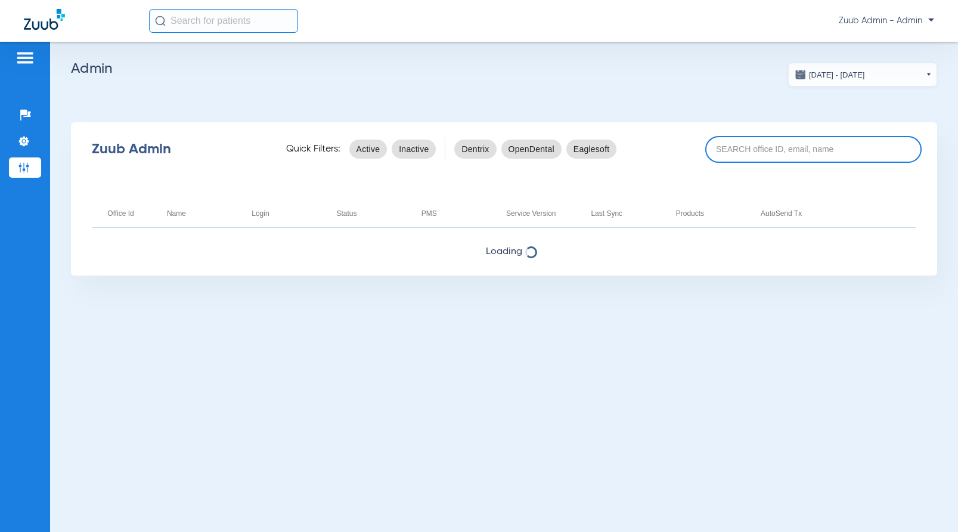
click at [742, 154] on input at bounding box center [814, 149] width 216 height 27
paste input "17006782"
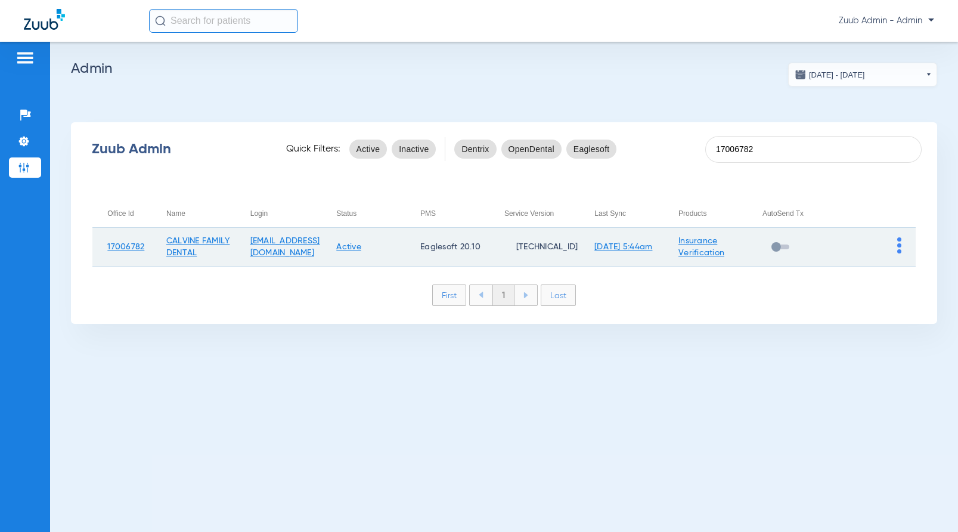
type input "17006782"
click at [898, 241] on img at bounding box center [900, 245] width 4 height 16
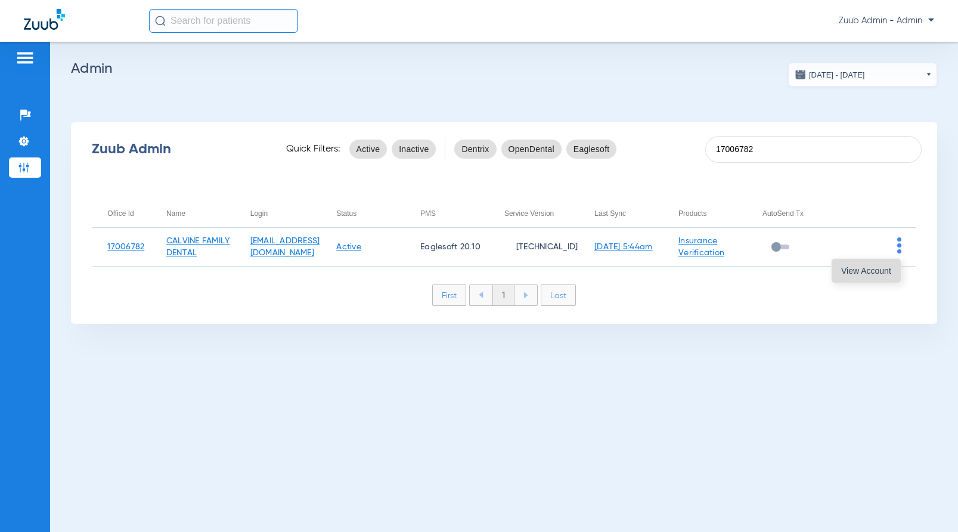
drag, startPoint x: 886, startPoint y: 268, endPoint x: 847, endPoint y: 278, distance: 40.6
click at [886, 268] on span "View Account" at bounding box center [866, 271] width 50 height 8
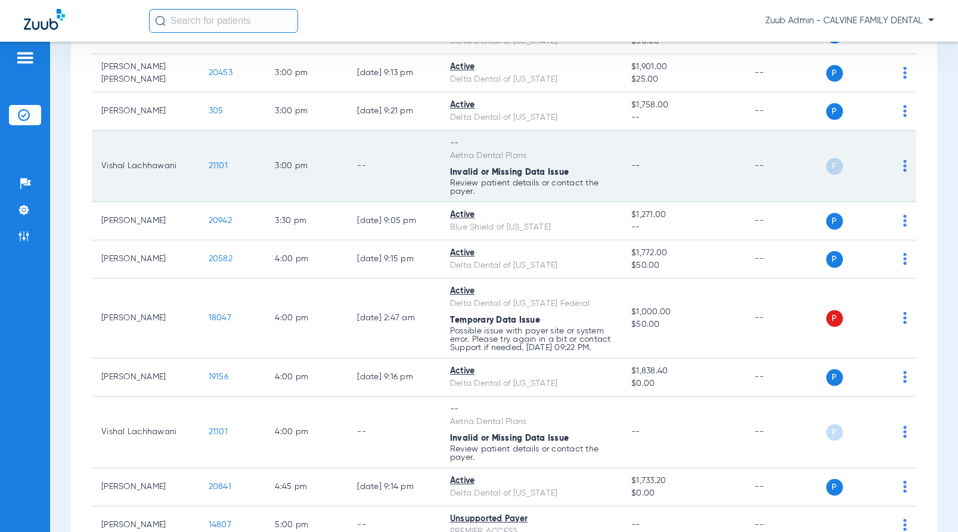
scroll to position [1216, 0]
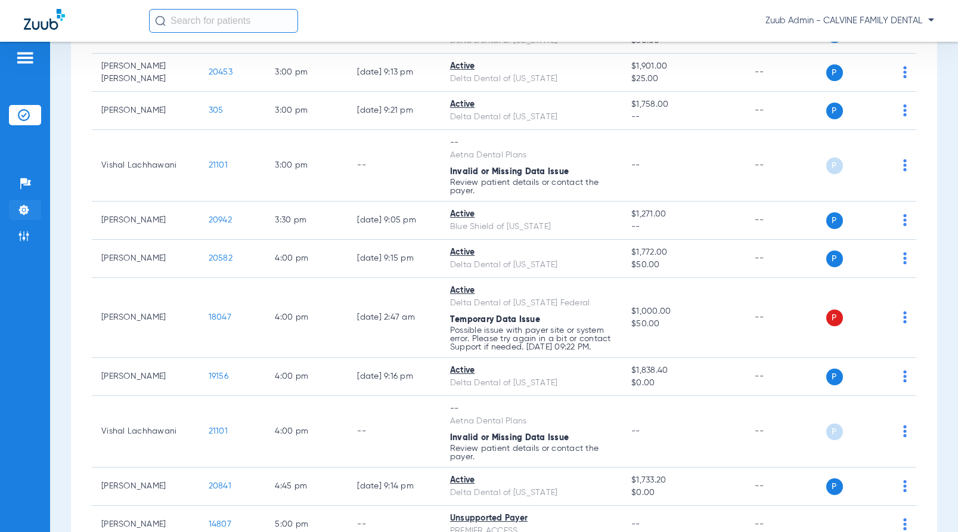
click at [24, 208] on img at bounding box center [24, 210] width 12 height 12
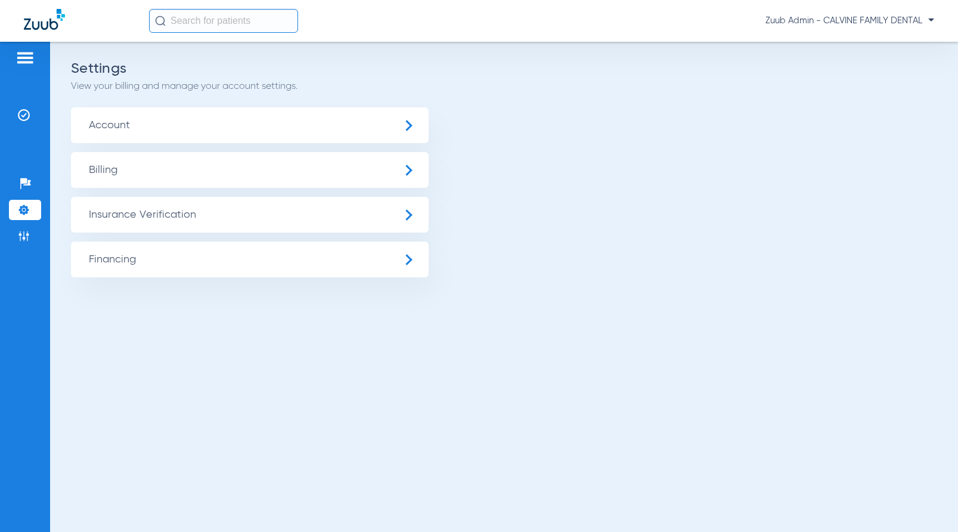
click at [129, 218] on span "Insurance Verification" at bounding box center [250, 215] width 358 height 36
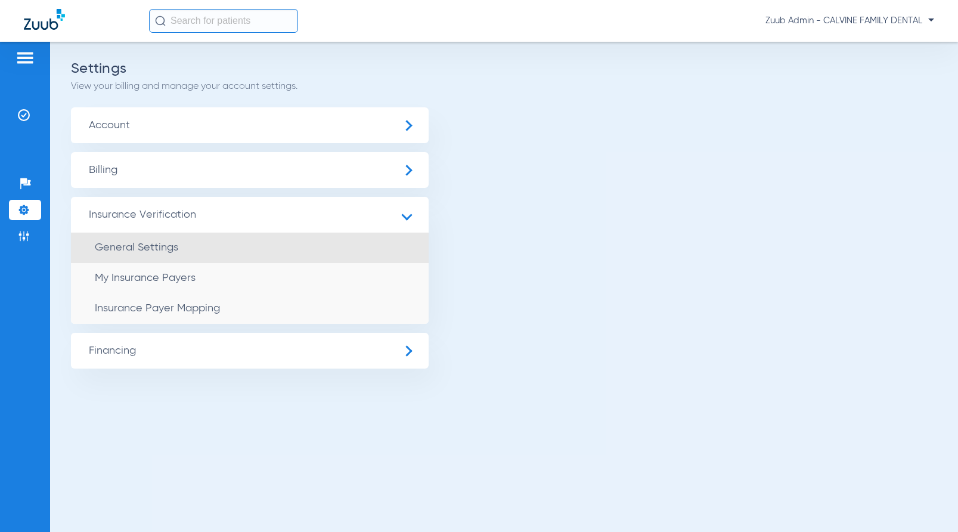
click at [132, 243] on span "General Settings" at bounding box center [136, 247] width 83 height 11
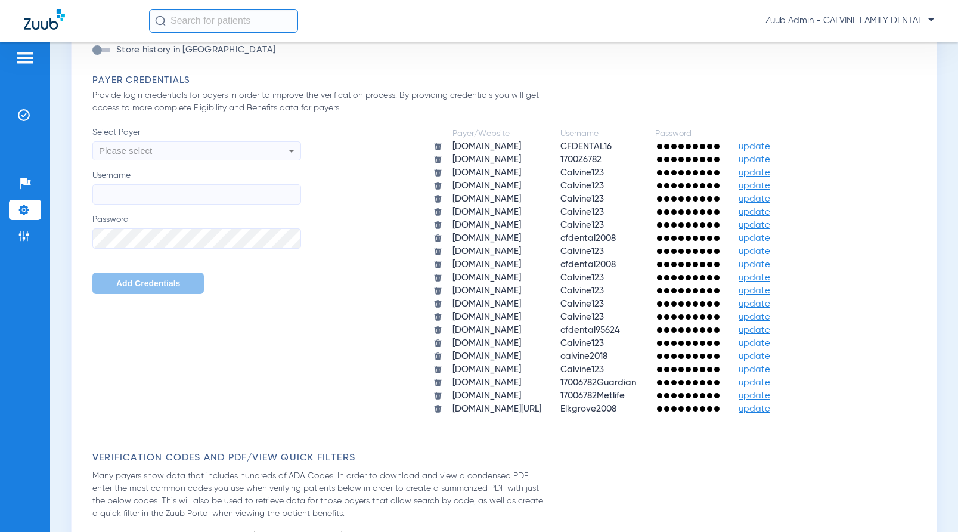
scroll to position [497, 0]
click at [19, 110] on img at bounding box center [24, 115] width 12 height 12
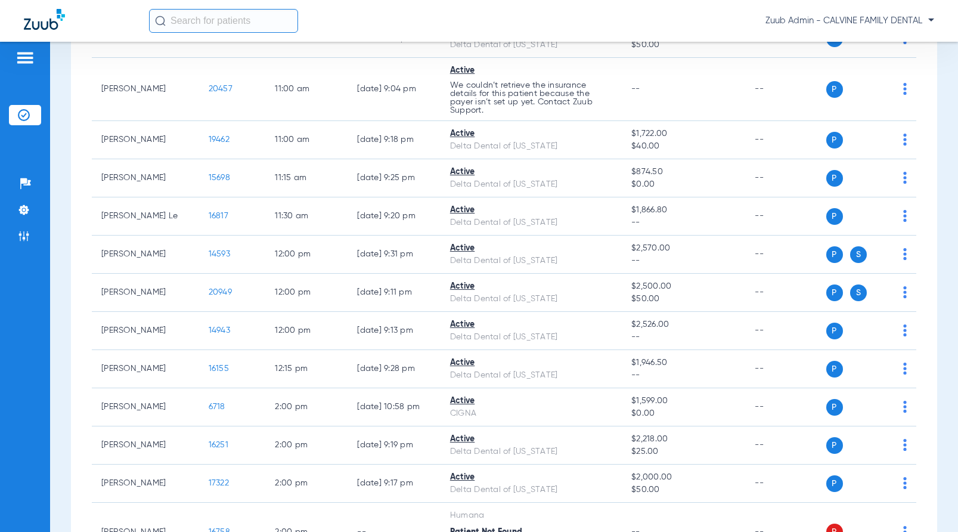
scroll to position [654, 0]
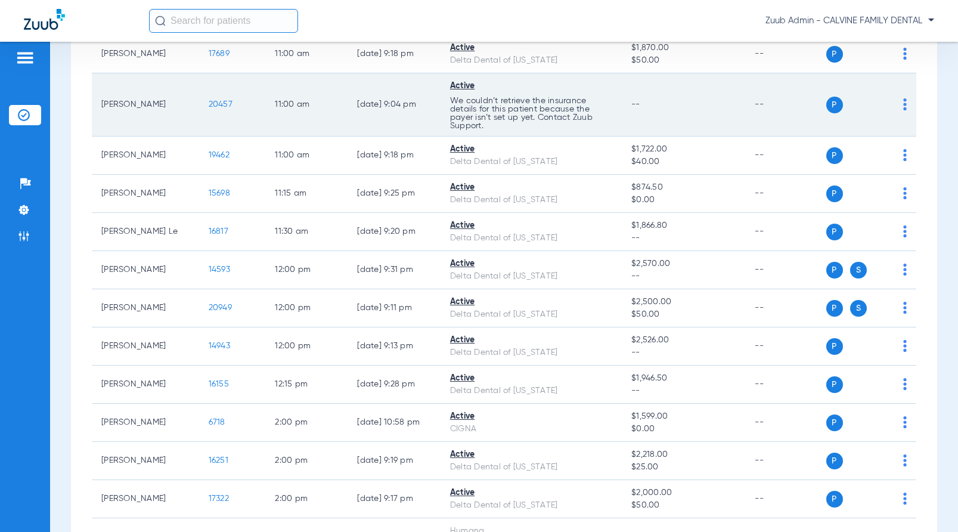
click at [904, 103] on img at bounding box center [906, 104] width 4 height 12
drag, startPoint x: 889, startPoint y: 147, endPoint x: 839, endPoint y: 132, distance: 51.9
click at [888, 147] on span "Verify Now" at bounding box center [869, 151] width 56 height 8
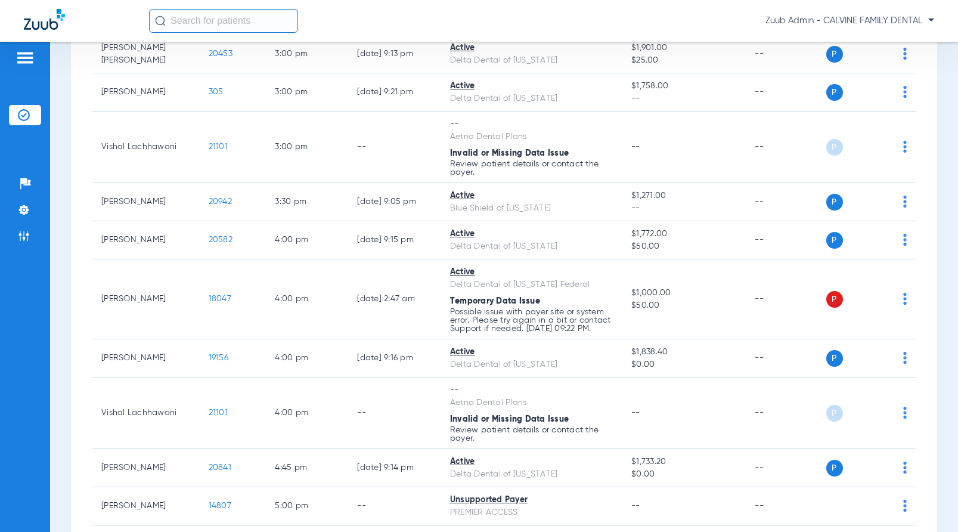
scroll to position [1236, 0]
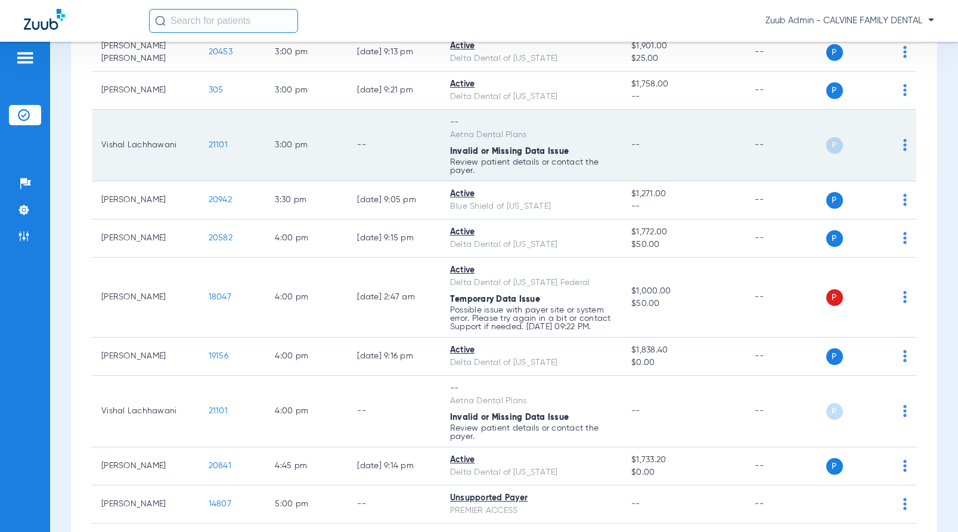
click at [210, 142] on span "21101" at bounding box center [218, 145] width 19 height 8
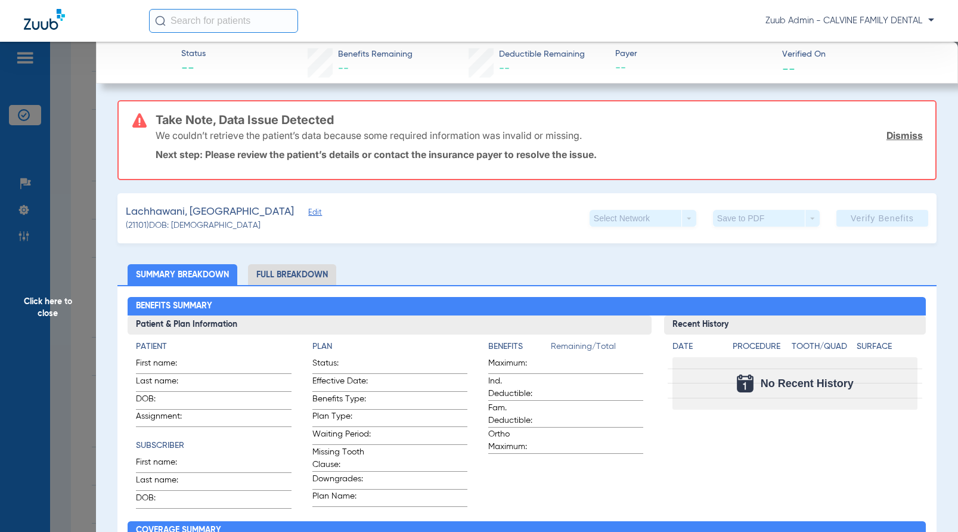
click at [308, 212] on span "Edit" at bounding box center [313, 213] width 11 height 11
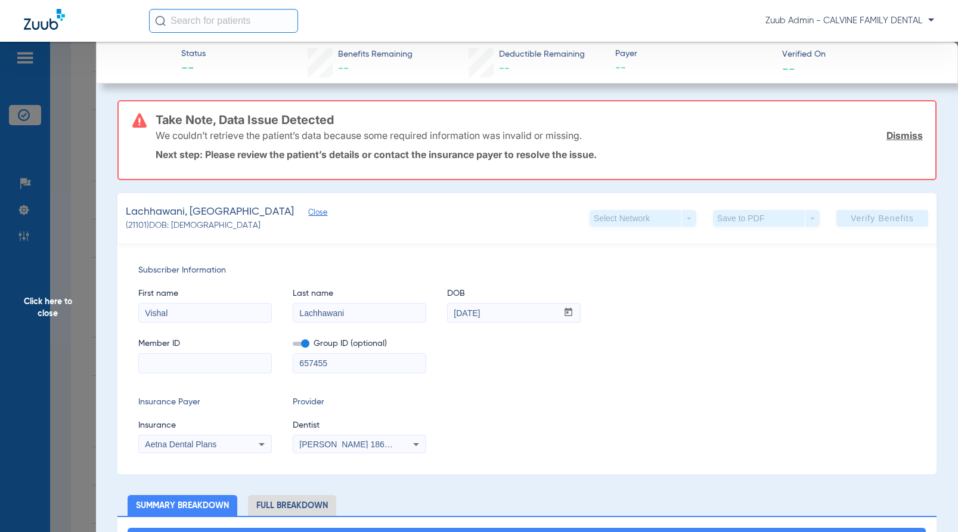
click at [49, 309] on span "Click here to close" at bounding box center [48, 308] width 96 height 532
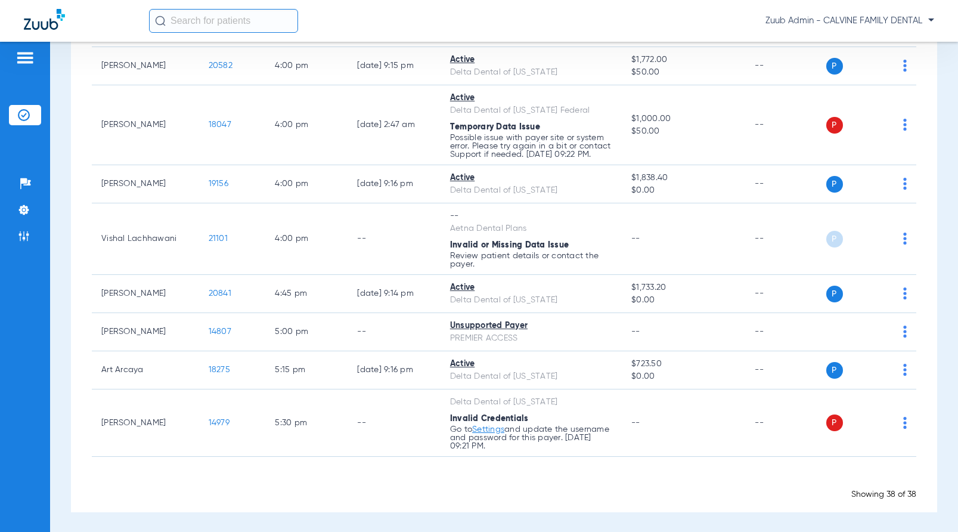
scroll to position [1405, 0]
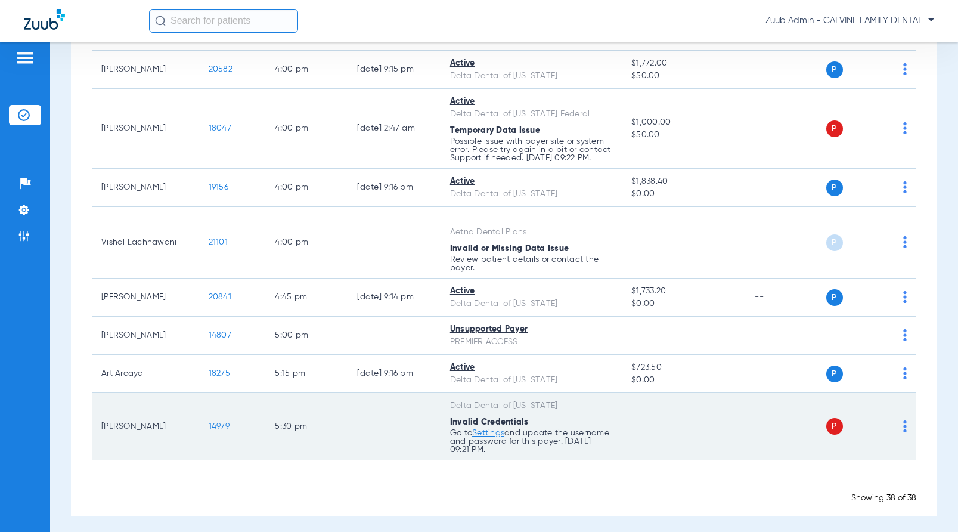
drag, startPoint x: 580, startPoint y: 407, endPoint x: 443, endPoint y: 407, distance: 136.6
click at [443, 407] on td "Delta Dental of [US_STATE] Invalid Credentials Go to Settings and update the us…" at bounding box center [531, 426] width 181 height 67
copy div "Delta Dental of [US_STATE]"
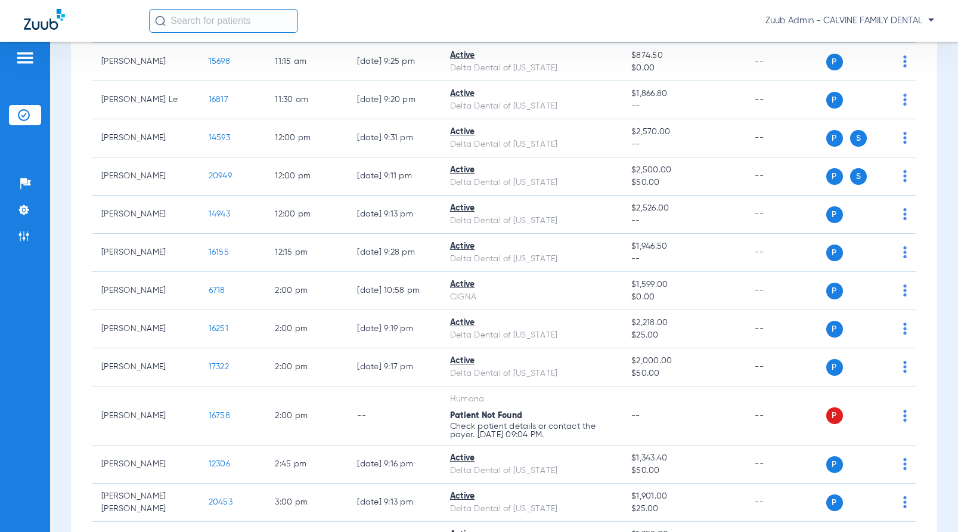
scroll to position [0, 0]
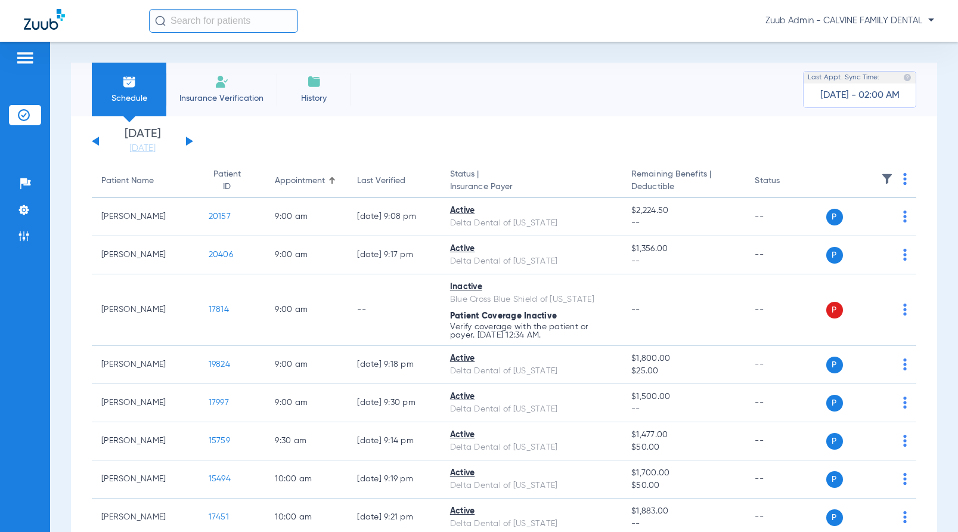
drag, startPoint x: 190, startPoint y: 139, endPoint x: 180, endPoint y: 140, distance: 10.2
click at [188, 139] on div "[DATE] [DATE] [DATE] [DATE] [DATE] [DATE] [DATE] [DATE] [DATE] [DATE] [DATE] [D…" at bounding box center [142, 141] width 101 height 26
click at [189, 141] on button at bounding box center [189, 141] width 7 height 9
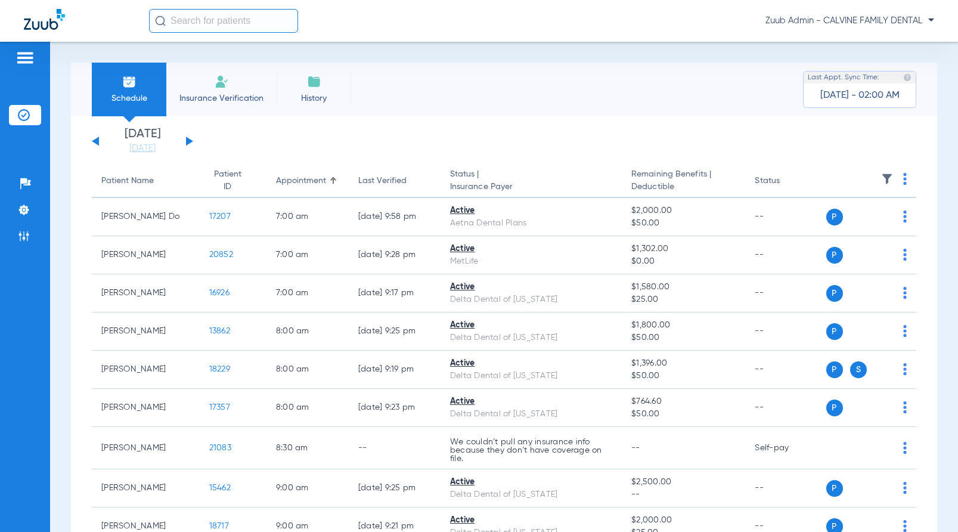
click at [190, 142] on button at bounding box center [189, 141] width 7 height 9
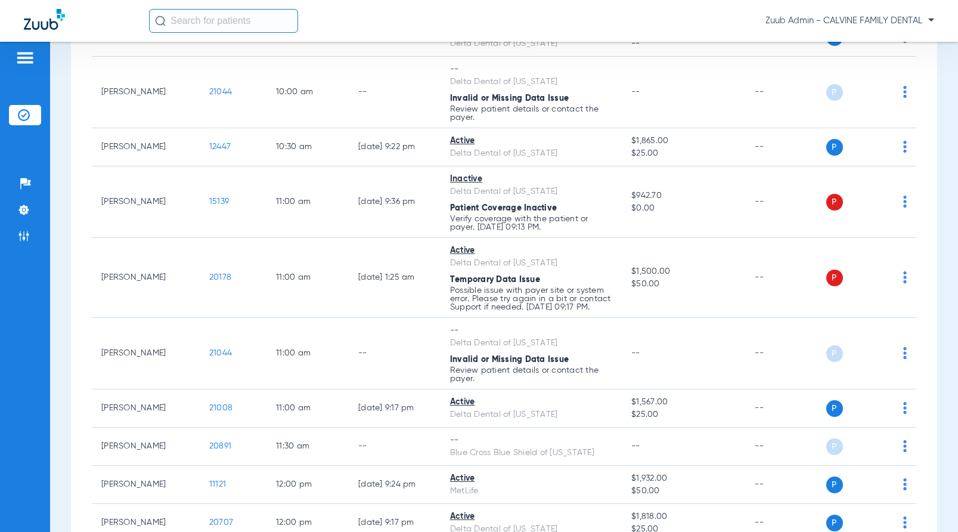
scroll to position [765, 0]
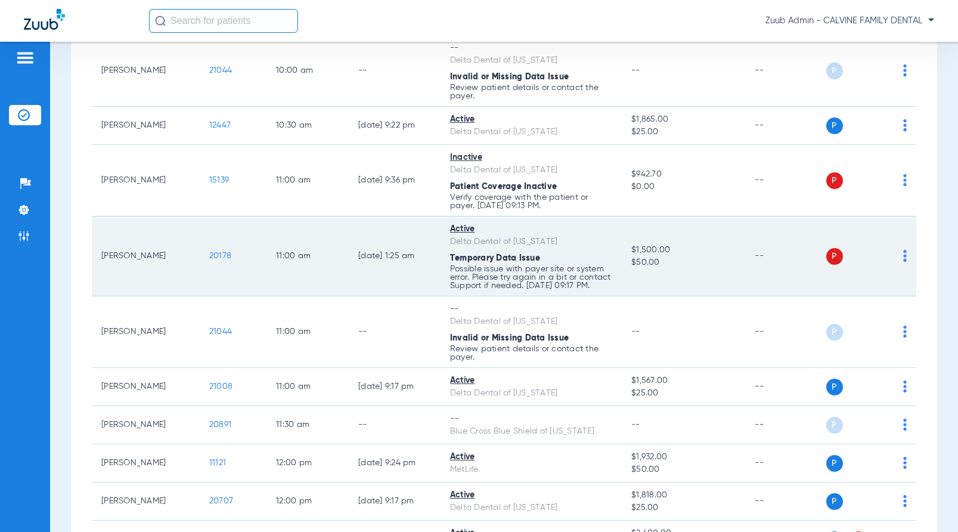
click at [904, 255] on img at bounding box center [906, 256] width 4 height 12
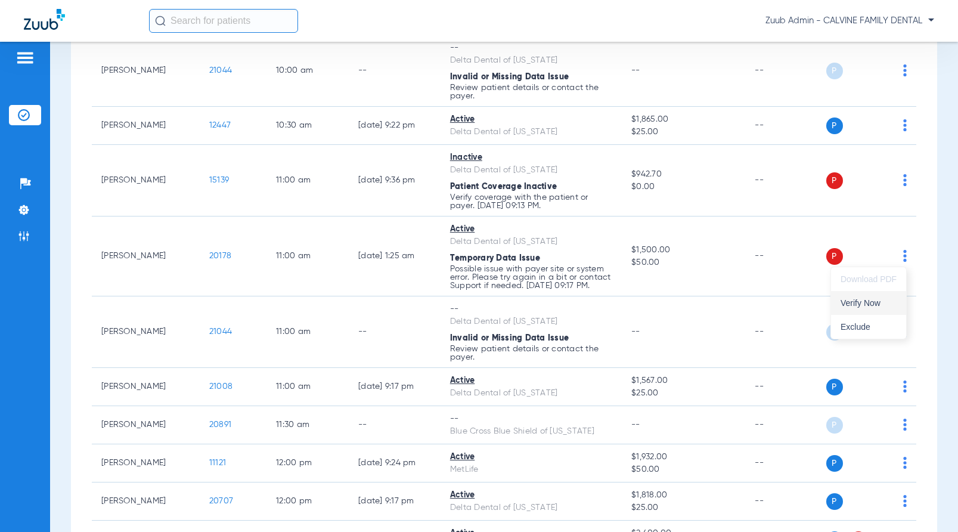
click at [880, 307] on span "Verify Now" at bounding box center [869, 303] width 56 height 8
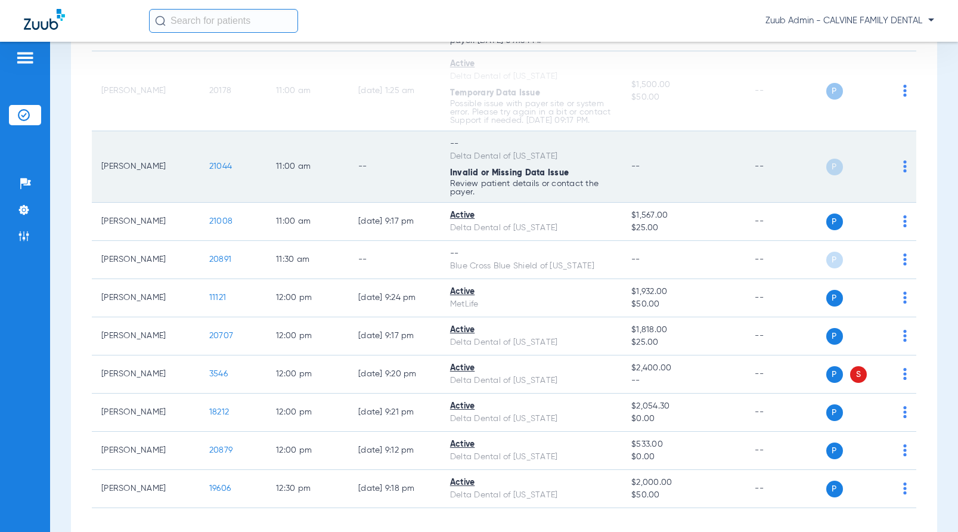
scroll to position [929, 0]
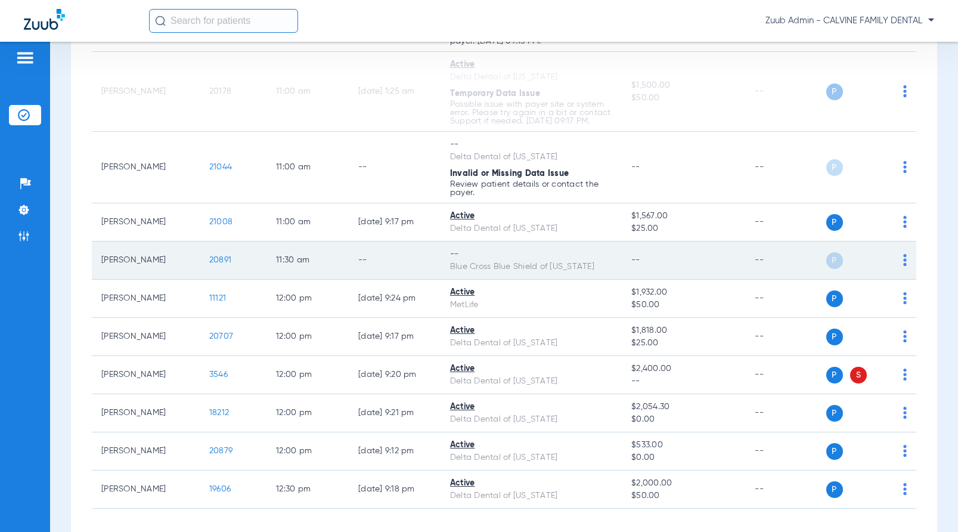
click at [904, 258] on img at bounding box center [906, 260] width 4 height 12
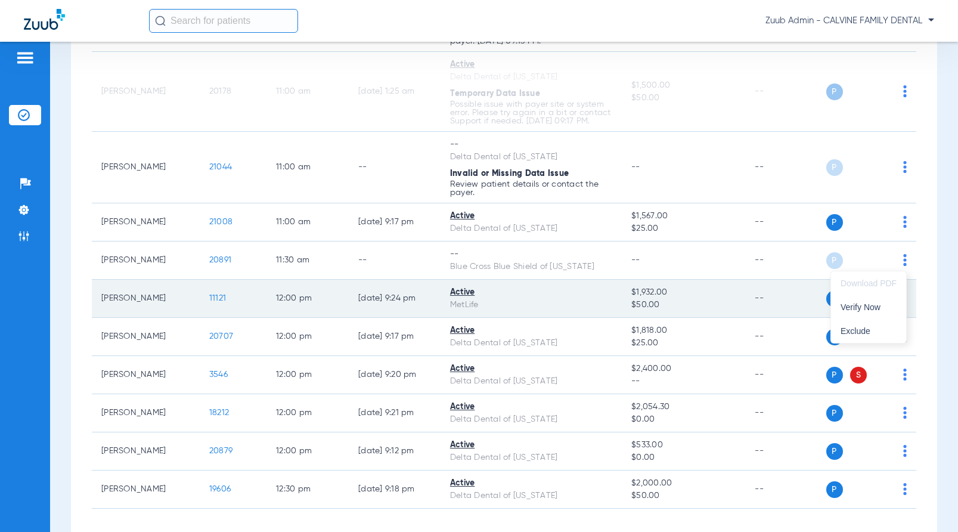
drag, startPoint x: 890, startPoint y: 310, endPoint x: 846, endPoint y: 303, distance: 44.0
click at [890, 310] on span "Verify Now" at bounding box center [869, 307] width 56 height 8
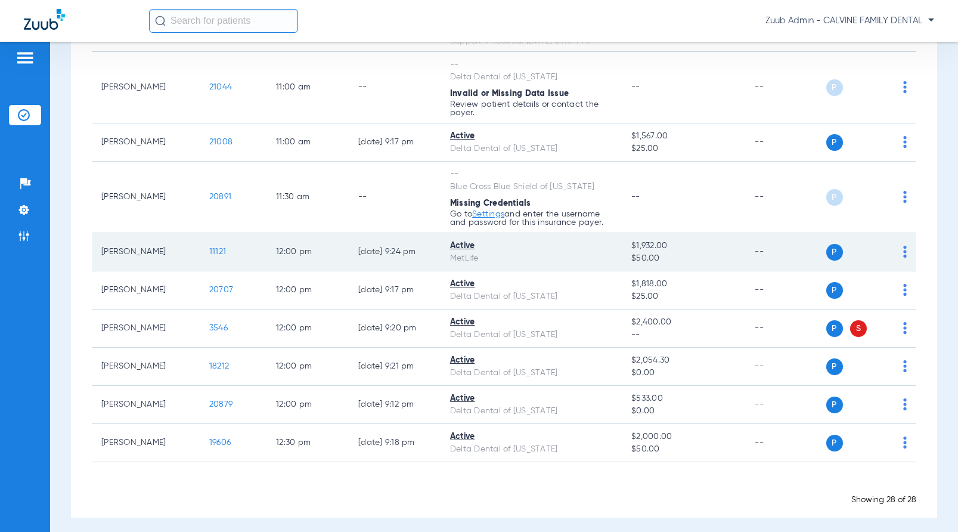
scroll to position [1007, 0]
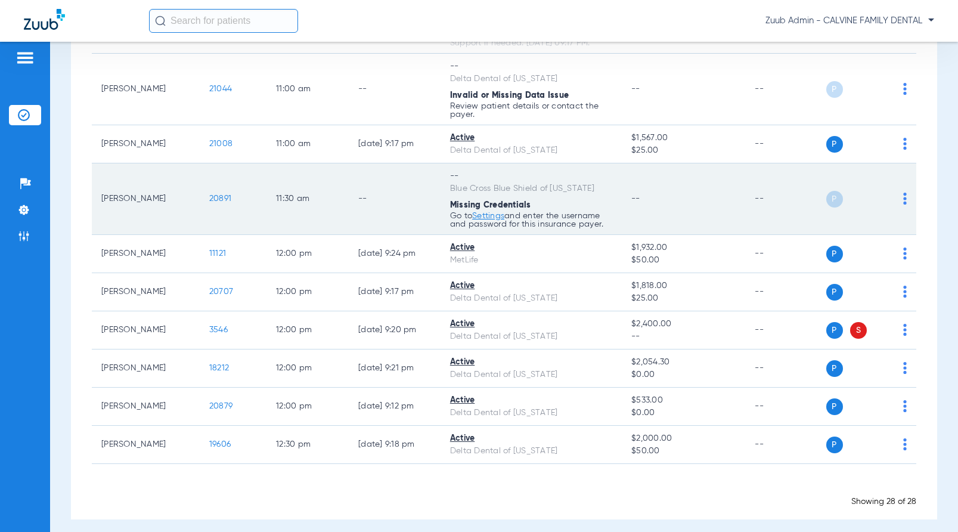
click at [904, 196] on img at bounding box center [906, 199] width 4 height 12
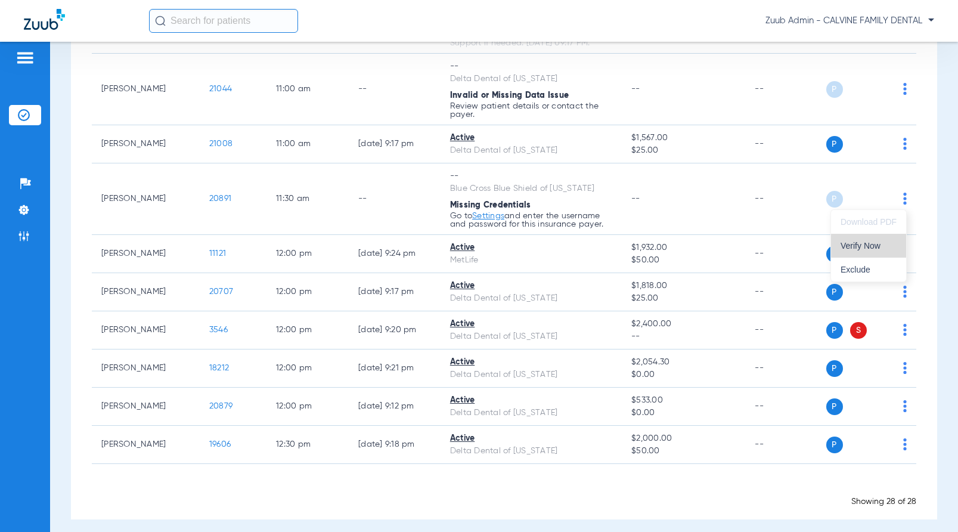
click at [877, 242] on span "Verify Now" at bounding box center [869, 246] width 56 height 8
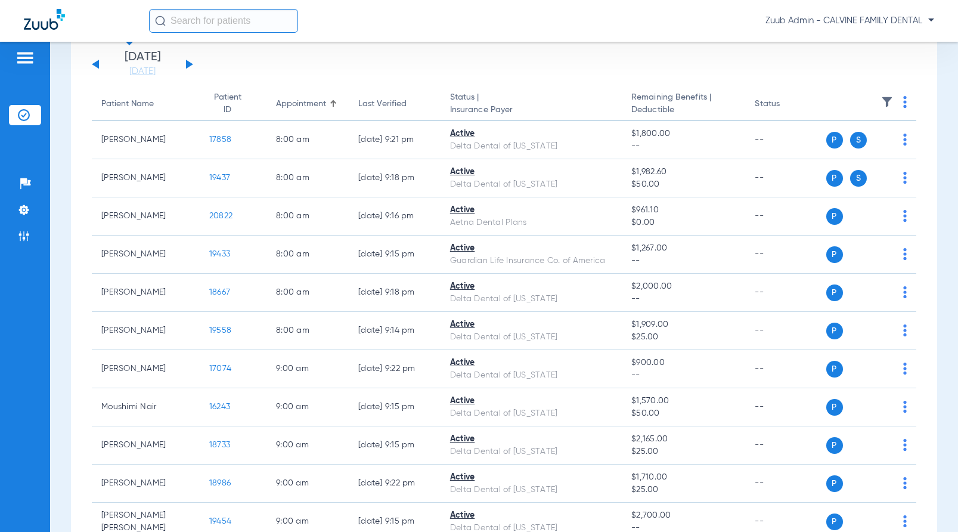
scroll to position [0, 0]
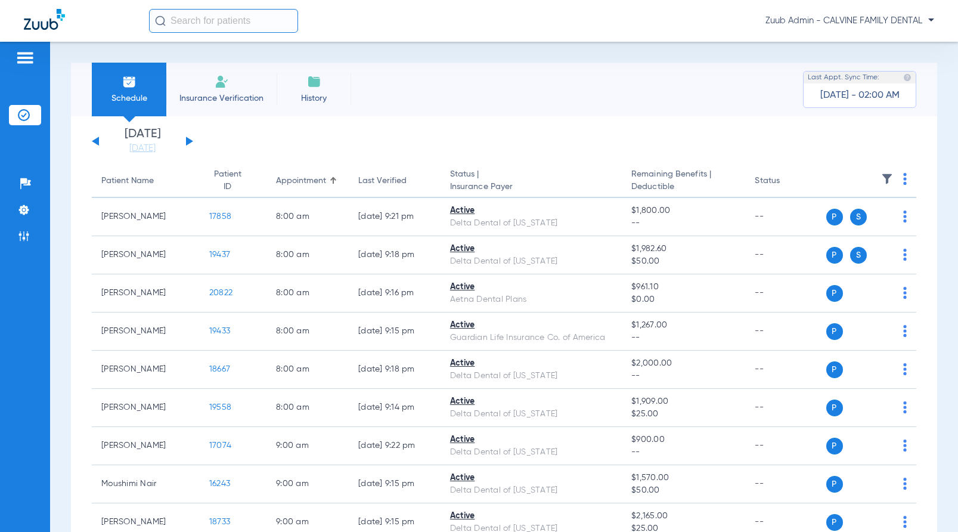
click at [188, 138] on button at bounding box center [189, 141] width 7 height 9
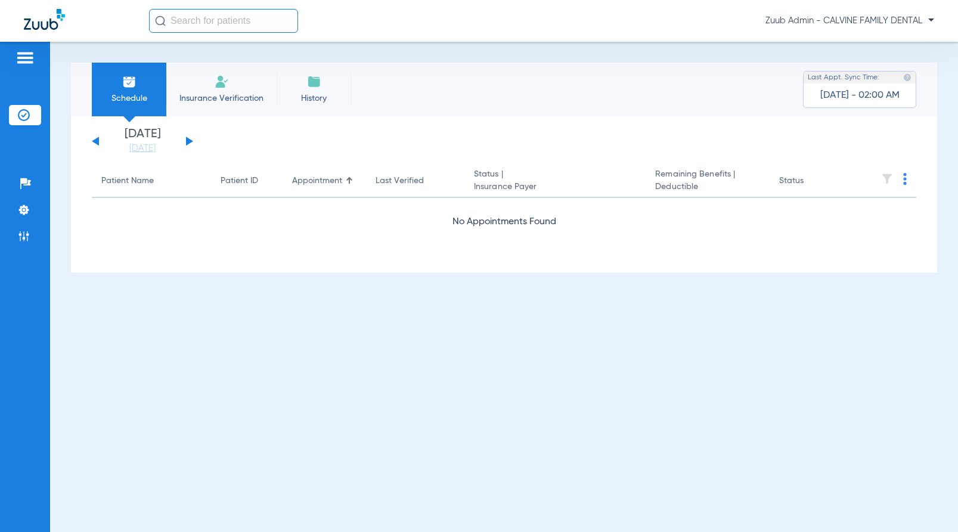
click at [188, 138] on button at bounding box center [189, 141] width 7 height 9
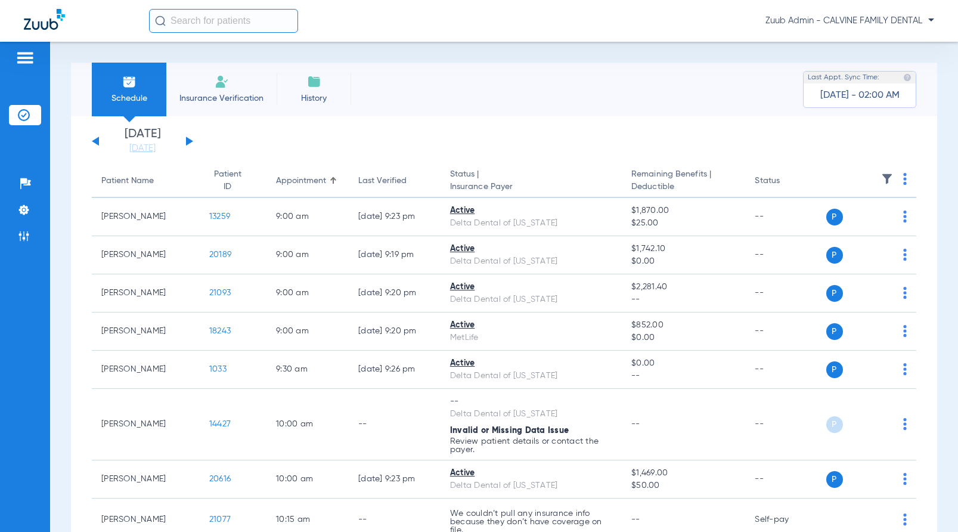
click at [189, 140] on button at bounding box center [189, 141] width 7 height 9
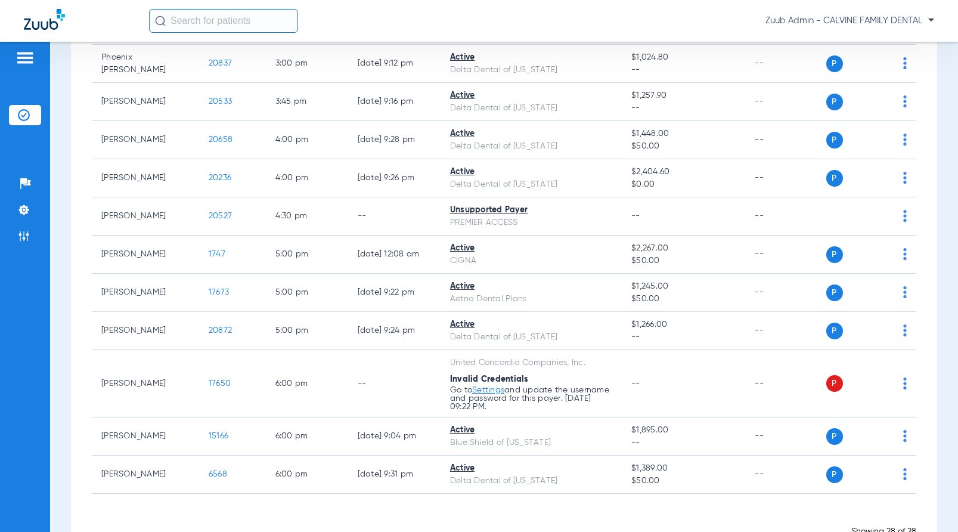
scroll to position [865, 0]
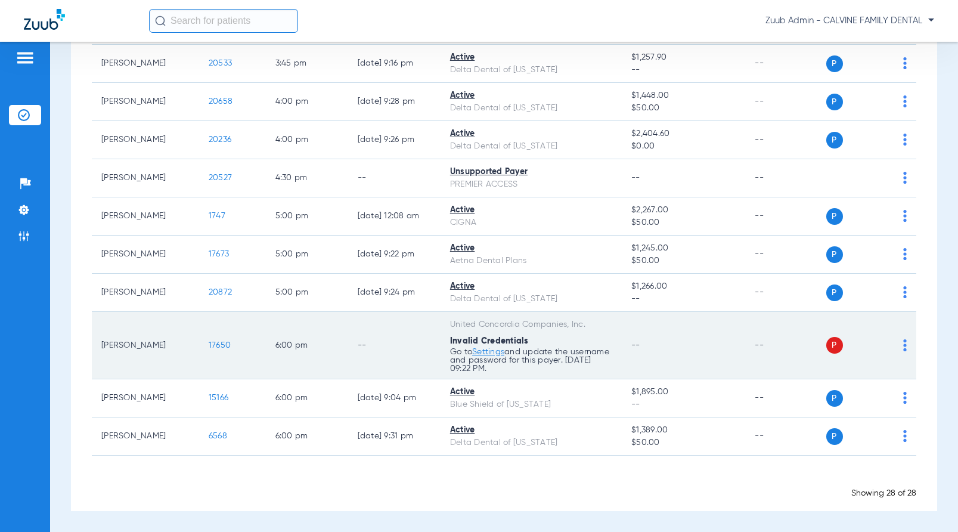
drag, startPoint x: 590, startPoint y: 325, endPoint x: 447, endPoint y: 324, distance: 143.1
click at [447, 324] on td "United Concordia Companies, Inc. Invalid Credentials Go to Settings and update …" at bounding box center [531, 345] width 181 height 67
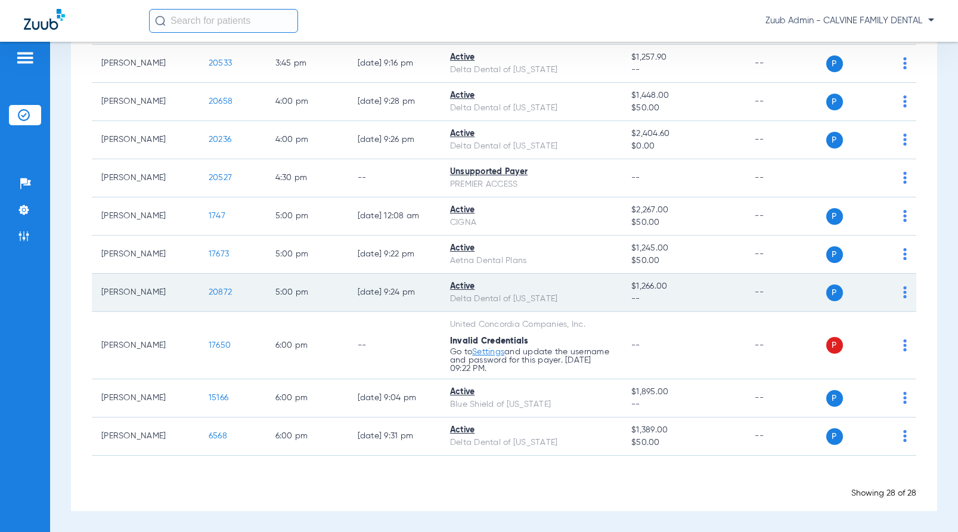
copy div "United Concordia Companies, Inc."
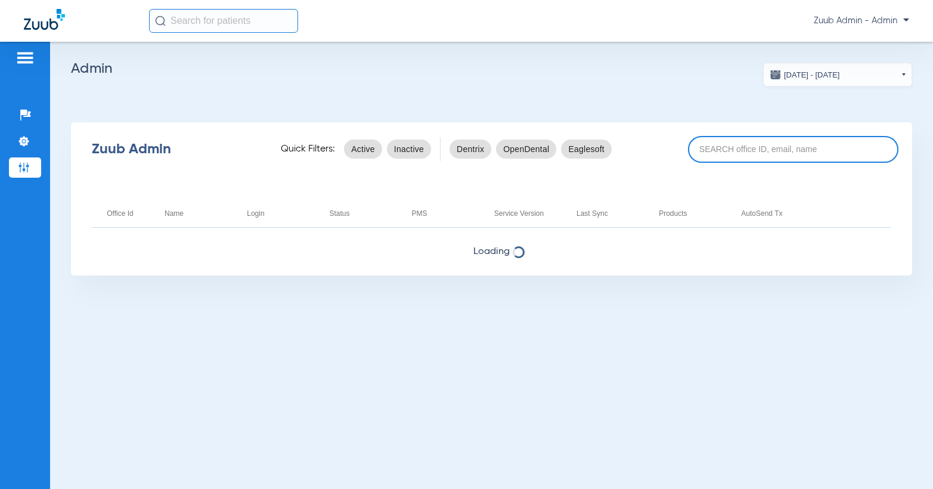
click at [720, 145] on input at bounding box center [793, 149] width 211 height 27
paste input "17006858"
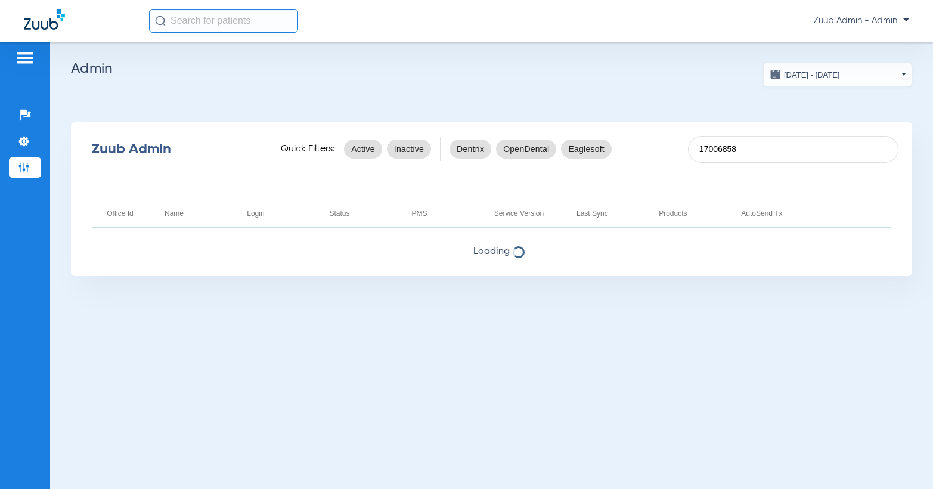
type input "17006858"
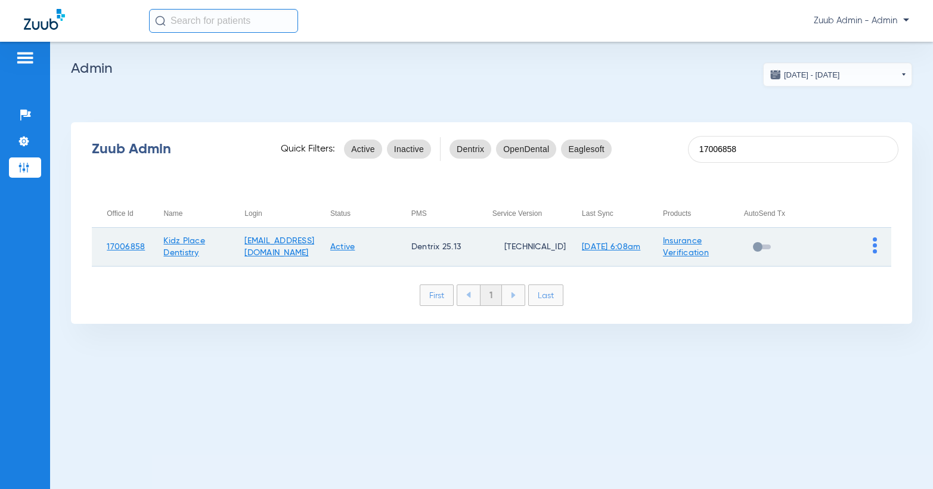
click at [874, 246] on img at bounding box center [875, 245] width 4 height 16
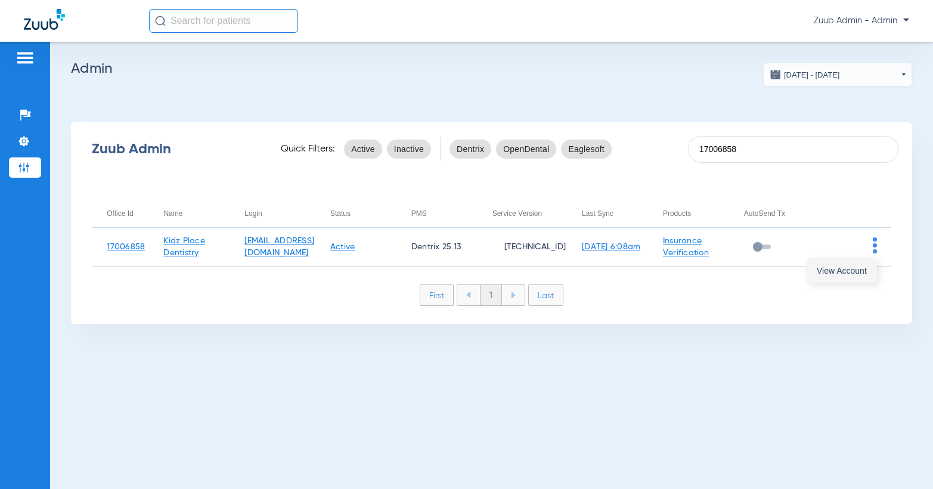
click at [854, 271] on span "View Account" at bounding box center [842, 271] width 50 height 8
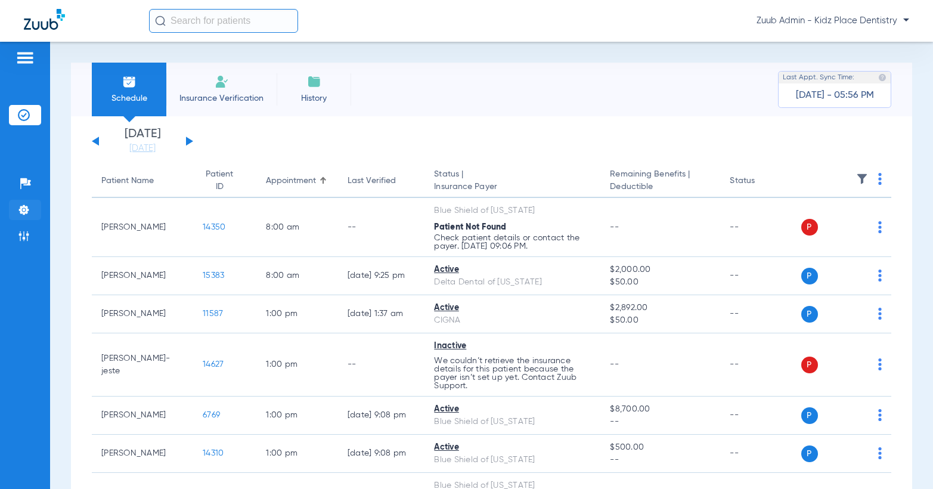
click at [21, 207] on img at bounding box center [24, 210] width 12 height 12
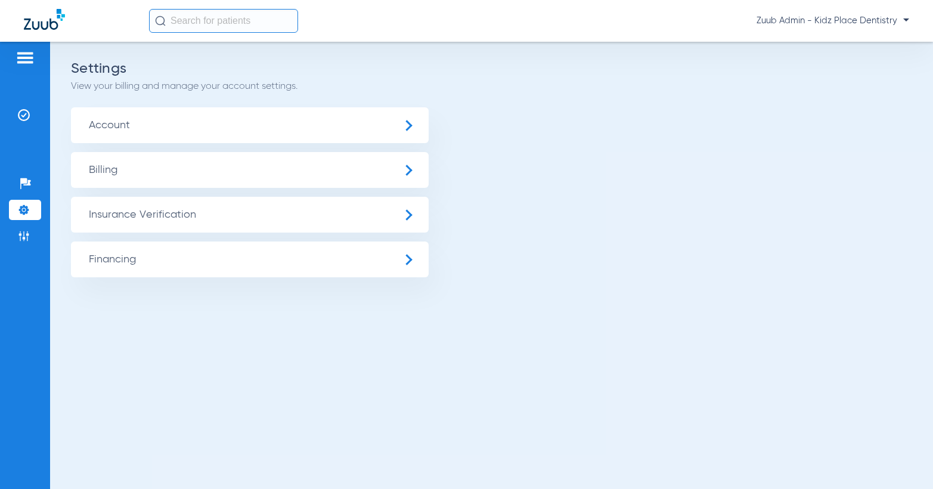
click at [109, 216] on span "Insurance Verification" at bounding box center [250, 215] width 358 height 36
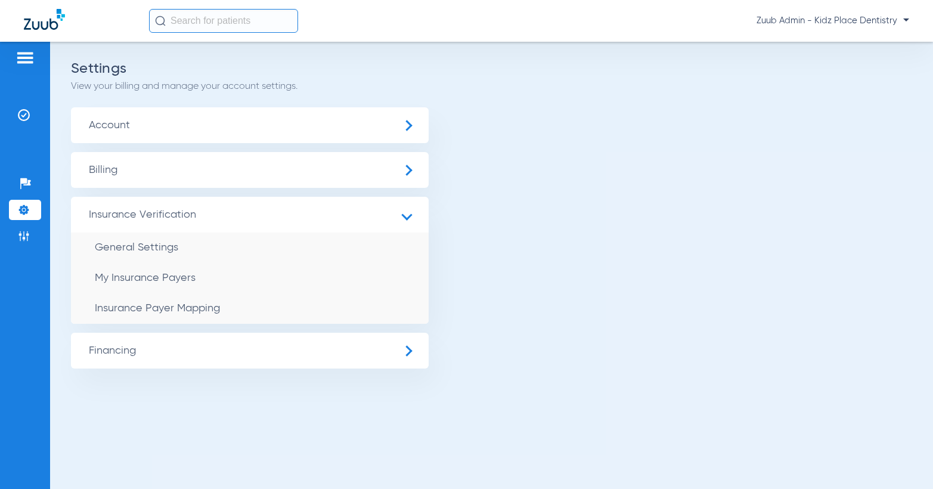
drag, startPoint x: 184, startPoint y: 308, endPoint x: 207, endPoint y: 307, distance: 22.7
click at [185, 308] on span "Insurance Payer Mapping" at bounding box center [157, 308] width 125 height 11
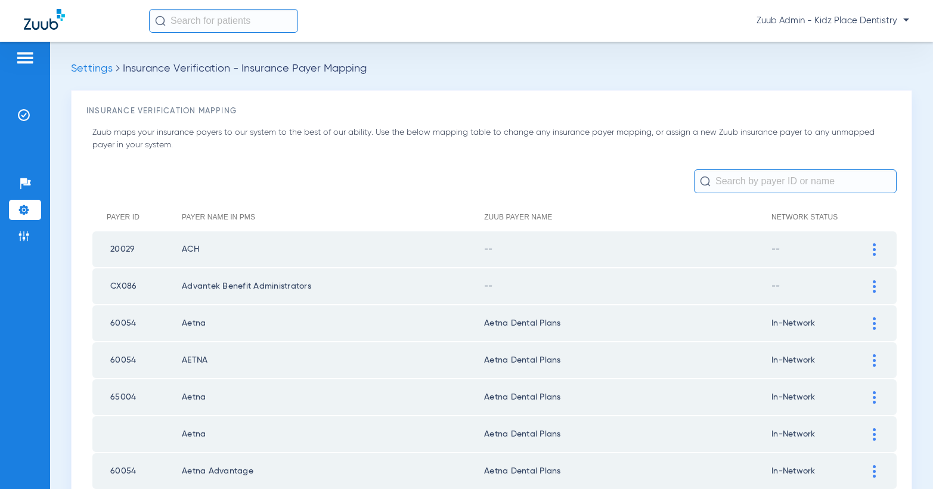
click at [875, 247] on img at bounding box center [874, 249] width 3 height 13
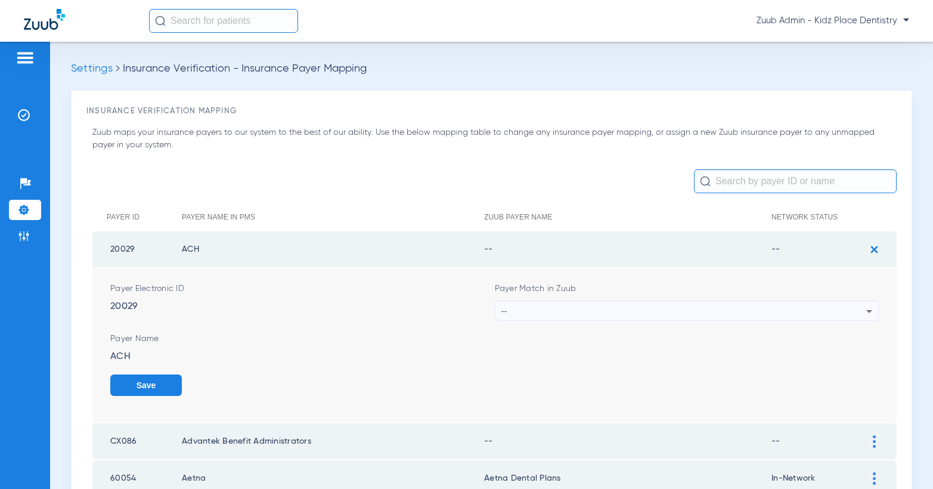
click at [788, 309] on div "--" at bounding box center [685, 311] width 366 height 20
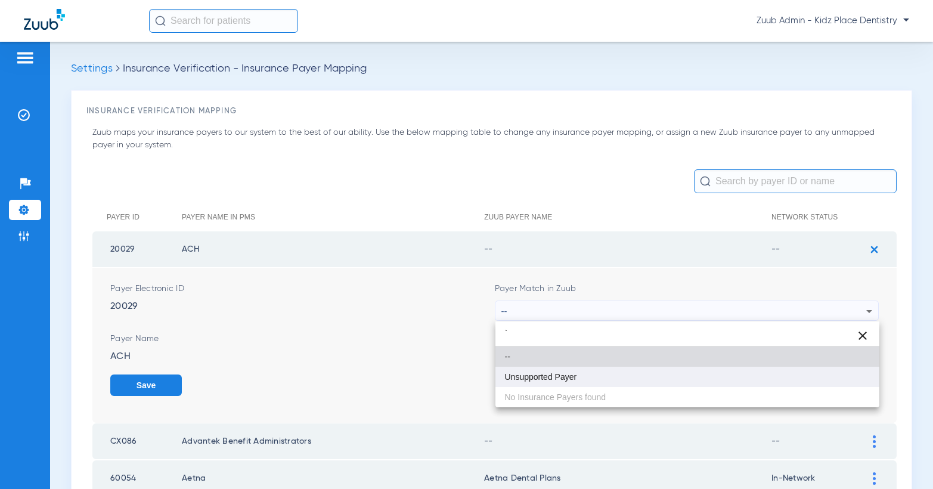
type input "`"
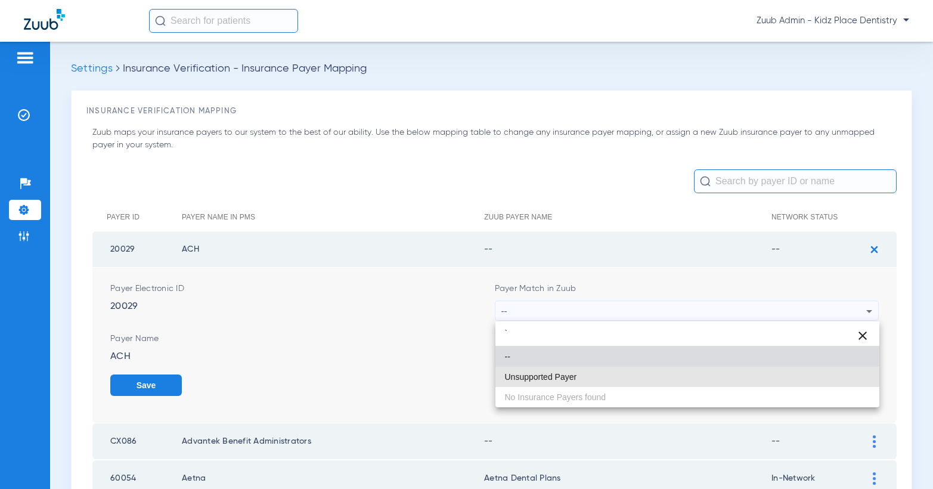
drag, startPoint x: 577, startPoint y: 382, endPoint x: 665, endPoint y: 388, distance: 88.5
click at [577, 382] on mat-option "Unsupported Payer" at bounding box center [688, 377] width 385 height 20
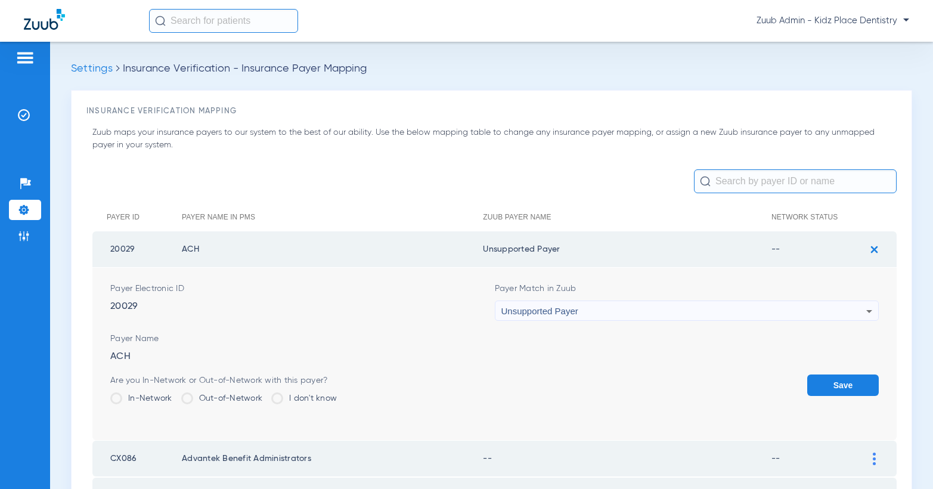
drag, startPoint x: 818, startPoint y: 383, endPoint x: 865, endPoint y: 303, distance: 93.0
click at [819, 383] on button "Save" at bounding box center [844, 385] width 72 height 21
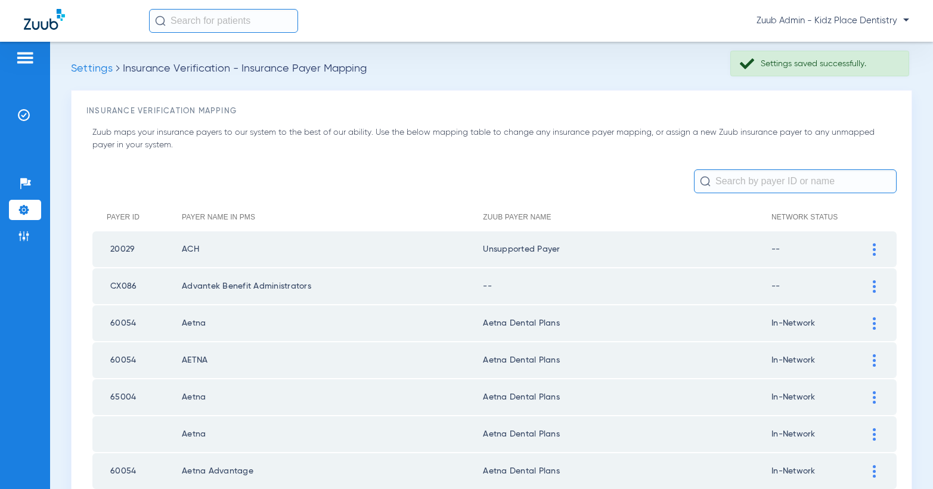
click at [870, 283] on div at bounding box center [874, 286] width 21 height 13
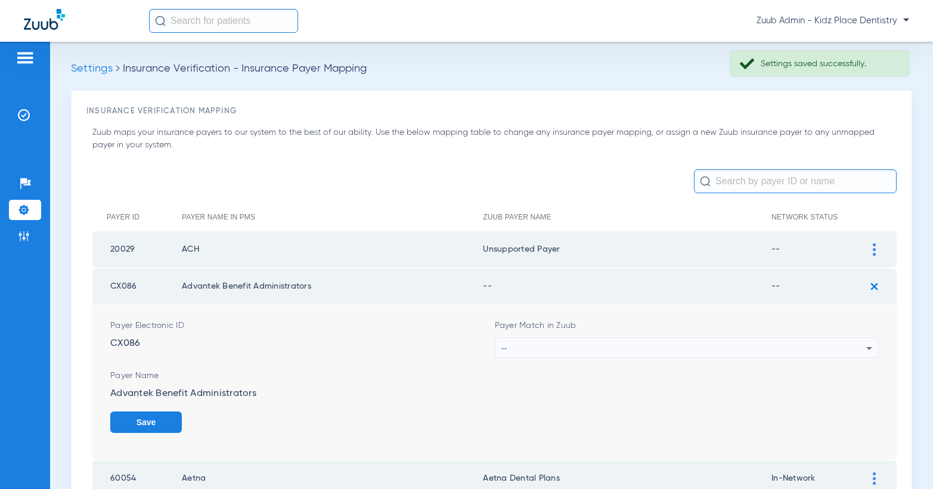
click at [691, 342] on div "--" at bounding box center [685, 348] width 366 height 20
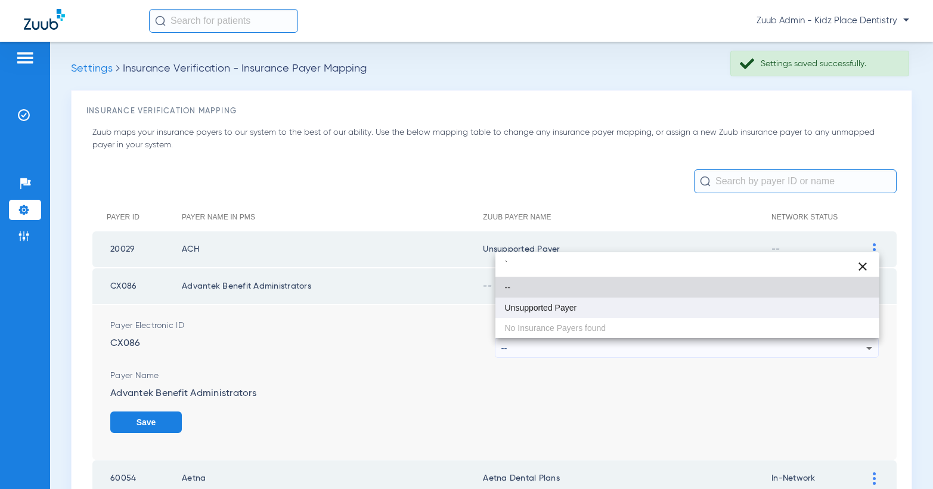
type input "`"
click at [590, 302] on mat-option "Unsupported Payer" at bounding box center [688, 308] width 385 height 20
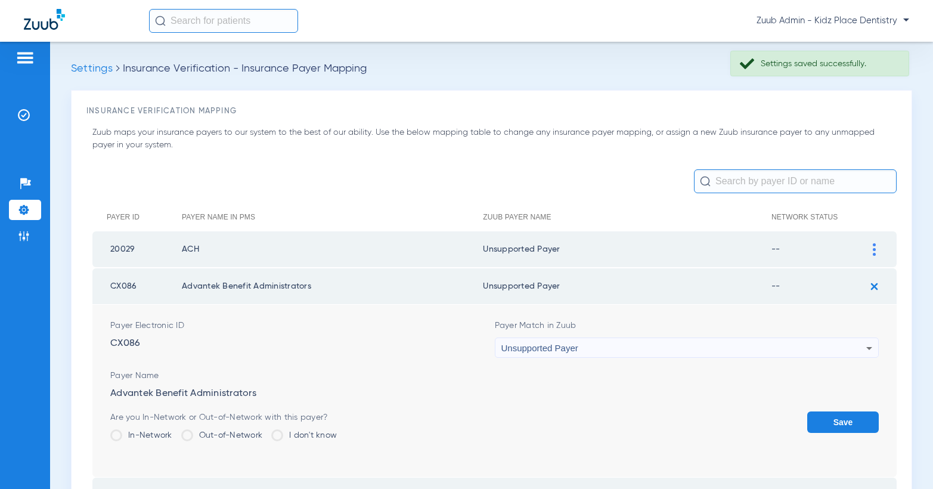
click at [836, 420] on button "Save" at bounding box center [844, 422] width 72 height 21
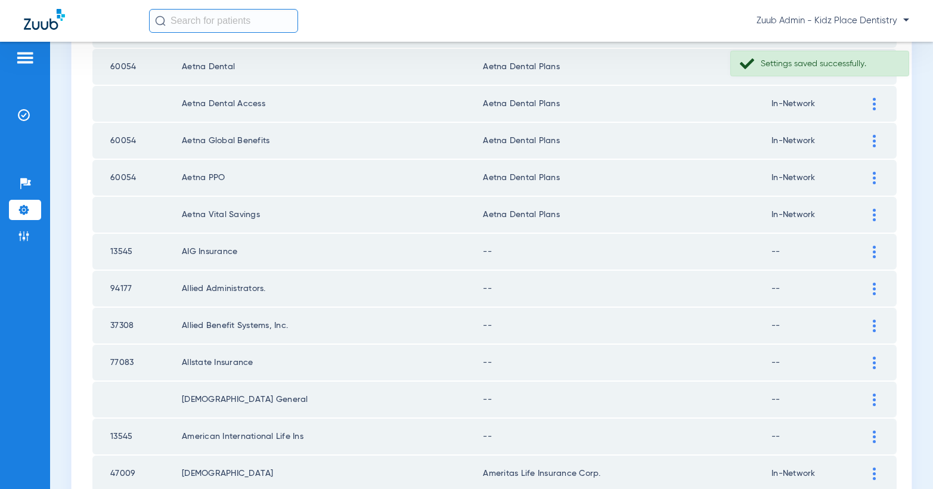
scroll to position [520, 0]
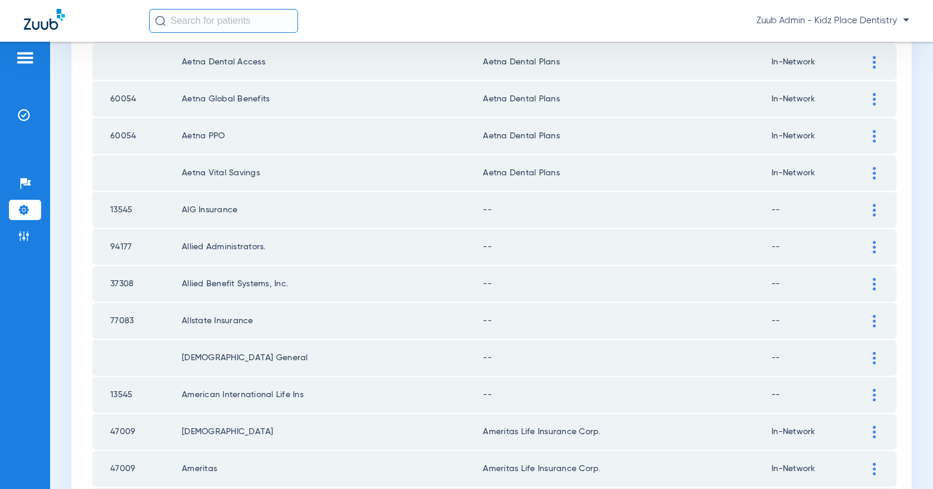
click at [874, 209] on img at bounding box center [874, 210] width 3 height 13
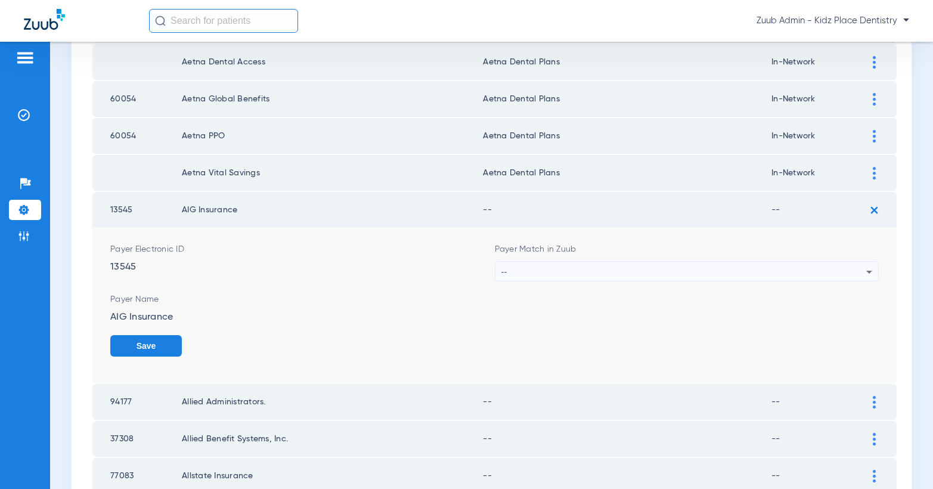
click at [801, 270] on div "--" at bounding box center [685, 272] width 366 height 20
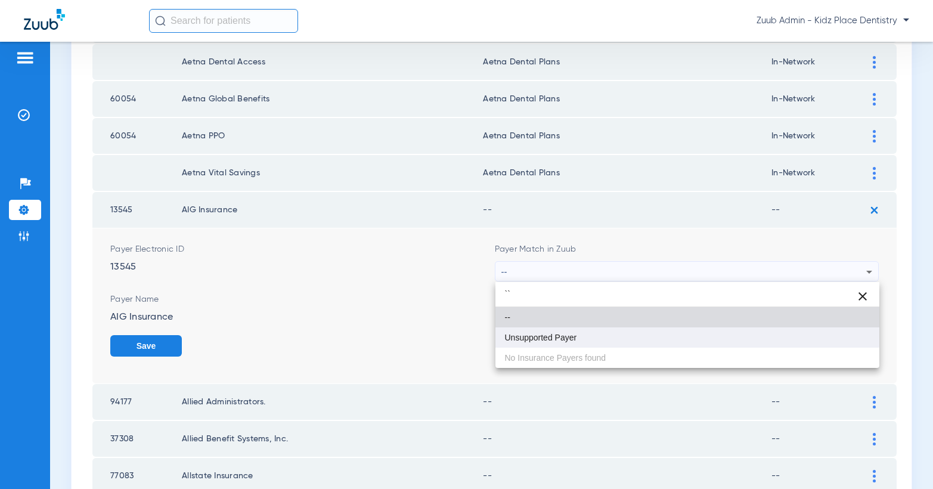
type input "``"
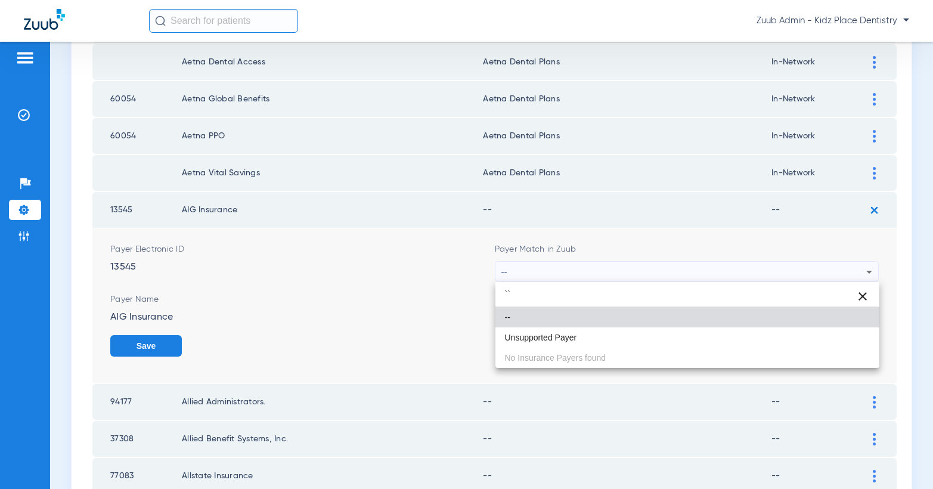
drag, startPoint x: 637, startPoint y: 341, endPoint x: 647, endPoint y: 339, distance: 10.2
click at [639, 340] on mat-option "Unsupported Payer" at bounding box center [688, 337] width 385 height 20
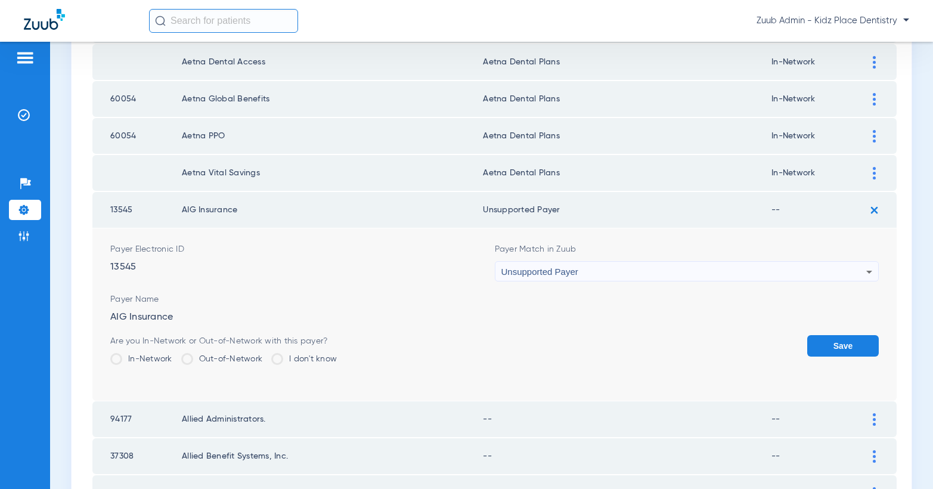
drag, startPoint x: 822, startPoint y: 344, endPoint x: 849, endPoint y: 281, distance: 67.8
click at [823, 342] on button "Save" at bounding box center [844, 345] width 72 height 21
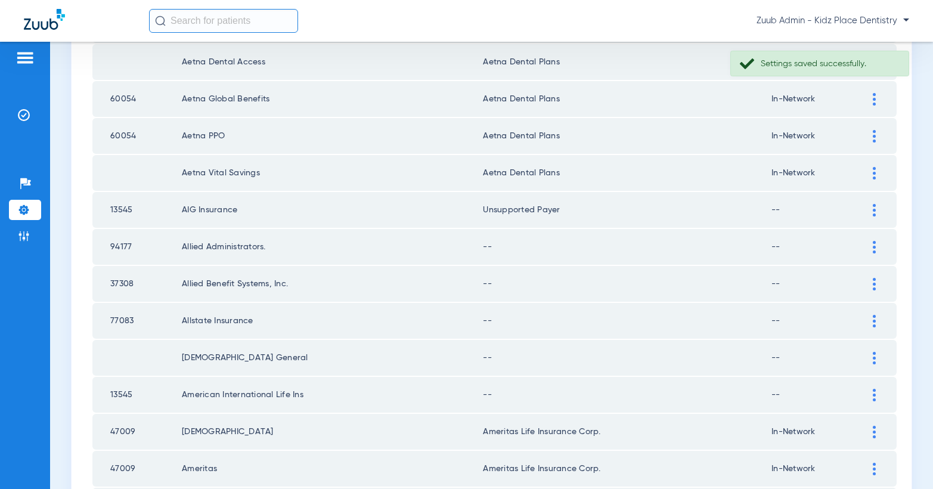
click at [870, 245] on div at bounding box center [874, 247] width 21 height 13
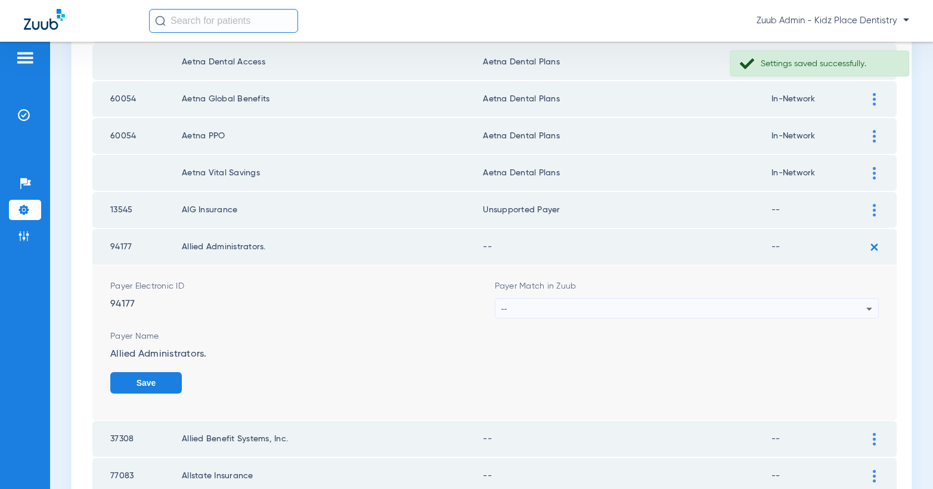
click at [757, 309] on div "--" at bounding box center [685, 309] width 366 height 20
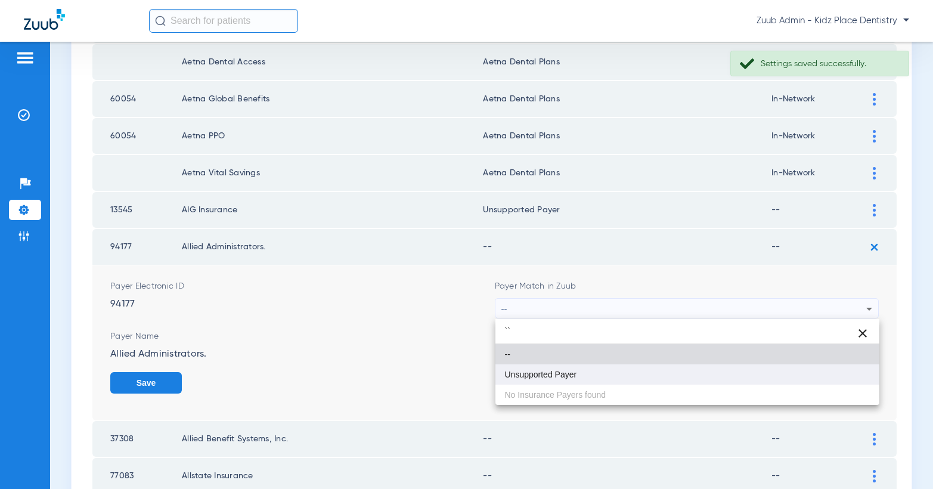
type input "``"
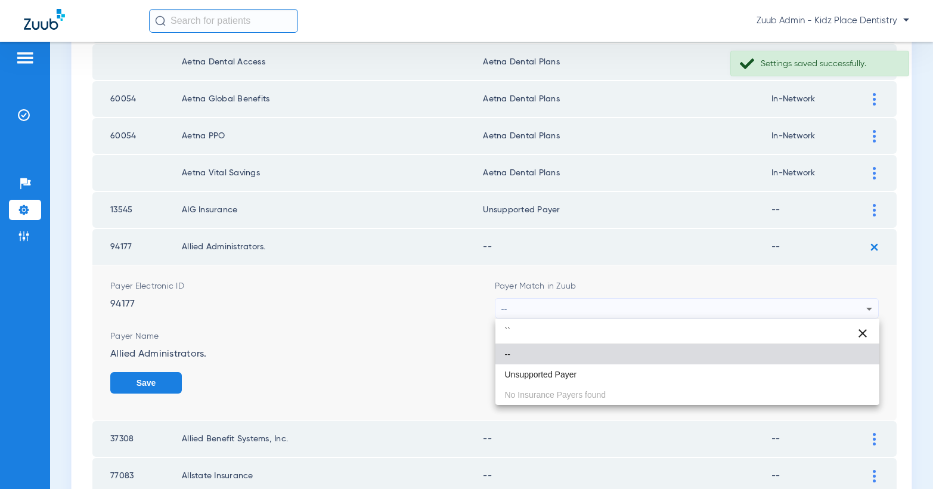
drag, startPoint x: 627, startPoint y: 377, endPoint x: 736, endPoint y: 373, distance: 108.6
click at [628, 377] on mat-option "Unsupported Payer" at bounding box center [688, 374] width 385 height 20
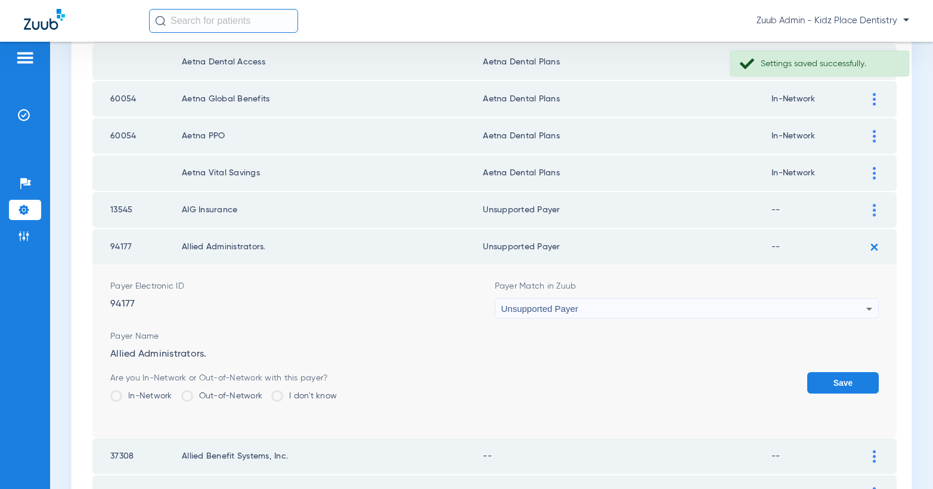
drag, startPoint x: 812, startPoint y: 383, endPoint x: 856, endPoint y: 320, distance: 76.3
click at [815, 381] on button "Save" at bounding box center [844, 382] width 72 height 21
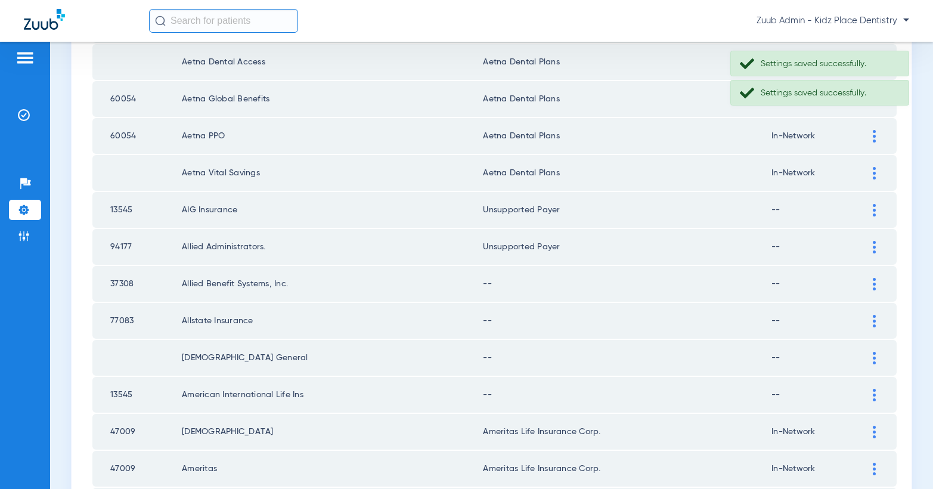
click at [871, 287] on div at bounding box center [874, 284] width 21 height 13
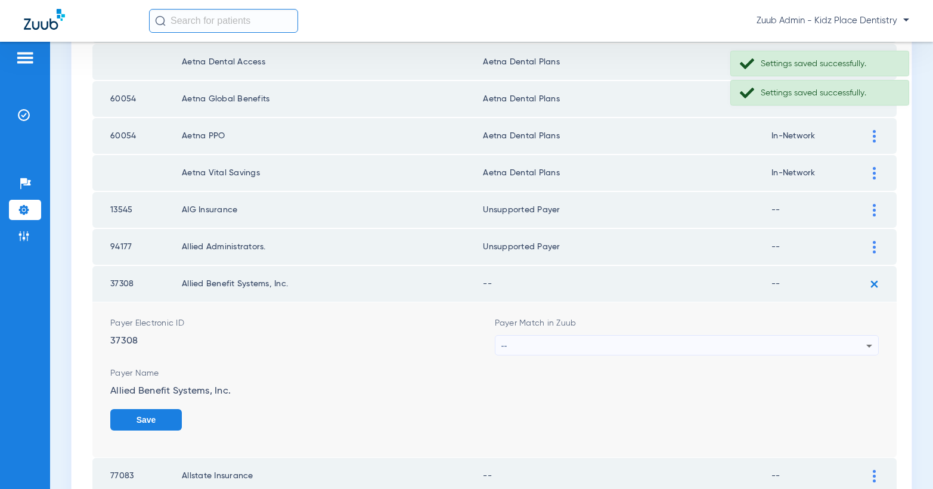
click at [727, 342] on div "--" at bounding box center [685, 346] width 366 height 20
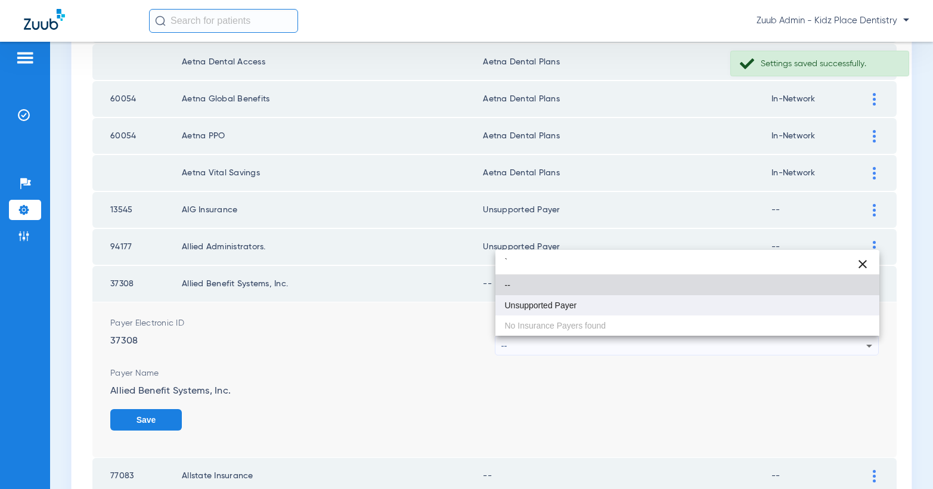
type input "`"
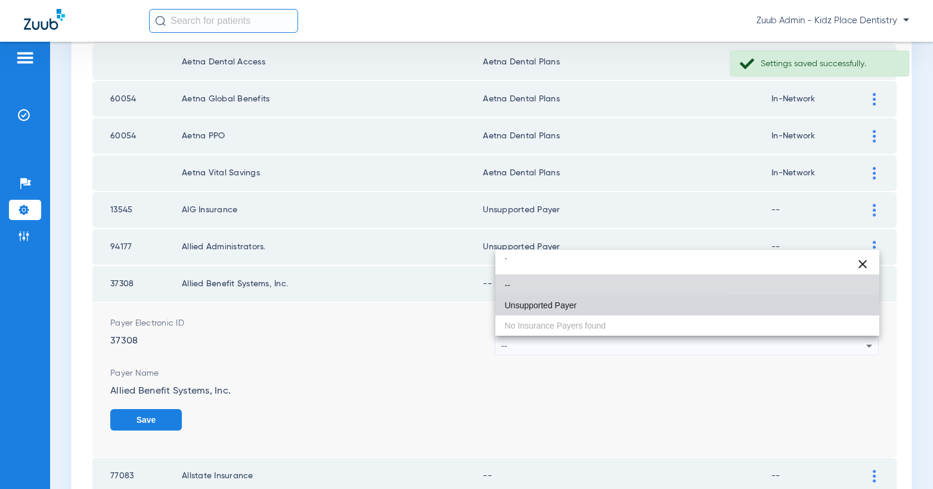
click at [575, 304] on span "Unsupported Payer" at bounding box center [541, 305] width 72 height 8
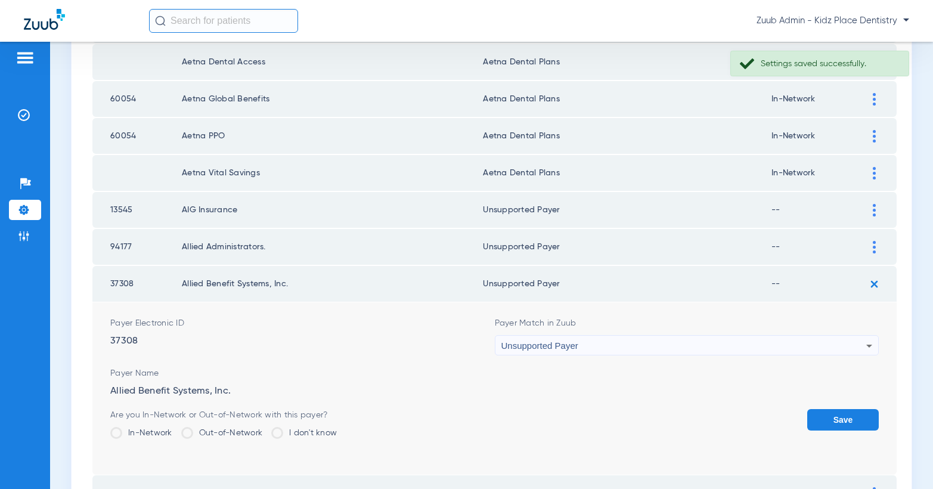
click at [847, 419] on button "Save" at bounding box center [844, 419] width 72 height 21
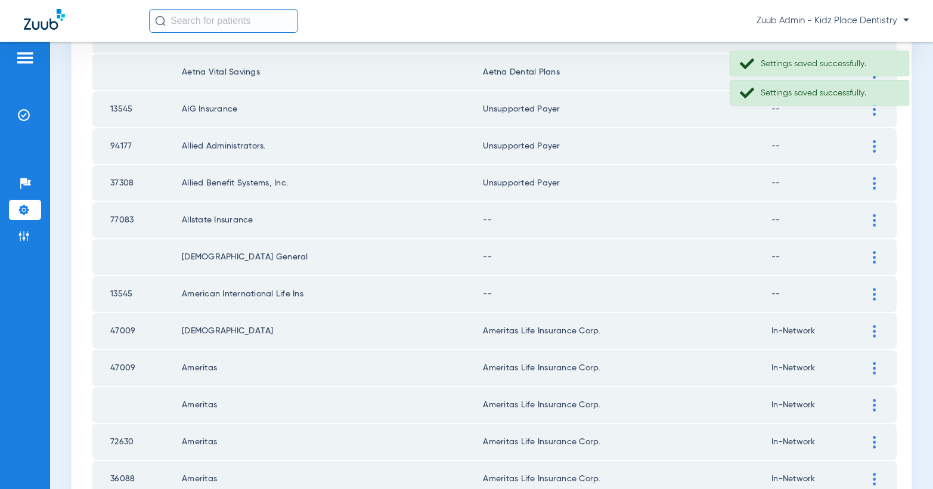
scroll to position [621, 0]
click at [871, 223] on div at bounding box center [874, 220] width 21 height 13
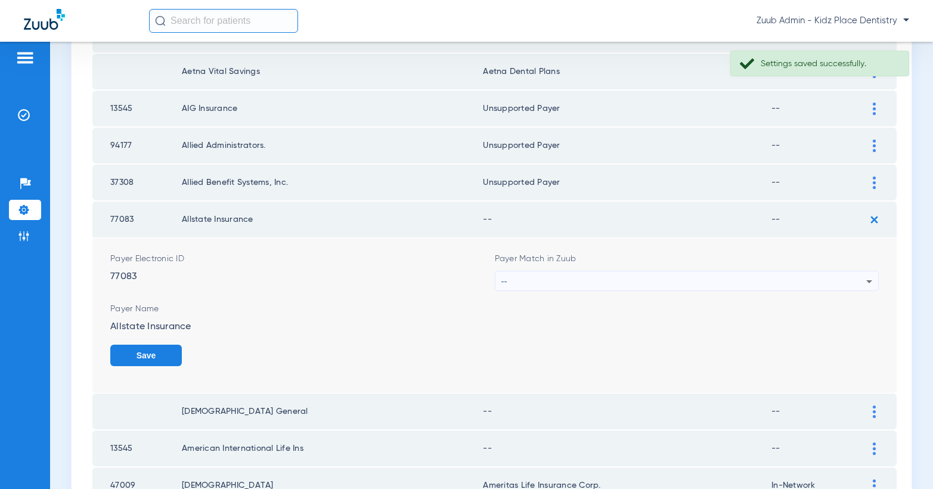
click at [781, 282] on div "--" at bounding box center [685, 281] width 366 height 20
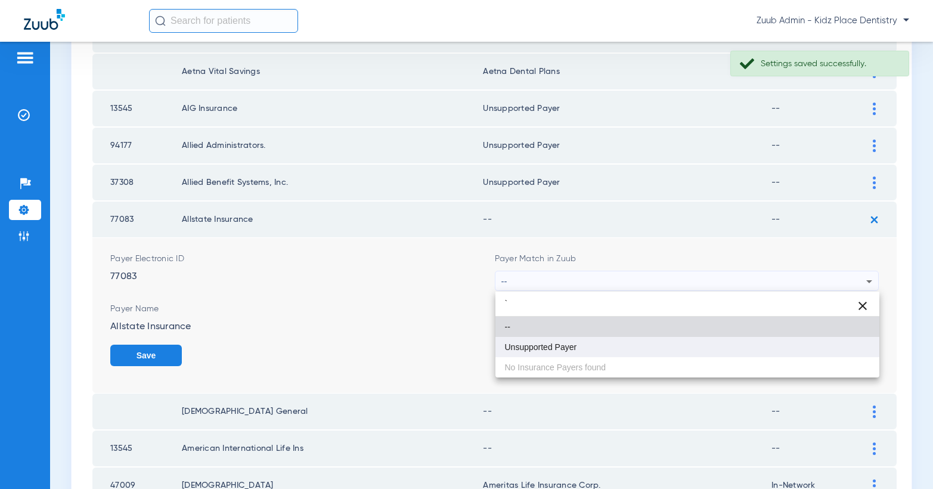
type input "`"
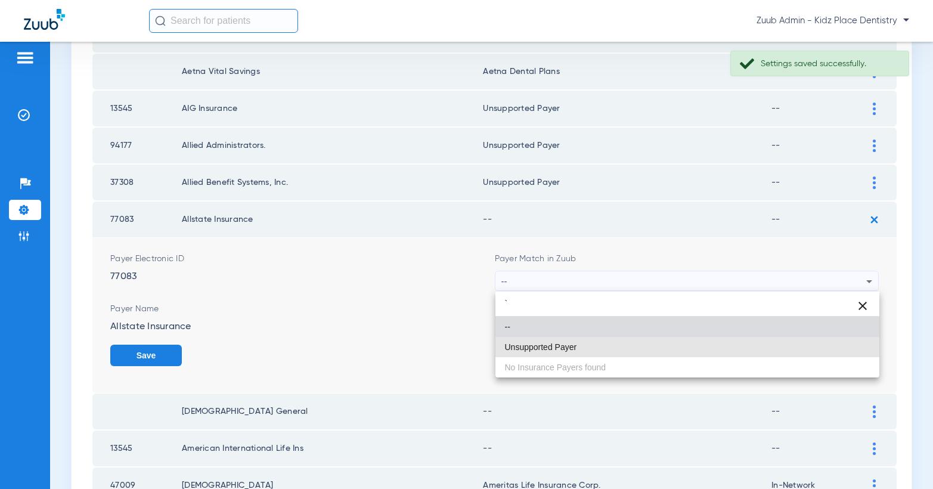
drag, startPoint x: 613, startPoint y: 341, endPoint x: 782, endPoint y: 355, distance: 169.4
click at [613, 341] on mat-option "Unsupported Payer" at bounding box center [688, 347] width 385 height 20
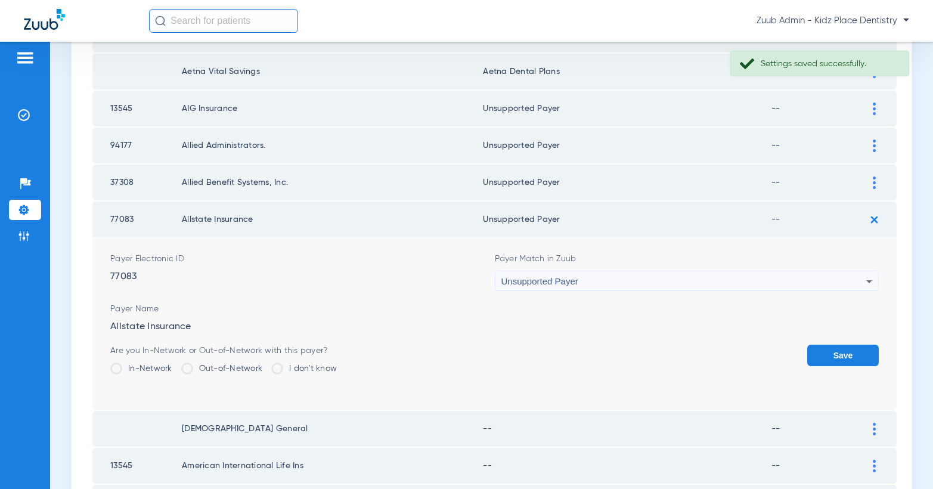
drag, startPoint x: 828, startPoint y: 355, endPoint x: 832, endPoint y: 342, distance: 13.8
click at [828, 354] on button "Save" at bounding box center [844, 355] width 72 height 21
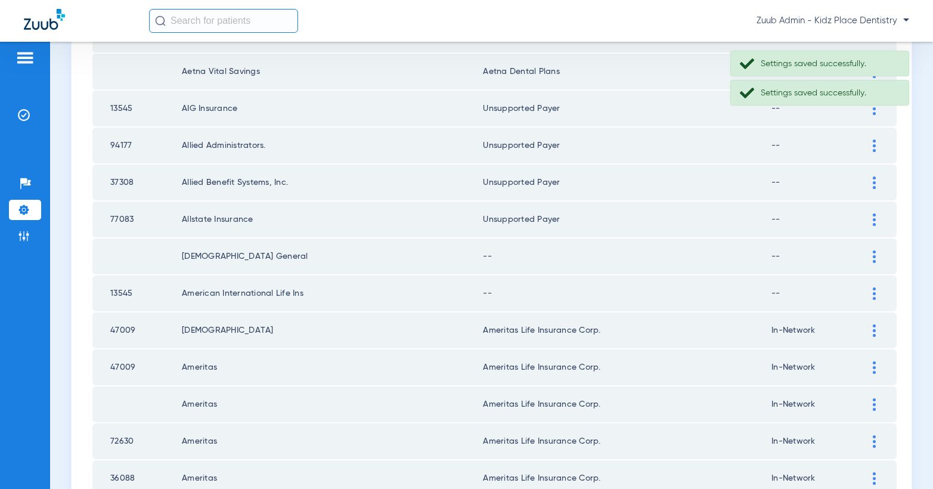
click at [871, 256] on div at bounding box center [874, 256] width 21 height 13
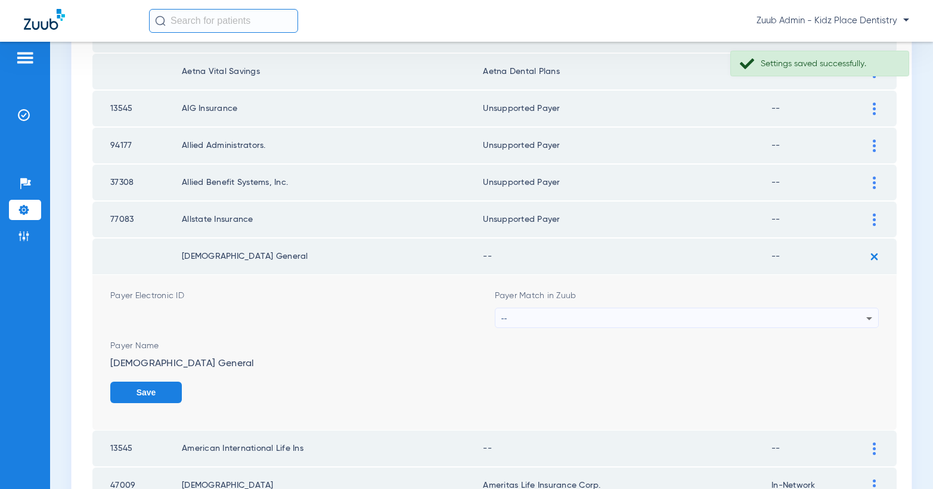
click at [714, 320] on div "--" at bounding box center [685, 318] width 366 height 20
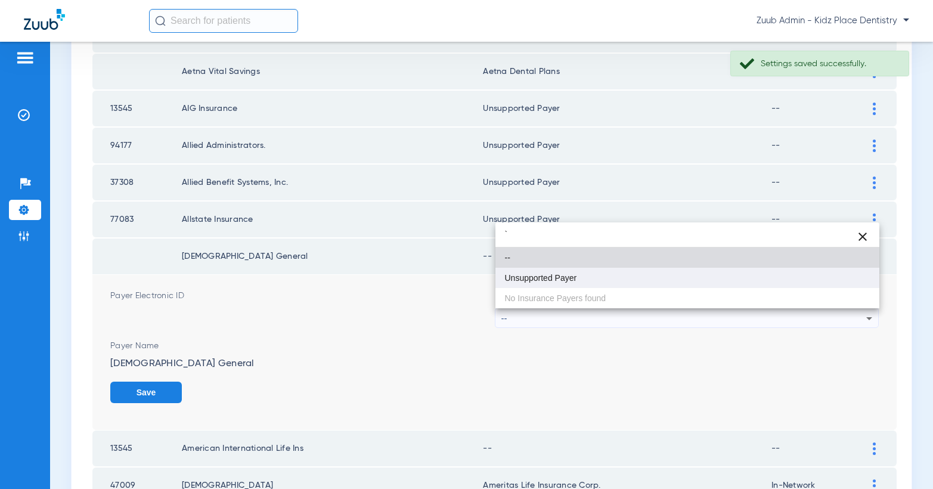
type input "`"
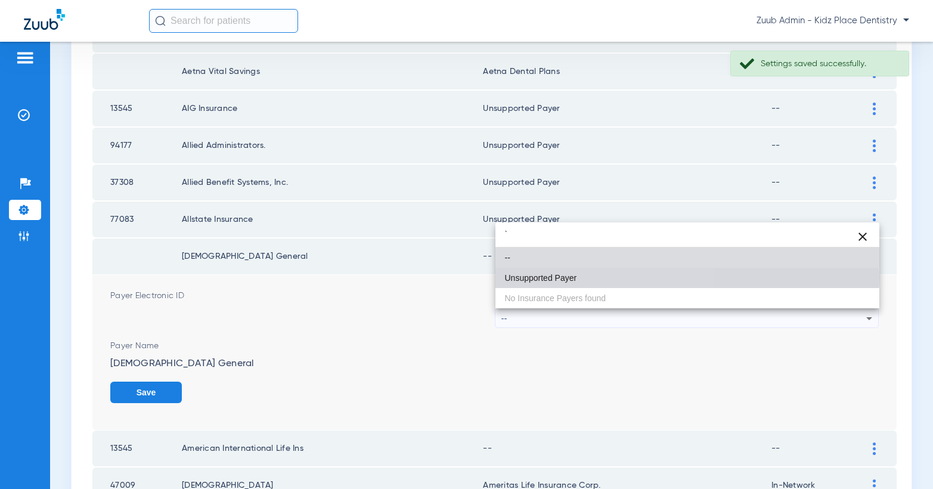
click at [570, 279] on span "Unsupported Payer" at bounding box center [541, 278] width 72 height 8
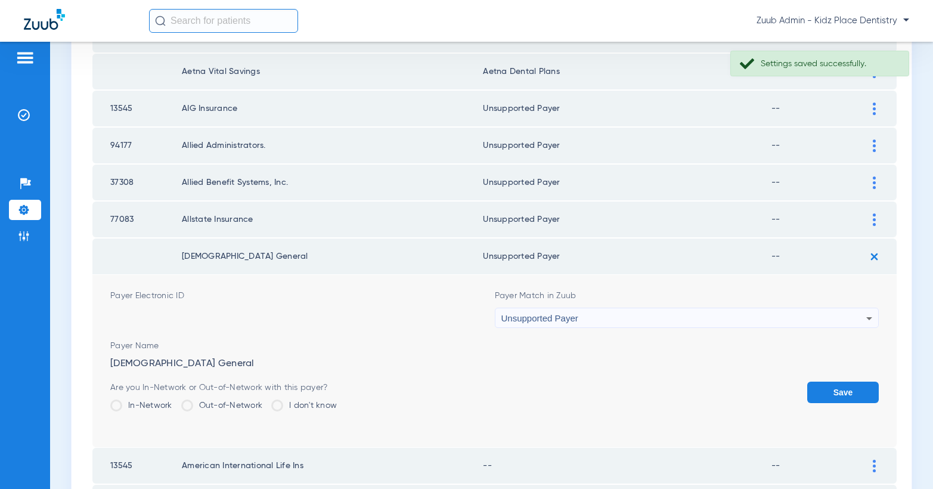
click at [836, 387] on button "Save" at bounding box center [844, 392] width 72 height 21
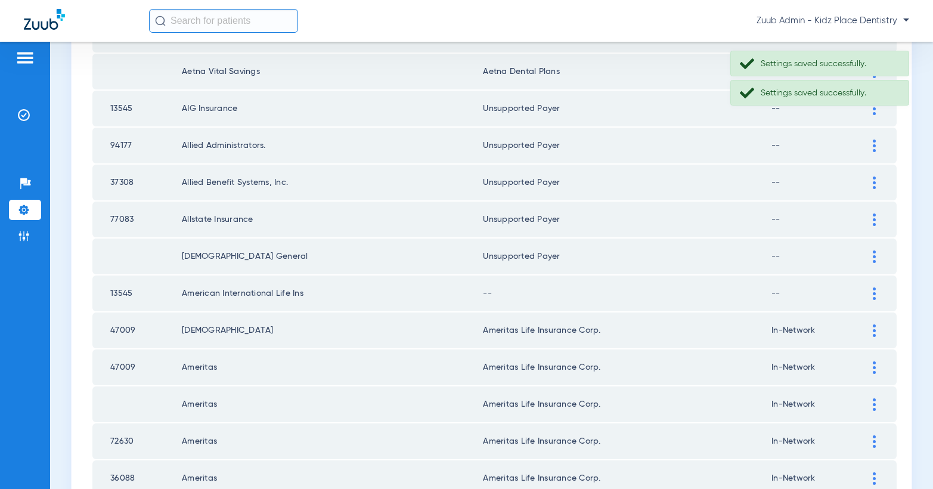
click at [873, 290] on img at bounding box center [874, 293] width 3 height 13
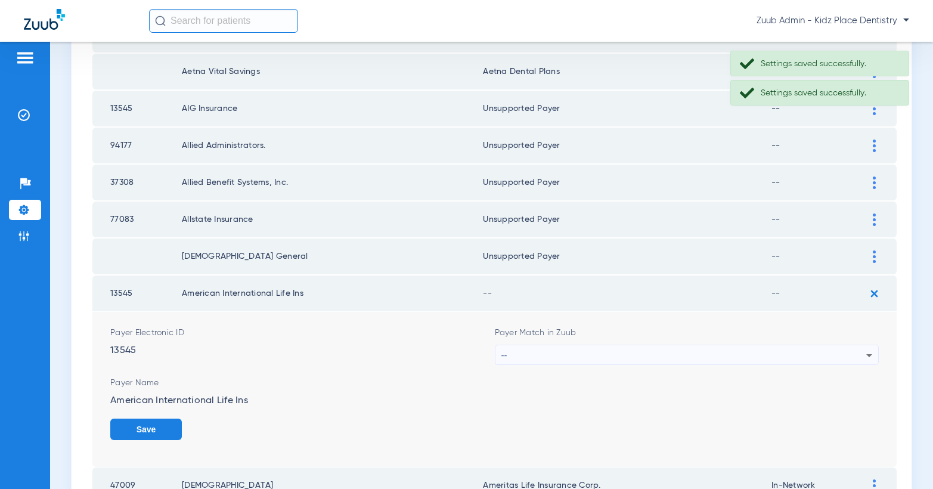
click at [621, 352] on div "--" at bounding box center [685, 355] width 366 height 20
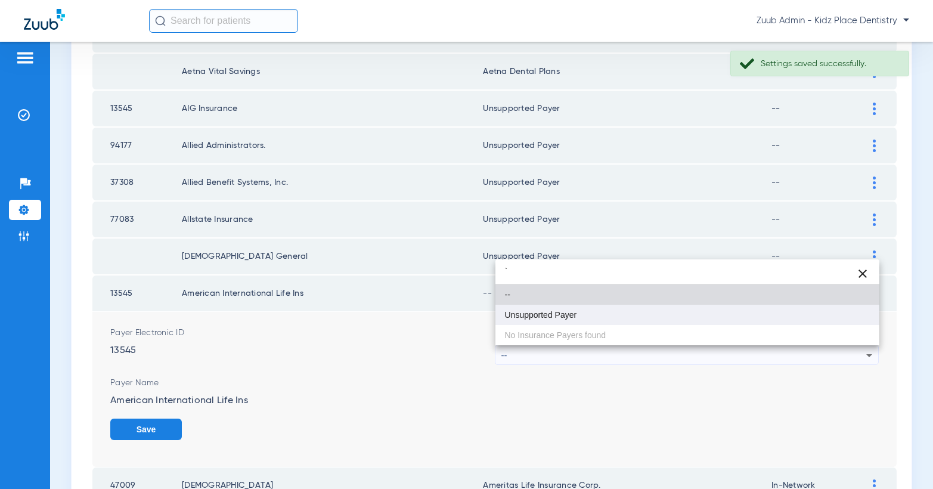
type input "`"
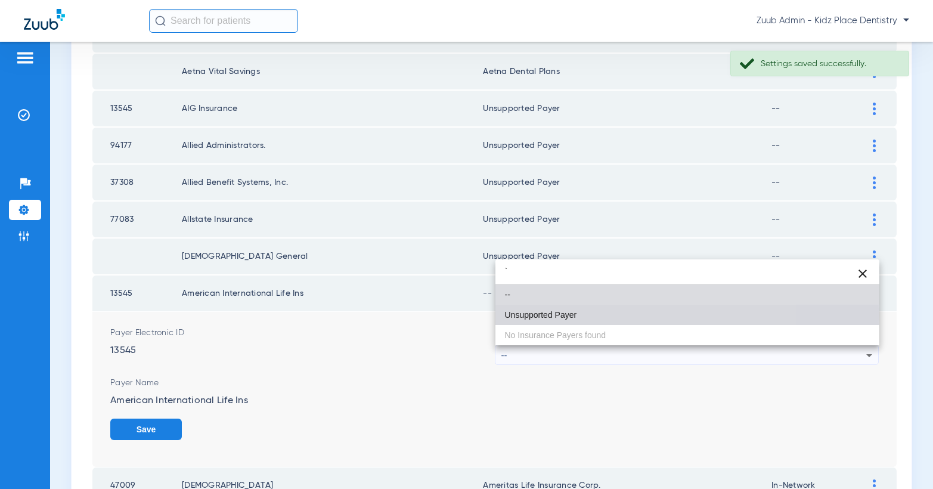
click at [535, 314] on span "Unsupported Payer" at bounding box center [541, 315] width 72 height 8
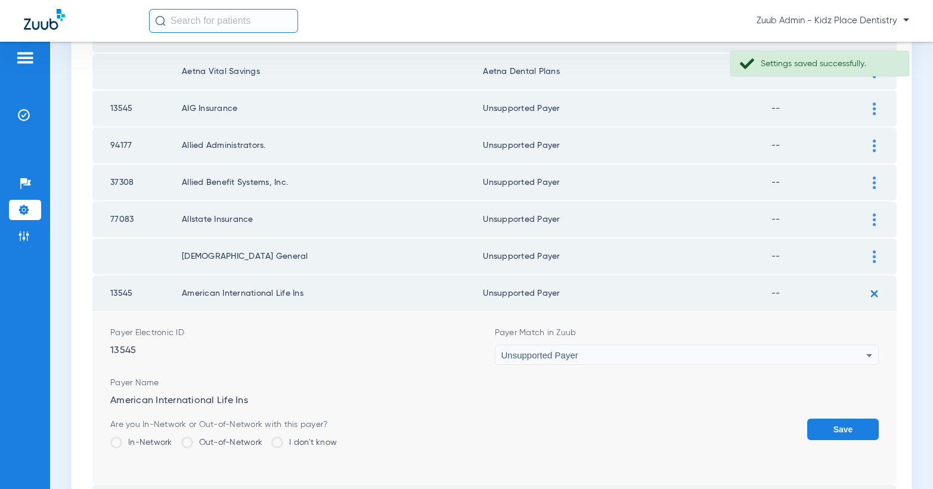
drag, startPoint x: 833, startPoint y: 421, endPoint x: 822, endPoint y: 416, distance: 11.5
click at [833, 421] on button "Save" at bounding box center [844, 429] width 72 height 21
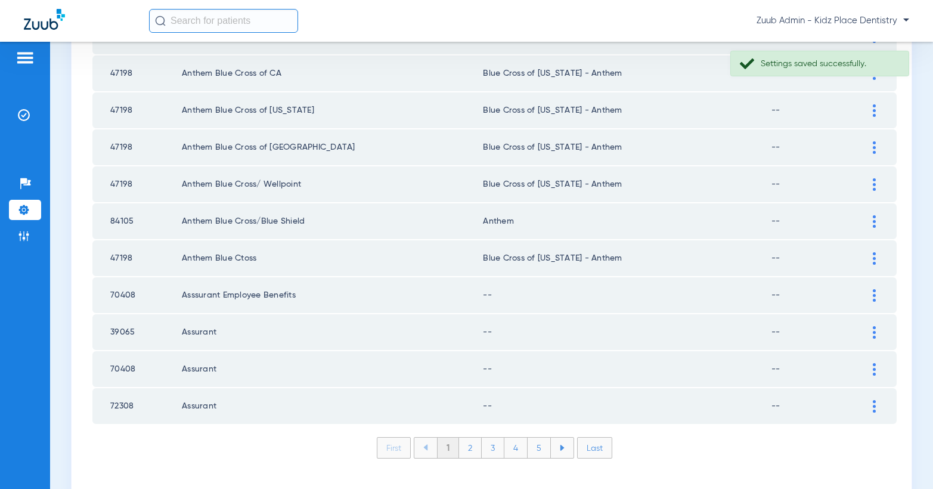
scroll to position [1679, 0]
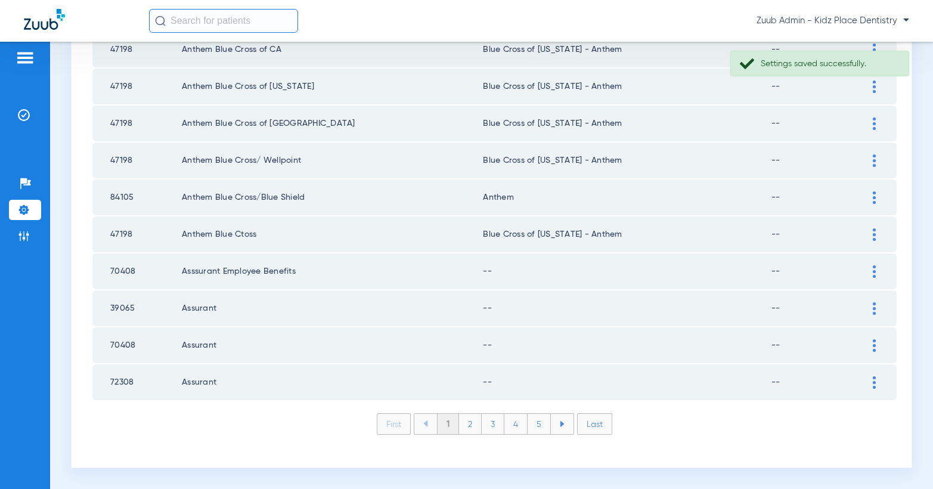
click at [874, 268] on img at bounding box center [874, 271] width 3 height 13
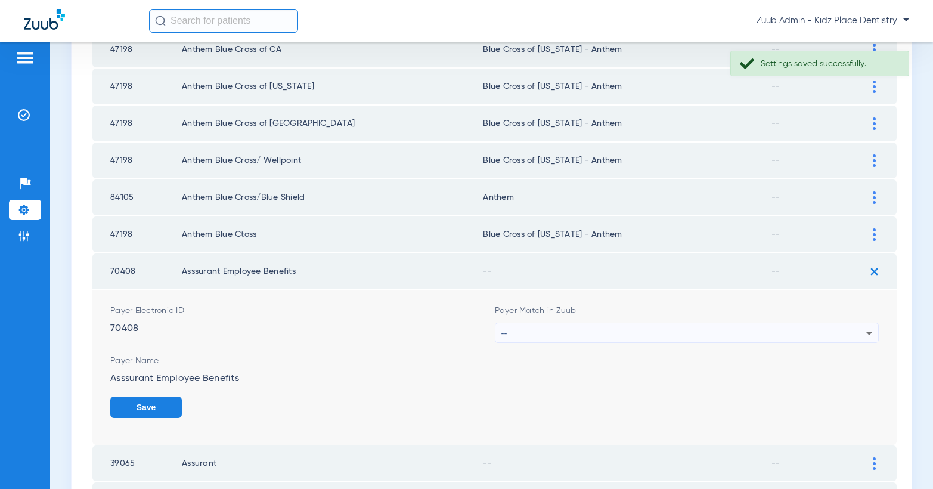
click at [783, 334] on div "--" at bounding box center [685, 333] width 366 height 20
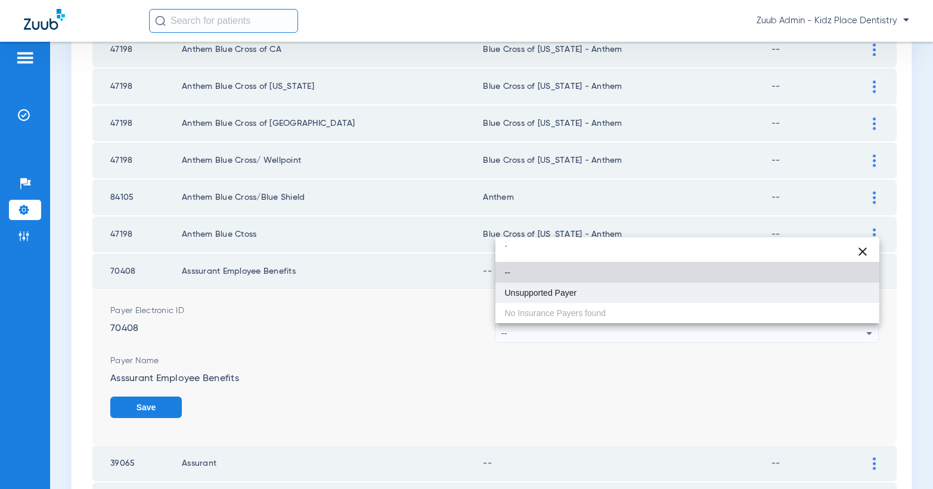
type input "`"
click at [586, 294] on mat-option "Unsupported Payer" at bounding box center [688, 293] width 385 height 20
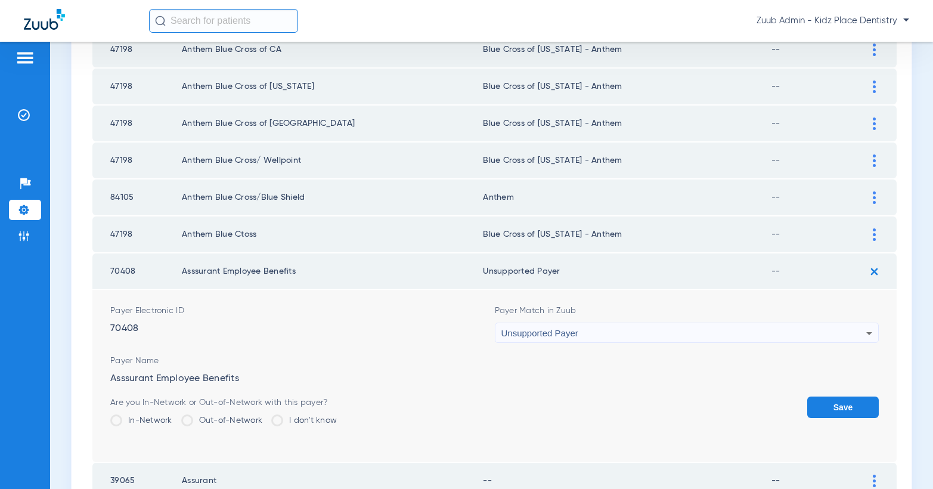
click at [831, 405] on button "Save" at bounding box center [844, 407] width 72 height 21
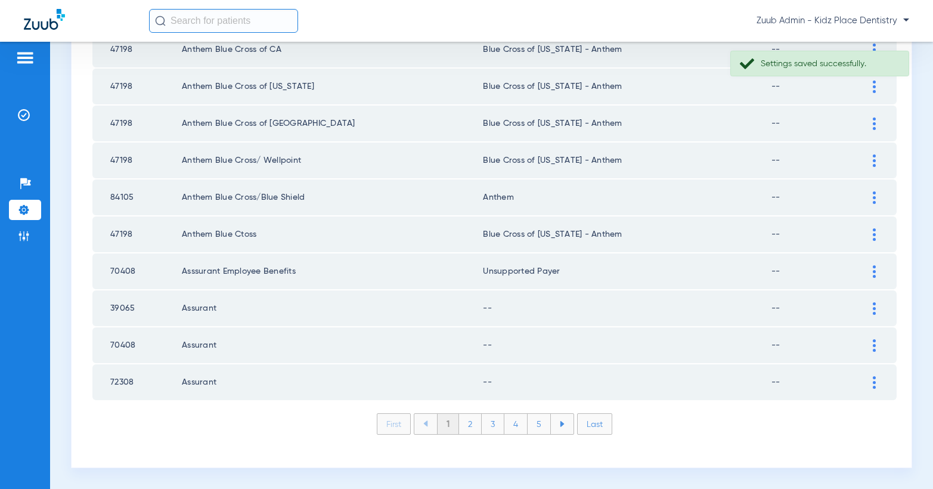
click at [873, 308] on img at bounding box center [874, 308] width 3 height 13
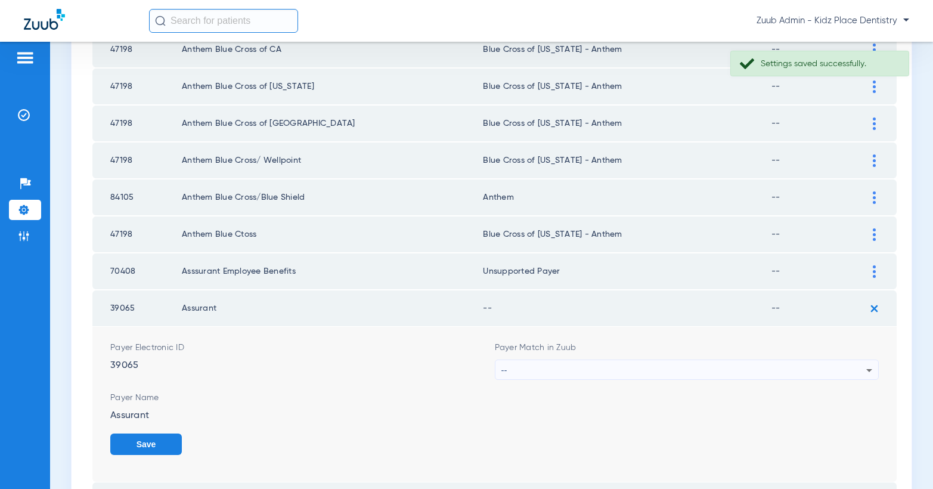
click at [705, 364] on div "--" at bounding box center [685, 370] width 366 height 20
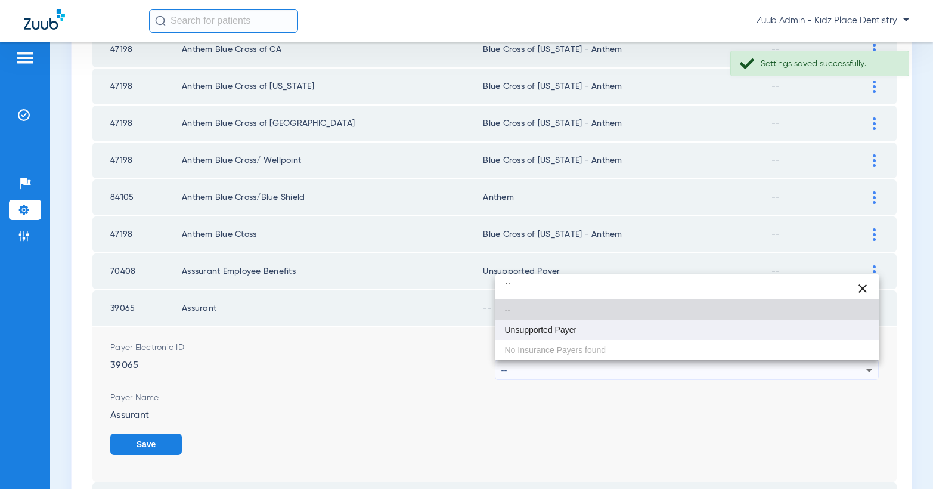
type input "``"
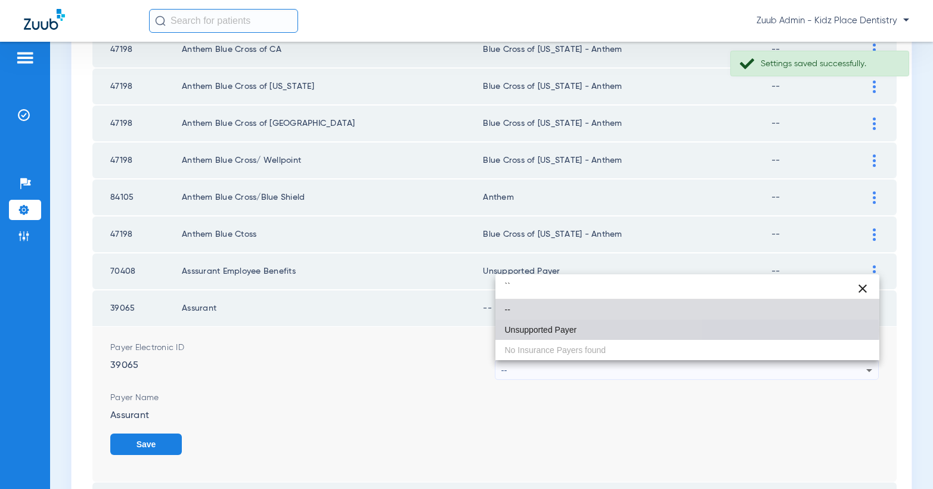
click at [564, 331] on span "Unsupported Payer" at bounding box center [541, 330] width 72 height 8
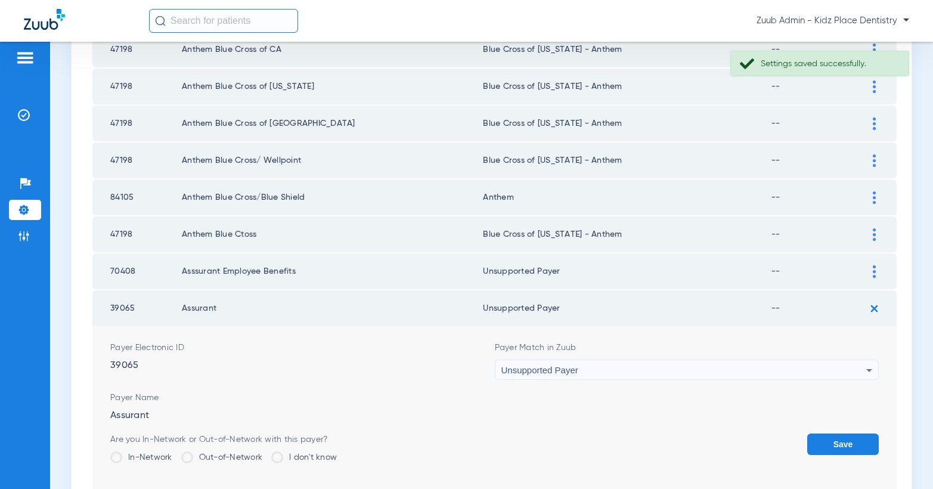
click at [838, 441] on button "Save" at bounding box center [844, 444] width 72 height 21
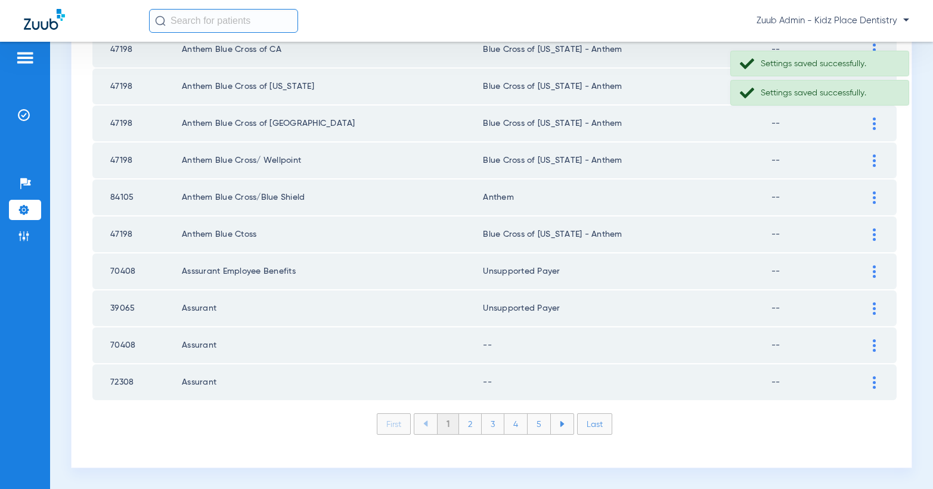
click at [871, 347] on div at bounding box center [874, 345] width 21 height 13
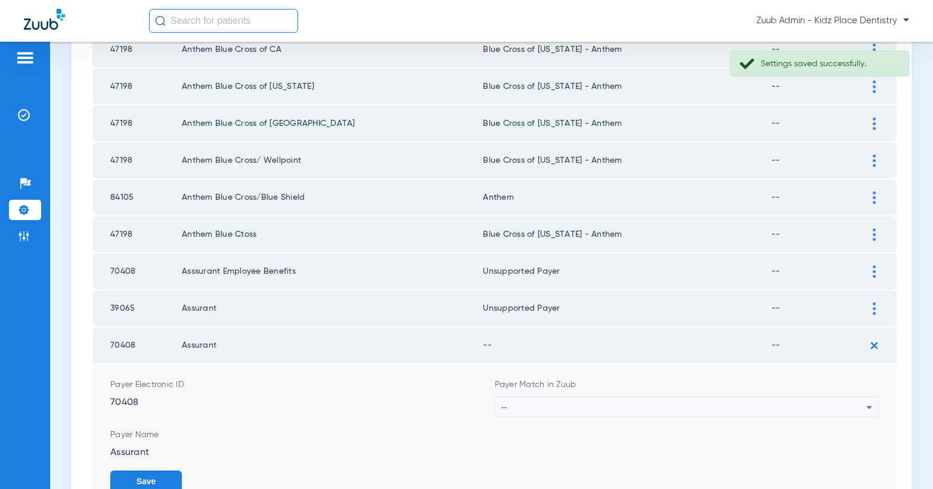
click at [731, 404] on div "--" at bounding box center [685, 407] width 366 height 20
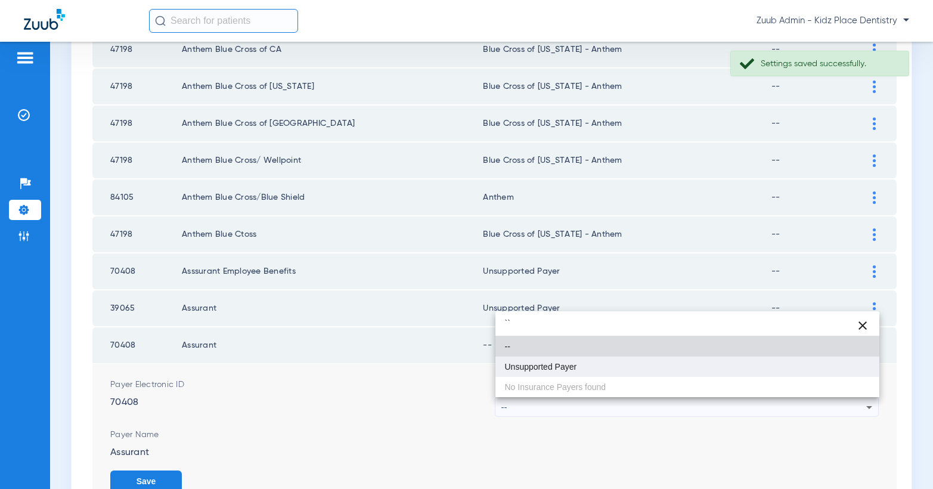
type input "``"
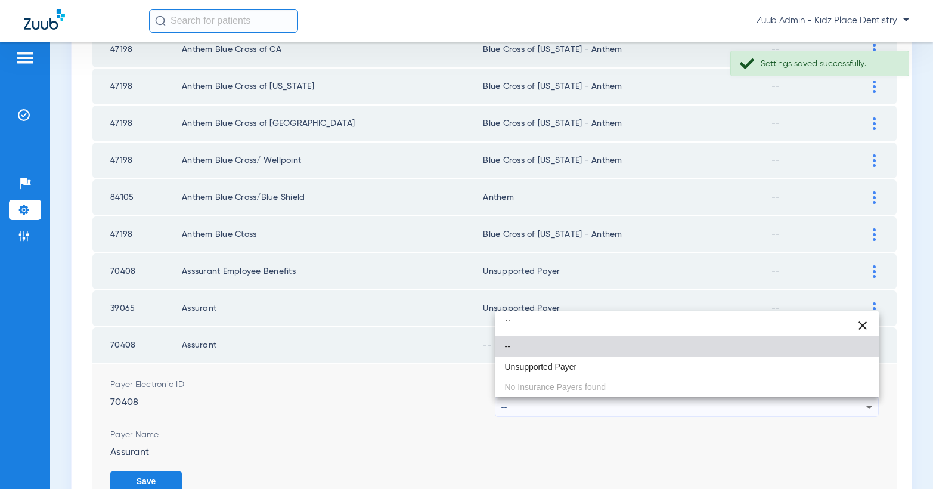
click at [595, 361] on mat-option "Unsupported Payer" at bounding box center [688, 367] width 385 height 20
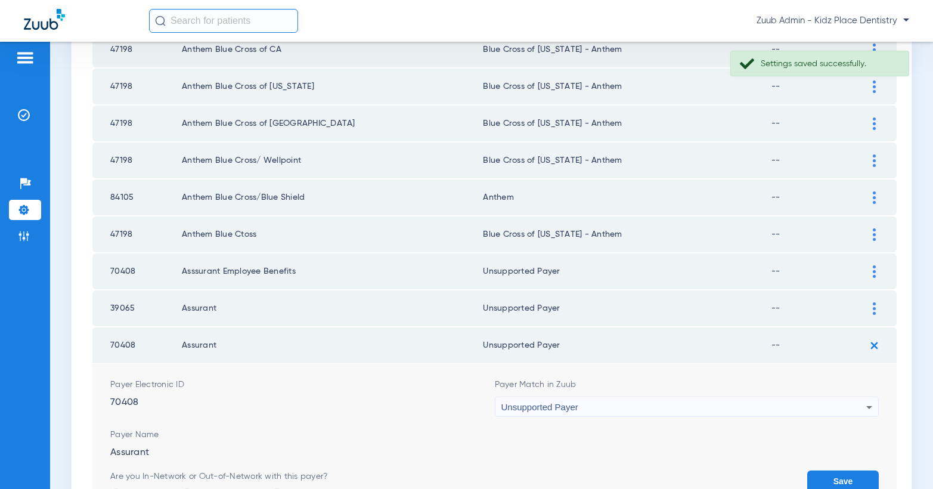
click at [844, 472] on button "Save" at bounding box center [844, 481] width 72 height 21
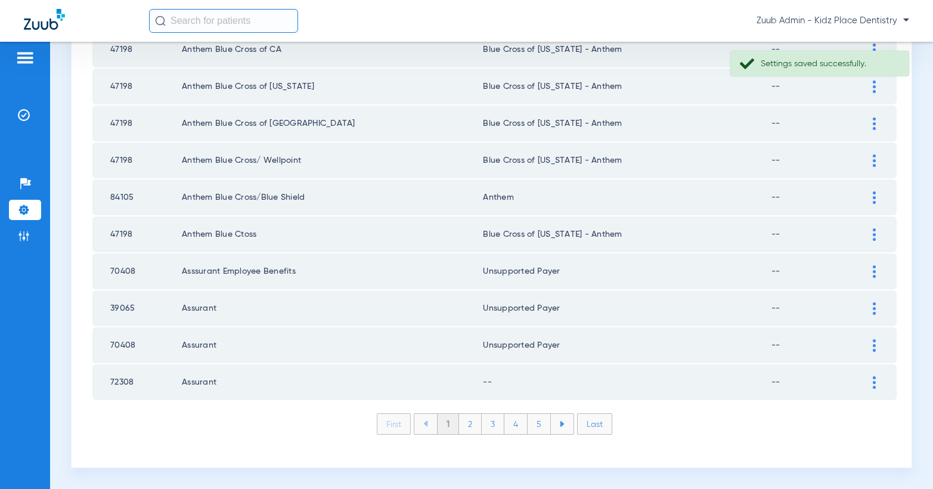
click at [872, 383] on div at bounding box center [874, 382] width 21 height 13
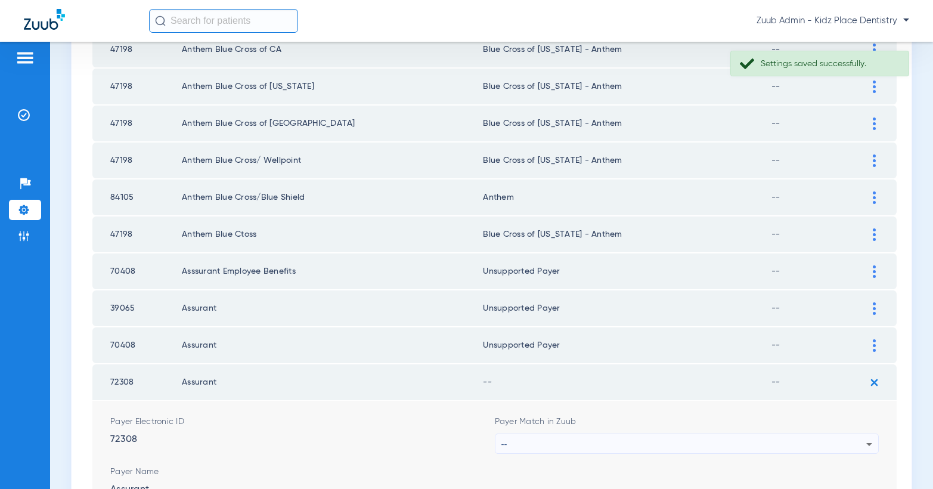
click at [716, 444] on div "--" at bounding box center [685, 444] width 366 height 20
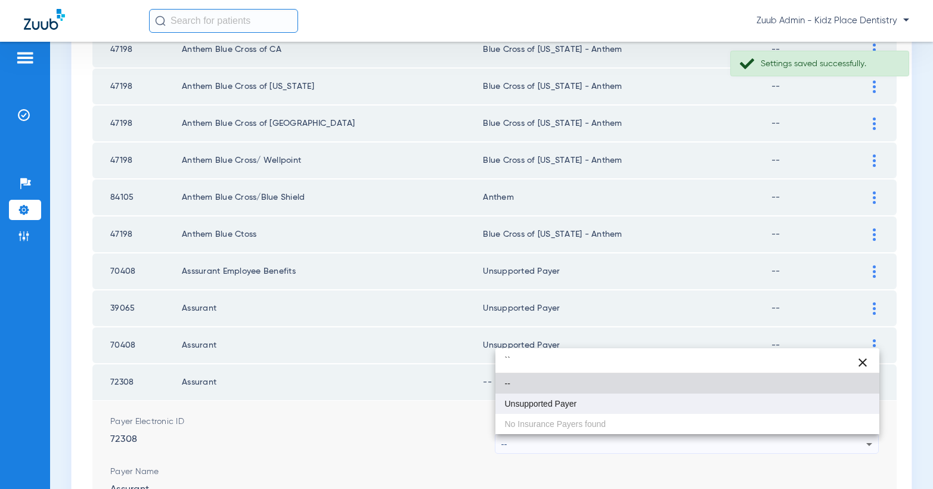
type input "``"
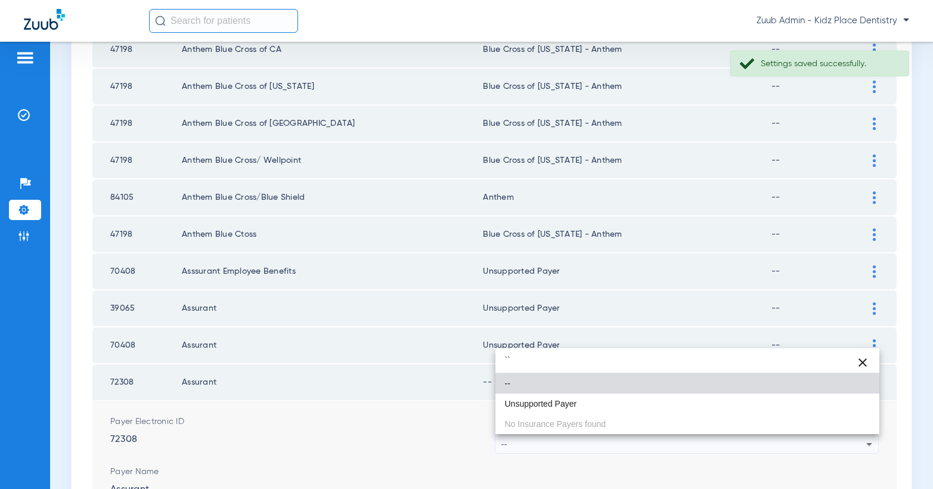
drag, startPoint x: 598, startPoint y: 400, endPoint x: 613, endPoint y: 404, distance: 15.3
click at [598, 400] on mat-option "Unsupported Payer" at bounding box center [688, 404] width 385 height 20
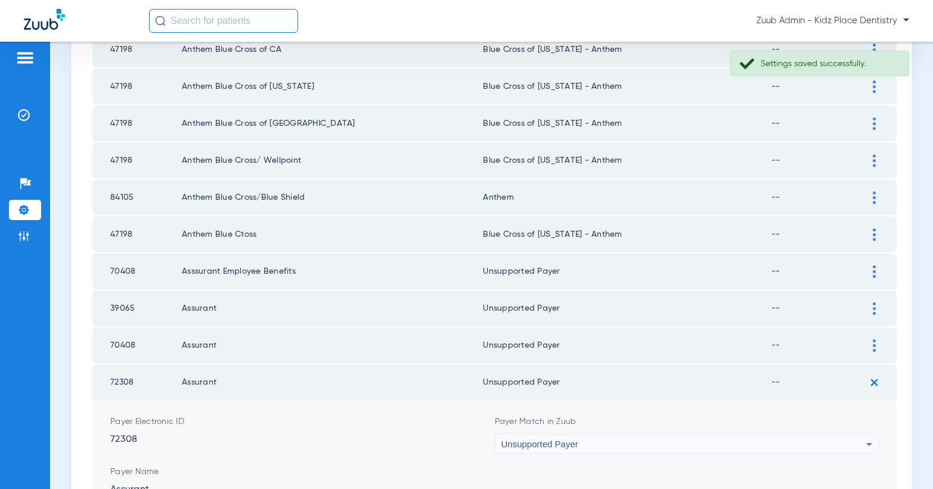
scroll to position [1786, 0]
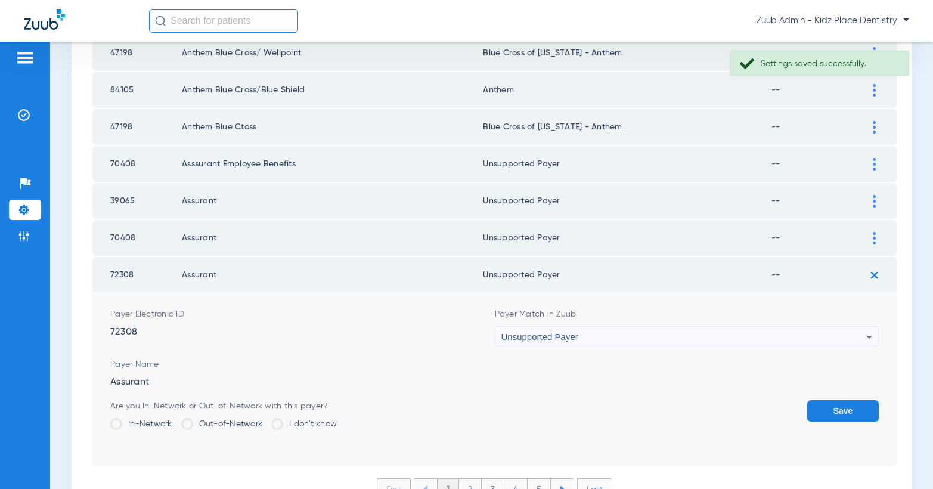
click at [832, 410] on button "Save" at bounding box center [844, 410] width 72 height 21
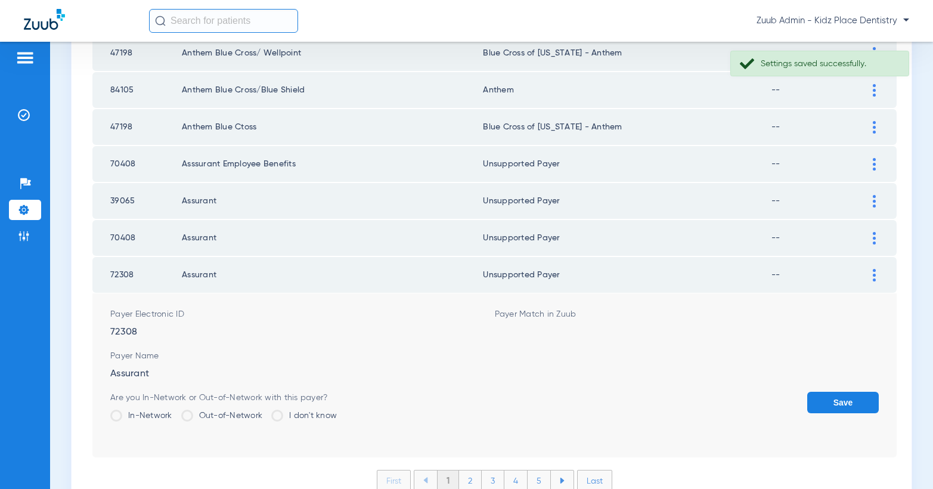
scroll to position [1679, 0]
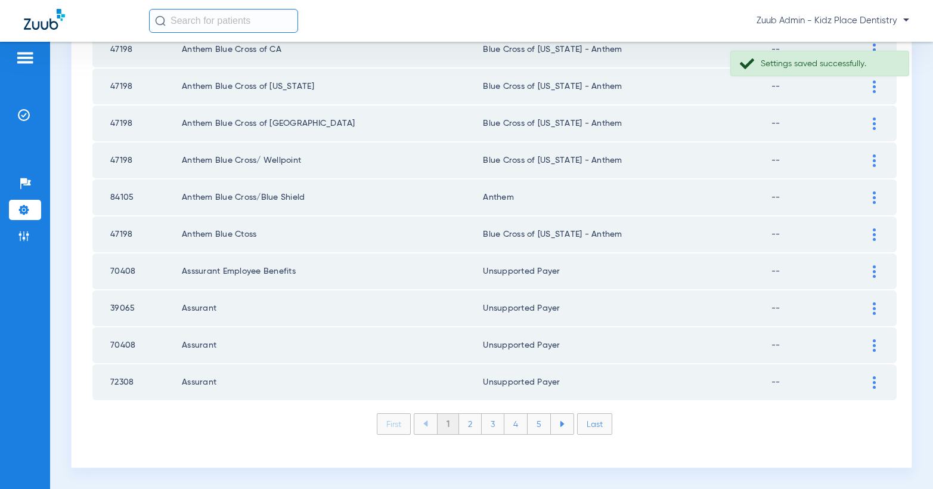
click at [599, 425] on li "Last" at bounding box center [594, 423] width 35 height 21
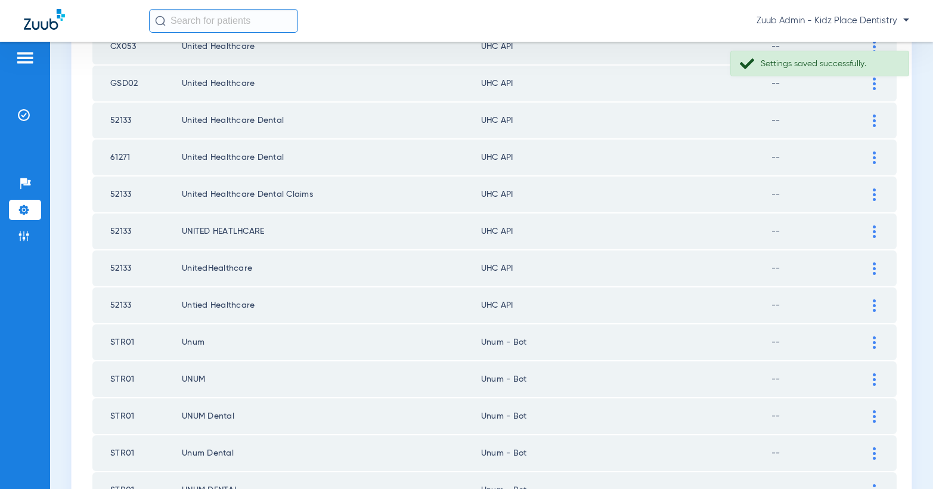
scroll to position [1237, 0]
click at [873, 304] on img at bounding box center [874, 306] width 3 height 13
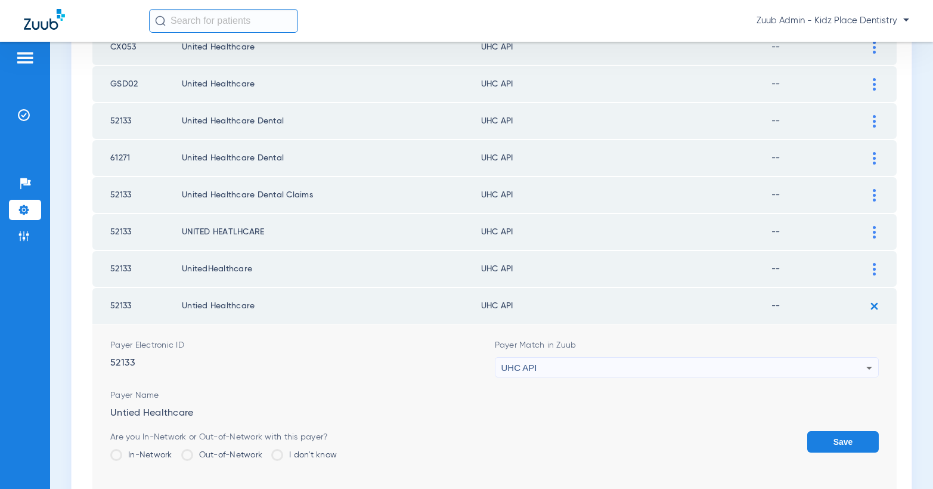
click at [736, 362] on div "UHC API" at bounding box center [685, 368] width 366 height 20
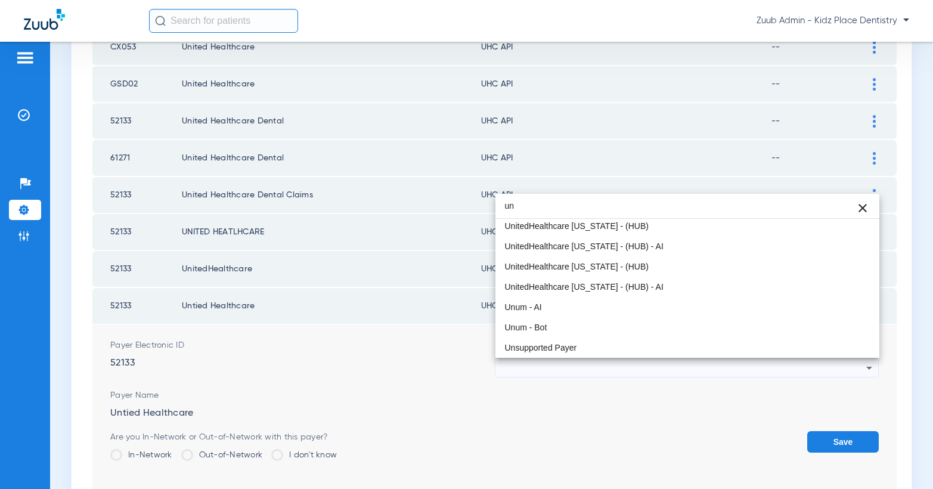
scroll to position [25, 0]
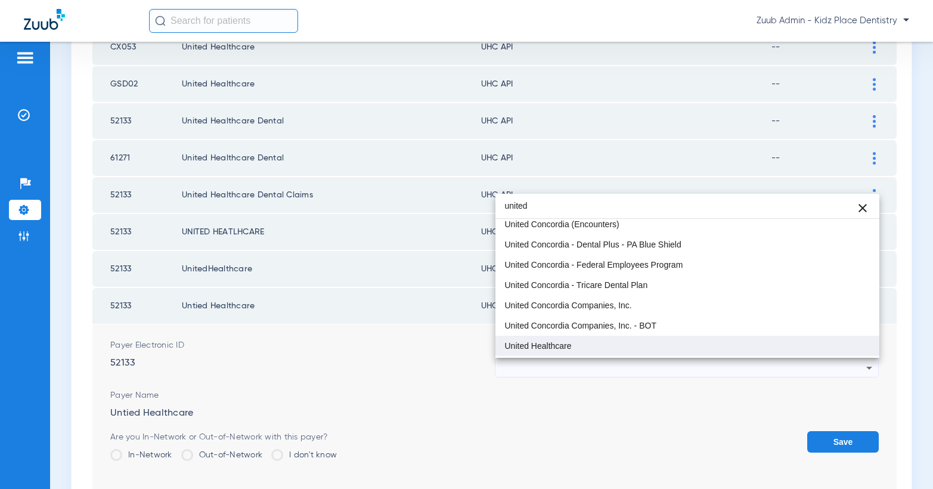
type input "united"
click at [552, 346] on span "United Healthcare" at bounding box center [538, 346] width 67 height 8
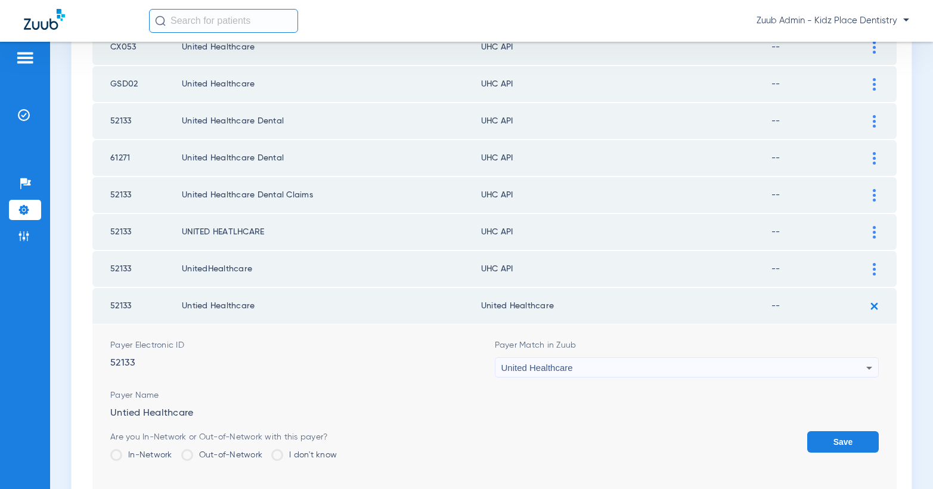
click at [831, 438] on button "Save" at bounding box center [844, 441] width 72 height 21
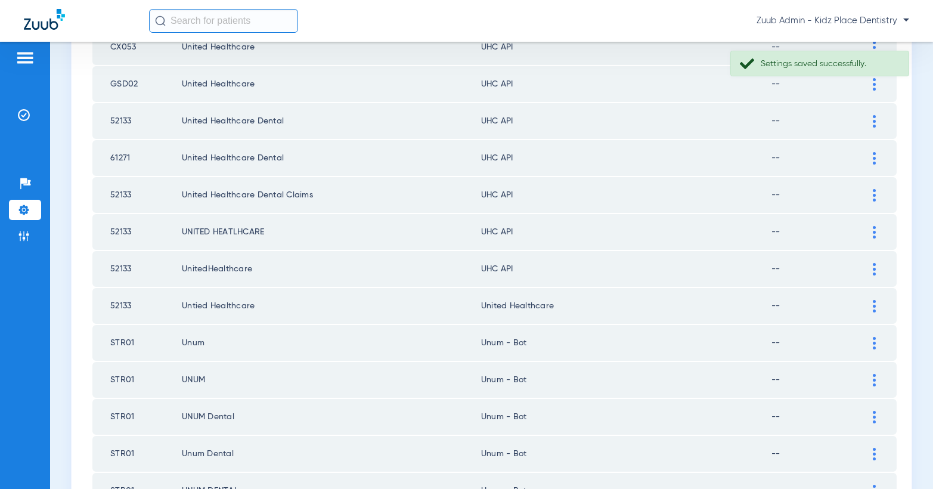
drag, startPoint x: 567, startPoint y: 308, endPoint x: 478, endPoint y: 307, distance: 89.5
click at [481, 307] on td "United Healthcare" at bounding box center [626, 306] width 290 height 36
copy td "United Healthcare"
click at [874, 268] on img at bounding box center [874, 269] width 3 height 13
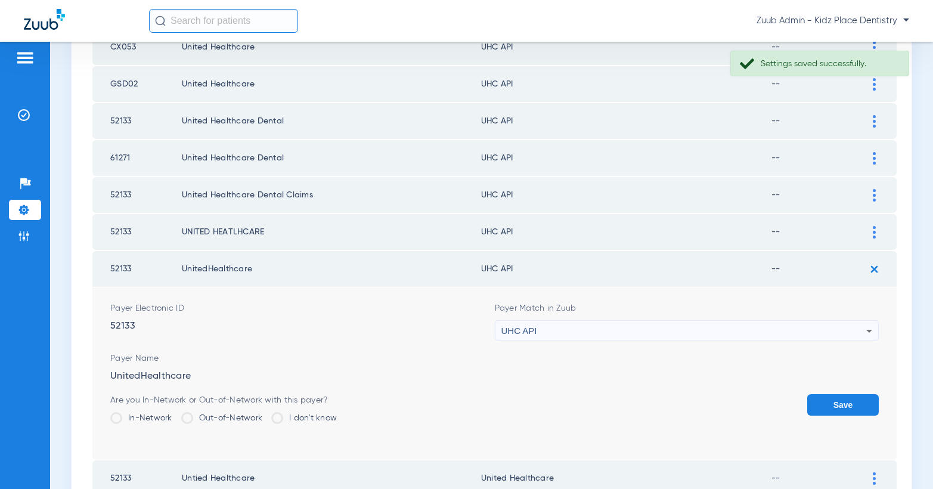
click at [767, 330] on div "UHC API" at bounding box center [685, 331] width 366 height 20
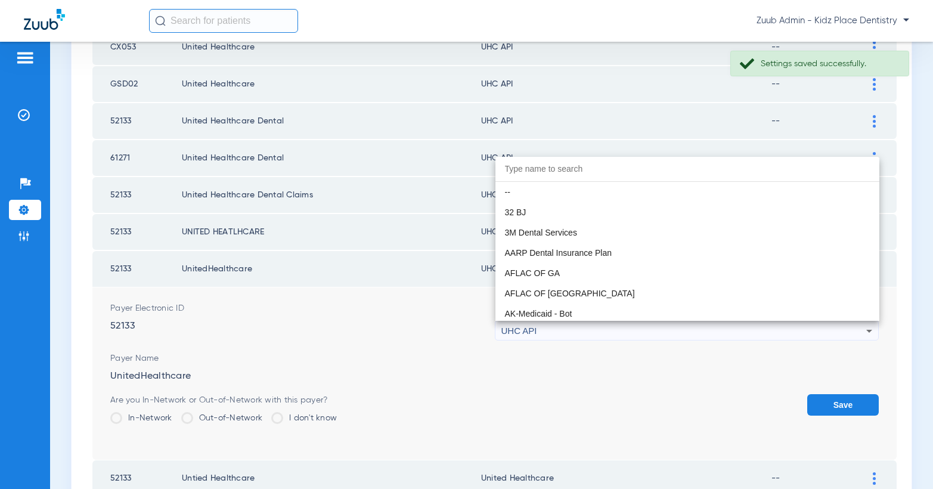
scroll to position [7323, 0]
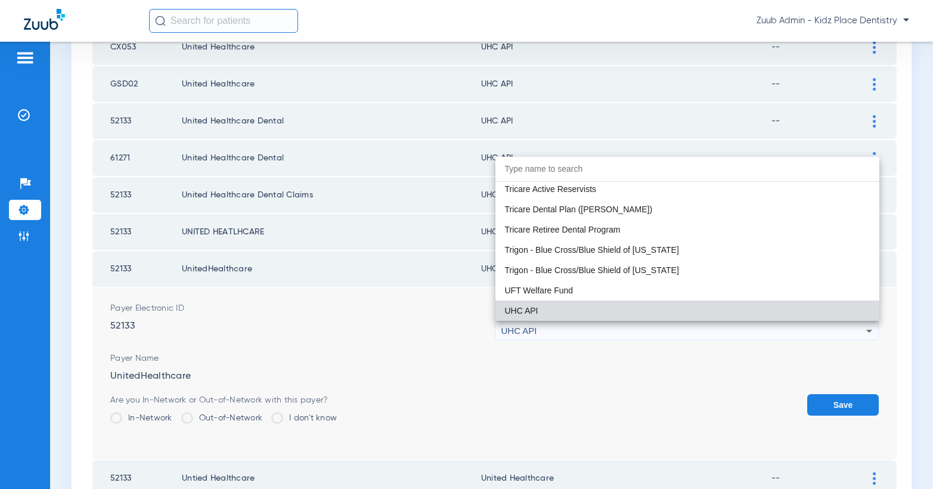
paste input "United Healthcare"
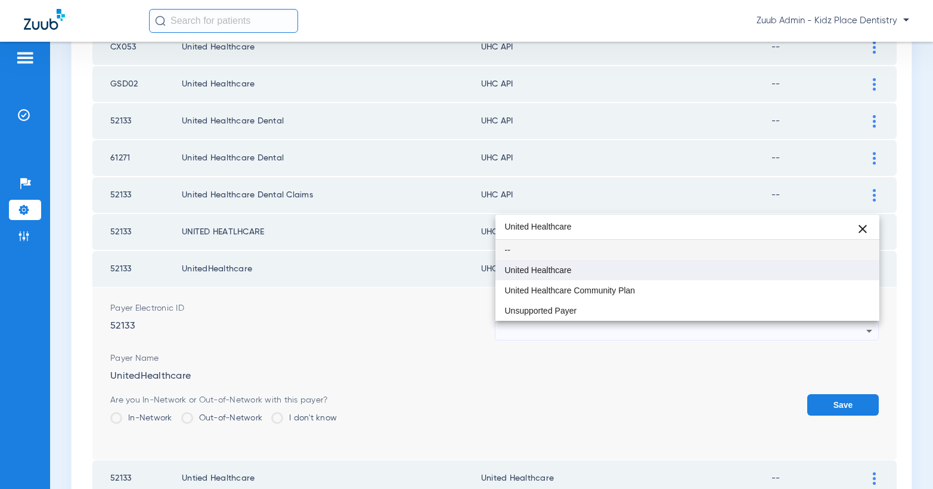
type input "United Healthcare"
click at [556, 273] on span "United Healthcare" at bounding box center [538, 270] width 67 height 8
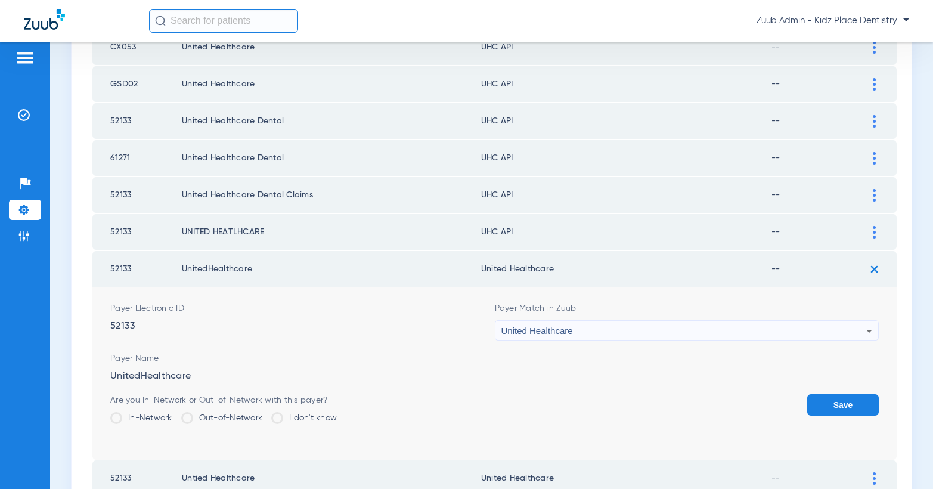
click at [836, 402] on button "Save" at bounding box center [844, 404] width 72 height 21
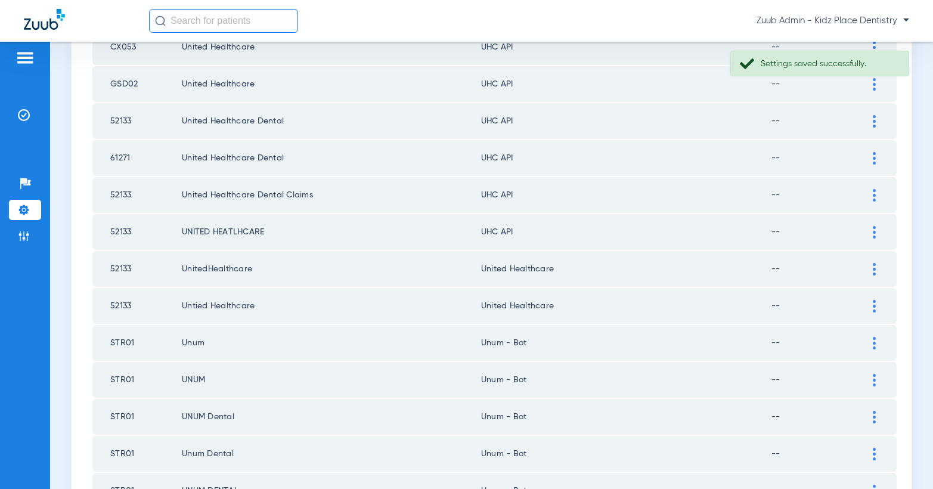
click at [875, 228] on img at bounding box center [874, 232] width 3 height 13
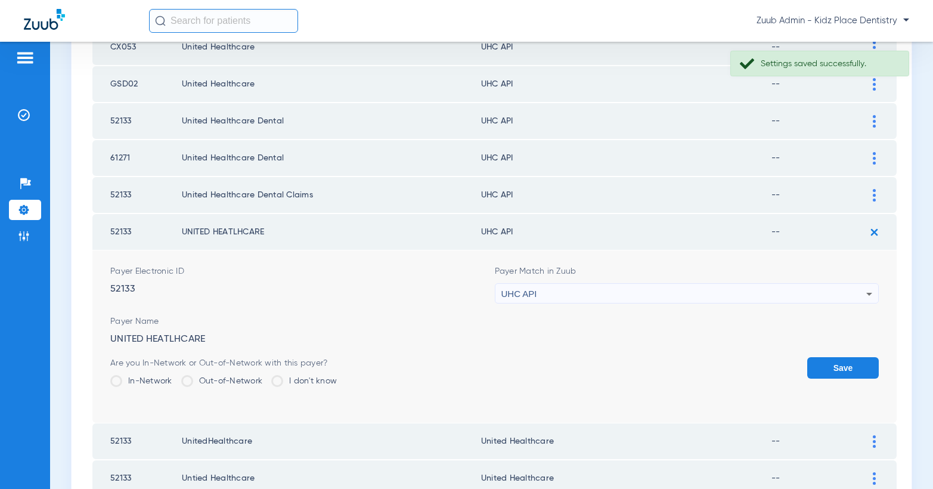
click at [747, 289] on div "UHC API" at bounding box center [685, 294] width 366 height 20
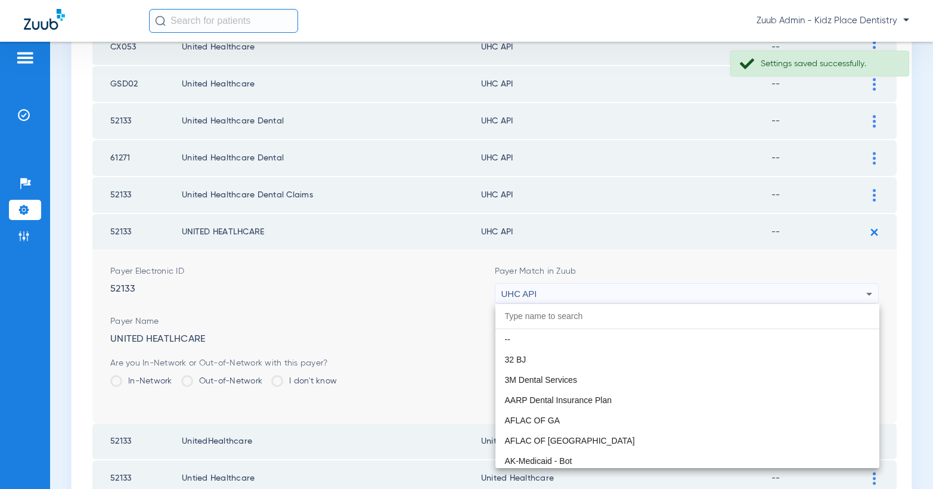
scroll to position [7323, 0]
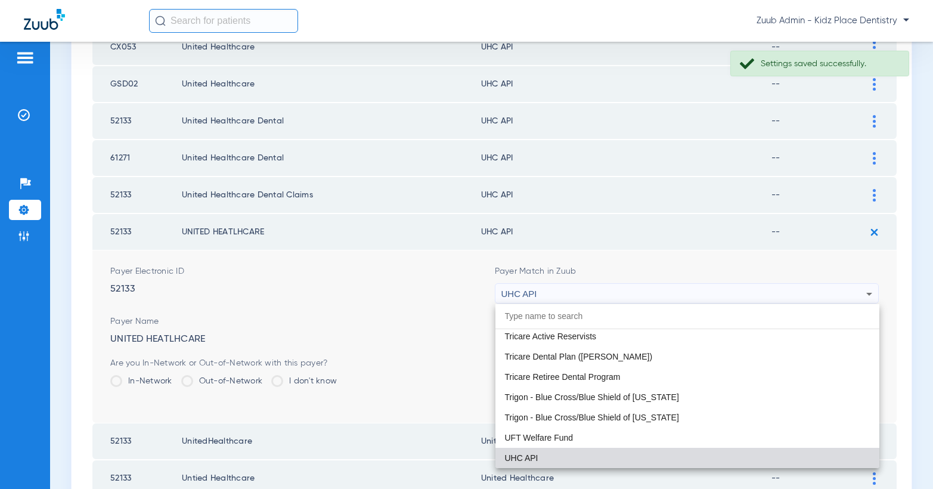
paste input "United Healthcare"
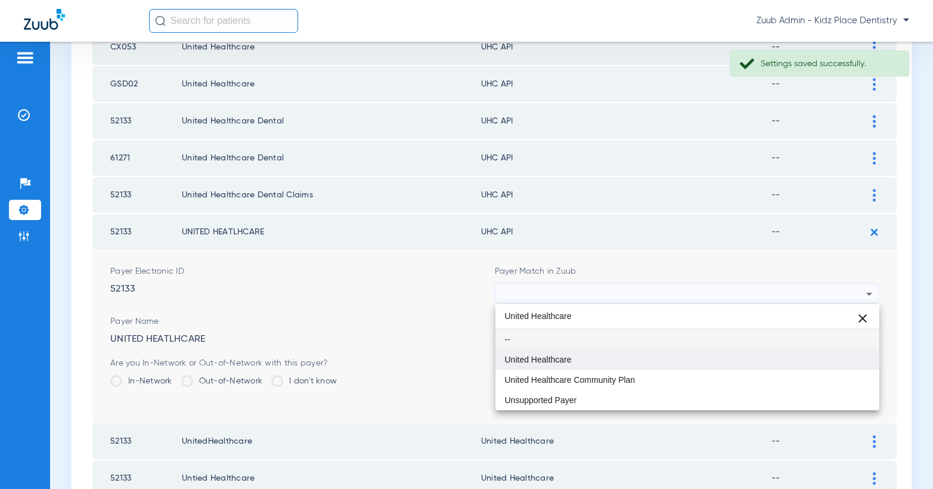
type input "United Healthcare"
click at [589, 350] on mat-option "United Healthcare" at bounding box center [688, 359] width 385 height 20
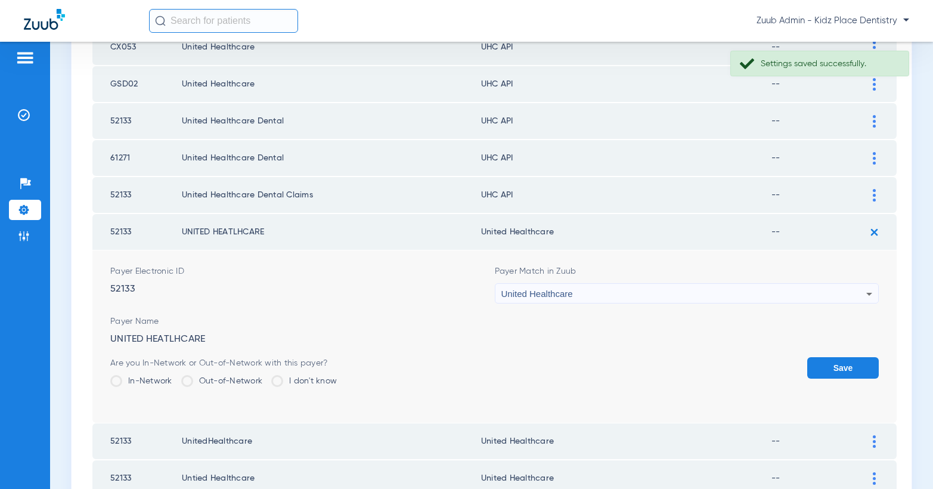
drag, startPoint x: 819, startPoint y: 368, endPoint x: 827, endPoint y: 330, distance: 38.5
click at [820, 364] on button "Save" at bounding box center [844, 367] width 72 height 21
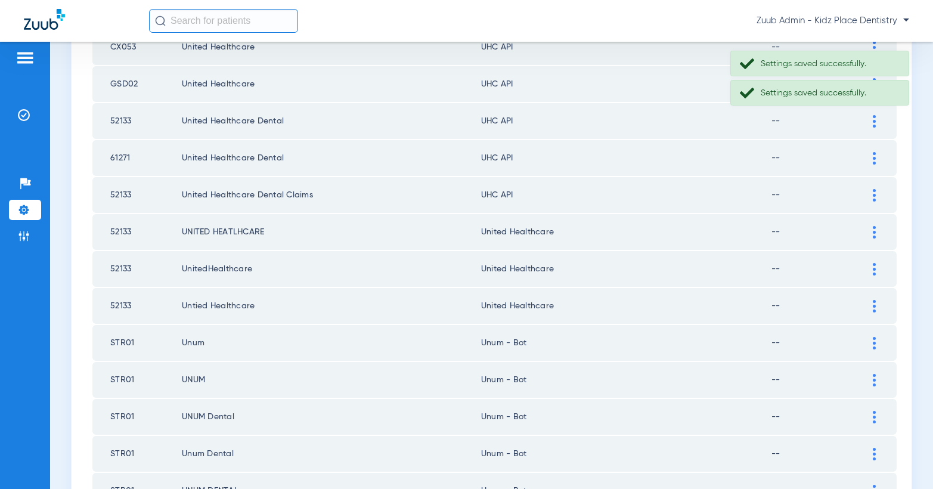
click at [868, 190] on div at bounding box center [874, 195] width 21 height 13
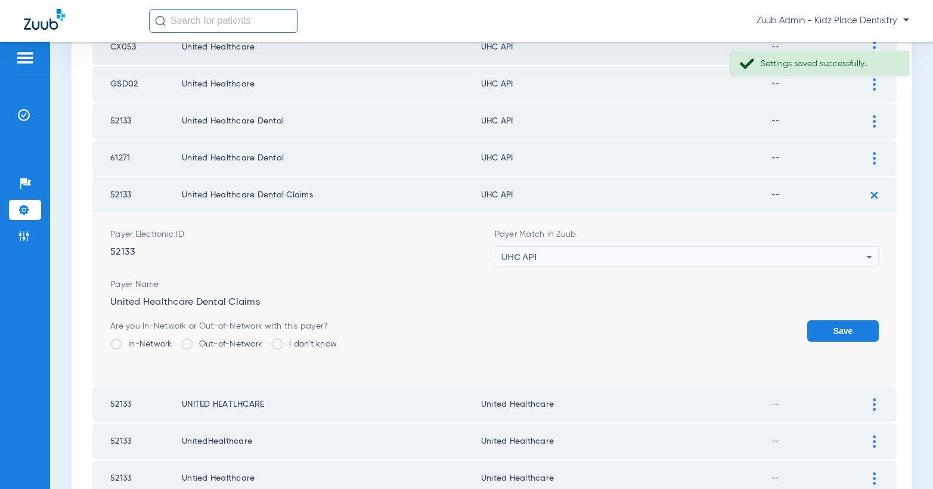
click at [753, 252] on div "UHC API" at bounding box center [685, 257] width 366 height 20
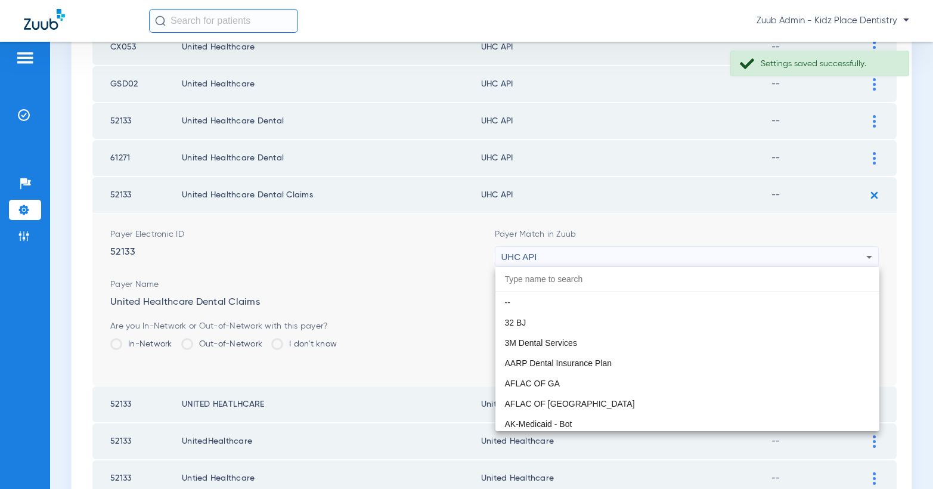
scroll to position [7323, 0]
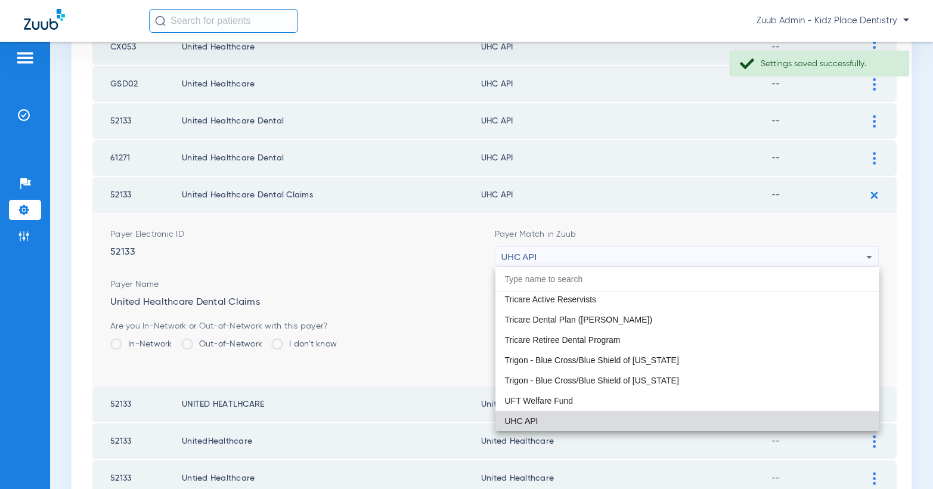
paste input "United Healthcare"
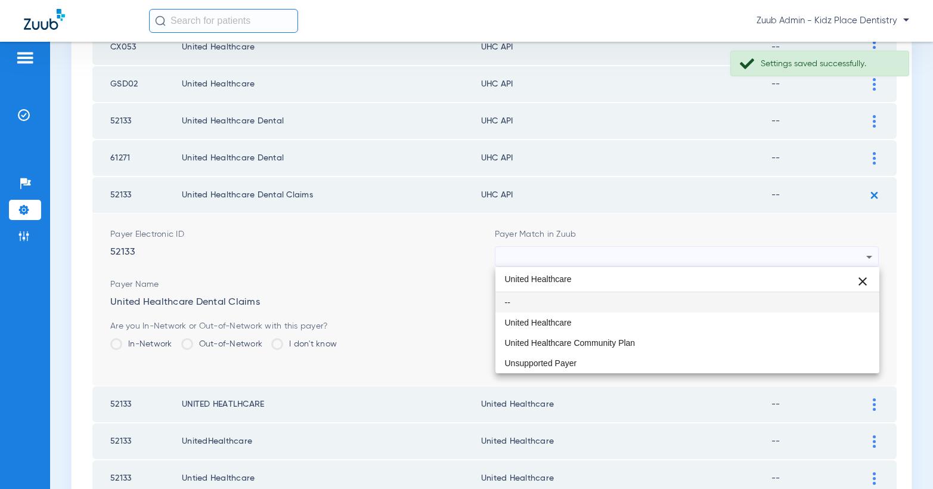
scroll to position [0, 0]
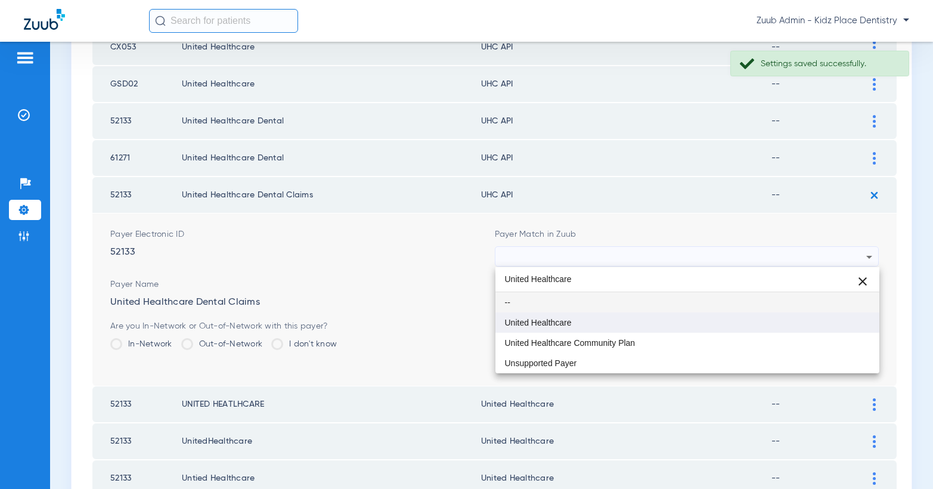
type input "United Healthcare"
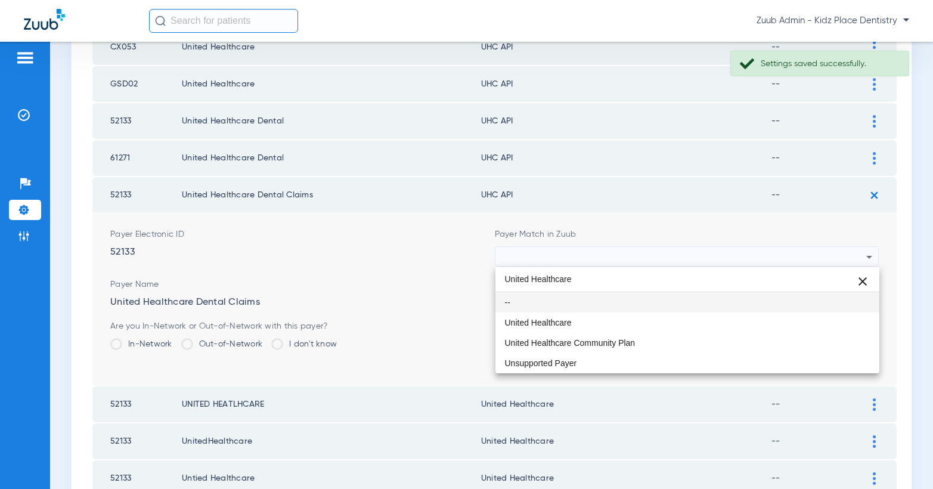
click at [628, 318] on mat-option "United Healthcare" at bounding box center [688, 323] width 385 height 20
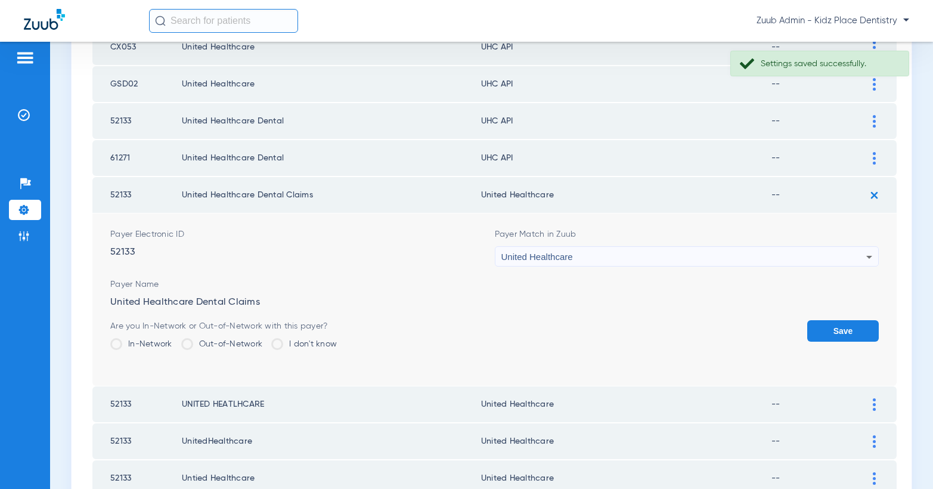
click at [816, 328] on button "Save" at bounding box center [844, 330] width 72 height 21
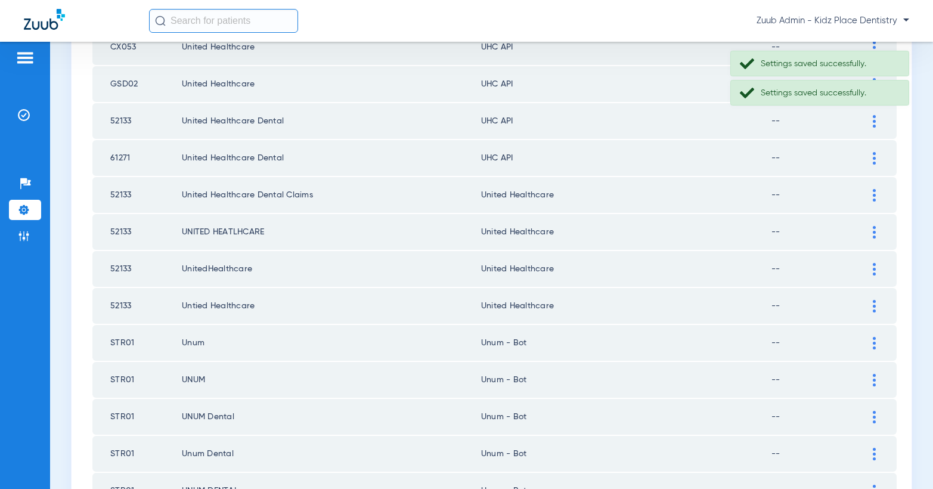
click at [871, 162] on div at bounding box center [874, 158] width 21 height 13
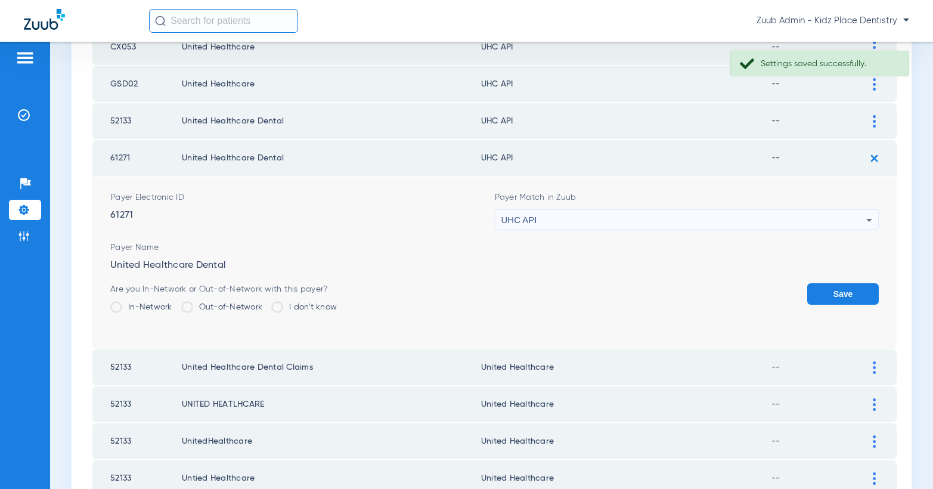
click at [772, 220] on div "UHC API" at bounding box center [685, 220] width 366 height 20
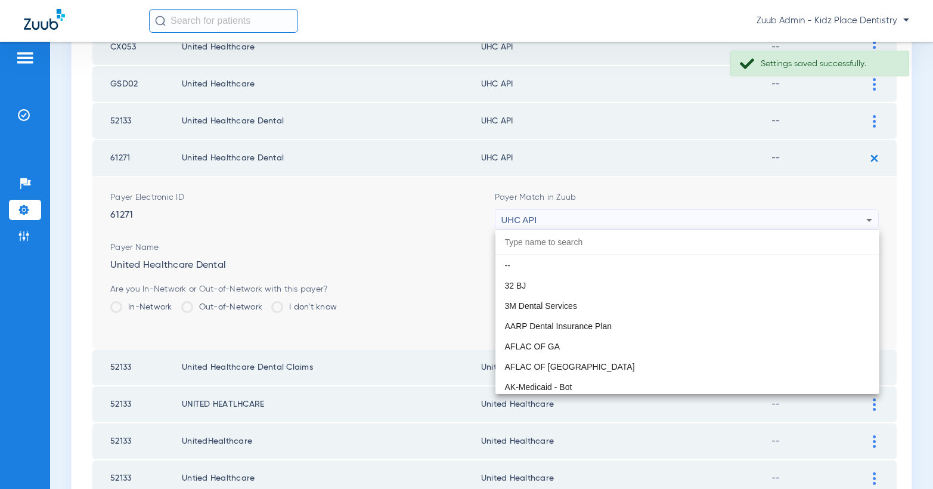
scroll to position [7323, 0]
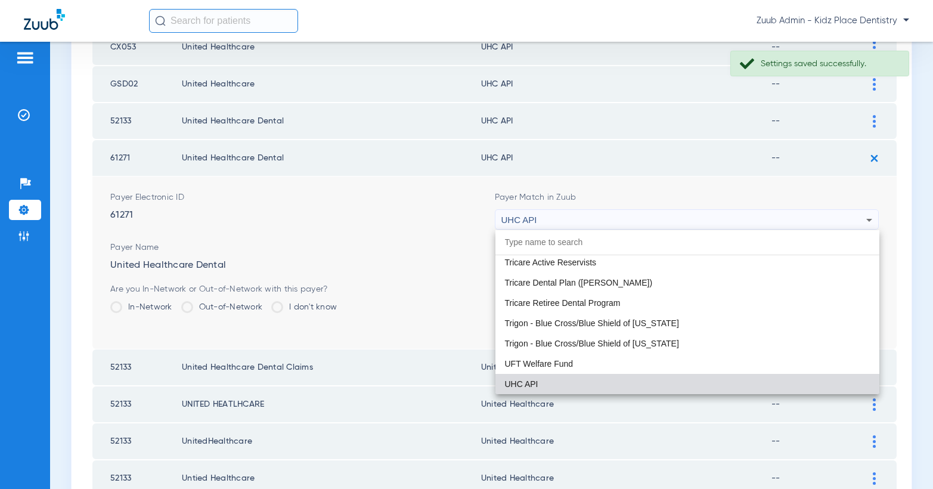
paste input "United Healthcare"
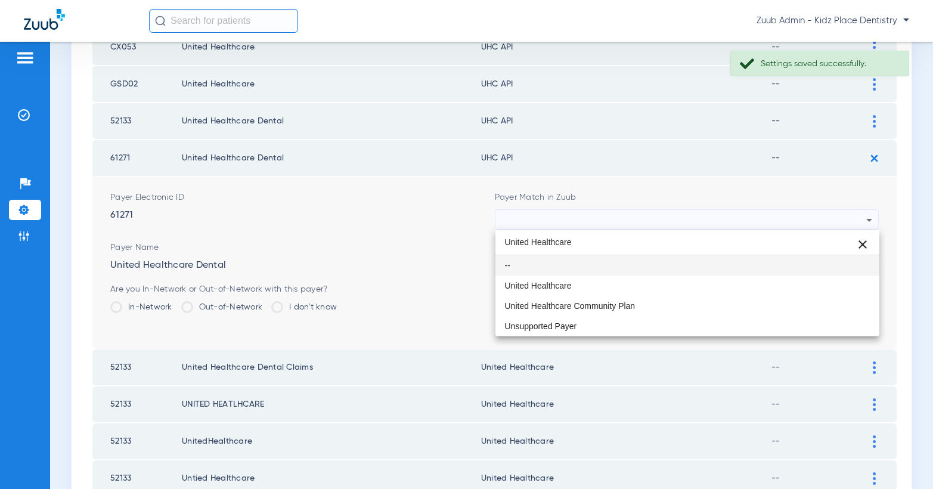
scroll to position [0, 0]
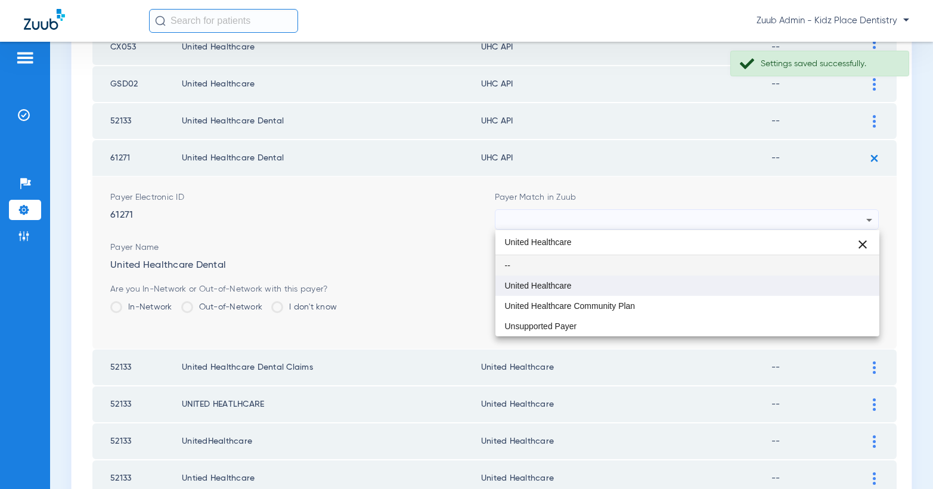
type input "United Healthcare"
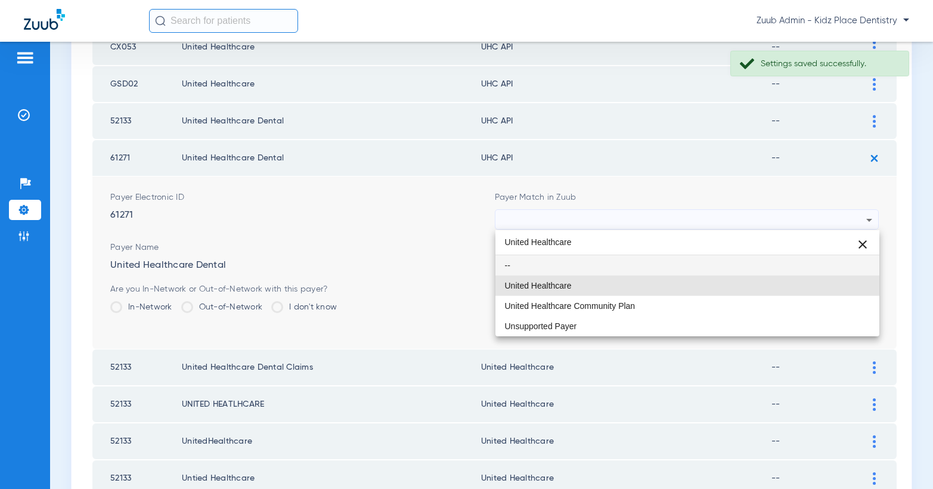
drag, startPoint x: 682, startPoint y: 288, endPoint x: 768, endPoint y: 295, distance: 86.2
click at [685, 287] on mat-option "United Healthcare" at bounding box center [688, 286] width 385 height 20
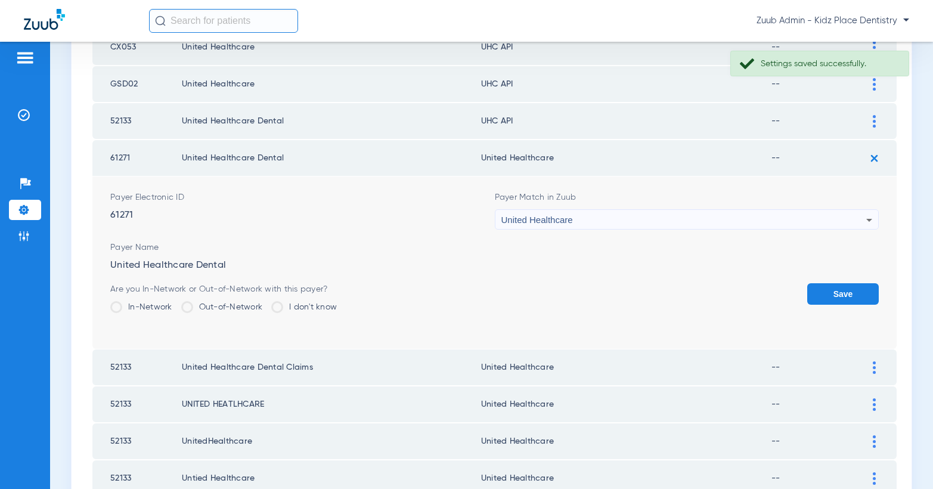
click at [848, 295] on button "Save" at bounding box center [844, 293] width 72 height 21
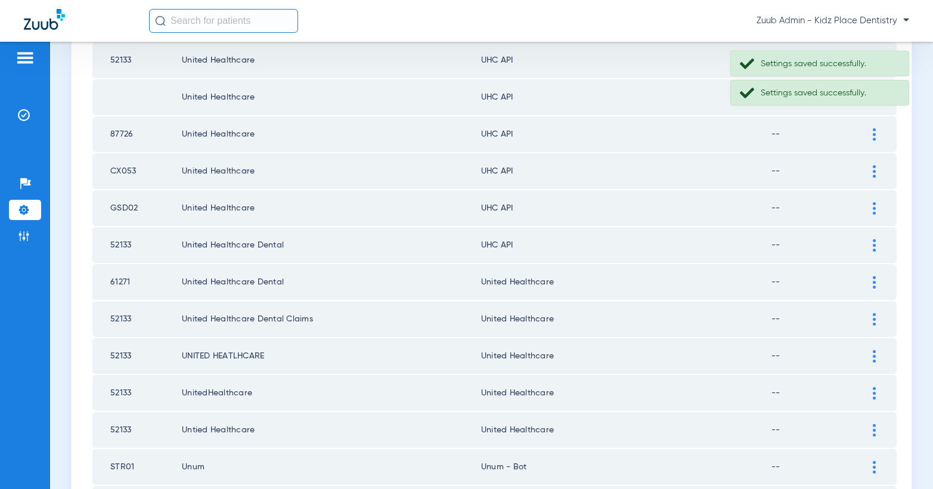
scroll to position [1109, 0]
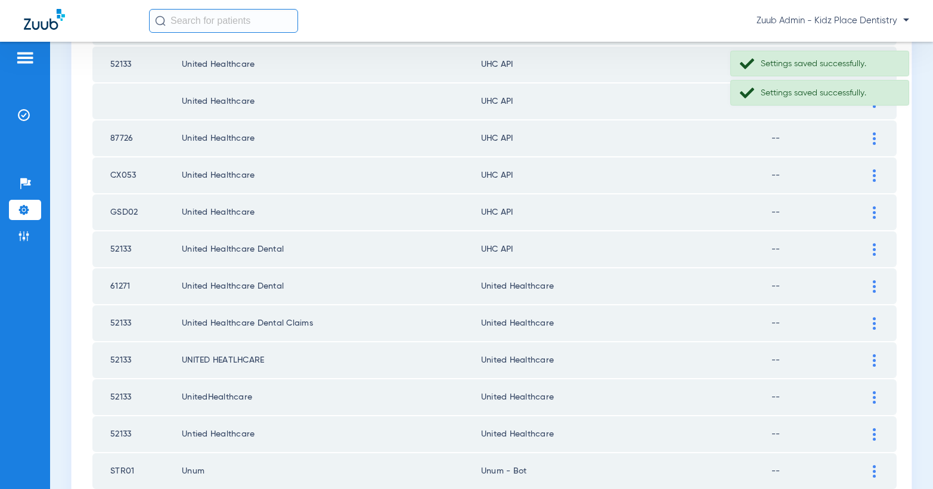
click at [874, 250] on img at bounding box center [874, 249] width 3 height 13
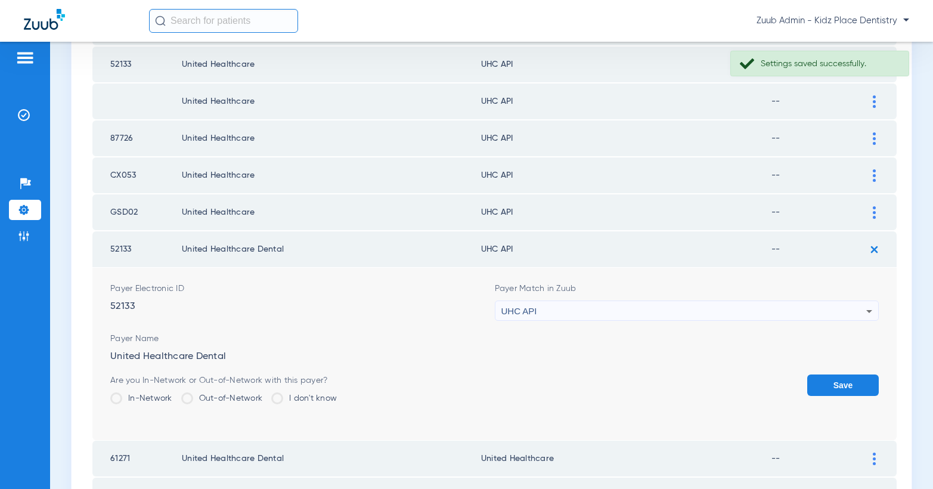
click at [759, 304] on div "UHC API" at bounding box center [685, 311] width 366 height 20
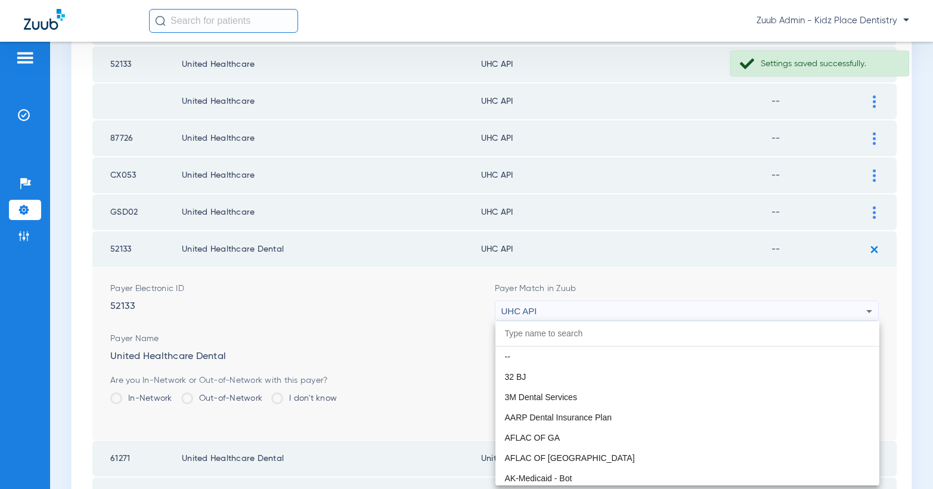
scroll to position [7323, 0]
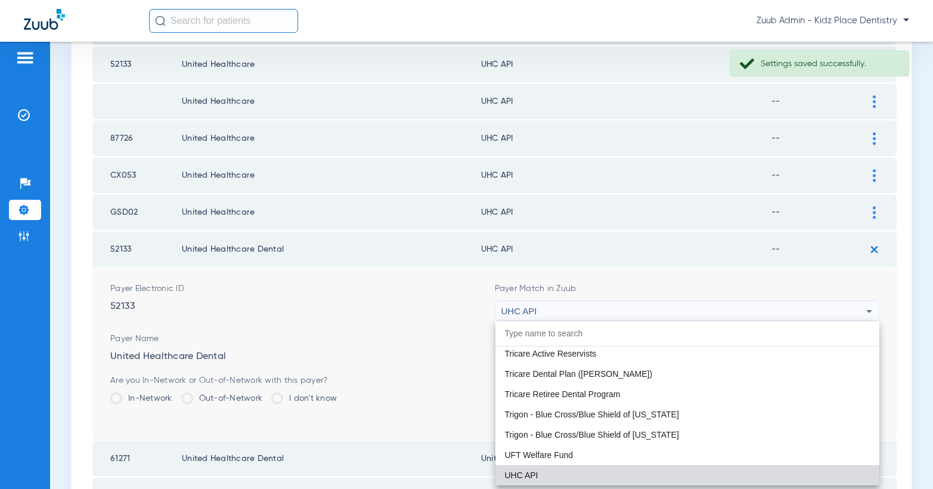
paste input "United Healthcare"
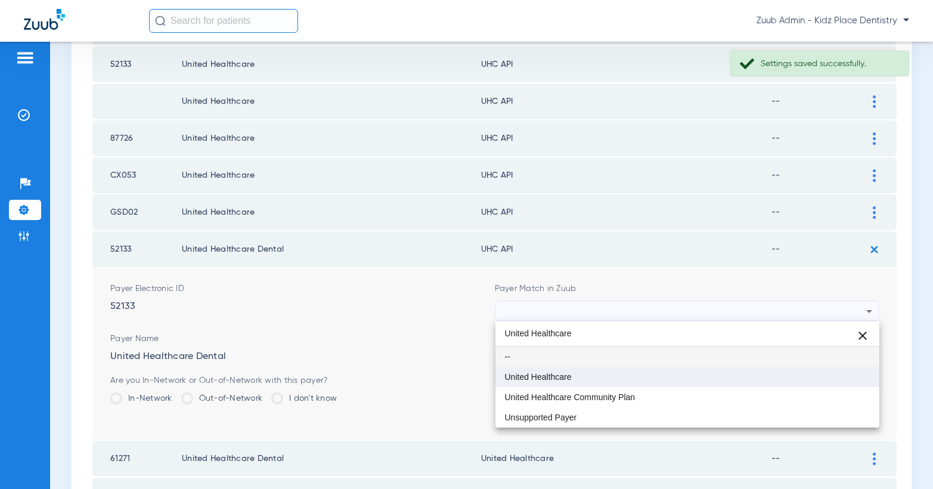
type input "United Healthcare"
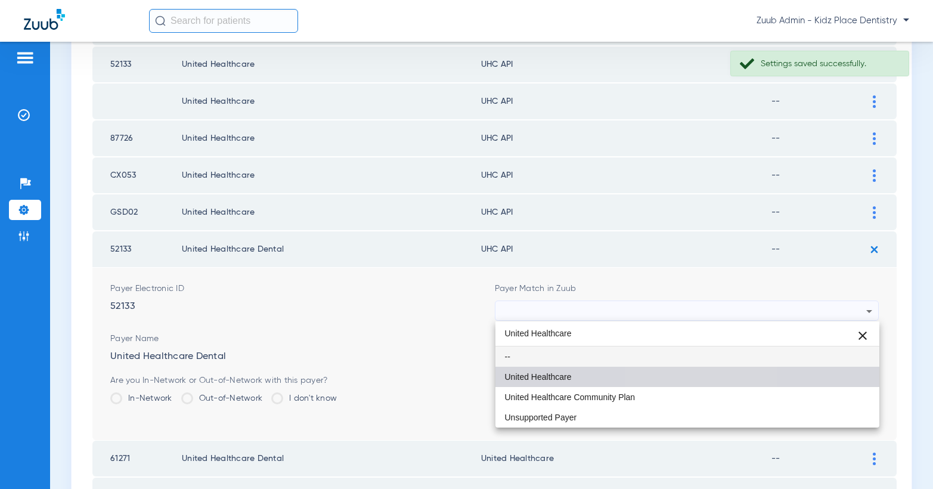
click at [677, 368] on mat-option "United Healthcare" at bounding box center [688, 377] width 385 height 20
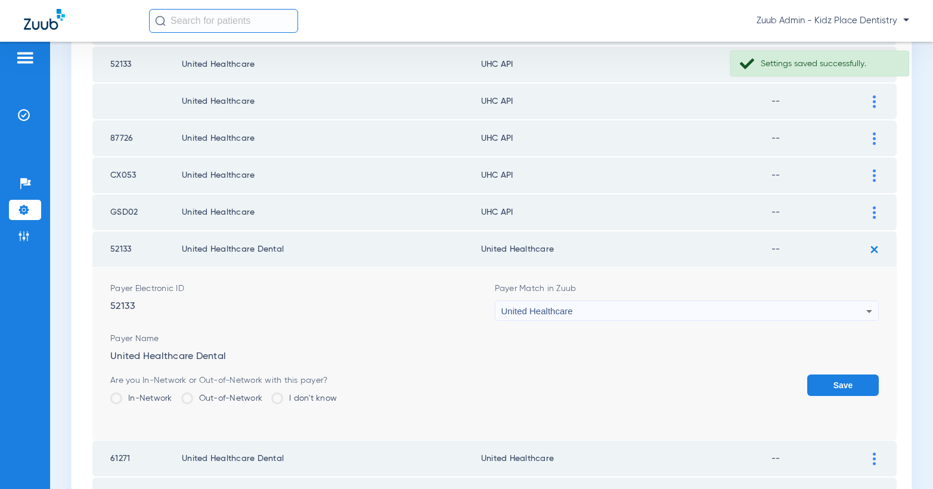
click at [840, 379] on button "Save" at bounding box center [844, 385] width 72 height 21
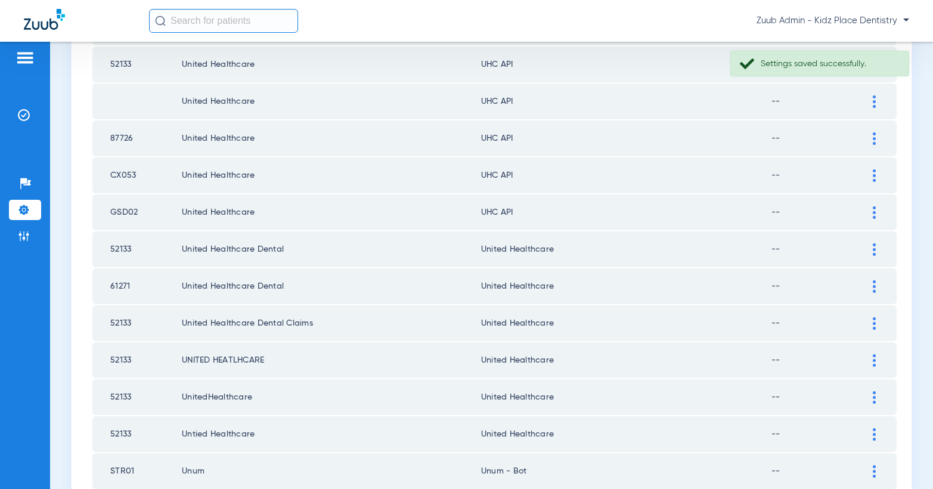
click at [875, 212] on img at bounding box center [874, 212] width 3 height 13
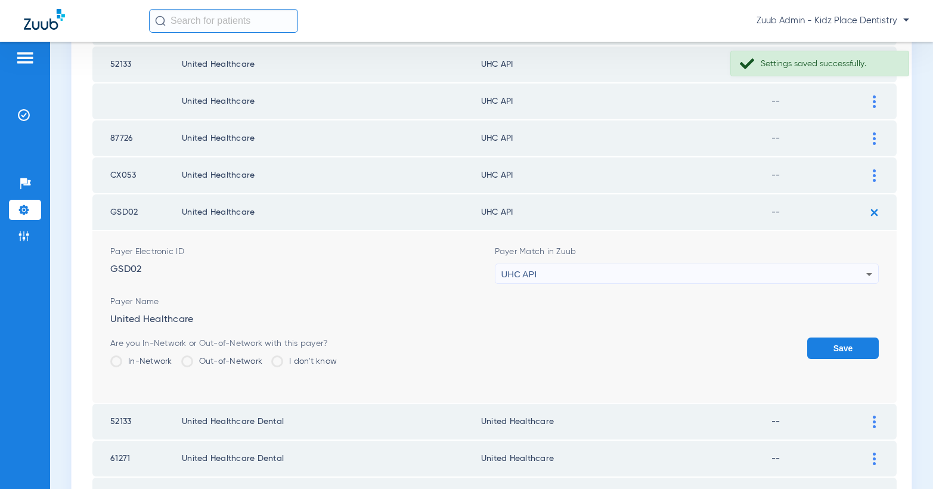
click at [795, 268] on div "UHC API" at bounding box center [685, 274] width 366 height 20
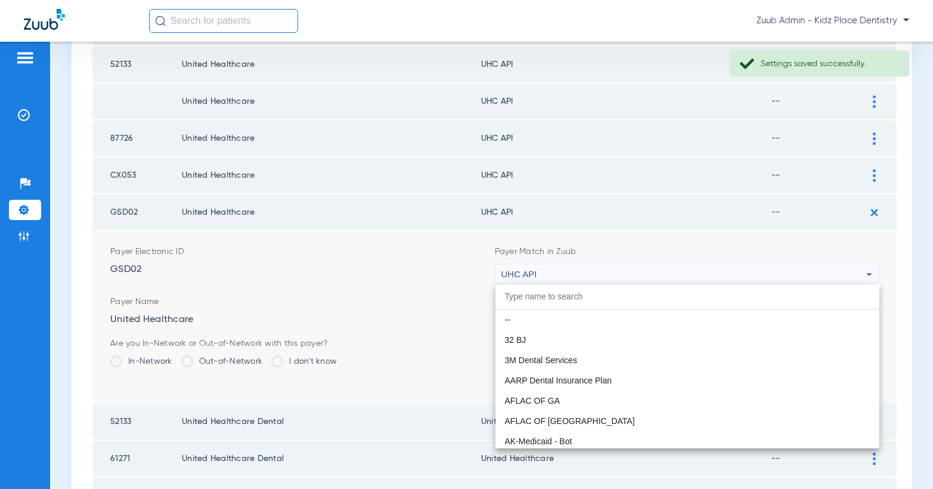
scroll to position [7323, 0]
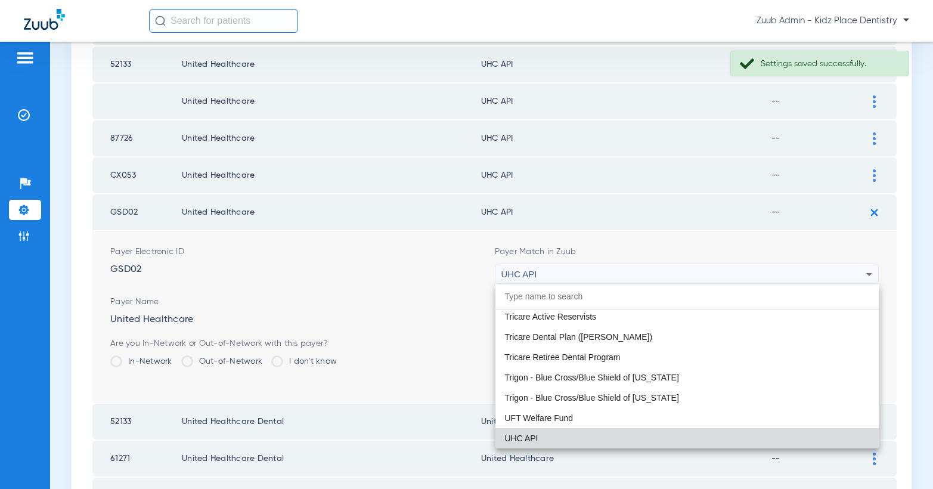
paste input "United Healthcare"
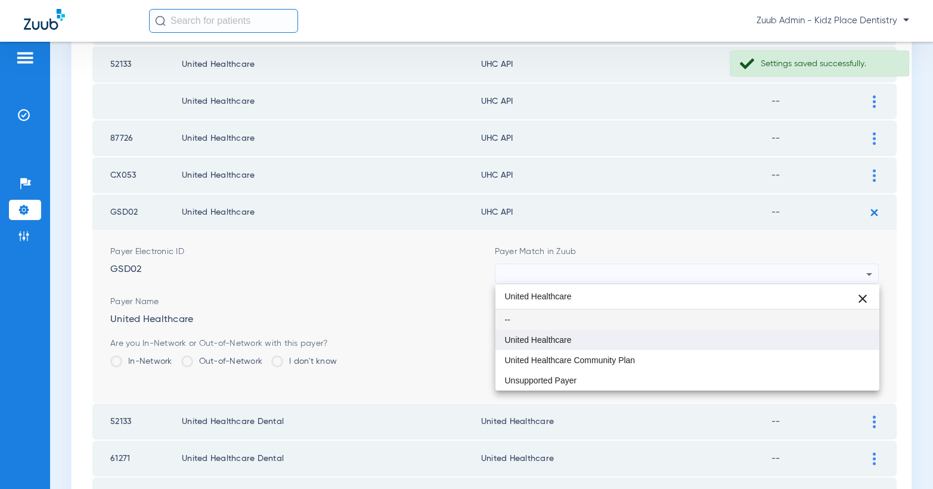
type input "United Healthcare"
click at [608, 333] on mat-option "United Healthcare" at bounding box center [688, 340] width 385 height 20
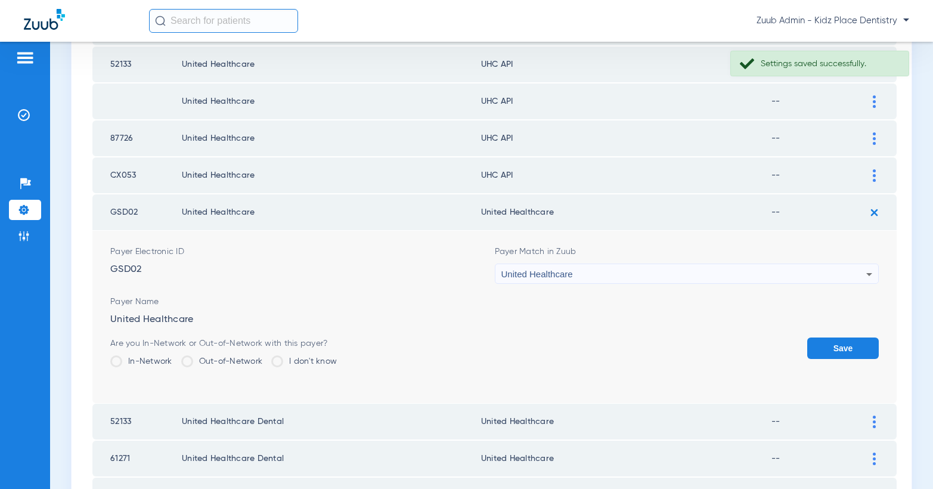
drag, startPoint x: 833, startPoint y: 347, endPoint x: 843, endPoint y: 211, distance: 136.4
click at [833, 346] on button "Save" at bounding box center [844, 348] width 72 height 21
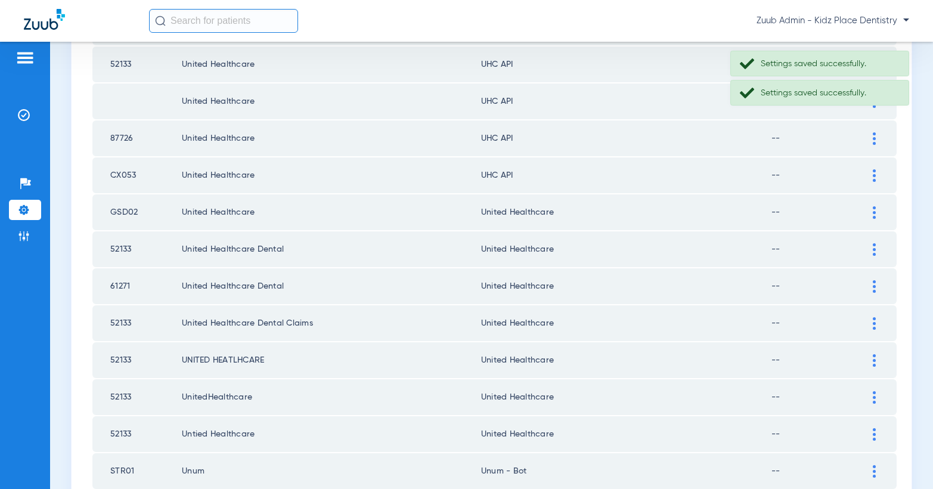
click at [866, 175] on div at bounding box center [874, 175] width 21 height 13
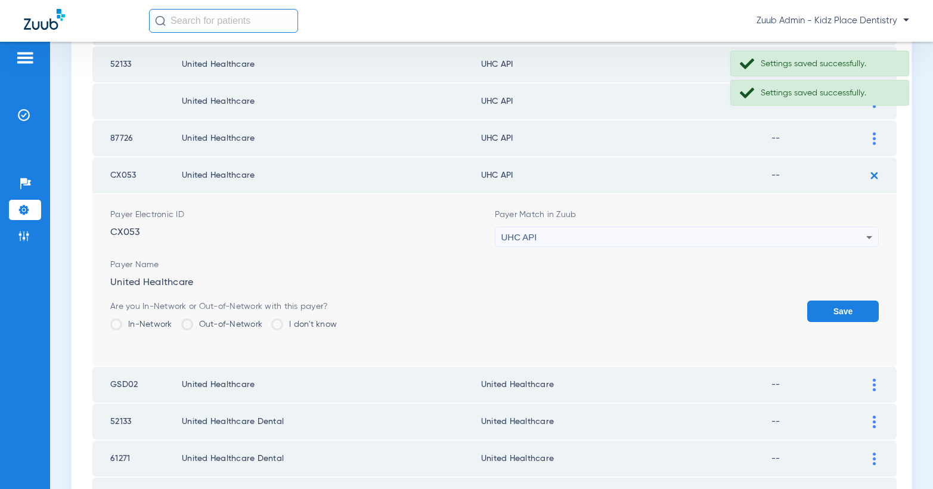
click at [642, 234] on div "UHC API" at bounding box center [685, 237] width 366 height 20
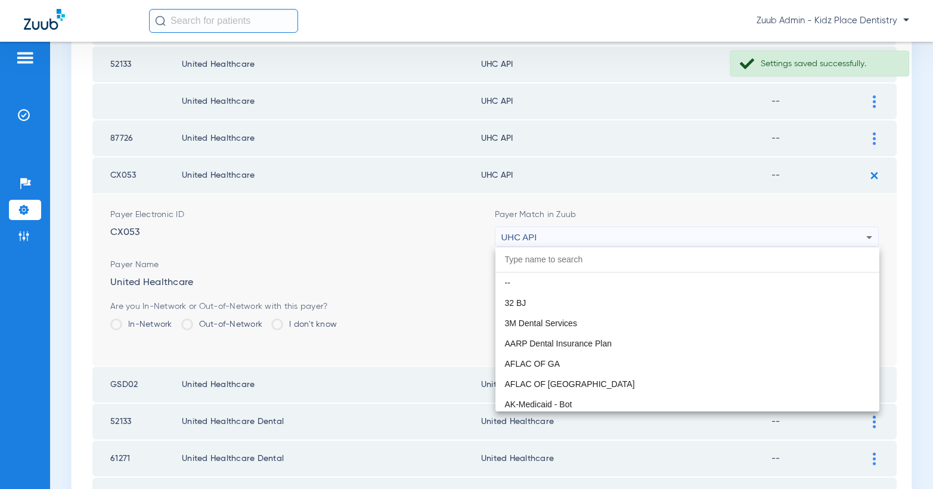
scroll to position [7323, 0]
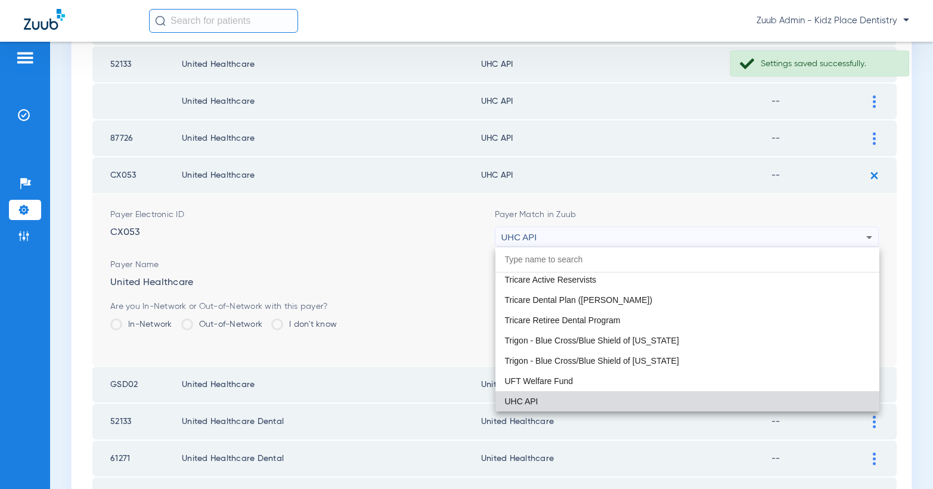
paste input "United Healthcare"
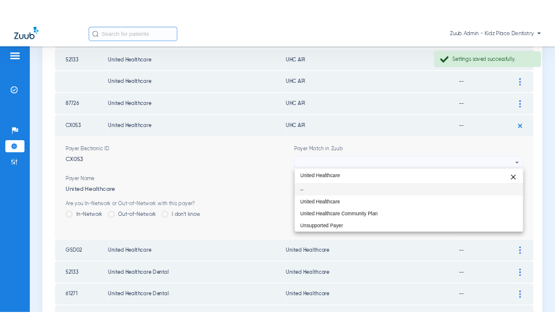
scroll to position [0, 0]
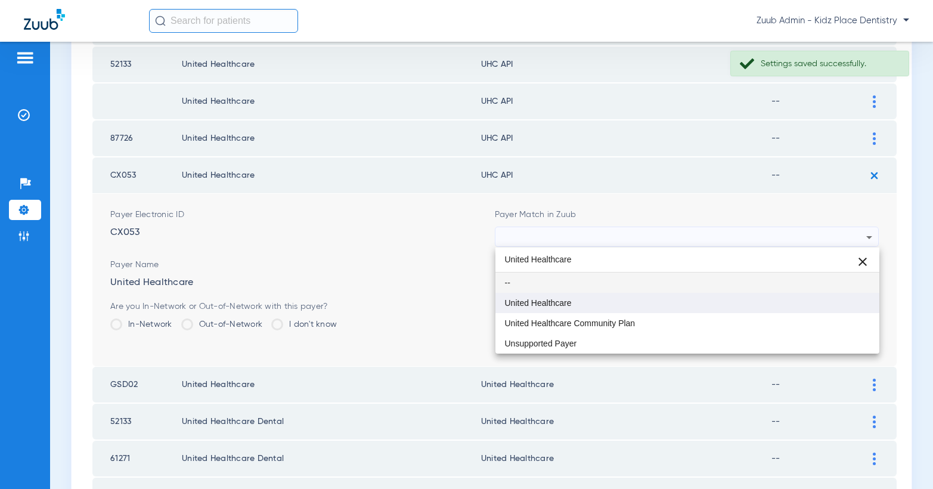
type input "United Healthcare"
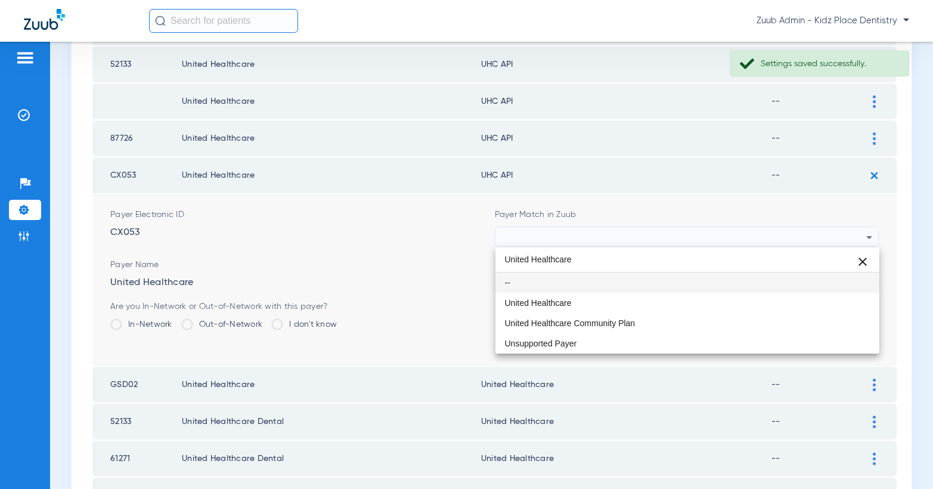
drag, startPoint x: 606, startPoint y: 306, endPoint x: 654, endPoint y: 318, distance: 49.9
click at [606, 306] on mat-option "United Healthcare" at bounding box center [688, 303] width 385 height 20
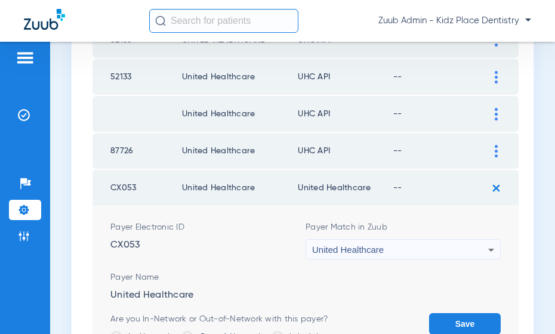
click at [474, 321] on button "Save" at bounding box center [465, 323] width 72 height 21
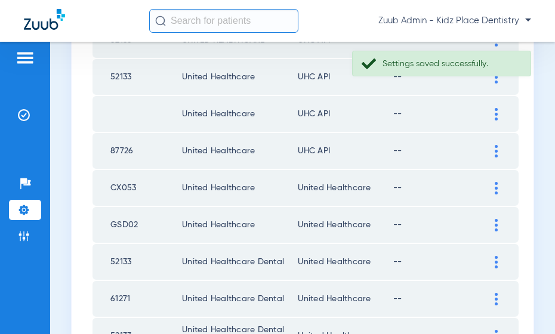
click at [494, 184] on img at bounding box center [495, 188] width 3 height 13
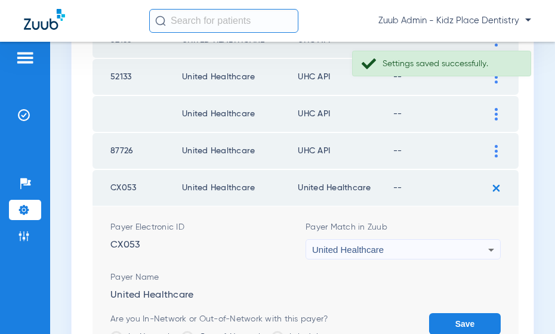
click at [493, 180] on img at bounding box center [496, 188] width 20 height 20
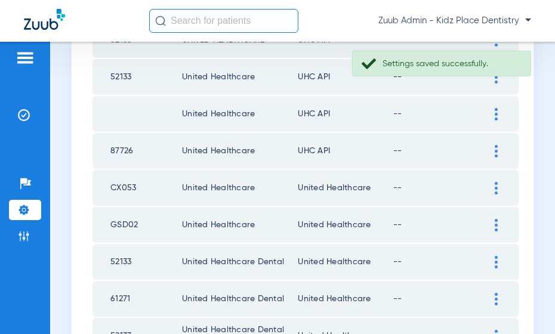
click at [493, 150] on div at bounding box center [495, 151] width 21 height 13
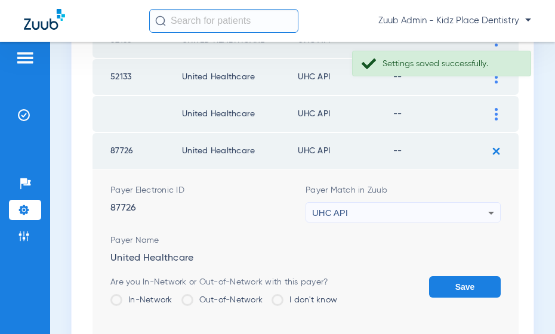
click at [476, 206] on div "UHC API" at bounding box center [400, 213] width 176 height 20
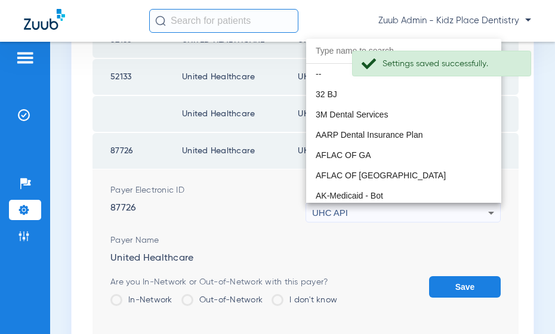
scroll to position [7323, 0]
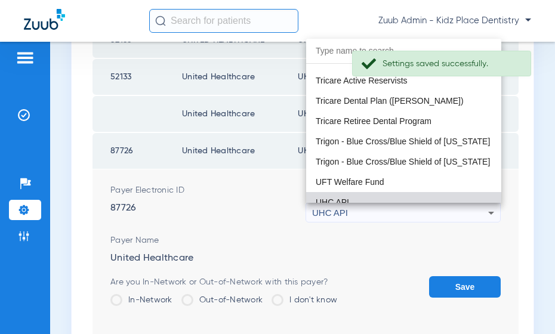
paste input "United Healthcare"
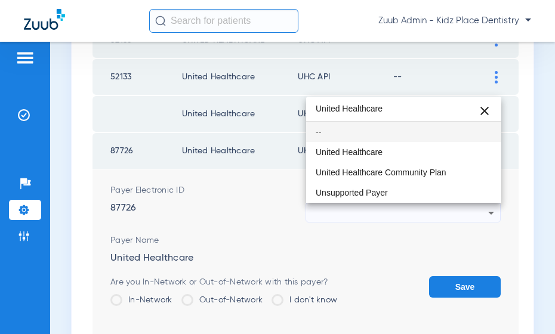
scroll to position [0, 0]
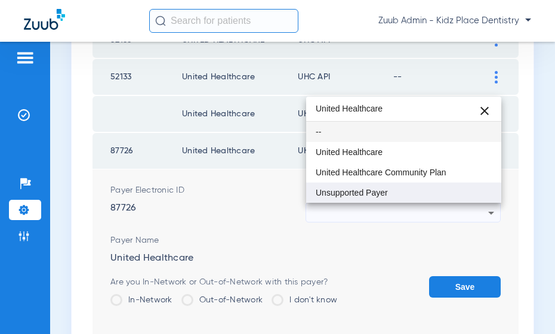
type input "United Healthcare"
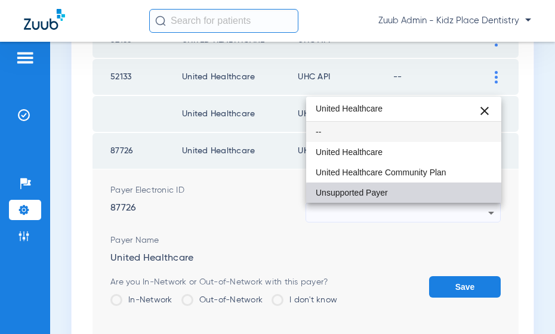
click at [450, 197] on mat-option "Unsupported Payer" at bounding box center [403, 192] width 195 height 20
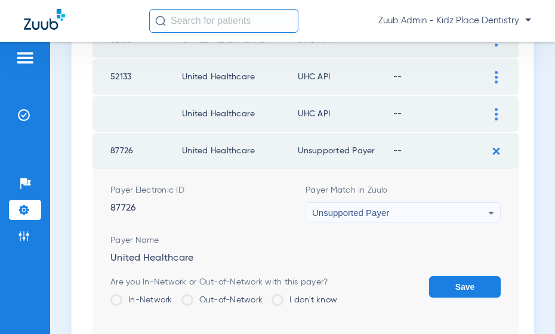
click at [455, 212] on div "Unsupported Payer" at bounding box center [400, 213] width 176 height 20
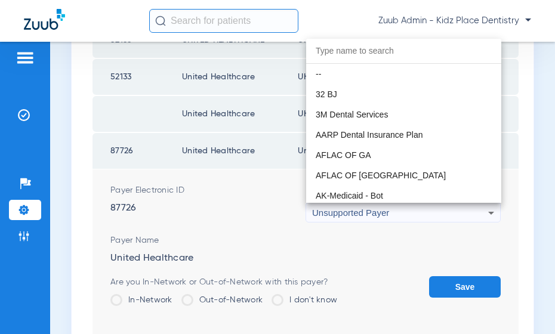
scroll to position [9639, 0]
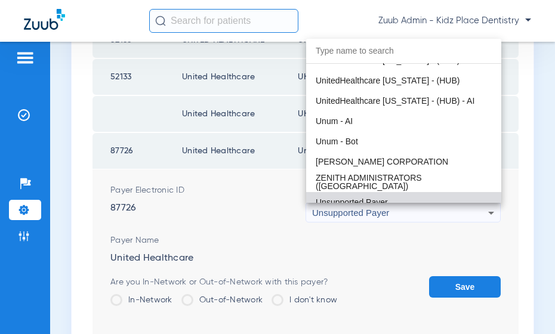
paste input "United Healthcare"
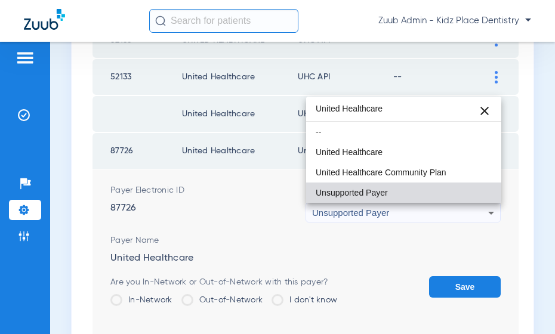
scroll to position [0, 0]
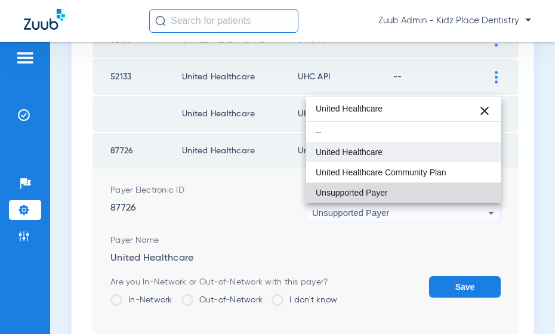
type input "United Healthcare"
click at [393, 159] on mat-option "United Healthcare" at bounding box center [403, 152] width 195 height 20
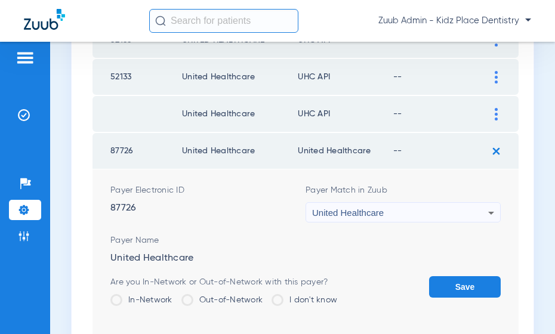
click at [447, 280] on button "Save" at bounding box center [465, 286] width 72 height 21
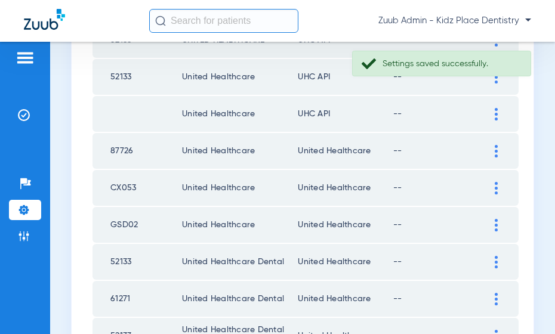
click at [495, 113] on img at bounding box center [495, 114] width 3 height 13
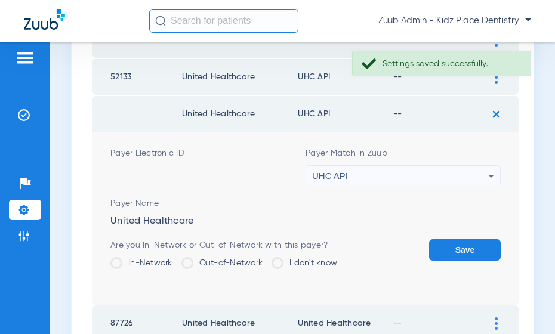
click at [436, 172] on div "UHC API" at bounding box center [400, 176] width 176 height 20
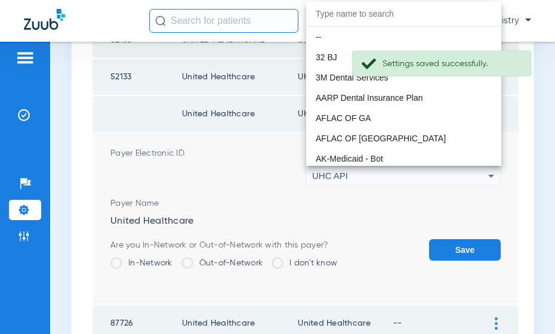
scroll to position [7323, 0]
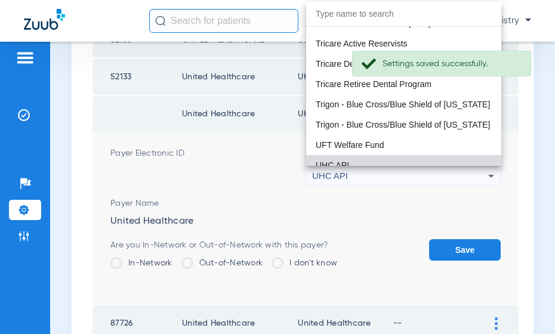
paste input "United Healthcare"
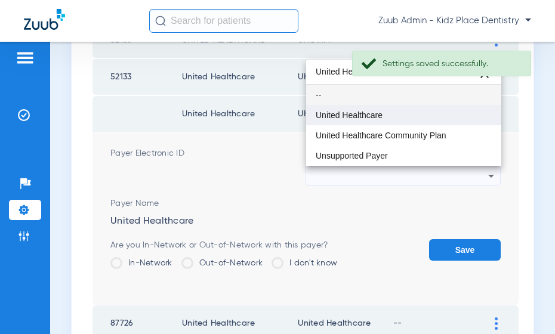
type input "United Healthcare"
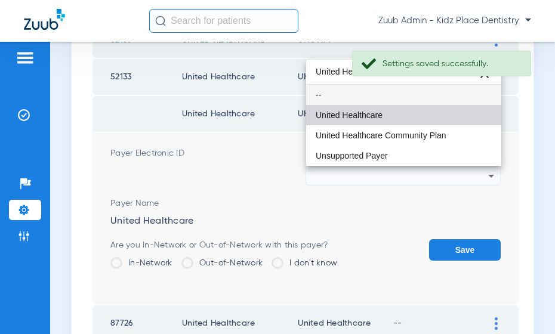
click at [372, 117] on span "United Healthcare" at bounding box center [348, 115] width 67 height 8
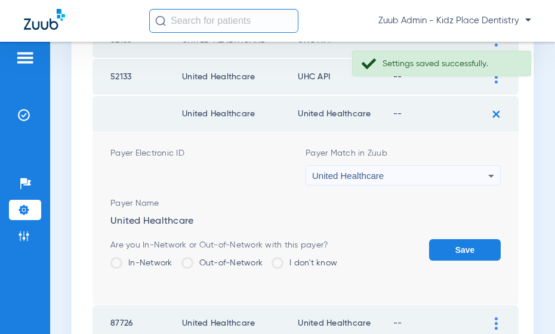
drag, startPoint x: 457, startPoint y: 247, endPoint x: 458, endPoint y: 239, distance: 8.4
click at [457, 247] on button "Save" at bounding box center [465, 249] width 72 height 21
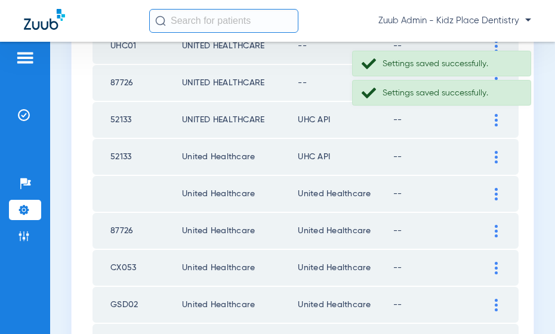
scroll to position [1021, 0]
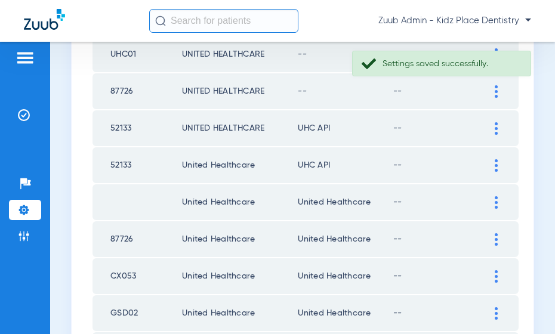
click at [492, 166] on div at bounding box center [495, 165] width 21 height 13
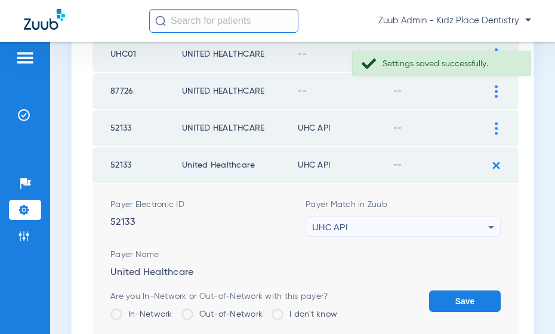
click at [438, 225] on div "UHC API" at bounding box center [400, 227] width 176 height 20
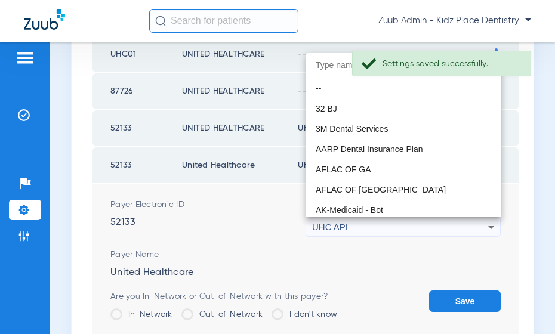
scroll to position [7323, 0]
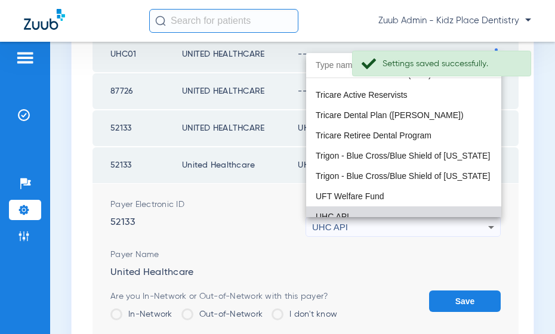
paste input "United Healthcare"
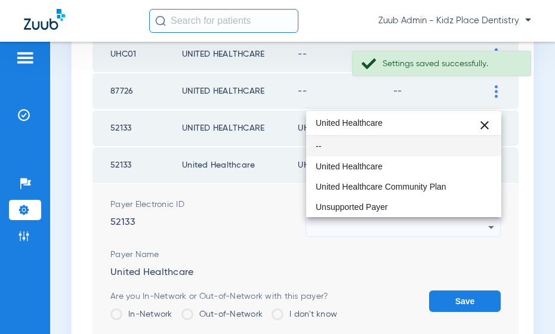
scroll to position [0, 0]
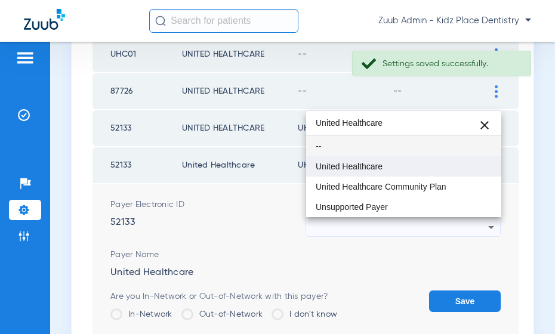
type input "United Healthcare"
click at [375, 172] on mat-option "United Healthcare" at bounding box center [403, 166] width 195 height 20
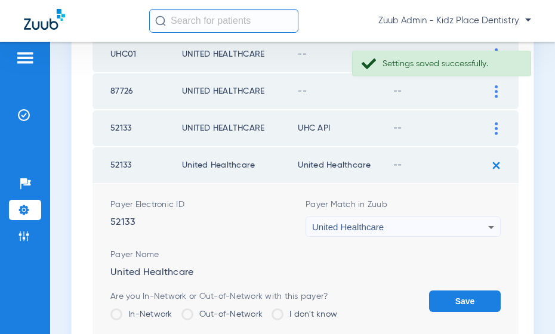
click at [454, 292] on button "Save" at bounding box center [465, 300] width 72 height 21
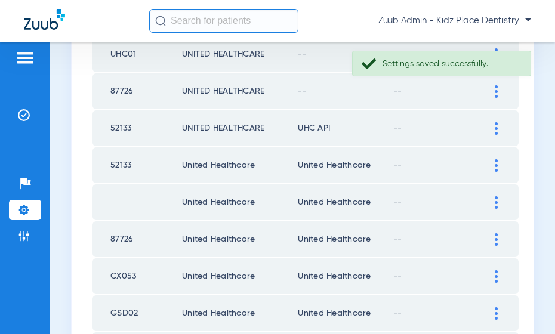
click at [493, 126] on div at bounding box center [495, 128] width 21 height 13
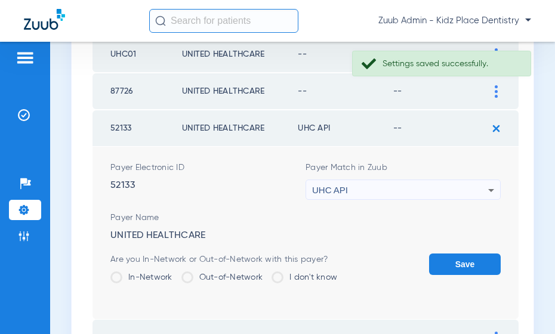
click at [448, 193] on div "UHC API" at bounding box center [400, 190] width 176 height 20
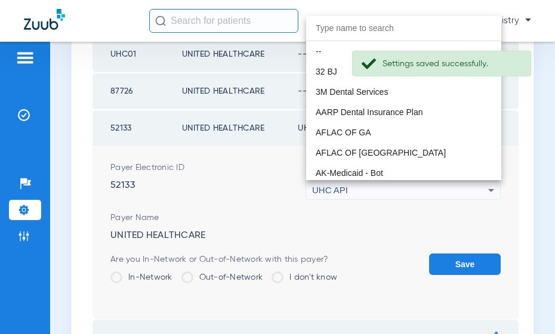
scroll to position [7323, 0]
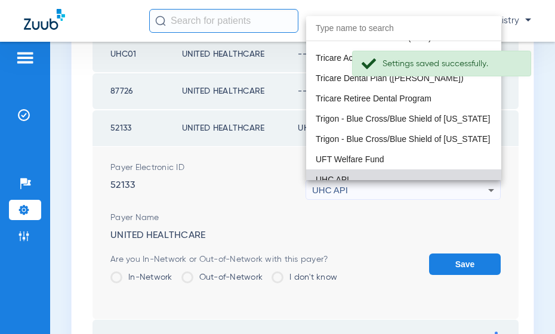
paste input "United Healthcare"
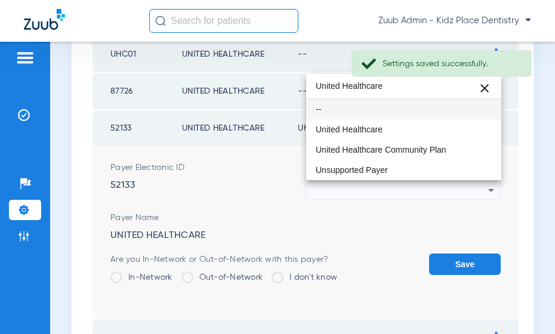
scroll to position [0, 0]
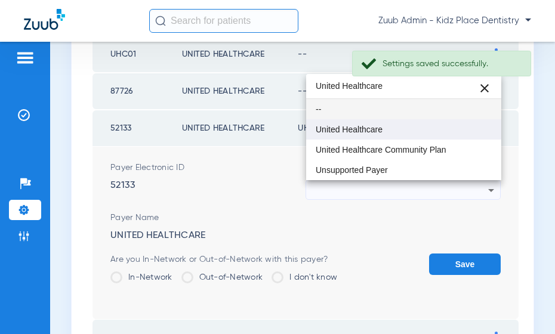
type input "United Healthcare"
click at [374, 135] on mat-option "United Healthcare" at bounding box center [403, 129] width 195 height 20
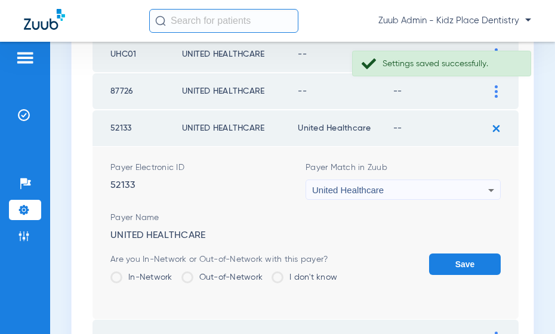
drag, startPoint x: 460, startPoint y: 258, endPoint x: 462, endPoint y: 220, distance: 37.6
click at [460, 258] on button "Save" at bounding box center [465, 263] width 72 height 21
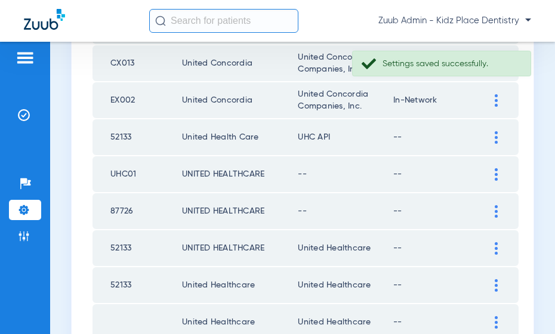
scroll to position [893, 0]
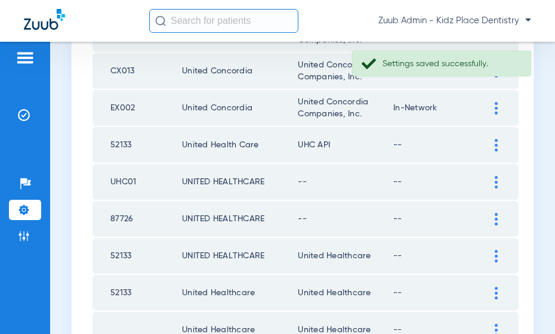
click at [494, 219] on img at bounding box center [495, 219] width 3 height 13
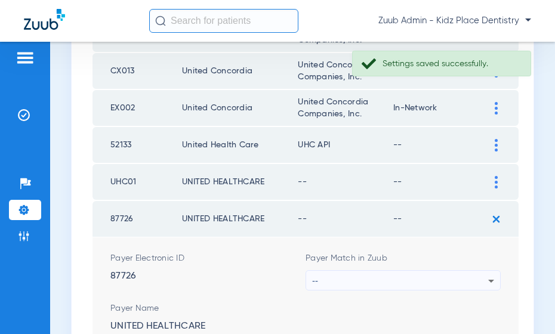
click at [404, 273] on div "--" at bounding box center [400, 281] width 176 height 20
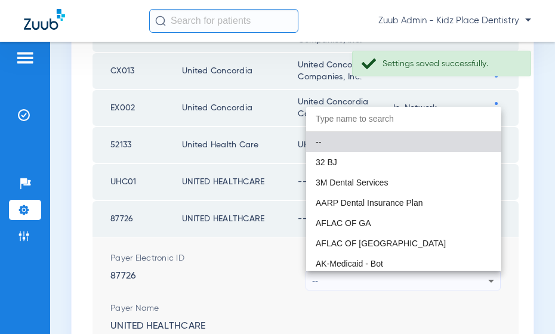
paste input "United Healthcare"
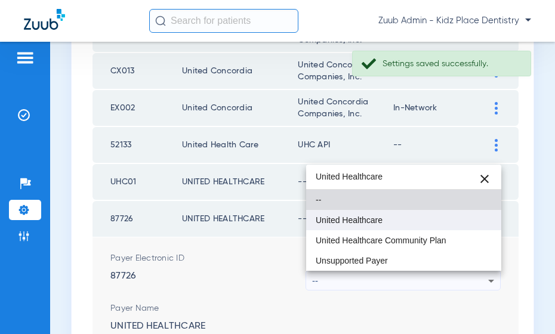
type input "United Healthcare"
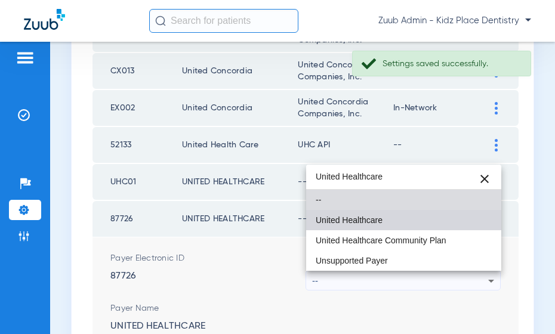
click at [357, 221] on span "United Healthcare" at bounding box center [348, 220] width 67 height 8
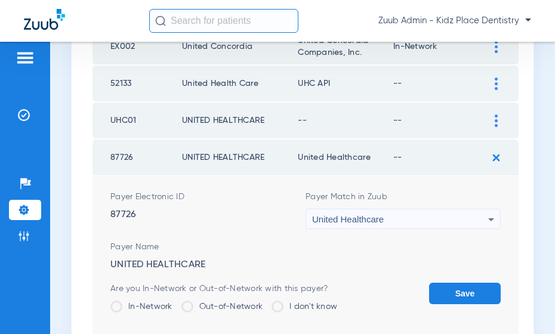
scroll to position [956, 0]
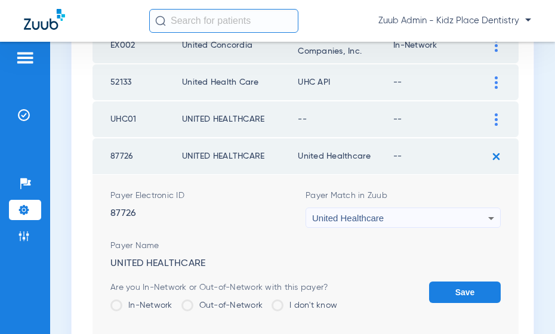
drag, startPoint x: 457, startPoint y: 286, endPoint x: 462, endPoint y: 276, distance: 11.7
click at [456, 286] on button "Save" at bounding box center [465, 291] width 72 height 21
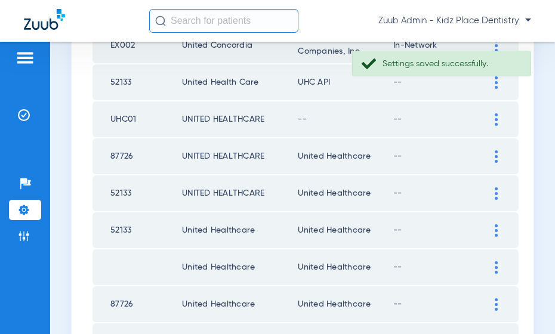
click at [494, 120] on img at bounding box center [495, 119] width 3 height 13
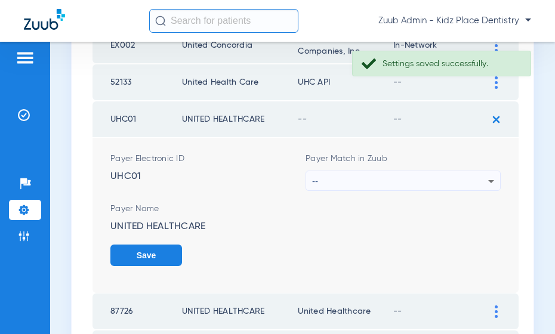
click at [451, 181] on div "--" at bounding box center [400, 181] width 176 height 20
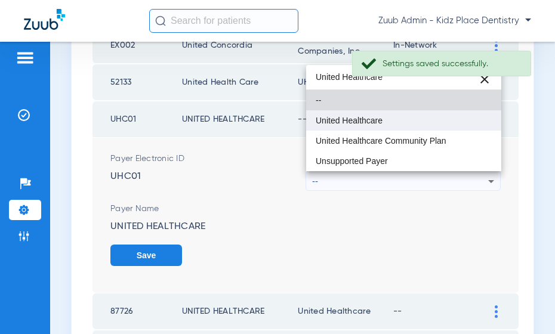
type input "United Healthcare"
click at [357, 121] on span "United Healthcare" at bounding box center [348, 120] width 67 height 8
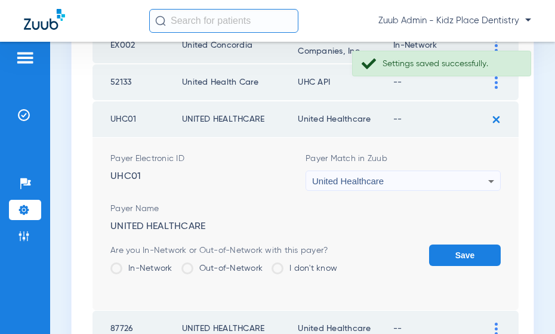
click at [449, 249] on button "Save" at bounding box center [465, 255] width 72 height 21
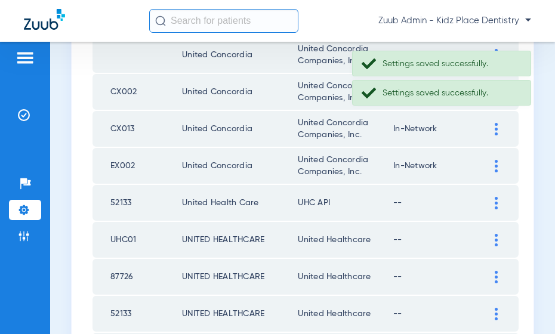
scroll to position [832, 0]
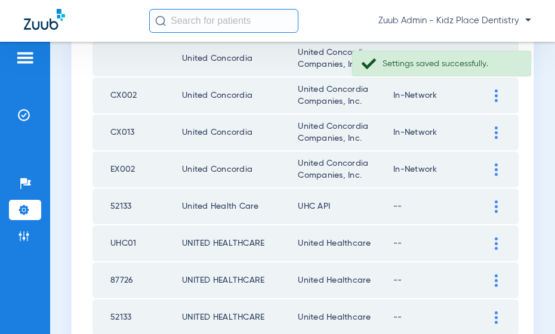
click at [494, 206] on img at bounding box center [495, 206] width 3 height 13
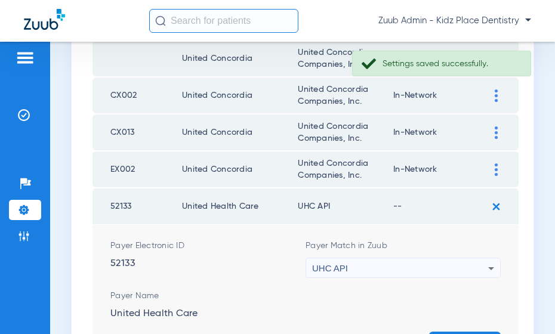
click at [426, 264] on div "UHC API" at bounding box center [400, 268] width 176 height 20
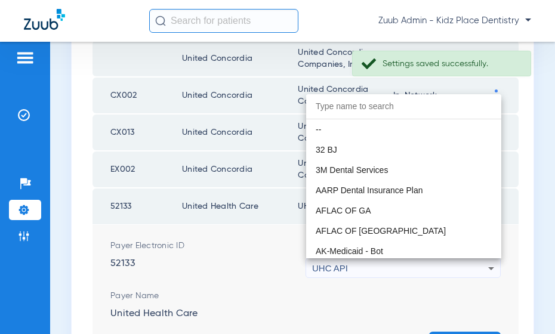
scroll to position [7323, 0]
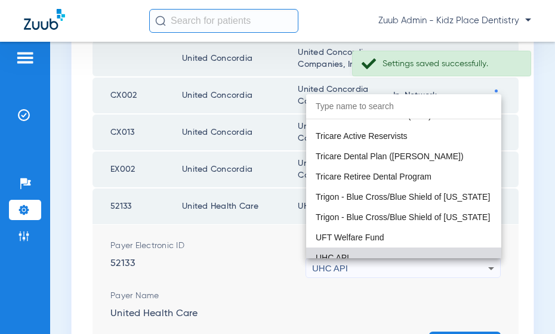
paste input "United Healthcare"
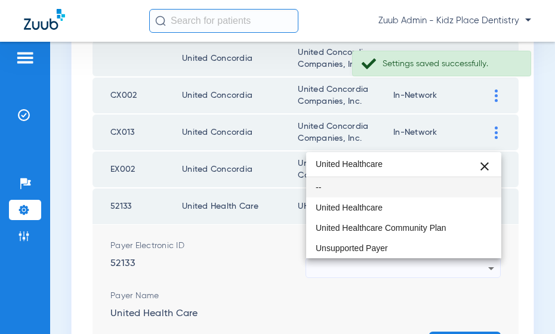
scroll to position [0, 0]
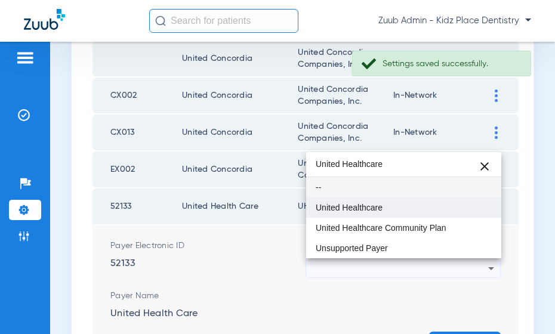
type input "United Healthcare"
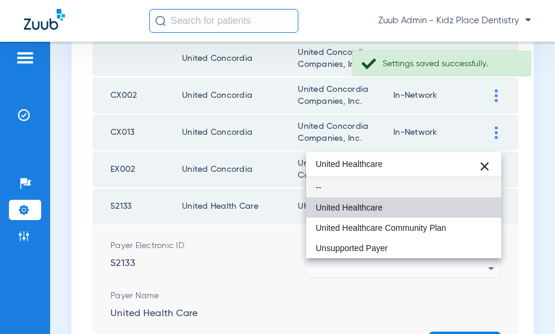
click at [369, 211] on span "United Healthcare" at bounding box center [348, 207] width 67 height 8
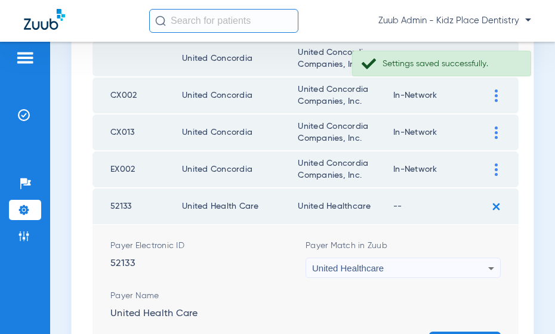
scroll to position [870, 0]
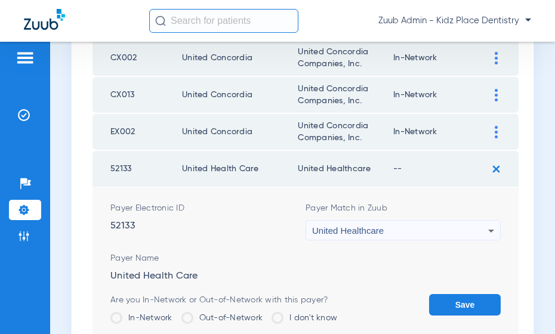
drag, startPoint x: 459, startPoint y: 303, endPoint x: 457, endPoint y: 296, distance: 6.8
click at [458, 303] on button "Save" at bounding box center [465, 304] width 72 height 21
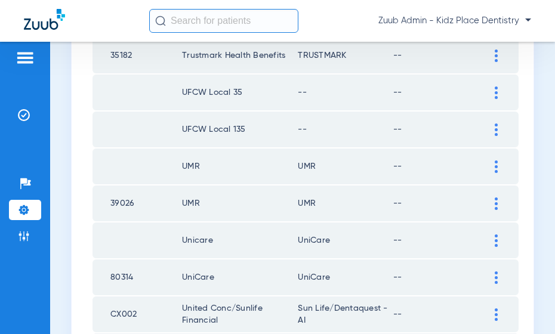
scroll to position [391, 0]
click at [495, 126] on img at bounding box center [495, 130] width 3 height 13
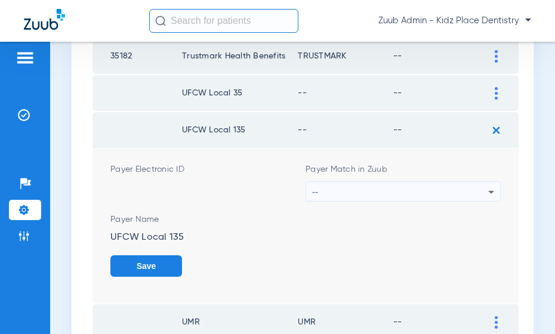
click at [453, 190] on div "--" at bounding box center [400, 192] width 176 height 20
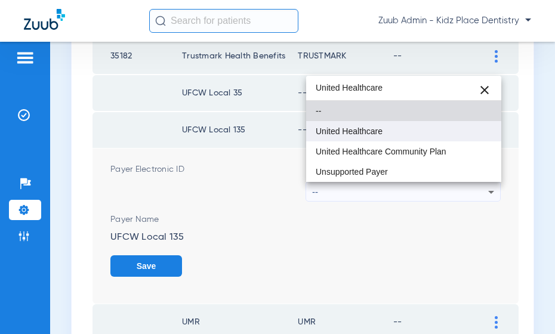
type input "United Healthcare"
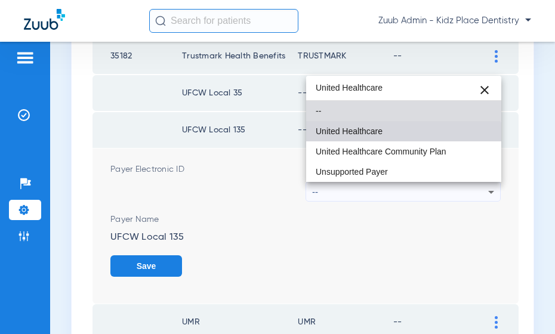
click at [382, 135] on mat-option "United Healthcare" at bounding box center [403, 131] width 195 height 20
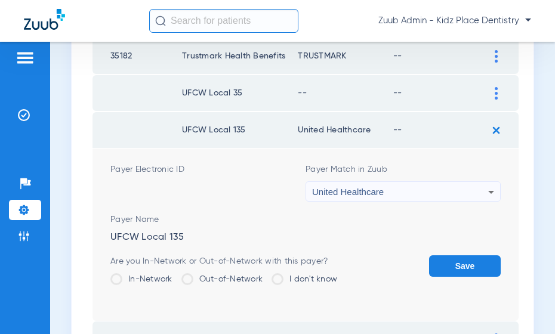
drag, startPoint x: 466, startPoint y: 259, endPoint x: 459, endPoint y: 200, distance: 59.4
click at [466, 247] on form "Payer Electronic ID Payer Match in Zuub United Healthcare Payer Name UFCW Local…" at bounding box center [305, 234] width 390 height 172
click at [456, 264] on button "Save" at bounding box center [465, 265] width 72 height 21
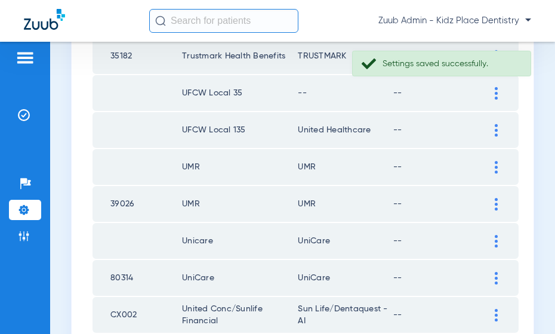
click at [494, 95] on img at bounding box center [495, 93] width 3 height 13
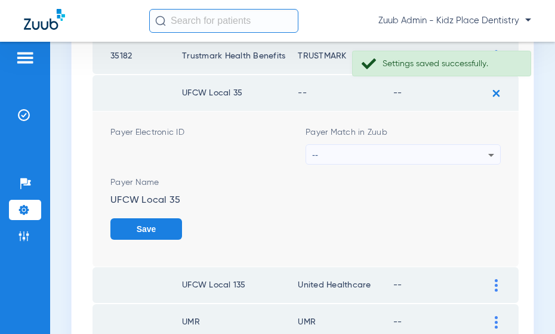
click at [455, 154] on div "--" at bounding box center [400, 155] width 176 height 20
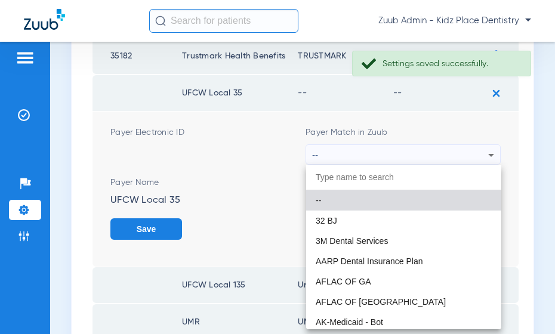
paste input "United Healthcare"
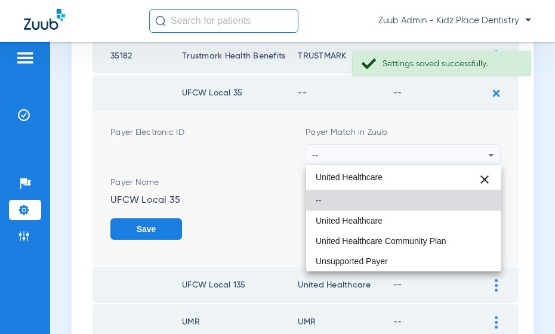
click at [408, 177] on input "United Healthcare" at bounding box center [403, 177] width 195 height 24
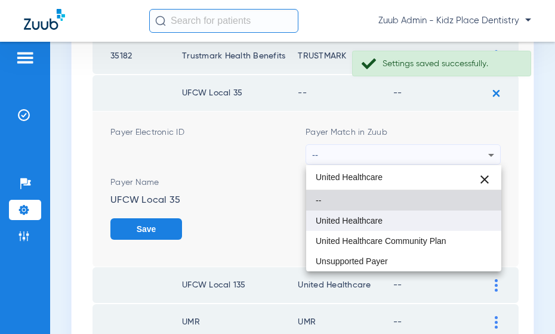
type input "United Healthcare"
click at [388, 215] on mat-option "United Healthcare" at bounding box center [403, 221] width 195 height 20
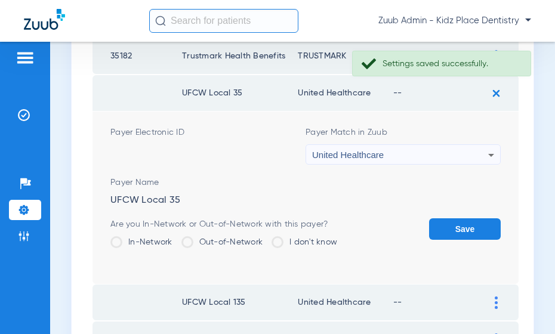
click at [451, 222] on button "Save" at bounding box center [465, 228] width 72 height 21
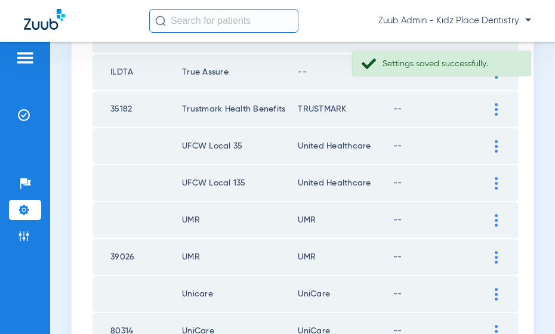
scroll to position [339, 0]
click at [492, 182] on div at bounding box center [495, 182] width 21 height 13
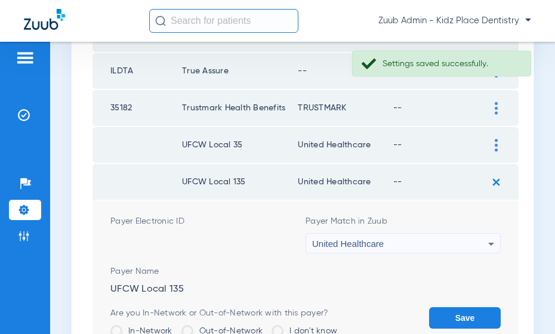
click at [482, 242] on div "United Healthcare" at bounding box center [400, 244] width 176 height 20
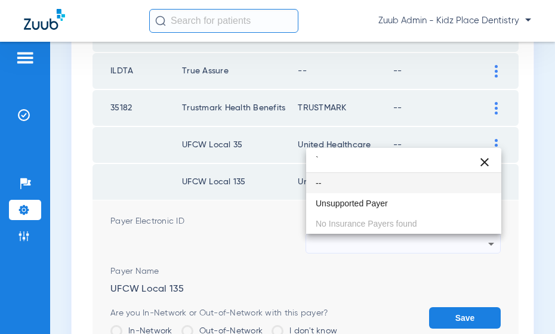
scroll to position [0, 0]
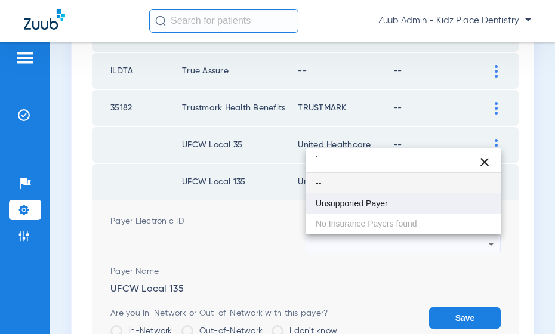
type input "`"
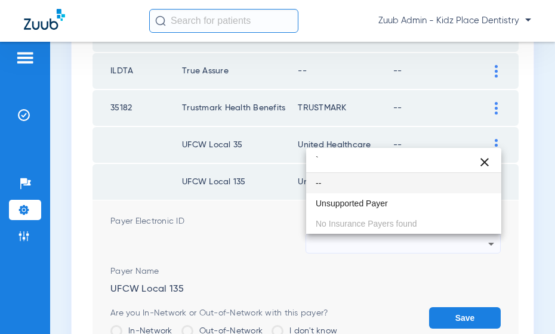
drag, startPoint x: 385, startPoint y: 199, endPoint x: 404, endPoint y: 222, distance: 30.5
click at [386, 201] on span "Unsupported Payer" at bounding box center [351, 203] width 72 height 8
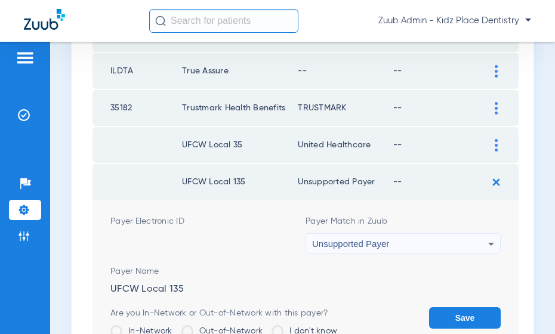
drag, startPoint x: 456, startPoint y: 318, endPoint x: 469, endPoint y: 266, distance: 54.2
click at [456, 318] on button "Save" at bounding box center [465, 317] width 72 height 21
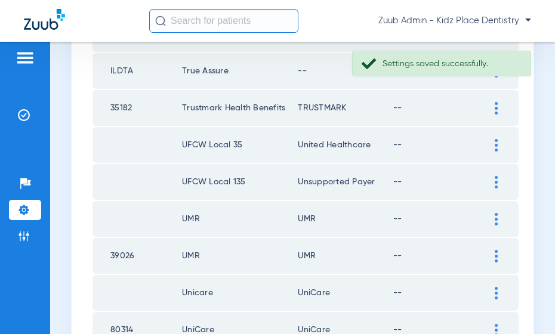
click at [490, 150] on div at bounding box center [495, 145] width 21 height 13
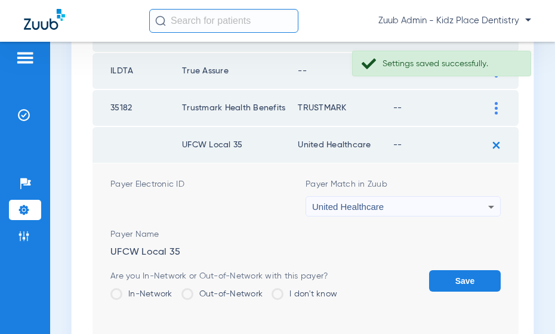
click at [463, 209] on div "United Healthcare" at bounding box center [400, 207] width 176 height 20
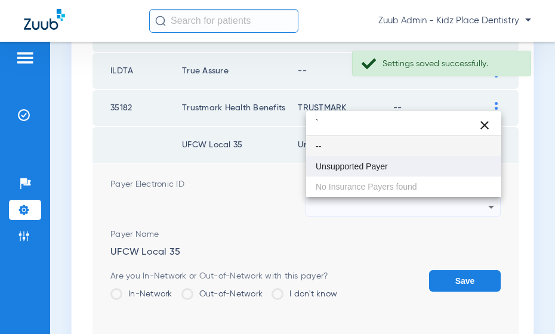
type input "`"
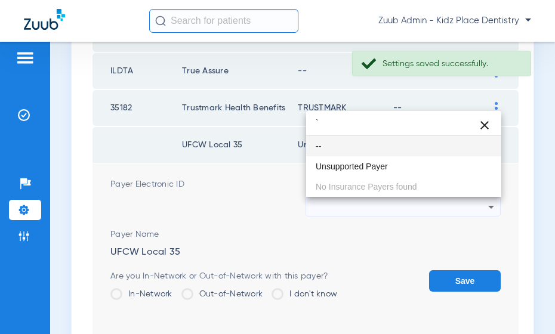
drag, startPoint x: 387, startPoint y: 164, endPoint x: 396, endPoint y: 177, distance: 15.4
click at [388, 165] on mat-option "Unsupported Payer" at bounding box center [403, 166] width 195 height 20
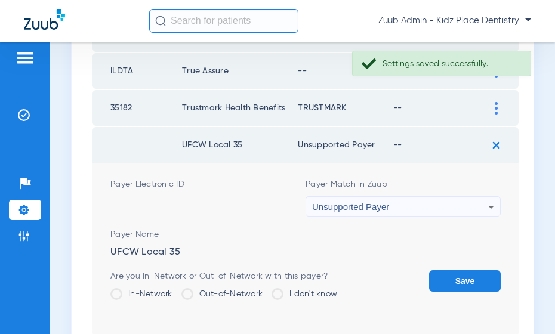
drag, startPoint x: 465, startPoint y: 282, endPoint x: 479, endPoint y: 209, distance: 74.2
click at [465, 279] on button "Save" at bounding box center [465, 280] width 72 height 21
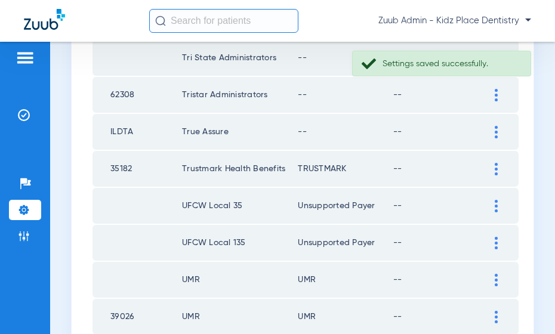
scroll to position [280, 0]
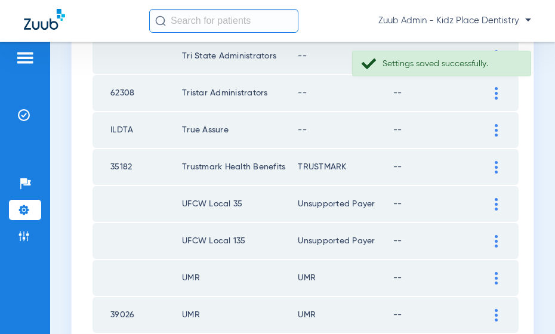
click at [493, 163] on div at bounding box center [495, 167] width 21 height 13
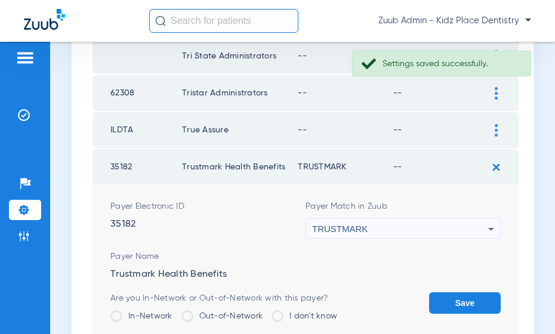
click at [452, 226] on div "TRUSTMARK" at bounding box center [400, 229] width 176 height 20
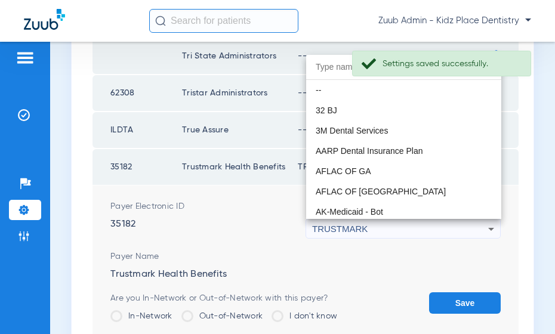
scroll to position [7080, 0]
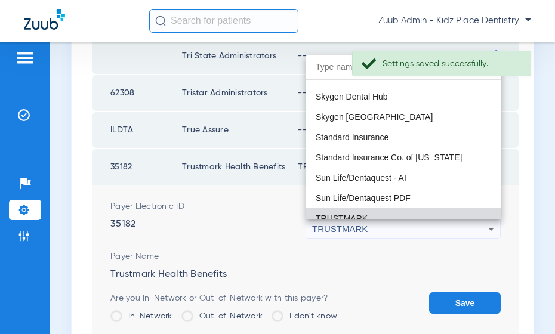
click at [360, 276] on div at bounding box center [277, 167] width 555 height 334
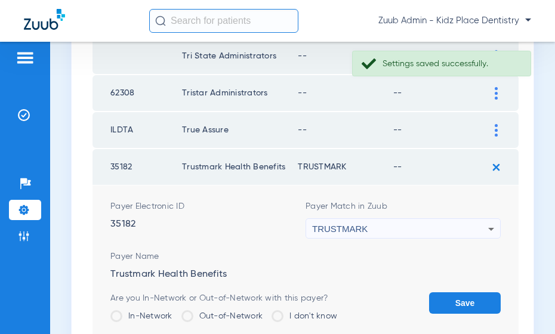
click at [460, 298] on button "Save" at bounding box center [465, 302] width 72 height 21
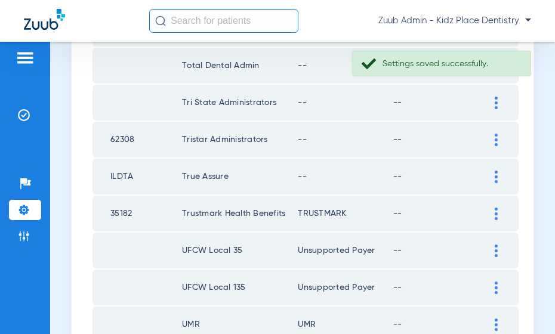
scroll to position [232, 0]
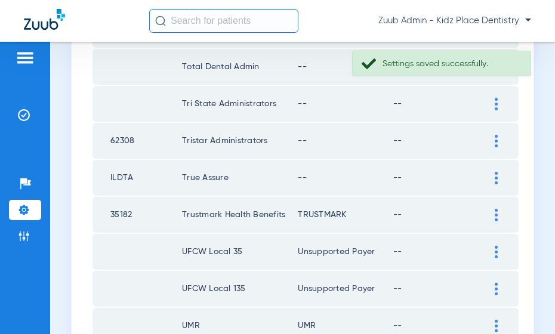
click at [490, 174] on div at bounding box center [495, 178] width 21 height 13
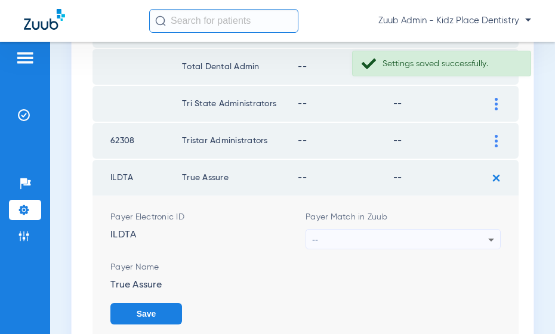
click at [438, 236] on div "--" at bounding box center [400, 240] width 176 height 20
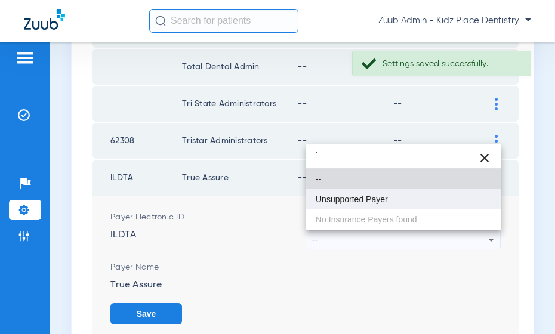
type input "`"
click at [380, 204] on mat-option "Unsupported Payer" at bounding box center [403, 199] width 195 height 20
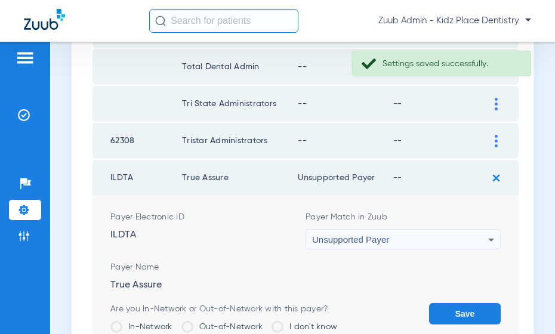
drag, startPoint x: 454, startPoint y: 306, endPoint x: 458, endPoint y: 278, distance: 28.3
click at [455, 302] on form "Payer Electronic ID ILDTA Payer Match in Zuub Unsupported Payer Payer Name True…" at bounding box center [305, 282] width 390 height 172
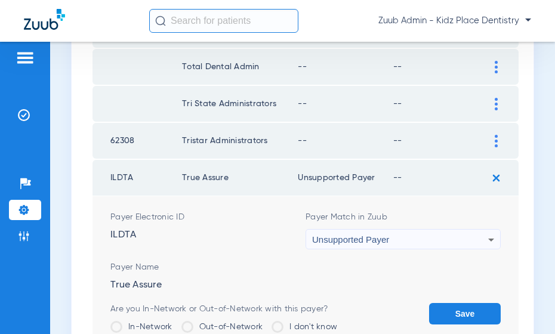
drag, startPoint x: 462, startPoint y: 308, endPoint x: 468, endPoint y: 188, distance: 120.0
click at [462, 305] on button "Save" at bounding box center [465, 313] width 72 height 21
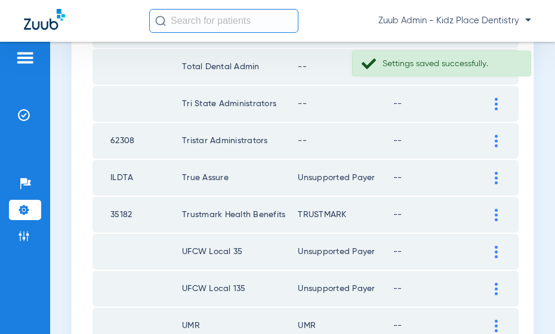
click at [493, 138] on div at bounding box center [495, 141] width 21 height 13
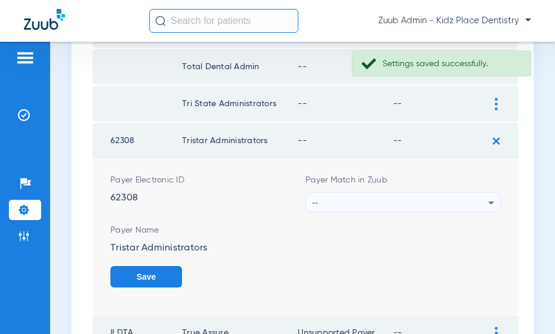
click at [469, 203] on div "--" at bounding box center [400, 203] width 176 height 20
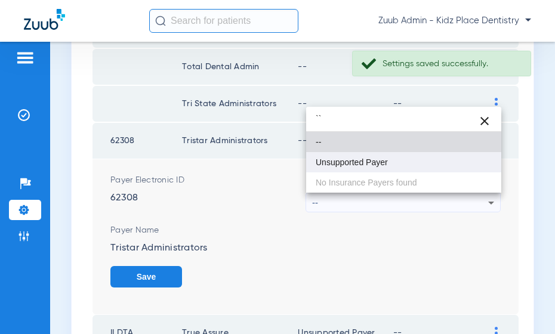
type input "``"
click at [381, 161] on span "Unsupported Payer" at bounding box center [351, 162] width 72 height 8
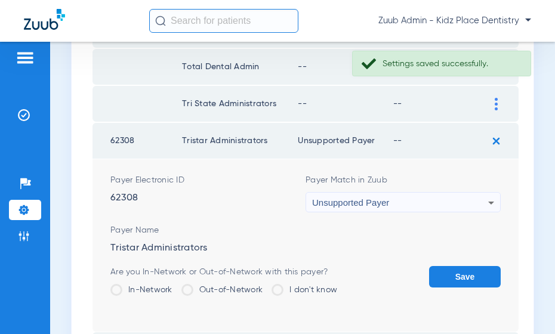
drag, startPoint x: 460, startPoint y: 274, endPoint x: 459, endPoint y: 240, distance: 34.6
click at [460, 270] on button "Save" at bounding box center [465, 276] width 72 height 21
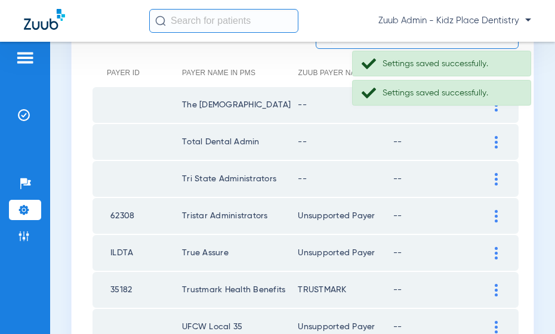
scroll to position [156, 0]
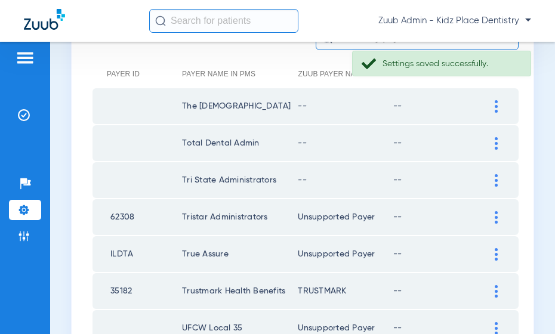
click at [493, 181] on div at bounding box center [495, 180] width 21 height 13
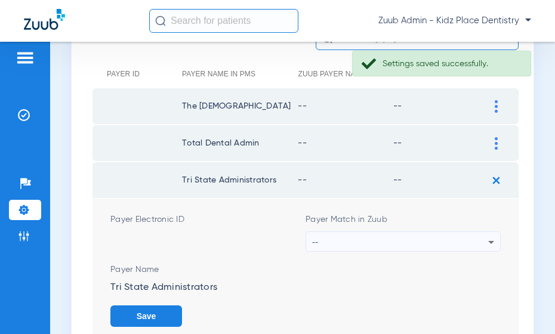
click at [463, 245] on div "--" at bounding box center [400, 242] width 176 height 20
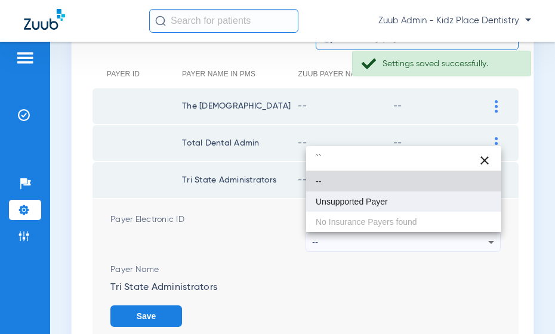
type input "``"
click at [393, 203] on mat-option "Unsupported Payer" at bounding box center [403, 201] width 195 height 20
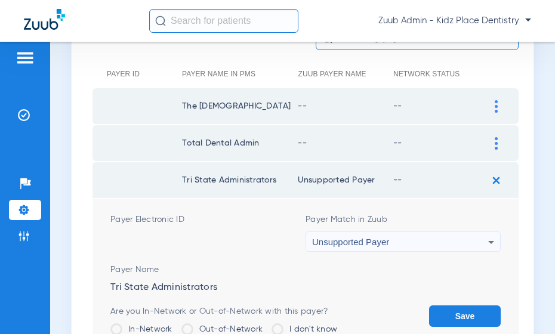
drag, startPoint x: 450, startPoint y: 310, endPoint x: 453, endPoint y: 271, distance: 39.5
click at [450, 309] on button "Save" at bounding box center [465, 315] width 72 height 21
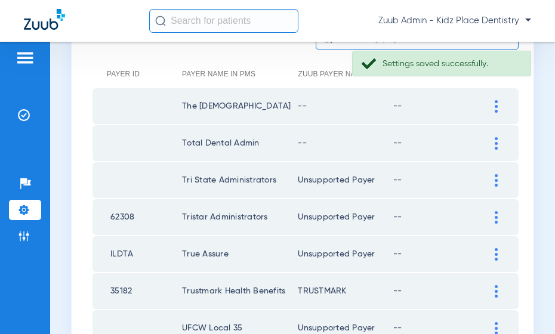
click at [491, 142] on div at bounding box center [495, 143] width 21 height 13
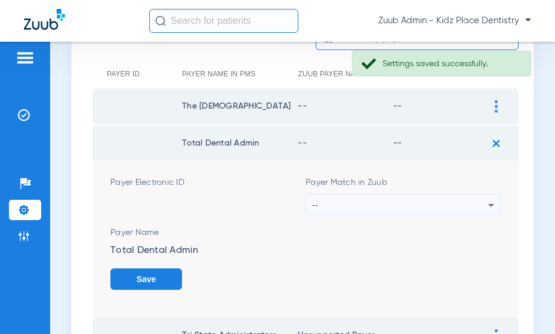
click at [461, 200] on div "--" at bounding box center [400, 205] width 176 height 20
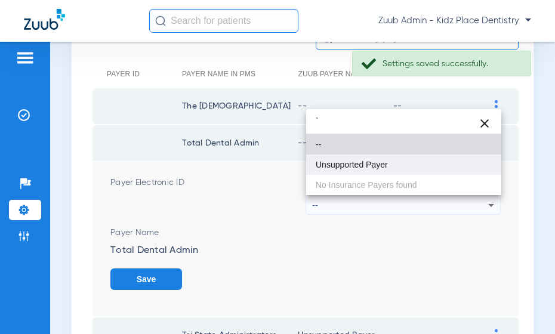
type input "`"
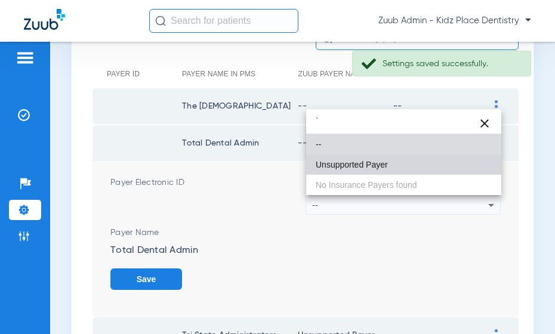
click at [397, 169] on mat-option "Unsupported Payer" at bounding box center [403, 164] width 195 height 20
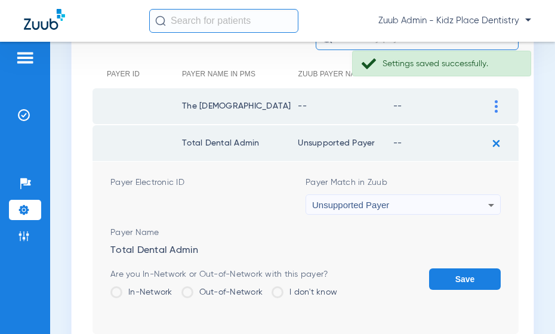
drag, startPoint x: 448, startPoint y: 272, endPoint x: 462, endPoint y: 188, distance: 85.2
click at [448, 268] on button "Save" at bounding box center [465, 278] width 72 height 21
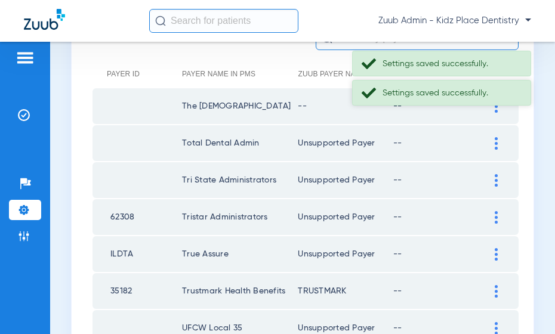
click at [498, 101] on div "Settings saved successfully." at bounding box center [441, 93] width 179 height 26
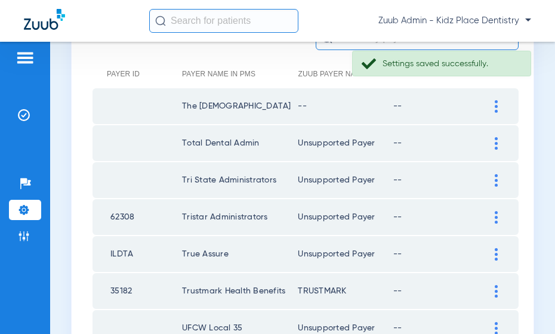
click at [494, 110] on img at bounding box center [495, 106] width 3 height 13
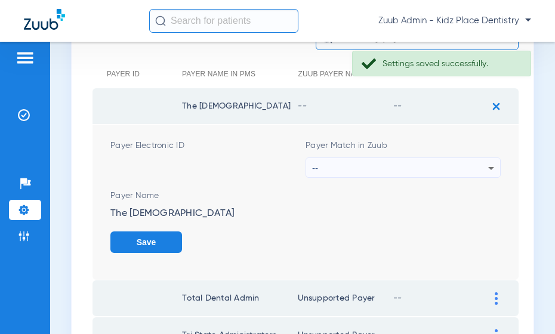
click at [460, 169] on div "--" at bounding box center [400, 168] width 176 height 20
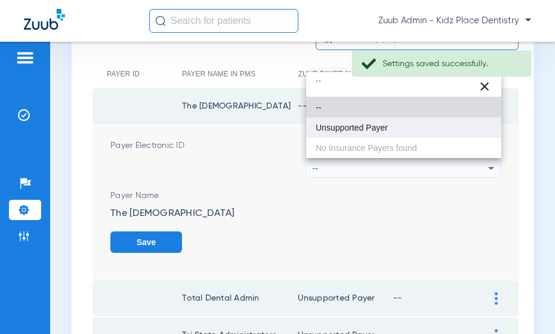
type input "``"
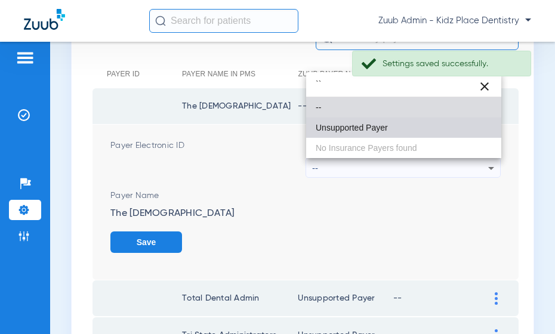
click at [372, 129] on span "Unsupported Payer" at bounding box center [351, 127] width 72 height 8
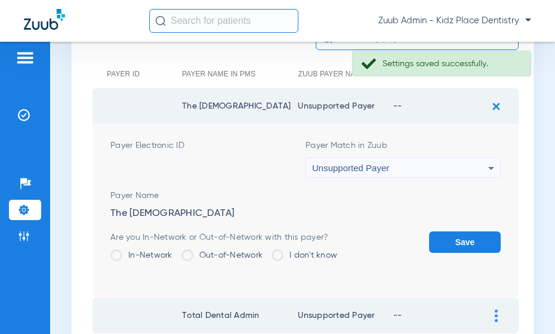
click at [450, 234] on button "Save" at bounding box center [465, 241] width 72 height 21
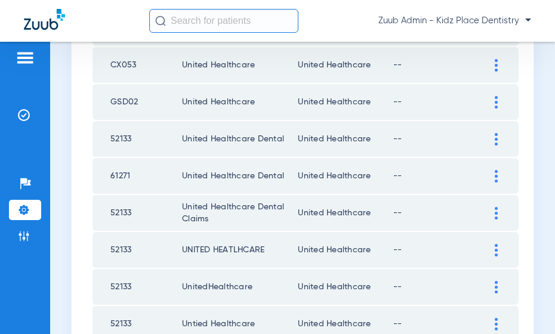
scroll to position [1662, 0]
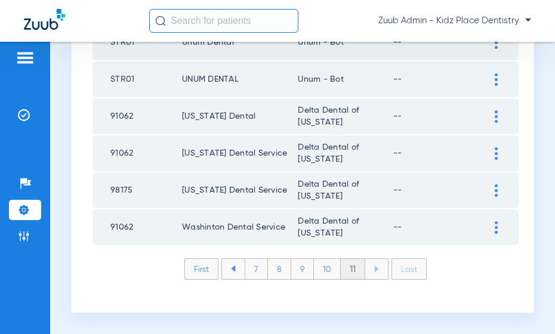
click at [328, 268] on li "10" at bounding box center [327, 269] width 27 height 20
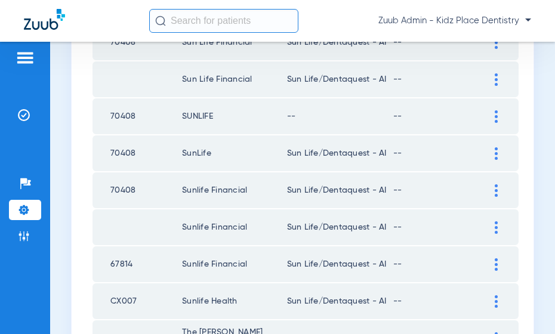
click at [491, 116] on div at bounding box center [495, 116] width 21 height 13
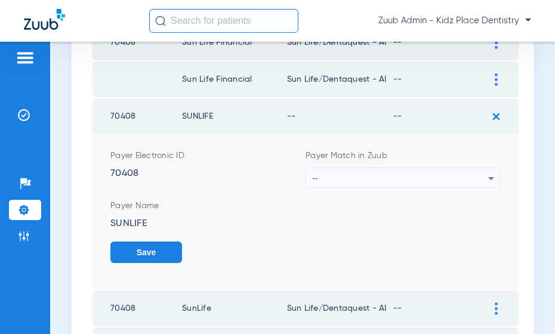
click at [448, 171] on div "--" at bounding box center [400, 178] width 176 height 20
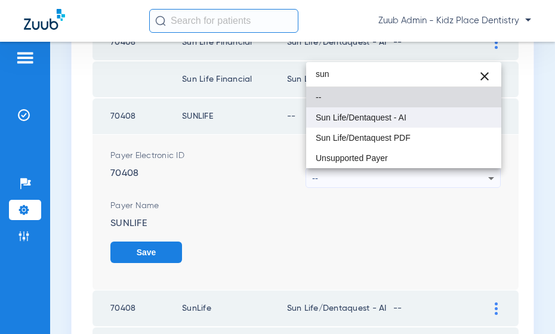
type input "sun"
click at [406, 122] on mat-option "Sun Life/Dentaquest - AI" at bounding box center [403, 117] width 195 height 20
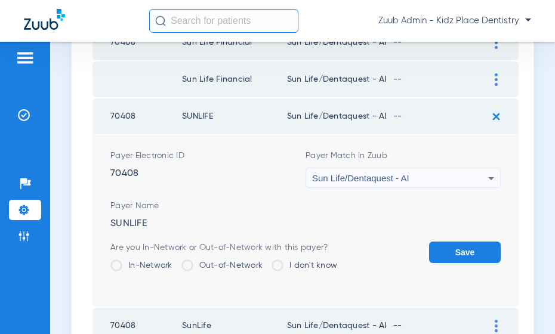
click at [463, 259] on button "Save" at bounding box center [465, 252] width 72 height 21
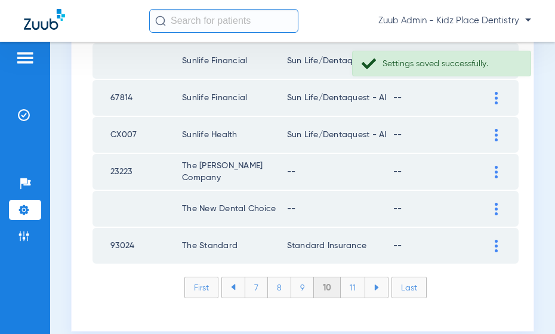
scroll to position [1829, 0]
click at [495, 171] on img at bounding box center [495, 171] width 3 height 13
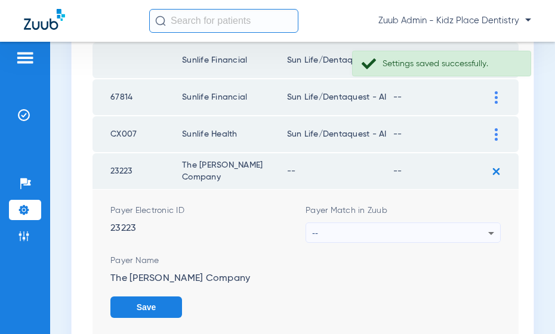
click at [480, 235] on div "--" at bounding box center [400, 233] width 176 height 20
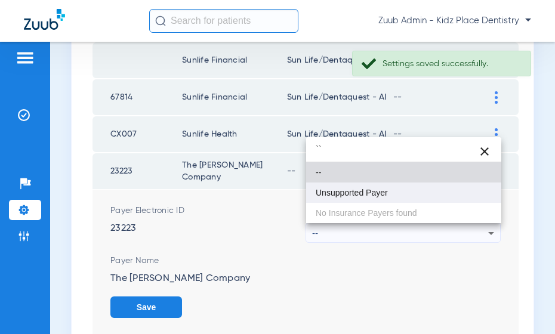
type input "``"
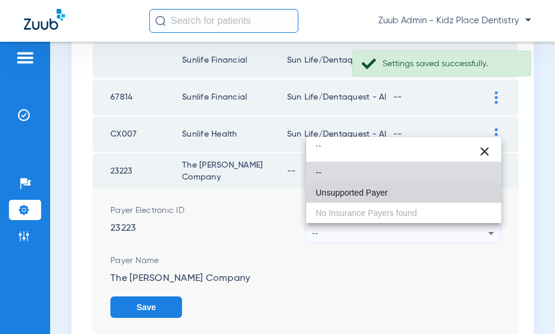
click at [376, 193] on span "Unsupported Payer" at bounding box center [351, 192] width 72 height 8
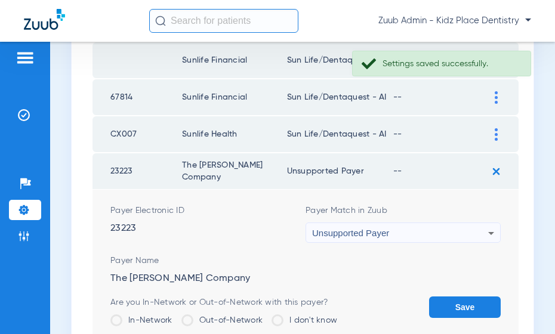
drag, startPoint x: 468, startPoint y: 306, endPoint x: 466, endPoint y: 276, distance: 29.9
click at [468, 306] on button "Save" at bounding box center [465, 306] width 72 height 21
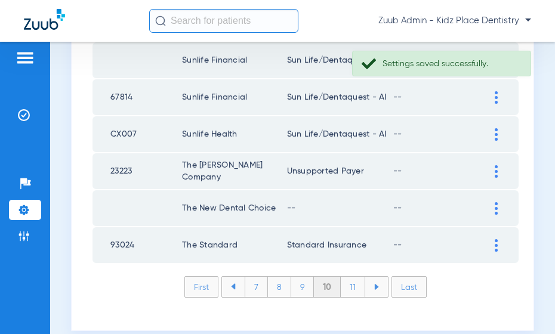
click at [489, 206] on div at bounding box center [495, 208] width 21 height 13
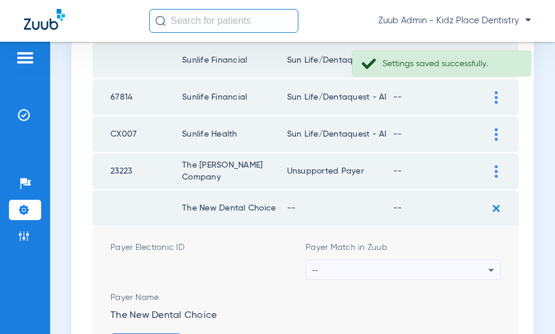
click at [445, 270] on div "--" at bounding box center [400, 270] width 176 height 20
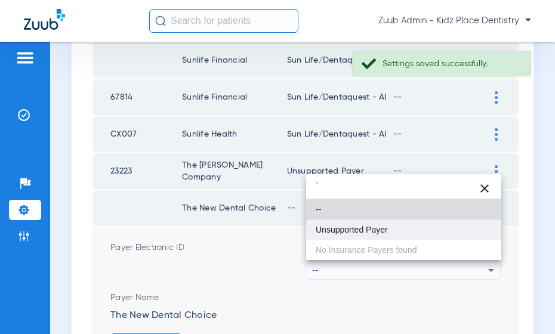
type input "`"
click at [397, 232] on mat-option "Unsupported Payer" at bounding box center [403, 229] width 195 height 20
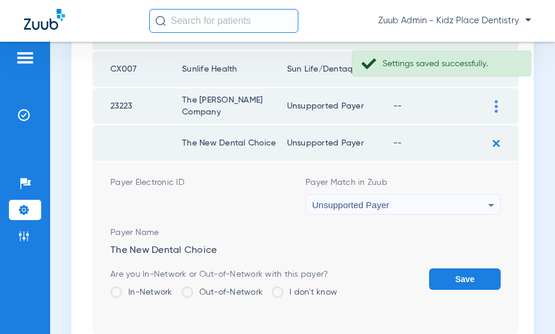
click at [461, 278] on button "Save" at bounding box center [465, 278] width 72 height 21
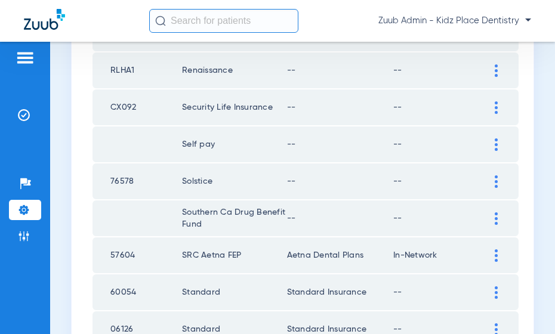
scroll to position [1186, 0]
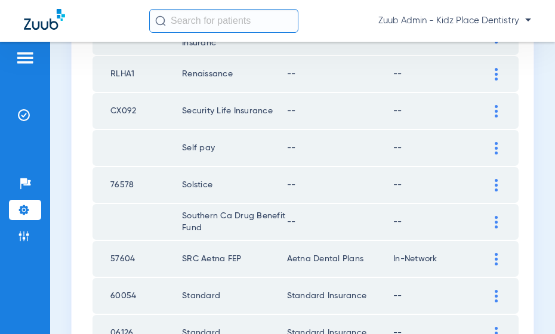
click at [490, 221] on div at bounding box center [495, 222] width 21 height 13
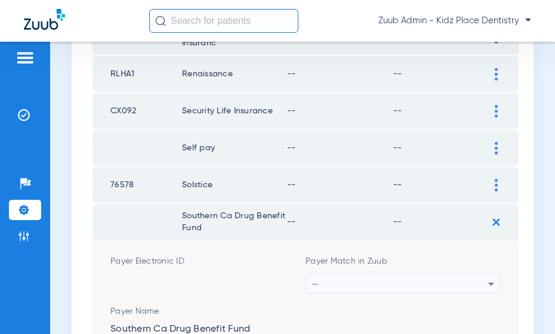
click at [440, 280] on div "--" at bounding box center [400, 284] width 176 height 20
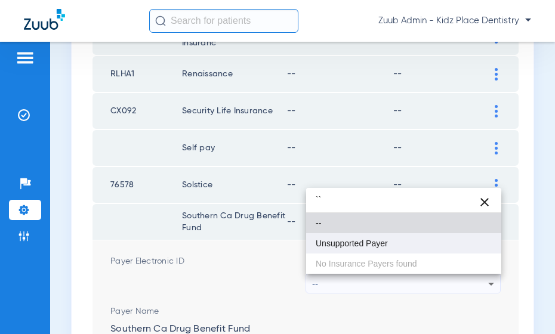
type input "``"
click at [384, 246] on span "Unsupported Payer" at bounding box center [351, 243] width 72 height 8
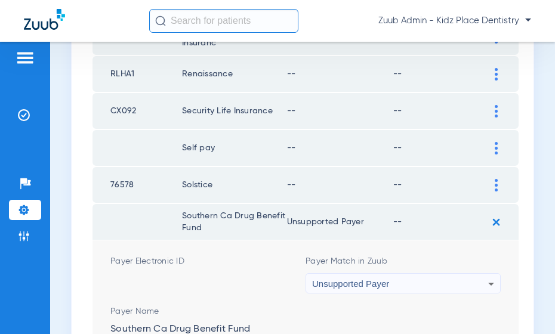
scroll to position [1223, 0]
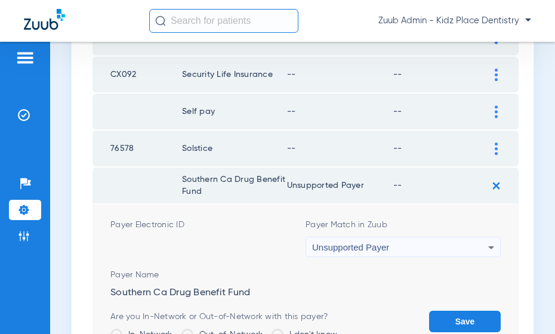
drag, startPoint x: 464, startPoint y: 321, endPoint x: 487, endPoint y: 249, distance: 75.8
click at [465, 311] on button "Save" at bounding box center [465, 321] width 72 height 21
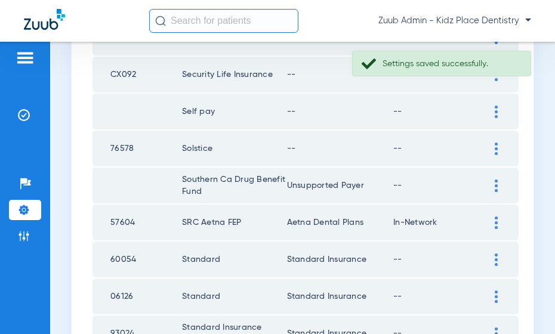
click at [491, 144] on div at bounding box center [495, 149] width 21 height 13
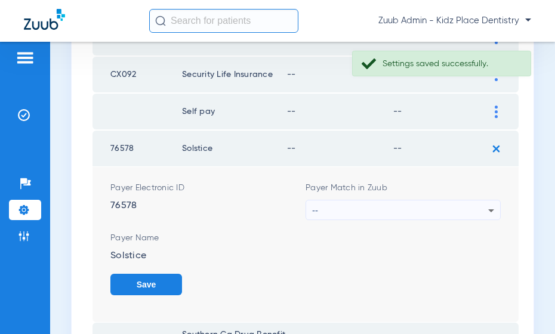
click at [461, 207] on div "--" at bounding box center [400, 210] width 176 height 20
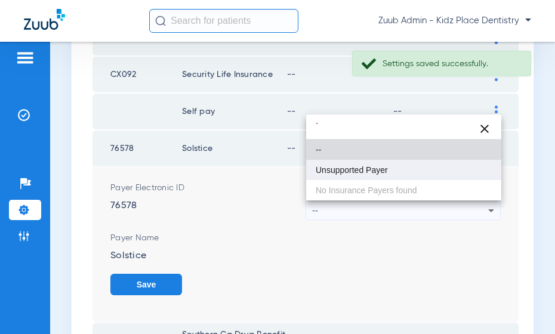
type input "`"
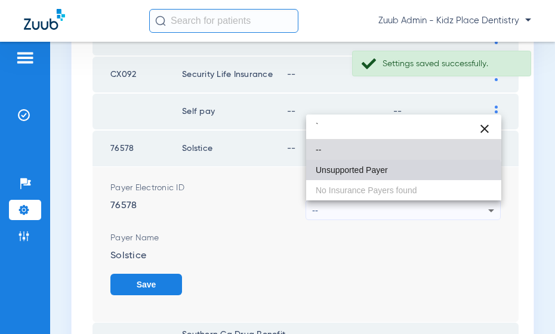
click at [395, 174] on mat-option "Unsupported Payer" at bounding box center [403, 170] width 195 height 20
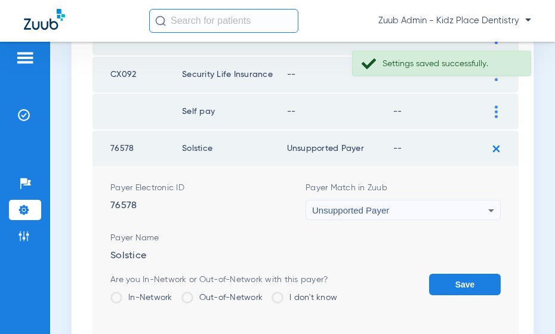
drag, startPoint x: 464, startPoint y: 286, endPoint x: 465, endPoint y: 258, distance: 27.4
click at [464, 283] on button "Save" at bounding box center [465, 284] width 72 height 21
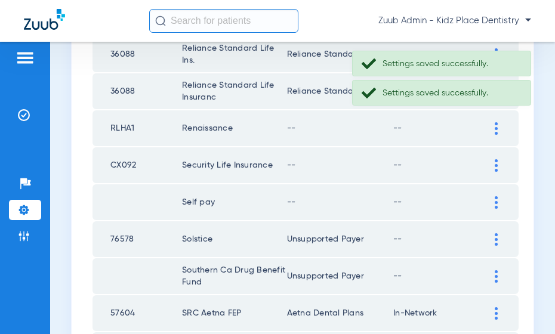
scroll to position [1128, 0]
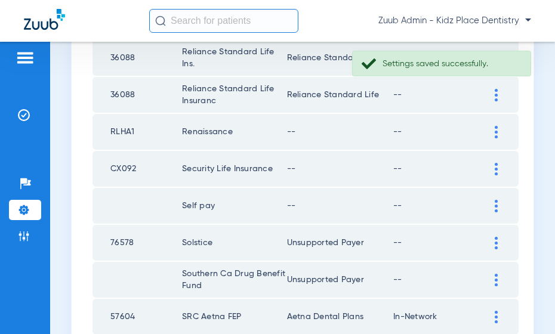
click at [493, 205] on div at bounding box center [495, 206] width 21 height 13
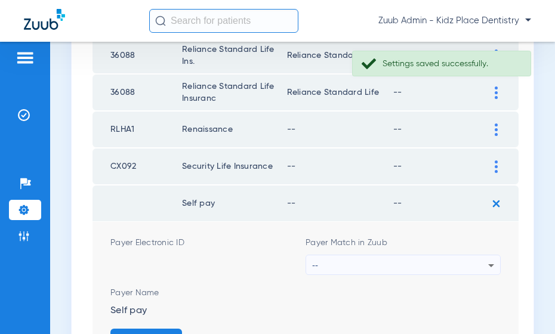
click at [464, 266] on div "--" at bounding box center [400, 265] width 176 height 20
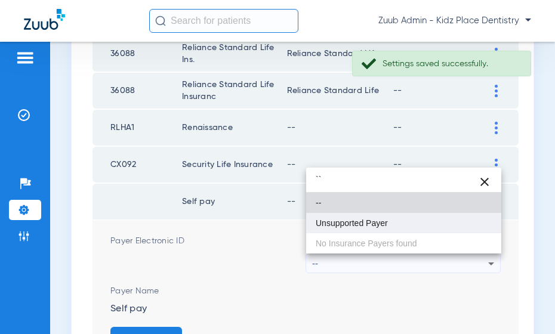
type input "``"
click at [381, 225] on span "Unsupported Payer" at bounding box center [351, 223] width 72 height 8
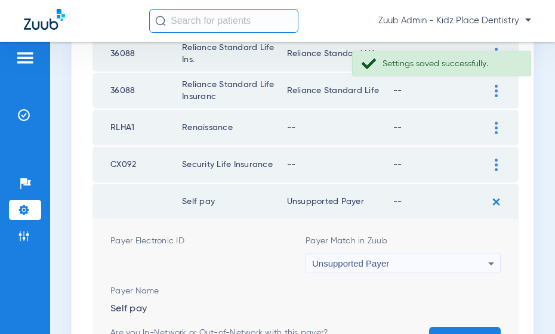
click at [447, 327] on button "Save" at bounding box center [465, 337] width 72 height 21
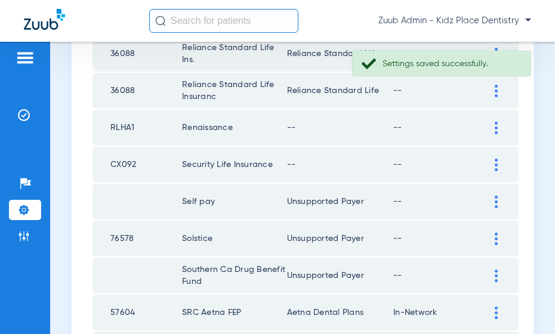
click at [493, 160] on div at bounding box center [495, 165] width 21 height 13
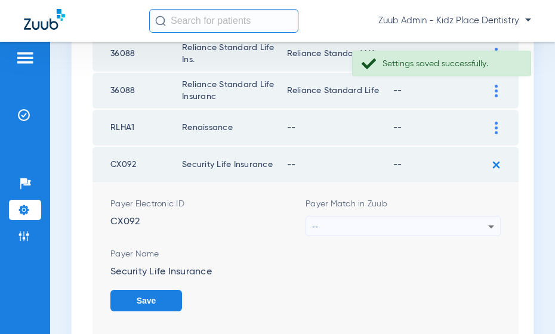
click at [432, 221] on div "--" at bounding box center [400, 226] width 176 height 20
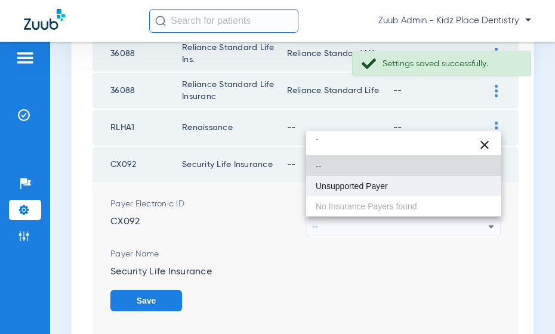
type input "`"
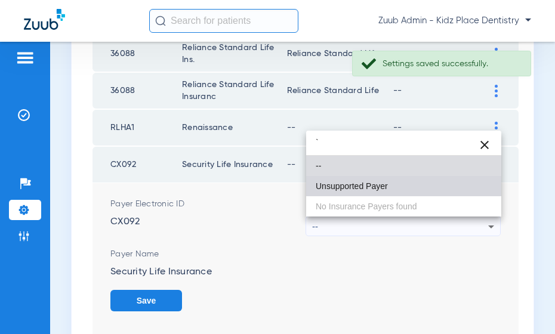
click at [362, 187] on span "Unsupported Payer" at bounding box center [351, 186] width 72 height 8
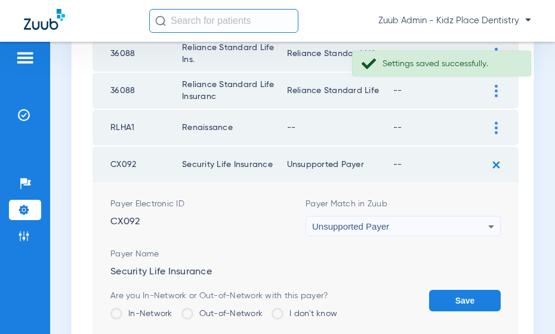
drag, startPoint x: 448, startPoint y: 299, endPoint x: 472, endPoint y: 205, distance: 97.3
click at [448, 298] on button "Save" at bounding box center [465, 300] width 72 height 21
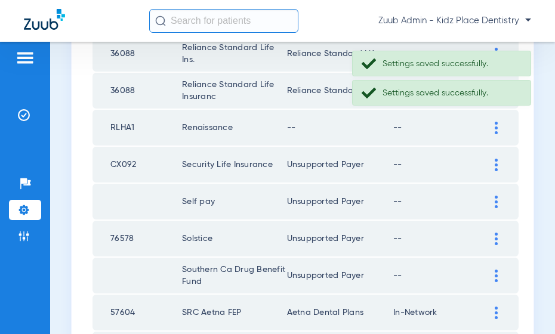
click at [493, 128] on div at bounding box center [495, 128] width 21 height 13
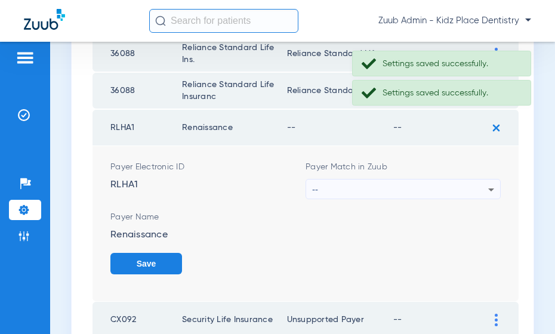
click at [422, 185] on div "--" at bounding box center [400, 190] width 176 height 20
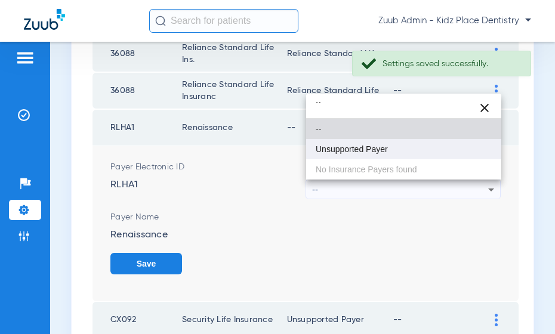
type input "``"
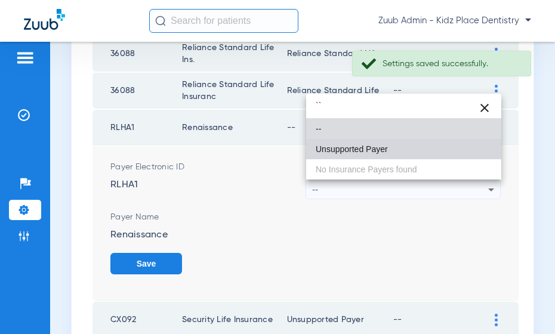
click at [357, 147] on span "Unsupported Payer" at bounding box center [351, 149] width 72 height 8
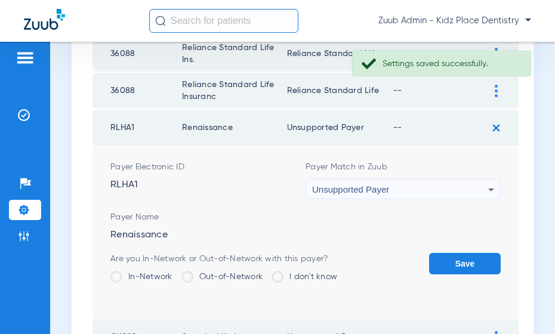
drag, startPoint x: 455, startPoint y: 265, endPoint x: 458, endPoint y: 260, distance: 6.1
click at [456, 264] on button "Save" at bounding box center [465, 263] width 72 height 21
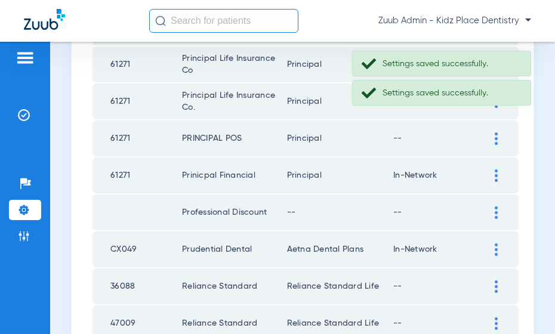
scroll to position [792, 0]
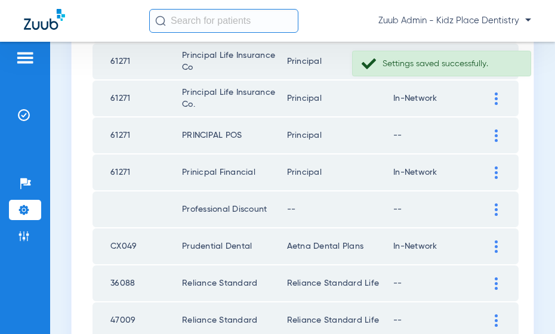
click at [497, 209] on img at bounding box center [495, 209] width 3 height 13
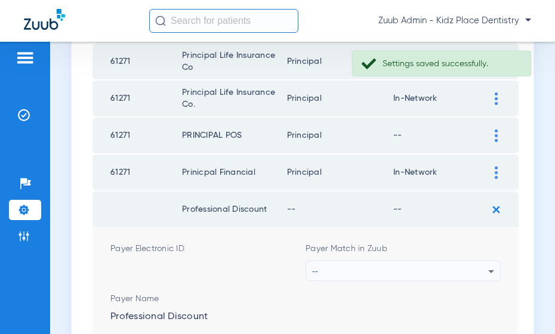
click at [467, 270] on div "--" at bounding box center [400, 271] width 176 height 20
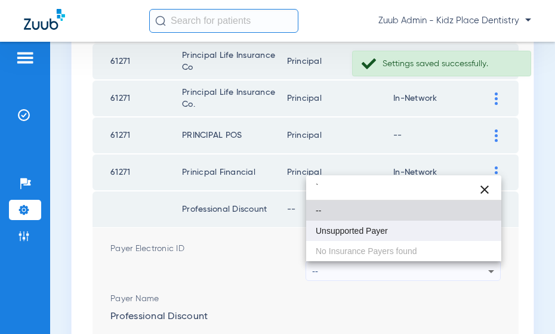
type input "`"
click at [372, 227] on span "Unsupported Payer" at bounding box center [351, 231] width 72 height 8
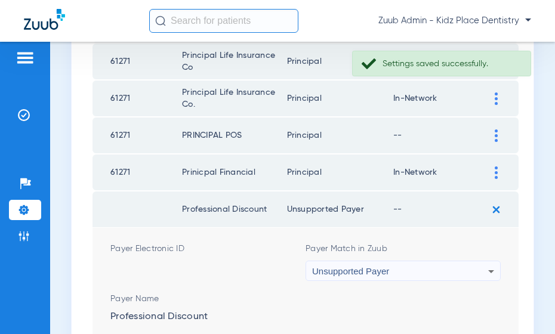
scroll to position [835, 0]
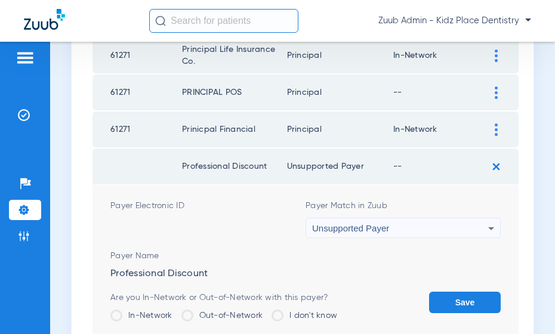
click at [474, 303] on button "Save" at bounding box center [465, 302] width 72 height 21
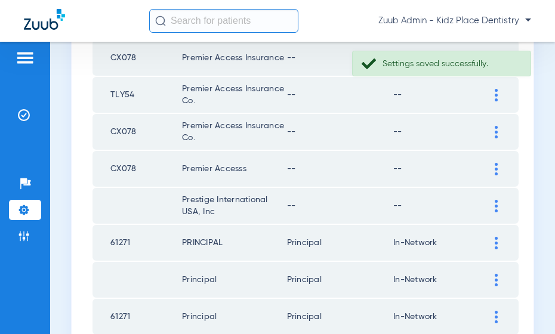
scroll to position [211, 0]
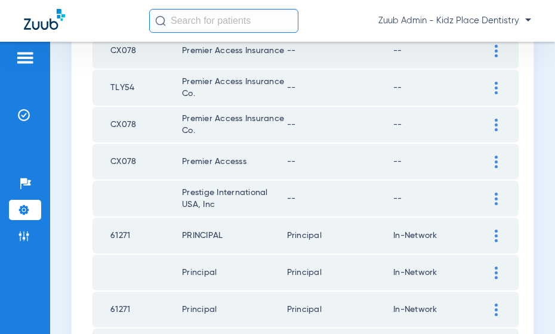
click at [490, 197] on div at bounding box center [495, 199] width 21 height 13
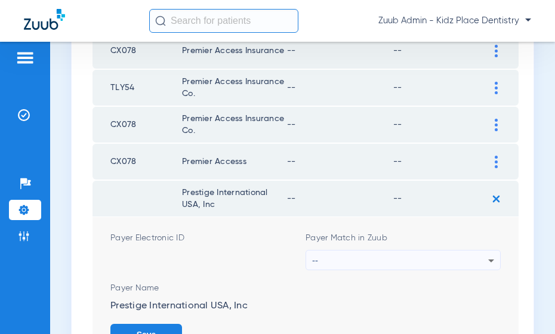
click at [427, 259] on div "--" at bounding box center [400, 260] width 176 height 20
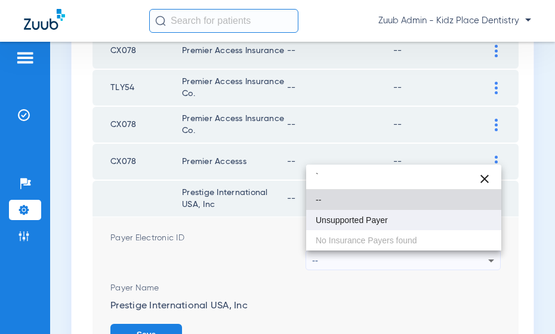
type input "`"
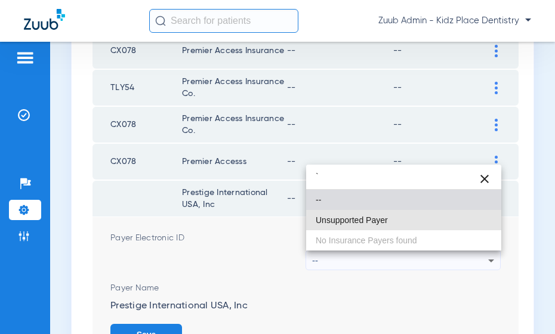
drag, startPoint x: 380, startPoint y: 218, endPoint x: 425, endPoint y: 250, distance: 55.1
click at [380, 218] on span "Unsupported Payer" at bounding box center [351, 220] width 72 height 8
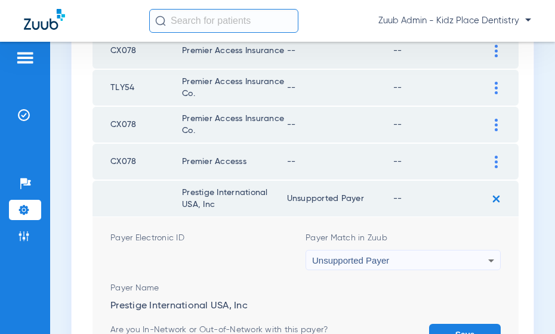
drag, startPoint x: 450, startPoint y: 324, endPoint x: 464, endPoint y: 259, distance: 66.0
click at [450, 324] on button "Save" at bounding box center [465, 334] width 72 height 21
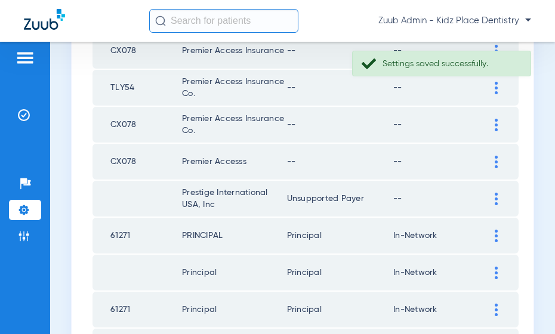
click at [490, 159] on div at bounding box center [495, 162] width 21 height 13
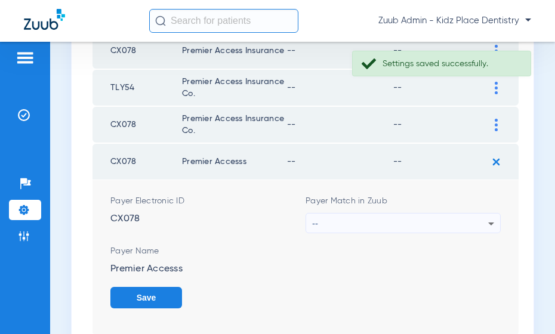
click at [427, 218] on div "--" at bounding box center [400, 224] width 176 height 20
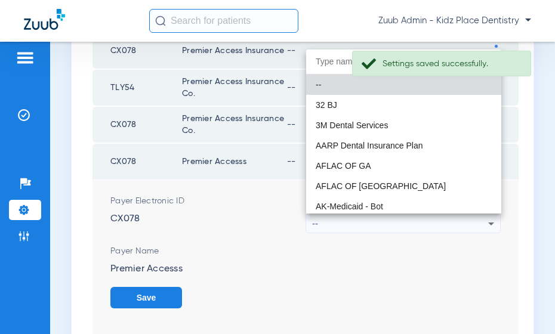
type input "`"
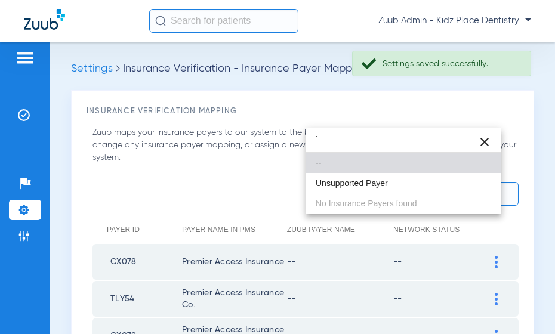
type input "`"
click at [383, 190] on mat-option "Unsupported Payer" at bounding box center [403, 183] width 195 height 20
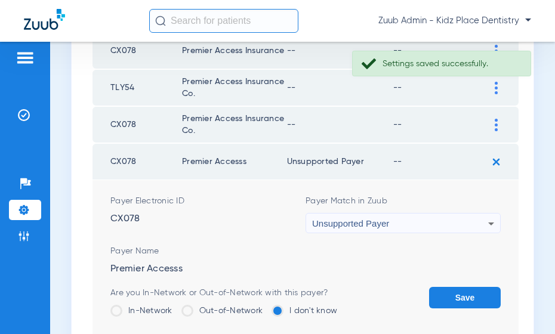
drag, startPoint x: 454, startPoint y: 298, endPoint x: 488, endPoint y: 191, distance: 112.4
click at [455, 294] on button "Save" at bounding box center [465, 297] width 72 height 21
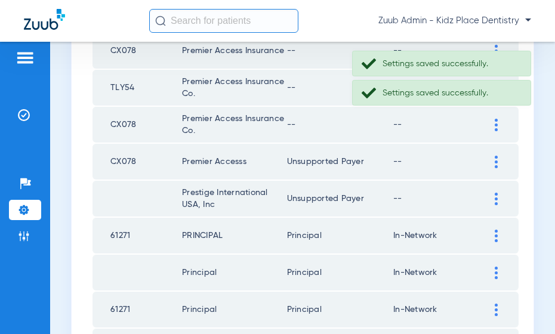
click at [494, 123] on img at bounding box center [495, 125] width 3 height 13
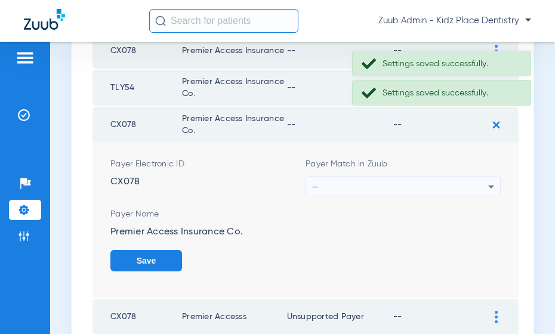
click at [423, 184] on div "--" at bounding box center [400, 187] width 176 height 20
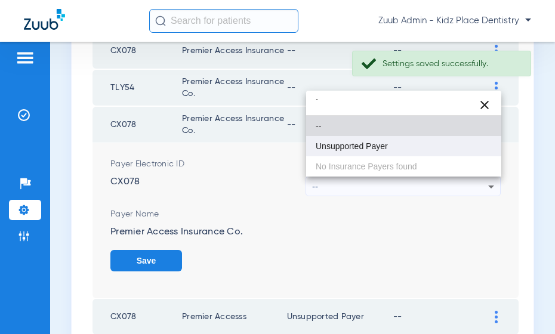
type input "`"
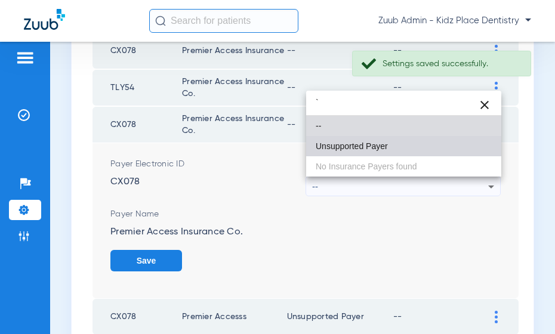
click at [369, 148] on span "Unsupported Payer" at bounding box center [351, 146] width 72 height 8
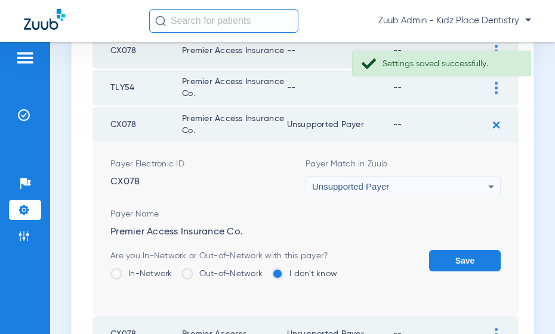
click at [459, 261] on button "Save" at bounding box center [465, 260] width 72 height 21
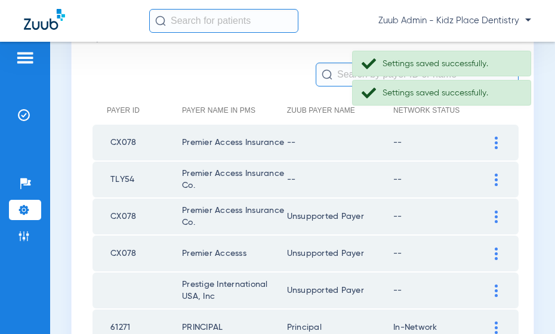
scroll to position [116, 0]
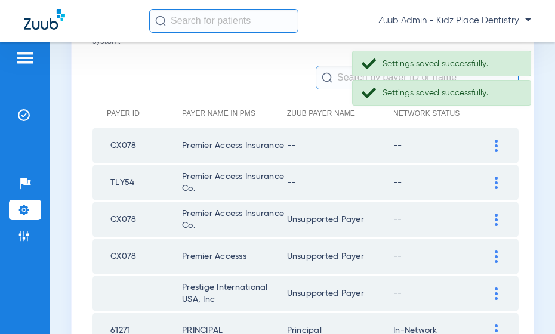
click at [496, 178] on img at bounding box center [495, 183] width 3 height 13
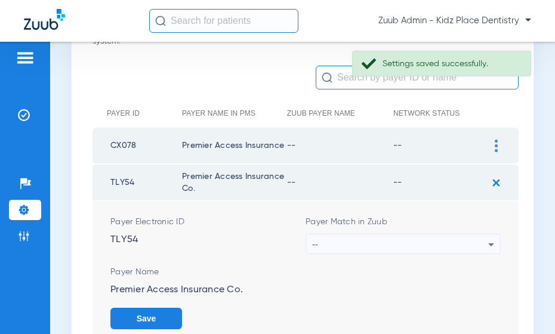
click at [431, 242] on div "--" at bounding box center [400, 244] width 176 height 20
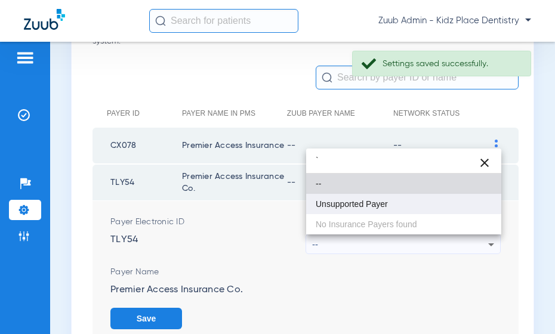
type input "`"
click at [383, 205] on span "Unsupported Payer" at bounding box center [351, 204] width 72 height 8
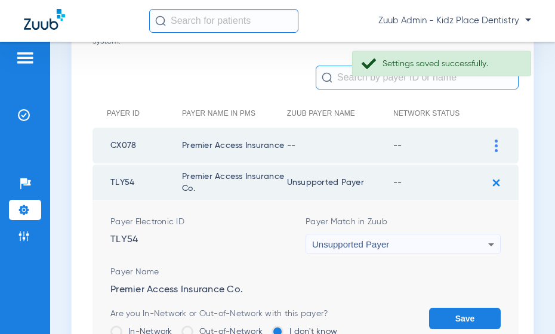
drag, startPoint x: 468, startPoint y: 315, endPoint x: 472, endPoint y: 233, distance: 82.4
click at [468, 309] on button "Save" at bounding box center [465, 318] width 72 height 21
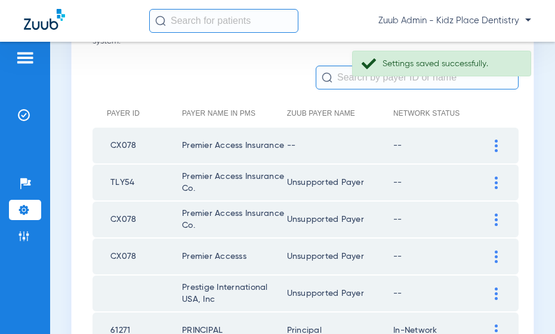
click at [496, 143] on img at bounding box center [495, 146] width 3 height 13
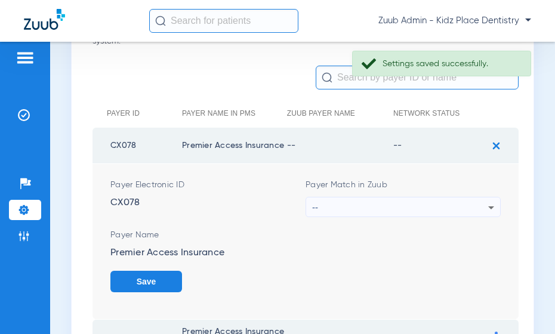
click at [426, 205] on div "--" at bounding box center [400, 207] width 176 height 20
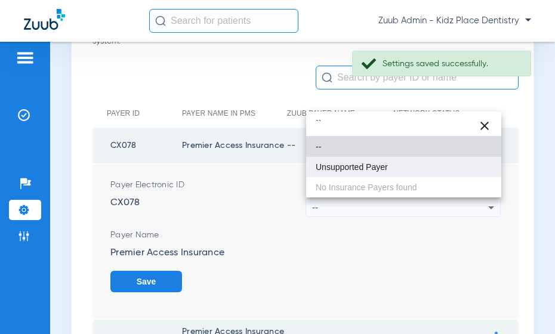
type input "``"
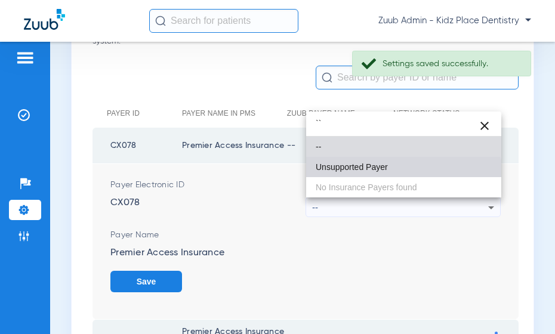
click at [359, 172] on mat-option "Unsupported Payer" at bounding box center [403, 167] width 195 height 20
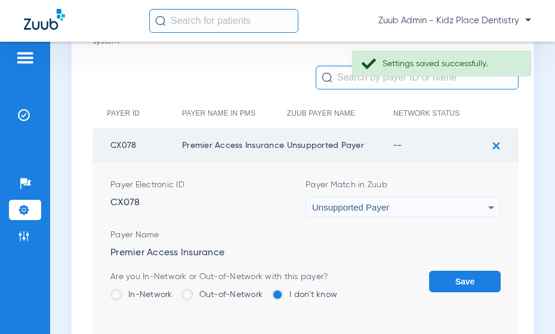
click at [465, 280] on button "Save" at bounding box center [465, 281] width 72 height 21
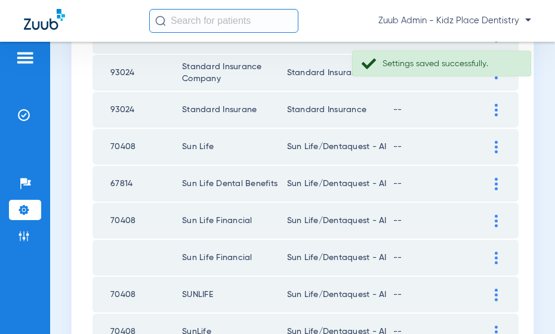
scroll to position [1846, 0]
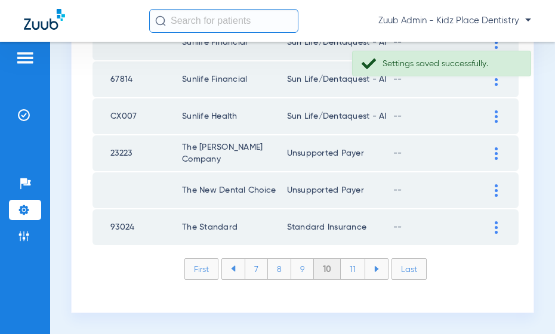
click at [302, 270] on li "9" at bounding box center [302, 269] width 23 height 20
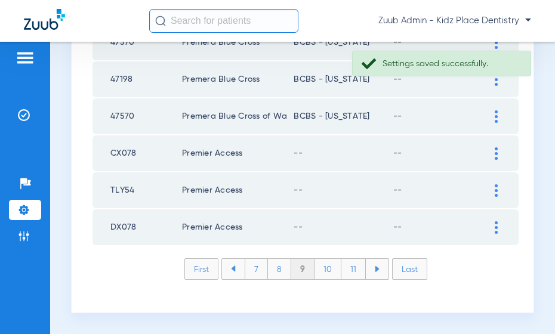
click at [494, 229] on img at bounding box center [495, 227] width 3 height 13
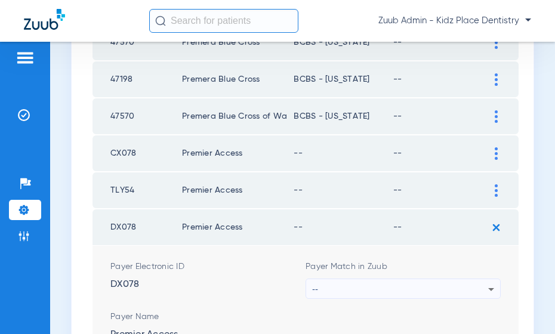
click at [454, 281] on div "--" at bounding box center [400, 289] width 176 height 20
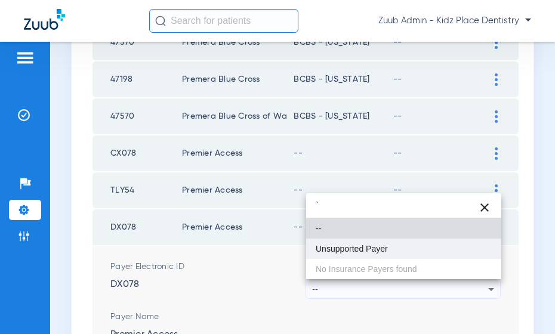
type input "`"
click at [395, 255] on mat-option "Unsupported Payer" at bounding box center [403, 249] width 195 height 20
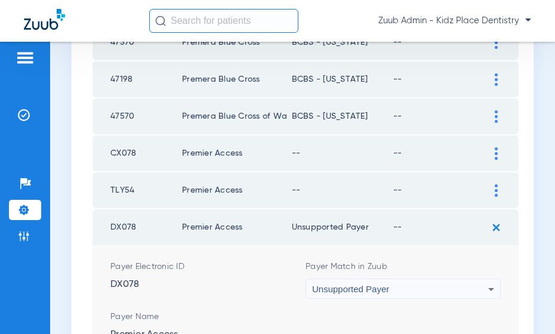
scroll to position [1888, 0]
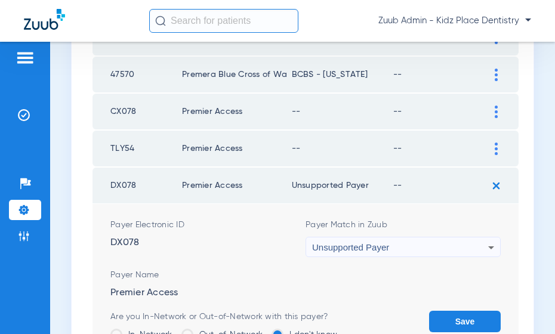
click at [458, 317] on button "Save" at bounding box center [465, 321] width 72 height 21
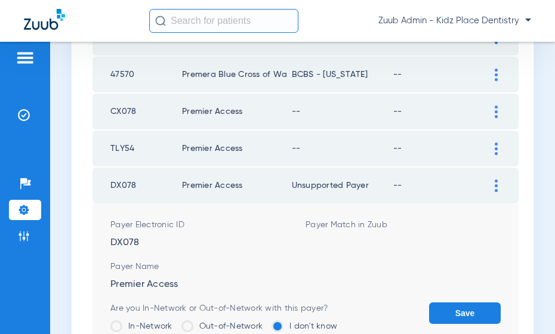
scroll to position [1846, 0]
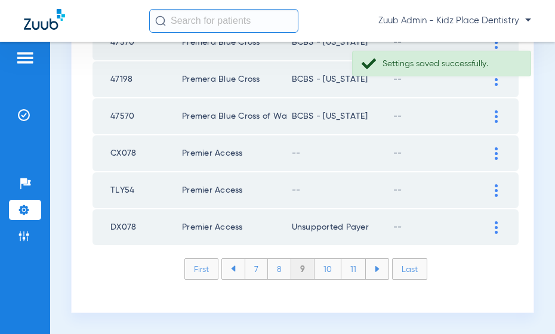
click at [491, 188] on div at bounding box center [495, 190] width 21 height 13
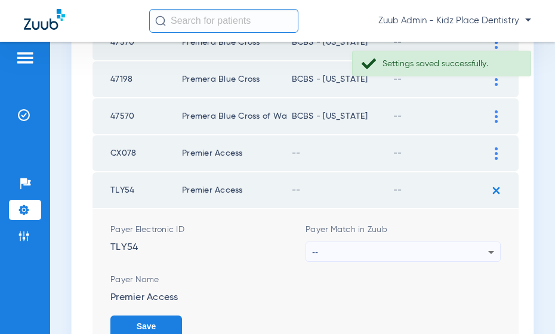
click at [432, 250] on div "--" at bounding box center [400, 252] width 176 height 20
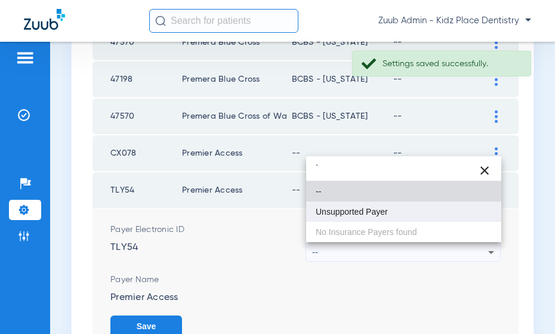
type input "`"
click at [392, 216] on mat-option "Unsupported Payer" at bounding box center [403, 212] width 195 height 20
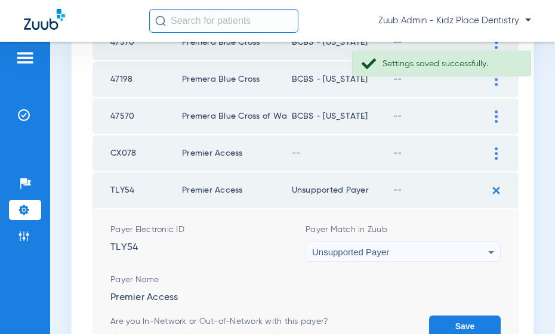
drag, startPoint x: 463, startPoint y: 320, endPoint x: 467, endPoint y: 298, distance: 22.5
click at [463, 316] on button "Save" at bounding box center [465, 325] width 72 height 21
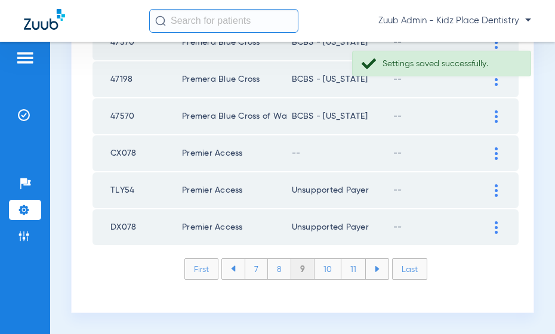
click at [489, 156] on div at bounding box center [495, 153] width 21 height 13
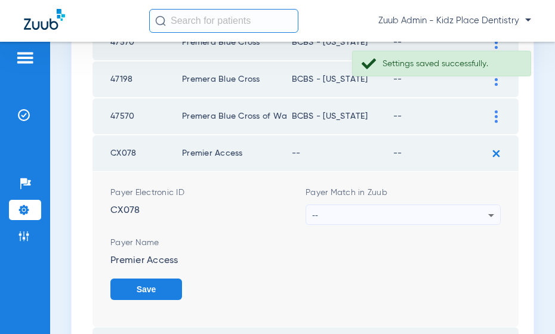
click at [437, 212] on div "--" at bounding box center [400, 215] width 176 height 20
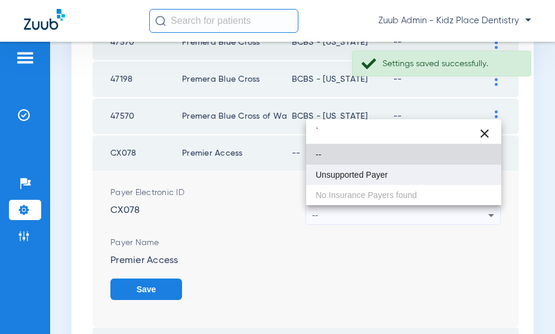
type input "`"
click at [370, 178] on span "Unsupported Payer" at bounding box center [351, 175] width 72 height 8
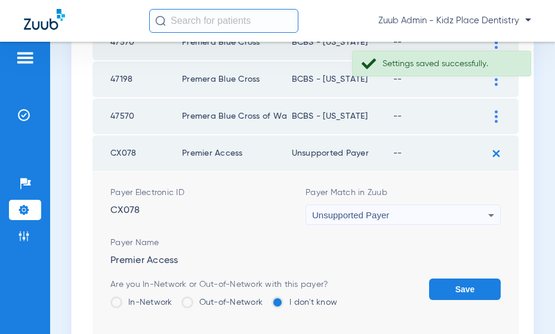
click at [453, 282] on button "Save" at bounding box center [465, 289] width 72 height 21
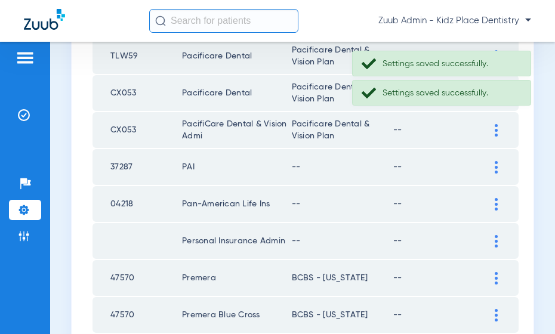
scroll to position [1567, 0]
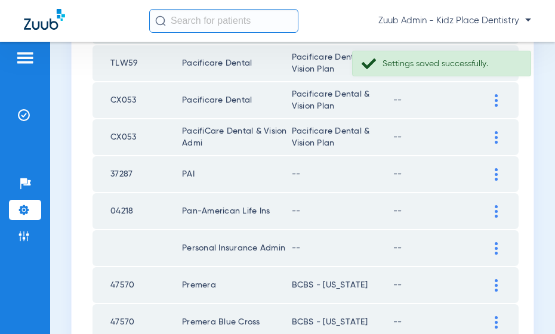
click at [498, 247] on div at bounding box center [495, 248] width 21 height 13
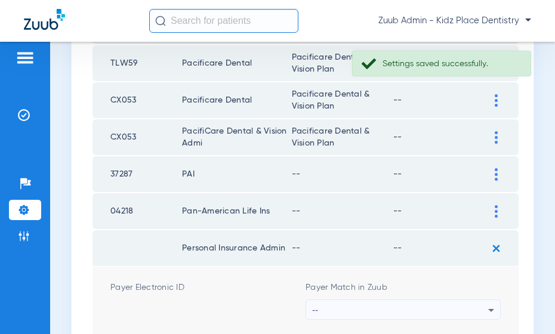
click at [443, 303] on div "--" at bounding box center [400, 310] width 176 height 20
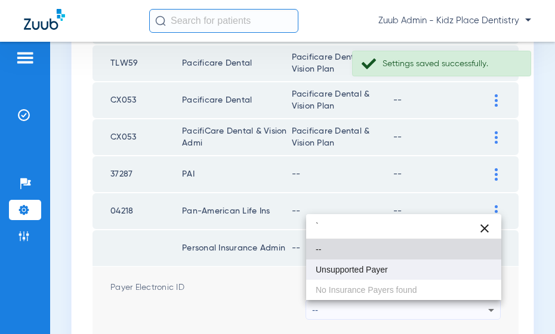
type input "`"
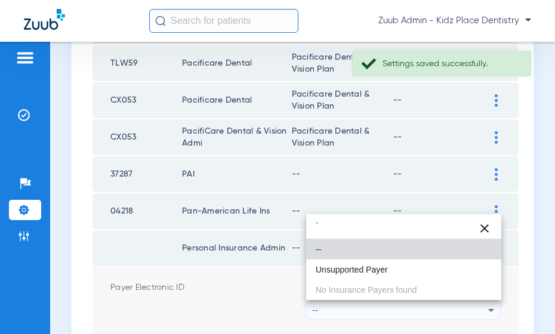
click at [383, 270] on span "Unsupported Payer" at bounding box center [351, 269] width 72 height 8
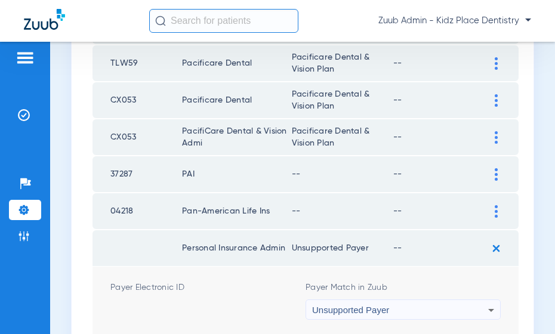
scroll to position [1623, 0]
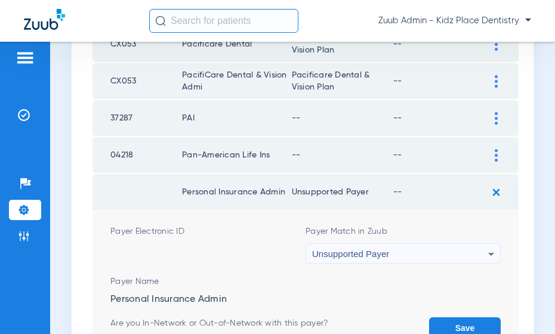
drag, startPoint x: 467, startPoint y: 320, endPoint x: 467, endPoint y: 296, distance: 24.5
click at [466, 320] on button "Save" at bounding box center [465, 327] width 72 height 21
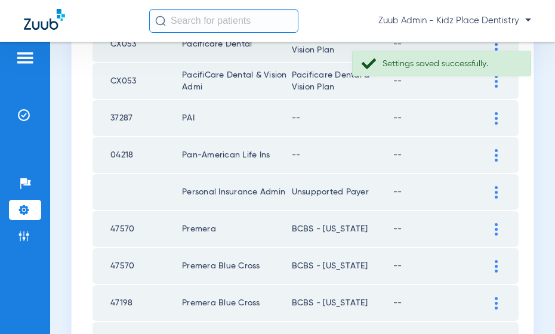
click at [495, 152] on img at bounding box center [495, 155] width 3 height 13
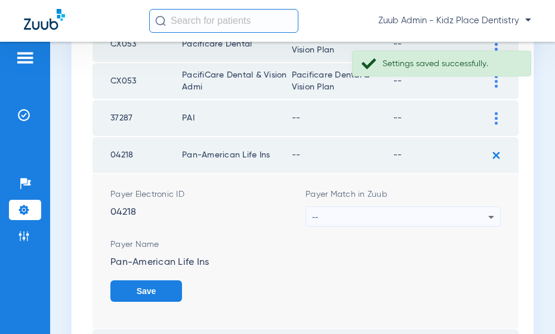
click at [459, 212] on div "--" at bounding box center [400, 217] width 176 height 20
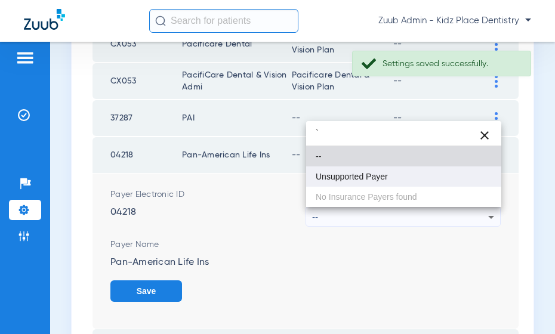
type input "`"
click at [388, 173] on mat-option "Unsupported Payer" at bounding box center [403, 176] width 195 height 20
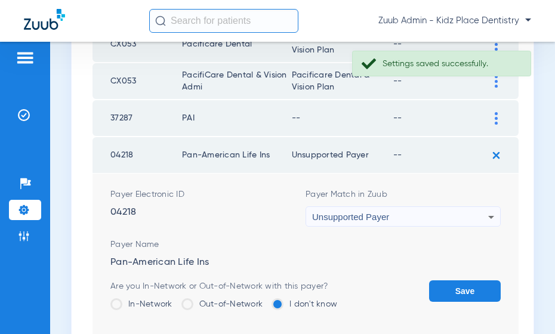
drag, startPoint x: 463, startPoint y: 289, endPoint x: 469, endPoint y: 262, distance: 27.5
click at [463, 284] on button "Save" at bounding box center [465, 290] width 72 height 21
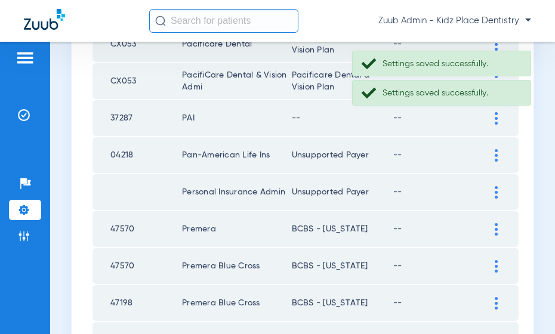
click at [490, 116] on div at bounding box center [495, 118] width 21 height 13
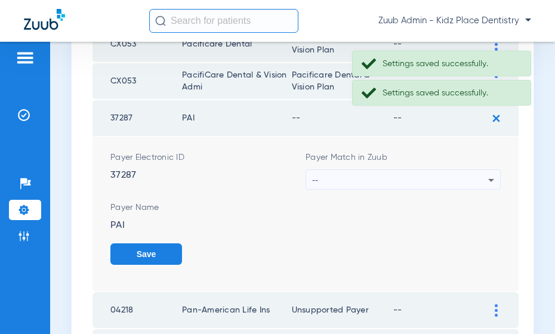
click at [437, 175] on div "--" at bounding box center [400, 180] width 176 height 20
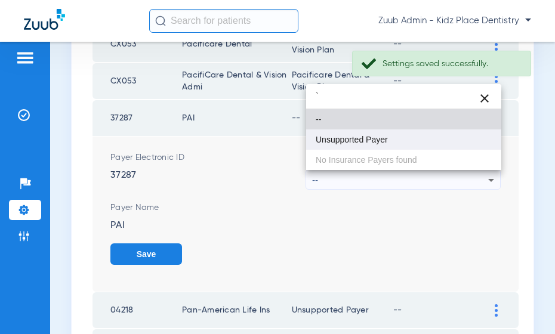
type input "`"
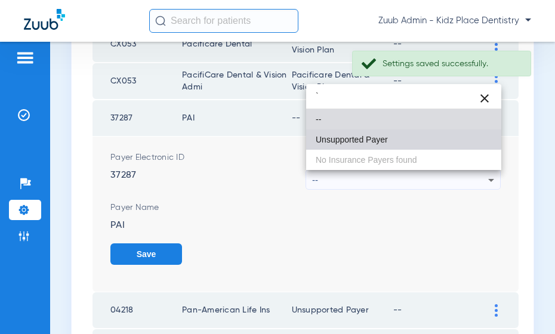
click at [389, 137] on mat-option "Unsupported Payer" at bounding box center [403, 139] width 195 height 20
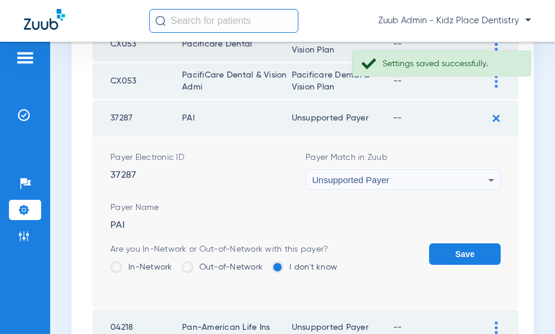
drag, startPoint x: 460, startPoint y: 253, endPoint x: 445, endPoint y: 224, distance: 32.8
click at [459, 253] on button "Save" at bounding box center [465, 253] width 72 height 21
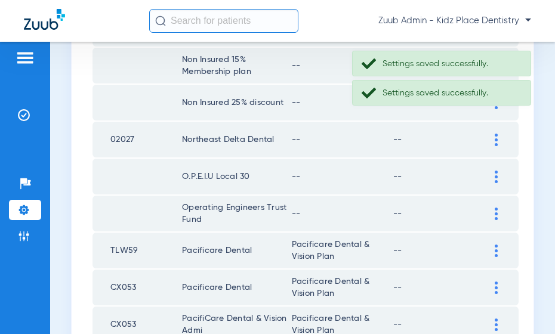
scroll to position [1381, 0]
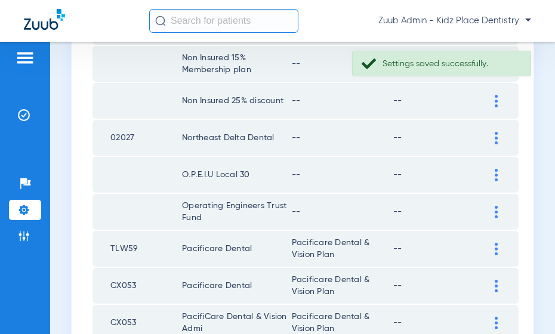
click at [494, 210] on img at bounding box center [495, 212] width 3 height 13
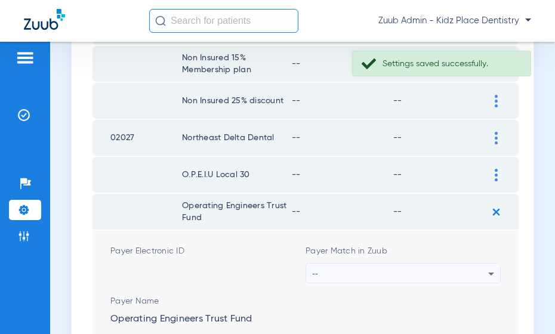
click at [447, 266] on div "--" at bounding box center [400, 274] width 176 height 20
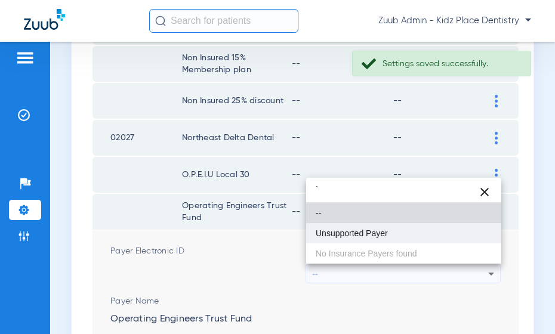
type input "`"
click at [386, 238] on mat-option "Unsupported Payer" at bounding box center [403, 233] width 195 height 20
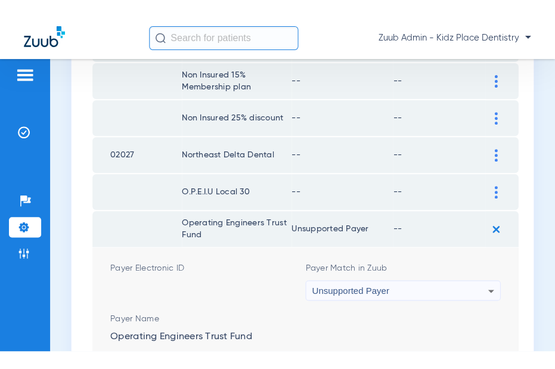
scroll to position [1387, 0]
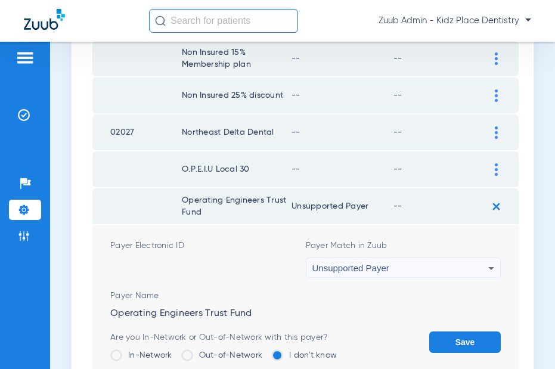
drag, startPoint x: 472, startPoint y: 338, endPoint x: 460, endPoint y: 255, distance: 83.8
click at [472, 333] on button "Save" at bounding box center [465, 342] width 72 height 21
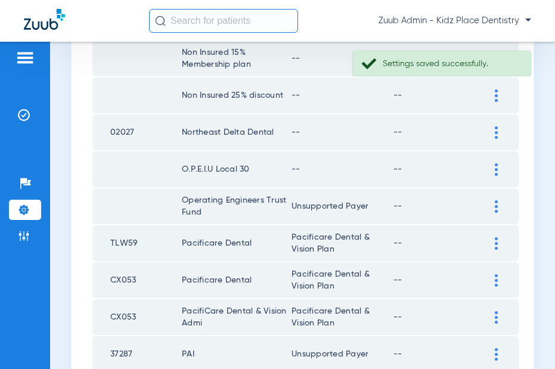
click at [496, 166] on img at bounding box center [496, 169] width 3 height 13
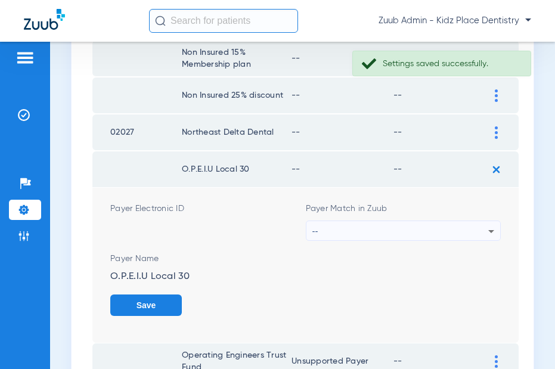
click at [459, 228] on div "--" at bounding box center [401, 231] width 177 height 20
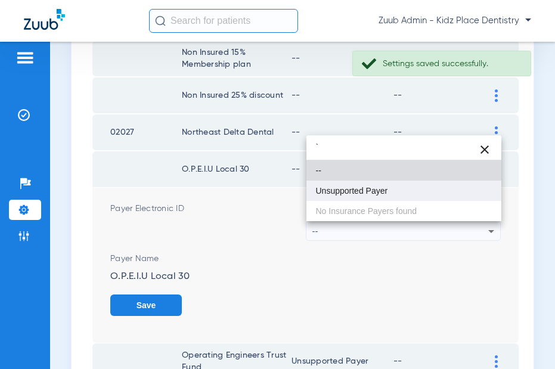
type input "`"
click at [386, 193] on span "Unsupported Payer" at bounding box center [352, 191] width 72 height 8
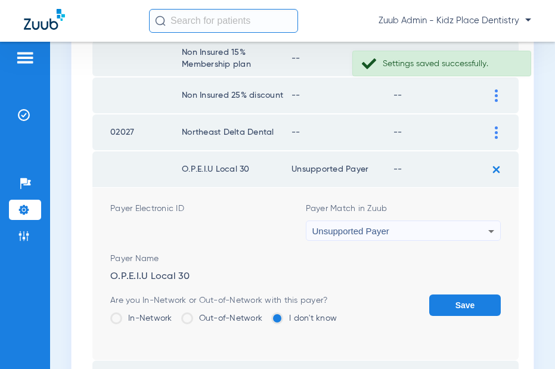
drag, startPoint x: 454, startPoint y: 302, endPoint x: 453, endPoint y: 277, distance: 25.1
click at [454, 298] on button "Save" at bounding box center [465, 305] width 72 height 21
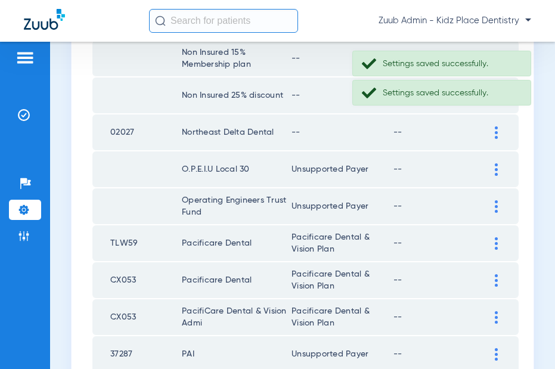
click at [495, 132] on img at bounding box center [496, 132] width 3 height 13
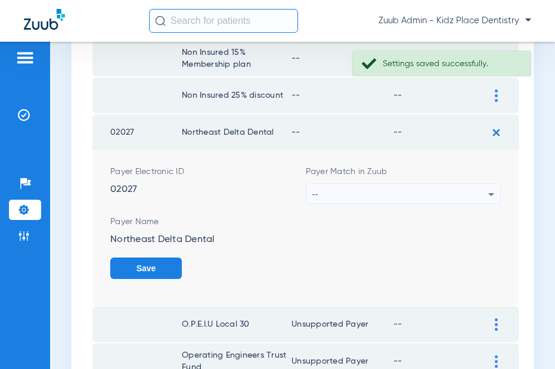
click at [442, 188] on div "--" at bounding box center [401, 194] width 177 height 20
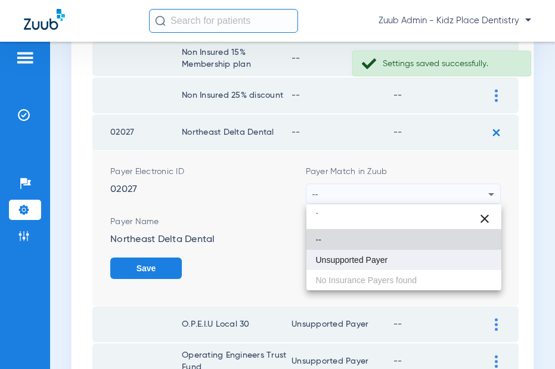
type input "`"
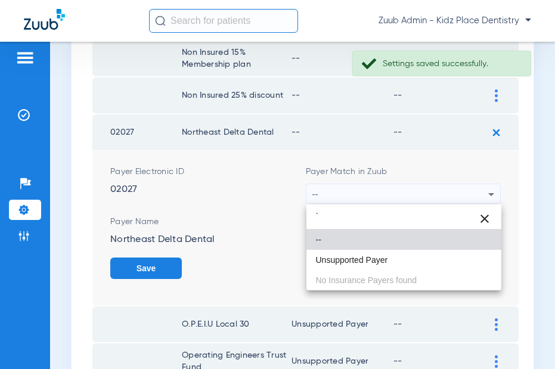
drag, startPoint x: 395, startPoint y: 261, endPoint x: 400, endPoint y: 256, distance: 6.3
click at [396, 259] on mat-option "Unsupported Payer" at bounding box center [405, 260] width 196 height 20
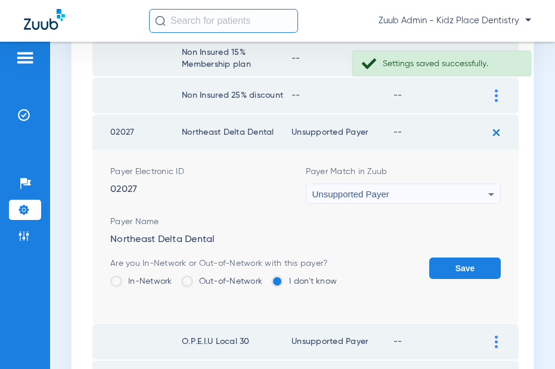
drag, startPoint x: 462, startPoint y: 259, endPoint x: 472, endPoint y: 216, distance: 43.5
click at [461, 259] on button "Save" at bounding box center [465, 268] width 72 height 21
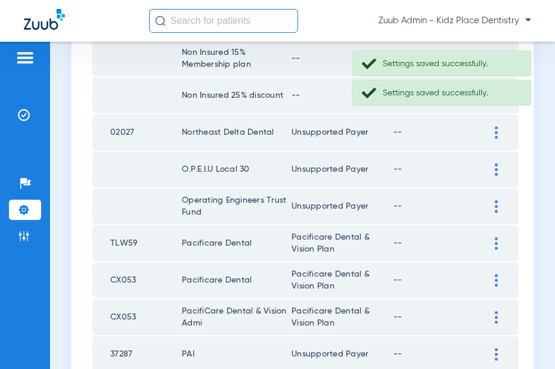
click at [493, 107] on td at bounding box center [502, 96] width 33 height 36
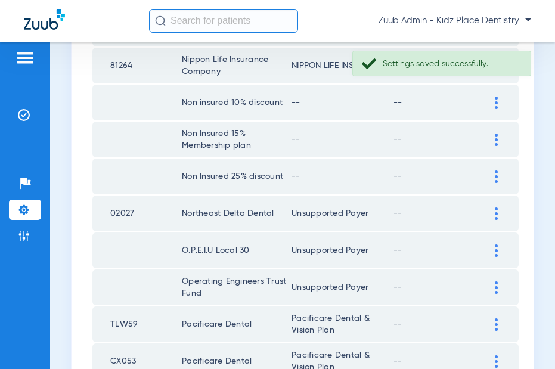
scroll to position [1288, 0]
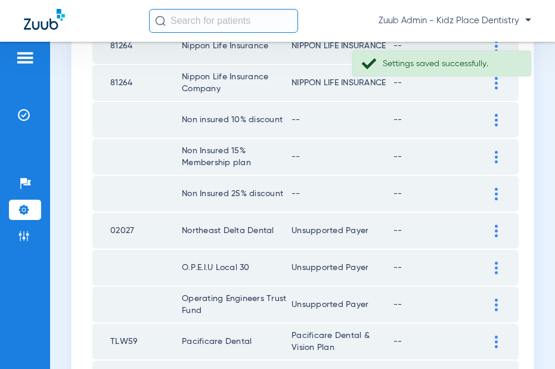
click at [496, 190] on img at bounding box center [496, 194] width 3 height 13
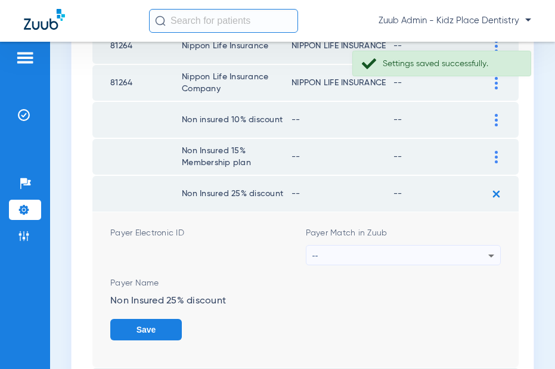
click at [438, 252] on div "--" at bounding box center [401, 256] width 177 height 20
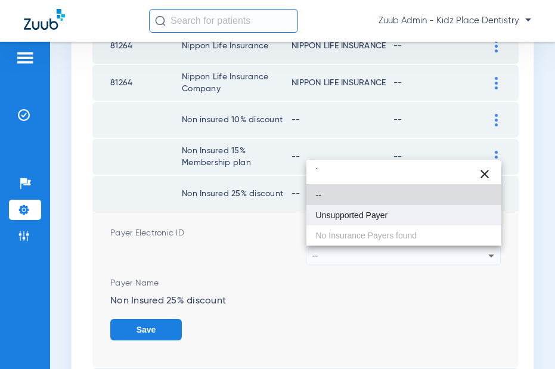
type input "`"
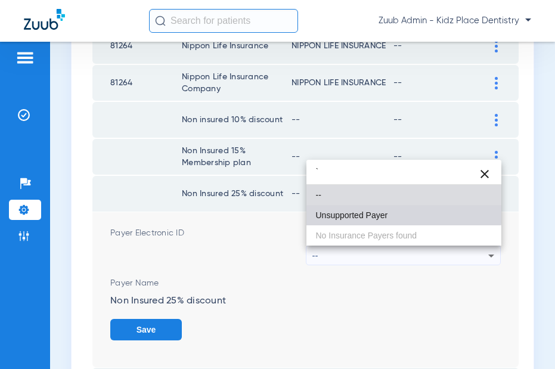
click at [393, 212] on mat-option "Unsupported Payer" at bounding box center [405, 215] width 196 height 20
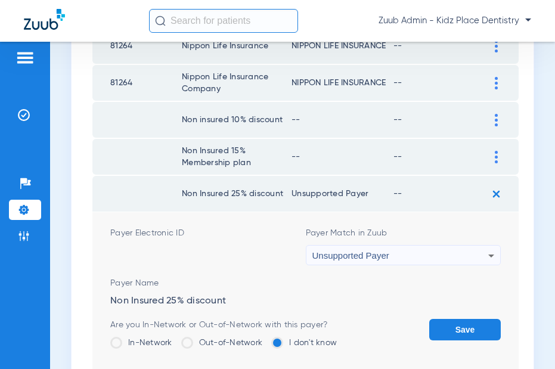
drag, startPoint x: 456, startPoint y: 330, endPoint x: 457, endPoint y: 313, distance: 17.3
click at [457, 326] on button "Save" at bounding box center [465, 329] width 72 height 21
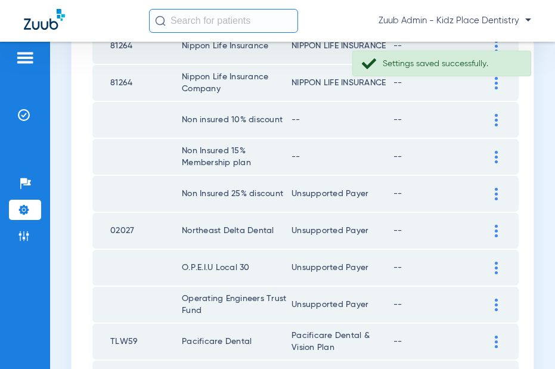
click at [493, 156] on div at bounding box center [496, 157] width 21 height 13
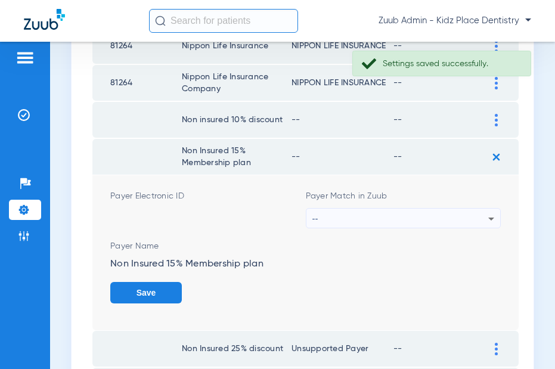
click at [449, 215] on div "--" at bounding box center [401, 219] width 177 height 20
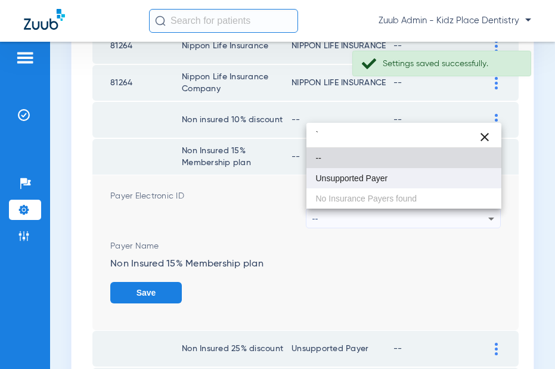
type input "`"
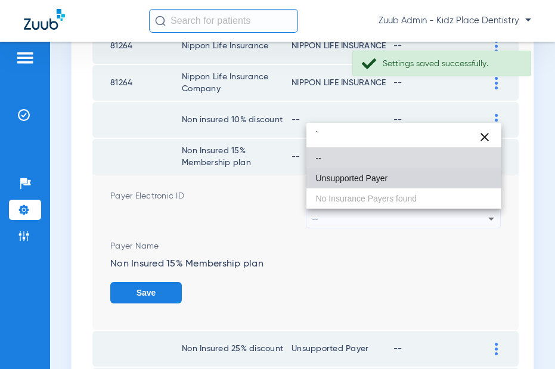
click at [401, 181] on mat-option "Unsupported Payer" at bounding box center [405, 178] width 196 height 20
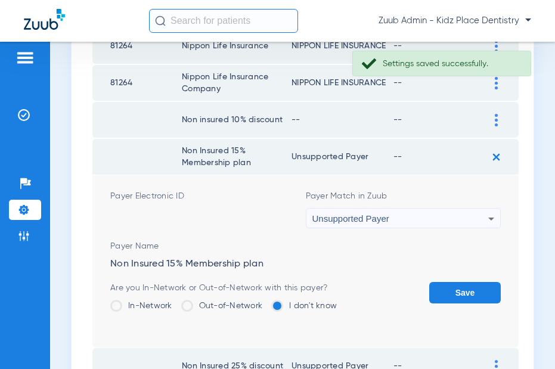
drag, startPoint x: 468, startPoint y: 293, endPoint x: 469, endPoint y: 252, distance: 41.2
click at [468, 291] on button "Save" at bounding box center [465, 292] width 72 height 21
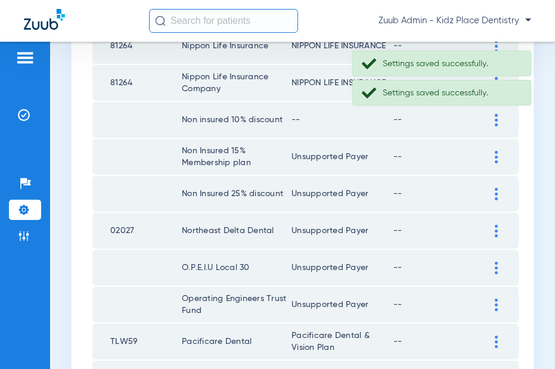
click at [493, 122] on div at bounding box center [496, 120] width 21 height 13
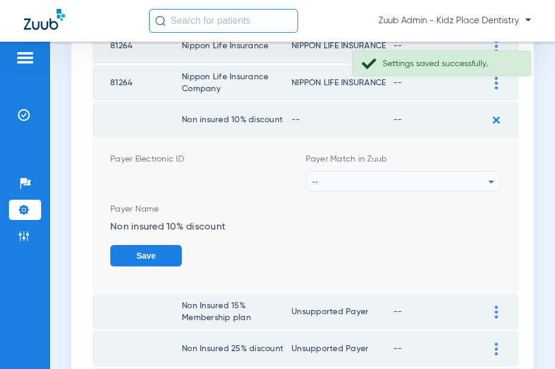
click at [422, 177] on div "--" at bounding box center [401, 182] width 177 height 20
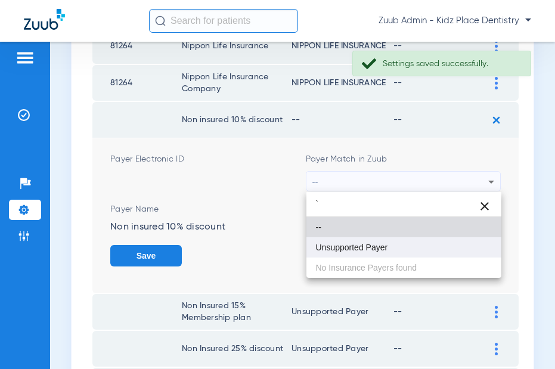
type input "`"
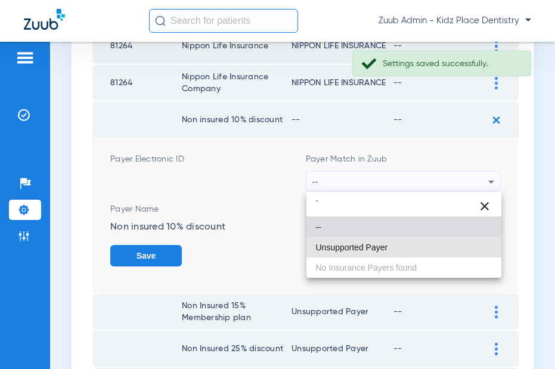
drag, startPoint x: 385, startPoint y: 250, endPoint x: 414, endPoint y: 249, distance: 28.6
click at [386, 249] on span "Unsupported Payer" at bounding box center [352, 247] width 72 height 8
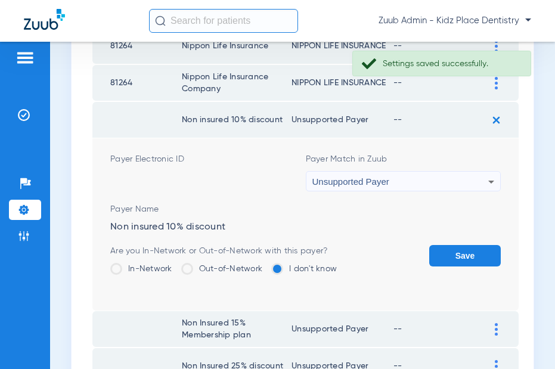
drag, startPoint x: 463, startPoint y: 256, endPoint x: 457, endPoint y: 230, distance: 26.9
click at [463, 256] on button "Save" at bounding box center [465, 255] width 72 height 21
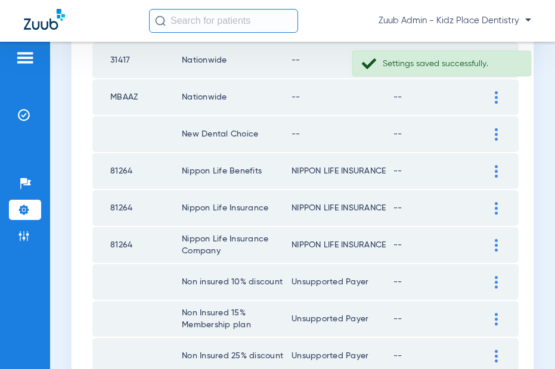
scroll to position [1121, 0]
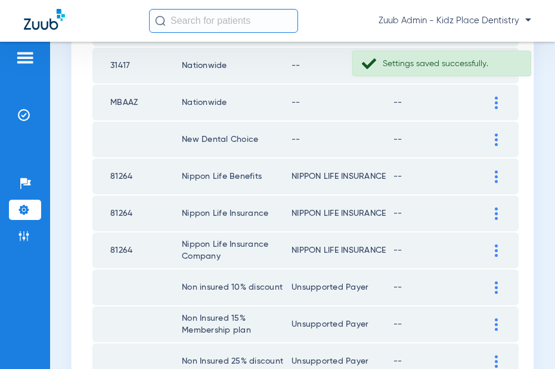
click at [495, 139] on img at bounding box center [496, 140] width 3 height 13
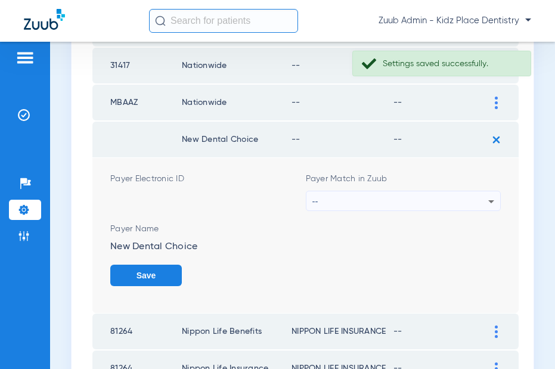
click at [425, 191] on div "--" at bounding box center [401, 201] width 177 height 20
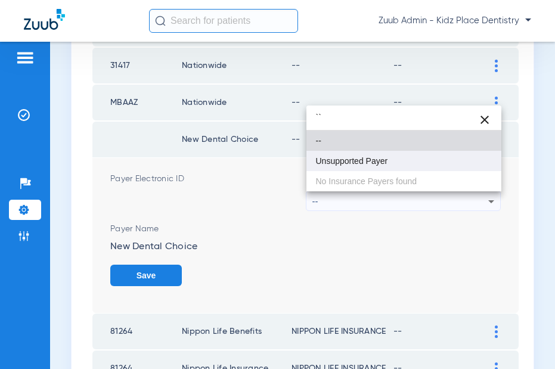
type input "``"
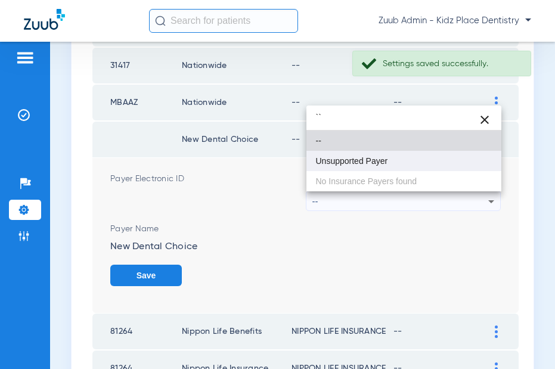
click at [376, 163] on span "Unsupported Payer" at bounding box center [352, 161] width 72 height 8
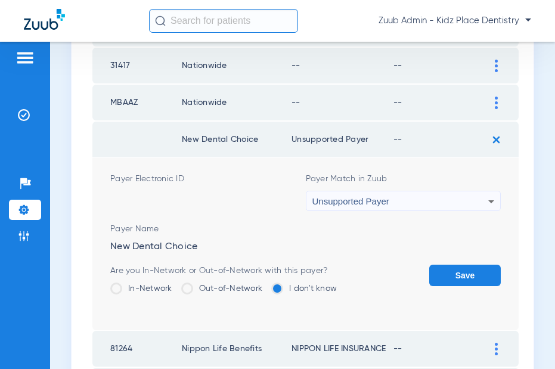
drag, startPoint x: 457, startPoint y: 272, endPoint x: 464, endPoint y: 200, distance: 72.5
click at [457, 267] on button "Save" at bounding box center [465, 275] width 72 height 21
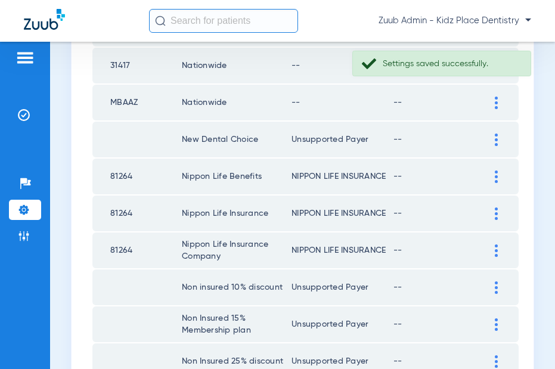
click at [497, 105] on img at bounding box center [496, 103] width 3 height 13
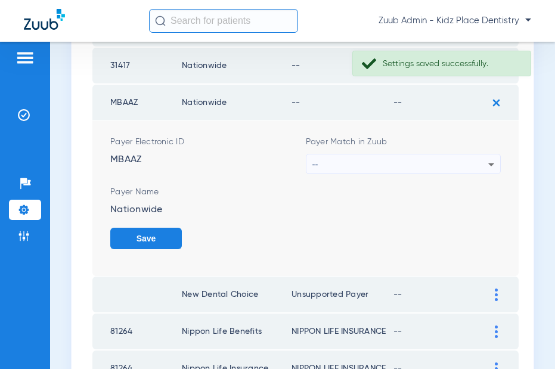
click at [454, 160] on div "--" at bounding box center [401, 164] width 177 height 20
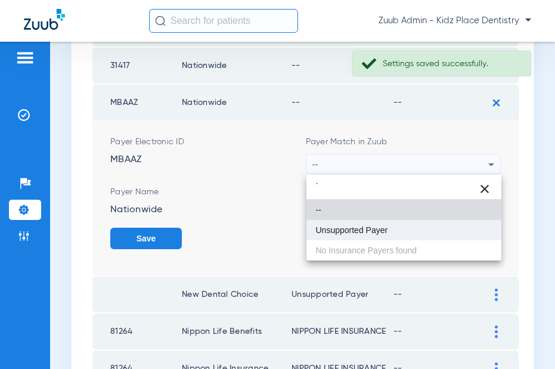
type input "`"
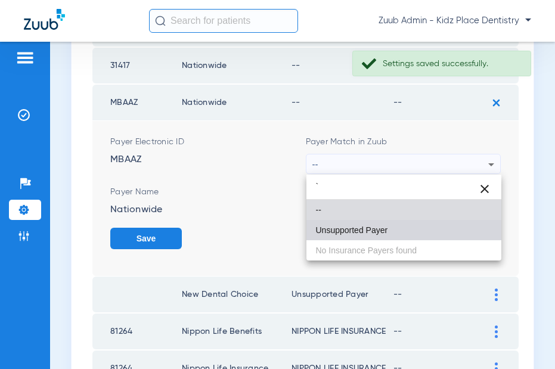
click at [408, 224] on mat-option "Unsupported Payer" at bounding box center [405, 230] width 196 height 20
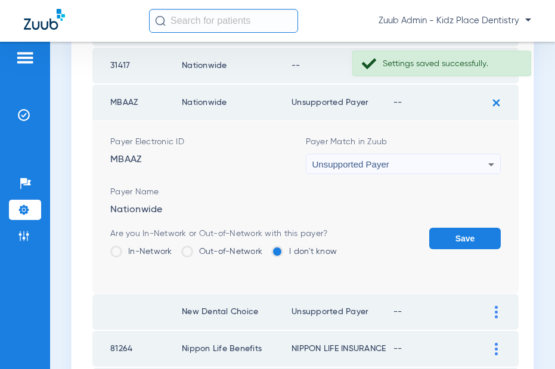
click at [450, 234] on button "Save" at bounding box center [465, 238] width 72 height 21
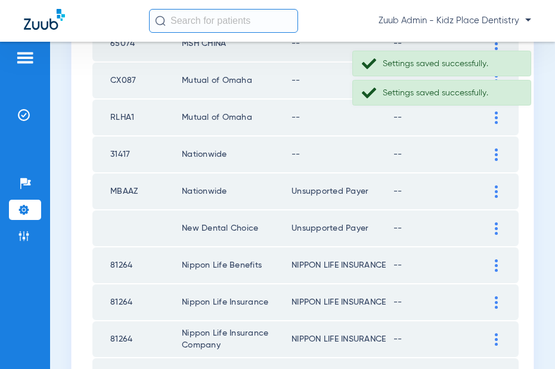
scroll to position [1020, 0]
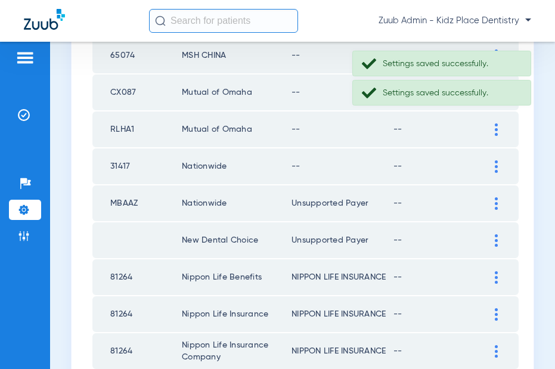
click at [498, 163] on div at bounding box center [496, 166] width 21 height 13
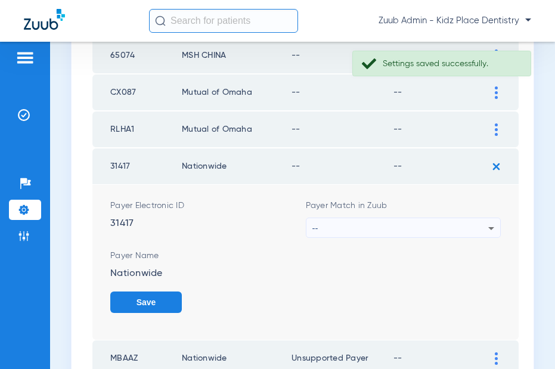
click at [414, 225] on div "--" at bounding box center [401, 228] width 177 height 20
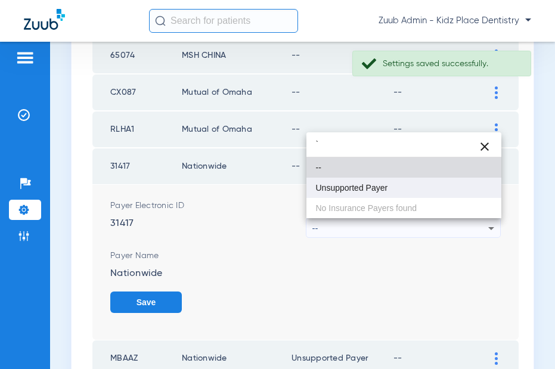
type input "`"
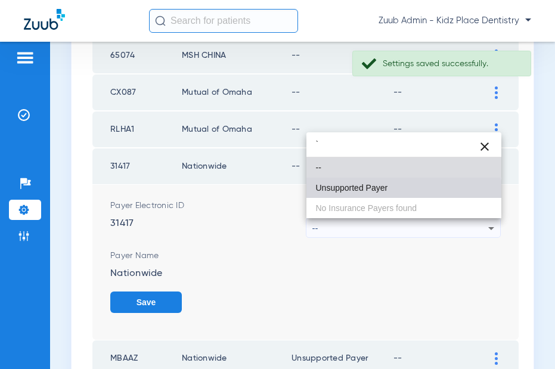
click at [375, 193] on mat-option "Unsupported Payer" at bounding box center [405, 188] width 196 height 20
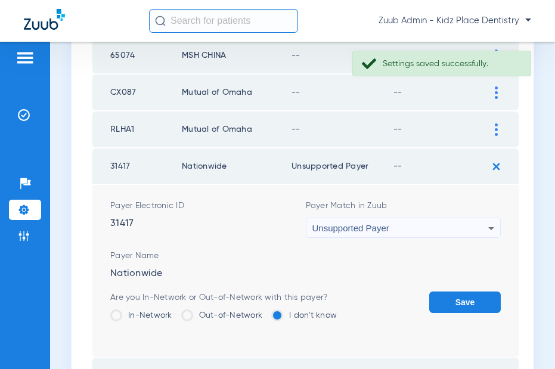
click at [463, 302] on button "Save" at bounding box center [465, 302] width 72 height 21
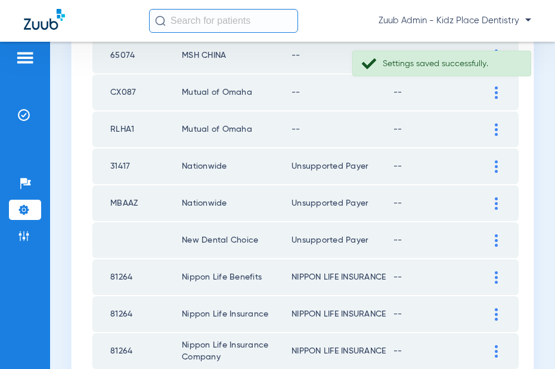
click at [494, 128] on div at bounding box center [496, 129] width 21 height 13
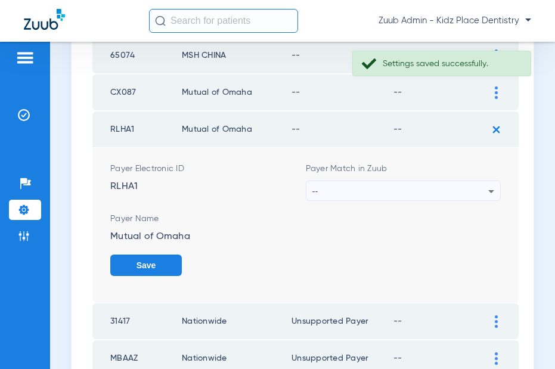
click at [460, 185] on div "--" at bounding box center [401, 191] width 177 height 20
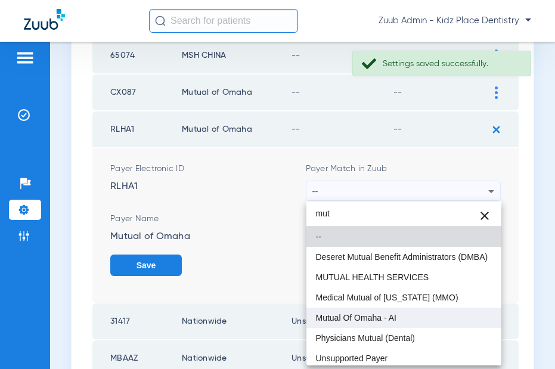
type input "mut"
click at [389, 314] on span "Mutual Of Omaha - AI" at bounding box center [356, 318] width 81 height 8
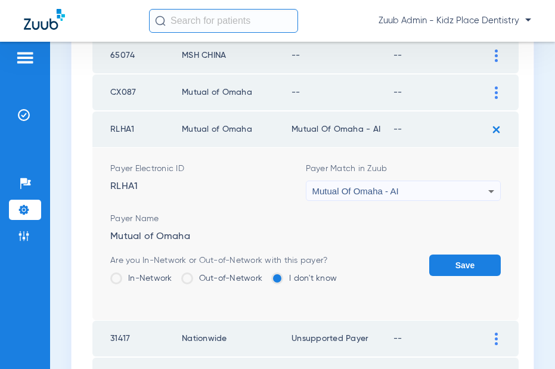
click at [458, 266] on button "Save" at bounding box center [465, 265] width 72 height 21
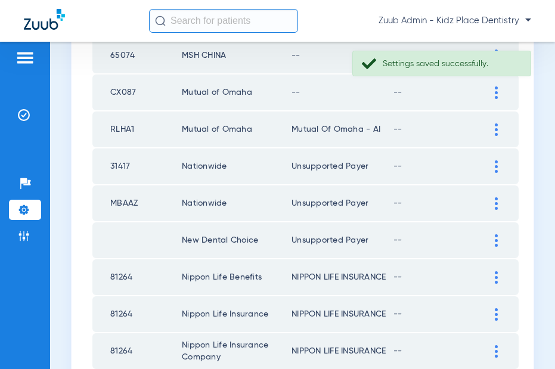
click at [493, 93] on div at bounding box center [496, 92] width 21 height 13
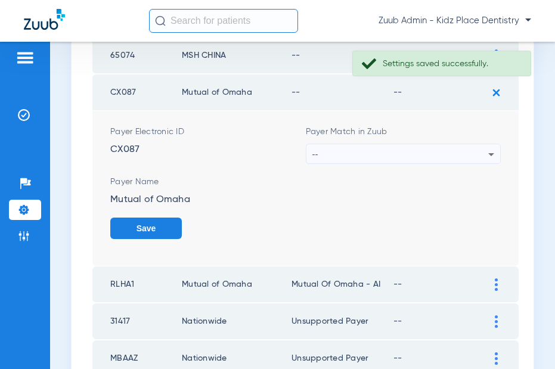
click at [413, 151] on div "--" at bounding box center [401, 154] width 177 height 20
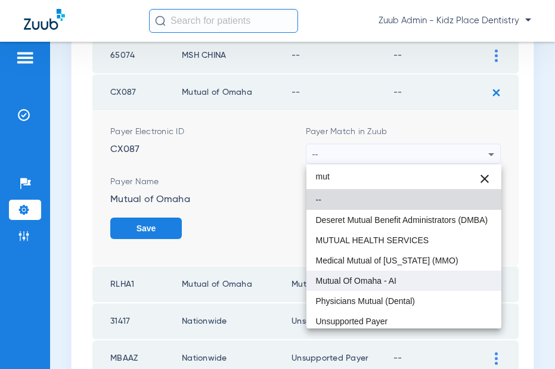
type input "mut"
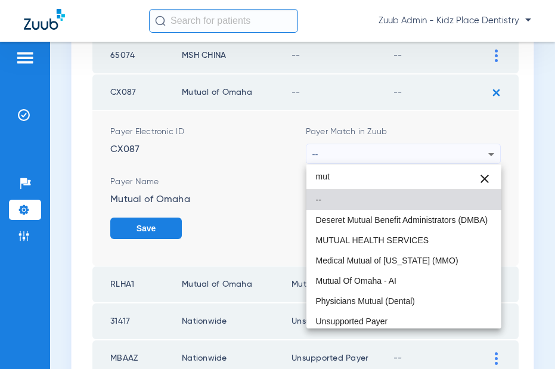
drag, startPoint x: 370, startPoint y: 284, endPoint x: 388, endPoint y: 276, distance: 20.0
click at [370, 283] on span "Mutual Of Omaha - AI" at bounding box center [356, 281] width 81 height 8
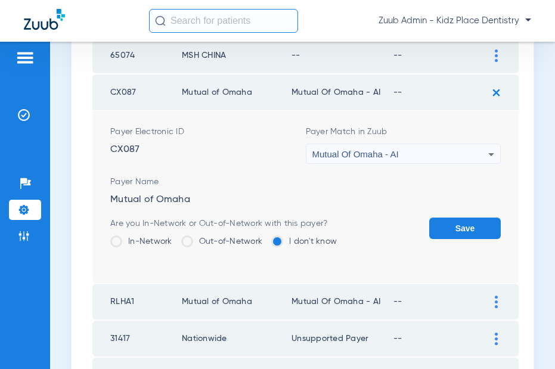
click at [453, 231] on button "Save" at bounding box center [465, 228] width 72 height 21
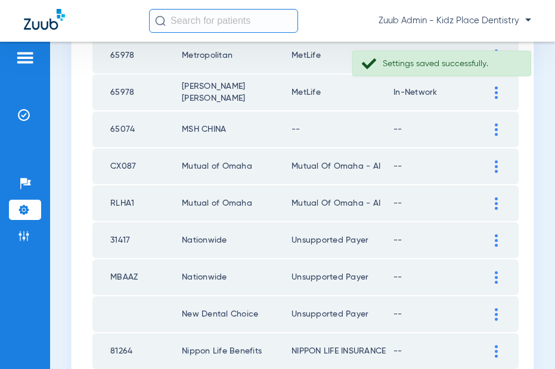
scroll to position [939, 0]
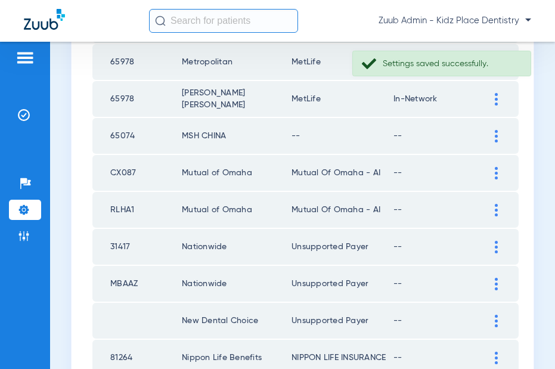
click at [495, 135] on img at bounding box center [496, 136] width 3 height 13
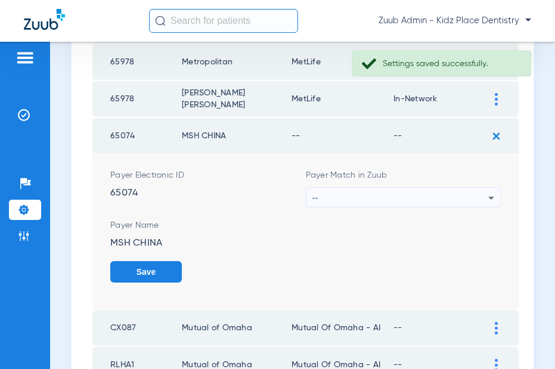
click at [443, 196] on div "--" at bounding box center [401, 198] width 177 height 20
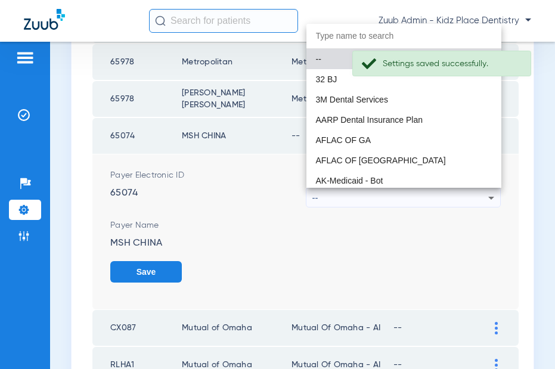
type input "m"
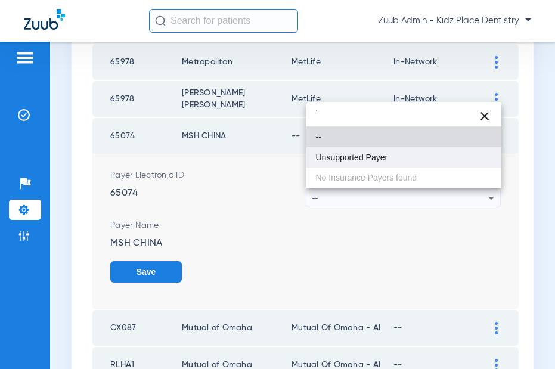
type input "`"
click at [383, 163] on mat-option "Unsupported Payer" at bounding box center [405, 157] width 196 height 20
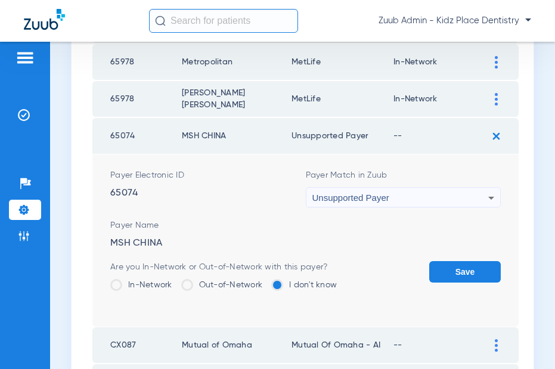
click at [462, 267] on button "Save" at bounding box center [465, 271] width 72 height 21
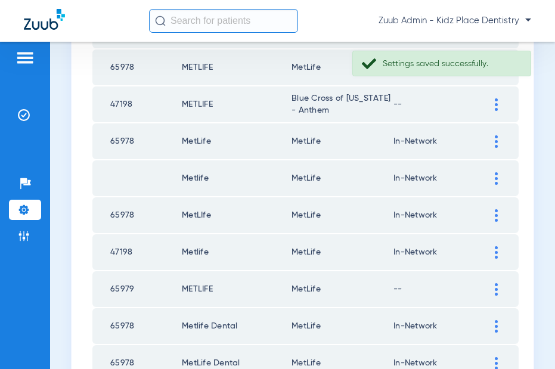
scroll to position [620, 0]
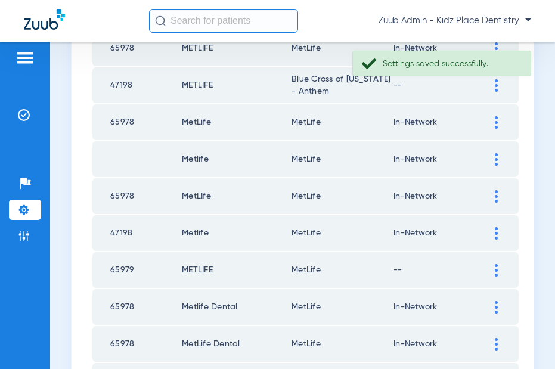
click at [495, 272] on img at bounding box center [496, 270] width 3 height 13
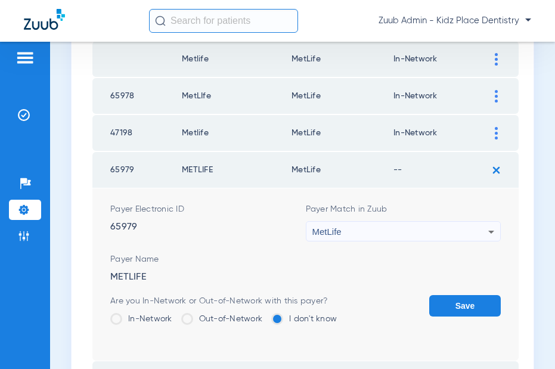
drag, startPoint x: 143, startPoint y: 319, endPoint x: 209, endPoint y: 321, distance: 66.2
click at [144, 319] on label "In-Network" at bounding box center [141, 319] width 62 height 12
click at [175, 315] on input "In-Network" at bounding box center [175, 315] width 0 height 0
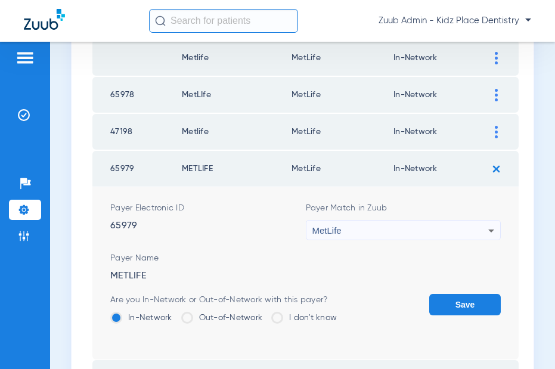
click at [457, 305] on button "Save" at bounding box center [465, 304] width 72 height 21
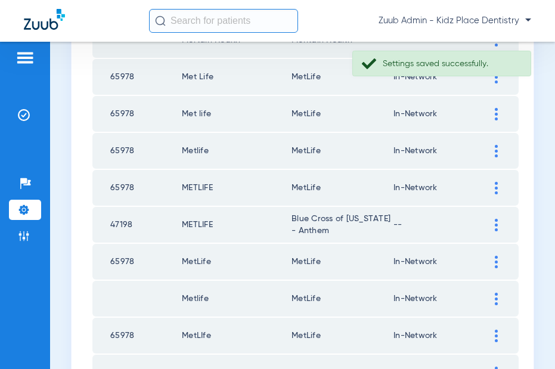
scroll to position [480, 0]
click at [496, 225] on img at bounding box center [496, 225] width 3 height 13
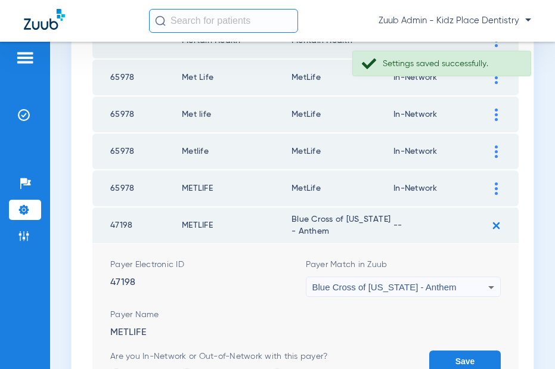
click at [423, 286] on span "Blue Cross of [US_STATE] - Anthem" at bounding box center [385, 287] width 144 height 10
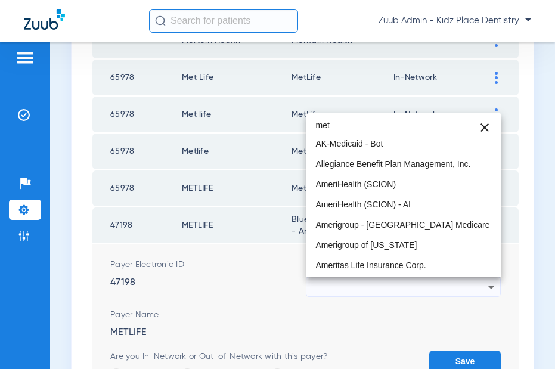
scroll to position [0, 0]
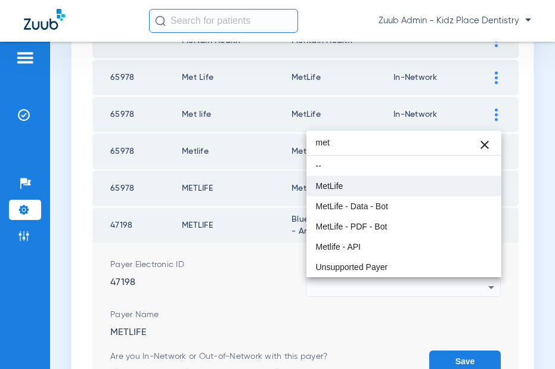
type input "met"
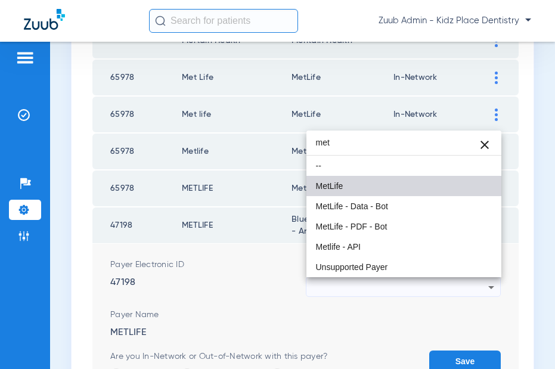
click at [335, 186] on span "MetLife" at bounding box center [329, 186] width 27 height 8
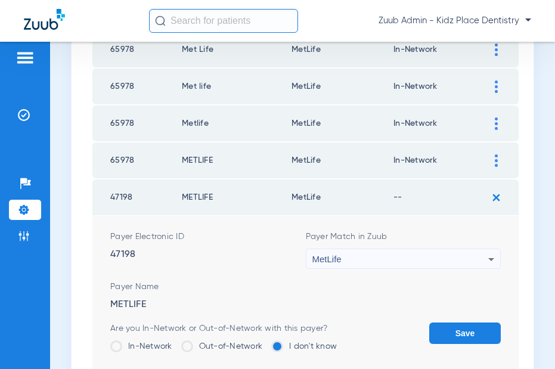
scroll to position [520, 0]
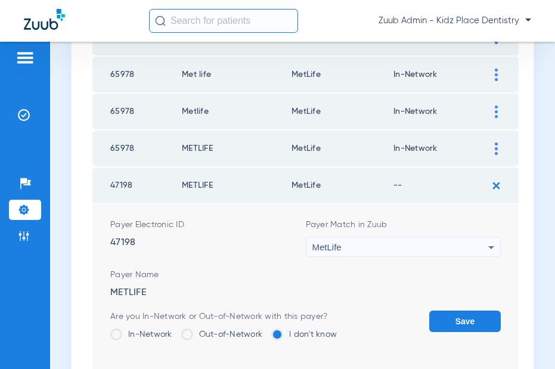
click at [157, 331] on label "In-Network" at bounding box center [141, 335] width 62 height 12
click at [175, 330] on input "In-Network" at bounding box center [175, 330] width 0 height 0
click at [471, 324] on button "Save" at bounding box center [465, 321] width 72 height 21
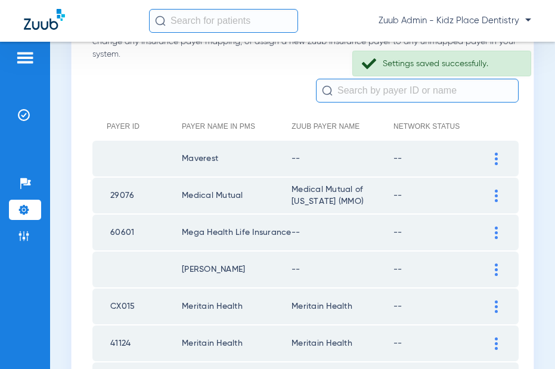
scroll to position [106, 0]
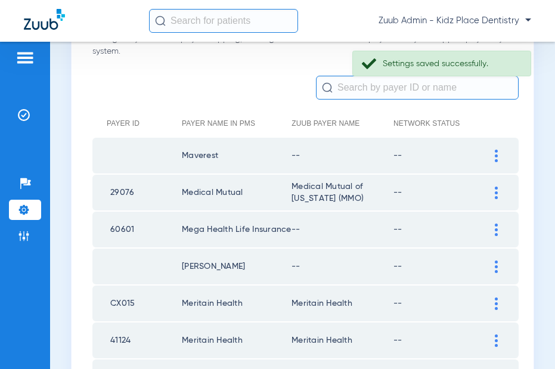
click at [492, 264] on div at bounding box center [496, 267] width 21 height 13
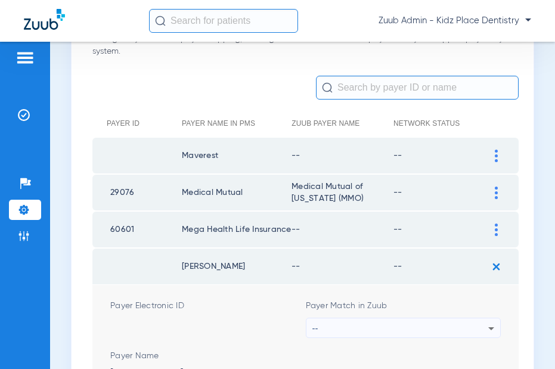
click at [468, 330] on div "--" at bounding box center [401, 328] width 177 height 20
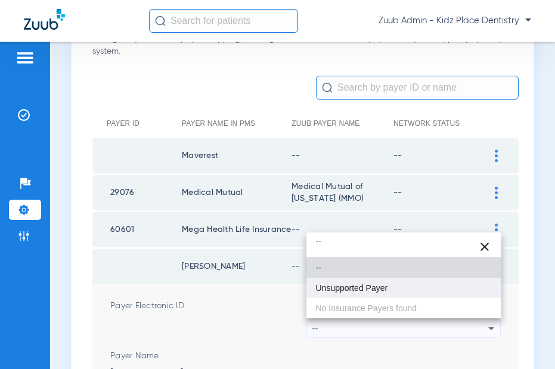
type input "``"
click at [392, 295] on mat-option "Unsupported Payer" at bounding box center [405, 288] width 196 height 20
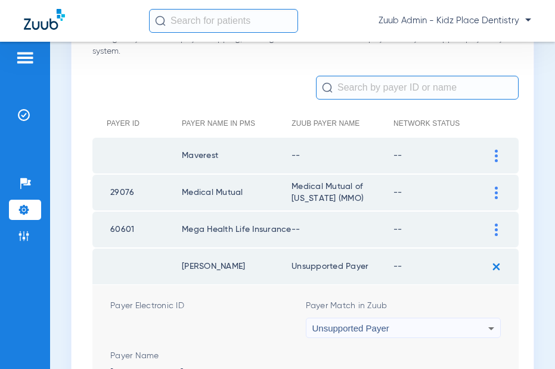
scroll to position [174, 0]
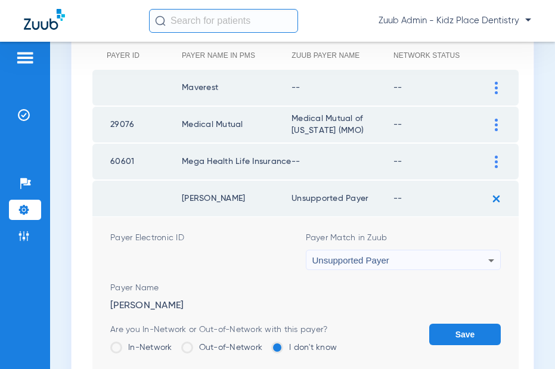
click at [457, 331] on button "Save" at bounding box center [465, 334] width 72 height 21
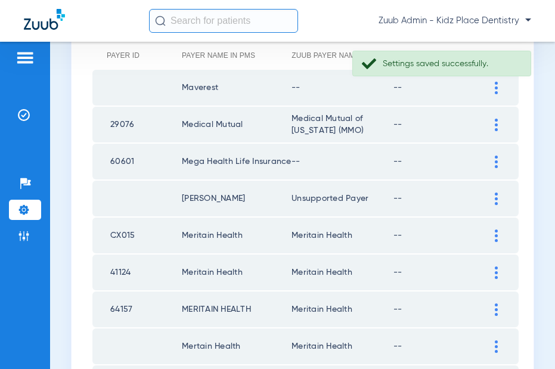
click at [493, 156] on div at bounding box center [496, 162] width 21 height 13
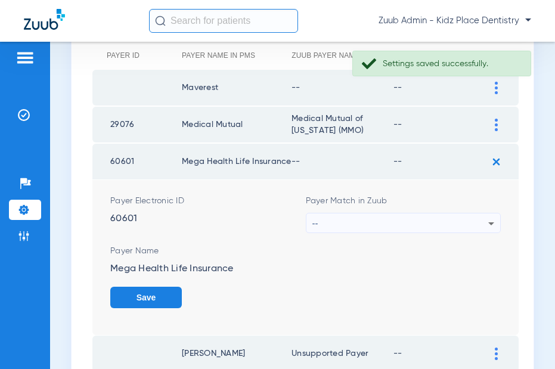
click at [460, 220] on div "--" at bounding box center [401, 224] width 177 height 20
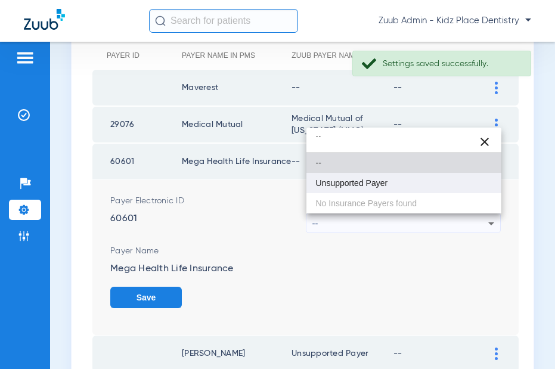
type input "``"
click at [394, 190] on mat-option "Unsupported Payer" at bounding box center [405, 183] width 196 height 20
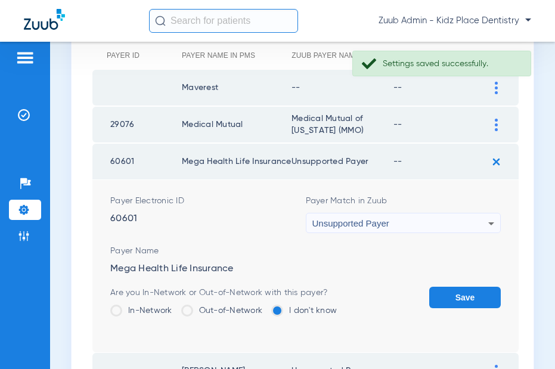
click at [463, 295] on button "Save" at bounding box center [465, 297] width 72 height 21
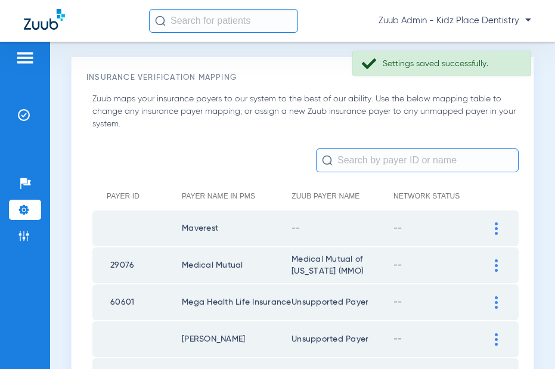
scroll to position [34, 0]
click at [497, 227] on img at bounding box center [496, 228] width 3 height 13
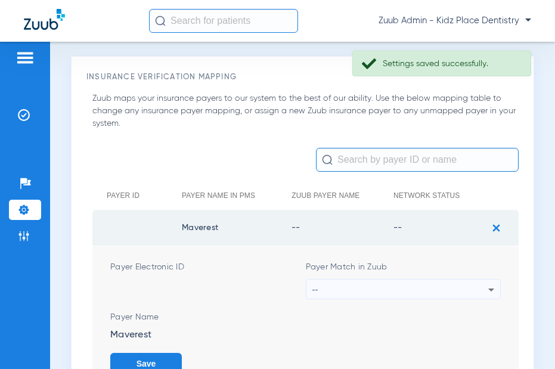
click at [455, 287] on div "--" at bounding box center [401, 290] width 177 height 20
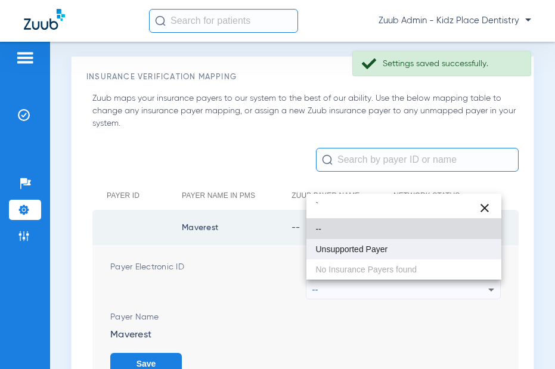
type input "`"
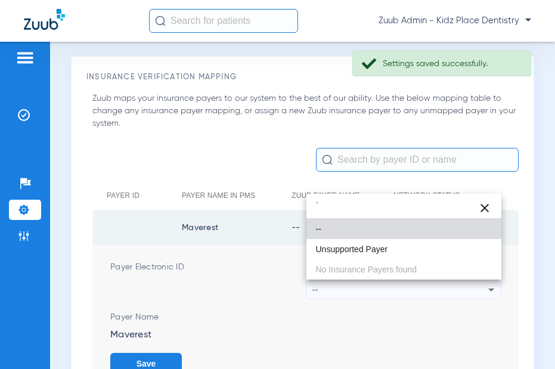
drag, startPoint x: 360, startPoint y: 245, endPoint x: 366, endPoint y: 248, distance: 6.5
click at [363, 246] on span "Unsupported Payer" at bounding box center [352, 249] width 72 height 8
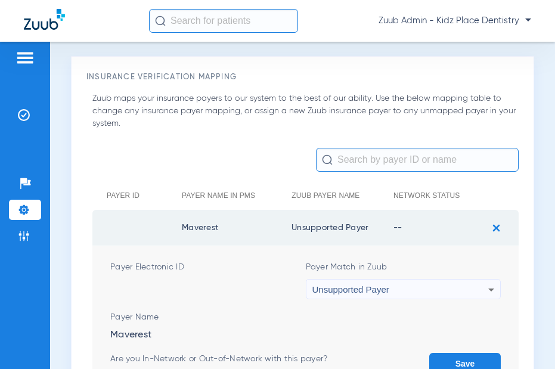
drag, startPoint x: 450, startPoint y: 356, endPoint x: 449, endPoint y: 345, distance: 10.8
click at [450, 333] on button "Save" at bounding box center [465, 363] width 72 height 21
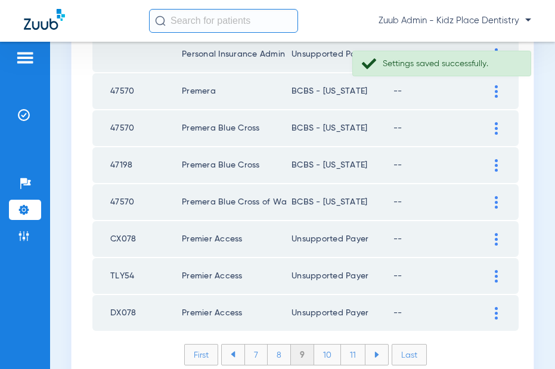
scroll to position [1811, 0]
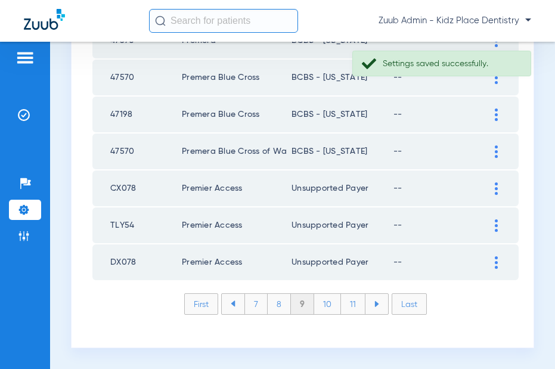
click at [280, 302] on li "8" at bounding box center [279, 304] width 23 height 20
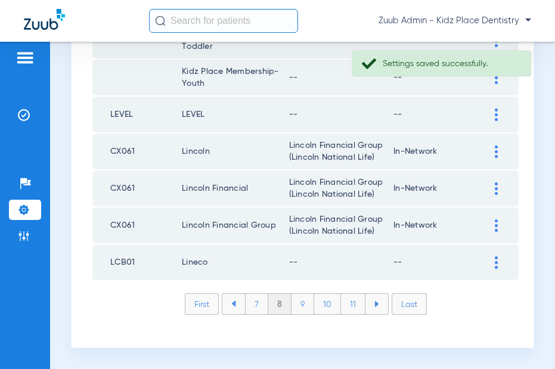
click at [497, 262] on img at bounding box center [496, 262] width 3 height 13
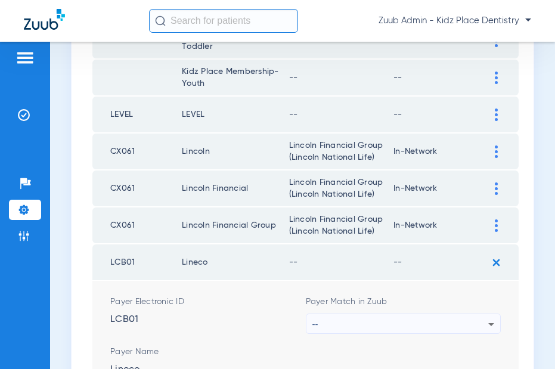
click at [466, 323] on div "--" at bounding box center [401, 324] width 177 height 20
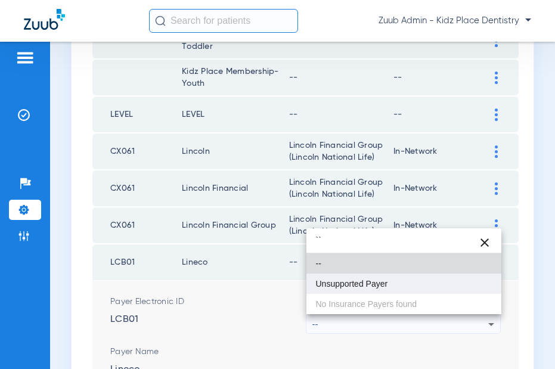
type input "``"
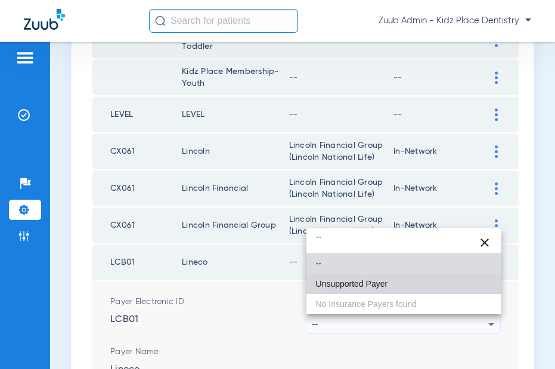
click at [382, 287] on span "Unsupported Payer" at bounding box center [352, 284] width 72 height 8
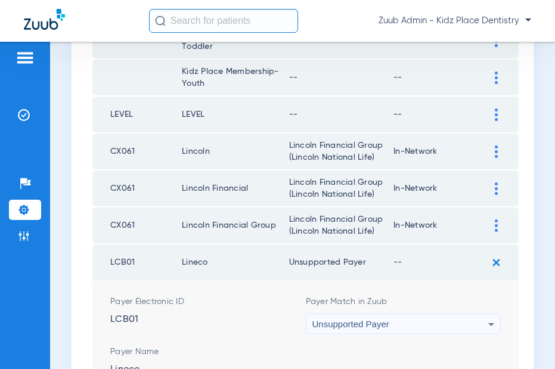
scroll to position [1875, 0]
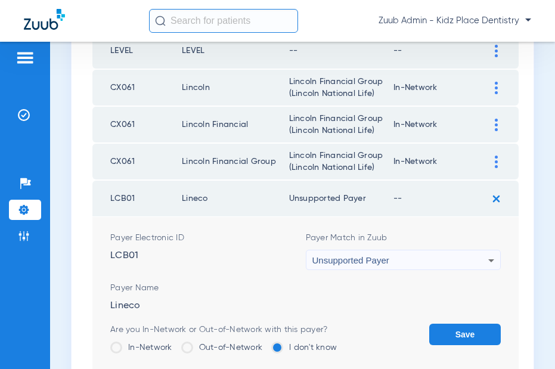
click at [454, 333] on button "Save" at bounding box center [465, 334] width 72 height 21
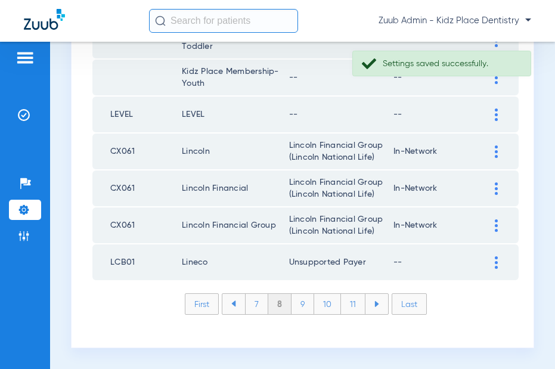
scroll to position [1811, 0]
click at [494, 115] on div at bounding box center [496, 115] width 21 height 13
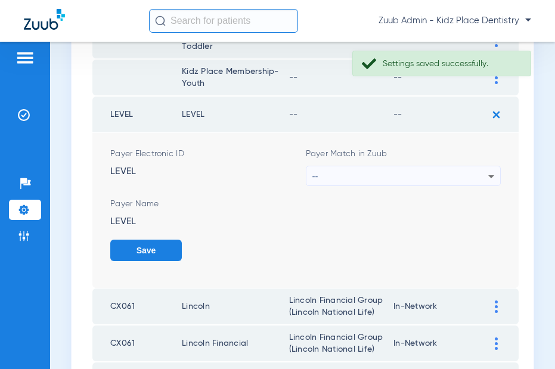
click at [440, 179] on div "--" at bounding box center [401, 176] width 177 height 20
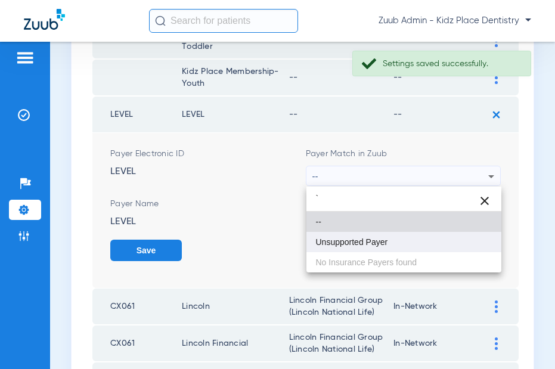
type input "`"
click at [392, 243] on mat-option "Unsupported Payer" at bounding box center [405, 242] width 196 height 20
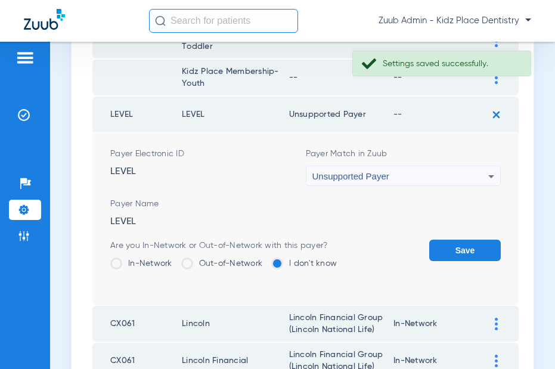
click at [444, 248] on button "Save" at bounding box center [465, 250] width 72 height 21
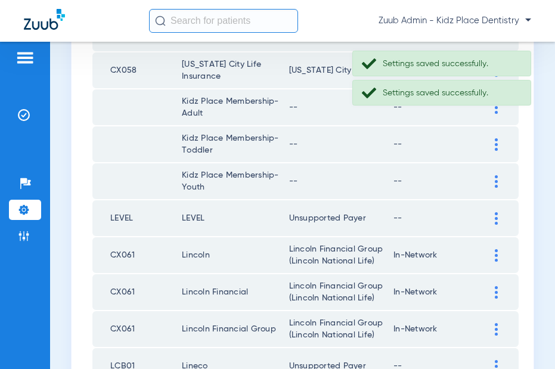
scroll to position [1709, 0]
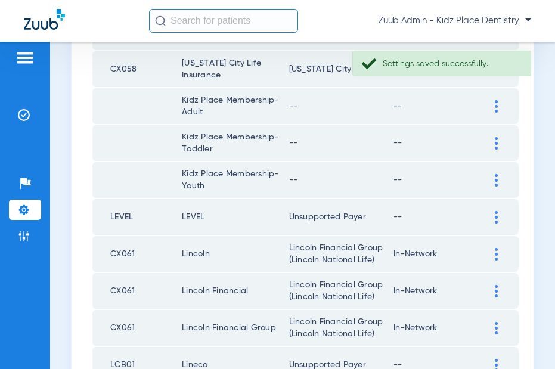
click at [494, 184] on div at bounding box center [496, 180] width 21 height 13
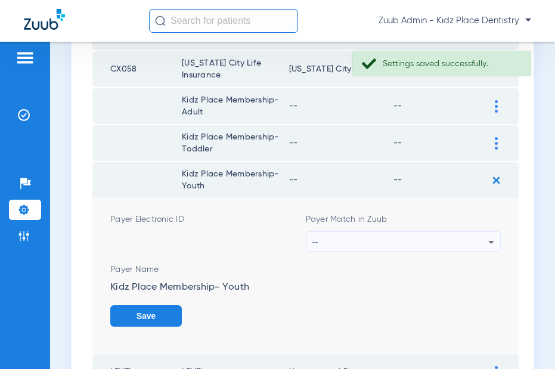
click at [453, 242] on div "--" at bounding box center [401, 242] width 177 height 20
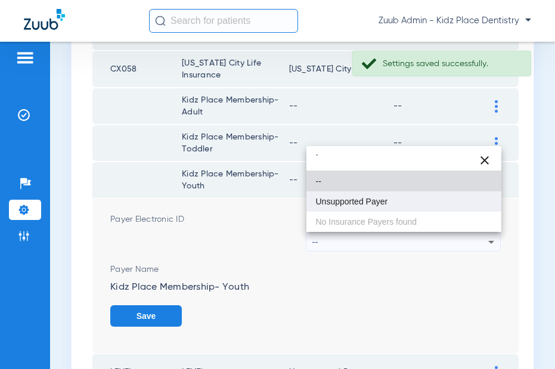
type input "`"
click at [380, 203] on span "Unsupported Payer" at bounding box center [352, 201] width 72 height 8
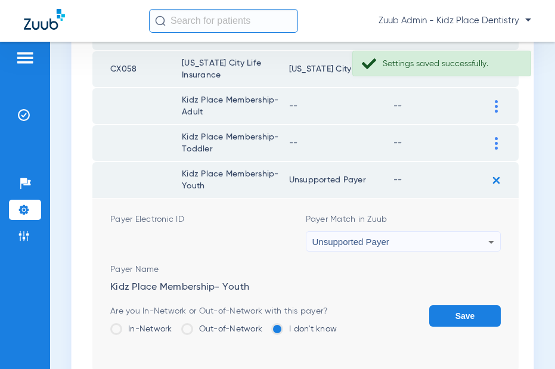
drag, startPoint x: 467, startPoint y: 311, endPoint x: 478, endPoint y: 211, distance: 101.4
click at [469, 309] on button "Save" at bounding box center [465, 315] width 72 height 21
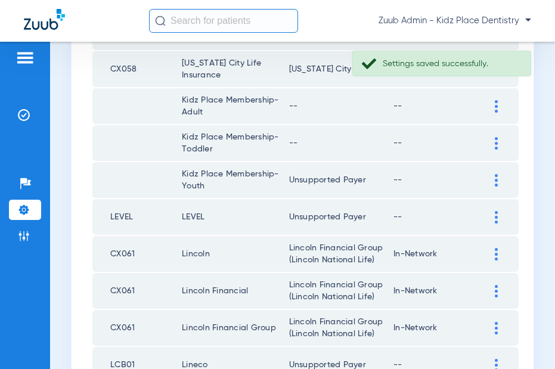
click at [495, 144] on img at bounding box center [496, 143] width 3 height 13
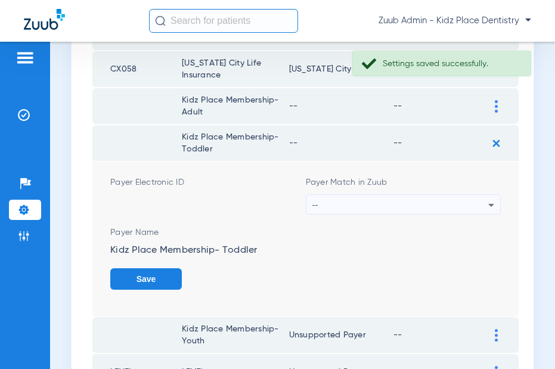
click at [438, 203] on div "--" at bounding box center [401, 205] width 177 height 20
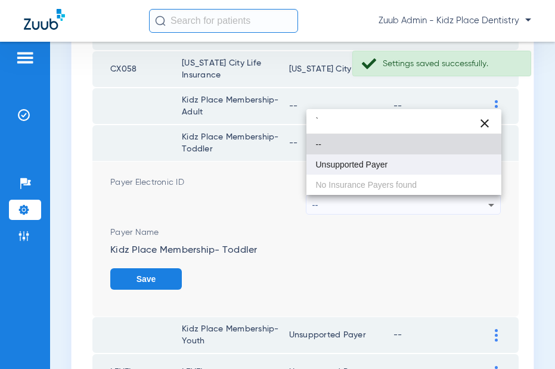
type input "`"
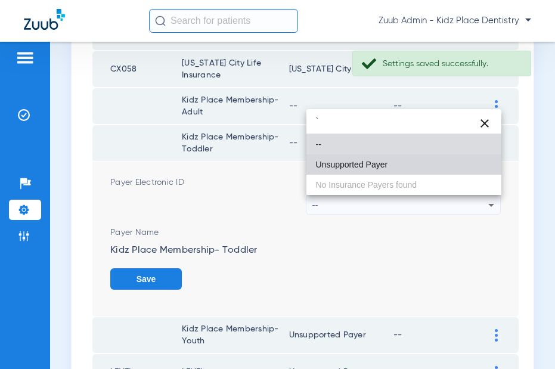
click at [382, 164] on span "Unsupported Payer" at bounding box center [352, 164] width 72 height 8
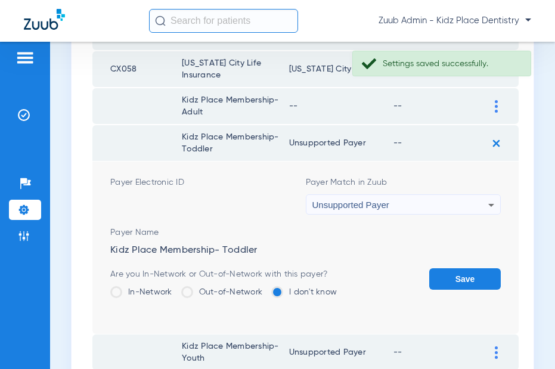
drag, startPoint x: 467, startPoint y: 275, endPoint x: 471, endPoint y: 257, distance: 18.2
click at [467, 273] on button "Save" at bounding box center [465, 278] width 72 height 21
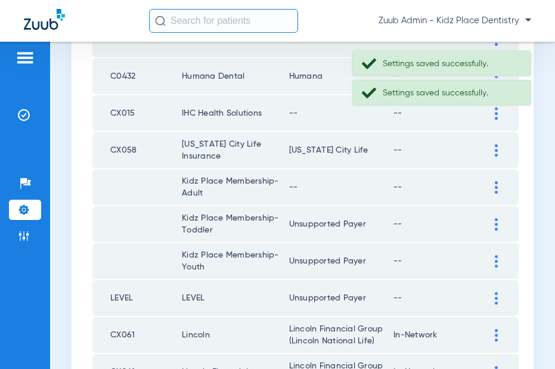
scroll to position [1617, 0]
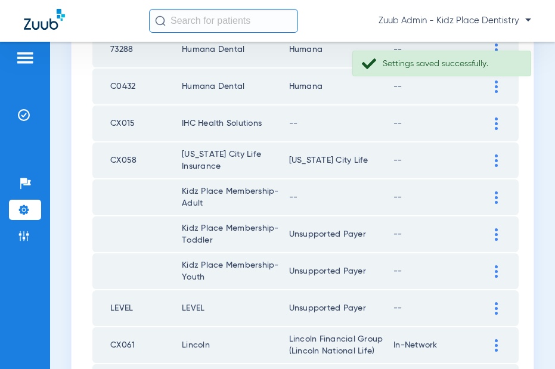
click at [496, 199] on img at bounding box center [496, 197] width 3 height 13
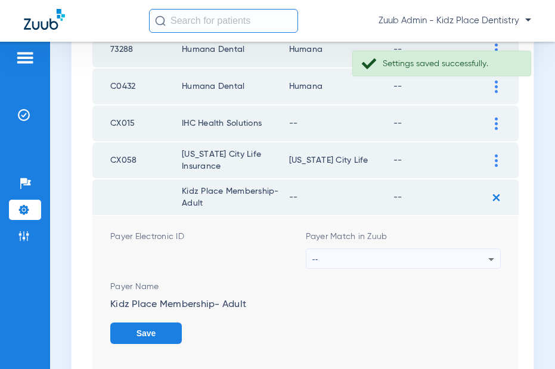
click at [460, 262] on div "--" at bounding box center [401, 259] width 177 height 20
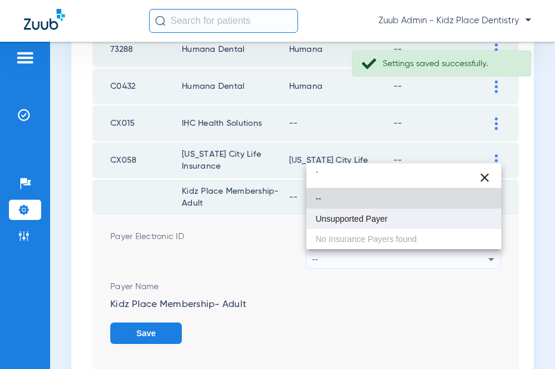
type input "`"
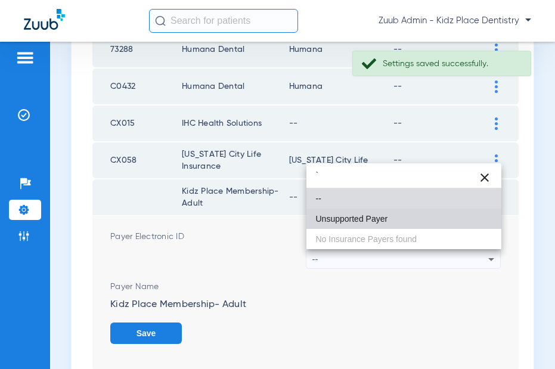
click at [343, 219] on span "Unsupported Payer" at bounding box center [352, 219] width 72 height 8
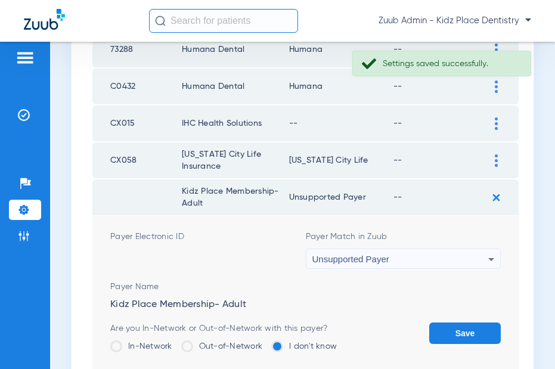
drag, startPoint x: 467, startPoint y: 327, endPoint x: 480, endPoint y: 280, distance: 48.9
click at [469, 315] on form "Payer Electronic ID Payer Match in Zuub Unsupported Payer Payer Name Kidz Place…" at bounding box center [305, 302] width 391 height 172
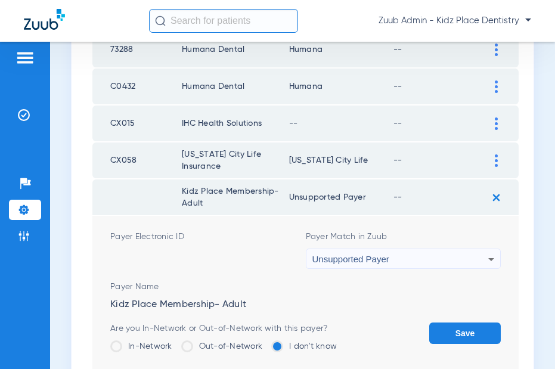
click at [465, 323] on button "Save" at bounding box center [465, 333] width 72 height 21
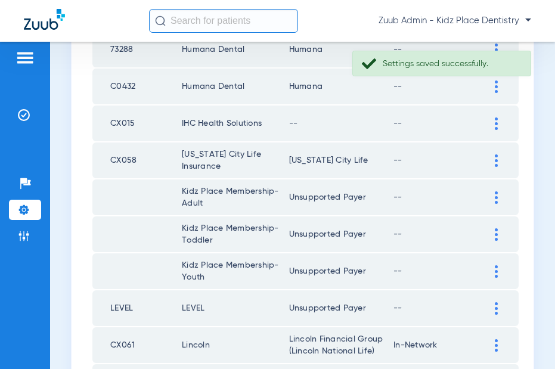
click at [492, 159] on div at bounding box center [496, 160] width 21 height 13
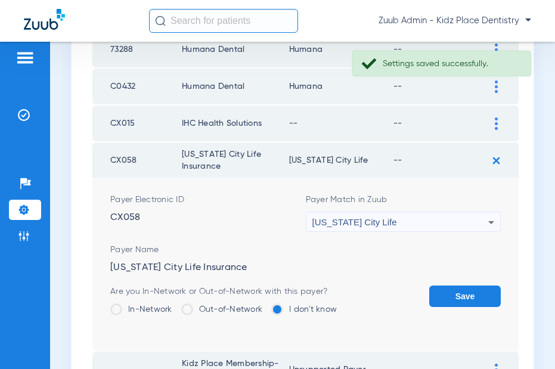
click at [443, 292] on button "Save" at bounding box center [465, 296] width 72 height 21
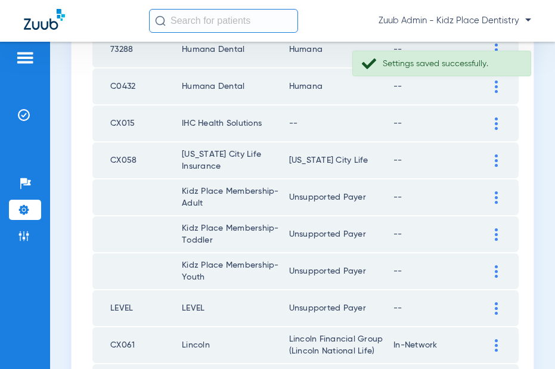
click at [496, 117] on img at bounding box center [496, 123] width 3 height 13
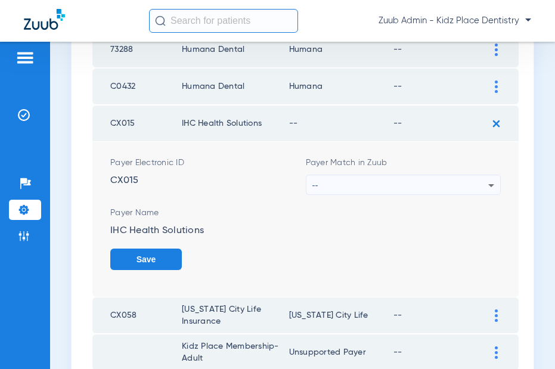
click at [481, 182] on div "--" at bounding box center [401, 185] width 177 height 20
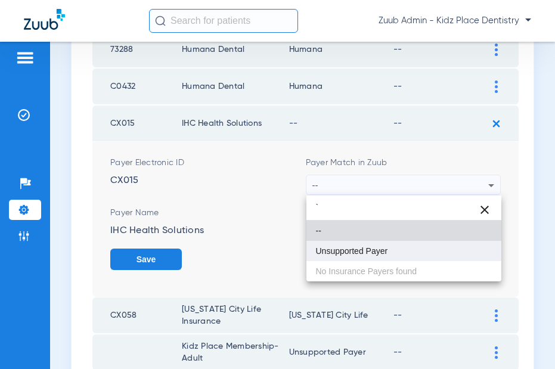
type input "`"
click at [406, 248] on mat-option "Unsupported Payer" at bounding box center [405, 251] width 196 height 20
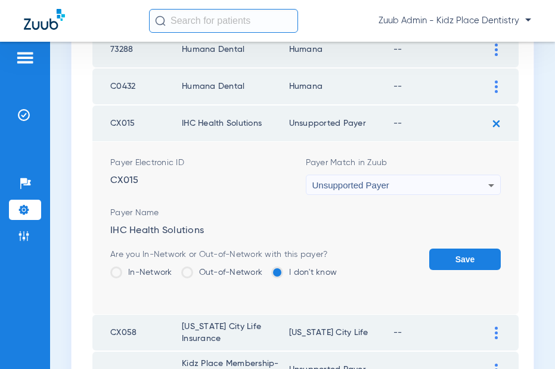
click at [481, 261] on button "Save" at bounding box center [465, 259] width 72 height 21
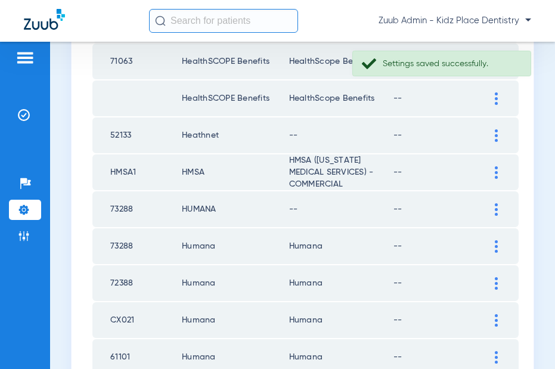
scroll to position [1235, 0]
click at [493, 208] on div at bounding box center [496, 210] width 21 height 13
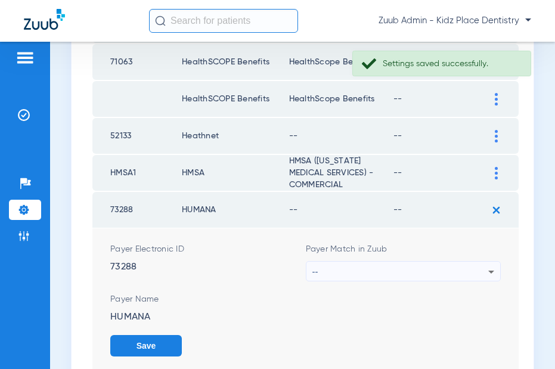
click at [468, 274] on div "--" at bounding box center [401, 272] width 177 height 20
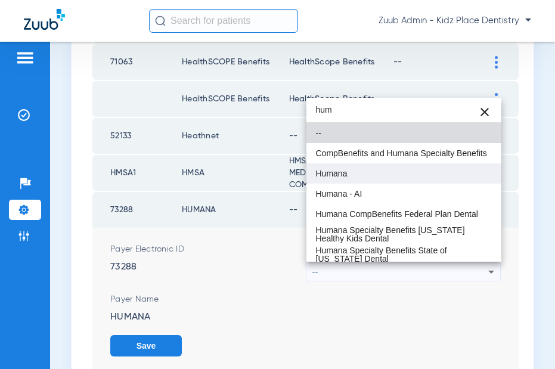
type input "hum"
click at [332, 166] on mat-option "Humana" at bounding box center [405, 173] width 196 height 20
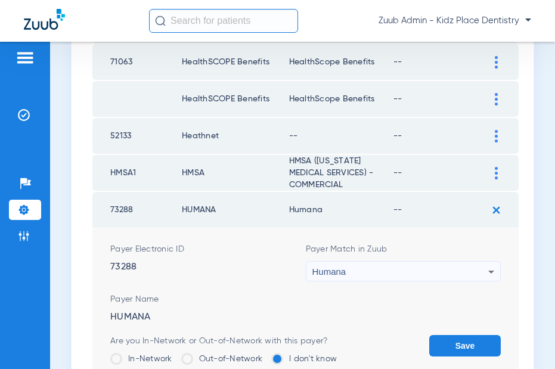
drag, startPoint x: 462, startPoint y: 345, endPoint x: 465, endPoint y: 321, distance: 23.4
click at [462, 333] on button "Save" at bounding box center [465, 345] width 72 height 21
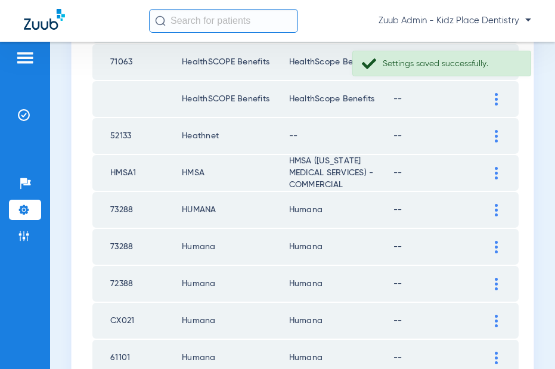
click at [492, 133] on div at bounding box center [496, 136] width 21 height 13
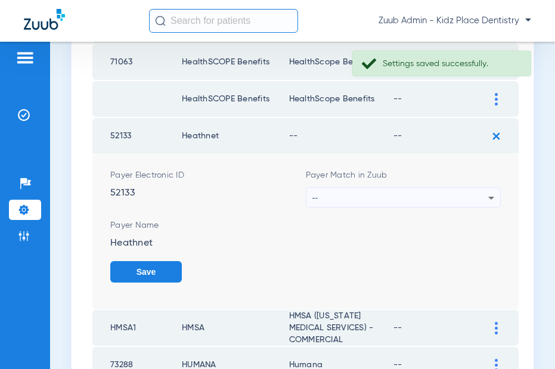
click at [440, 195] on div "--" at bounding box center [401, 198] width 177 height 20
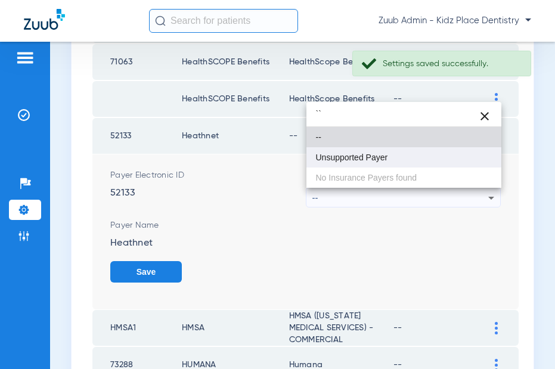
type input "``"
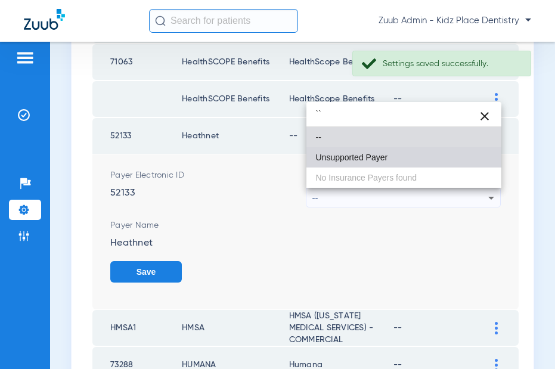
click at [380, 159] on span "Unsupported Payer" at bounding box center [352, 157] width 72 height 8
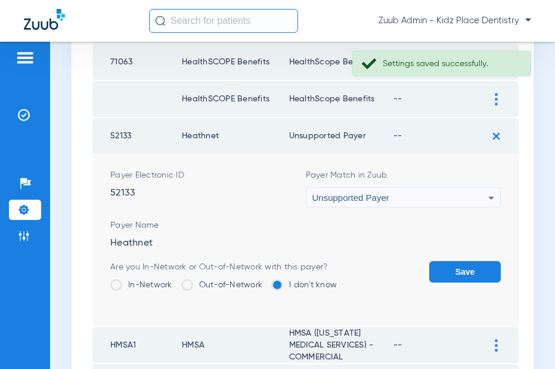
click at [457, 270] on button "Save" at bounding box center [465, 271] width 72 height 21
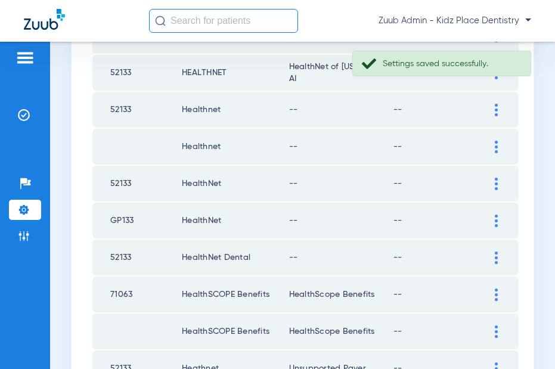
scroll to position [1001, 0]
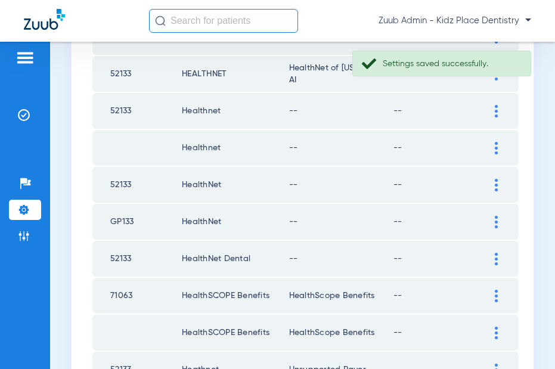
click at [490, 256] on div at bounding box center [496, 259] width 21 height 13
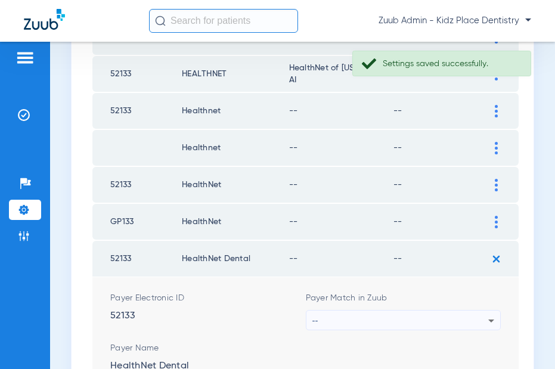
click at [456, 317] on div "--" at bounding box center [401, 321] width 177 height 20
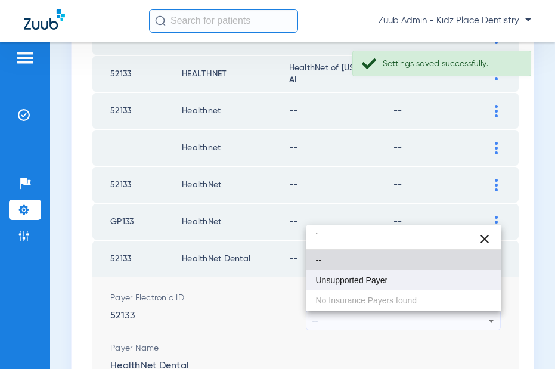
type input "`"
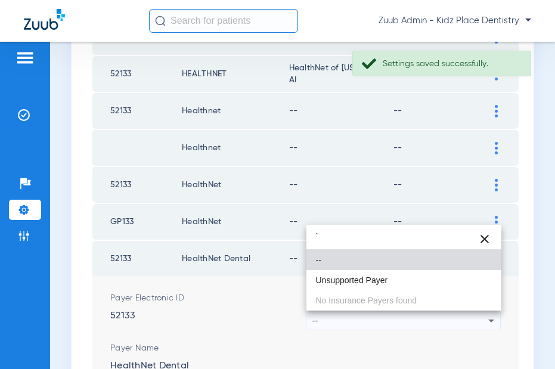
click at [370, 279] on span "Unsupported Payer" at bounding box center [352, 280] width 72 height 8
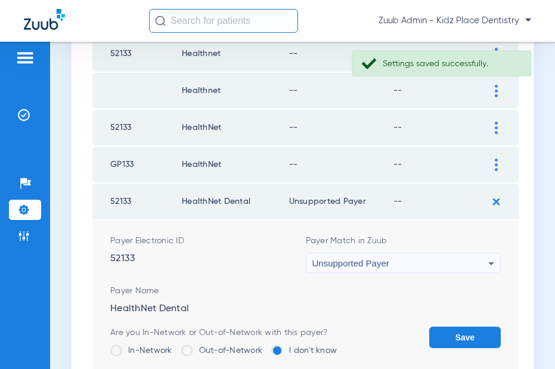
scroll to position [1060, 0]
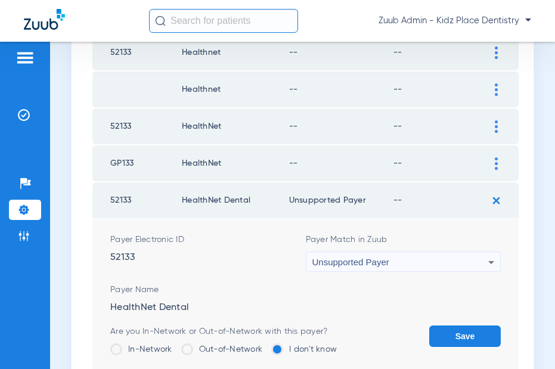
click at [454, 331] on button "Save" at bounding box center [465, 336] width 72 height 21
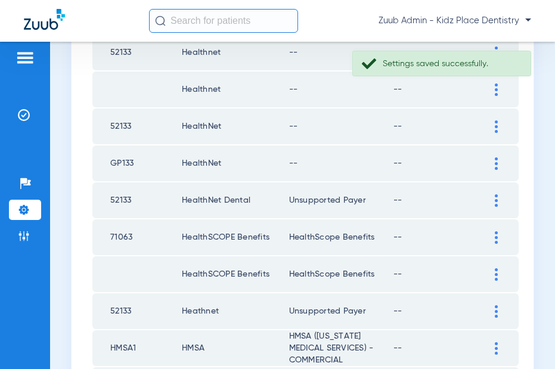
click at [496, 167] on img at bounding box center [496, 163] width 3 height 13
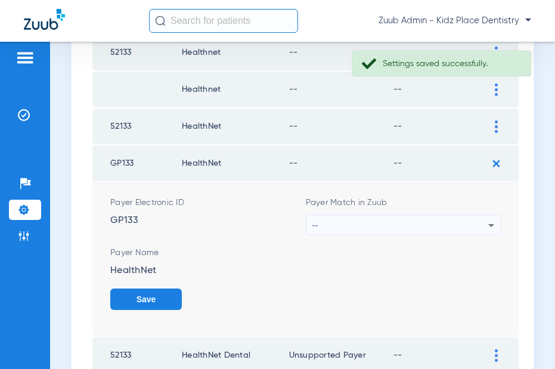
click at [441, 228] on div "--" at bounding box center [401, 225] width 177 height 20
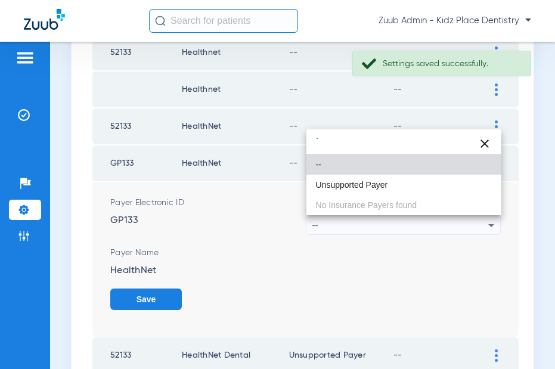
type input "`"
click at [276, 282] on div at bounding box center [277, 184] width 555 height 369
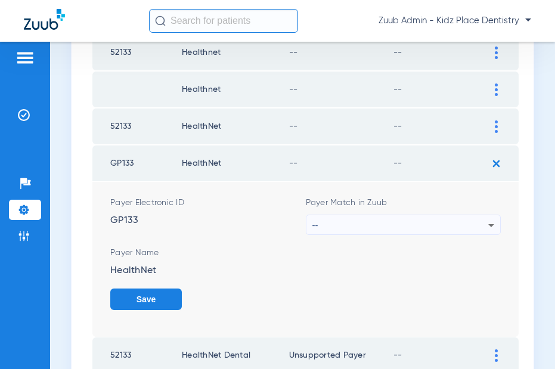
scroll to position [1060, 0]
click at [468, 225] on div "--" at bounding box center [401, 225] width 177 height 20
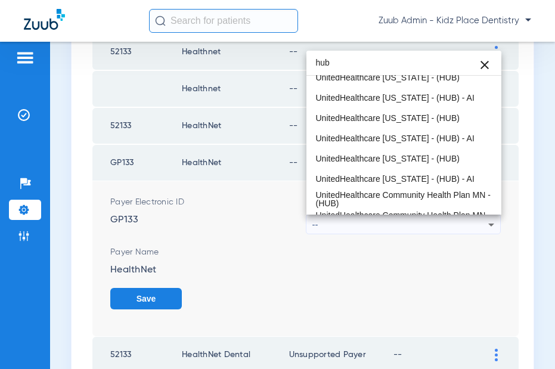
scroll to position [376, 0]
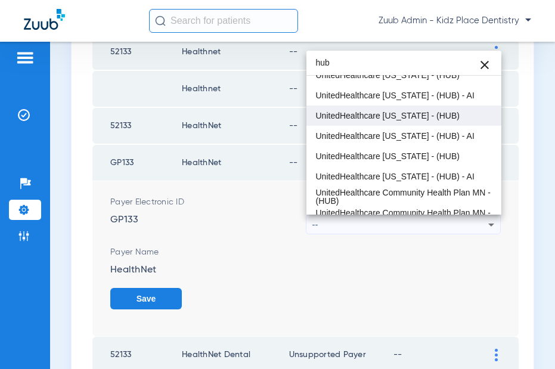
type input "hub"
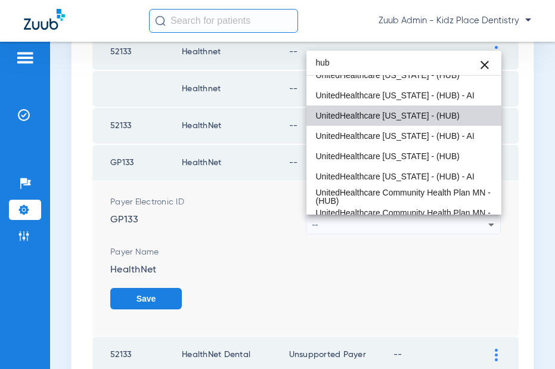
click at [414, 119] on span "UnitedHealthcare [US_STATE] - (HUB)" at bounding box center [388, 116] width 144 height 8
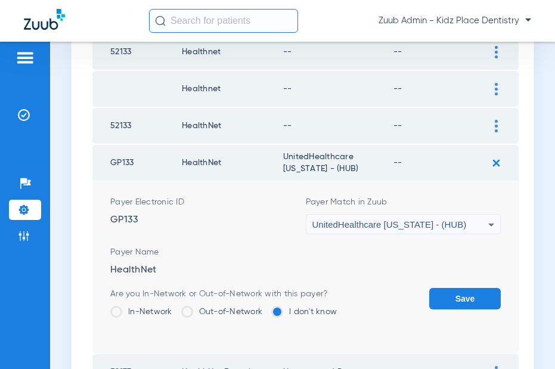
click at [463, 297] on button "Save" at bounding box center [465, 298] width 72 height 21
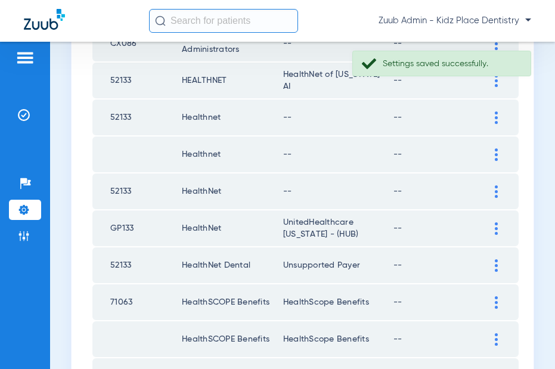
scroll to position [970, 0]
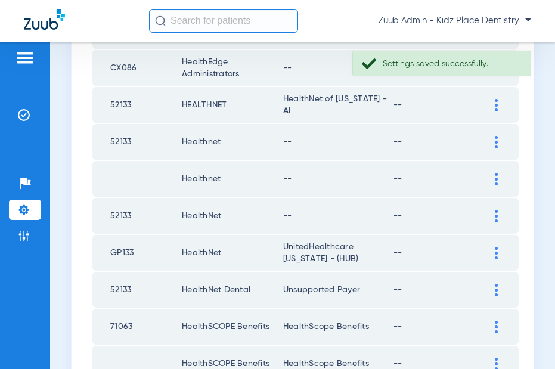
click at [499, 215] on div at bounding box center [496, 216] width 21 height 13
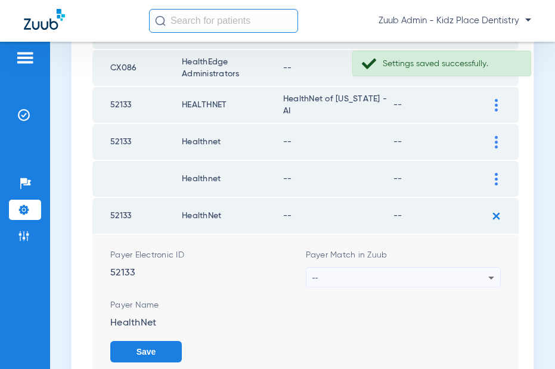
click at [477, 278] on div "--" at bounding box center [401, 278] width 177 height 20
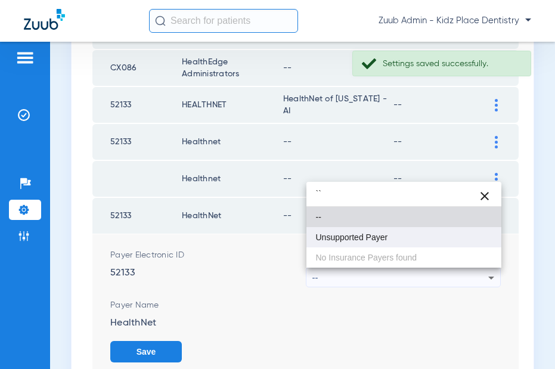
type input "``"
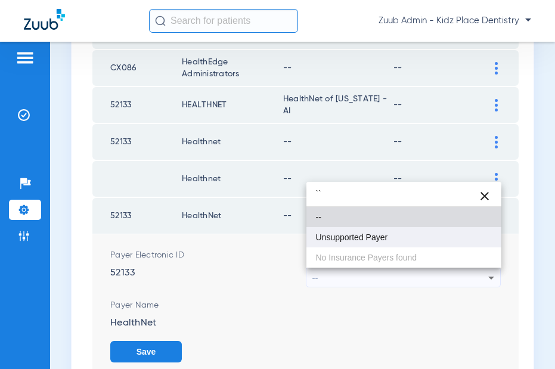
click at [382, 242] on span "Unsupported Payer" at bounding box center [352, 237] width 72 height 8
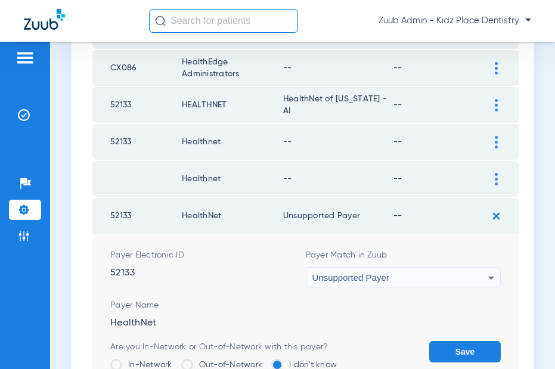
click at [454, 333] on button "Save" at bounding box center [465, 351] width 72 height 21
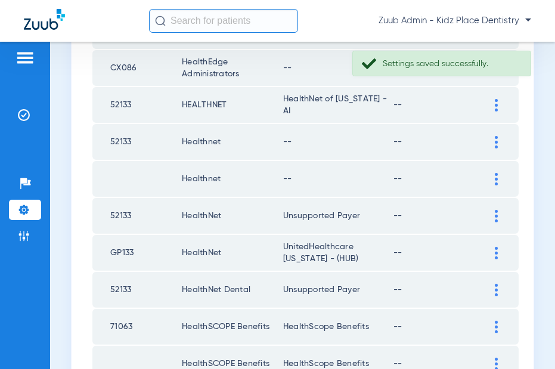
click at [493, 177] on div at bounding box center [496, 179] width 21 height 13
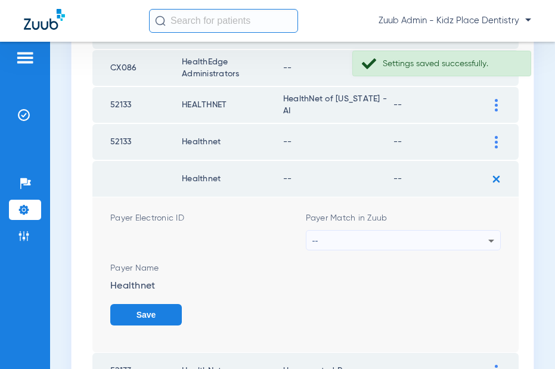
click at [459, 237] on div "--" at bounding box center [401, 241] width 177 height 20
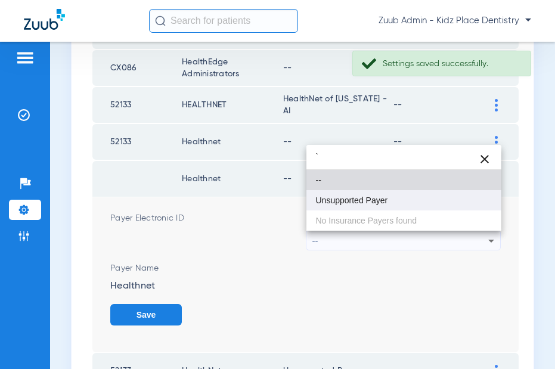
type input "`"
click at [387, 201] on span "Unsupported Payer" at bounding box center [352, 200] width 72 height 8
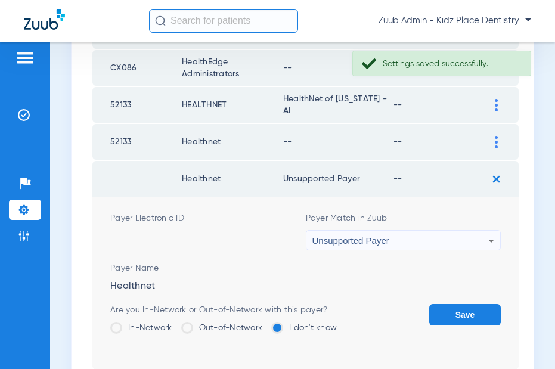
drag, startPoint x: 463, startPoint y: 315, endPoint x: 477, endPoint y: 187, distance: 128.4
click at [465, 298] on form "Payer Electronic ID Payer Match in Zuub Unsupported Payer Payer Name Healthnet …" at bounding box center [305, 283] width 391 height 172
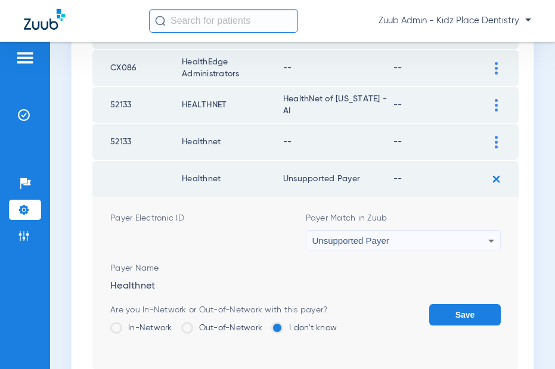
click at [457, 239] on div "Unsupported Payer" at bounding box center [401, 241] width 177 height 20
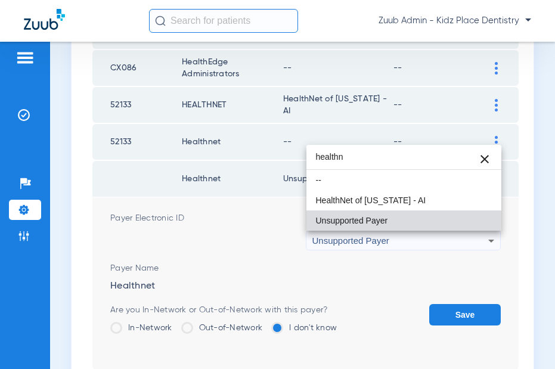
scroll to position [0, 0]
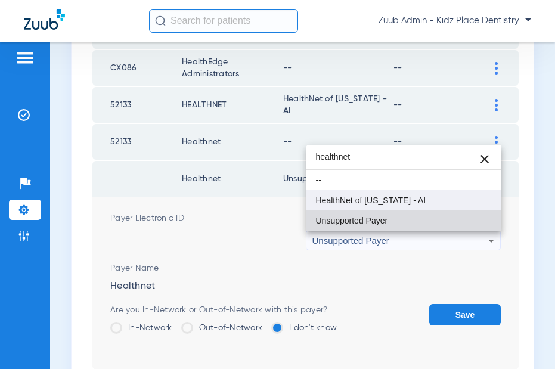
type input "healthnet"
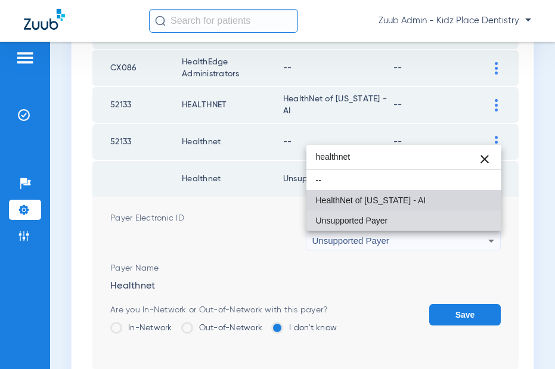
click at [437, 202] on mat-option "HealthNet of [US_STATE] - AI" at bounding box center [405, 200] width 196 height 20
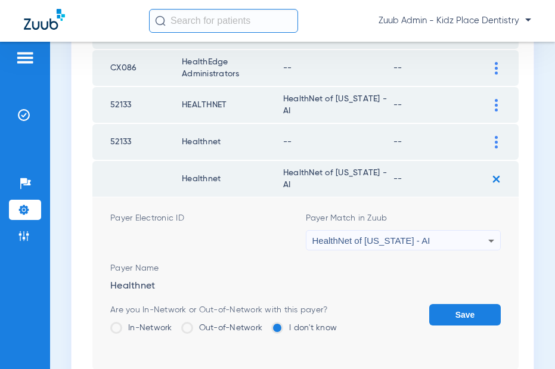
click at [451, 313] on button "Save" at bounding box center [465, 314] width 72 height 21
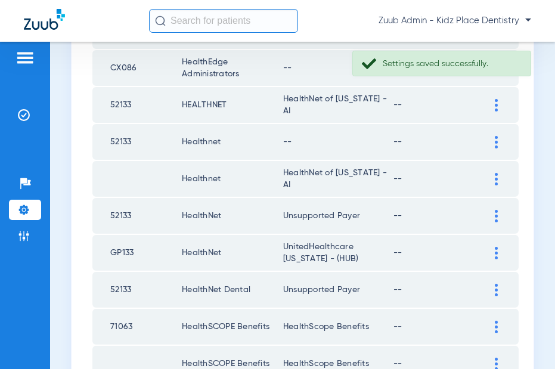
click at [496, 212] on img at bounding box center [496, 216] width 3 height 13
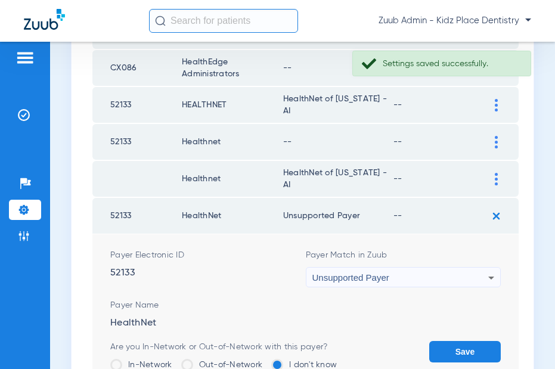
click at [479, 277] on div "Unsupported Payer" at bounding box center [401, 278] width 177 height 20
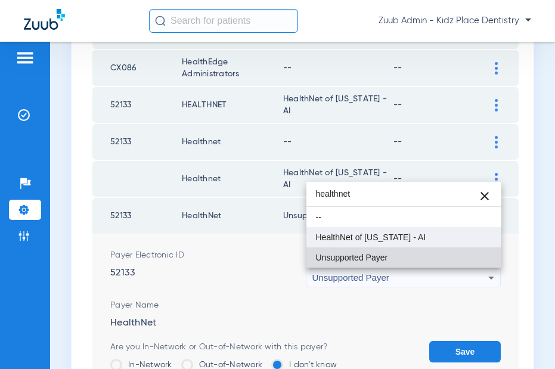
type input "healthnet"
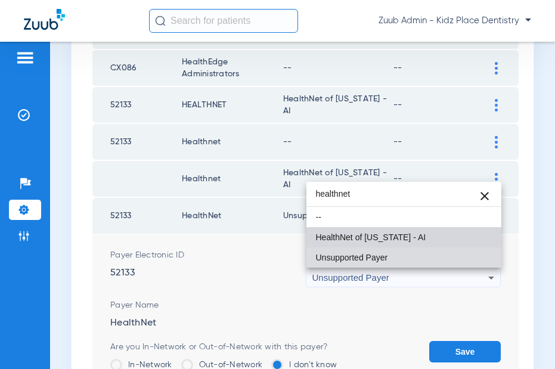
click at [407, 235] on span "HealthNet of [US_STATE] - AI" at bounding box center [371, 237] width 110 height 8
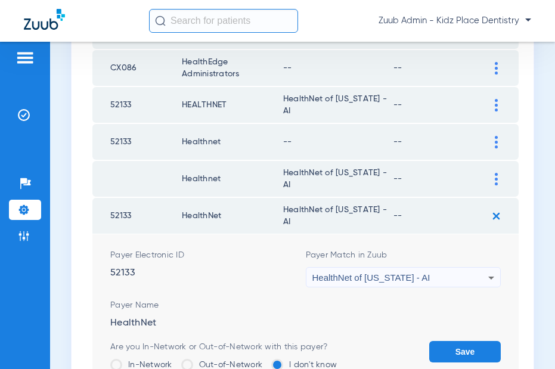
drag, startPoint x: 460, startPoint y: 348, endPoint x: 464, endPoint y: 329, distance: 19.5
click at [460, 333] on button "Save" at bounding box center [465, 351] width 72 height 21
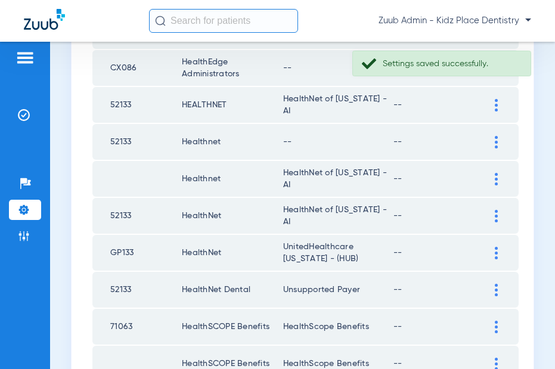
click at [494, 142] on div at bounding box center [496, 142] width 21 height 13
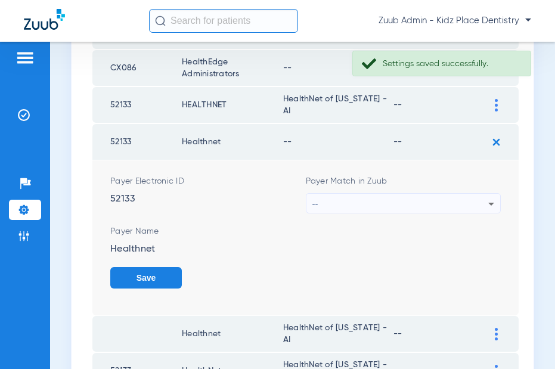
click at [448, 200] on div "--" at bounding box center [401, 204] width 177 height 20
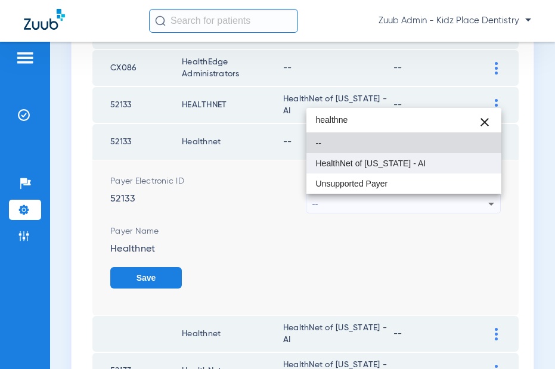
type input "healthne"
click at [411, 159] on mat-option "HealthNet of [US_STATE] - AI" at bounding box center [405, 163] width 196 height 20
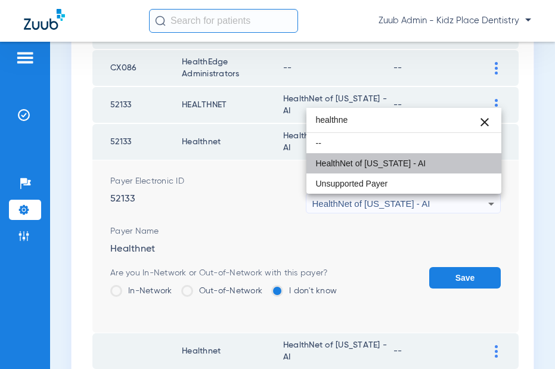
scroll to position [970, 0]
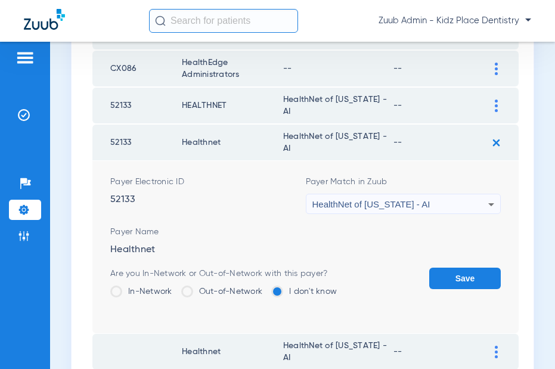
click at [460, 270] on button "Save" at bounding box center [465, 278] width 72 height 21
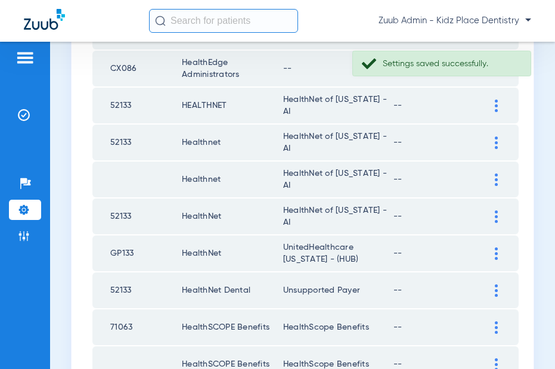
scroll to position [1009, 0]
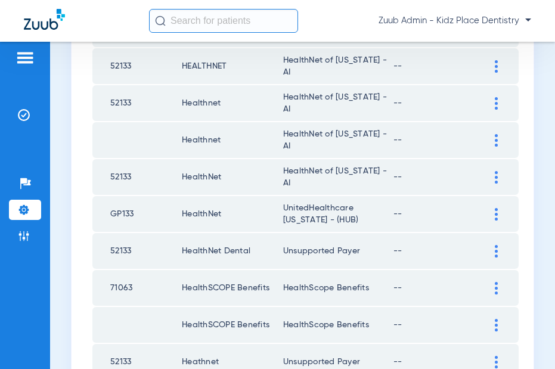
click at [497, 249] on img at bounding box center [496, 251] width 3 height 13
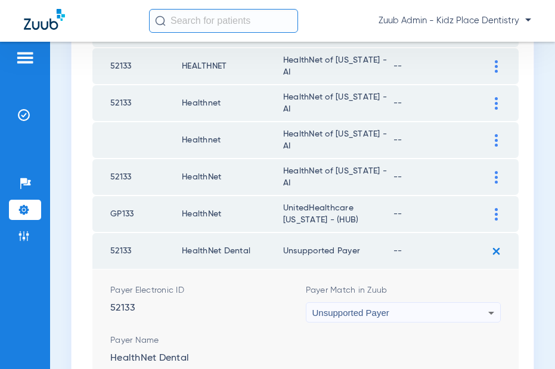
click at [457, 311] on div "Unsupported Payer" at bounding box center [401, 313] width 177 height 20
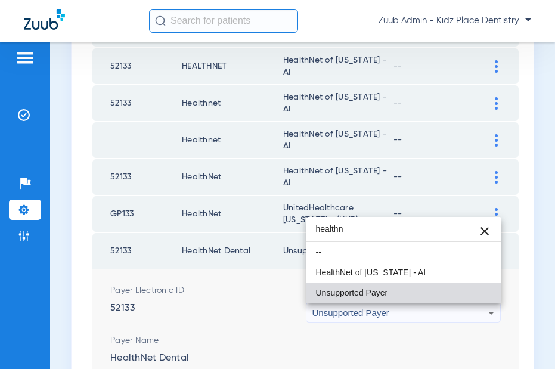
scroll to position [0, 0]
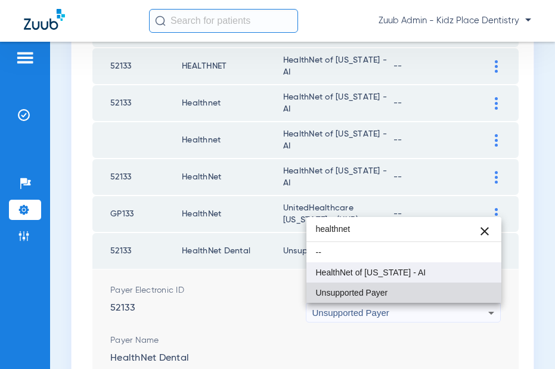
type input "healthnet"
click at [410, 277] on mat-option "HealthNet of [US_STATE] - AI" at bounding box center [405, 272] width 196 height 20
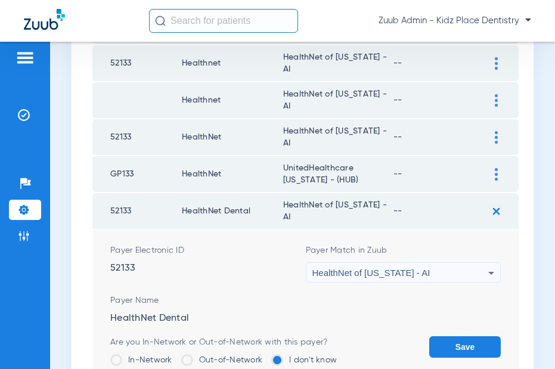
scroll to position [1062, 0]
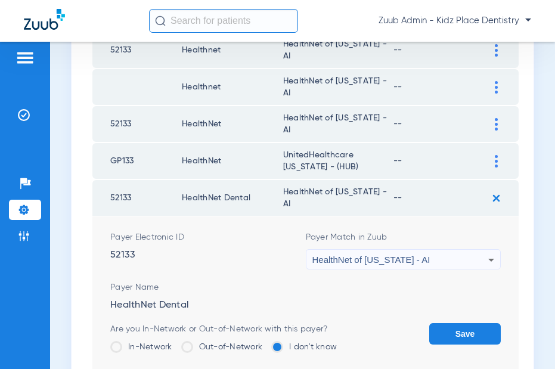
click at [459, 333] on button "Save" at bounding box center [465, 333] width 72 height 21
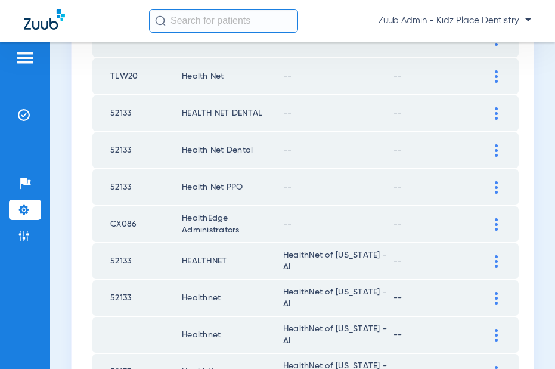
scroll to position [815, 0]
click at [493, 219] on div at bounding box center [496, 224] width 21 height 13
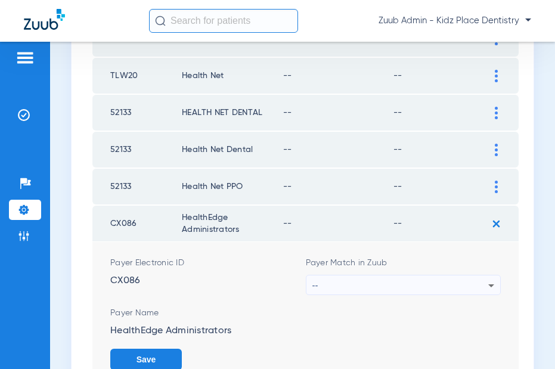
click at [477, 280] on div "--" at bounding box center [401, 286] width 177 height 20
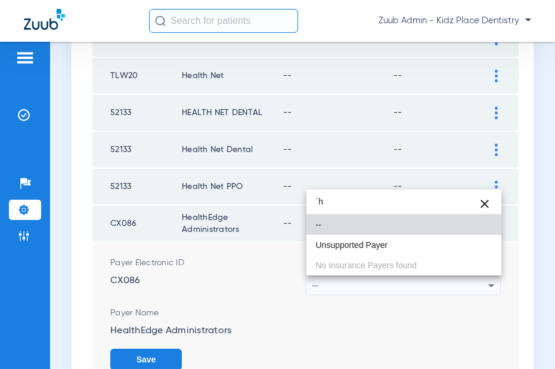
type input "`"
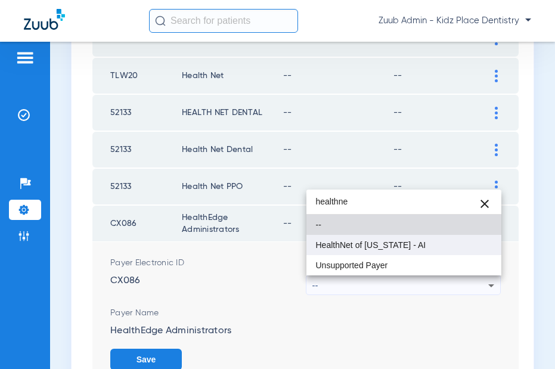
type input "healthne"
click at [410, 251] on mat-option "HealthNet of [US_STATE] - AI" at bounding box center [405, 245] width 196 height 20
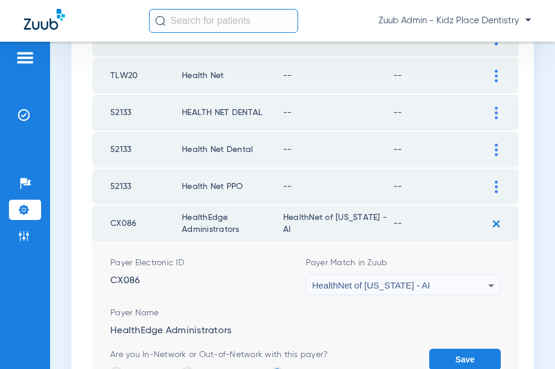
drag, startPoint x: 469, startPoint y: 353, endPoint x: 478, endPoint y: 294, distance: 59.8
click at [469, 333] on button "Save" at bounding box center [465, 359] width 72 height 21
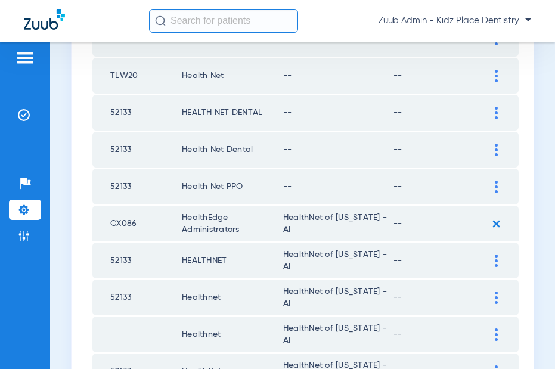
scroll to position [816, 0]
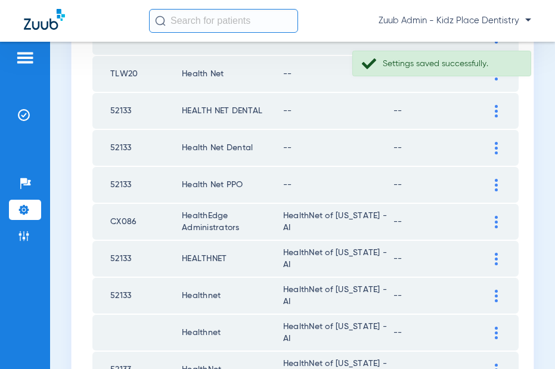
click at [496, 184] on img at bounding box center [496, 185] width 3 height 13
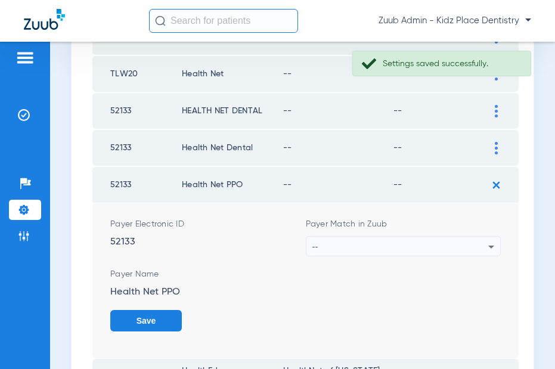
click at [485, 249] on icon at bounding box center [491, 247] width 14 height 14
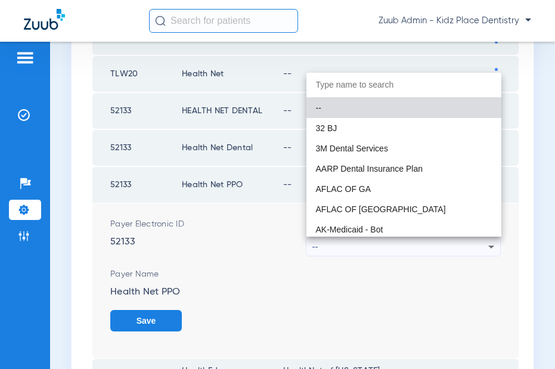
click at [461, 277] on div at bounding box center [277, 184] width 555 height 369
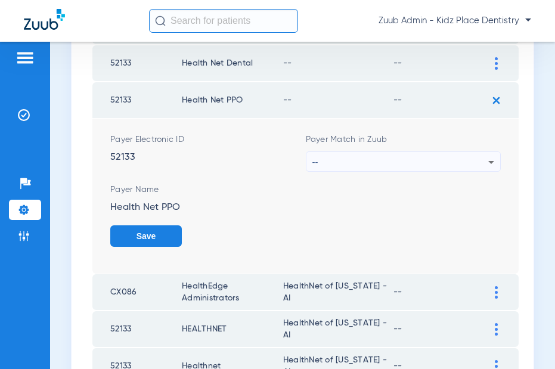
scroll to position [911, 0]
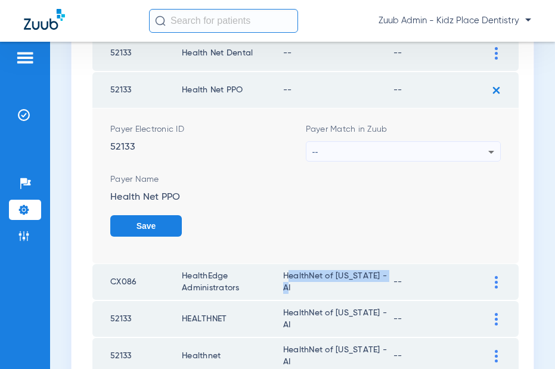
drag, startPoint x: 383, startPoint y: 281, endPoint x: 285, endPoint y: 280, distance: 97.8
click at [285, 280] on td "HealthNet of [US_STATE] - AI" at bounding box center [338, 282] width 110 height 36
copy td "HealthNet of [US_STATE] - AI"
click at [420, 154] on div "--" at bounding box center [401, 152] width 177 height 20
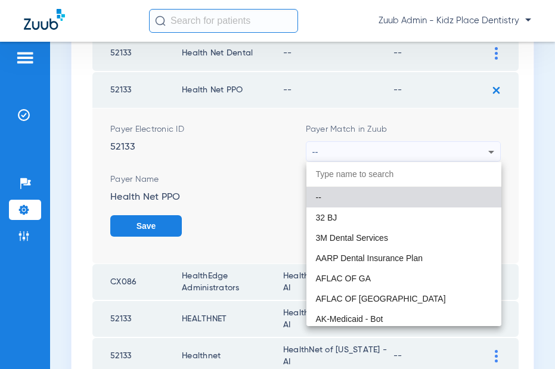
paste input "HealthNet of [US_STATE] - AI"
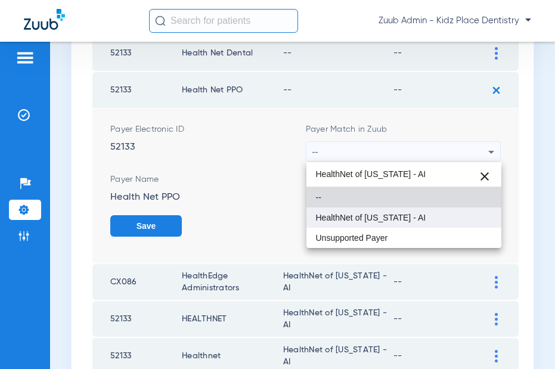
type input "HealthNet of [US_STATE] - AI"
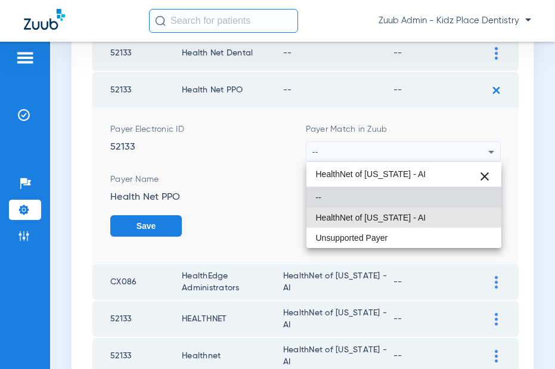
drag, startPoint x: 394, startPoint y: 215, endPoint x: 400, endPoint y: 209, distance: 8.4
click at [397, 214] on span "HealthNet of [US_STATE] - AI" at bounding box center [371, 218] width 110 height 8
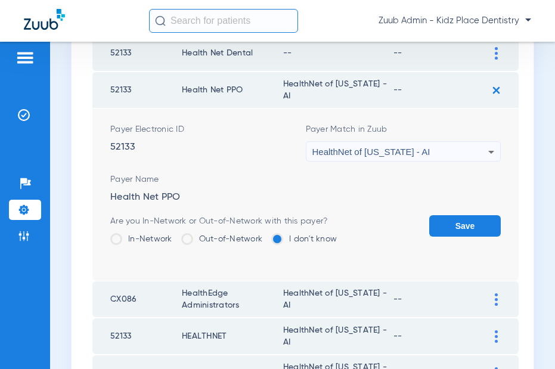
click at [468, 219] on button "Save" at bounding box center [465, 225] width 72 height 21
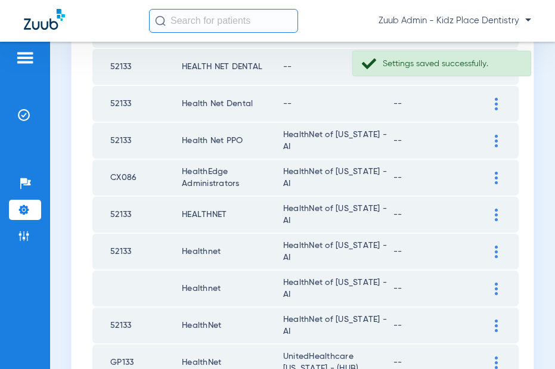
scroll to position [859, 0]
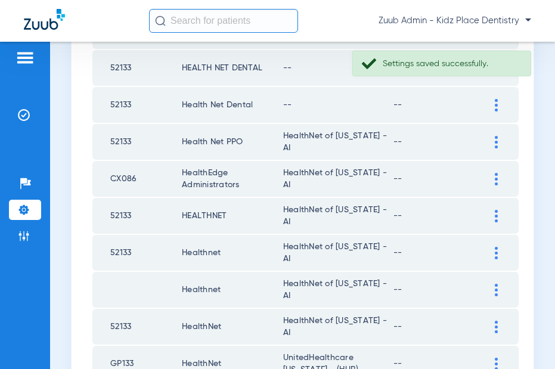
click at [496, 109] on img at bounding box center [496, 105] width 3 height 13
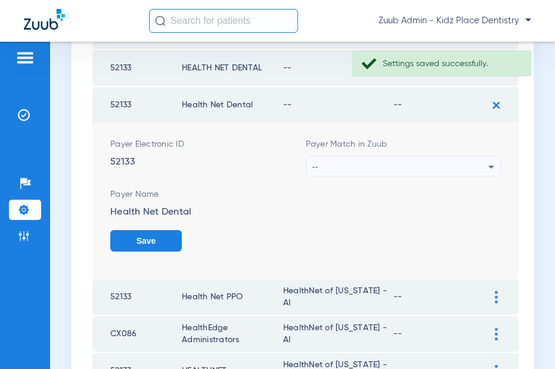
click at [450, 166] on div "--" at bounding box center [401, 167] width 177 height 20
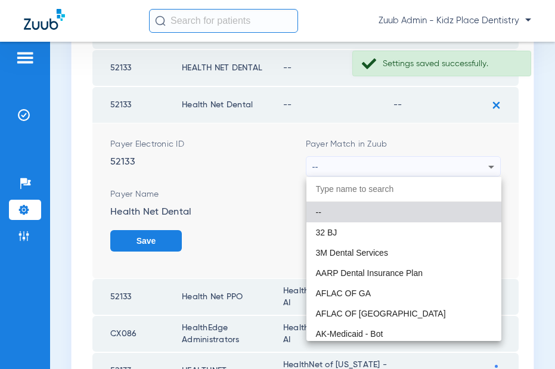
paste input "HealthNet of [US_STATE] - AI"
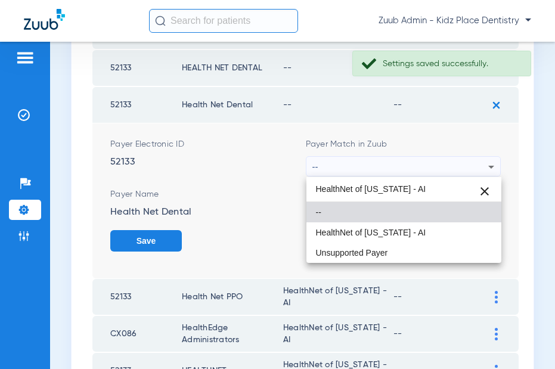
click at [394, 186] on input "HealthNet of [US_STATE] - AI" at bounding box center [405, 189] width 196 height 24
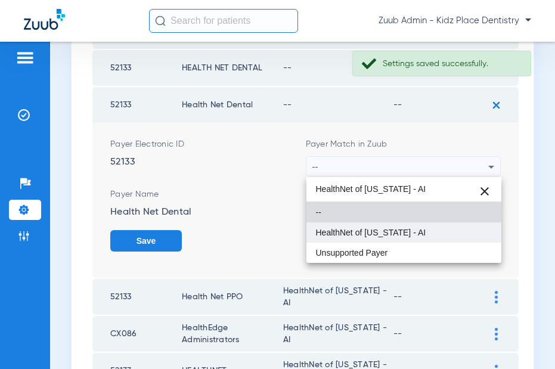
type input "HealthNet of [US_STATE] - AI"
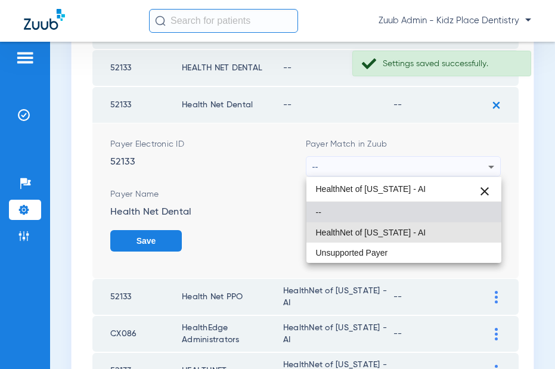
drag, startPoint x: 397, startPoint y: 228, endPoint x: 422, endPoint y: 209, distance: 31.5
click at [398, 226] on mat-option "HealthNet of [US_STATE] - AI" at bounding box center [405, 232] width 196 height 20
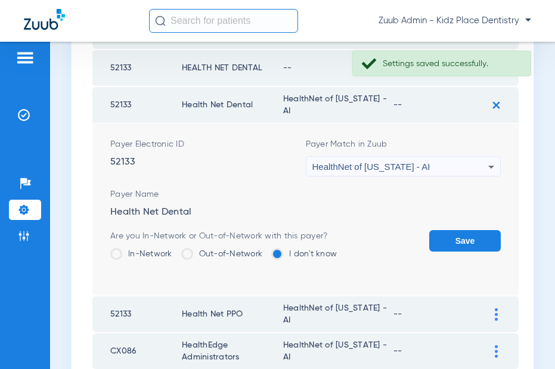
drag, startPoint x: 462, startPoint y: 243, endPoint x: 454, endPoint y: 210, distance: 33.7
click at [461, 239] on button "Save" at bounding box center [465, 240] width 72 height 21
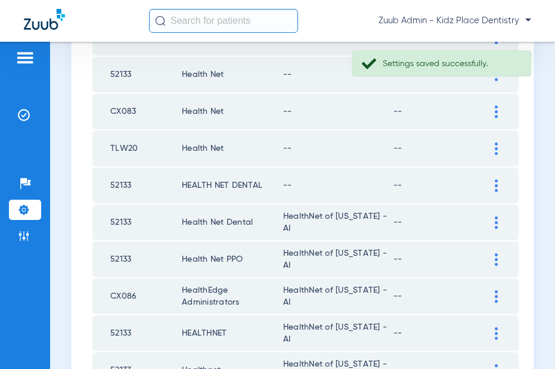
scroll to position [742, 0]
drag, startPoint x: 490, startPoint y: 182, endPoint x: 464, endPoint y: 203, distance: 33.9
click at [490, 182] on div at bounding box center [496, 186] width 21 height 13
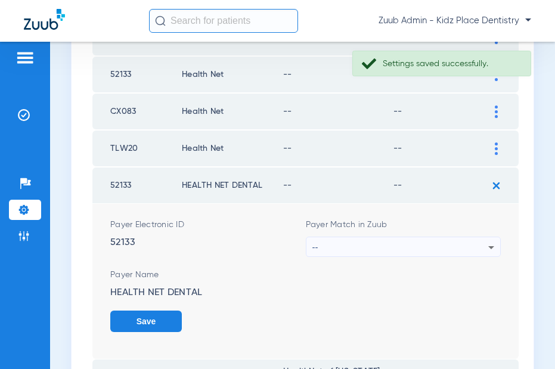
click at [433, 243] on div "--" at bounding box center [401, 247] width 177 height 20
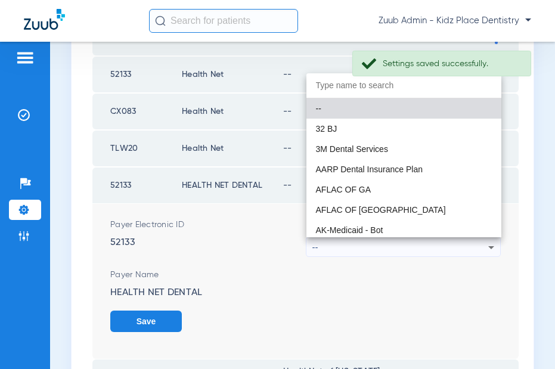
paste input "HealthNet of [US_STATE] - AI"
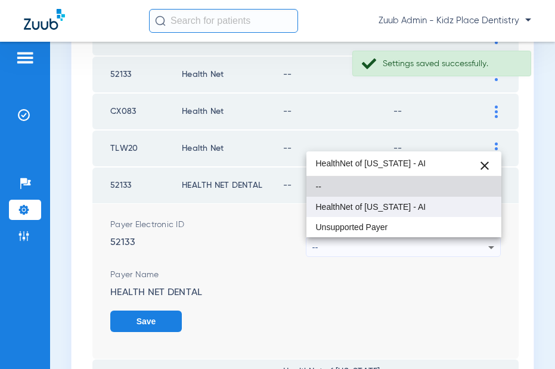
type input "HealthNet of [US_STATE] - AI"
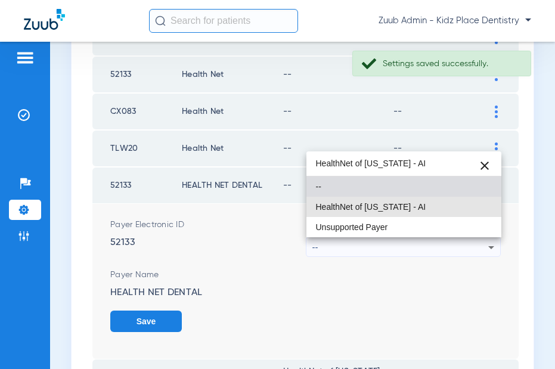
drag, startPoint x: 373, startPoint y: 209, endPoint x: 426, endPoint y: 277, distance: 85.8
click at [373, 209] on span "HealthNet of [US_STATE] - AI" at bounding box center [371, 207] width 110 height 8
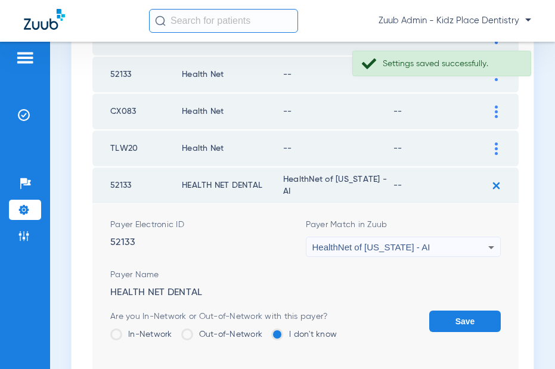
drag, startPoint x: 463, startPoint y: 315, endPoint x: 490, endPoint y: 217, distance: 102.0
click at [463, 315] on button "Save" at bounding box center [465, 321] width 72 height 21
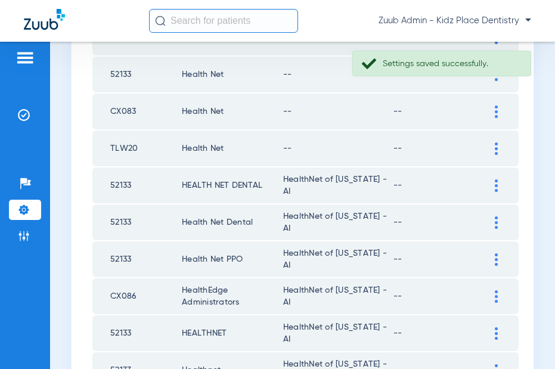
click at [496, 150] on img at bounding box center [496, 149] width 3 height 13
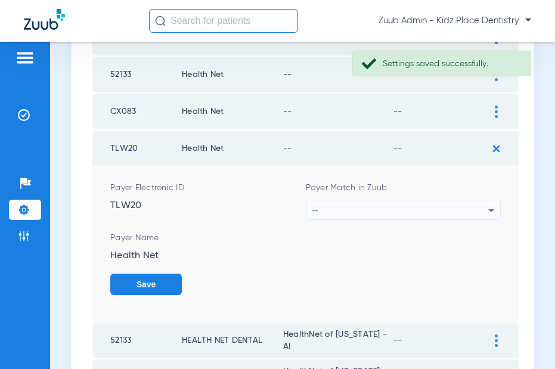
click at [443, 206] on div "--" at bounding box center [401, 210] width 177 height 20
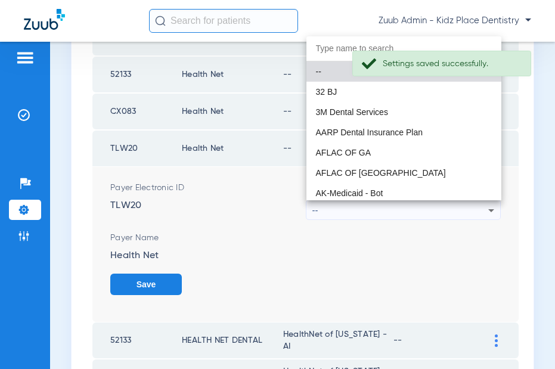
paste input "HealthNet of [US_STATE] - AI"
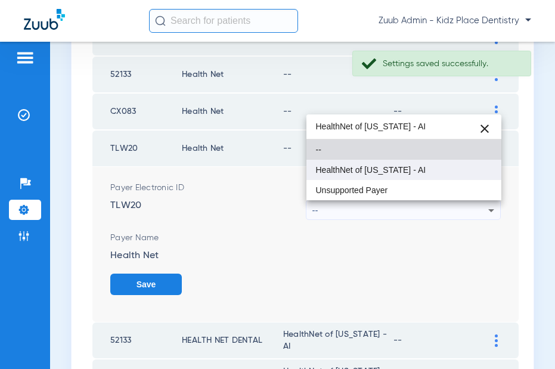
type input "HealthNet of [US_STATE] - AI"
click at [373, 177] on mat-option "HealthNet of [US_STATE] - AI" at bounding box center [405, 170] width 196 height 20
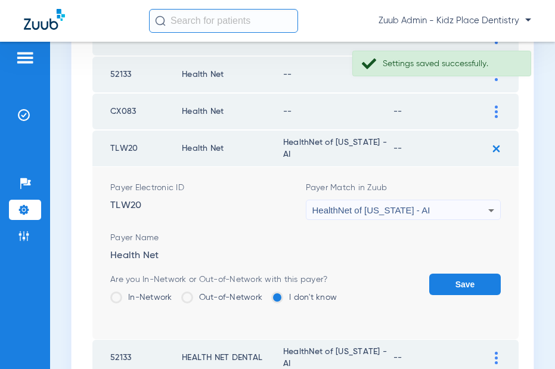
click at [457, 276] on button "Save" at bounding box center [465, 284] width 72 height 21
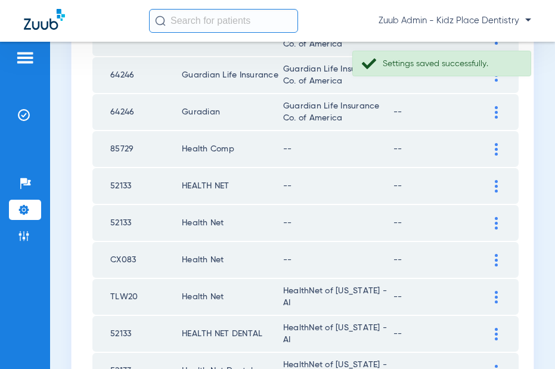
scroll to position [591, 0]
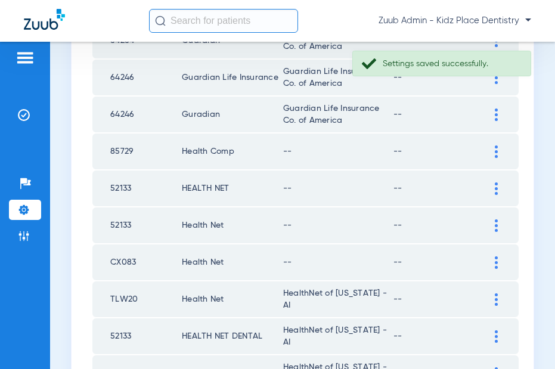
click at [490, 261] on div at bounding box center [496, 262] width 21 height 13
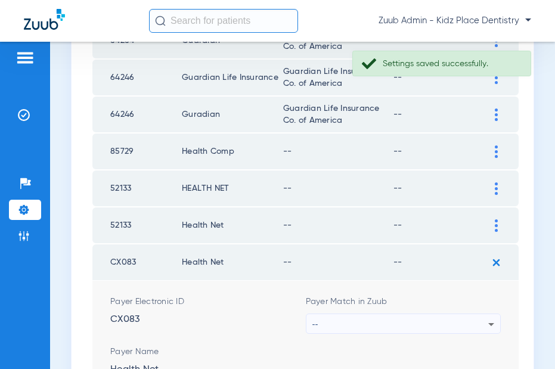
click at [455, 322] on div "--" at bounding box center [401, 324] width 177 height 20
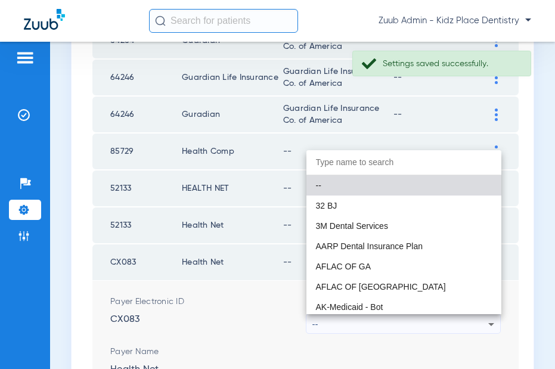
paste input "HealthNet of [US_STATE] - AI"
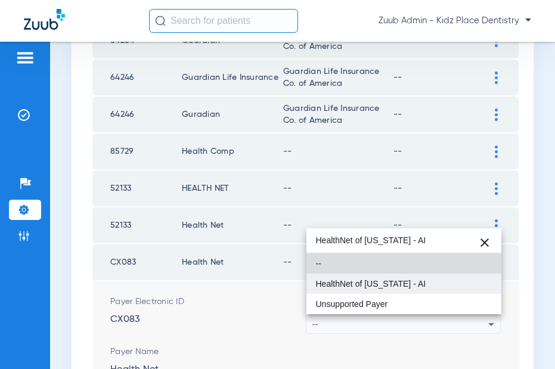
type input "HealthNet of [US_STATE] - AI"
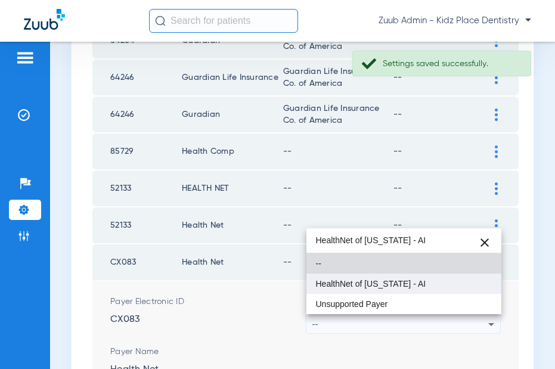
click at [387, 282] on span "HealthNet of [US_STATE] - AI" at bounding box center [371, 284] width 110 height 8
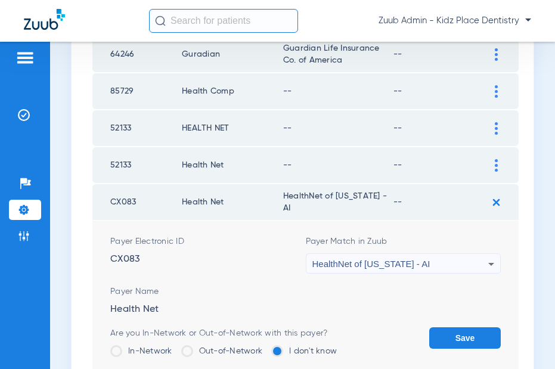
scroll to position [652, 0]
drag, startPoint x: 444, startPoint y: 329, endPoint x: 479, endPoint y: 219, distance: 115.1
click at [447, 319] on form "Payer Electronic ID CX083 Payer Match in Zuub HealthNet of [US_STATE] - AI Paye…" at bounding box center [305, 306] width 391 height 172
drag, startPoint x: 454, startPoint y: 335, endPoint x: 475, endPoint y: 226, distance: 111.1
click at [454, 333] on button "Save" at bounding box center [465, 337] width 72 height 21
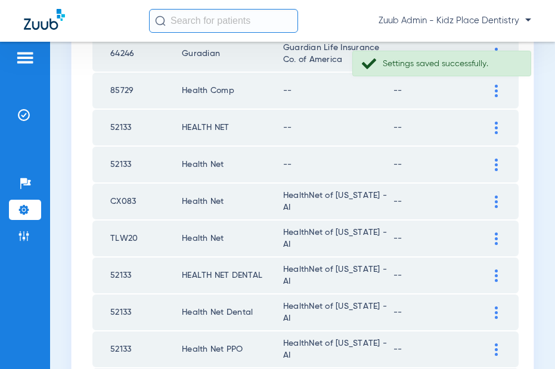
click at [499, 162] on div at bounding box center [496, 165] width 21 height 13
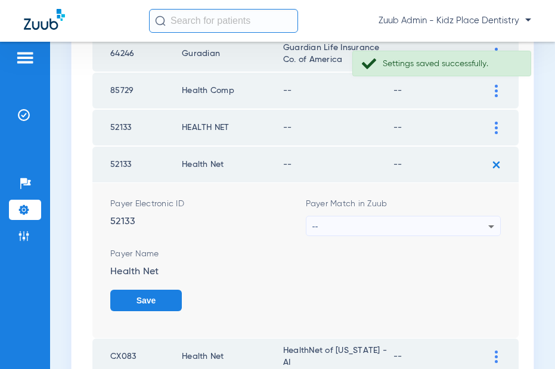
click at [447, 219] on div "--" at bounding box center [401, 226] width 177 height 20
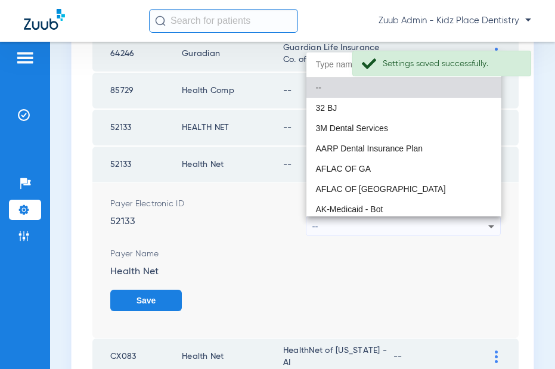
paste input "HealthNet of [US_STATE] - AI"
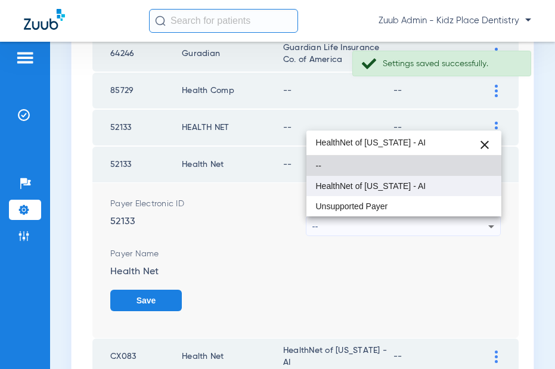
type input "HealthNet of [US_STATE] - AI"
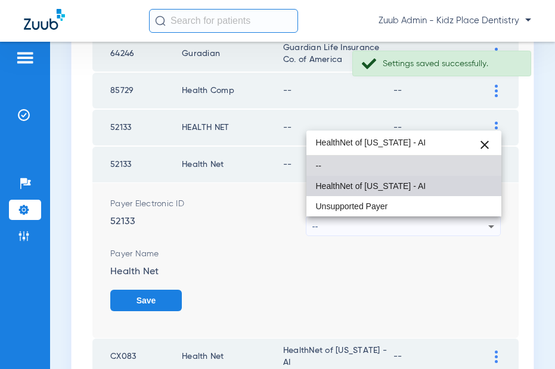
click at [388, 190] on span "HealthNet of [US_STATE] - AI" at bounding box center [371, 186] width 110 height 8
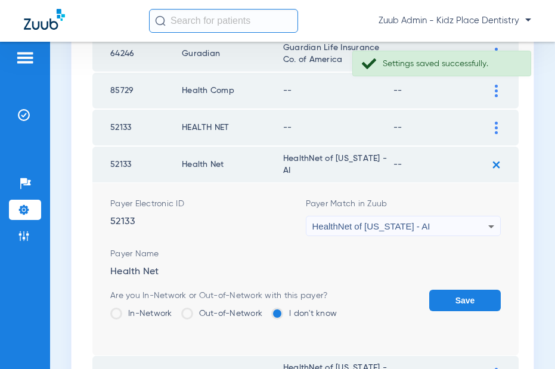
click at [446, 294] on button "Save" at bounding box center [465, 300] width 72 height 21
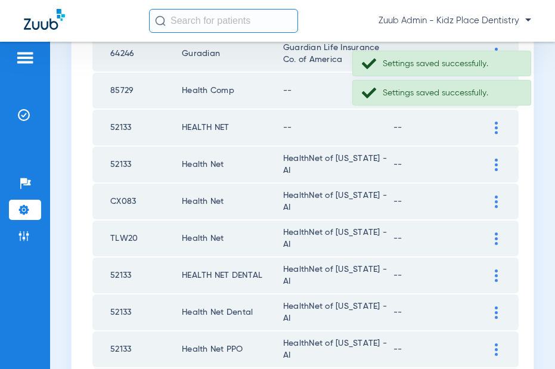
click at [489, 122] on div at bounding box center [496, 128] width 21 height 13
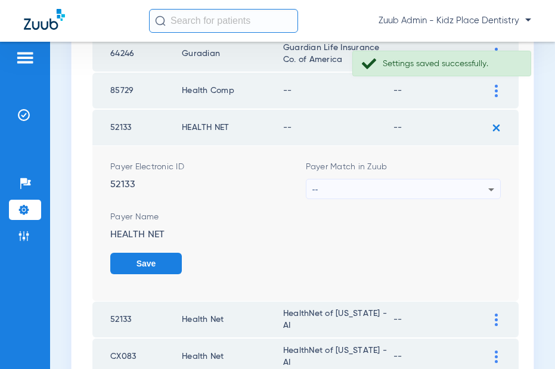
click at [443, 187] on div "--" at bounding box center [401, 190] width 177 height 20
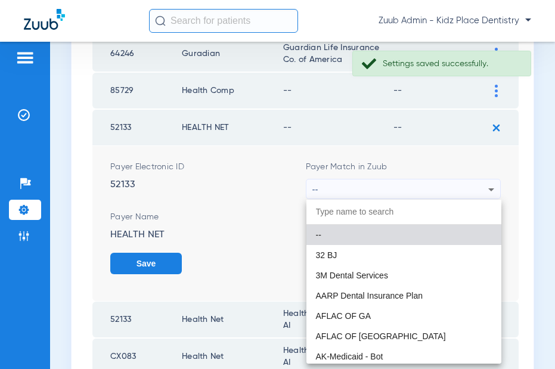
paste input "HealthNet of [US_STATE] - AI"
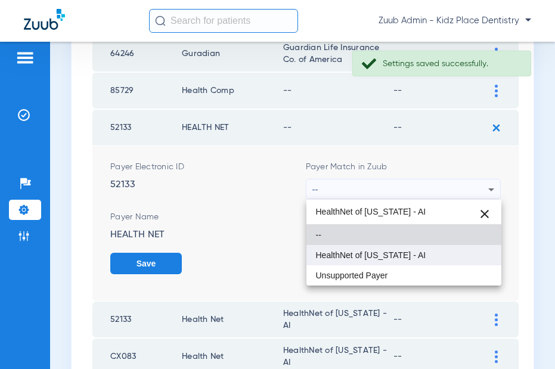
type input "HealthNet of [US_STATE] - AI"
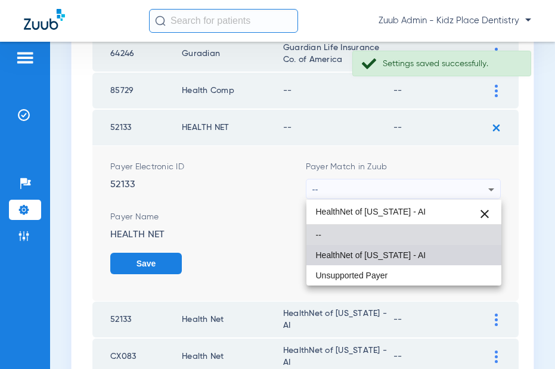
click at [398, 247] on mat-option "HealthNet of [US_STATE] - AI" at bounding box center [405, 255] width 196 height 20
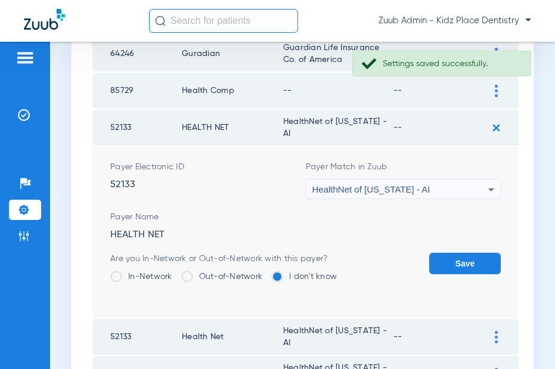
drag, startPoint x: 452, startPoint y: 253, endPoint x: 456, endPoint y: 240, distance: 13.6
click at [452, 253] on button "Save" at bounding box center [465, 263] width 72 height 21
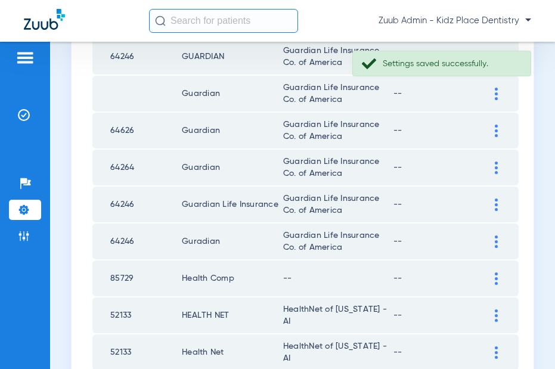
scroll to position [488, 0]
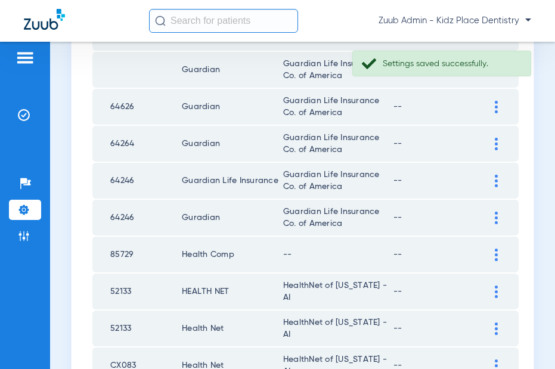
click at [497, 254] on img at bounding box center [496, 255] width 3 height 13
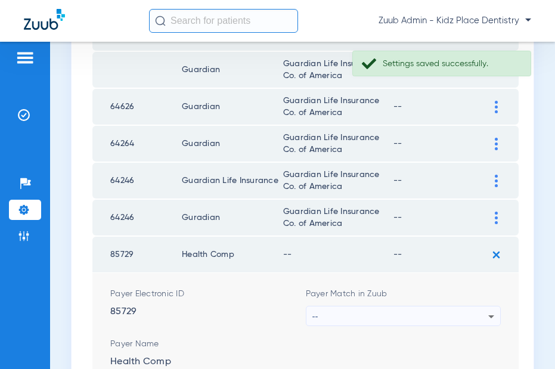
click at [445, 310] on div "--" at bounding box center [401, 317] width 177 height 20
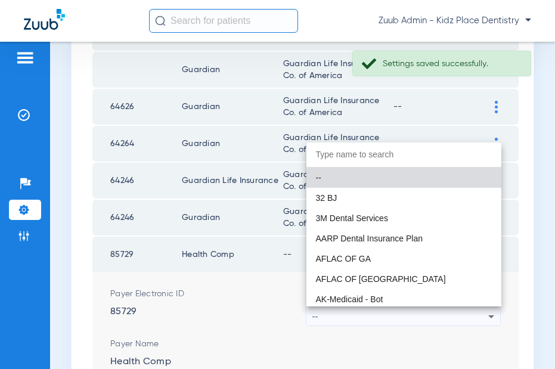
paste input "HealthNet of [US_STATE] - AI"
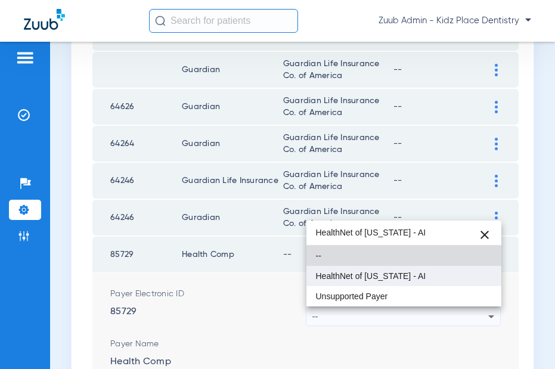
type input "HealthNet of [US_STATE] - AI"
click at [392, 279] on span "HealthNet of [US_STATE] - AI" at bounding box center [371, 276] width 110 height 8
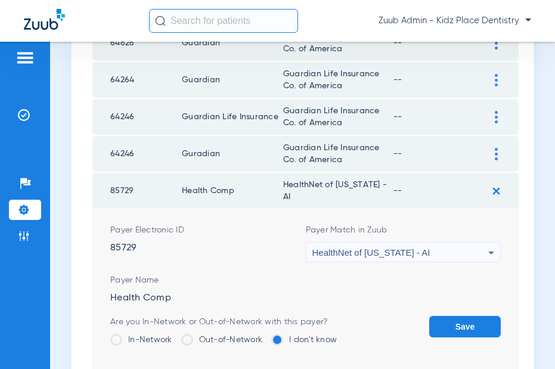
scroll to position [551, 0]
drag, startPoint x: 472, startPoint y: 327, endPoint x: 453, endPoint y: 312, distance: 24.2
click at [472, 326] on button "Save" at bounding box center [465, 327] width 72 height 21
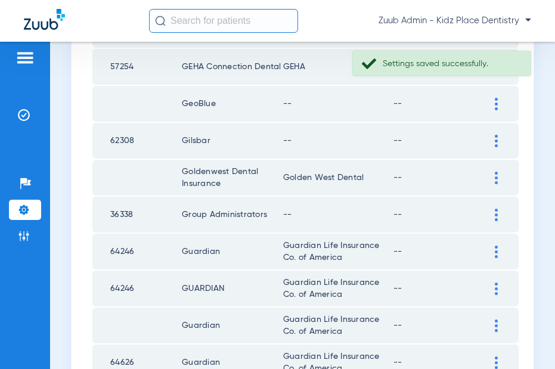
scroll to position [221, 0]
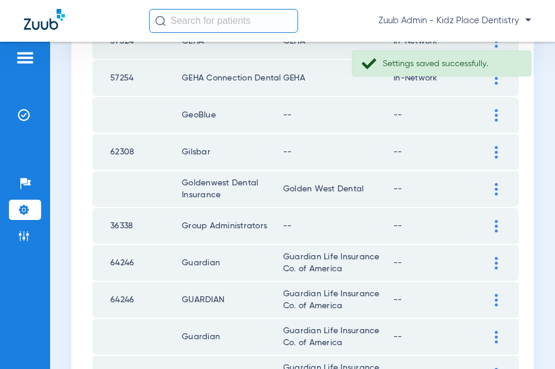
click at [497, 224] on img at bounding box center [496, 226] width 3 height 13
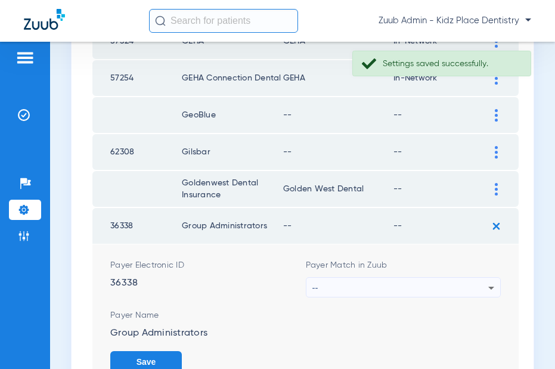
click at [468, 284] on div "--" at bounding box center [401, 288] width 177 height 20
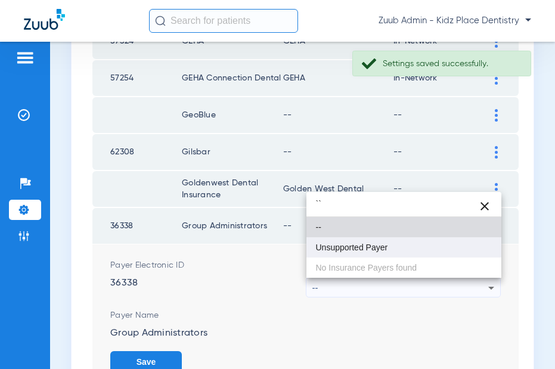
type input "``"
click at [388, 242] on mat-option "Unsupported Payer" at bounding box center [405, 247] width 196 height 20
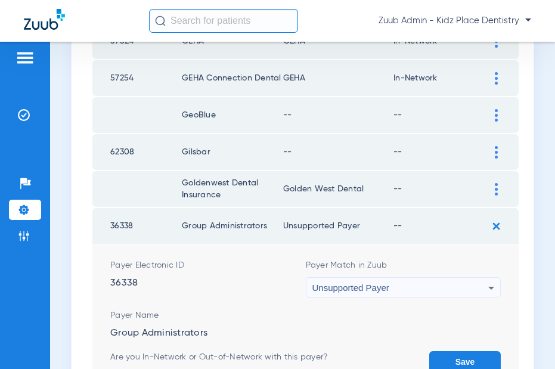
drag, startPoint x: 456, startPoint y: 353, endPoint x: 444, endPoint y: 283, distance: 70.7
click at [455, 333] on form "Payer Electronic ID 36338 Payer Match in Zuub Unsupported Payer Payer Name Grou…" at bounding box center [305, 331] width 391 height 172
drag, startPoint x: 460, startPoint y: 355, endPoint x: 462, endPoint y: 345, distance: 10.8
click at [460, 333] on button "Save" at bounding box center [465, 361] width 72 height 21
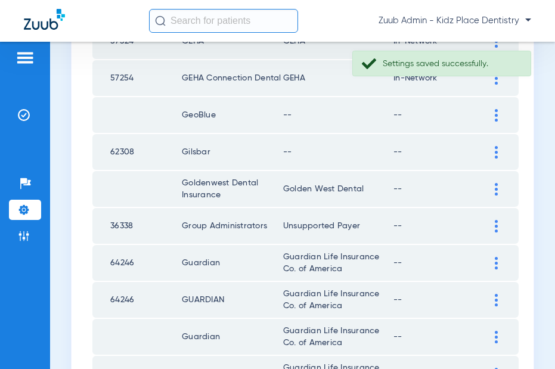
click at [491, 147] on div at bounding box center [496, 152] width 21 height 13
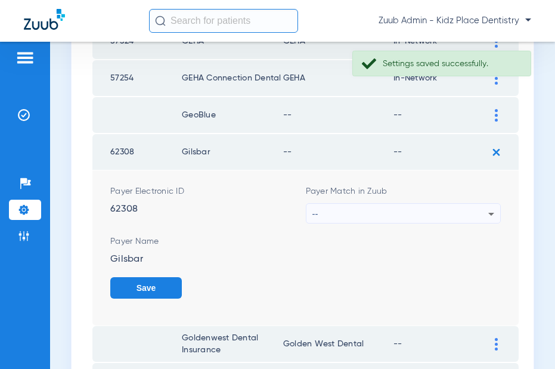
click at [454, 215] on div "--" at bounding box center [401, 214] width 177 height 20
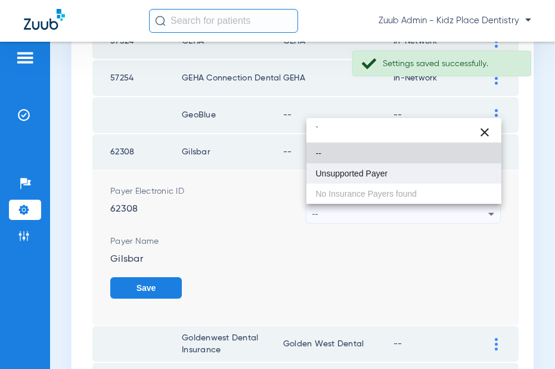
type input "`"
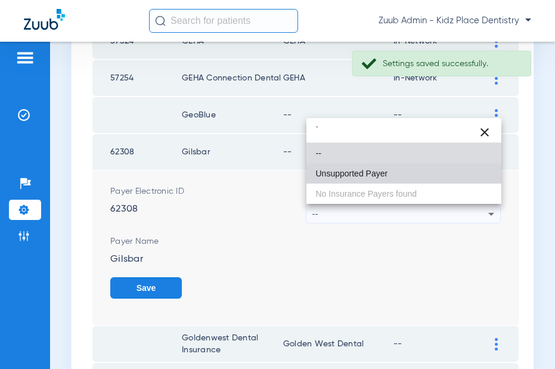
click at [375, 175] on span "Unsupported Payer" at bounding box center [352, 173] width 72 height 8
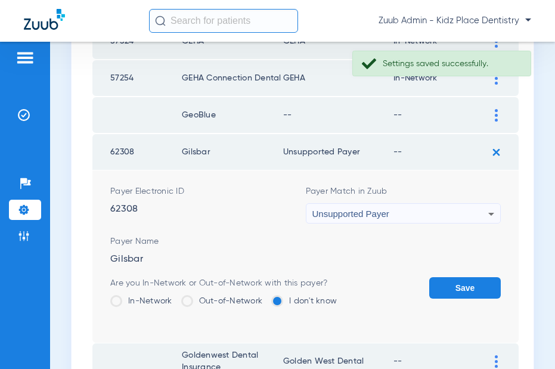
click at [453, 284] on button "Save" at bounding box center [465, 287] width 72 height 21
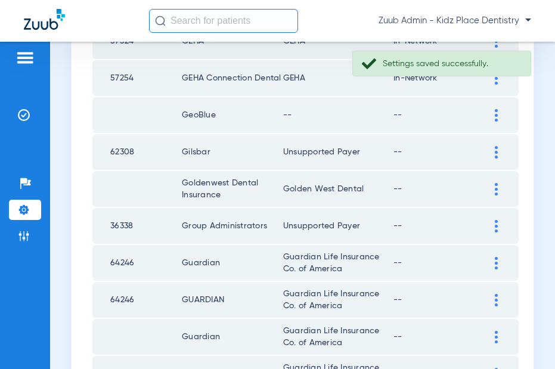
click at [495, 113] on img at bounding box center [496, 115] width 3 height 13
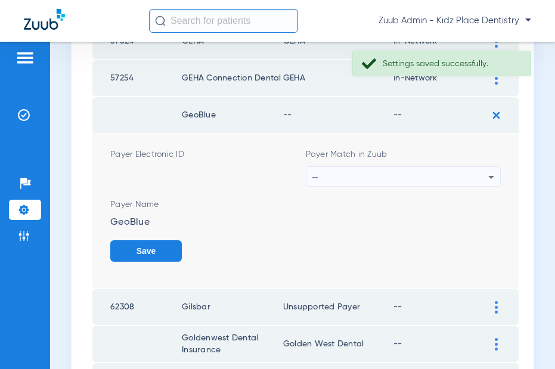
click at [429, 180] on div "--" at bounding box center [401, 177] width 177 height 20
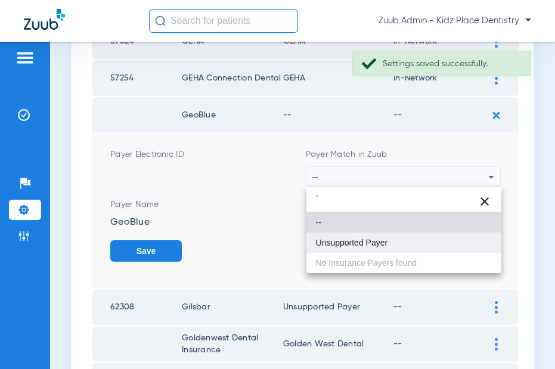
type input "`"
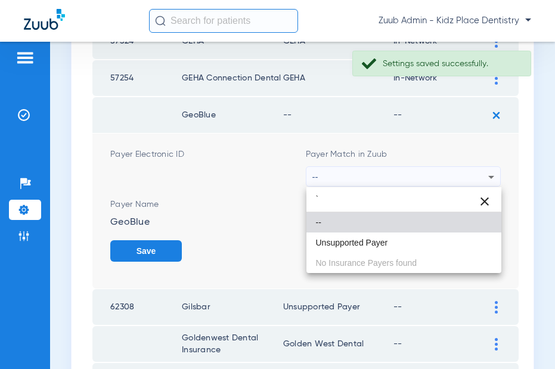
drag, startPoint x: 351, startPoint y: 244, endPoint x: 419, endPoint y: 247, distance: 67.5
click at [351, 244] on span "Unsupported Payer" at bounding box center [352, 243] width 72 height 8
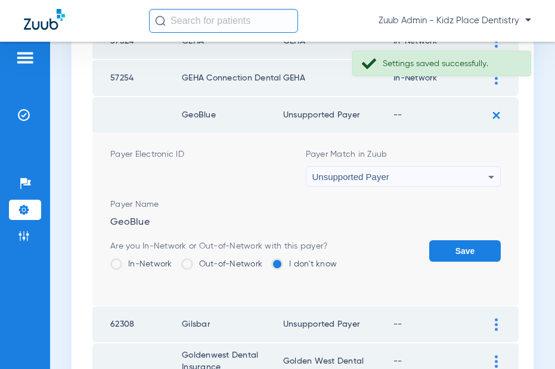
click at [451, 253] on button "Save" at bounding box center [465, 250] width 72 height 21
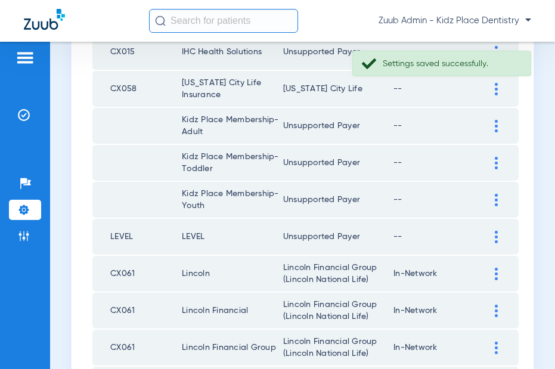
scroll to position [1811, 0]
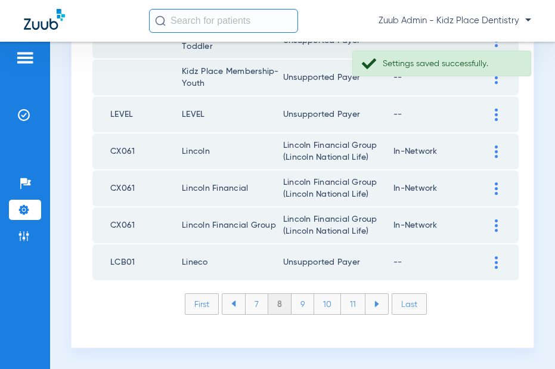
click at [256, 305] on li "7" at bounding box center [256, 304] width 23 height 20
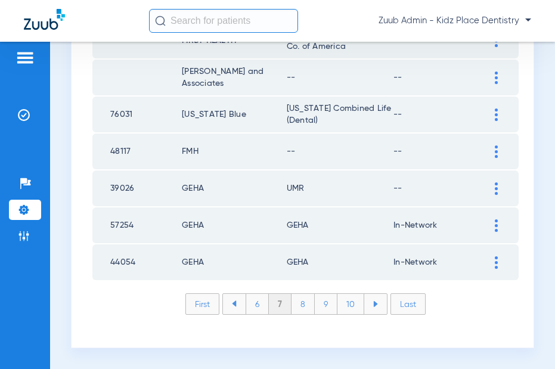
click at [495, 153] on img at bounding box center [496, 152] width 3 height 13
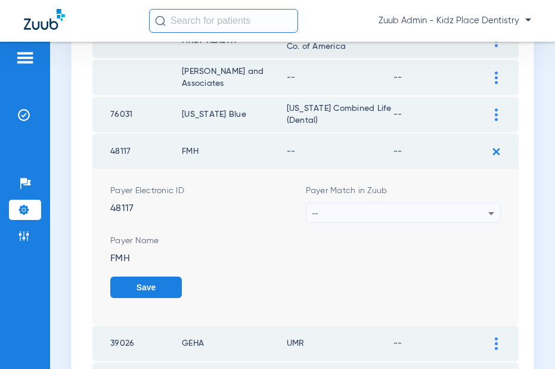
click at [464, 213] on div "--" at bounding box center [401, 213] width 177 height 20
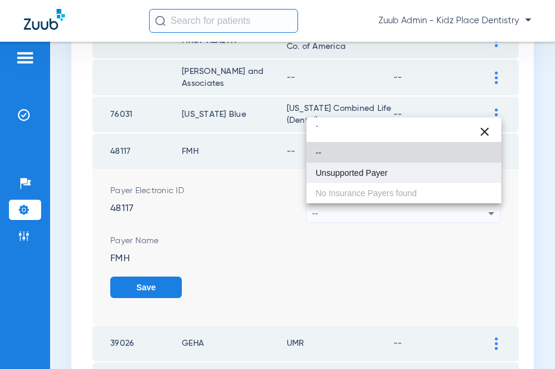
type input "`"
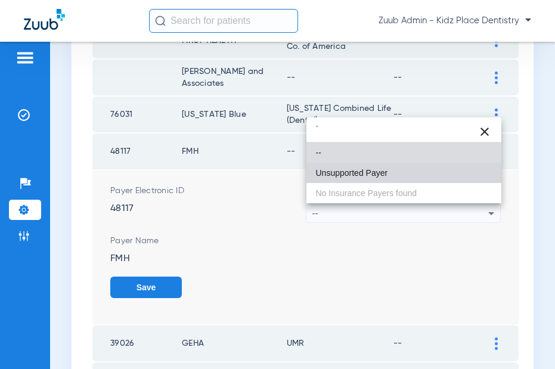
click at [379, 177] on span "Unsupported Payer" at bounding box center [352, 173] width 72 height 8
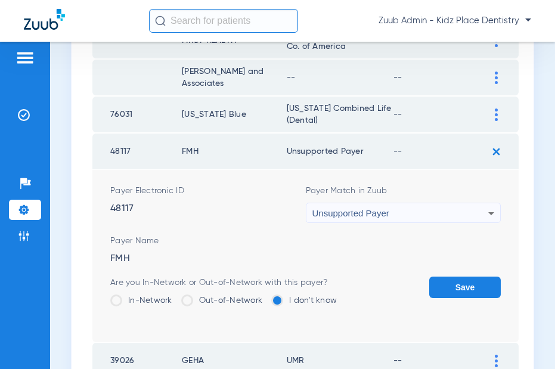
click at [462, 287] on button "Save" at bounding box center [465, 287] width 72 height 21
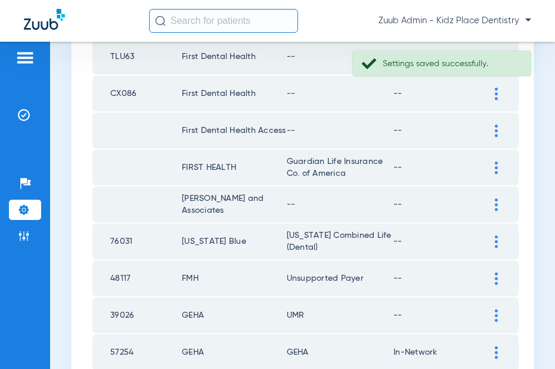
scroll to position [1682, 0]
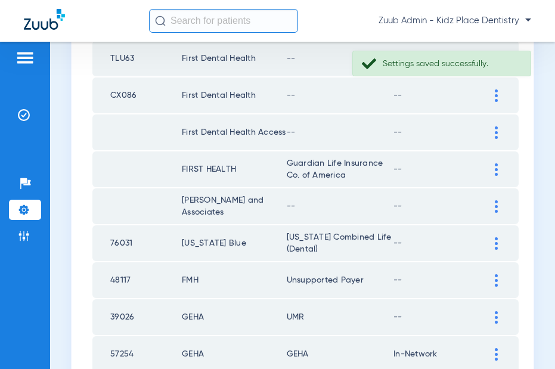
click at [493, 205] on div at bounding box center [496, 206] width 21 height 13
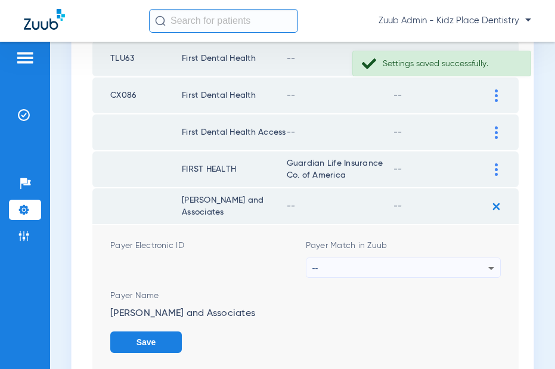
click at [457, 264] on div "--" at bounding box center [401, 268] width 177 height 20
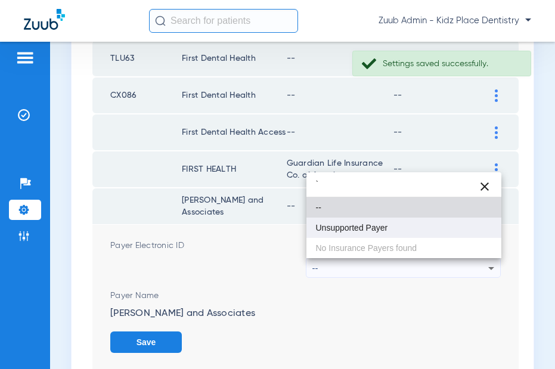
type input "`"
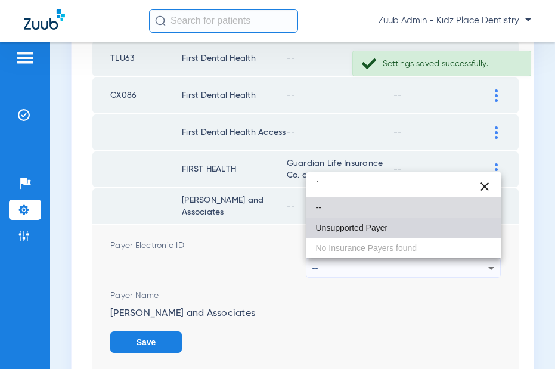
click at [371, 224] on span "Unsupported Payer" at bounding box center [352, 228] width 72 height 8
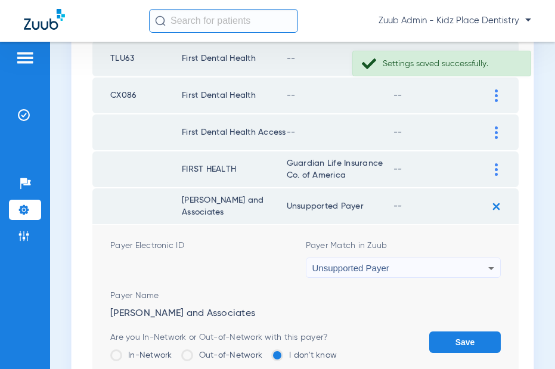
drag, startPoint x: 455, startPoint y: 338, endPoint x: 451, endPoint y: 282, distance: 55.6
click at [455, 333] on button "Save" at bounding box center [465, 342] width 72 height 21
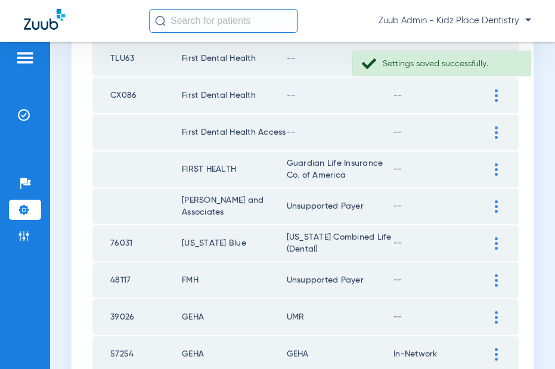
click at [497, 134] on img at bounding box center [496, 132] width 3 height 13
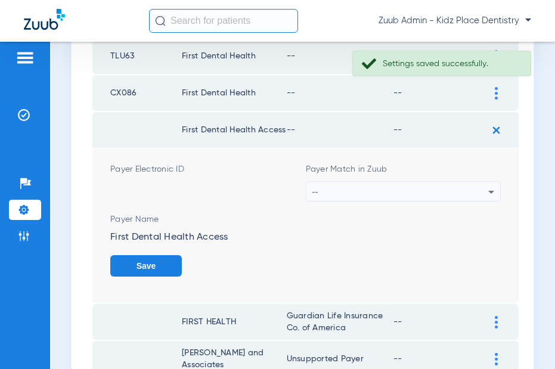
click at [441, 191] on div "--" at bounding box center [401, 192] width 177 height 20
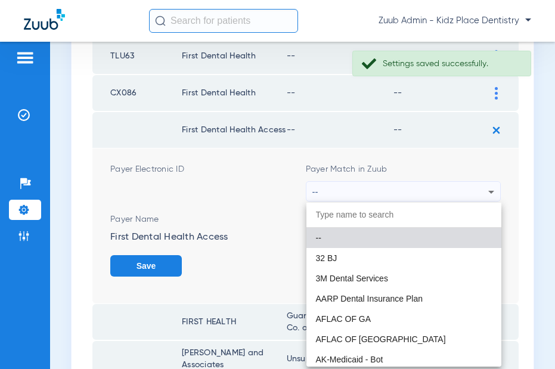
scroll to position [1684, 0]
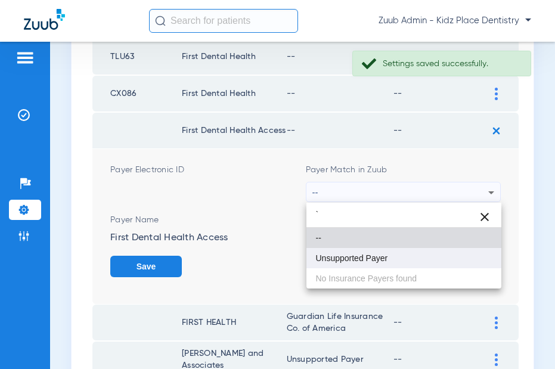
type input "`"
click at [379, 260] on span "Unsupported Payer" at bounding box center [352, 258] width 72 height 8
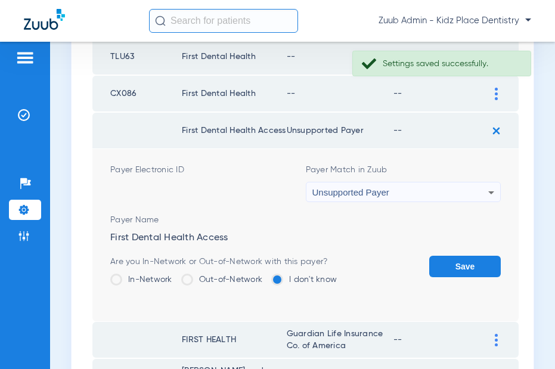
click at [448, 264] on button "Save" at bounding box center [465, 266] width 72 height 21
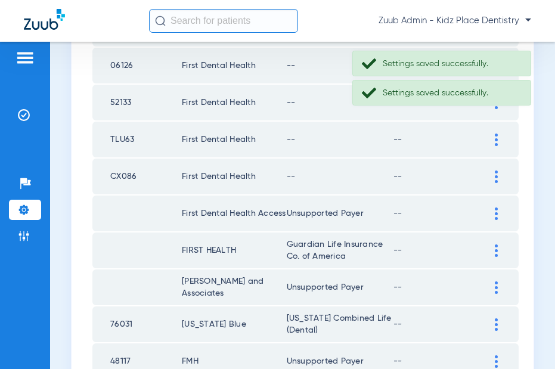
scroll to position [1586, 0]
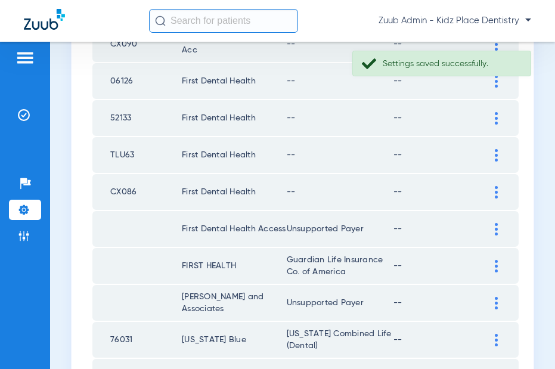
click at [493, 191] on div at bounding box center [496, 192] width 21 height 13
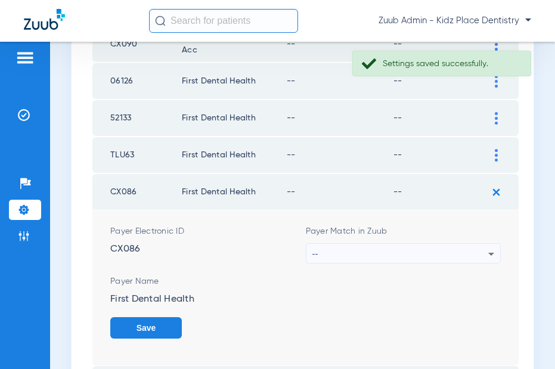
click at [443, 247] on div "--" at bounding box center [401, 254] width 177 height 20
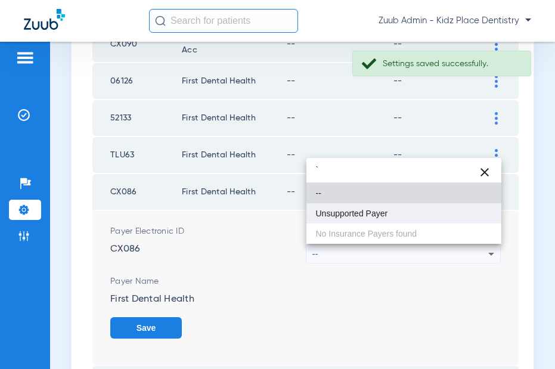
type input "`"
click at [366, 212] on span "Unsupported Payer" at bounding box center [352, 213] width 72 height 8
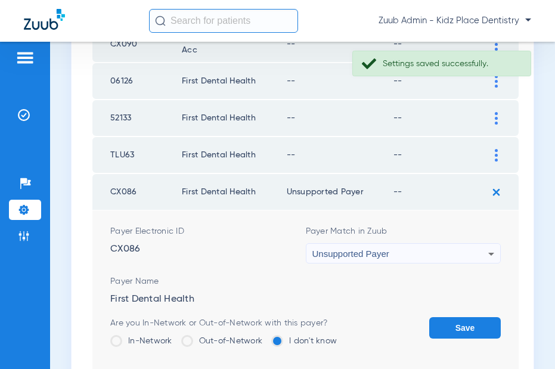
drag, startPoint x: 457, startPoint y: 327, endPoint x: 453, endPoint y: 322, distance: 6.8
click at [457, 326] on button "Save" at bounding box center [465, 327] width 72 height 21
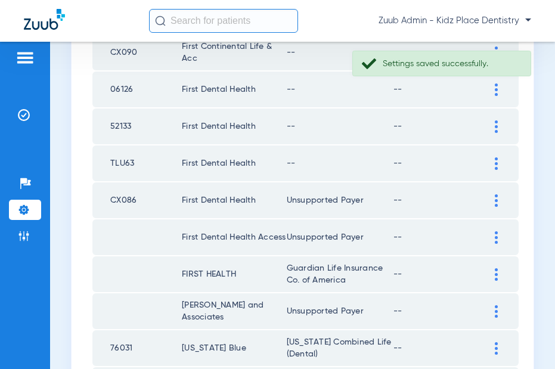
scroll to position [1575, 0]
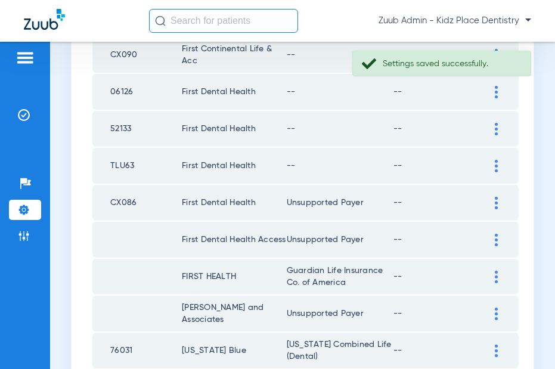
click at [493, 165] on div at bounding box center [496, 166] width 21 height 13
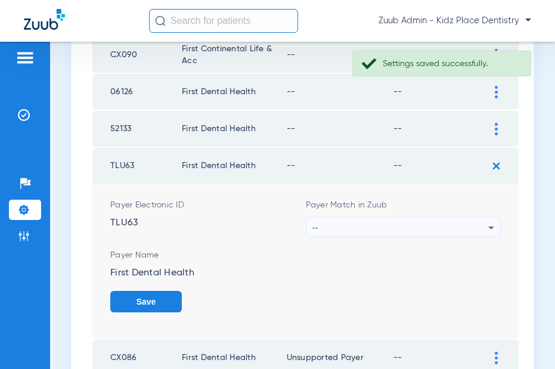
click at [420, 216] on div "Payer Match in Zuub --" at bounding box center [404, 218] width 196 height 38
click at [420, 224] on div "--" at bounding box center [401, 228] width 177 height 20
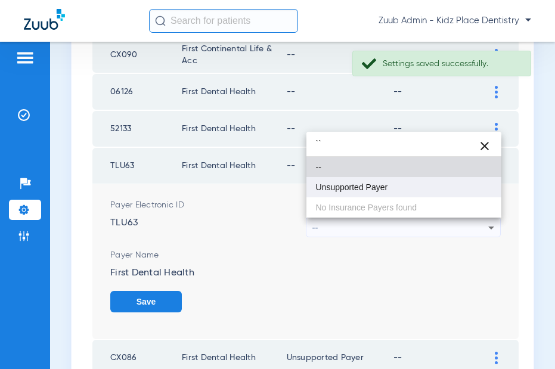
type input "``"
click at [370, 190] on span "Unsupported Payer" at bounding box center [352, 187] width 72 height 8
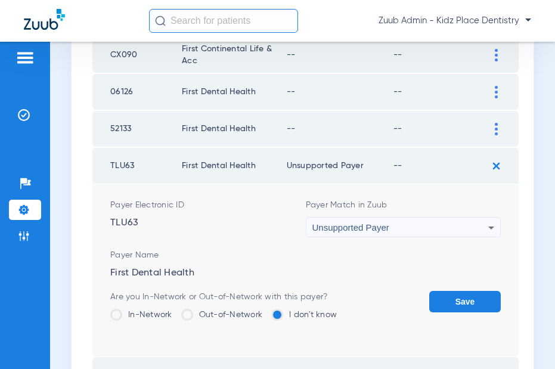
drag, startPoint x: 453, startPoint y: 298, endPoint x: 493, endPoint y: 216, distance: 90.4
click at [454, 293] on button "Save" at bounding box center [465, 301] width 72 height 21
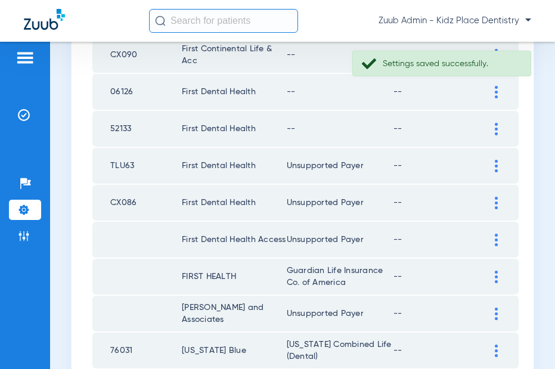
click at [495, 126] on img at bounding box center [496, 129] width 3 height 13
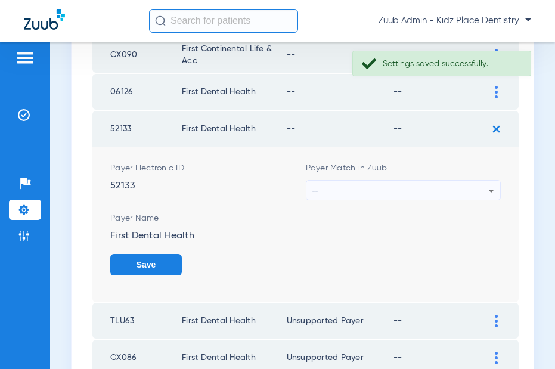
click at [391, 188] on div "--" at bounding box center [401, 191] width 177 height 20
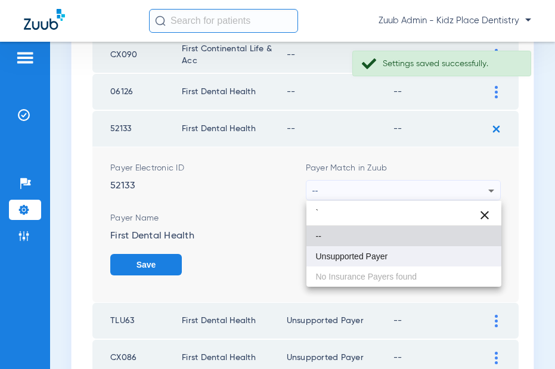
type input "`"
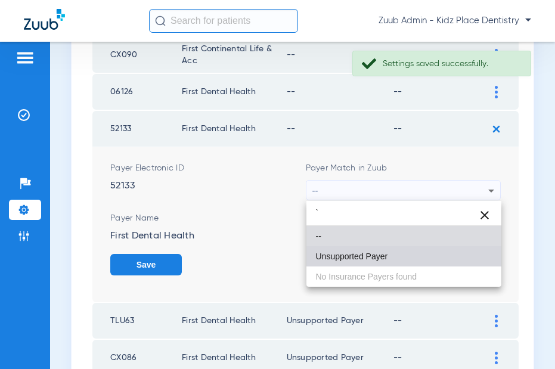
click at [367, 254] on span "Unsupported Payer" at bounding box center [352, 256] width 72 height 8
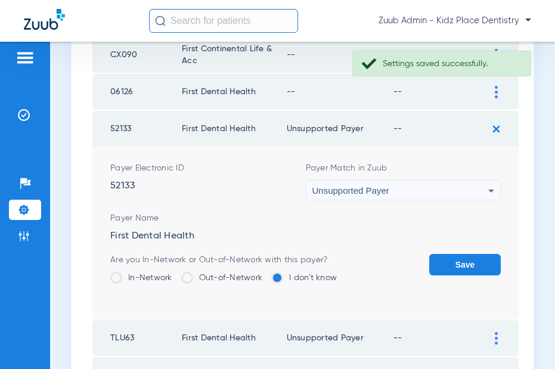
drag, startPoint x: 444, startPoint y: 264, endPoint x: 434, endPoint y: 261, distance: 10.6
click at [443, 264] on button "Save" at bounding box center [465, 264] width 72 height 21
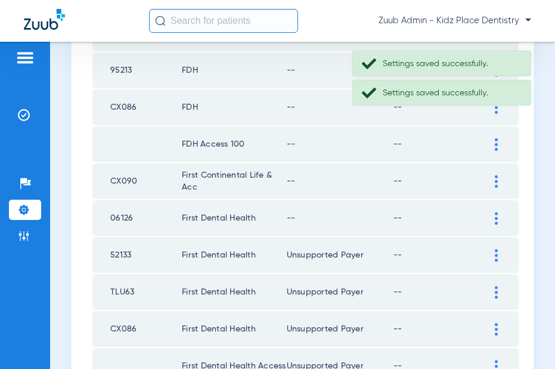
scroll to position [1447, 0]
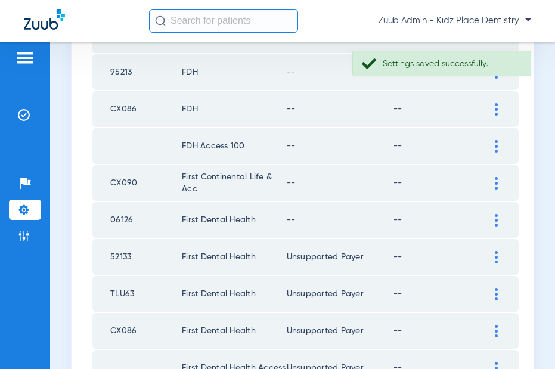
click at [496, 219] on img at bounding box center [496, 220] width 3 height 13
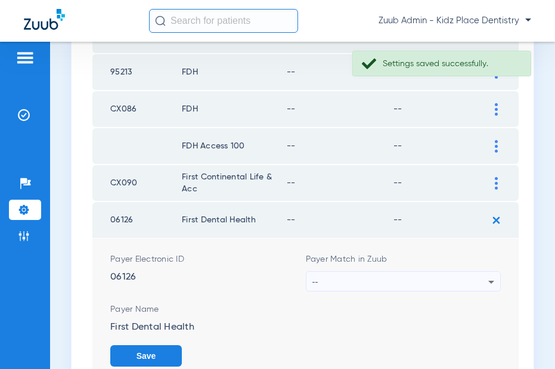
click at [453, 278] on div "--" at bounding box center [401, 282] width 177 height 20
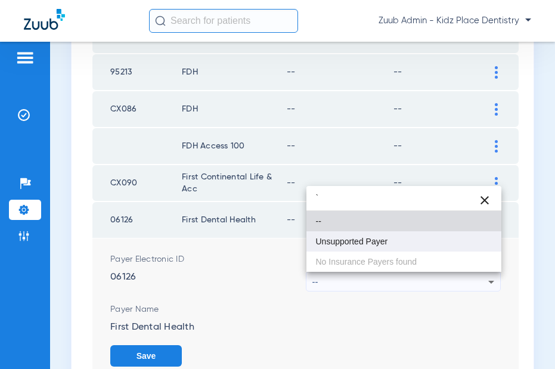
type input "`"
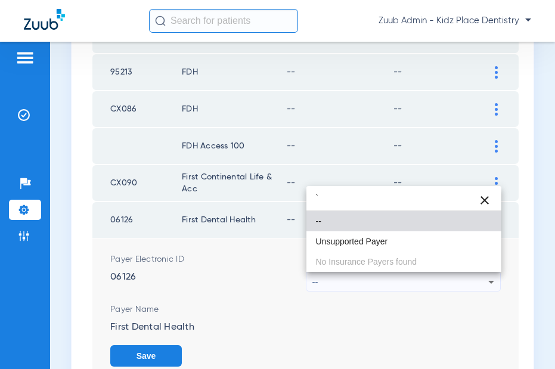
drag, startPoint x: 358, startPoint y: 240, endPoint x: 425, endPoint y: 272, distance: 74.2
click at [358, 240] on span "Unsupported Payer" at bounding box center [352, 241] width 72 height 8
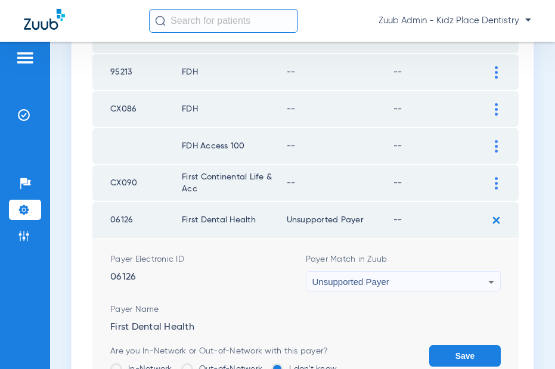
click at [451, 333] on button "Save" at bounding box center [465, 355] width 72 height 21
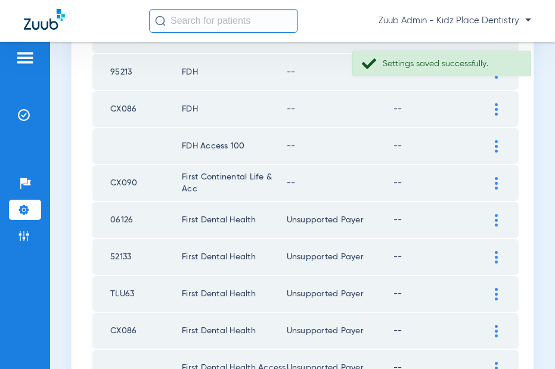
click at [496, 184] on img at bounding box center [496, 183] width 3 height 13
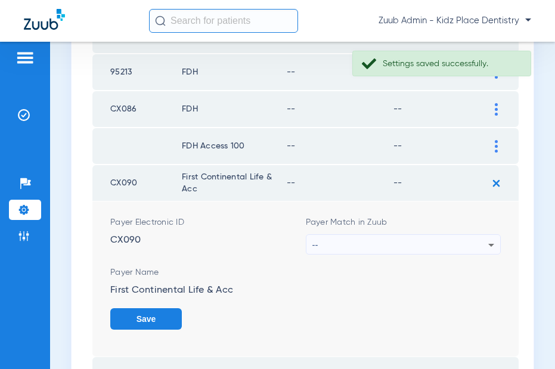
click at [397, 238] on div "--" at bounding box center [401, 245] width 177 height 20
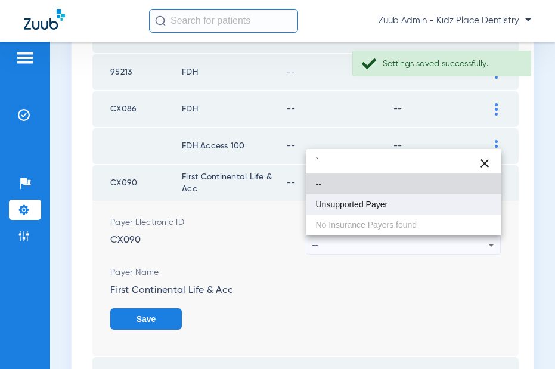
type input "`"
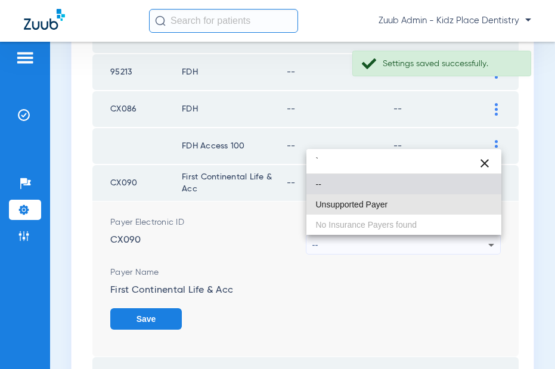
drag, startPoint x: 361, startPoint y: 199, endPoint x: 391, endPoint y: 249, distance: 58.5
click at [361, 199] on mat-option "Unsupported Payer" at bounding box center [405, 204] width 196 height 20
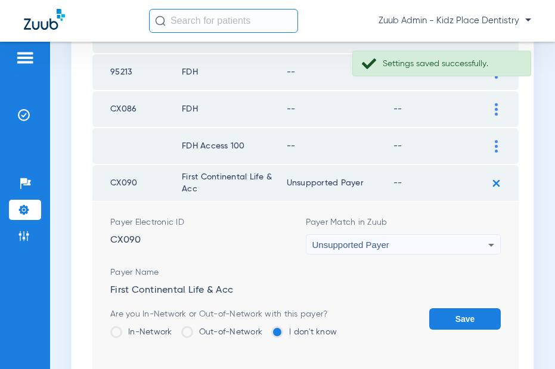
drag, startPoint x: 449, startPoint y: 317, endPoint x: 470, endPoint y: 227, distance: 91.9
click at [449, 314] on button "Save" at bounding box center [465, 318] width 72 height 21
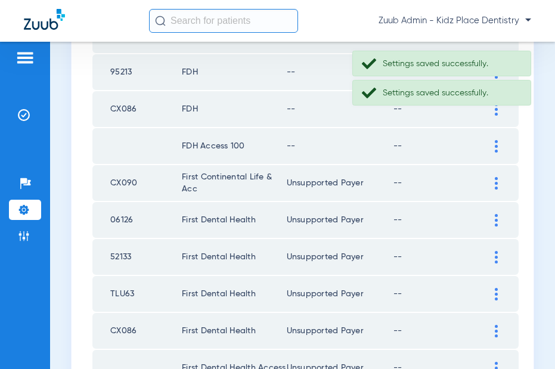
click at [494, 144] on div at bounding box center [496, 146] width 21 height 13
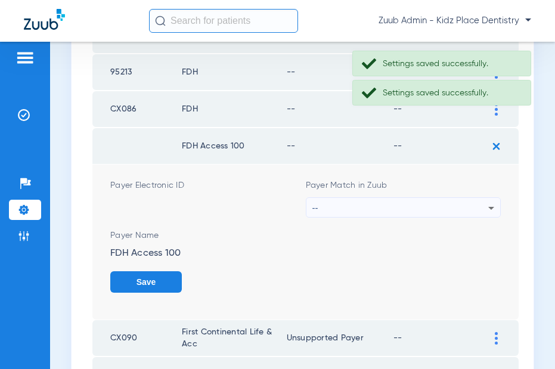
click at [375, 202] on div "--" at bounding box center [401, 208] width 177 height 20
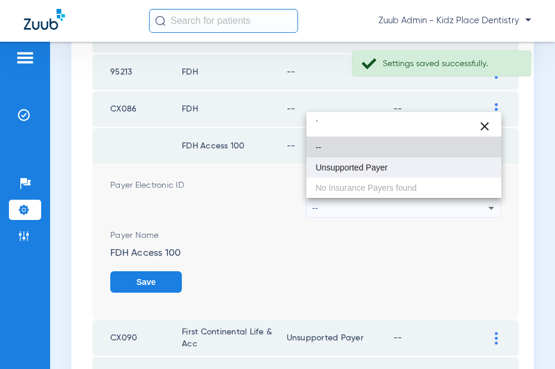
type input "`"
click at [354, 172] on mat-option "Unsupported Payer" at bounding box center [405, 167] width 196 height 20
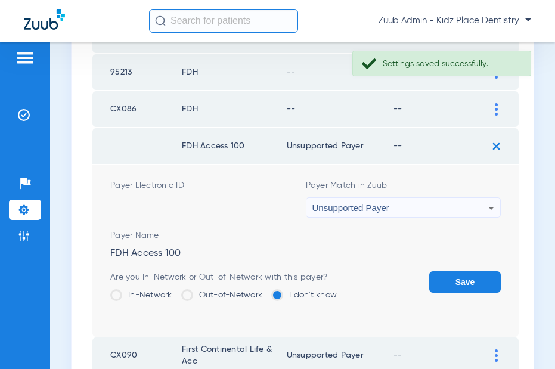
drag, startPoint x: 456, startPoint y: 282, endPoint x: 432, endPoint y: 276, distance: 24.2
click at [456, 282] on button "Save" at bounding box center [465, 281] width 72 height 21
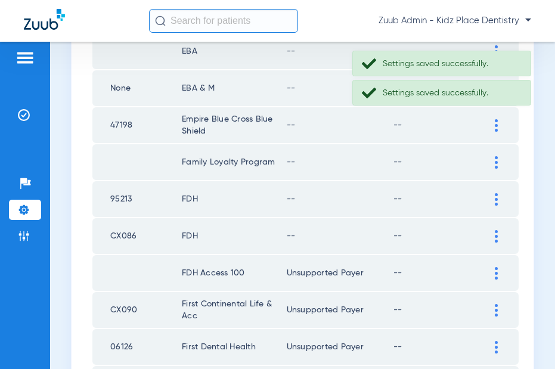
scroll to position [1320, 0]
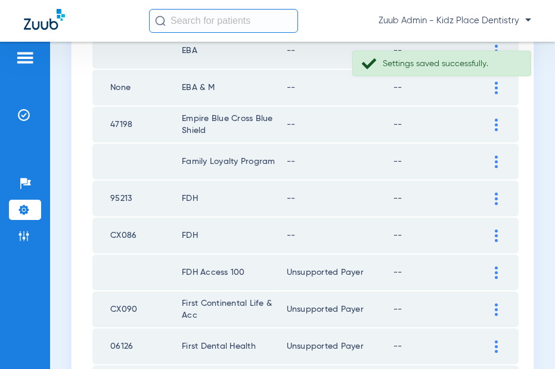
click at [496, 235] on img at bounding box center [496, 236] width 3 height 13
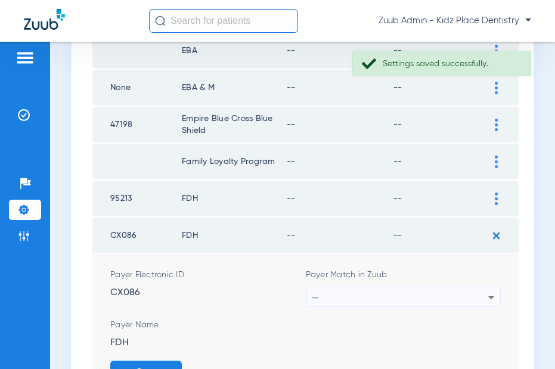
click at [441, 293] on div "--" at bounding box center [401, 297] width 177 height 20
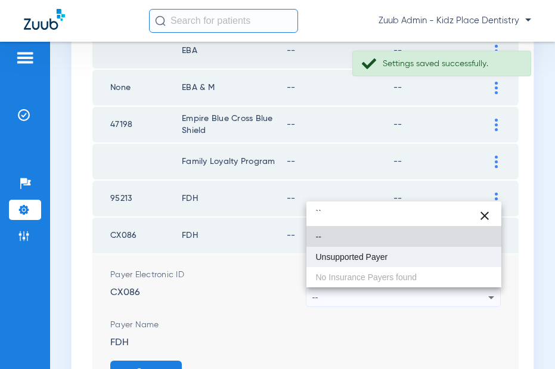
type input "``"
click at [383, 255] on span "Unsupported Payer" at bounding box center [352, 257] width 72 height 8
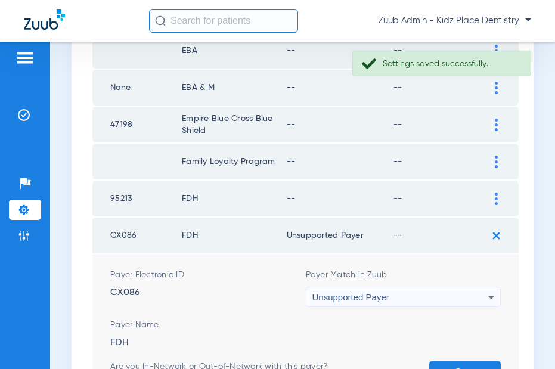
drag, startPoint x: 464, startPoint y: 363, endPoint x: 471, endPoint y: 326, distance: 37.0
click at [464, 333] on button "Save" at bounding box center [465, 371] width 72 height 21
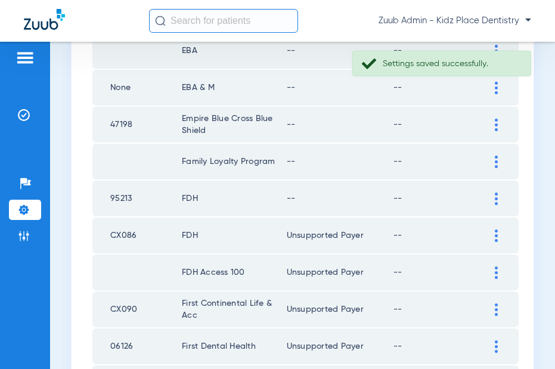
click at [493, 198] on div at bounding box center [496, 199] width 21 height 13
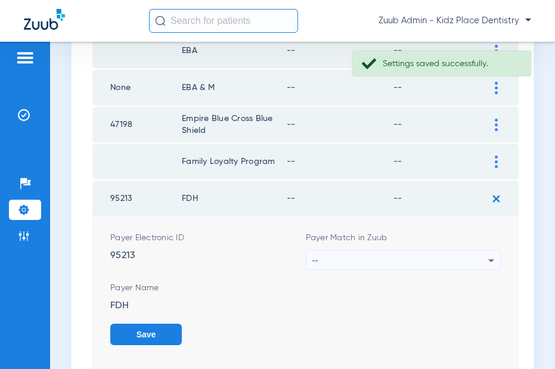
click at [410, 253] on div "--" at bounding box center [401, 260] width 177 height 20
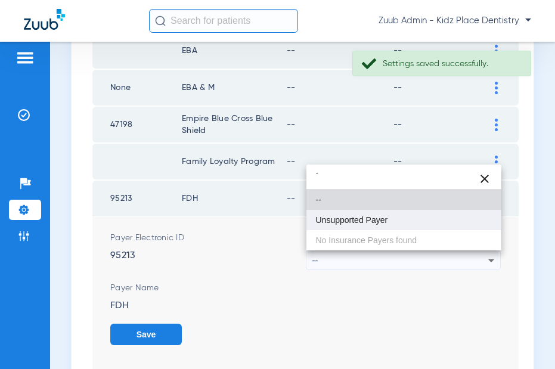
type input "`"
click at [379, 212] on mat-option "Unsupported Payer" at bounding box center [405, 220] width 196 height 20
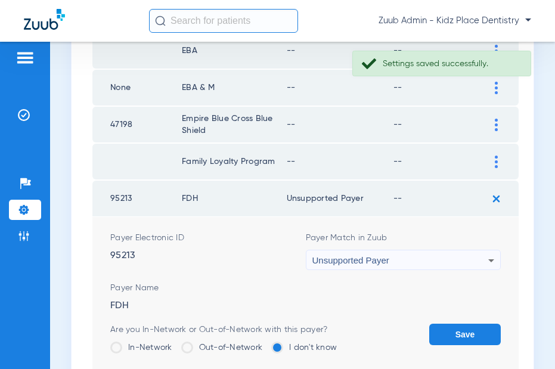
click at [453, 332] on button "Save" at bounding box center [465, 334] width 72 height 21
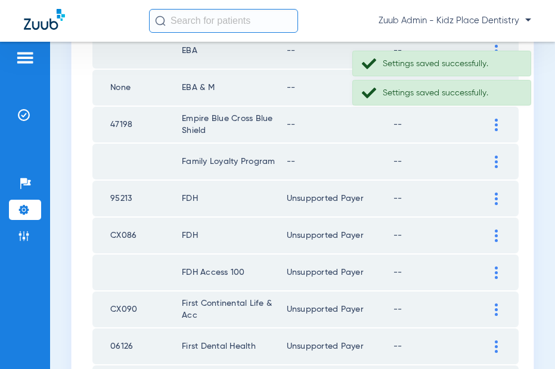
click at [499, 163] on div at bounding box center [496, 162] width 21 height 13
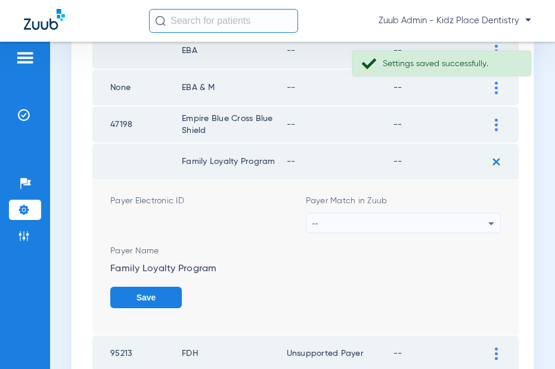
click at [429, 221] on div "--" at bounding box center [401, 224] width 177 height 20
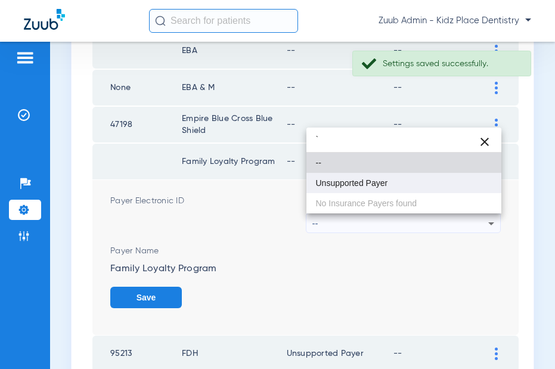
type input "`"
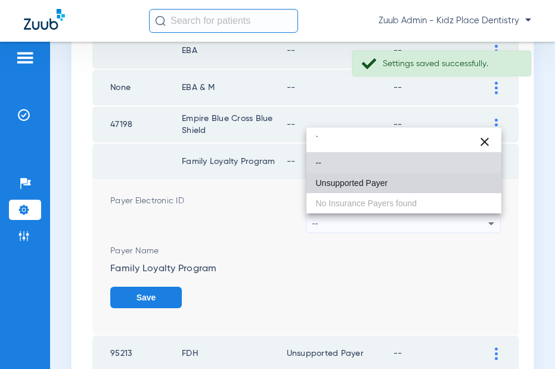
click at [352, 187] on span "Unsupported Payer" at bounding box center [352, 183] width 72 height 8
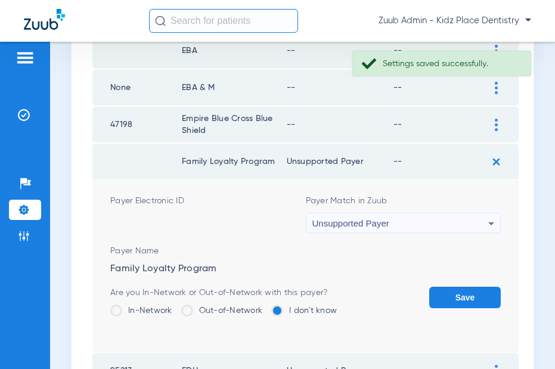
drag, startPoint x: 454, startPoint y: 292, endPoint x: 462, endPoint y: 258, distance: 34.7
click at [454, 287] on button "Save" at bounding box center [465, 297] width 72 height 21
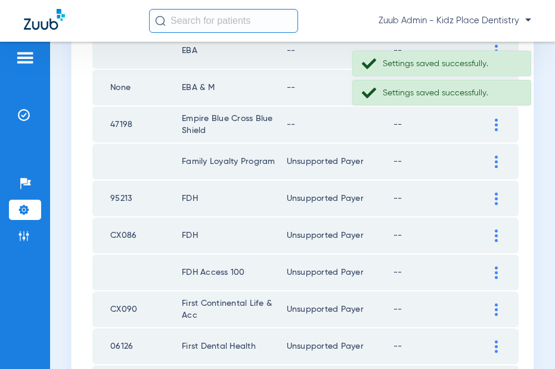
click at [495, 125] on img at bounding box center [496, 125] width 3 height 13
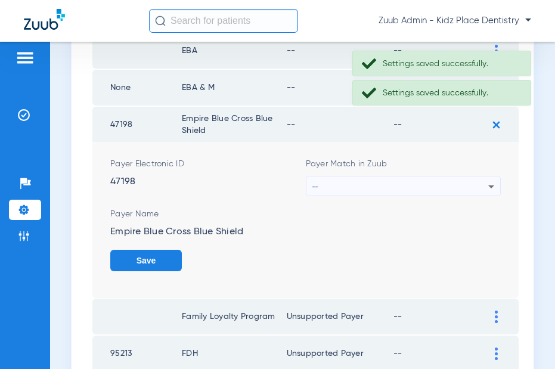
click at [432, 188] on div "--" at bounding box center [401, 187] width 177 height 20
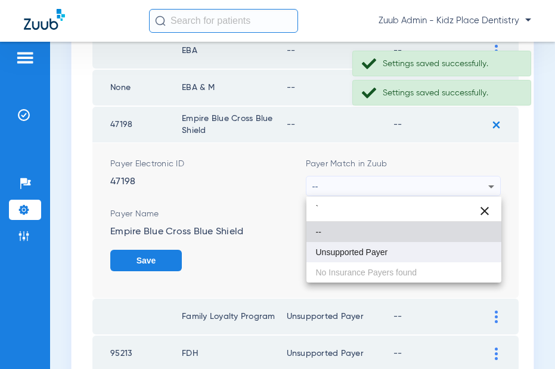
type input "`"
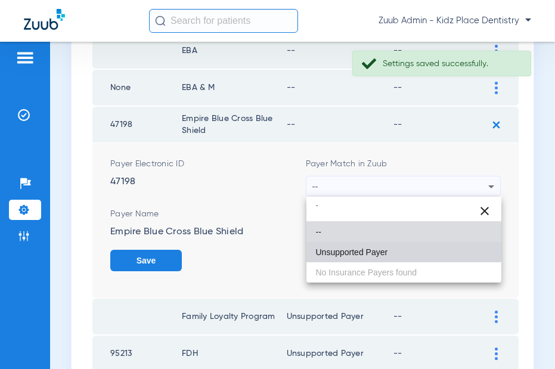
click at [401, 245] on mat-option "Unsupported Payer" at bounding box center [405, 252] width 196 height 20
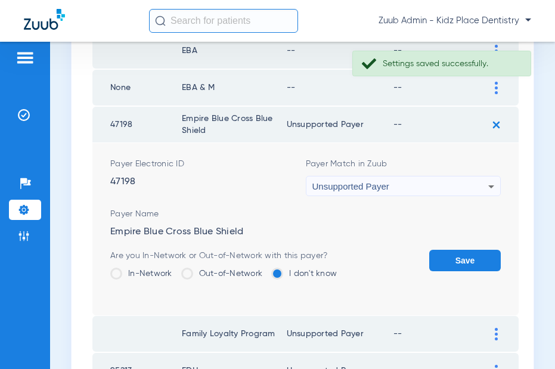
click at [465, 245] on form "Payer Electronic ID 47198 Payer Match in Zuub Unsupported Payer Payer Name Empi…" at bounding box center [305, 229] width 391 height 172
click at [456, 256] on button "Save" at bounding box center [465, 260] width 72 height 21
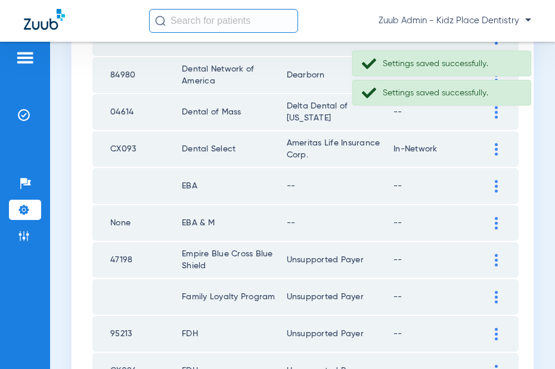
scroll to position [1186, 0]
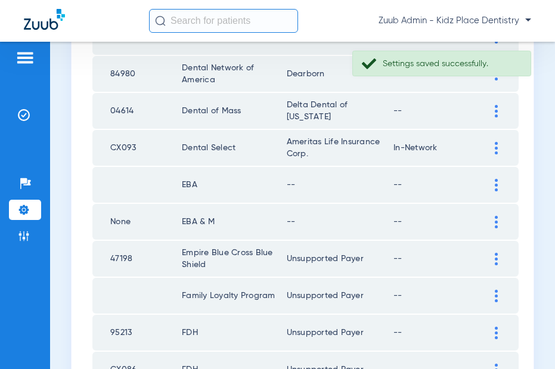
click at [494, 221] on div at bounding box center [496, 222] width 21 height 13
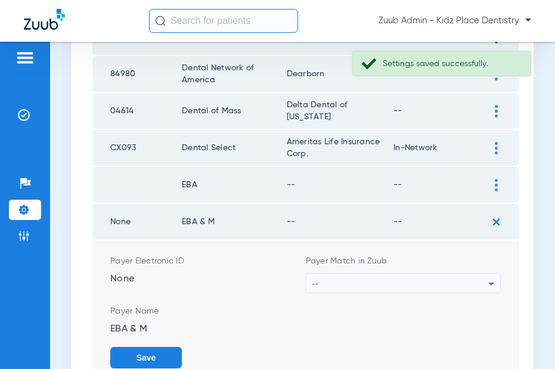
click at [441, 278] on div "--" at bounding box center [401, 284] width 177 height 20
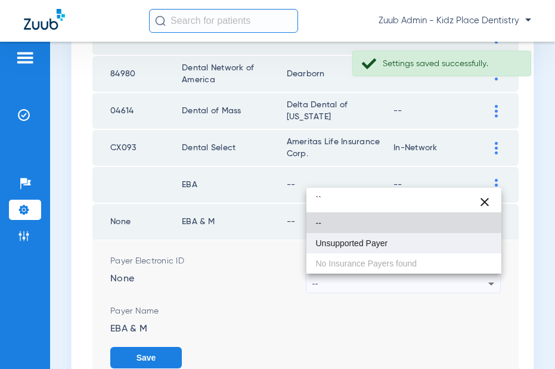
type input "``"
click at [396, 245] on mat-option "Unsupported Payer" at bounding box center [405, 243] width 196 height 20
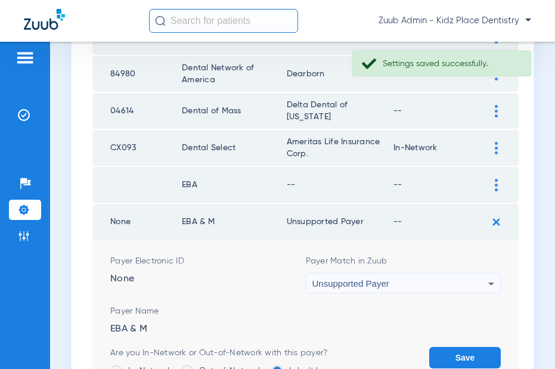
drag, startPoint x: 460, startPoint y: 353, endPoint x: 470, endPoint y: 296, distance: 57.6
click at [460, 333] on button "Save" at bounding box center [465, 357] width 72 height 21
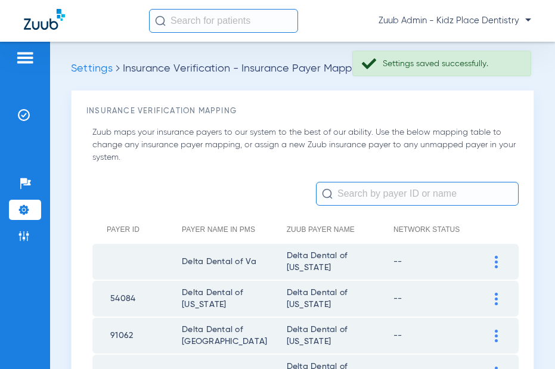
scroll to position [1186, 0]
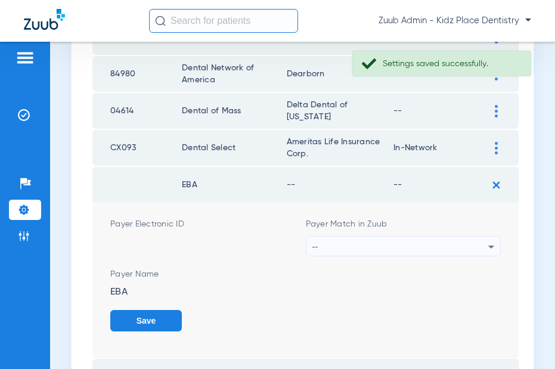
click at [407, 240] on div "--" at bounding box center [401, 247] width 177 height 20
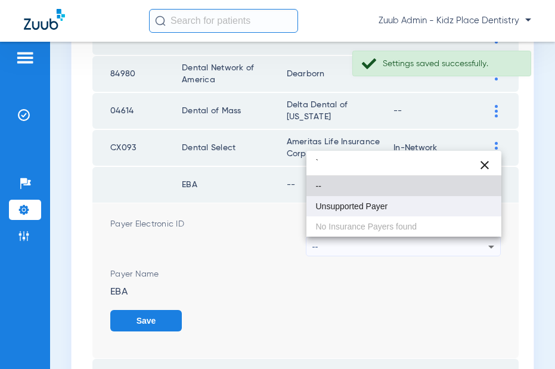
type input "`"
click at [382, 206] on span "Unsupported Payer" at bounding box center [352, 206] width 72 height 8
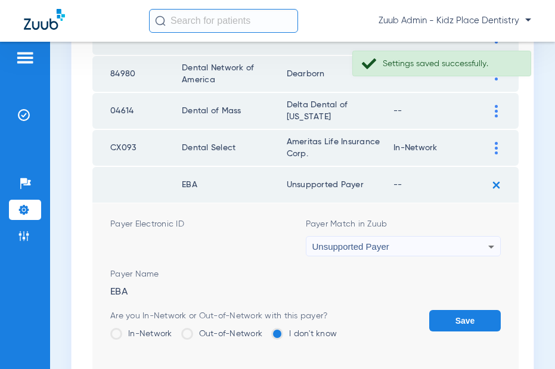
drag, startPoint x: 457, startPoint y: 321, endPoint x: 454, endPoint y: 310, distance: 11.3
click at [457, 320] on button "Save" at bounding box center [465, 320] width 72 height 21
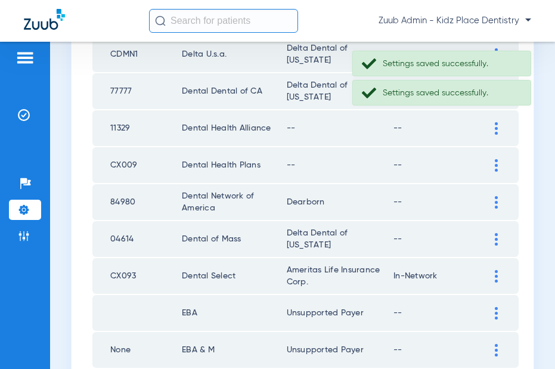
scroll to position [1062, 0]
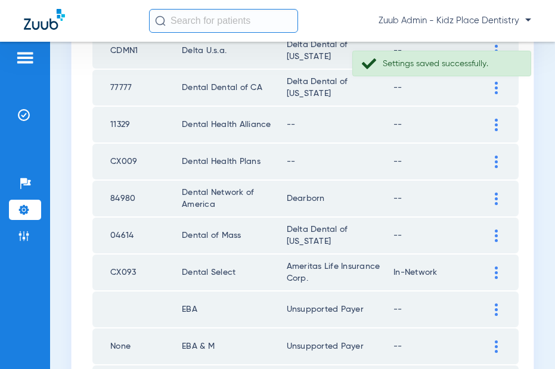
click at [499, 158] on div at bounding box center [496, 162] width 21 height 13
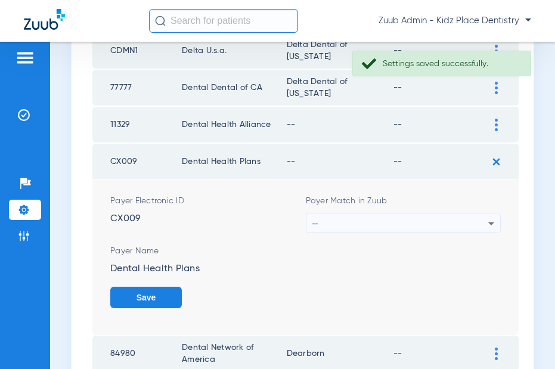
click at [429, 221] on div "--" at bounding box center [401, 224] width 177 height 20
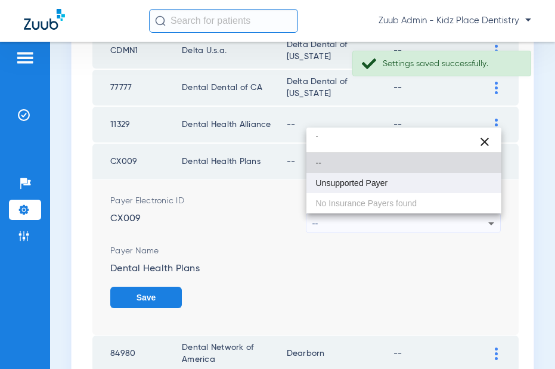
type input "`"
click at [378, 184] on span "Unsupported Payer" at bounding box center [352, 183] width 72 height 8
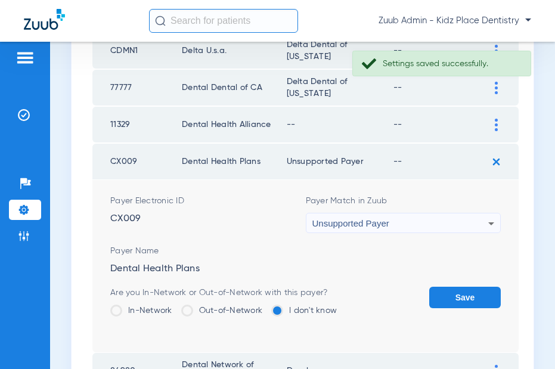
drag, startPoint x: 462, startPoint y: 301, endPoint x: 466, endPoint y: 287, distance: 14.3
click at [462, 301] on button "Save" at bounding box center [465, 297] width 72 height 21
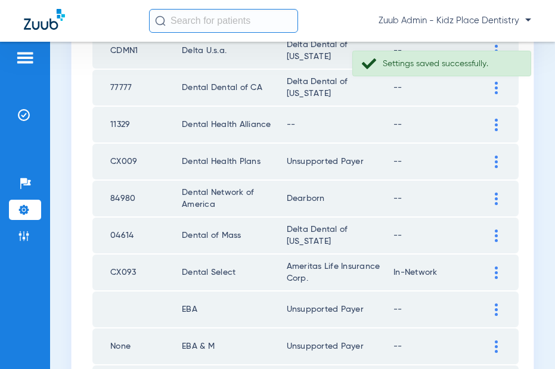
click at [495, 125] on img at bounding box center [496, 125] width 3 height 13
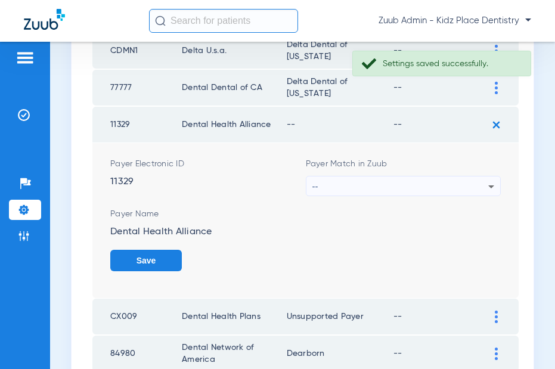
click at [400, 181] on div "--" at bounding box center [401, 187] width 177 height 20
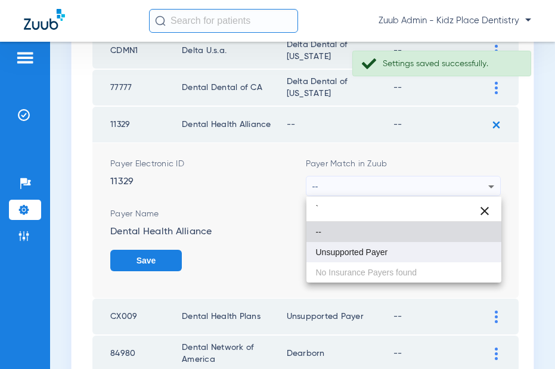
type input "`"
click at [383, 249] on span "Unsupported Payer" at bounding box center [352, 252] width 72 height 8
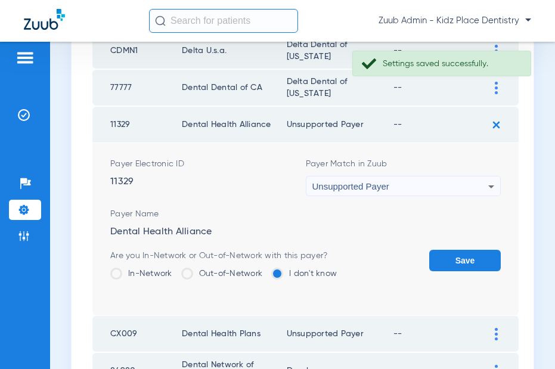
drag, startPoint x: 455, startPoint y: 253, endPoint x: 425, endPoint y: 247, distance: 31.0
click at [454, 253] on button "Save" at bounding box center [465, 260] width 72 height 21
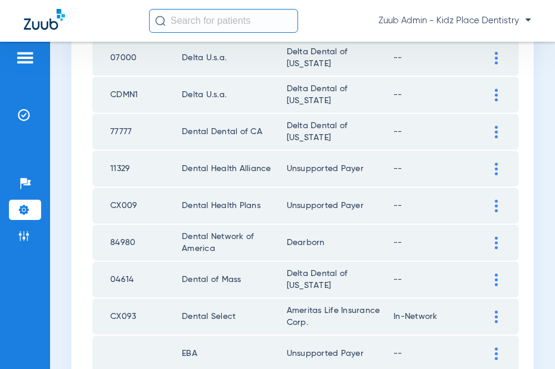
scroll to position [1811, 0]
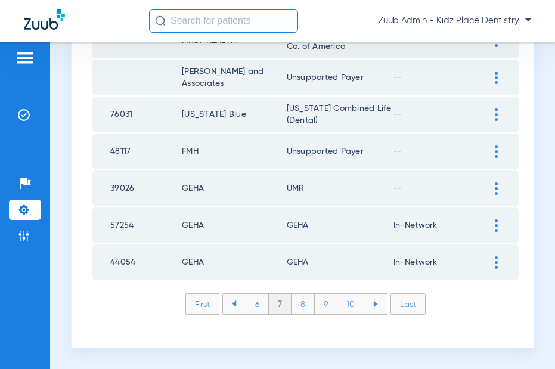
click at [252, 304] on li "6" at bounding box center [257, 304] width 23 height 20
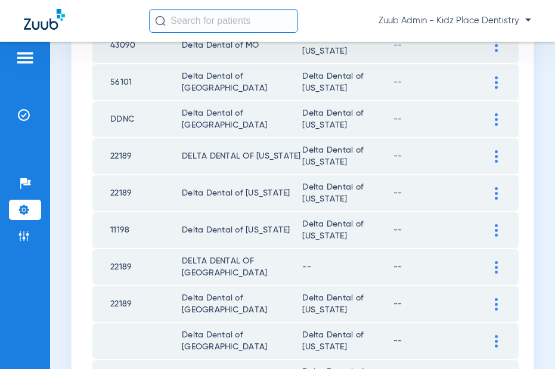
scroll to position [638, 0]
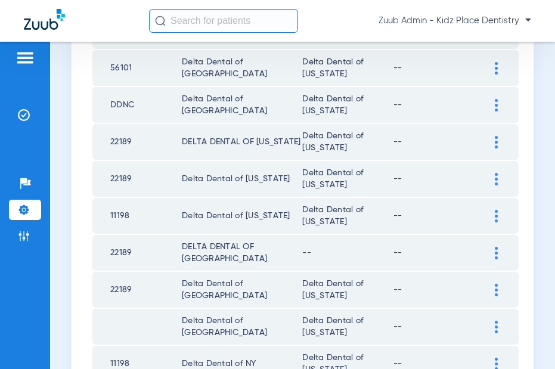
click at [498, 255] on div at bounding box center [496, 253] width 21 height 13
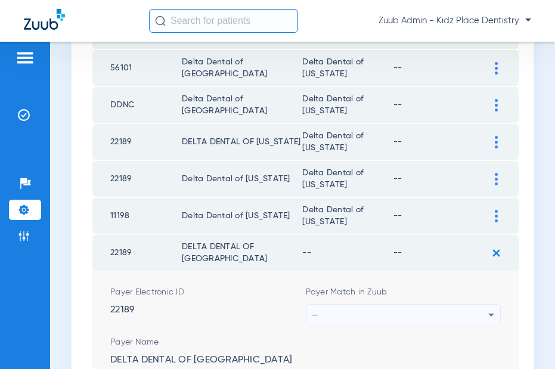
click at [454, 309] on div "--" at bounding box center [401, 315] width 177 height 20
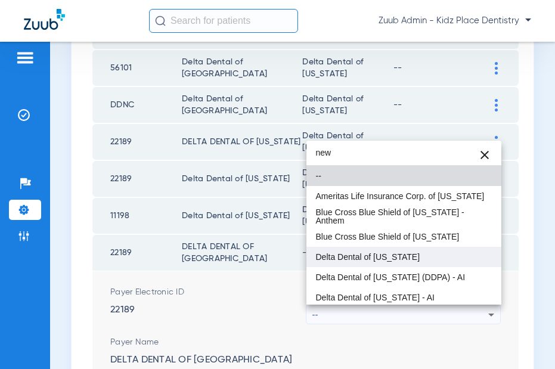
type input "new"
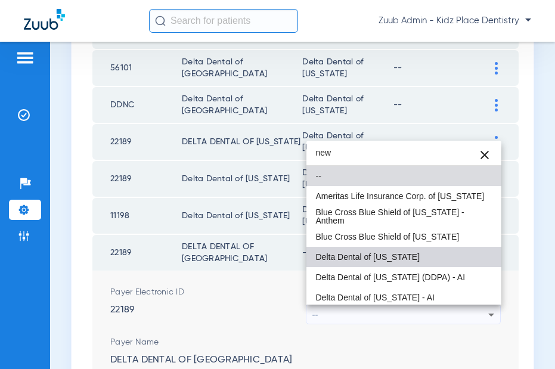
click at [393, 262] on mat-option "Delta Dental of New Jersey" at bounding box center [405, 257] width 196 height 20
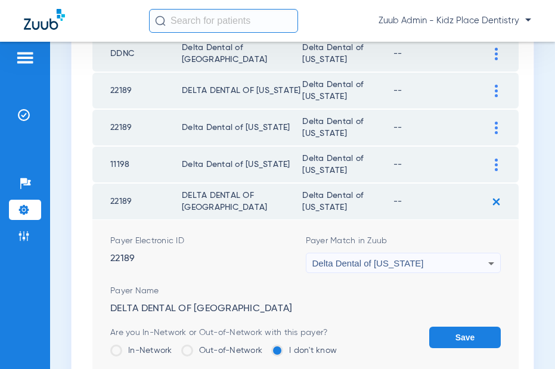
scroll to position [689, 0]
drag, startPoint x: 457, startPoint y: 338, endPoint x: 448, endPoint y: 323, distance: 17.9
click at [457, 338] on button "Save" at bounding box center [465, 336] width 72 height 21
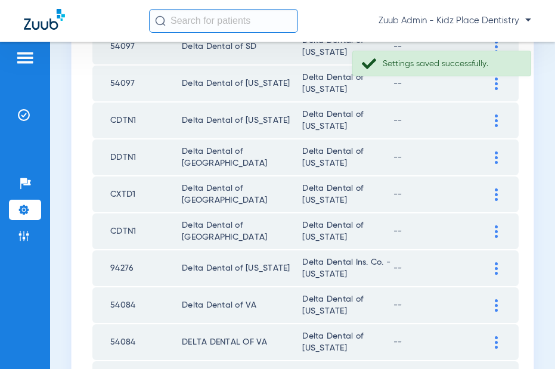
scroll to position [1811, 0]
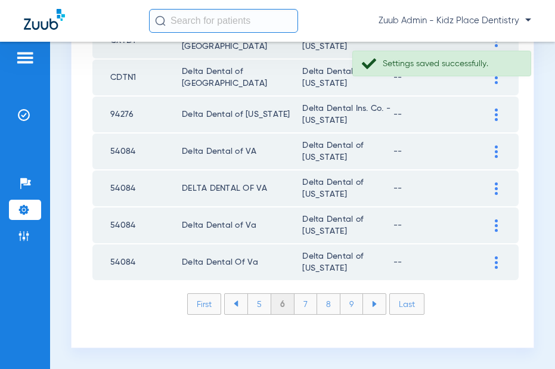
click at [257, 302] on li "5" at bounding box center [259, 304] width 24 height 20
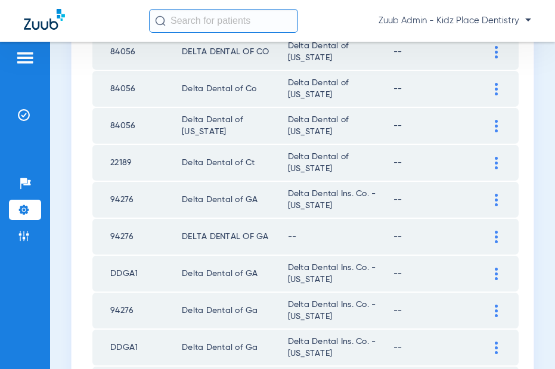
scroll to position [723, 0]
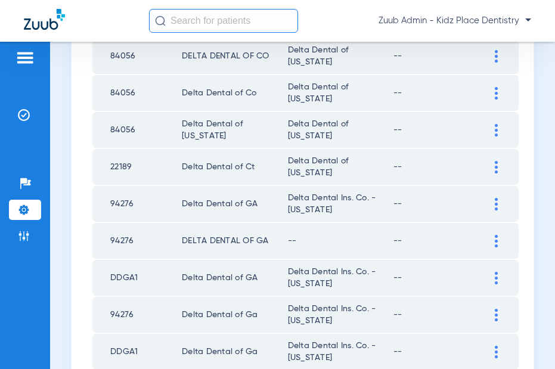
click at [497, 240] on img at bounding box center [496, 241] width 3 height 13
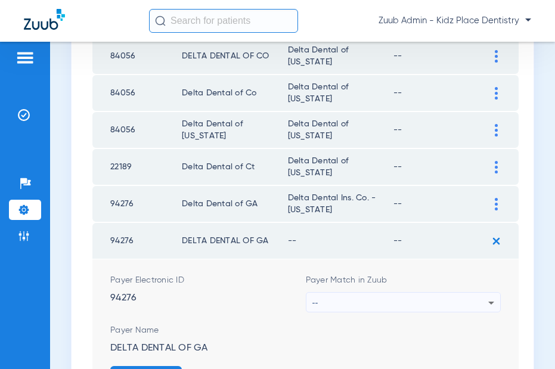
click at [444, 303] on div "--" at bounding box center [401, 303] width 177 height 20
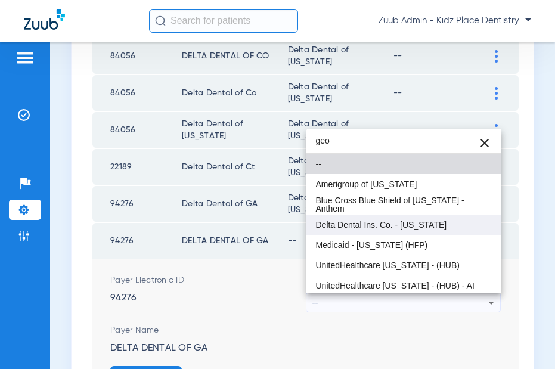
type input "geo"
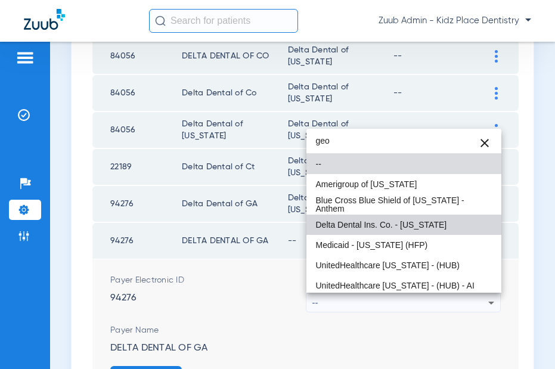
click at [390, 230] on mat-option "Delta Dental Ins. Co. - Georgia" at bounding box center [405, 225] width 196 height 20
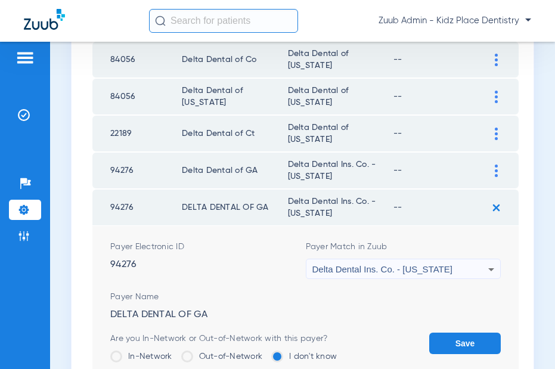
scroll to position [758, 0]
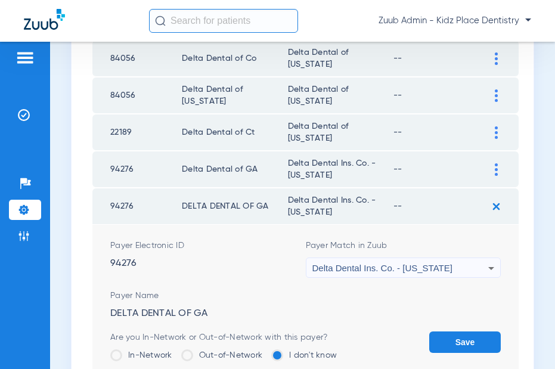
click at [450, 336] on button "Save" at bounding box center [465, 342] width 72 height 21
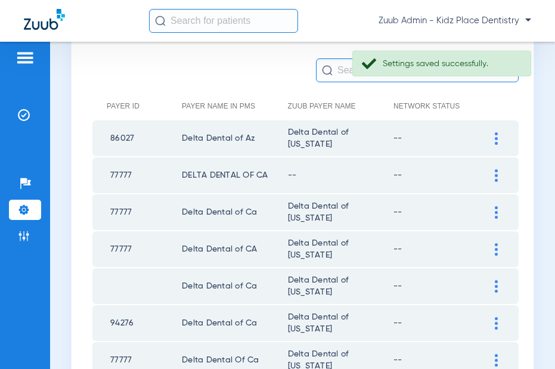
scroll to position [122, 0]
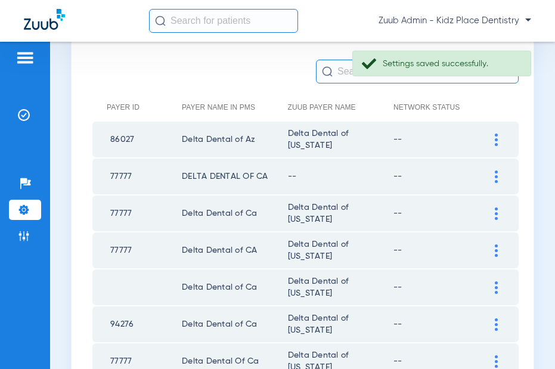
click at [497, 172] on img at bounding box center [496, 177] width 3 height 13
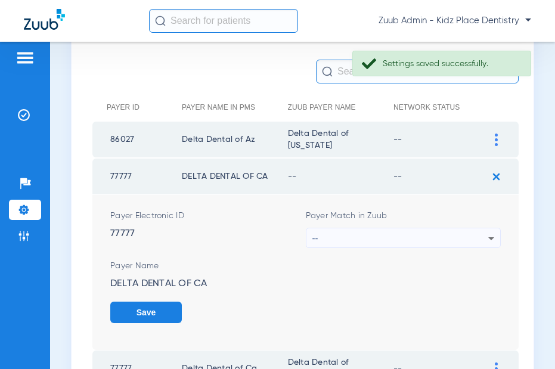
click at [424, 240] on div "--" at bounding box center [401, 238] width 177 height 20
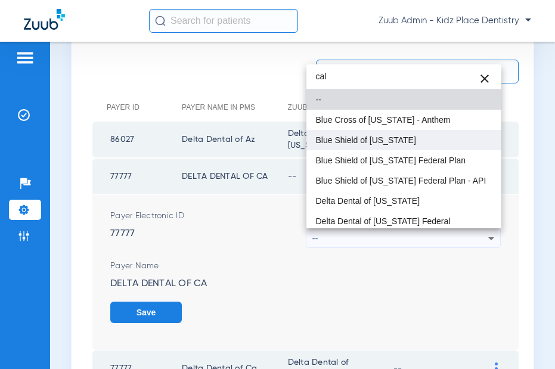
type input "cal"
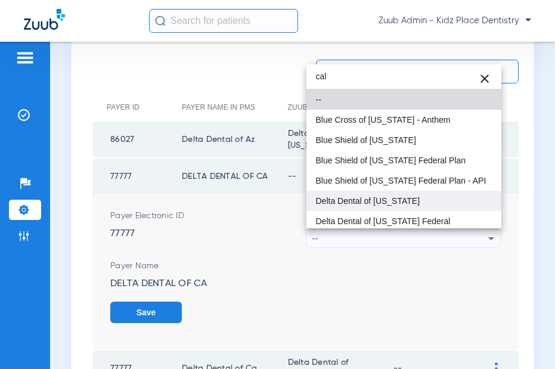
click at [374, 197] on span "Delta Dental of California" at bounding box center [368, 201] width 104 height 8
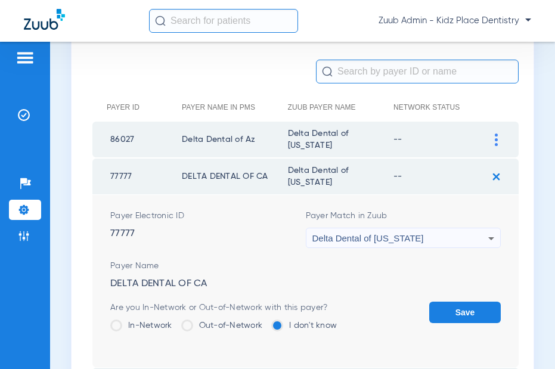
click at [449, 310] on button "Save" at bounding box center [465, 312] width 72 height 21
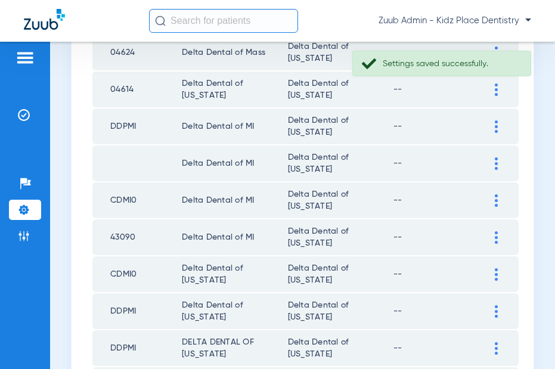
scroll to position [1811, 0]
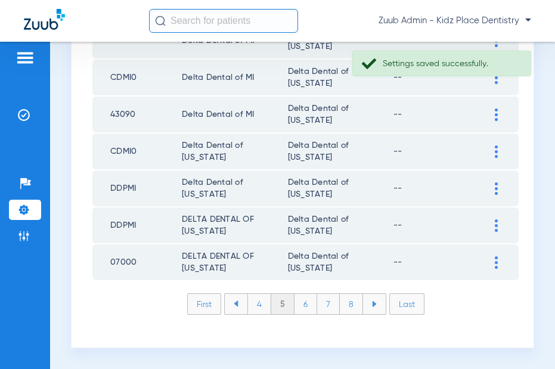
click at [259, 304] on li "4" at bounding box center [259, 304] width 24 height 20
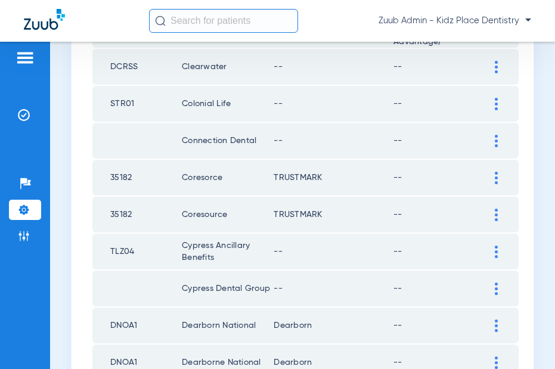
scroll to position [380, 0]
click at [498, 286] on div at bounding box center [496, 288] width 21 height 13
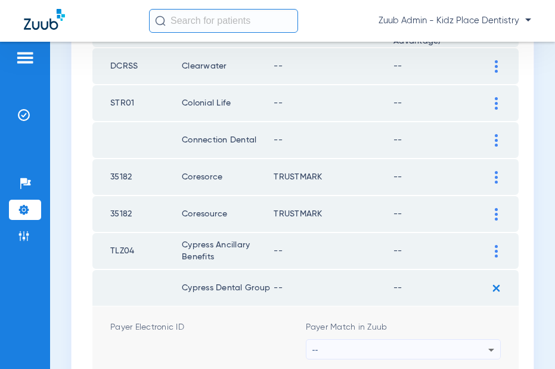
click at [458, 344] on div "--" at bounding box center [401, 350] width 177 height 20
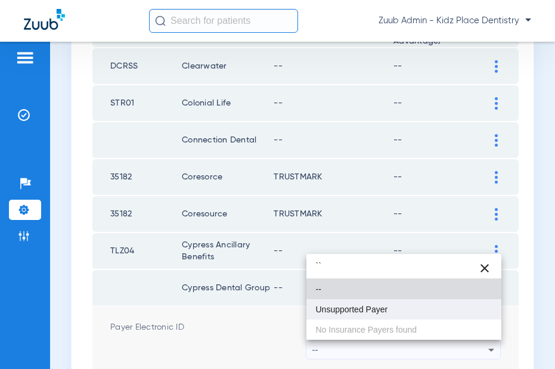
type input "``"
click at [397, 307] on mat-option "Unsupported Payer" at bounding box center [405, 309] width 196 height 20
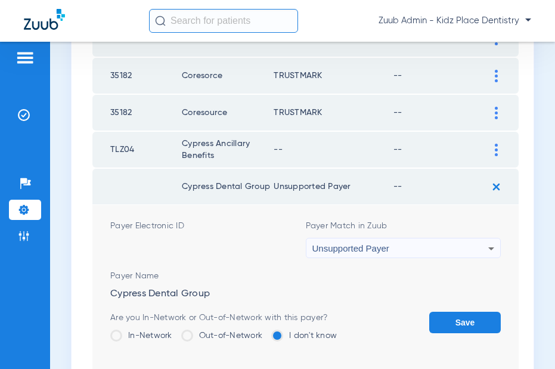
scroll to position [481, 0]
drag, startPoint x: 453, startPoint y: 317, endPoint x: 456, endPoint y: 296, distance: 21.1
click at [452, 317] on button "Save" at bounding box center [465, 323] width 72 height 21
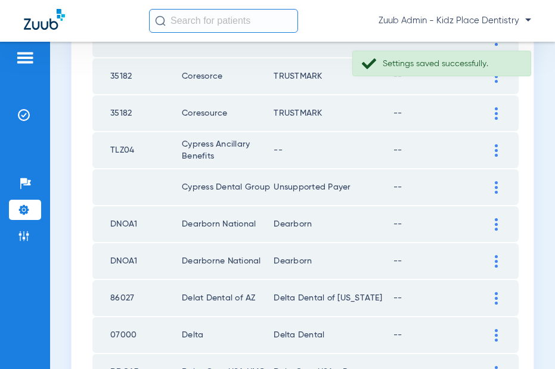
click at [495, 148] on img at bounding box center [496, 150] width 3 height 13
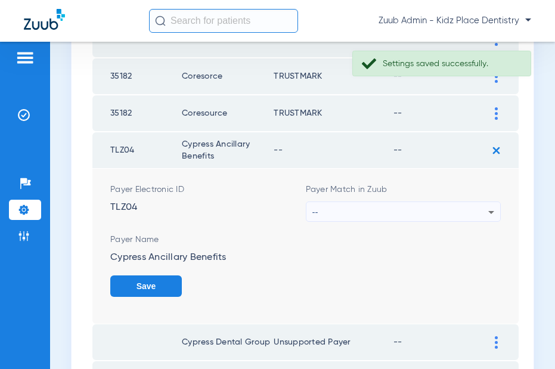
click at [453, 208] on div "--" at bounding box center [401, 212] width 177 height 20
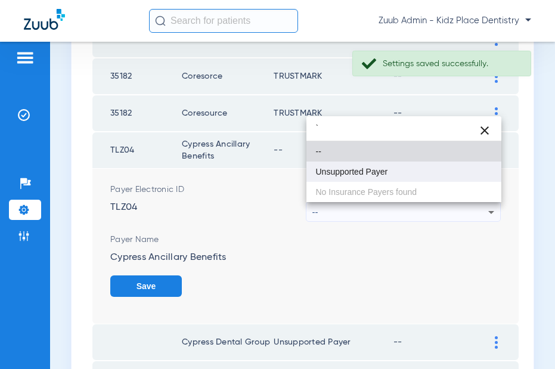
type input "`"
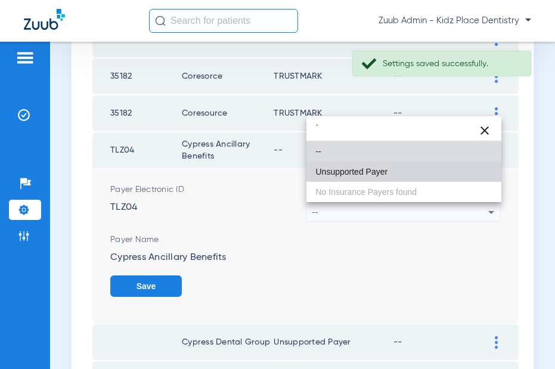
click at [374, 170] on span "Unsupported Payer" at bounding box center [352, 172] width 72 height 8
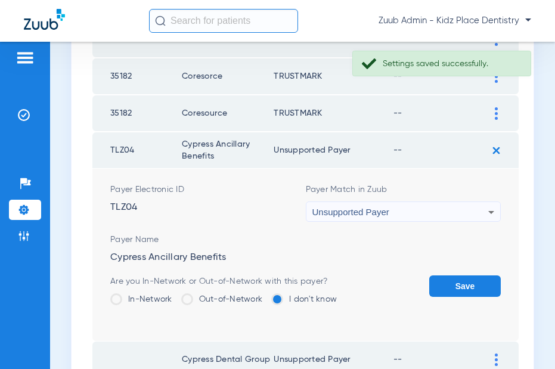
click at [465, 286] on button "Save" at bounding box center [465, 286] width 72 height 21
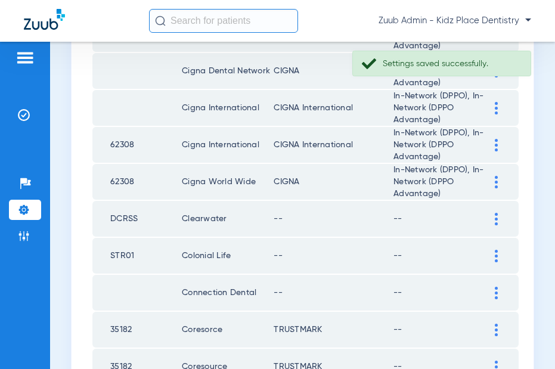
scroll to position [230, 0]
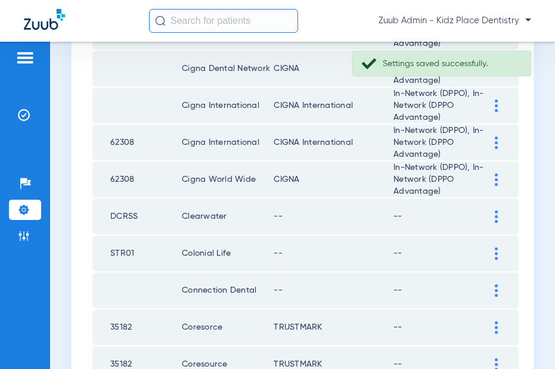
click at [496, 292] on img at bounding box center [496, 290] width 3 height 13
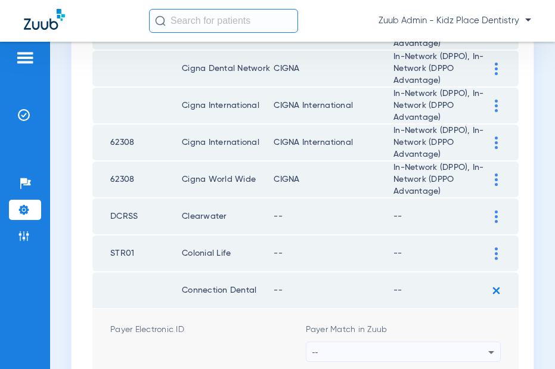
click at [463, 347] on div "--" at bounding box center [401, 352] width 177 height 20
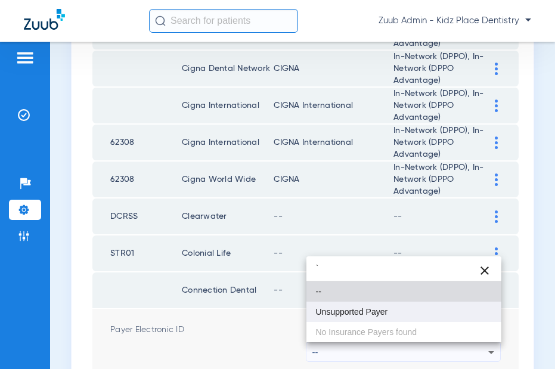
type input "`"
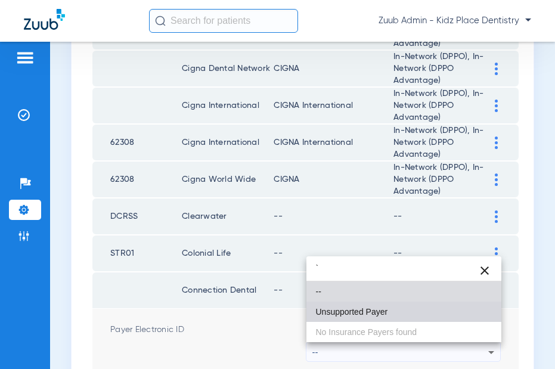
click at [392, 313] on mat-option "Unsupported Payer" at bounding box center [405, 312] width 196 height 20
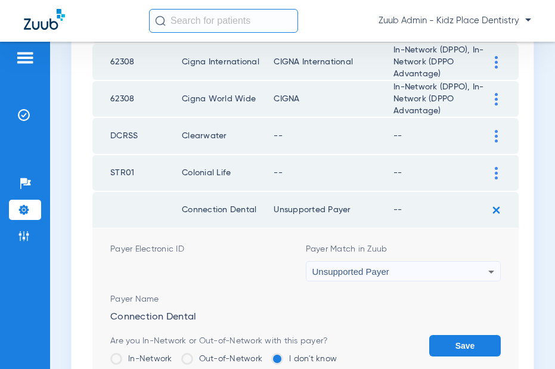
scroll to position [313, 0]
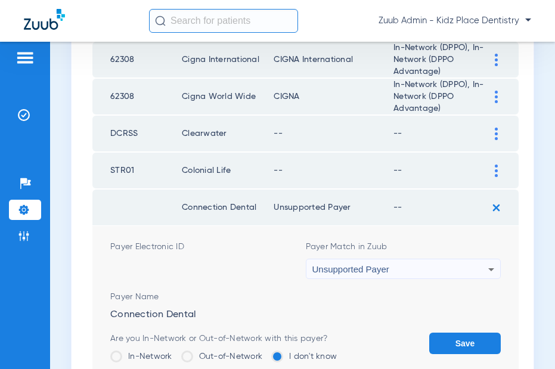
drag, startPoint x: 459, startPoint y: 339, endPoint x: 466, endPoint y: 298, distance: 41.1
click at [462, 332] on form "Payer Electronic ID Payer Match in Zuub Unsupported Payer Payer Name Connection…" at bounding box center [305, 312] width 391 height 172
drag, startPoint x: 460, startPoint y: 345, endPoint x: 484, endPoint y: 281, distance: 67.9
click at [463, 340] on button "Save" at bounding box center [465, 343] width 72 height 21
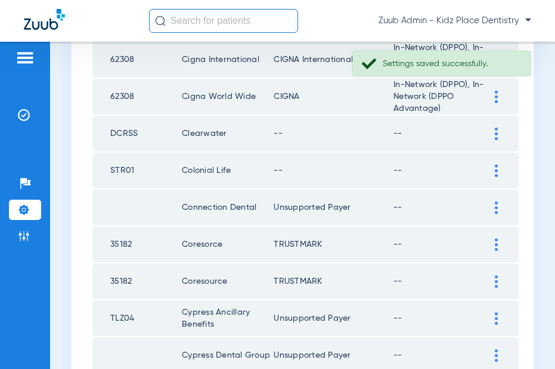
drag, startPoint x: 228, startPoint y: 171, endPoint x: 179, endPoint y: 172, distance: 48.9
click at [179, 172] on tr "STR01 Colonial Life -- --" at bounding box center [305, 171] width 426 height 36
copy tr "Colonial Life"
click at [496, 169] on img at bounding box center [496, 171] width 3 height 13
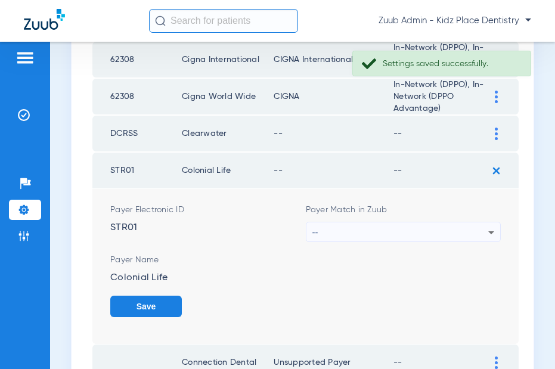
click at [460, 231] on div "--" at bounding box center [401, 232] width 177 height 20
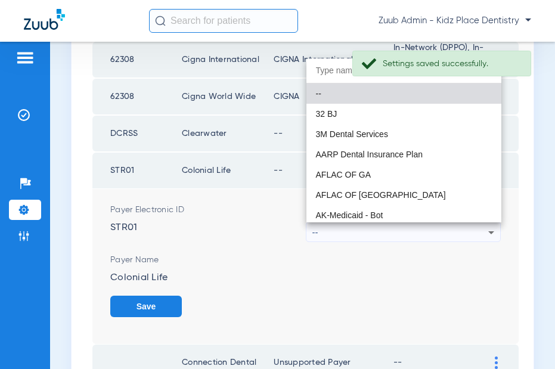
paste input "Colonial Life"
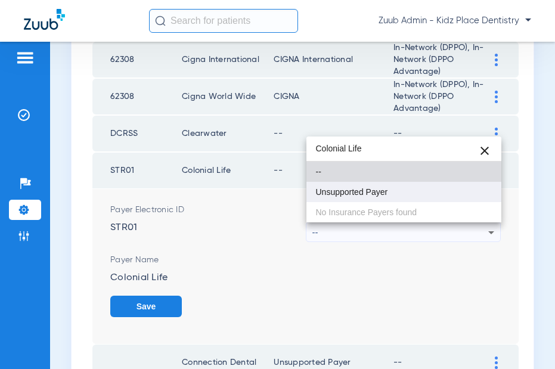
type input "Colonial Life"
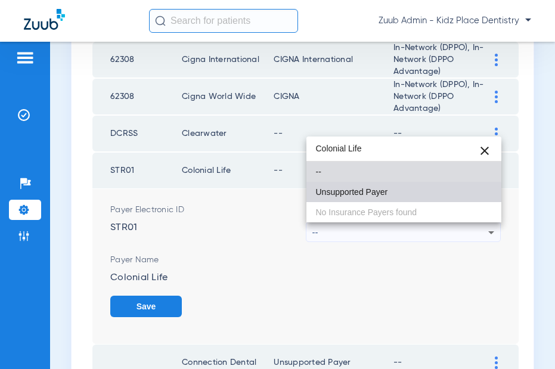
click at [386, 194] on span "Unsupported Payer" at bounding box center [352, 192] width 72 height 8
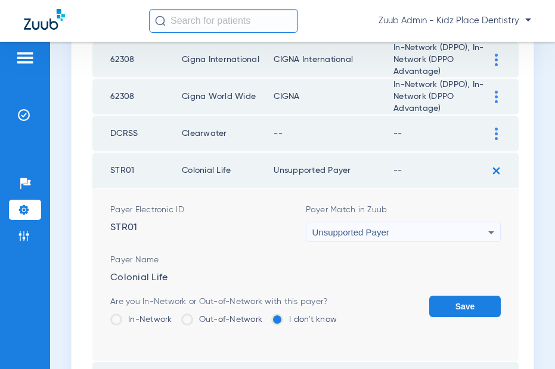
drag, startPoint x: 456, startPoint y: 304, endPoint x: 465, endPoint y: 256, distance: 48.0
click at [457, 298] on button "Save" at bounding box center [465, 306] width 72 height 21
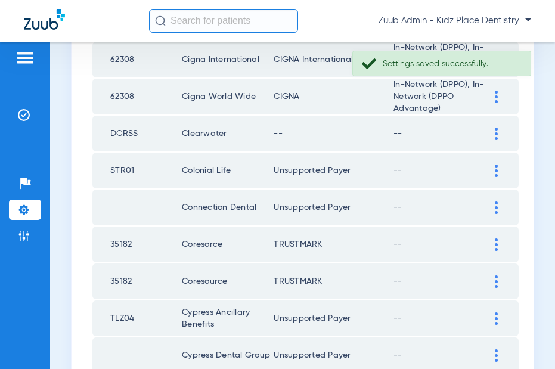
click at [491, 135] on div at bounding box center [496, 134] width 21 height 13
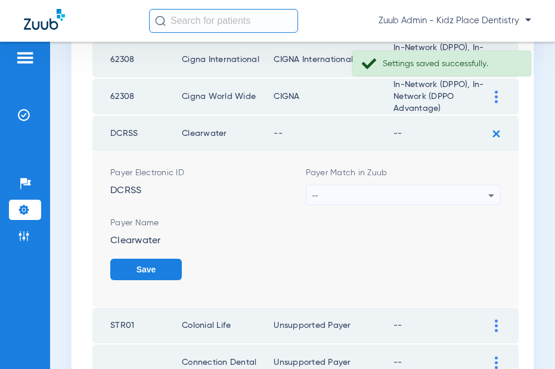
click at [450, 196] on div "--" at bounding box center [401, 195] width 177 height 20
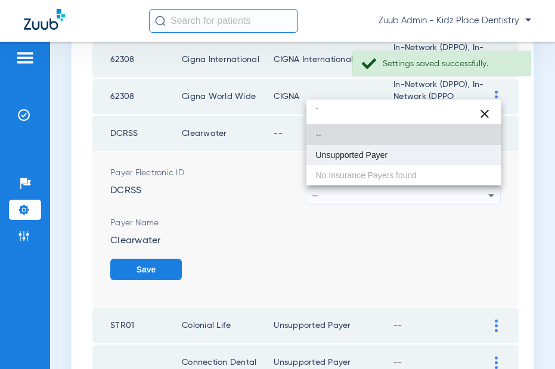
type input "`"
click at [379, 153] on span "Unsupported Payer" at bounding box center [352, 155] width 72 height 8
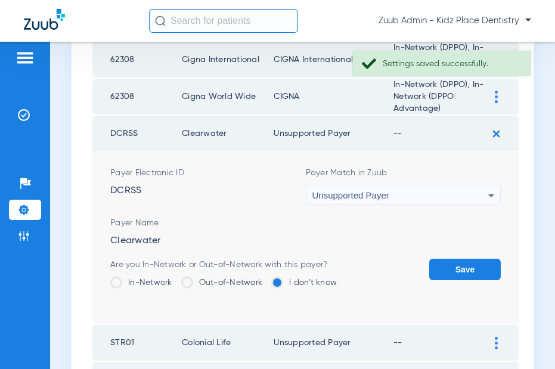
click at [443, 259] on button "Save" at bounding box center [465, 269] width 72 height 21
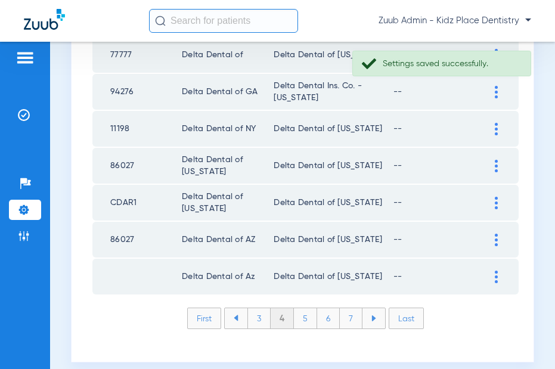
scroll to position [1811, 0]
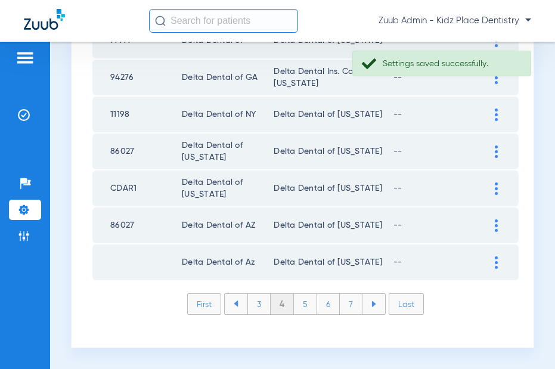
click at [258, 305] on li "3" at bounding box center [258, 304] width 23 height 20
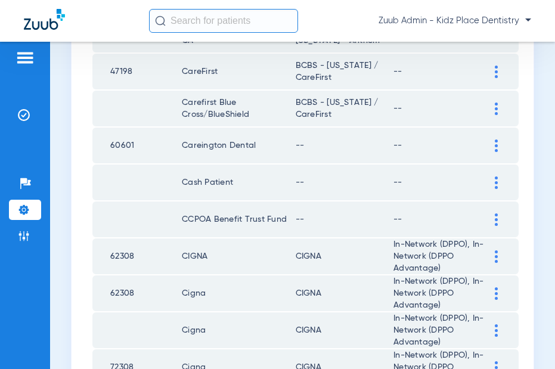
scroll to position [1549, 0]
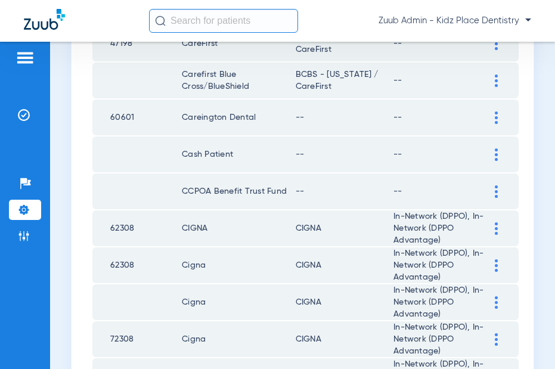
click at [492, 191] on div at bounding box center [496, 191] width 21 height 13
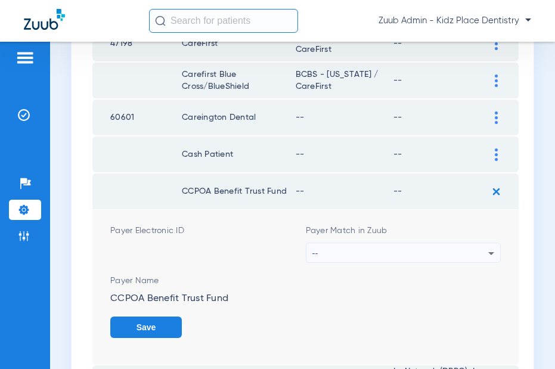
click at [448, 252] on div "--" at bounding box center [401, 253] width 177 height 20
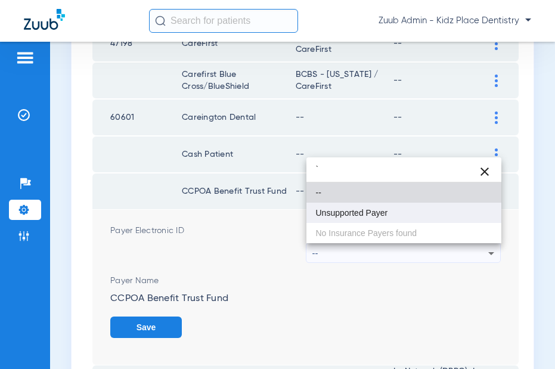
type input "`"
click at [382, 218] on mat-option "Unsupported Payer" at bounding box center [405, 213] width 196 height 20
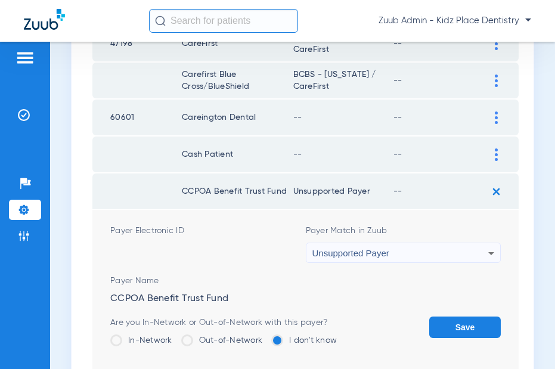
drag, startPoint x: 466, startPoint y: 328, endPoint x: 471, endPoint y: 295, distance: 33.7
click at [466, 324] on button "Save" at bounding box center [465, 327] width 72 height 21
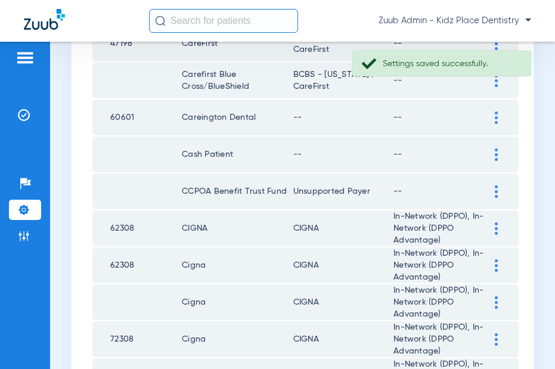
click at [493, 157] on div at bounding box center [496, 154] width 21 height 13
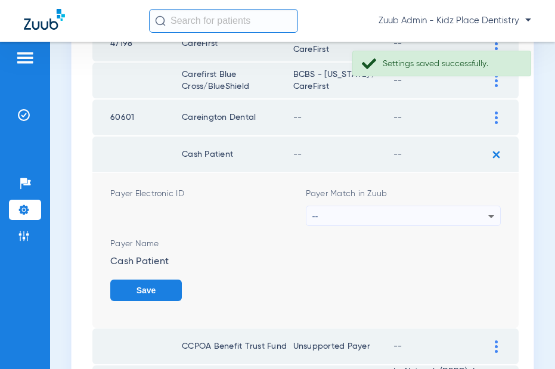
click at [400, 217] on div "--" at bounding box center [401, 216] width 177 height 20
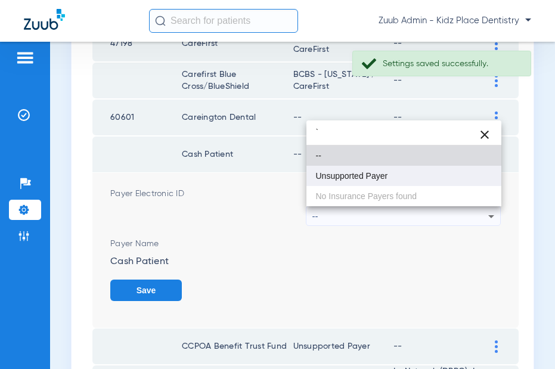
type input "`"
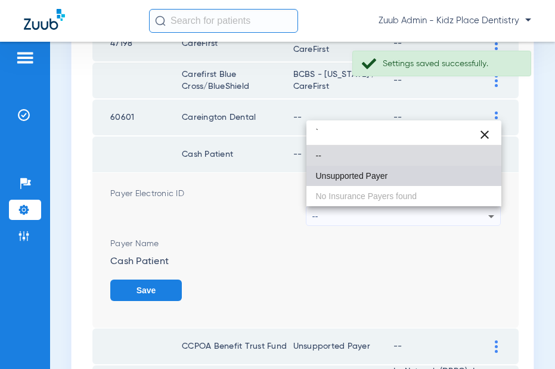
click at [371, 177] on span "Unsupported Payer" at bounding box center [352, 176] width 72 height 8
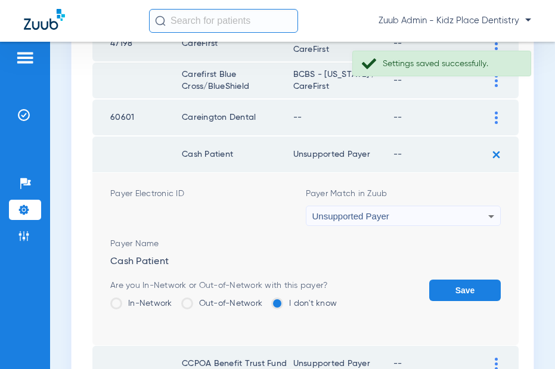
drag, startPoint x: 459, startPoint y: 284, endPoint x: 482, endPoint y: 193, distance: 94.9
click at [461, 280] on button "Save" at bounding box center [465, 290] width 72 height 21
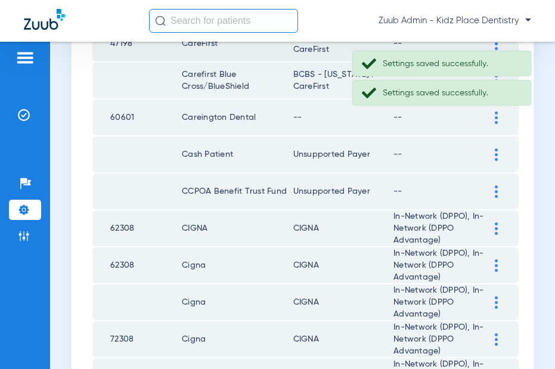
click at [495, 119] on img at bounding box center [496, 118] width 3 height 13
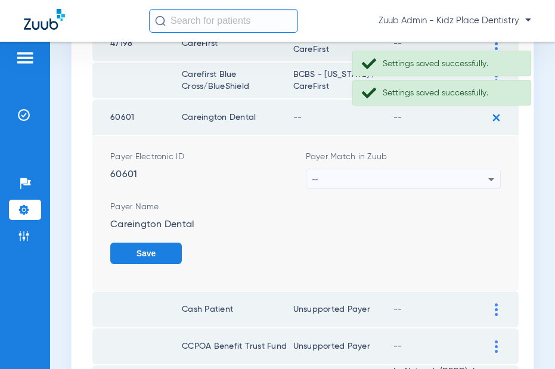
click at [398, 175] on div "--" at bounding box center [401, 179] width 177 height 20
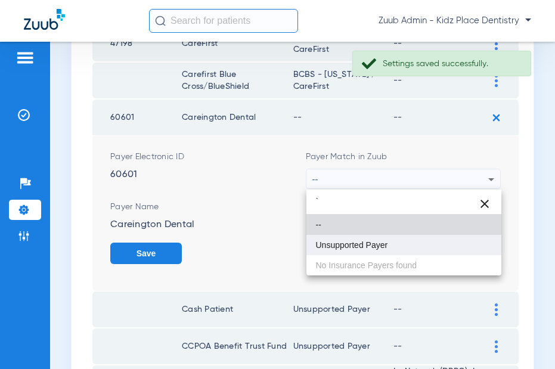
type input "`"
click at [372, 243] on span "Unsupported Payer" at bounding box center [352, 245] width 72 height 8
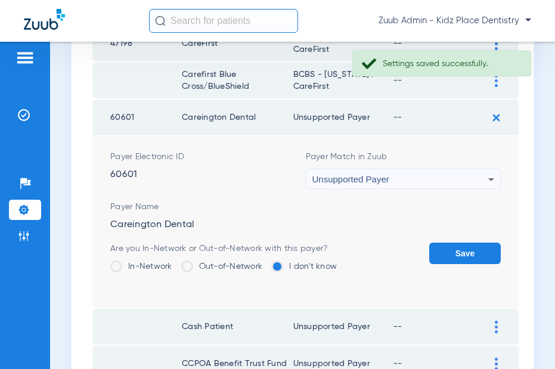
click at [453, 247] on button "Save" at bounding box center [465, 253] width 72 height 21
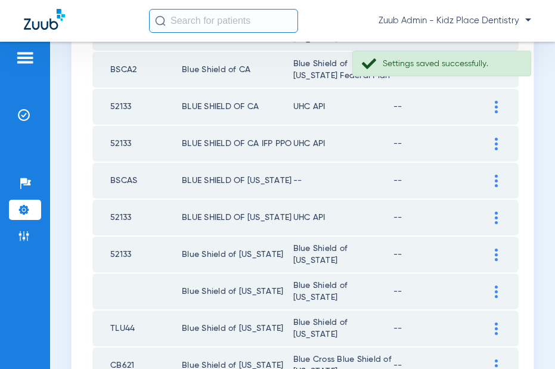
scroll to position [859, 0]
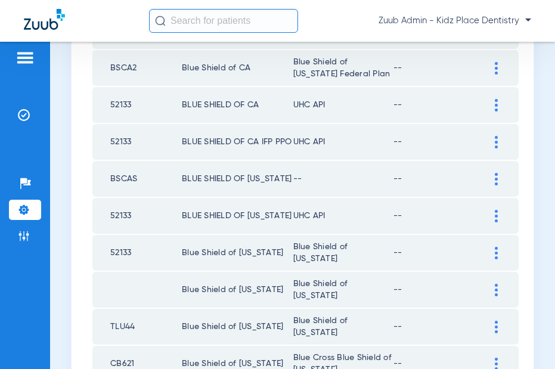
click at [496, 214] on img at bounding box center [496, 216] width 3 height 13
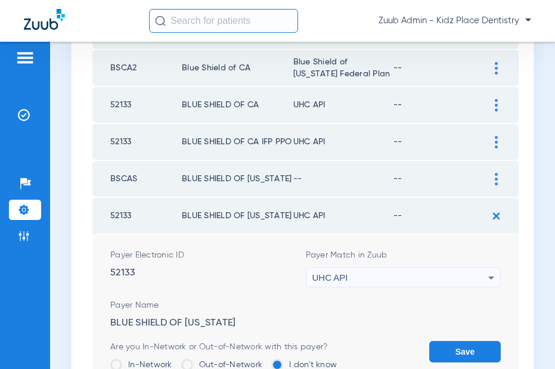
click at [470, 279] on div "UHC API" at bounding box center [401, 278] width 177 height 20
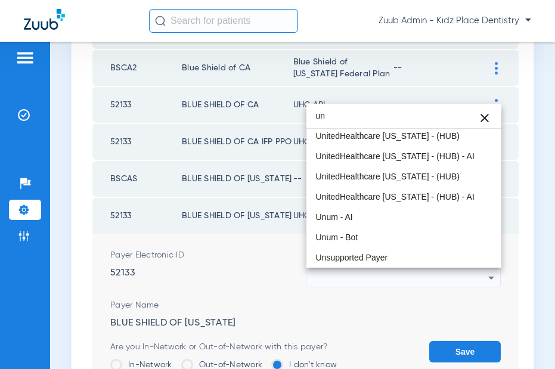
scroll to position [25, 0]
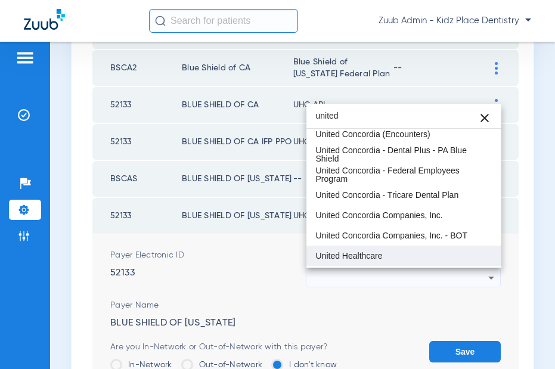
type input "united"
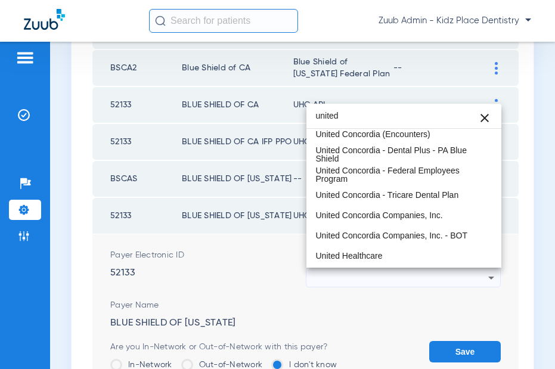
drag, startPoint x: 376, startPoint y: 258, endPoint x: 406, endPoint y: 295, distance: 47.9
click at [377, 258] on span "United Healthcare" at bounding box center [349, 256] width 67 height 8
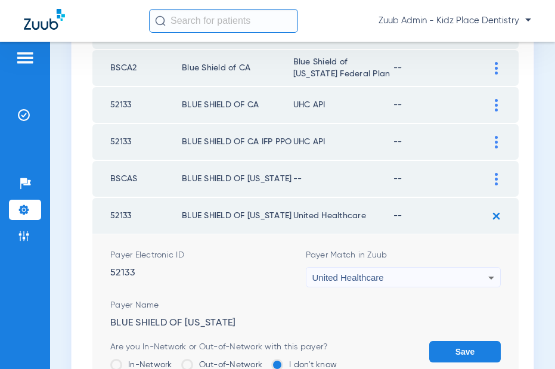
drag, startPoint x: 452, startPoint y: 352, endPoint x: 460, endPoint y: 287, distance: 64.9
click at [452, 351] on button "Save" at bounding box center [465, 351] width 72 height 21
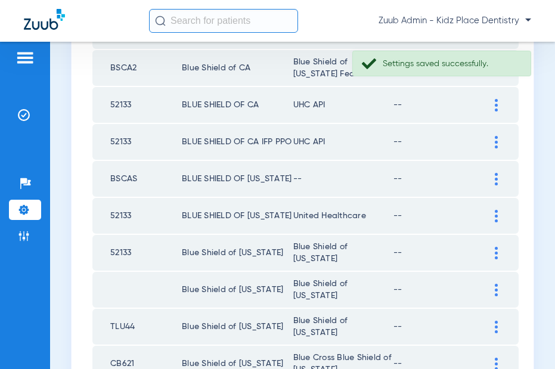
drag, startPoint x: 366, startPoint y: 222, endPoint x: 293, endPoint y: 221, distance: 73.4
click at [293, 221] on td "United Healthcare" at bounding box center [343, 216] width 100 height 36
copy td "United Healthcare"
drag, startPoint x: 493, startPoint y: 174, endPoint x: 468, endPoint y: 184, distance: 26.8
click at [493, 174] on div at bounding box center [496, 179] width 21 height 13
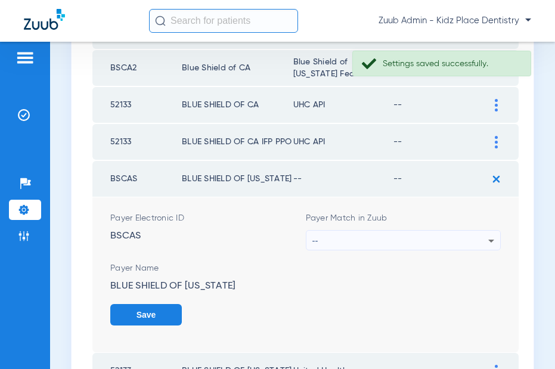
click at [450, 234] on div "--" at bounding box center [401, 241] width 177 height 20
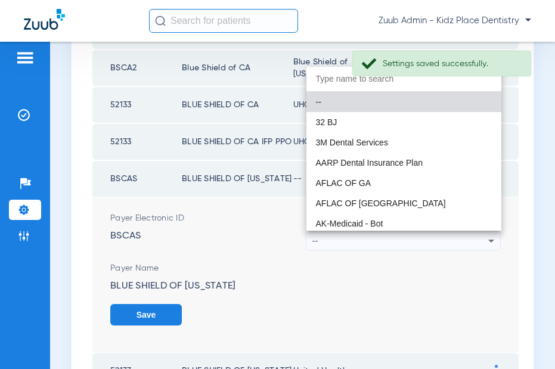
paste input "United Healthcare"
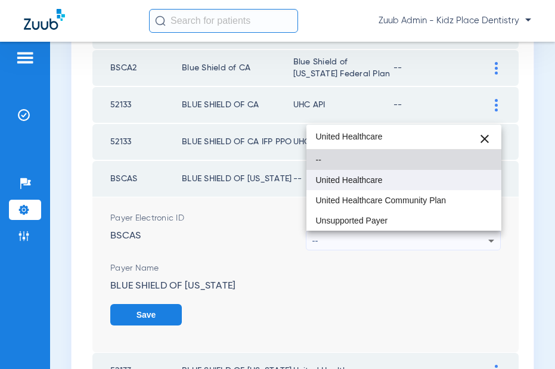
type input "United Healthcare"
click at [381, 178] on span "United Healthcare" at bounding box center [349, 180] width 67 height 8
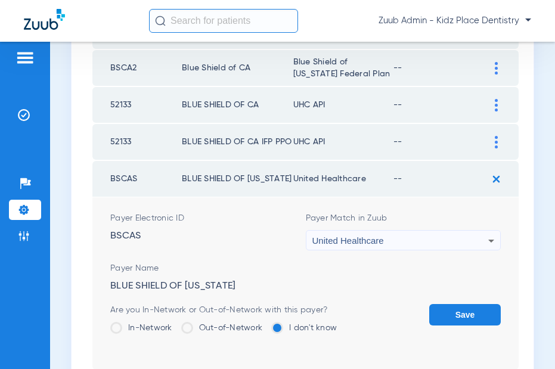
drag, startPoint x: 454, startPoint y: 308, endPoint x: 469, endPoint y: 265, distance: 45.7
click at [457, 301] on form "Payer Electronic ID BSCAS Payer Match in Zuub United Healthcare Payer Name BLUE…" at bounding box center [305, 283] width 391 height 172
click at [469, 301] on form "Payer Electronic ID BSCAS Payer Match in Zuub United Healthcare Payer Name BLUE…" at bounding box center [305, 283] width 391 height 172
click at [459, 313] on button "Save" at bounding box center [465, 314] width 72 height 21
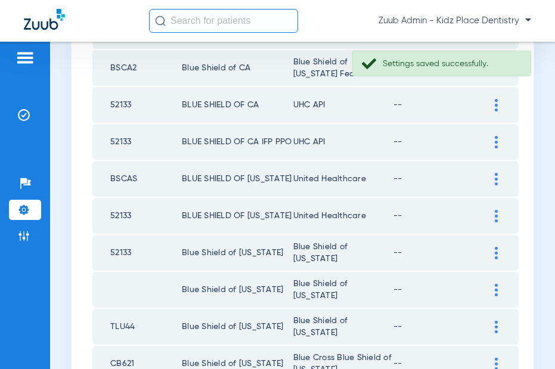
click at [497, 141] on img at bounding box center [496, 142] width 3 height 13
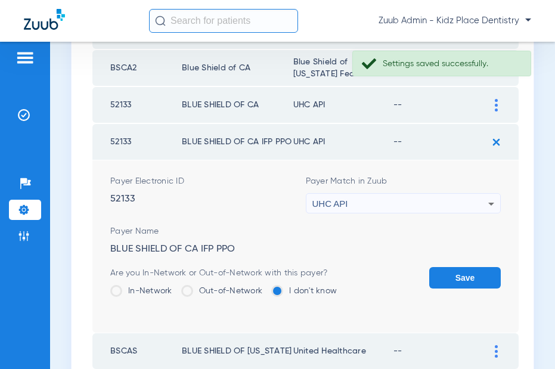
click at [457, 204] on div "UHC API" at bounding box center [401, 204] width 177 height 20
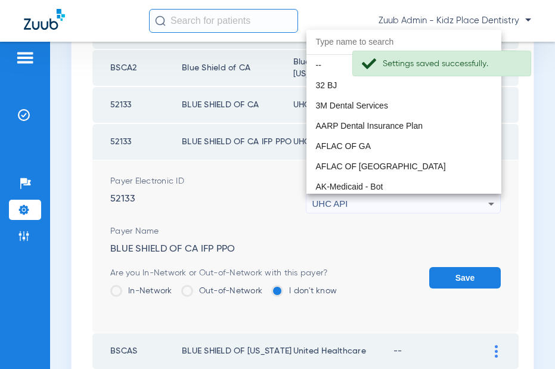
scroll to position [7323, 0]
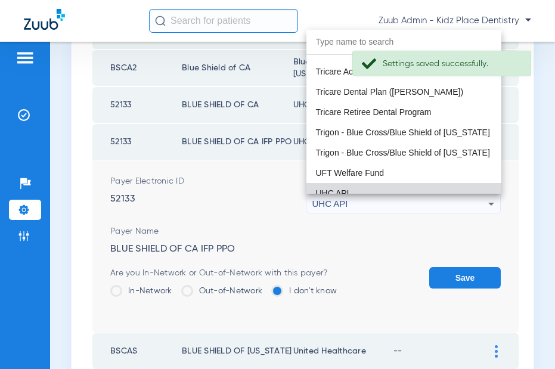
paste input "United Healthcare"
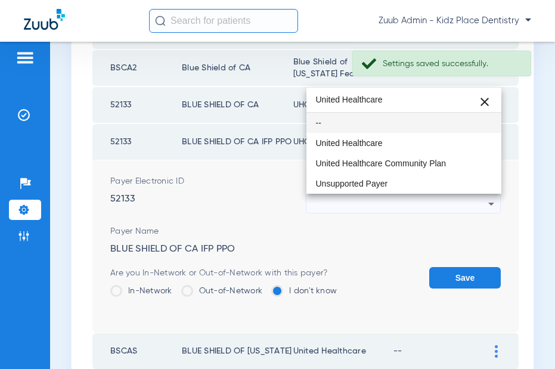
scroll to position [0, 0]
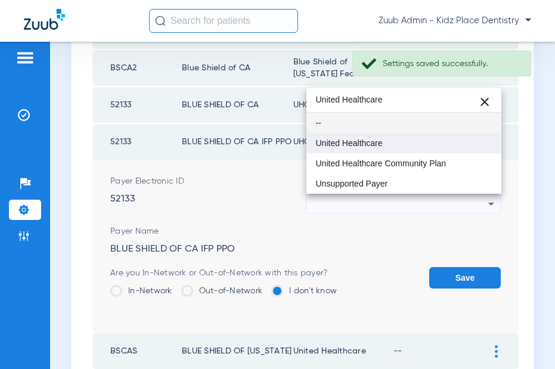
type input "United Healthcare"
click at [364, 137] on mat-option "United Healthcare" at bounding box center [405, 143] width 196 height 20
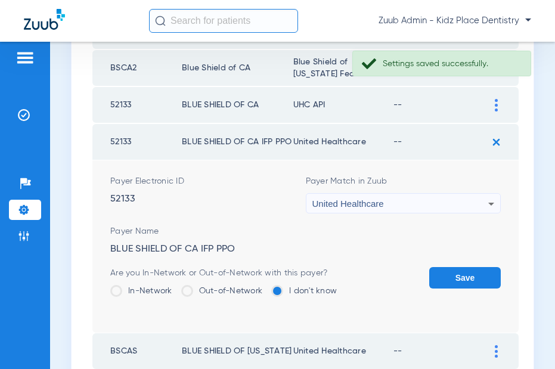
click at [461, 274] on button "Save" at bounding box center [465, 277] width 72 height 21
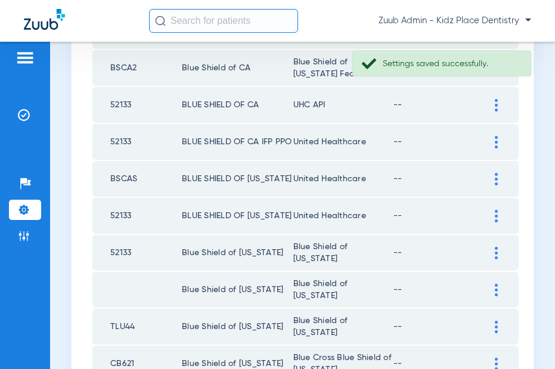
click at [494, 105] on div at bounding box center [496, 105] width 21 height 13
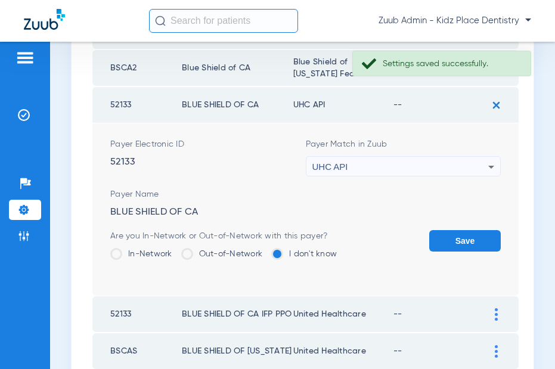
click at [435, 165] on div "UHC API" at bounding box center [401, 167] width 177 height 20
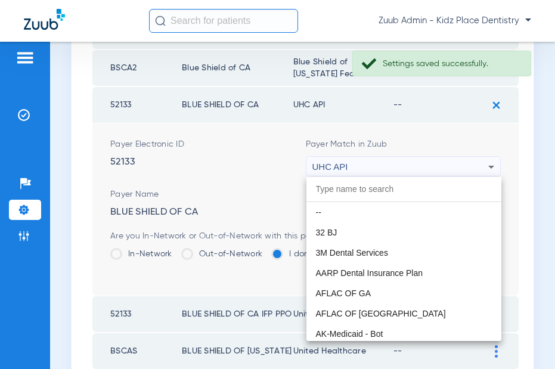
scroll to position [7323, 0]
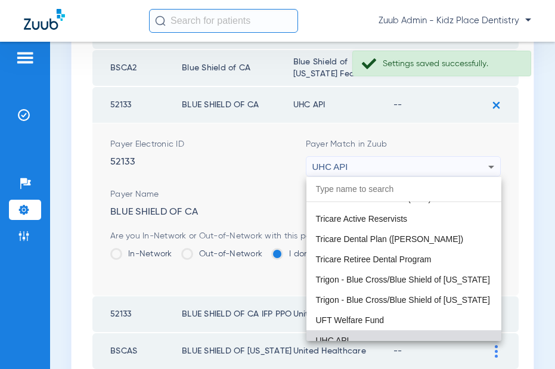
paste input "United Healthcare"
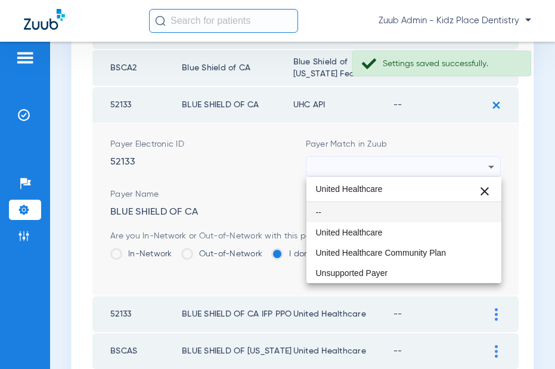
scroll to position [0, 0]
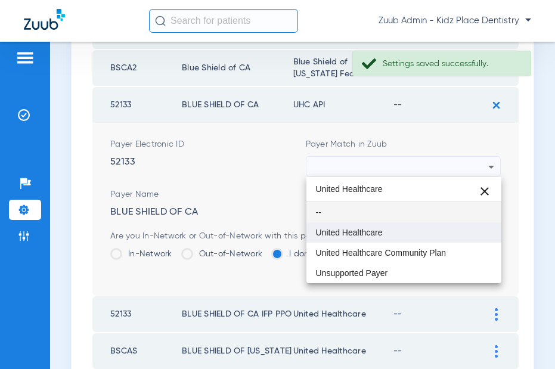
type input "United Healthcare"
click at [369, 228] on span "United Healthcare" at bounding box center [349, 232] width 67 height 8
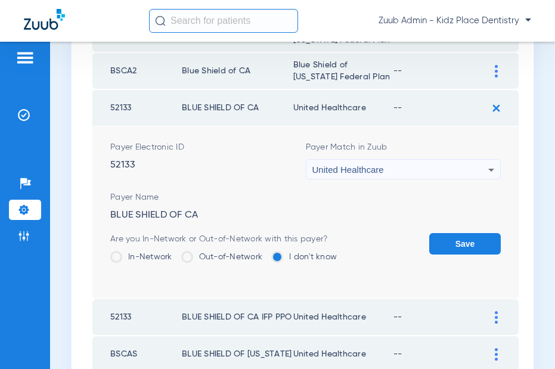
click at [447, 233] on button "Save" at bounding box center [465, 243] width 72 height 21
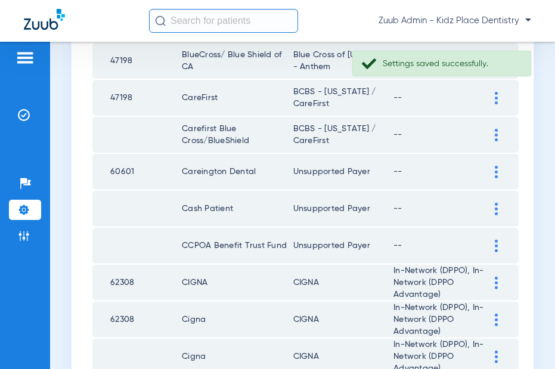
scroll to position [1811, 0]
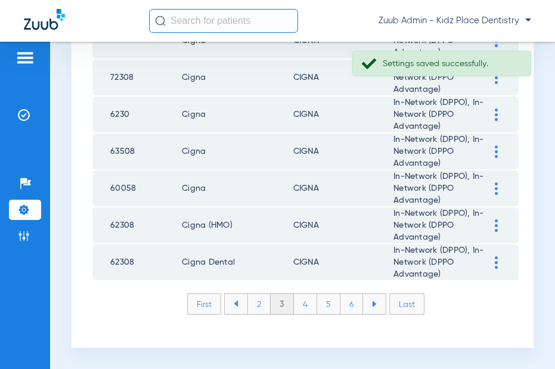
click at [258, 307] on li "2" at bounding box center [258, 304] width 23 height 20
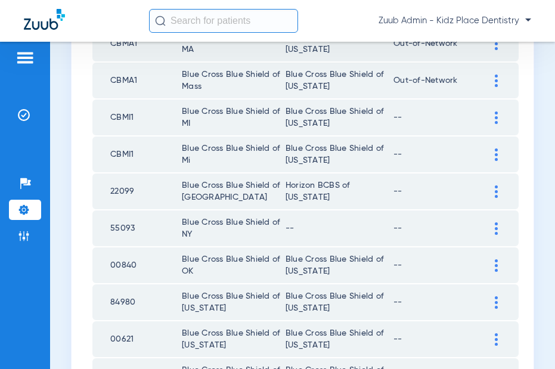
scroll to position [1525, 0]
click at [496, 222] on img at bounding box center [496, 228] width 3 height 13
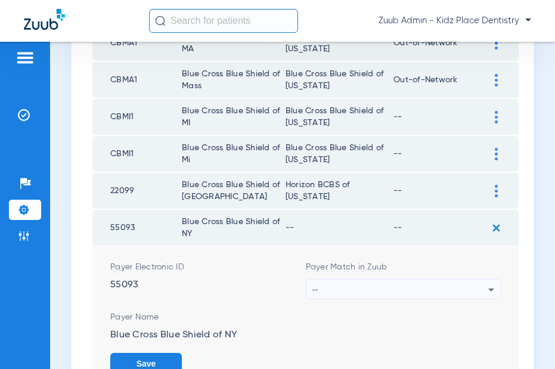
click at [464, 280] on div "--" at bounding box center [401, 290] width 177 height 20
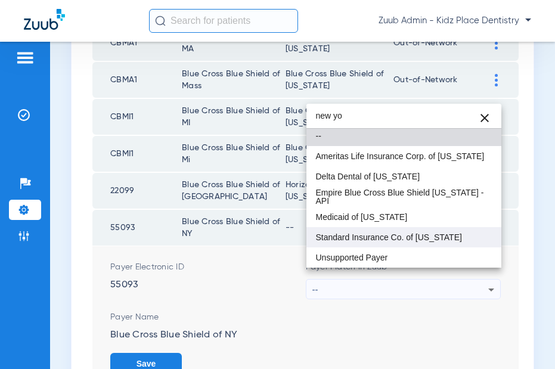
scroll to position [0, 0]
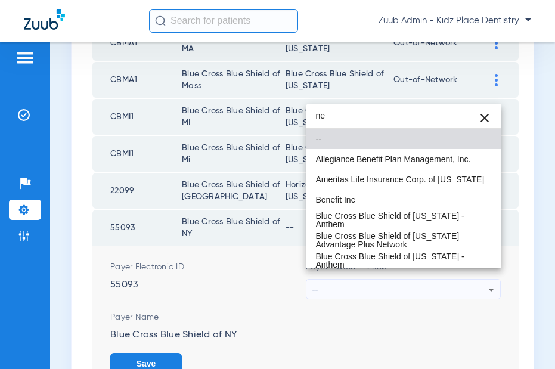
type input "n"
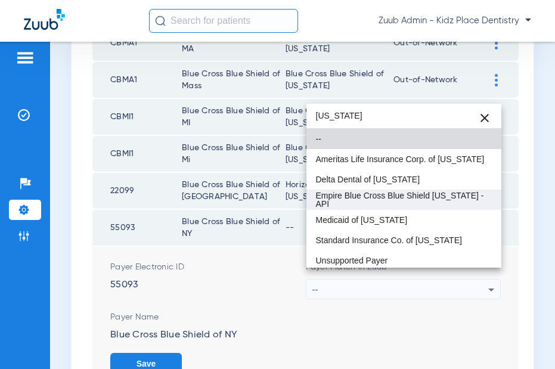
type input "new York"
click at [431, 203] on span "Empire Blue Cross Blue Shield New York - API" at bounding box center [404, 199] width 177 height 17
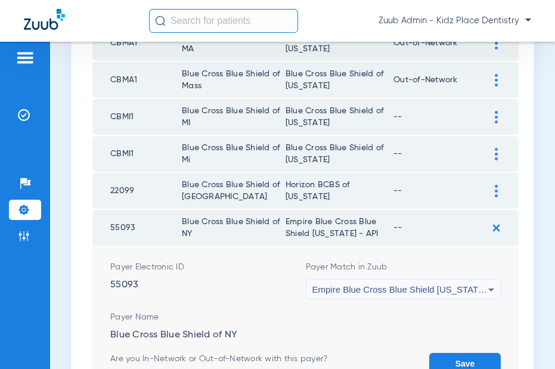
click at [471, 353] on button "Save" at bounding box center [465, 363] width 72 height 21
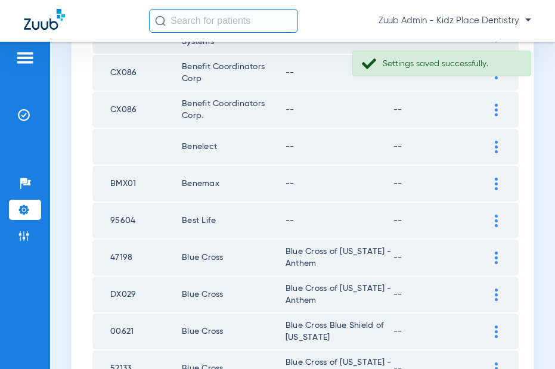
scroll to position [640, 0]
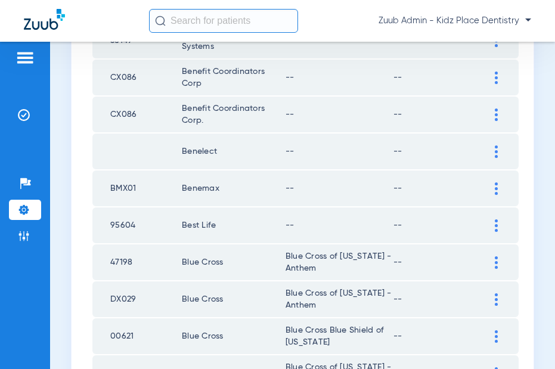
click at [493, 219] on div at bounding box center [496, 225] width 21 height 13
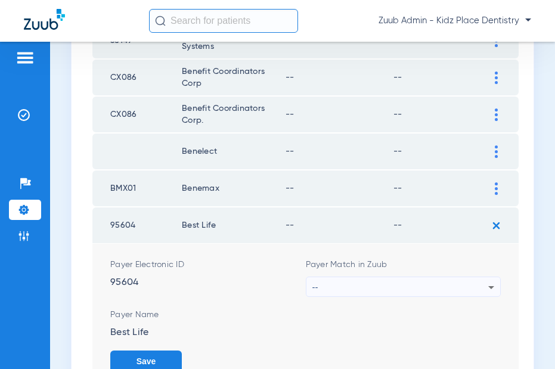
click at [485, 280] on icon at bounding box center [491, 287] width 14 height 14
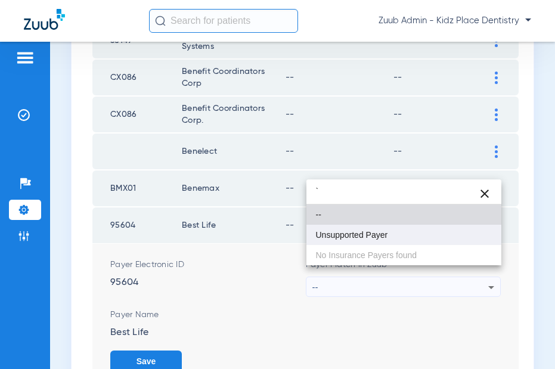
type input "`"
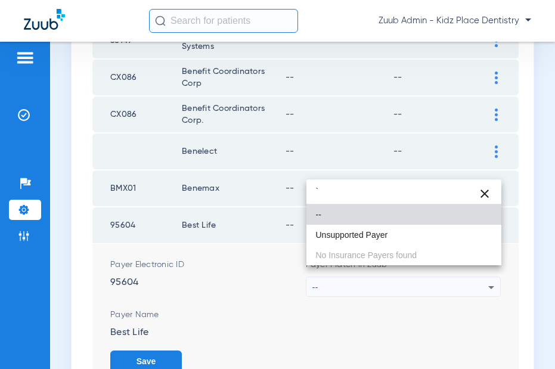
click at [332, 234] on span "Unsupported Payer" at bounding box center [352, 235] width 72 height 8
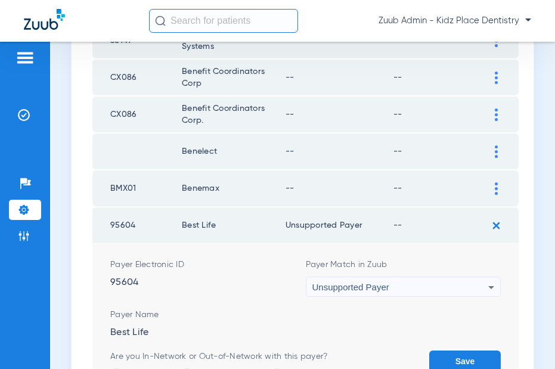
drag, startPoint x: 459, startPoint y: 344, endPoint x: 480, endPoint y: 217, distance: 128.1
click at [459, 351] on button "Save" at bounding box center [465, 361] width 72 height 21
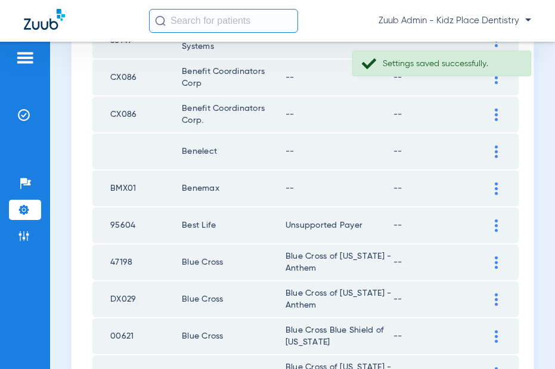
click at [495, 182] on img at bounding box center [496, 188] width 3 height 13
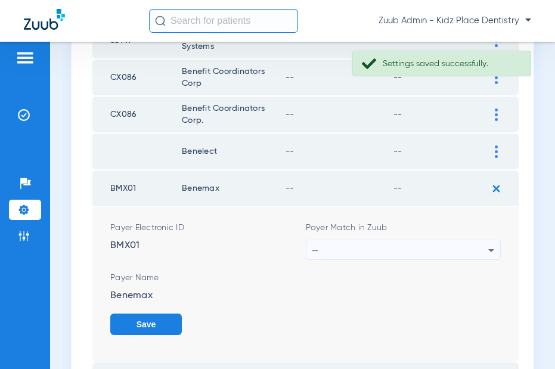
click at [463, 240] on div "--" at bounding box center [401, 250] width 177 height 20
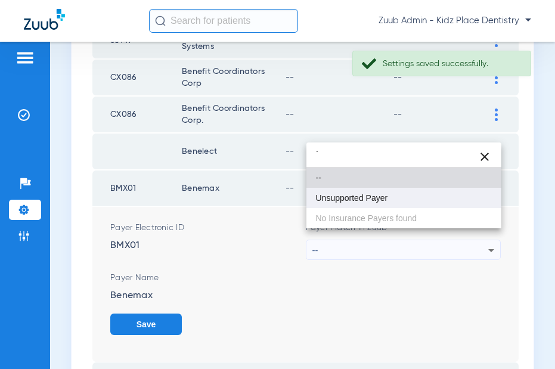
type input "`"
click at [360, 190] on mat-option "Unsupported Payer" at bounding box center [405, 198] width 196 height 20
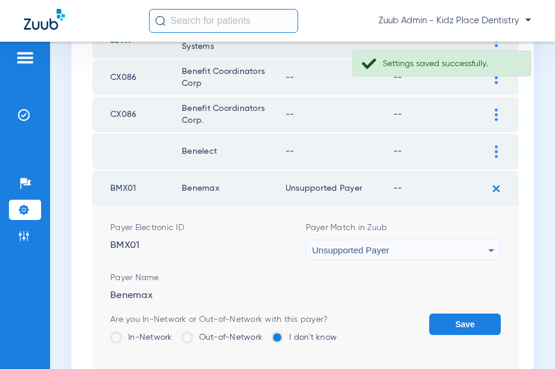
click at [462, 314] on button "Save" at bounding box center [465, 324] width 72 height 21
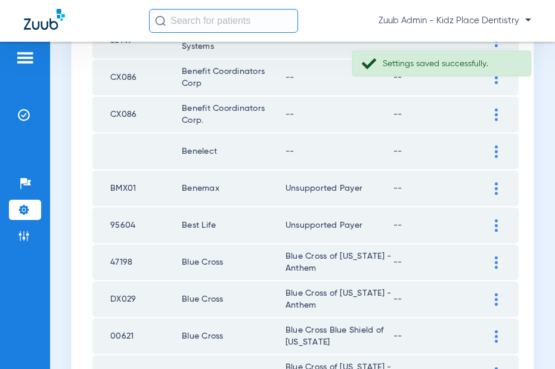
click at [496, 146] on img at bounding box center [496, 152] width 3 height 13
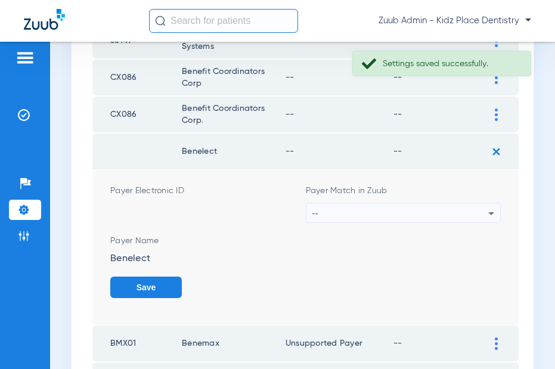
click at [459, 203] on div "--" at bounding box center [401, 213] width 177 height 20
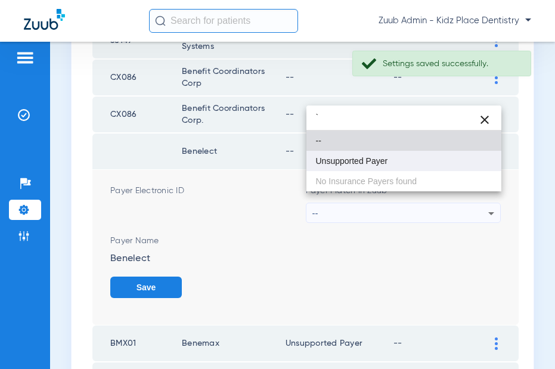
type input "`"
click at [382, 165] on span "Unsupported Payer" at bounding box center [352, 161] width 72 height 8
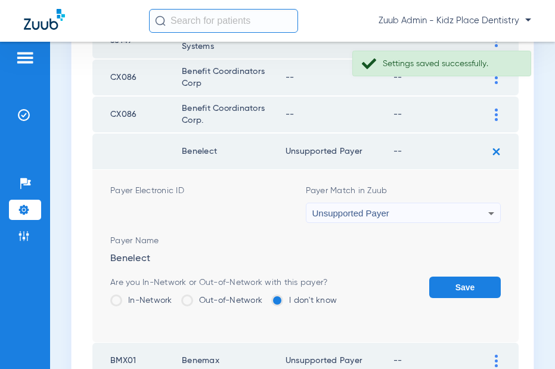
click at [471, 277] on button "Save" at bounding box center [465, 287] width 72 height 21
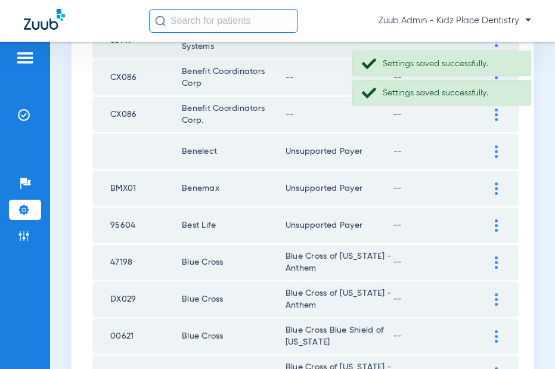
click at [495, 109] on img at bounding box center [496, 115] width 3 height 13
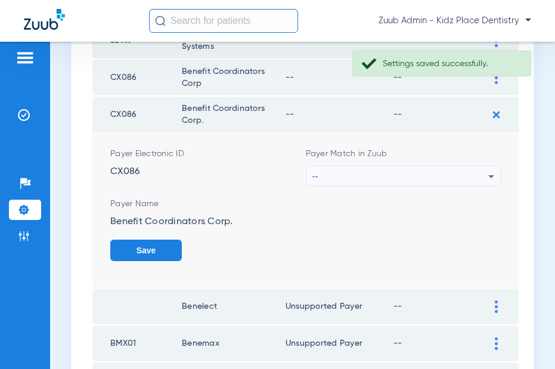
click at [401, 168] on div "--" at bounding box center [401, 176] width 177 height 20
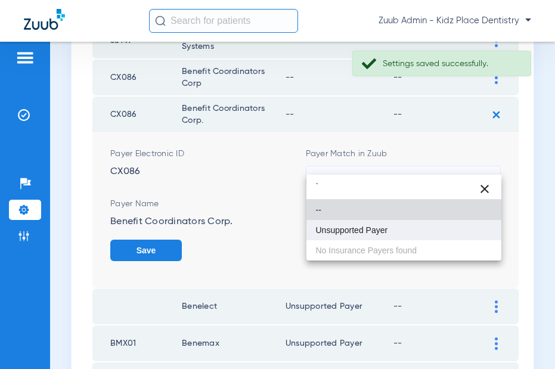
type input "`"
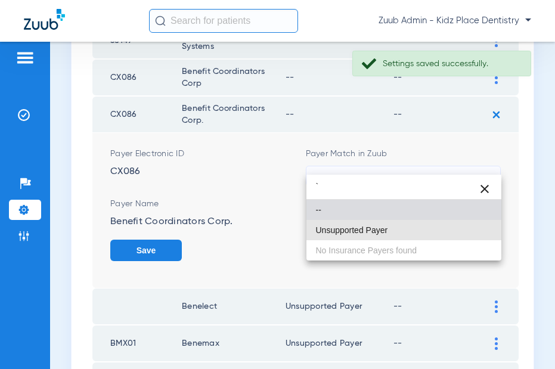
drag, startPoint x: 375, startPoint y: 233, endPoint x: 412, endPoint y: 231, distance: 37.6
click at [377, 232] on span "Unsupported Payer" at bounding box center [352, 230] width 72 height 8
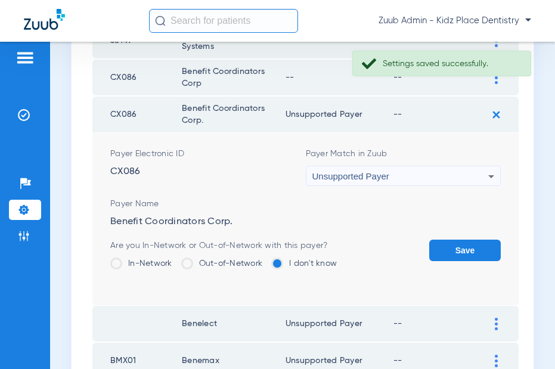
click at [456, 240] on button "Save" at bounding box center [465, 250] width 72 height 21
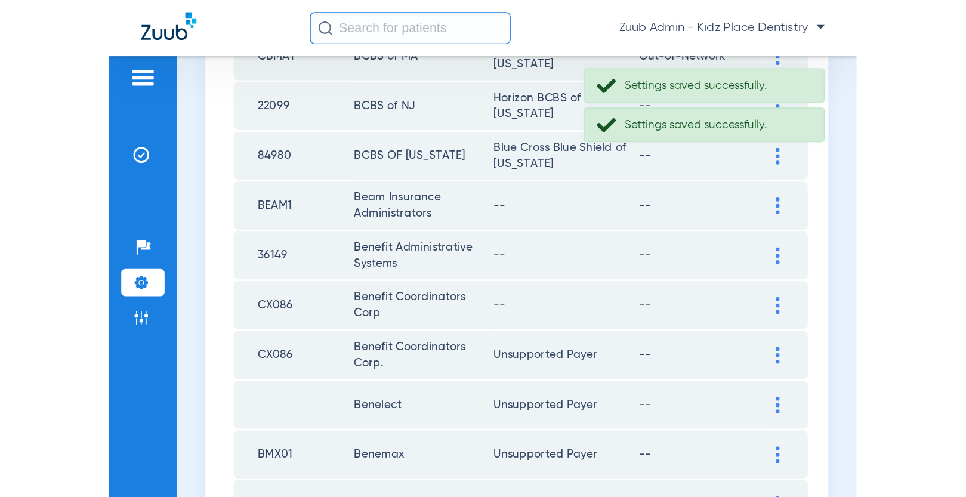
scroll to position [492, 0]
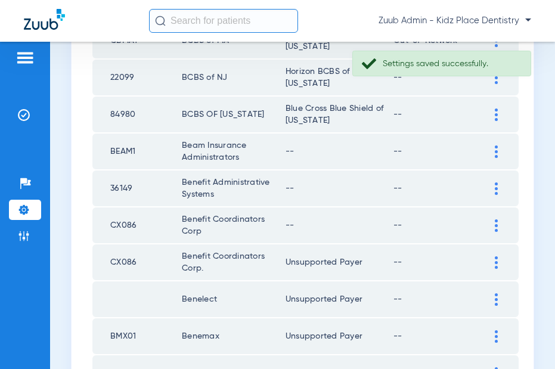
click at [497, 219] on img at bounding box center [496, 225] width 3 height 13
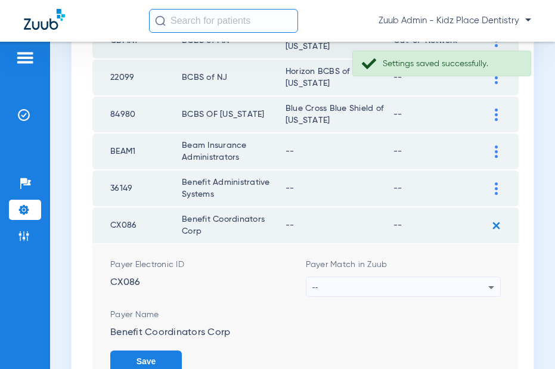
click at [458, 277] on div "--" at bounding box center [401, 287] width 177 height 20
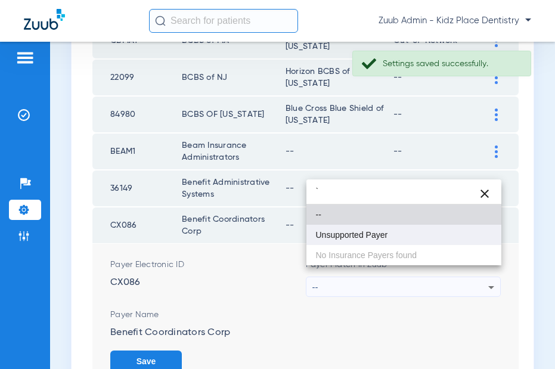
type input "`"
click at [397, 236] on mat-option "Unsupported Payer" at bounding box center [405, 235] width 196 height 20
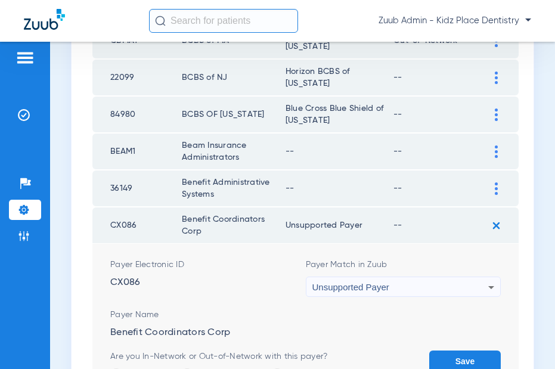
drag, startPoint x: 453, startPoint y: 348, endPoint x: 463, endPoint y: 285, distance: 64.0
click at [453, 351] on button "Save" at bounding box center [465, 361] width 72 height 21
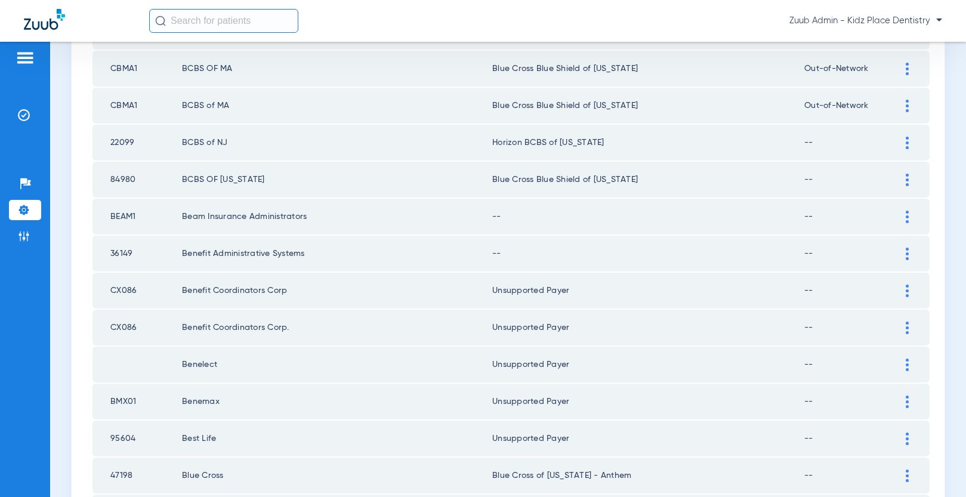
scroll to position [375, 0]
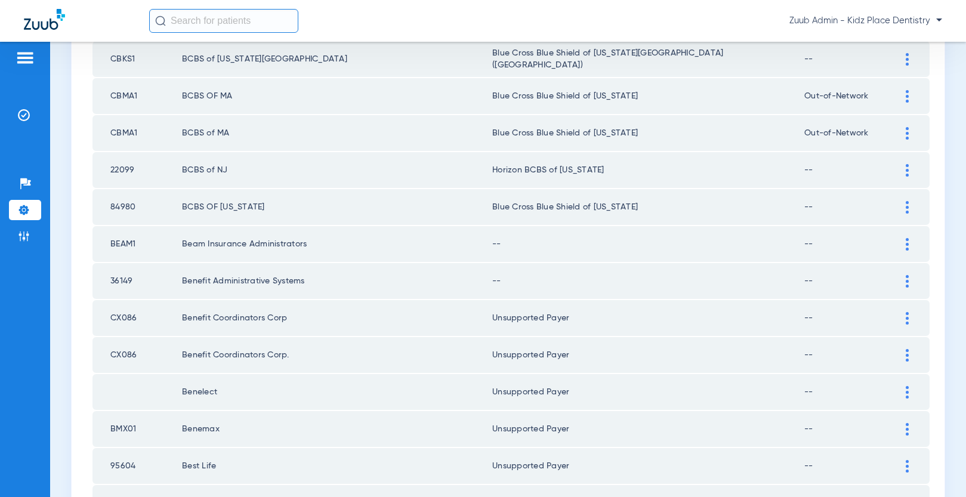
click at [555, 278] on img at bounding box center [906, 281] width 3 height 13
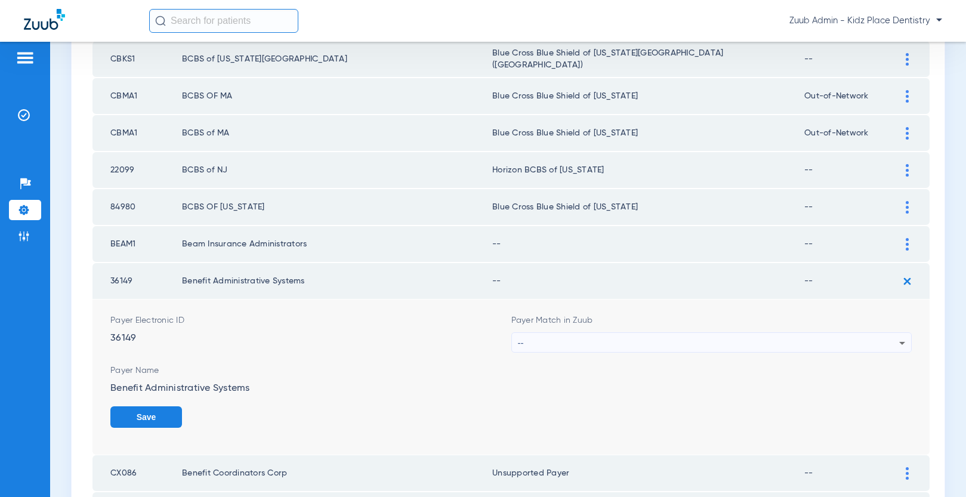
click at [555, 339] on div "--" at bounding box center [709, 343] width 382 height 20
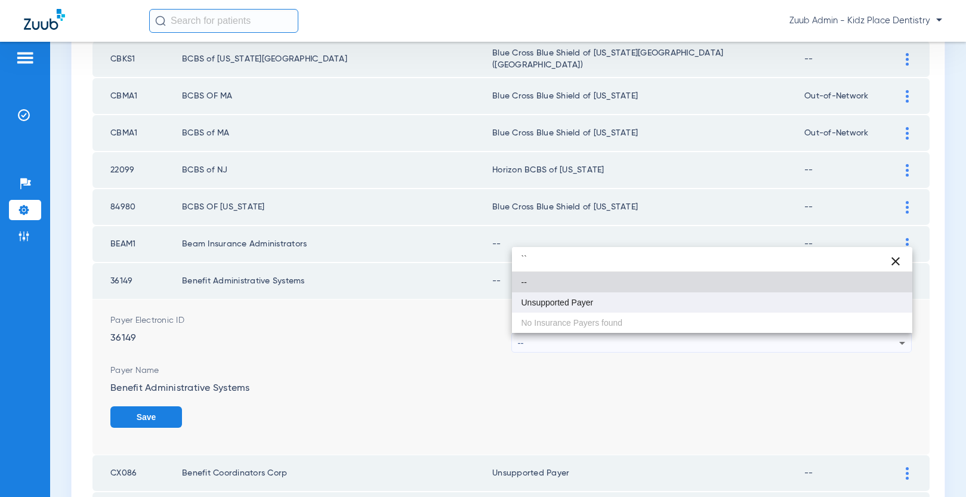
type input "``"
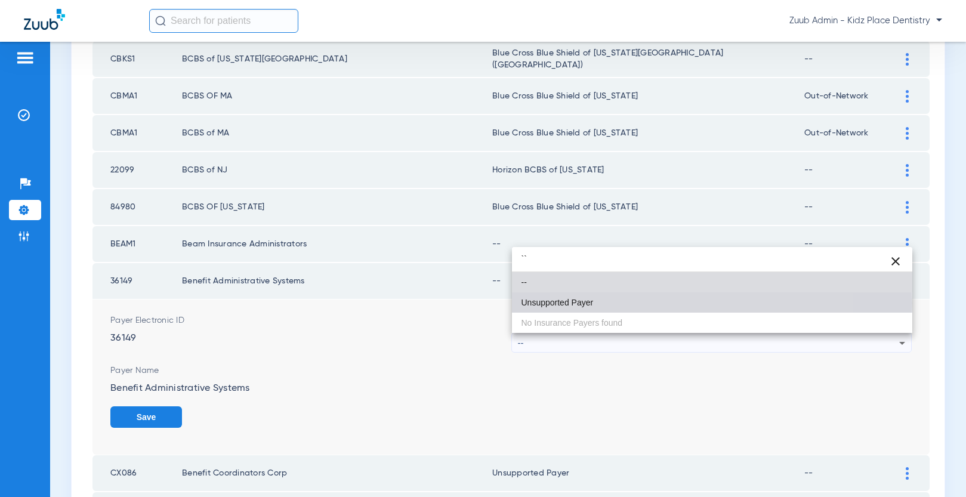
click at [555, 303] on mat-option "Unsupported Payer" at bounding box center [712, 302] width 401 height 20
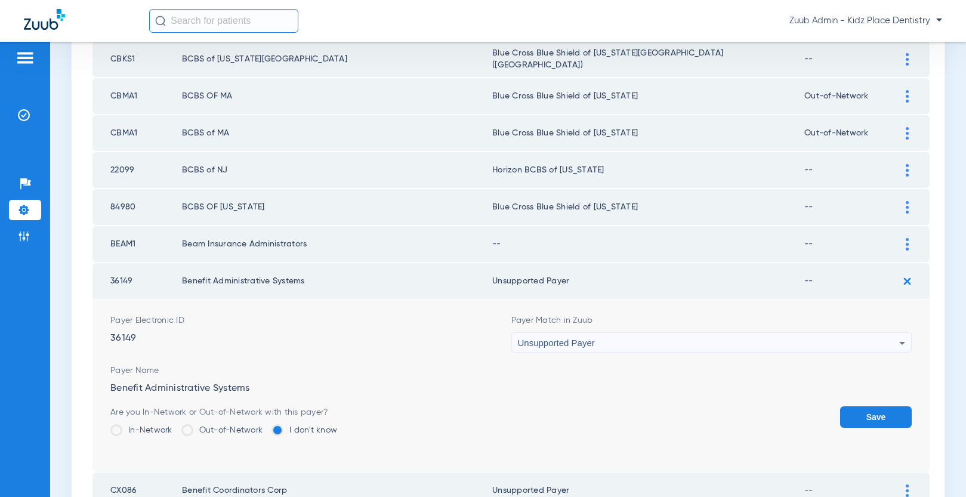
drag, startPoint x: 878, startPoint y: 413, endPoint x: 868, endPoint y: 359, distance: 55.3
click at [555, 369] on button "Save" at bounding box center [876, 416] width 72 height 21
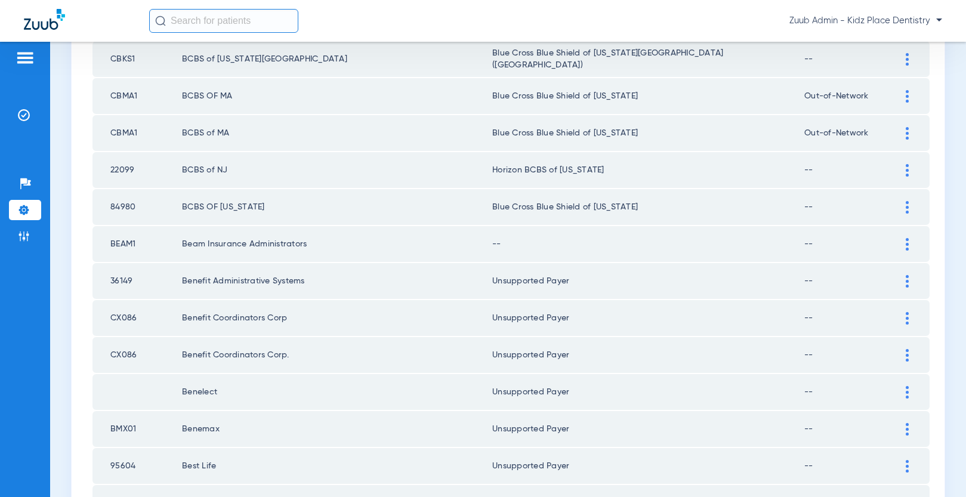
scroll to position [373, 0]
click at [555, 242] on img at bounding box center [906, 246] width 3 height 13
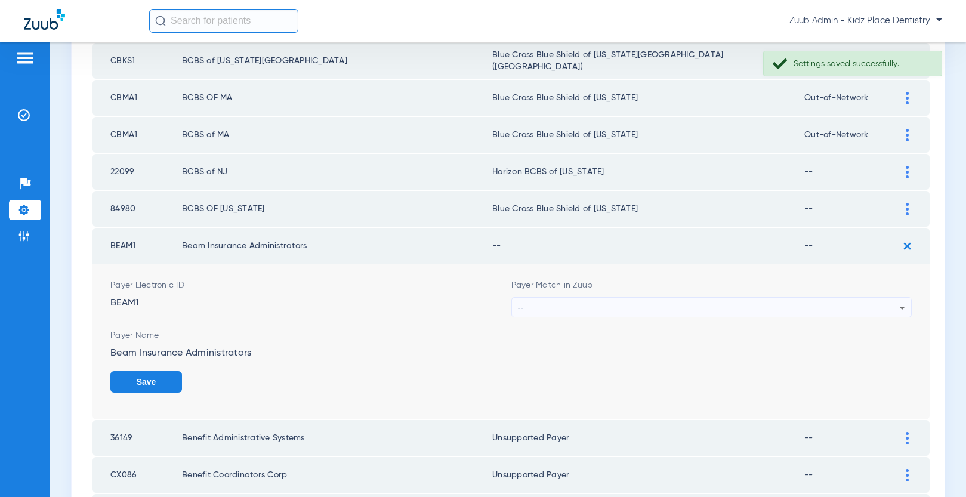
click at [555, 305] on div "--" at bounding box center [709, 308] width 382 height 20
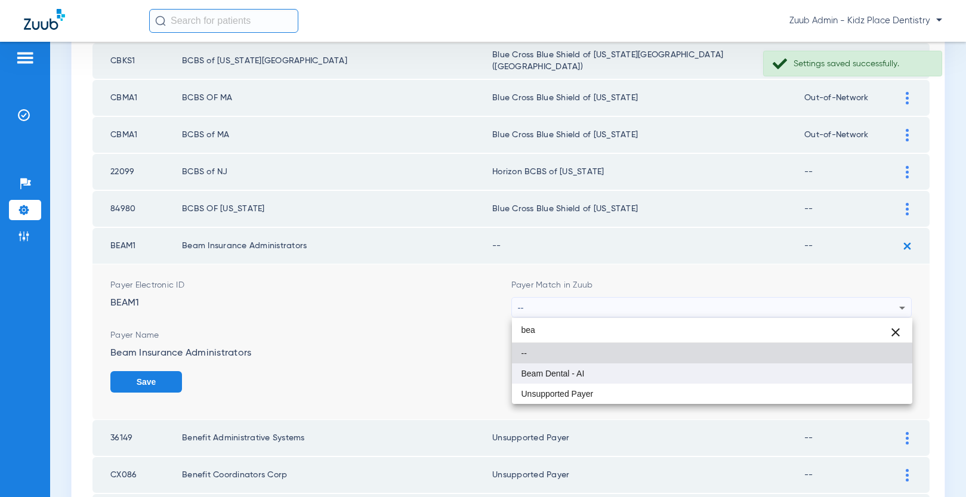
type input "bea"
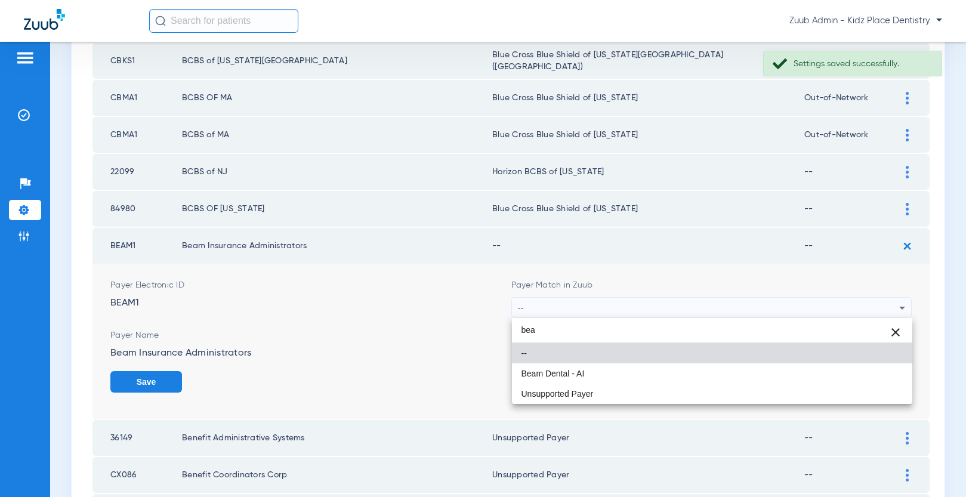
drag, startPoint x: 580, startPoint y: 374, endPoint x: 587, endPoint y: 372, distance: 7.5
click at [555, 369] on span "Beam Dental - AI" at bounding box center [552, 373] width 63 height 8
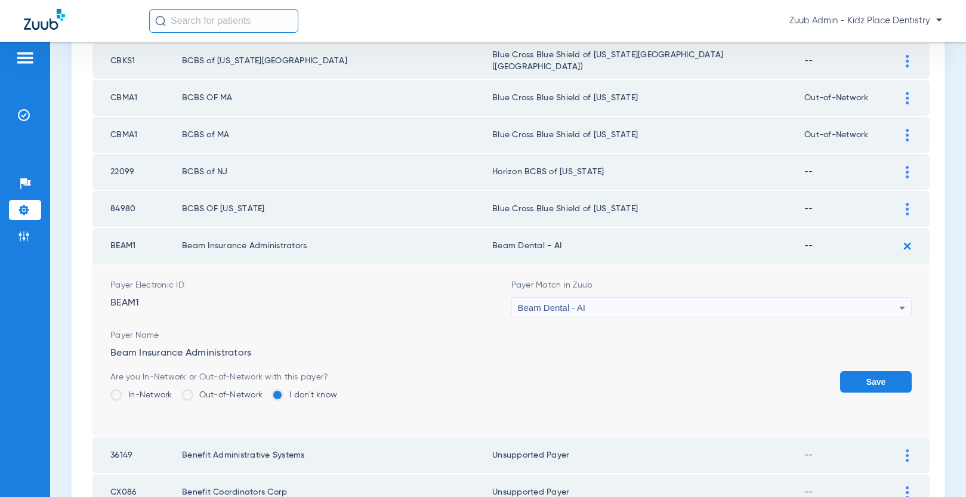
click at [555, 369] on button "Save" at bounding box center [876, 381] width 72 height 21
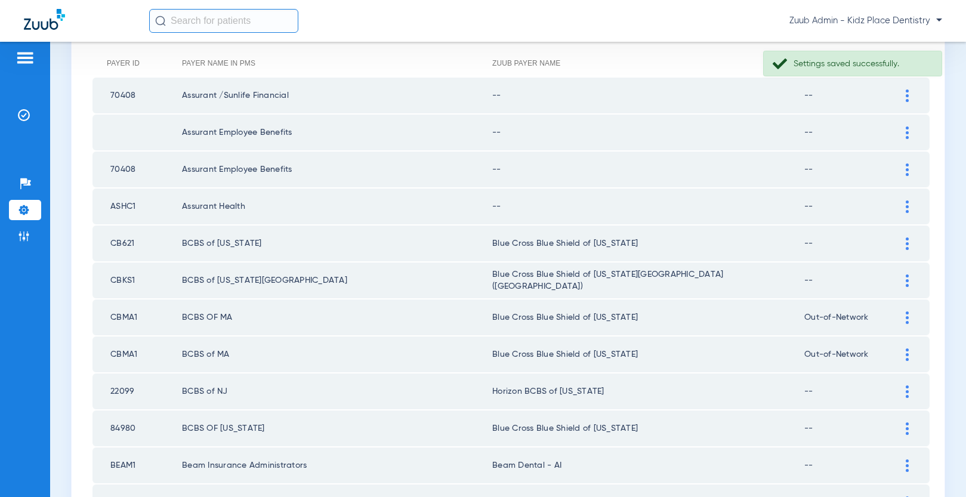
scroll to position [153, 0]
click at [555, 205] on div at bounding box center [906, 207] width 21 height 13
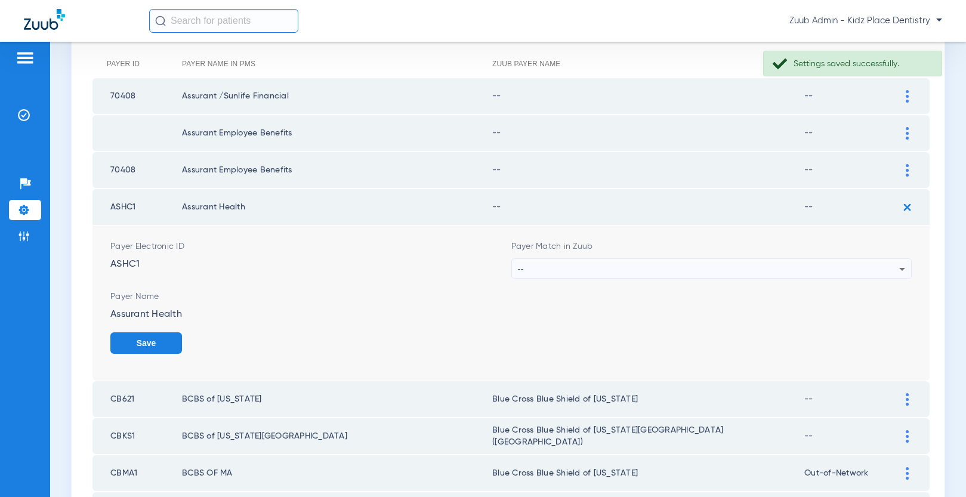
click at [555, 266] on div "--" at bounding box center [709, 269] width 382 height 20
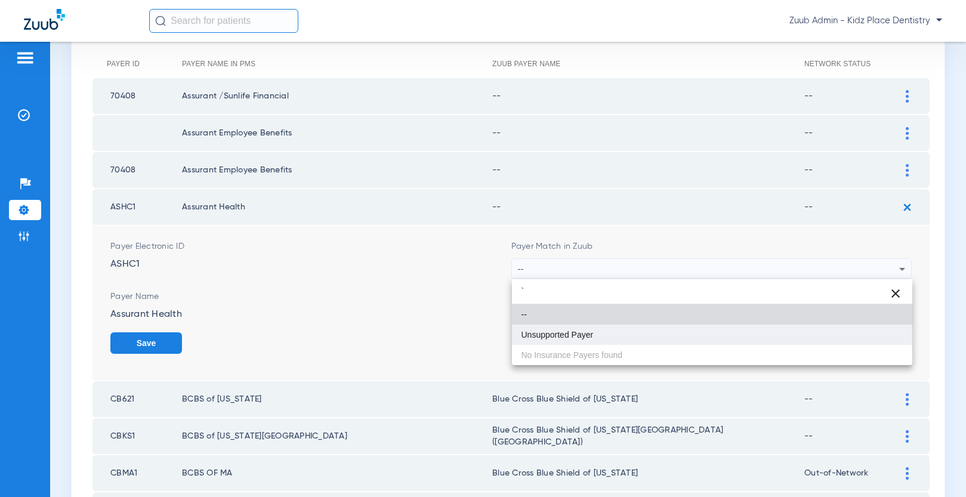
type input "`"
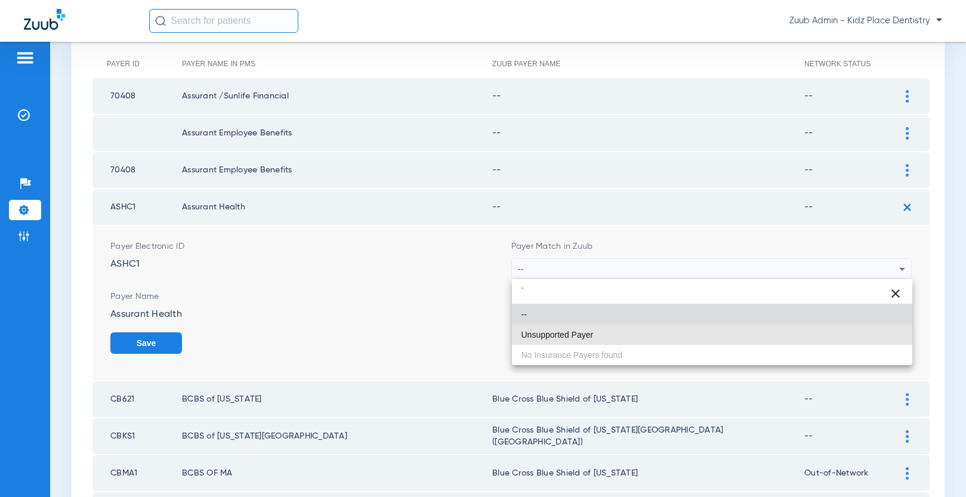
drag, startPoint x: 658, startPoint y: 332, endPoint x: 759, endPoint y: 340, distance: 101.7
click at [555, 332] on mat-option "Unsupported Payer" at bounding box center [712, 334] width 401 height 20
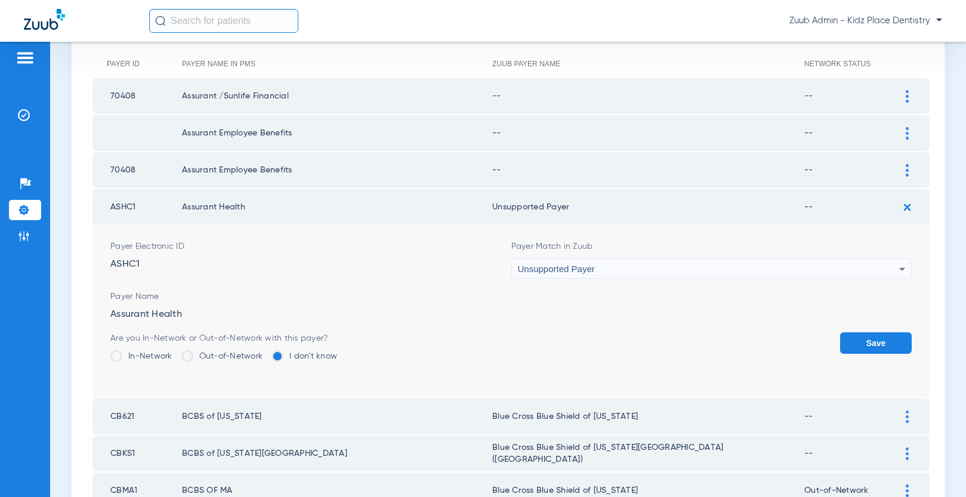
click at [555, 342] on button "Save" at bounding box center [876, 342] width 72 height 21
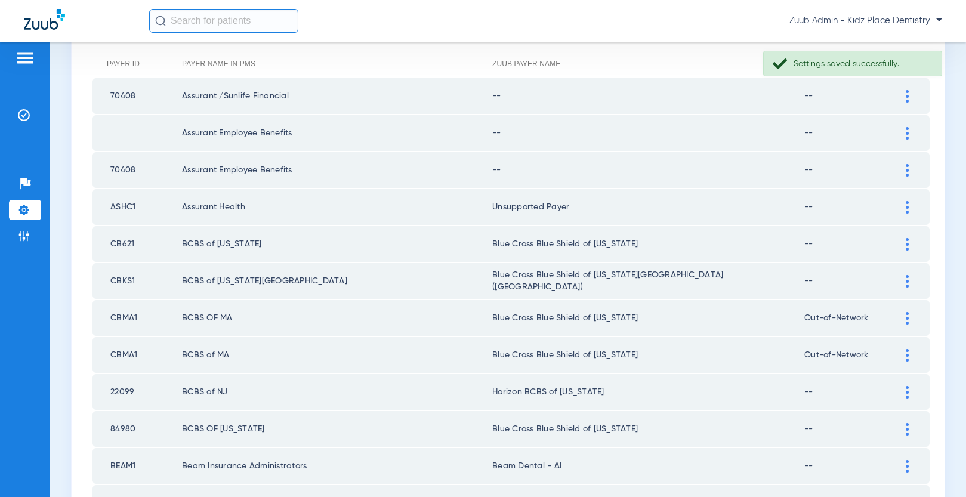
click at [555, 169] on img at bounding box center [906, 170] width 3 height 13
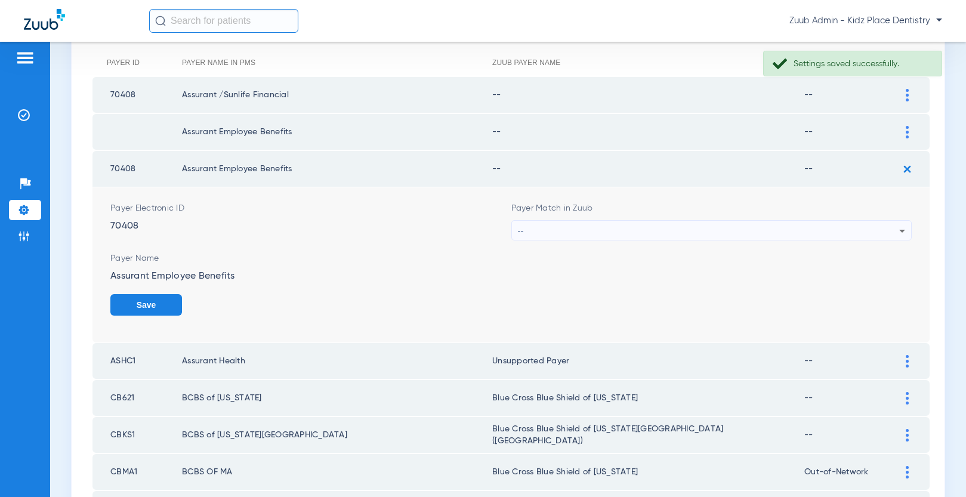
click at [555, 227] on div "--" at bounding box center [709, 231] width 382 height 20
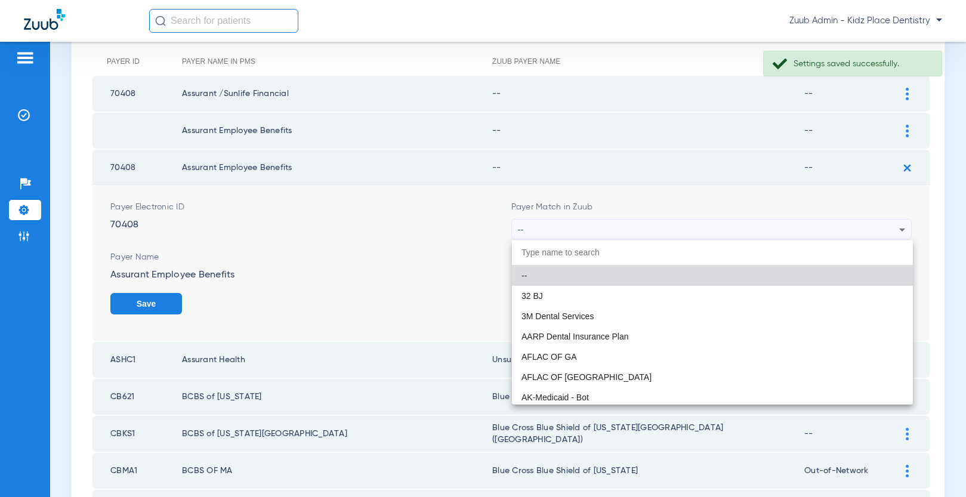
scroll to position [155, 0]
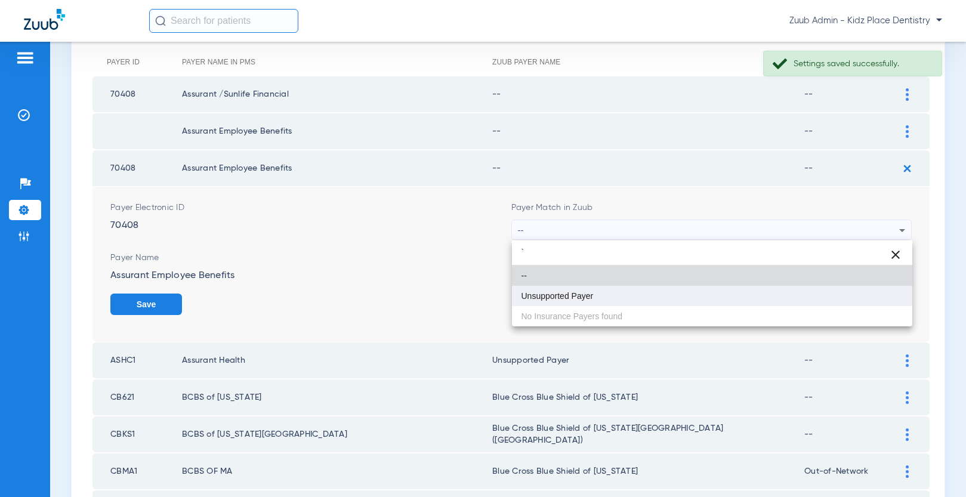
type input "`"
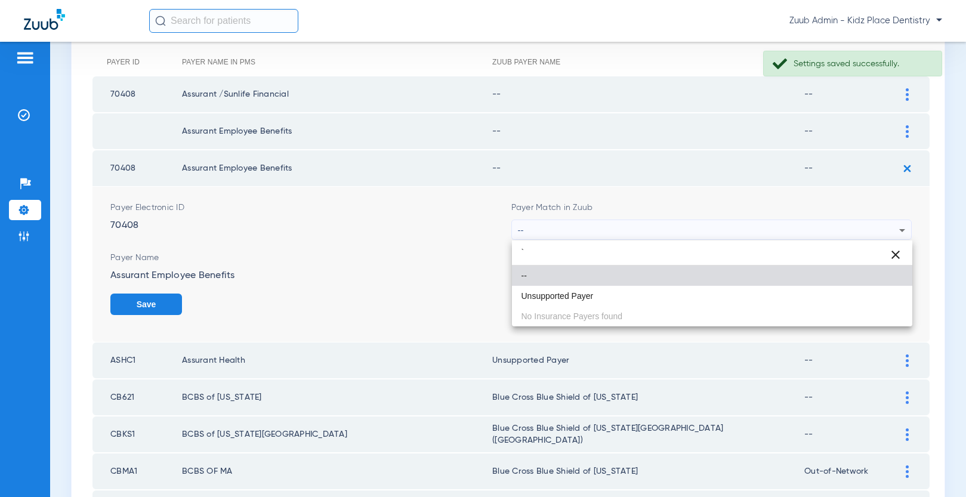
click at [555, 286] on mat-option "Unsupported Payer" at bounding box center [712, 296] width 401 height 20
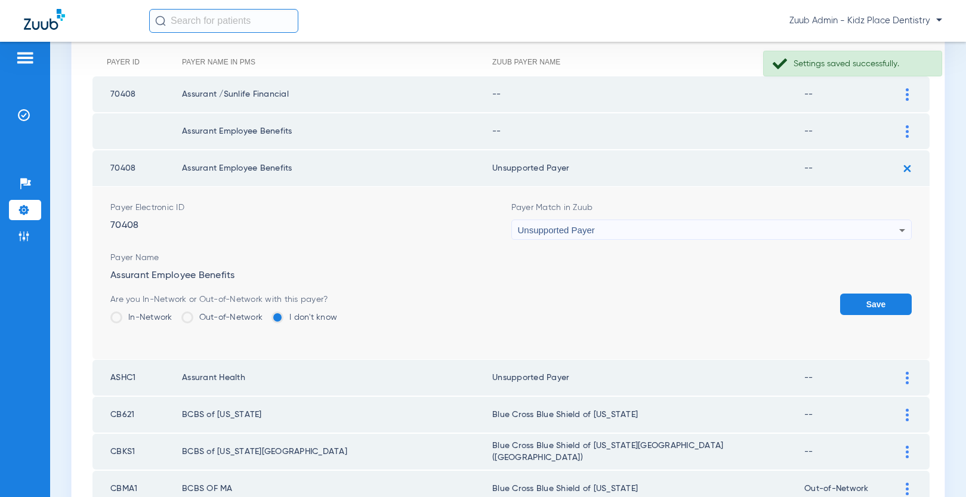
click at [555, 298] on button "Save" at bounding box center [876, 303] width 72 height 21
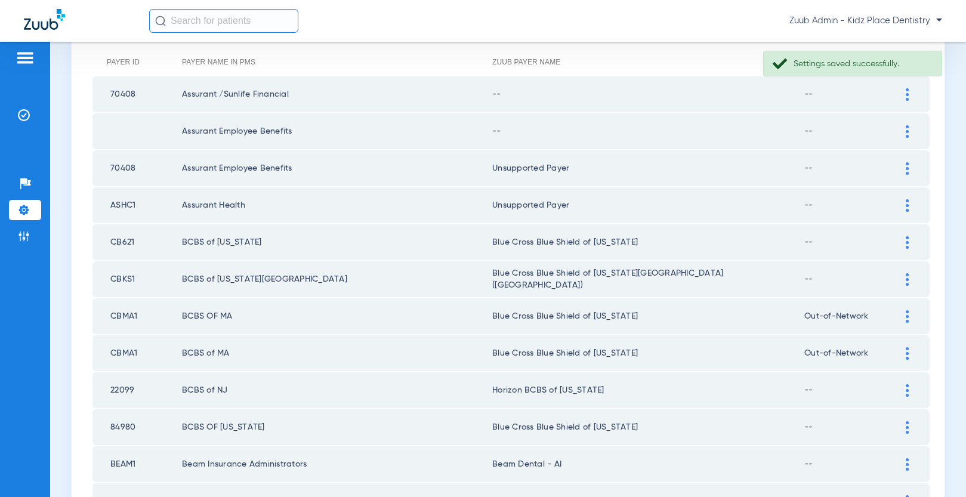
click at [555, 131] on div at bounding box center [906, 131] width 21 height 13
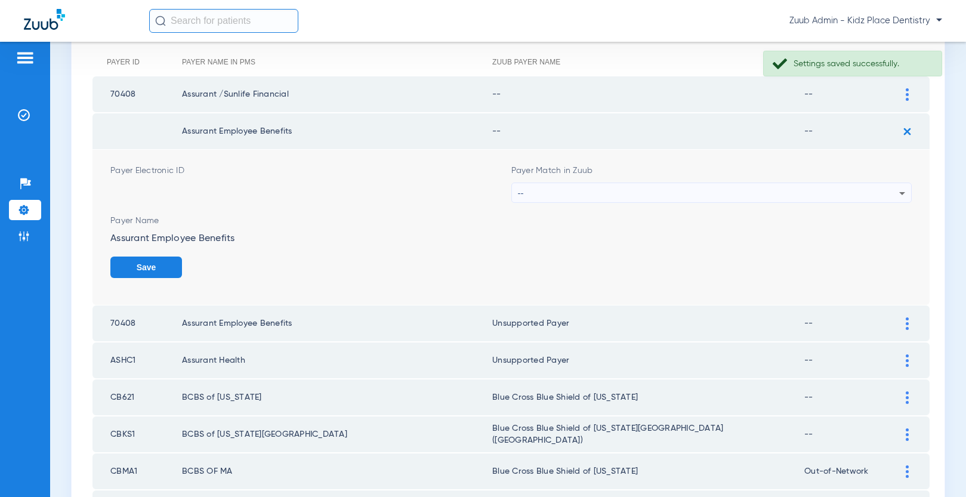
click at [555, 196] on div "--" at bounding box center [709, 193] width 382 height 20
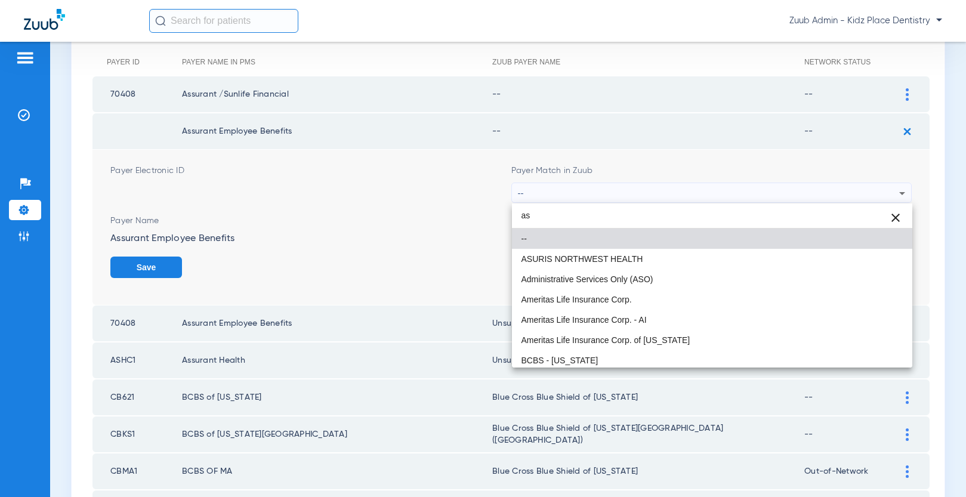
type input "a"
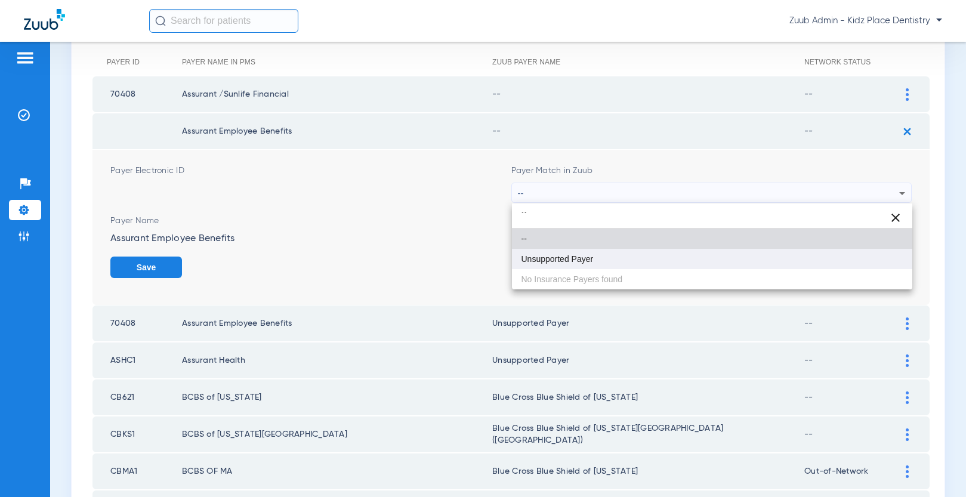
type input "``"
click at [555, 253] on mat-option "Unsupported Payer" at bounding box center [712, 259] width 401 height 20
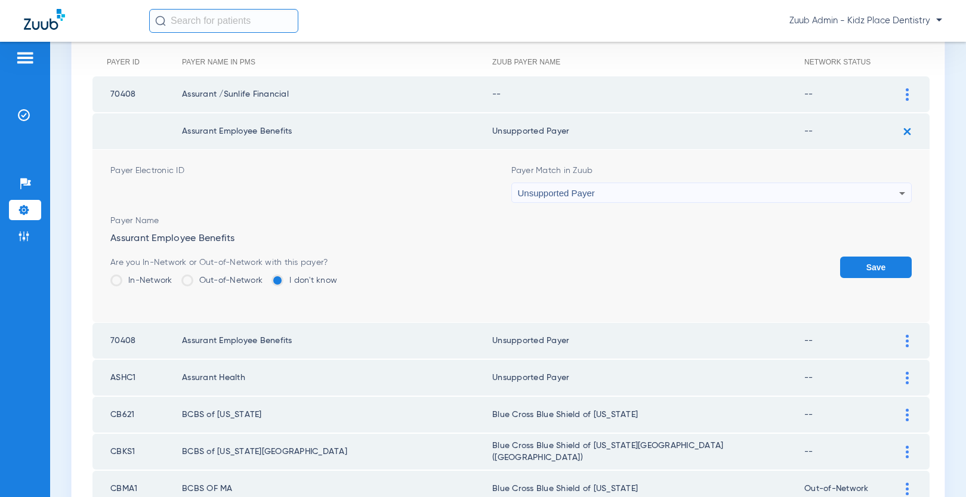
drag, startPoint x: 870, startPoint y: 267, endPoint x: 867, endPoint y: 218, distance: 48.4
click at [555, 265] on button "Save" at bounding box center [876, 266] width 72 height 21
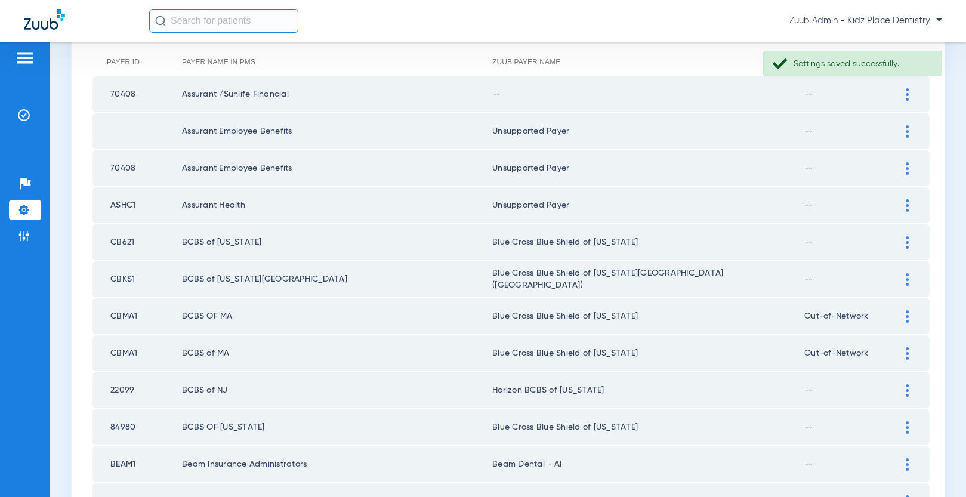
click at [555, 97] on img at bounding box center [906, 94] width 3 height 13
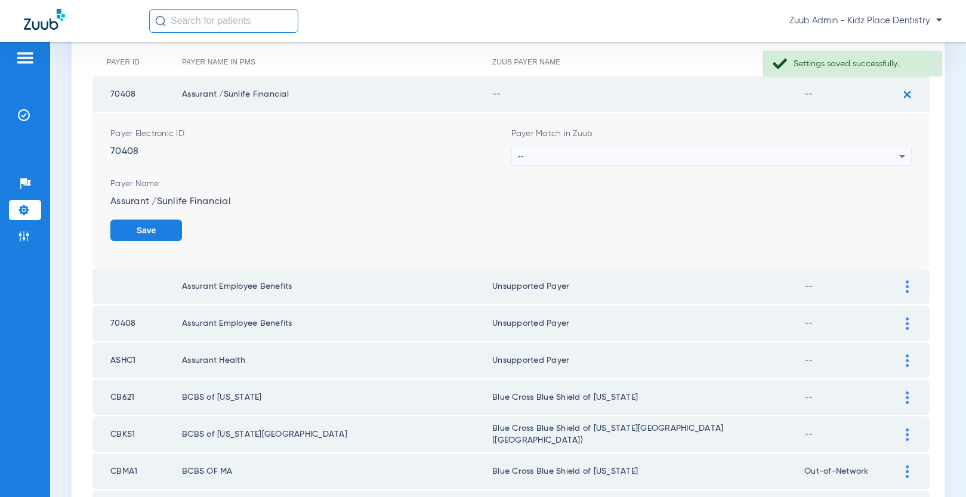
click at [555, 154] on div "--" at bounding box center [709, 156] width 382 height 20
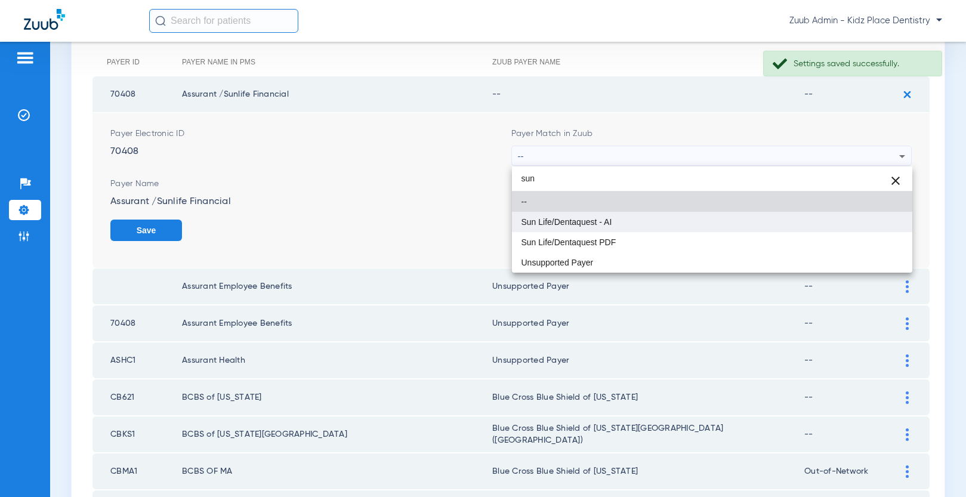
type input "sun"
click at [555, 219] on mat-option "Sun Life/Dentaquest - AI" at bounding box center [712, 222] width 401 height 20
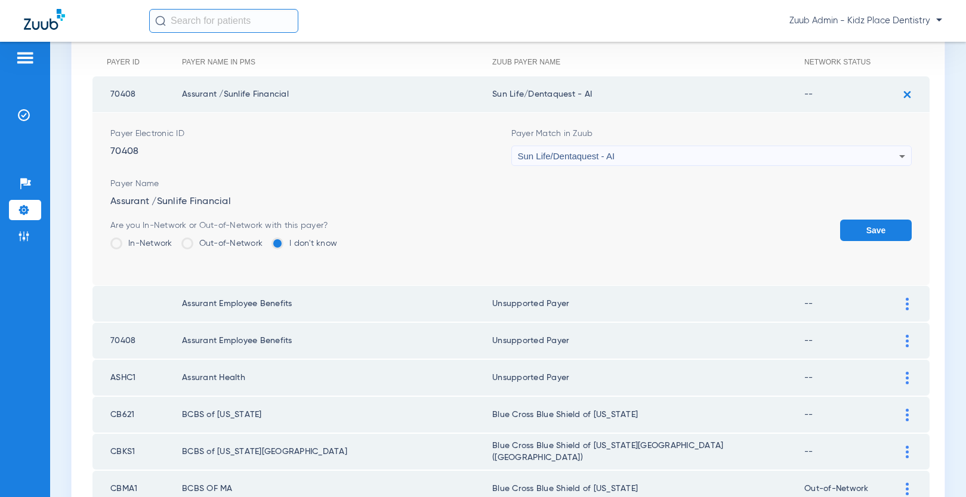
drag, startPoint x: 867, startPoint y: 228, endPoint x: 843, endPoint y: 224, distance: 24.1
click at [555, 228] on button "Save" at bounding box center [876, 229] width 72 height 21
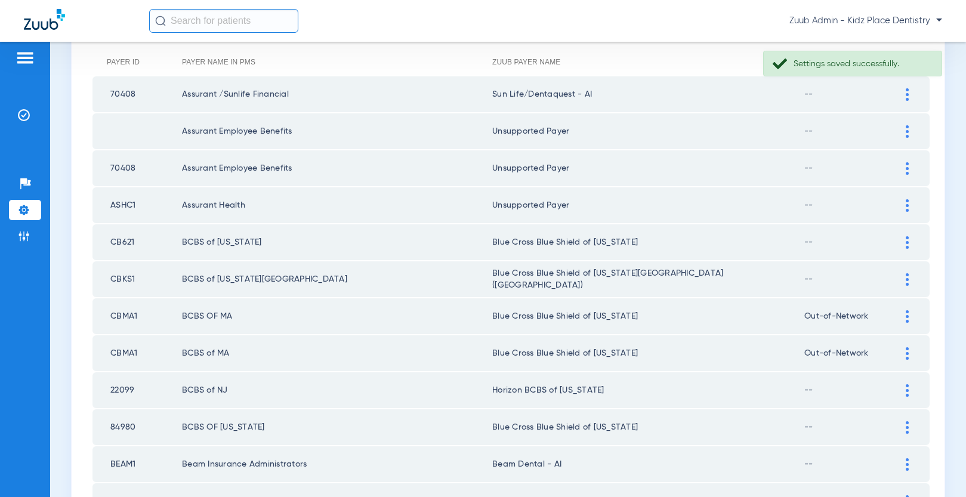
scroll to position [1671, 0]
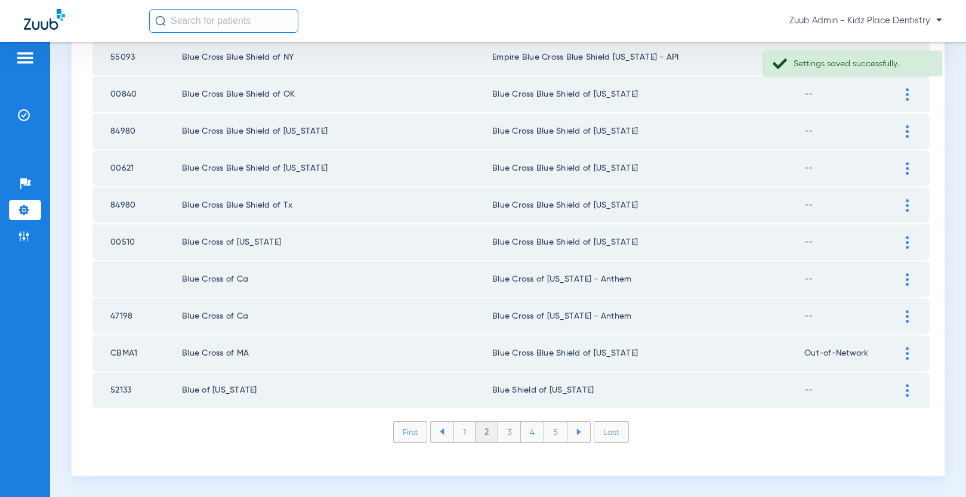
click at [463, 369] on li "1" at bounding box center [464, 432] width 22 height 20
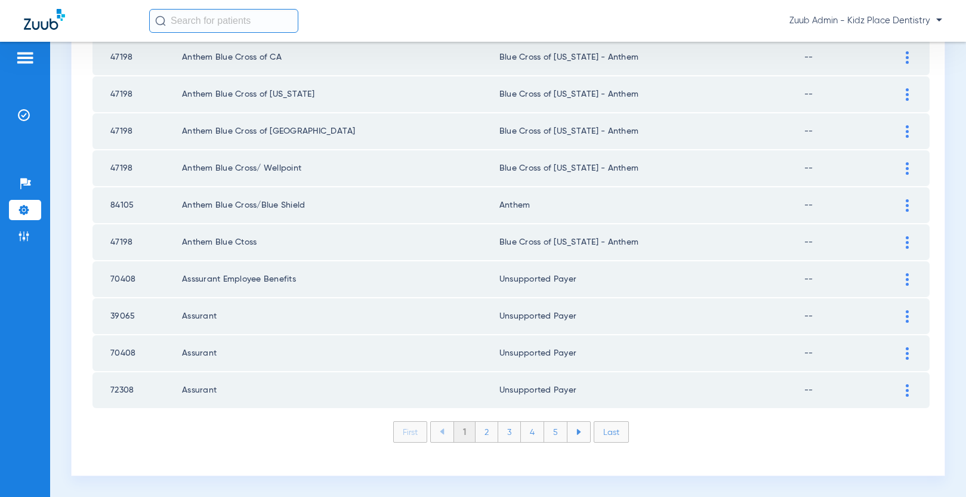
click at [555, 369] on li "Last" at bounding box center [610, 431] width 35 height 21
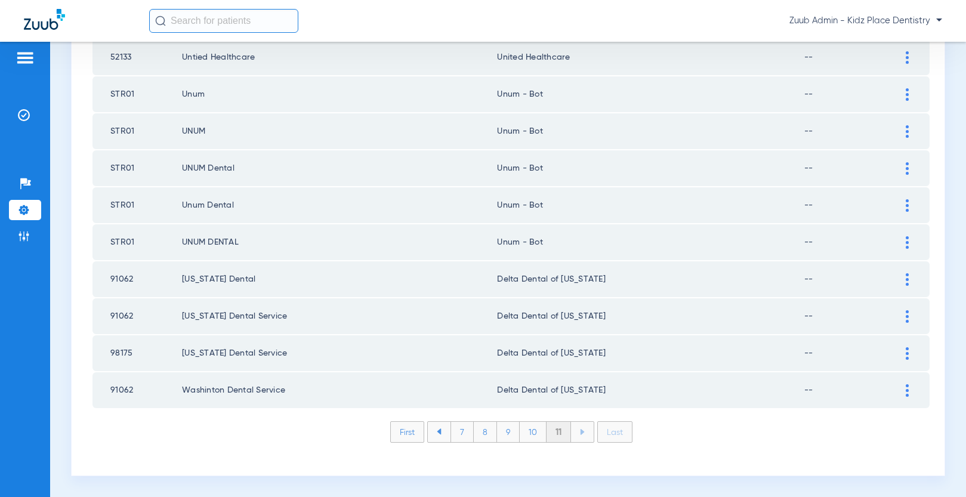
scroll to position [1486, 0]
click at [22, 209] on img at bounding box center [24, 210] width 12 height 12
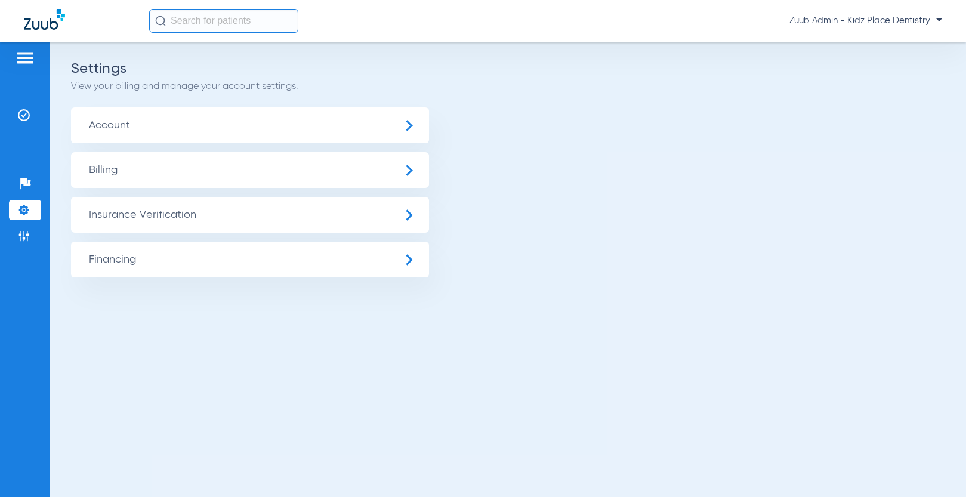
click at [211, 311] on div "Settings View your billing and manage your account settings. Account Billing In…" at bounding box center [507, 269] width 915 height 455
click at [270, 211] on span "Insurance Verification" at bounding box center [250, 215] width 358 height 36
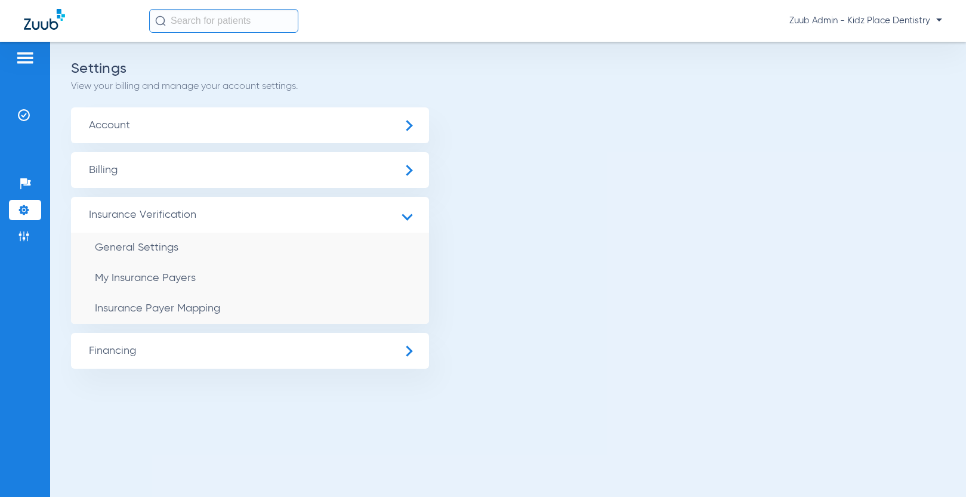
click at [224, 165] on span "Billing" at bounding box center [250, 170] width 358 height 36
